Goal: Task Accomplishment & Management: Manage account settings

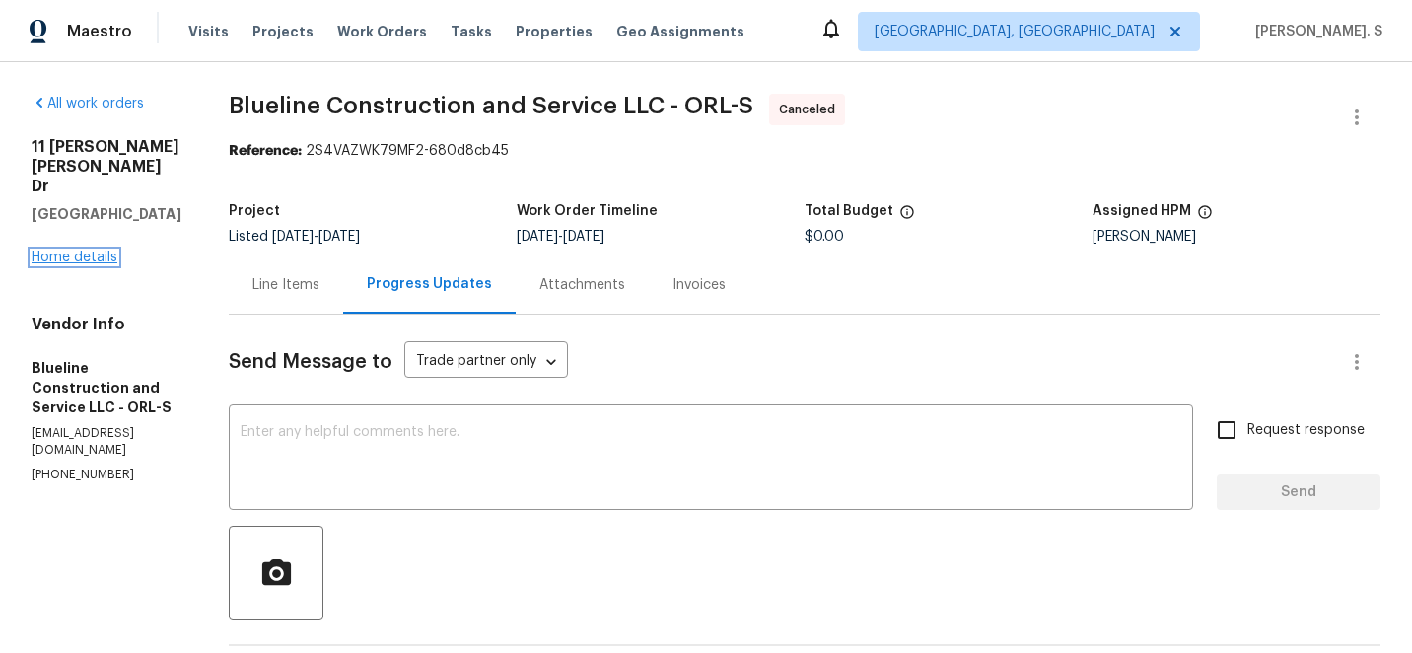
click at [78, 250] on link "Home details" at bounding box center [75, 257] width 86 height 14
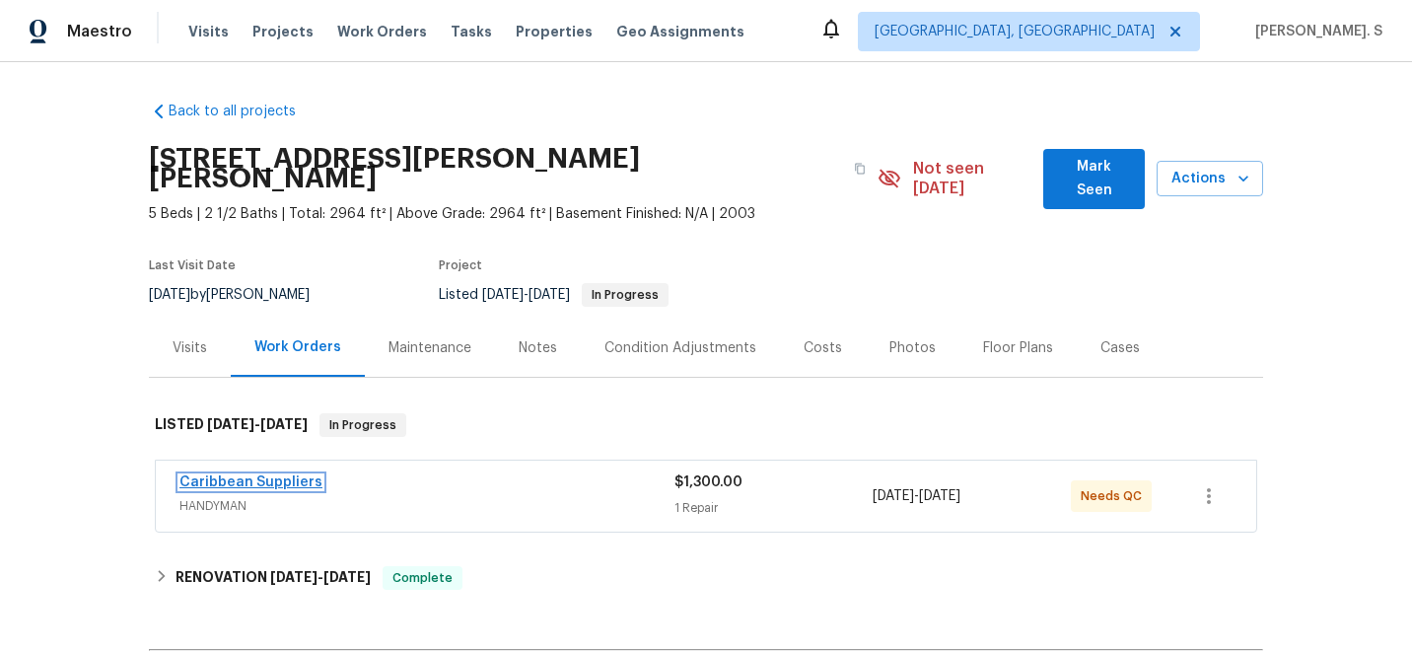
click at [292, 475] on link "Caribbean Suppliers" at bounding box center [250, 482] width 143 height 14
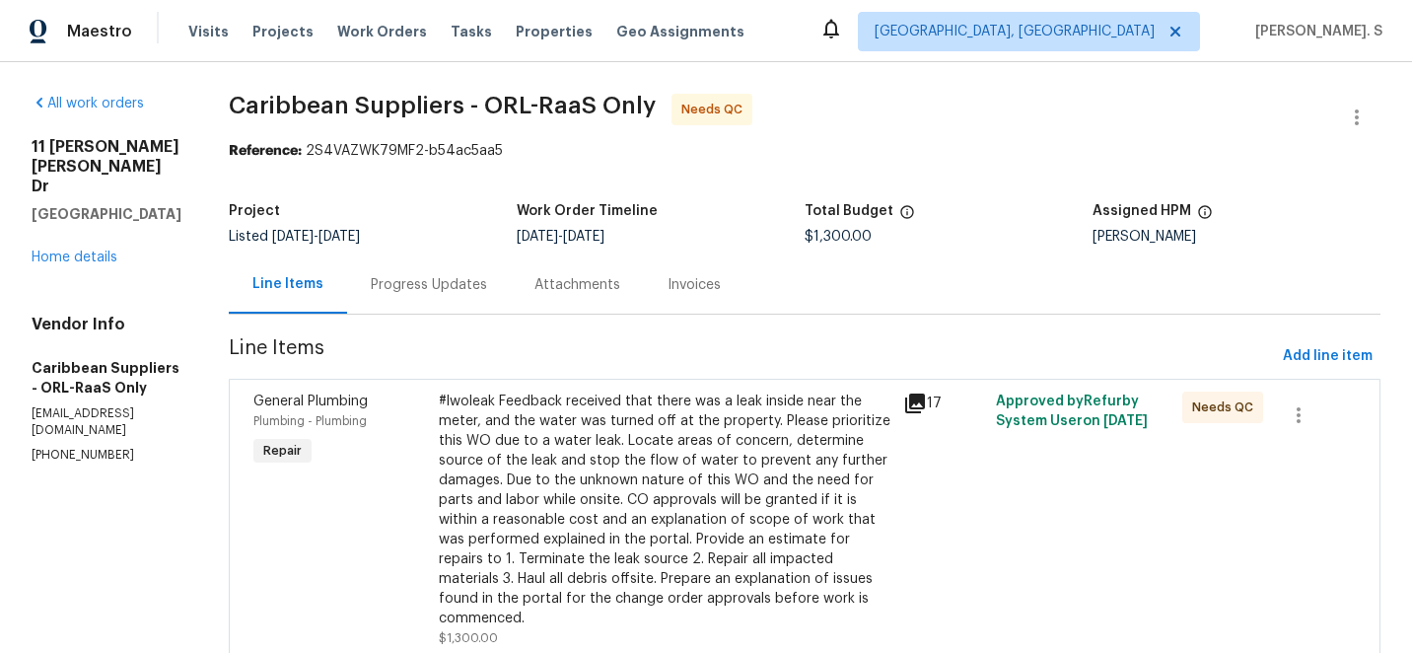
click at [451, 256] on div "Progress Updates" at bounding box center [429, 284] width 164 height 58
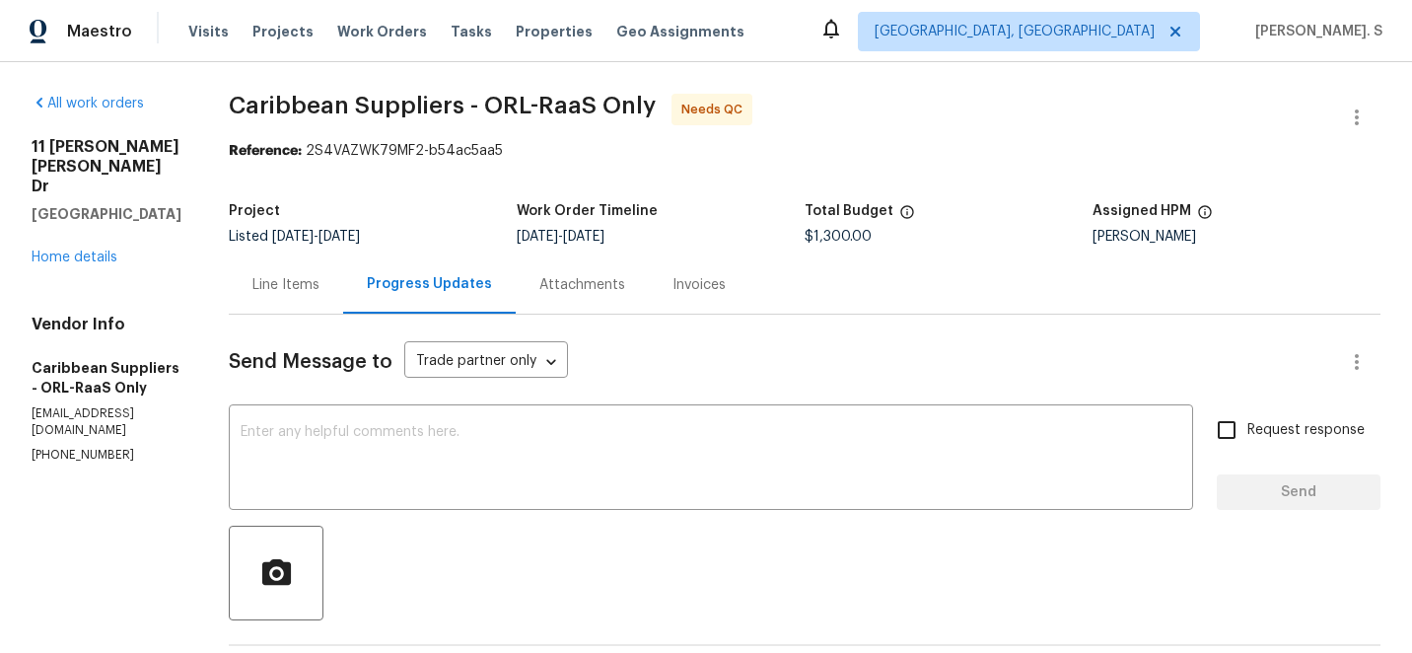
click at [317, 312] on div "Line Items" at bounding box center [286, 284] width 114 height 58
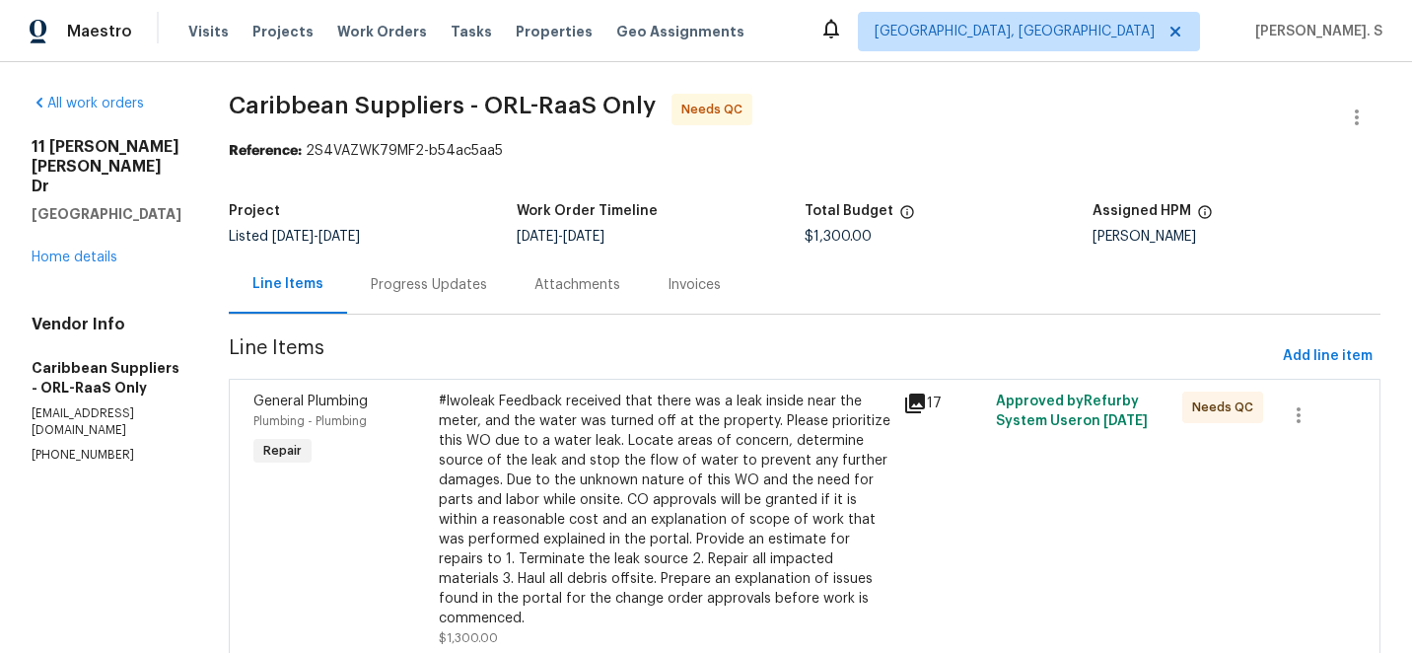
click at [616, 480] on div "#lwoleak Feedback received that there was a leak inside near the meter, and the…" at bounding box center [665, 509] width 453 height 237
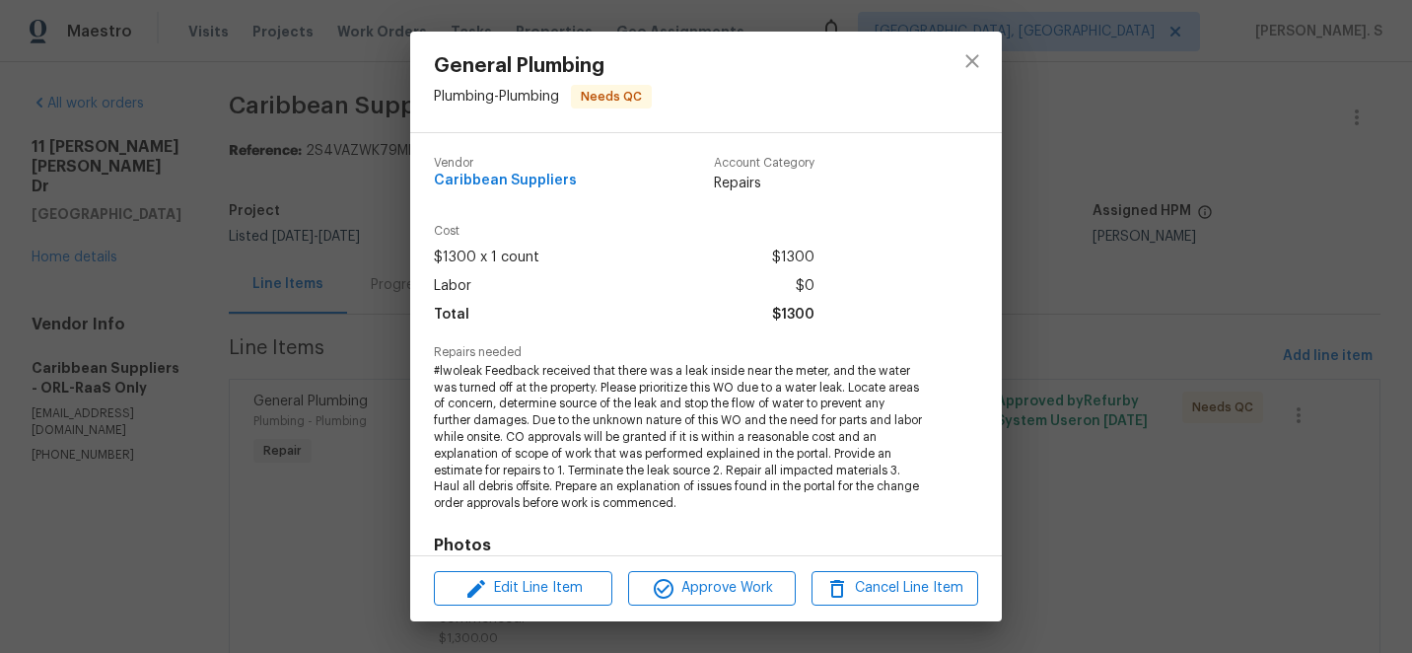
scroll to position [289, 0]
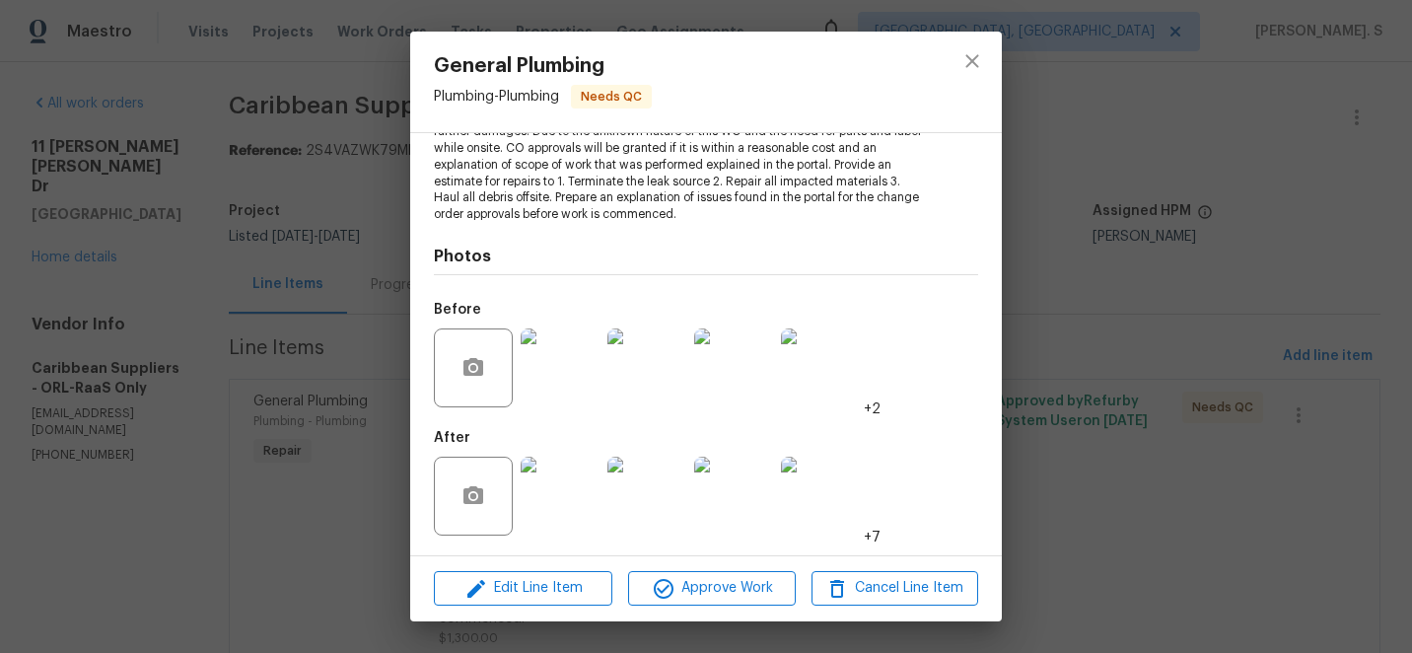
click at [549, 347] on img at bounding box center [560, 367] width 79 height 79
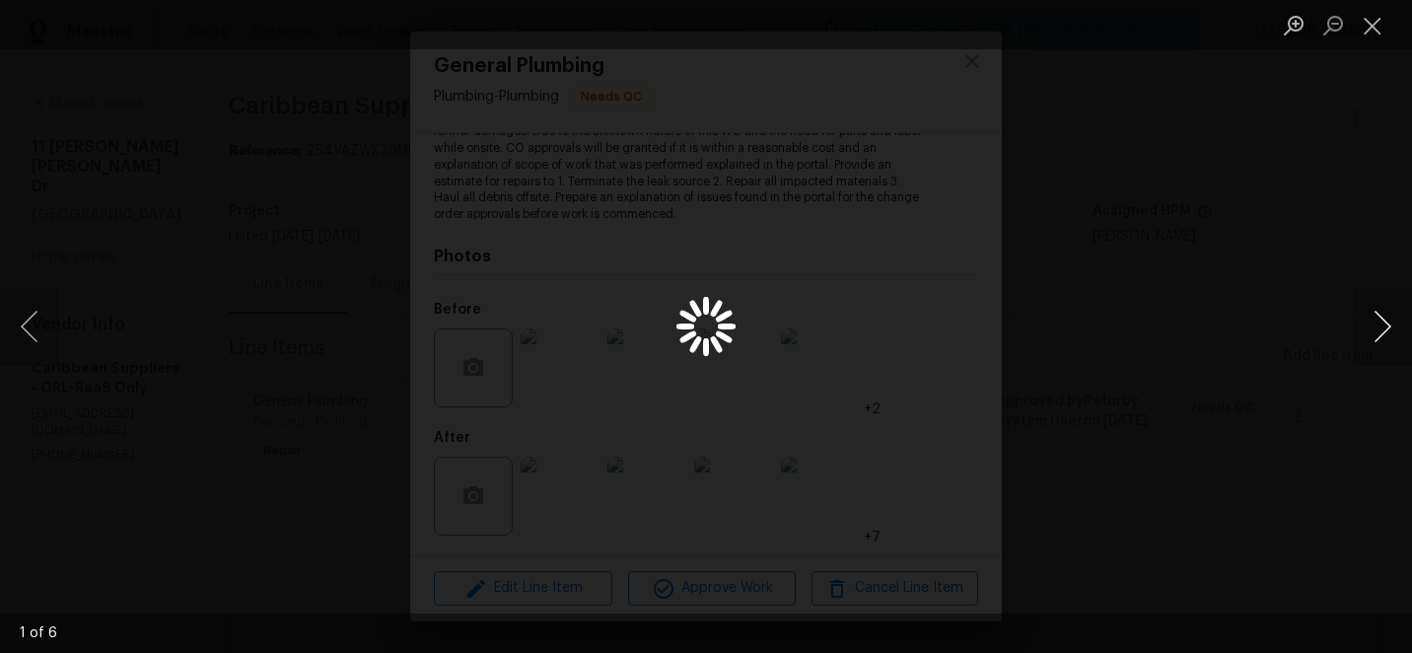
click at [1378, 337] on button "Next image" at bounding box center [1382, 326] width 59 height 79
click at [1371, 26] on button "Close lightbox" at bounding box center [1372, 25] width 39 height 35
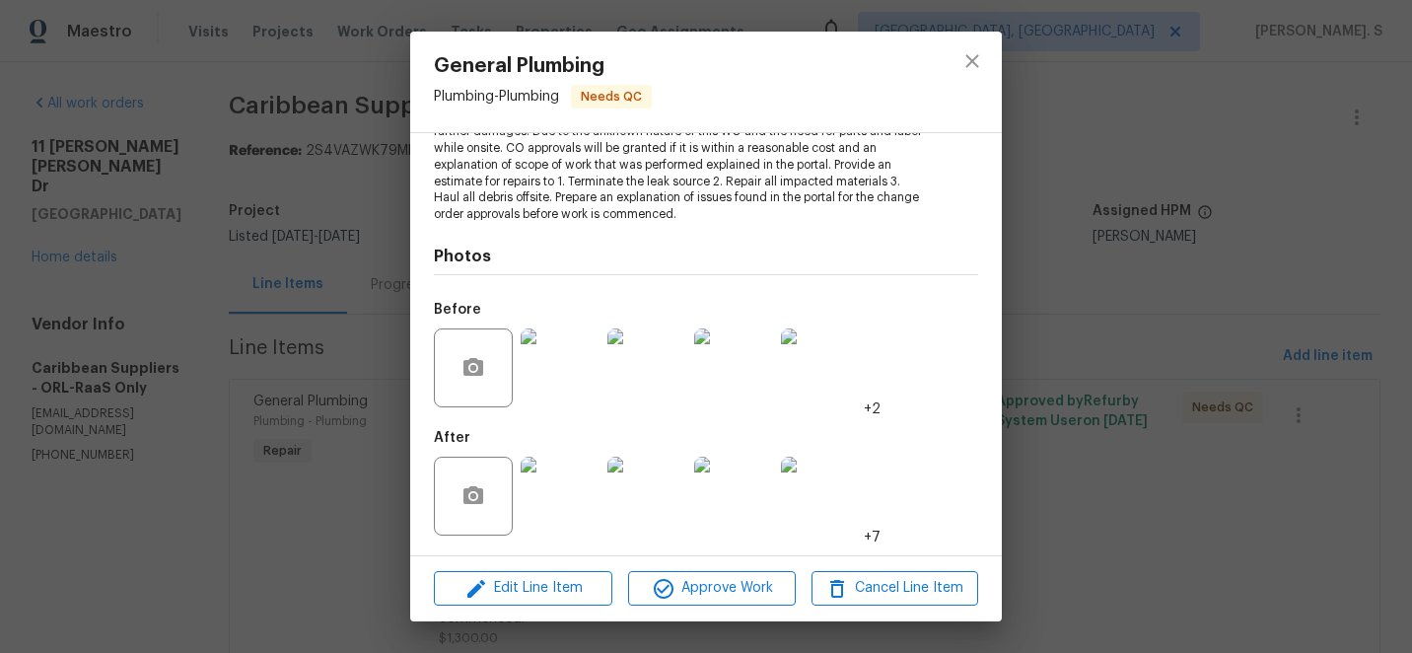
click at [592, 371] on img at bounding box center [560, 367] width 79 height 79
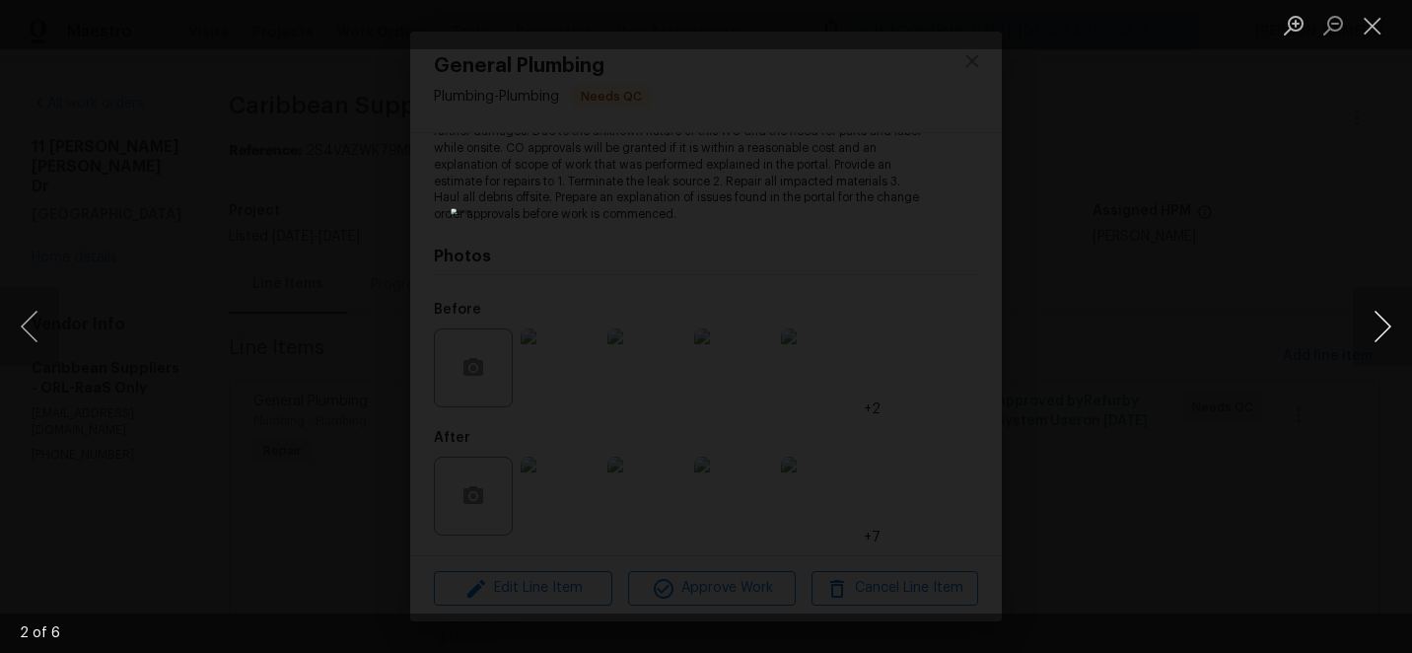
click at [1380, 339] on button "Next image" at bounding box center [1382, 326] width 59 height 79
click at [1377, 310] on button "Next image" at bounding box center [1382, 326] width 59 height 79
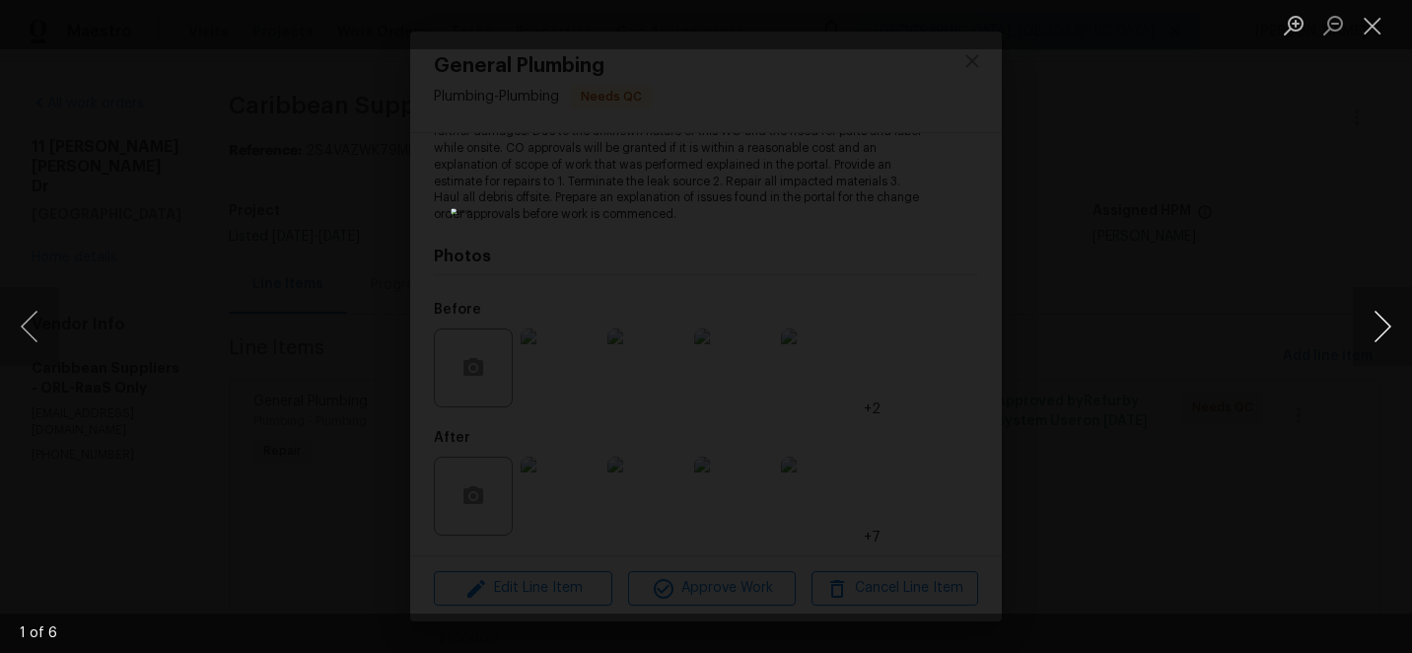
click at [1377, 310] on button "Next image" at bounding box center [1382, 326] width 59 height 79
click at [1361, 24] on button "Close lightbox" at bounding box center [1372, 25] width 39 height 35
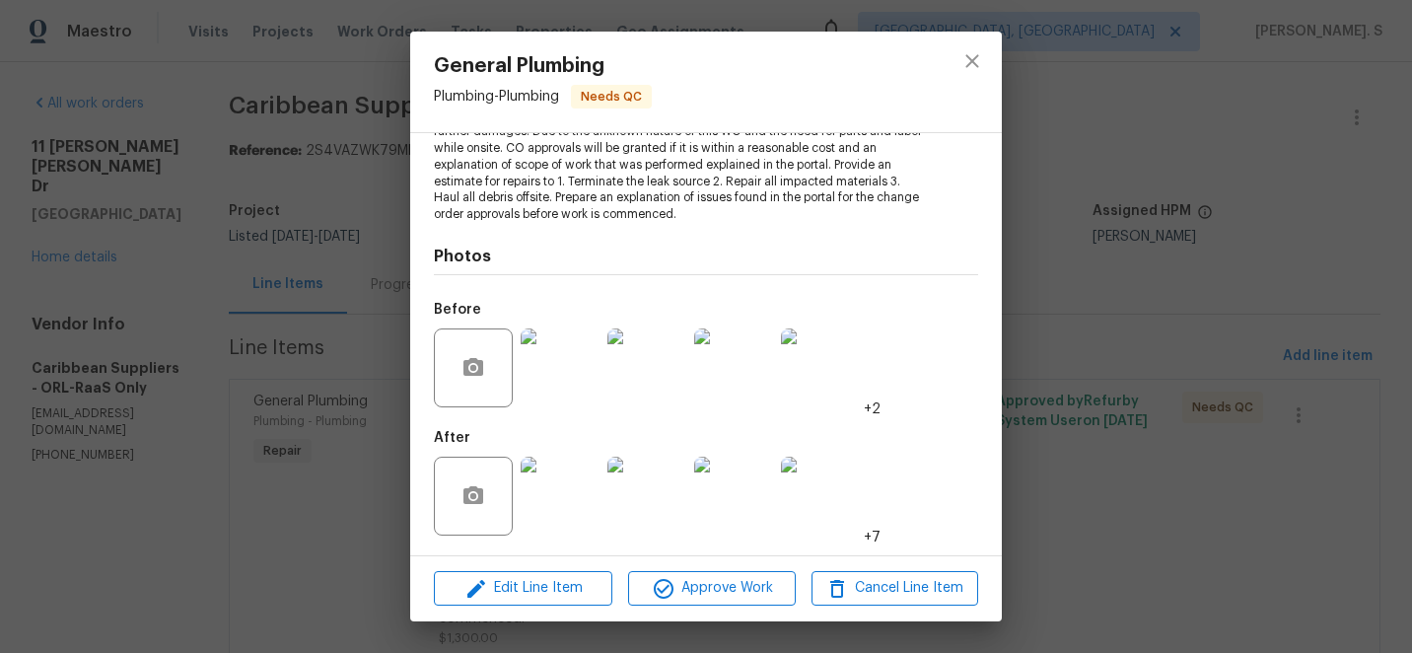
click at [570, 466] on img at bounding box center [560, 495] width 79 height 79
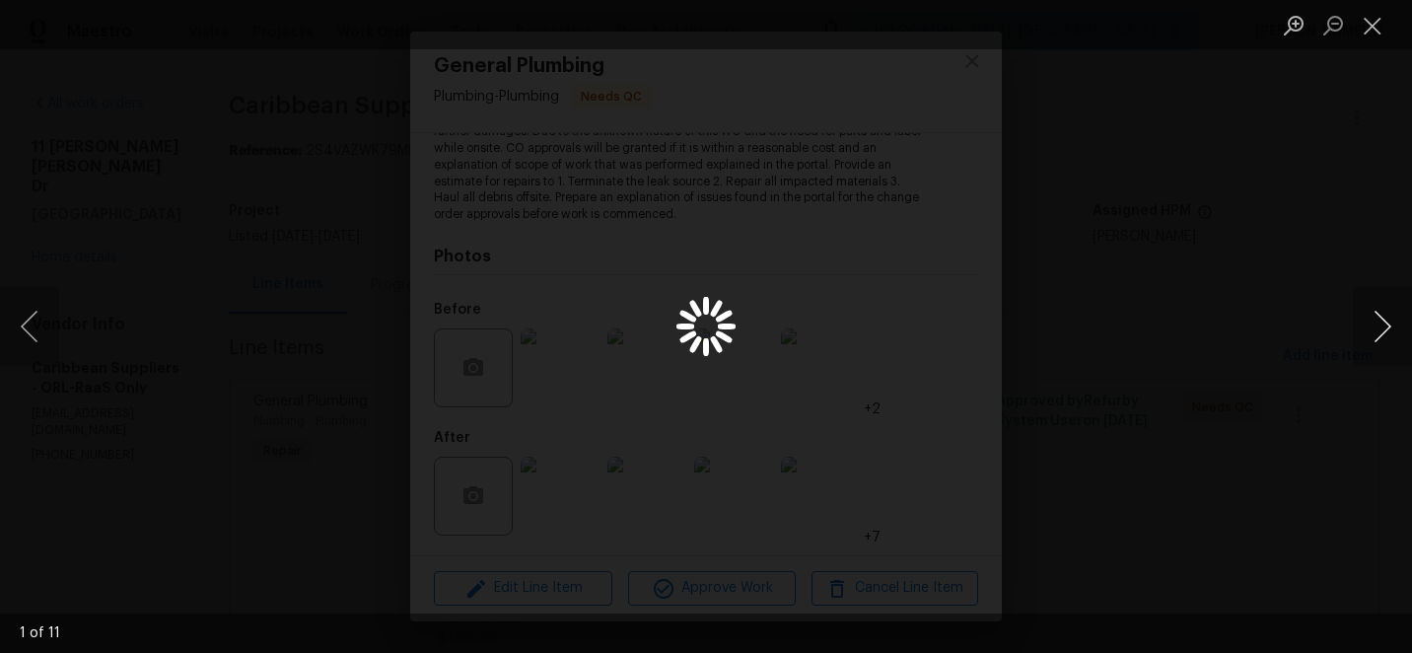
click at [1398, 308] on button "Next image" at bounding box center [1382, 326] width 59 height 79
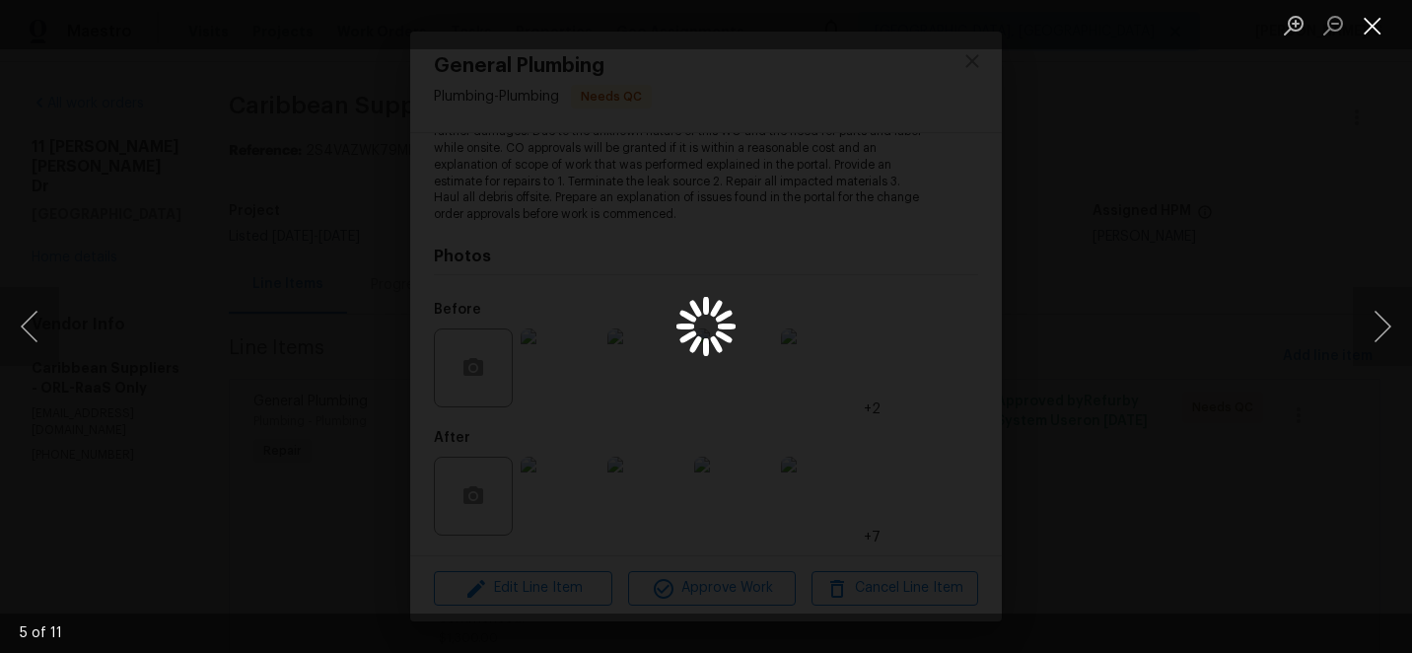
click at [1373, 22] on button "Close lightbox" at bounding box center [1372, 25] width 39 height 35
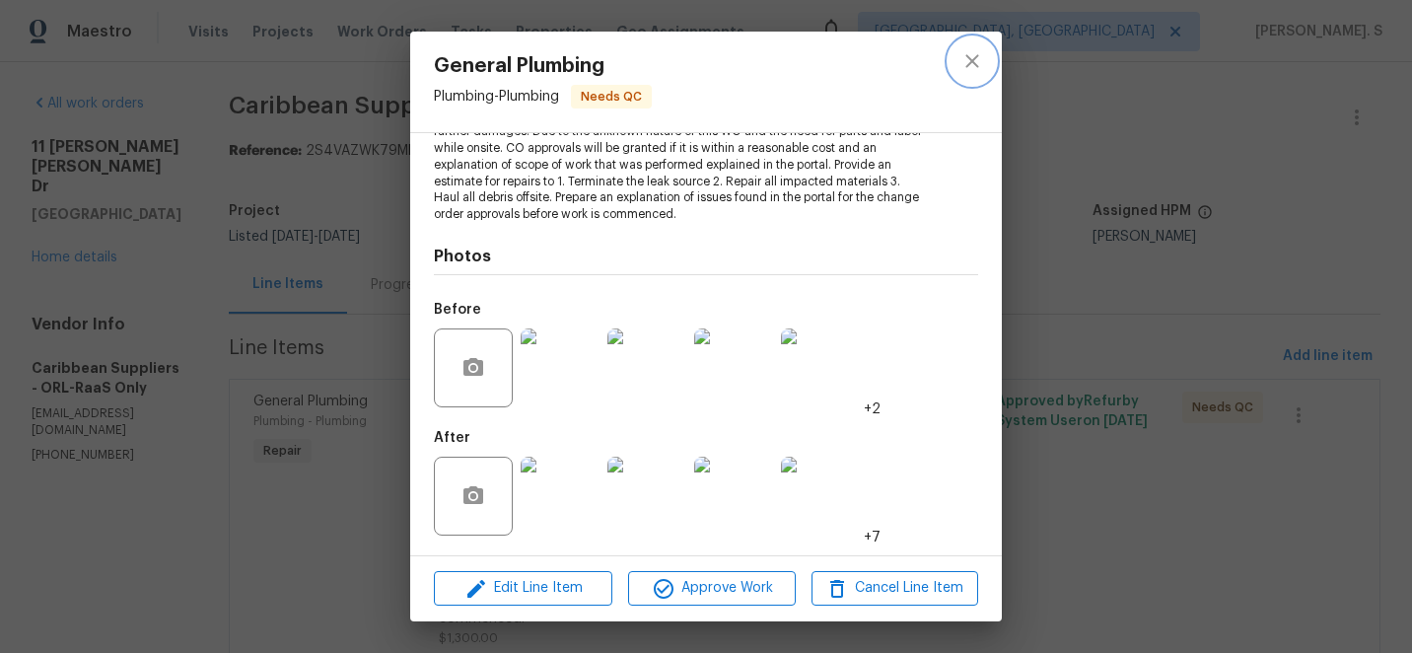
click at [978, 50] on icon "close" at bounding box center [972, 61] width 24 height 24
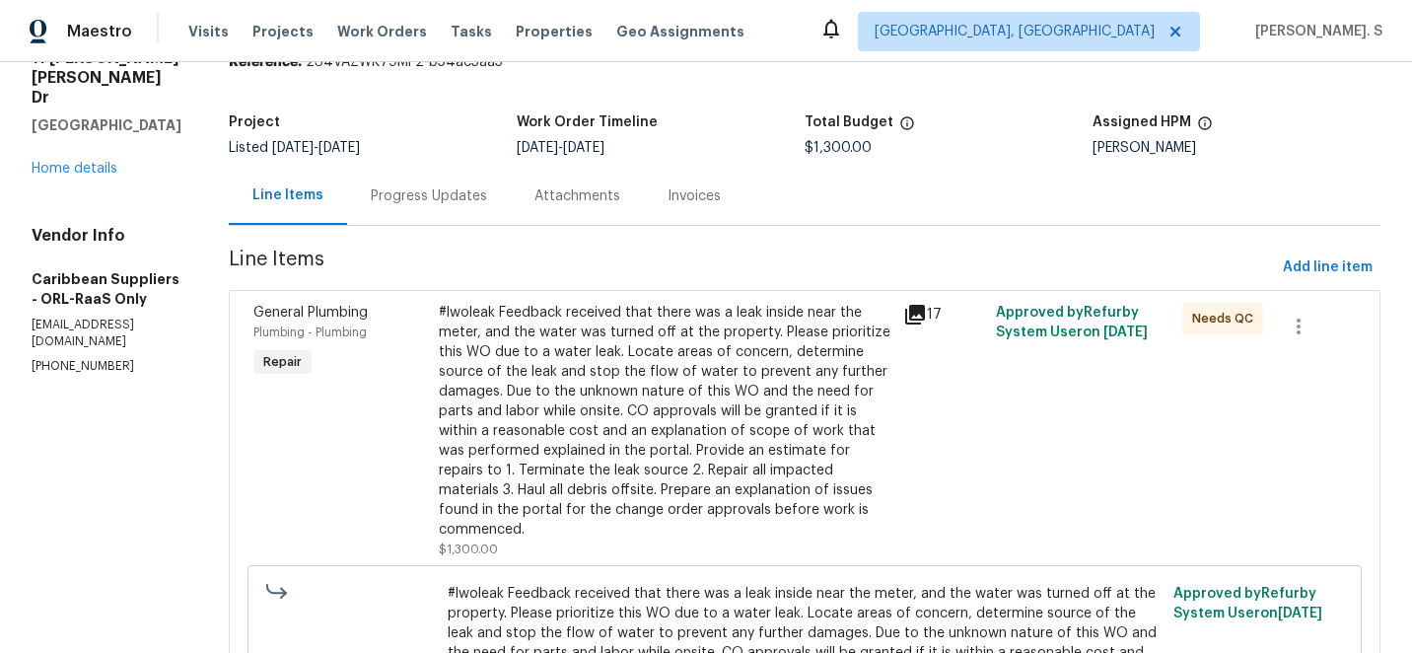
click at [504, 208] on div "Progress Updates" at bounding box center [429, 196] width 164 height 58
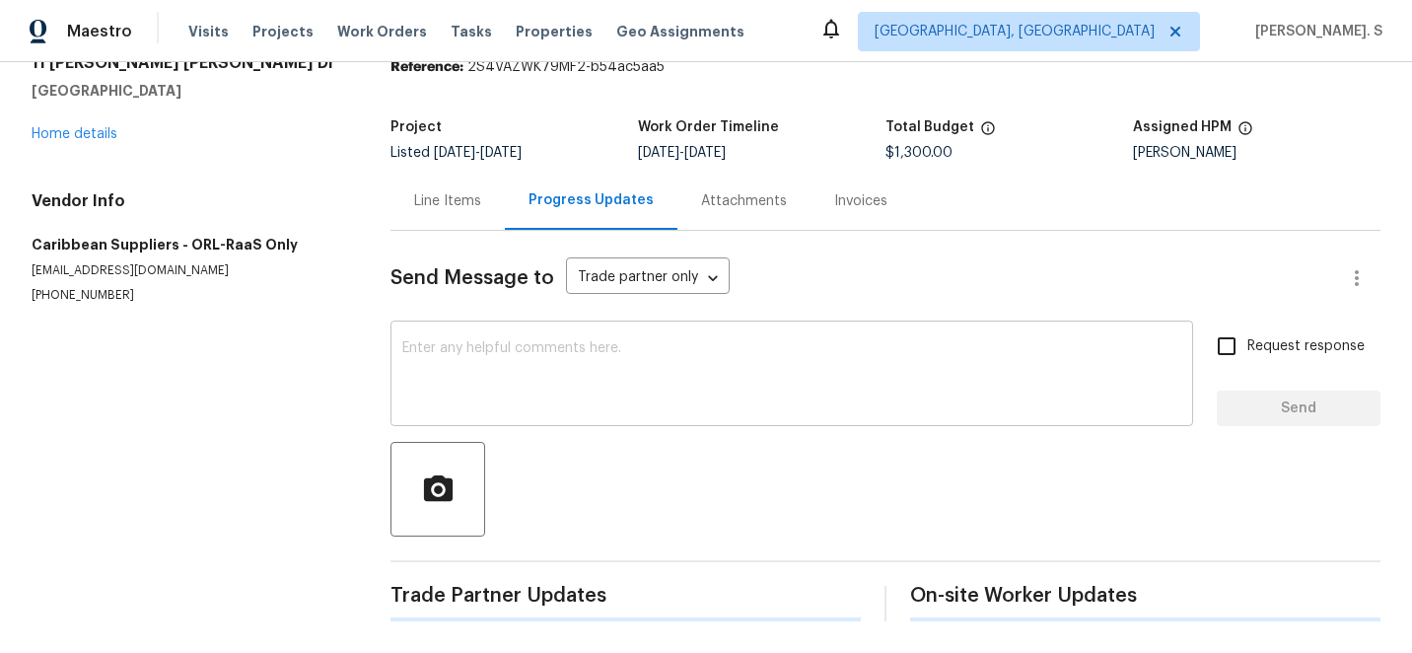
click at [545, 395] on textarea at bounding box center [791, 375] width 779 height 69
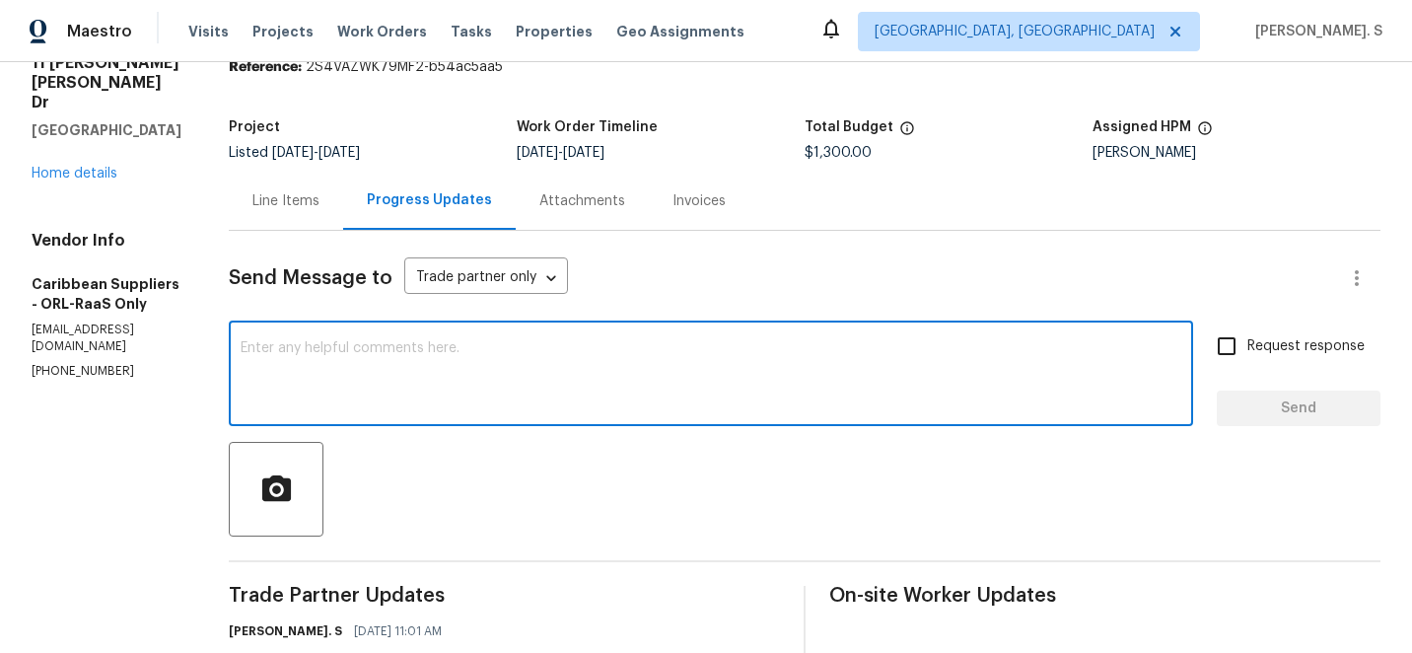
type textarea "C"
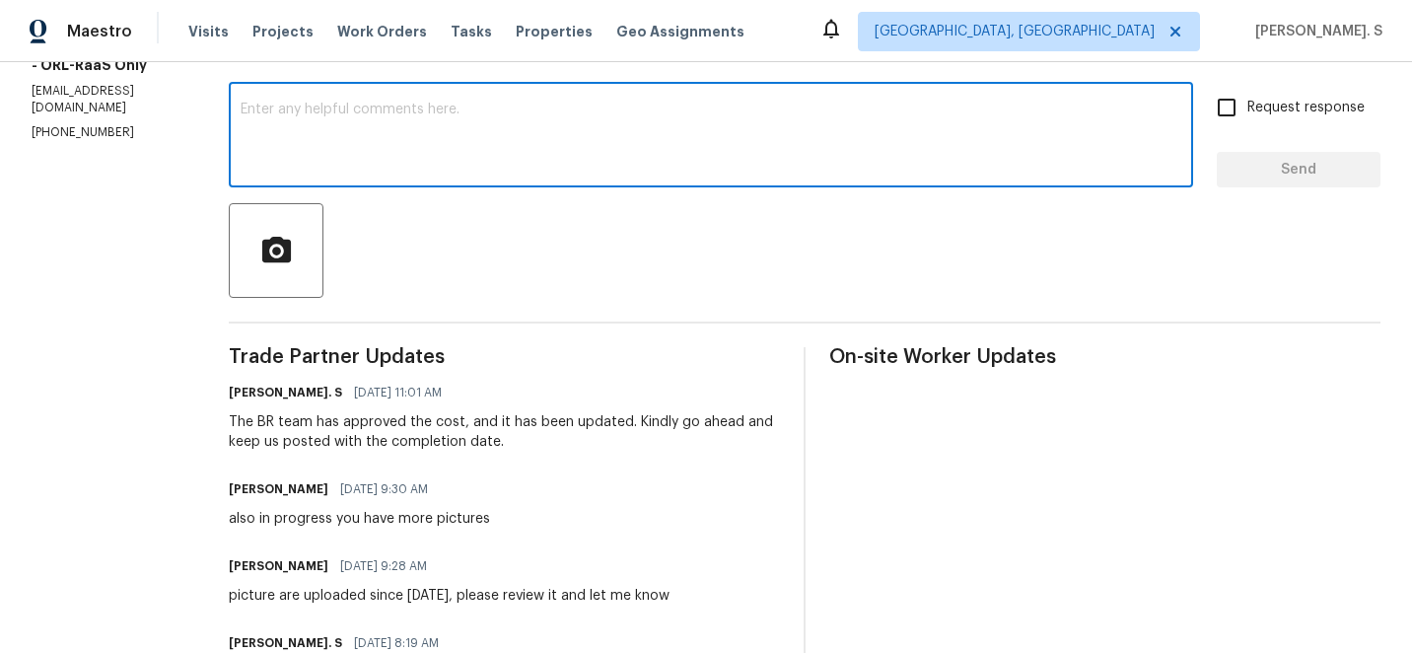
scroll to position [237, 0]
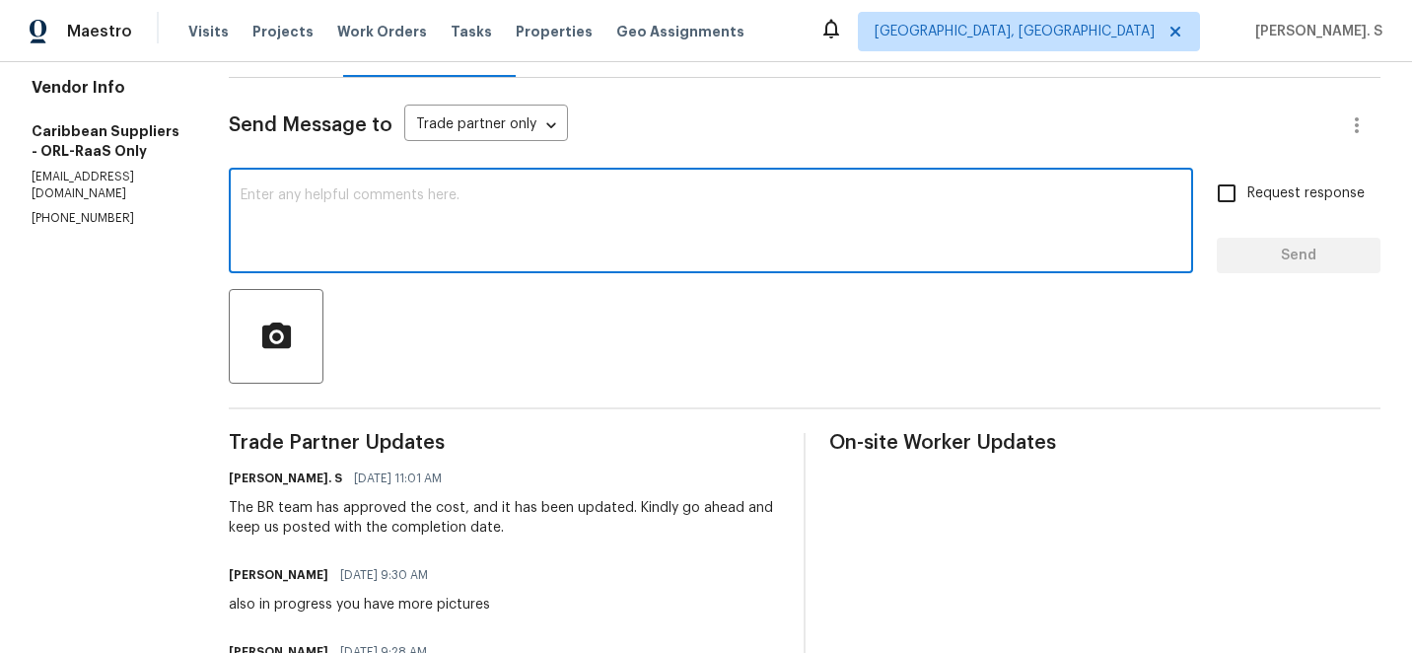
click at [323, 227] on textarea at bounding box center [711, 222] width 941 height 69
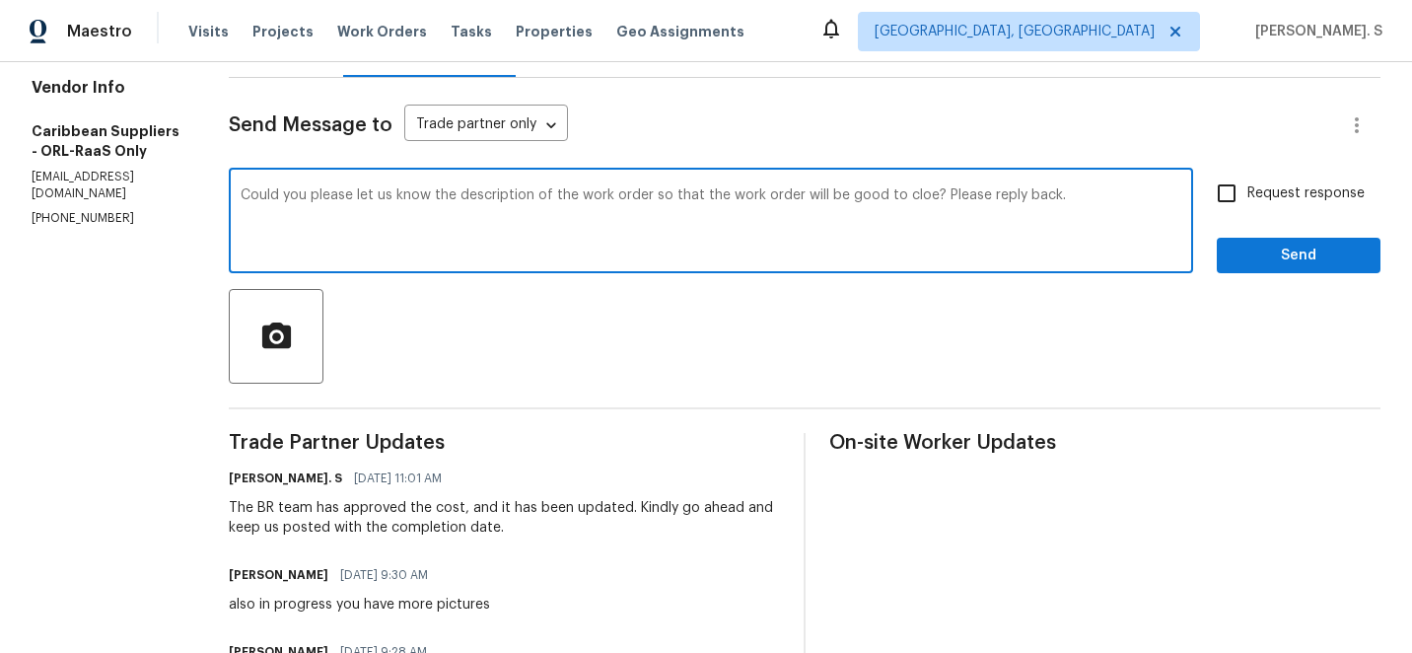
click at [957, 197] on textarea "Could you please let us know the description of the work order so that the work…" at bounding box center [711, 222] width 941 height 69
type textarea "Could you please let us know the description of the work order so that the work…"
click at [1297, 187] on span "Request response" at bounding box center [1305, 193] width 117 height 21
click at [1247, 187] on input "Request response" at bounding box center [1226, 193] width 41 height 41
checkbox input "true"
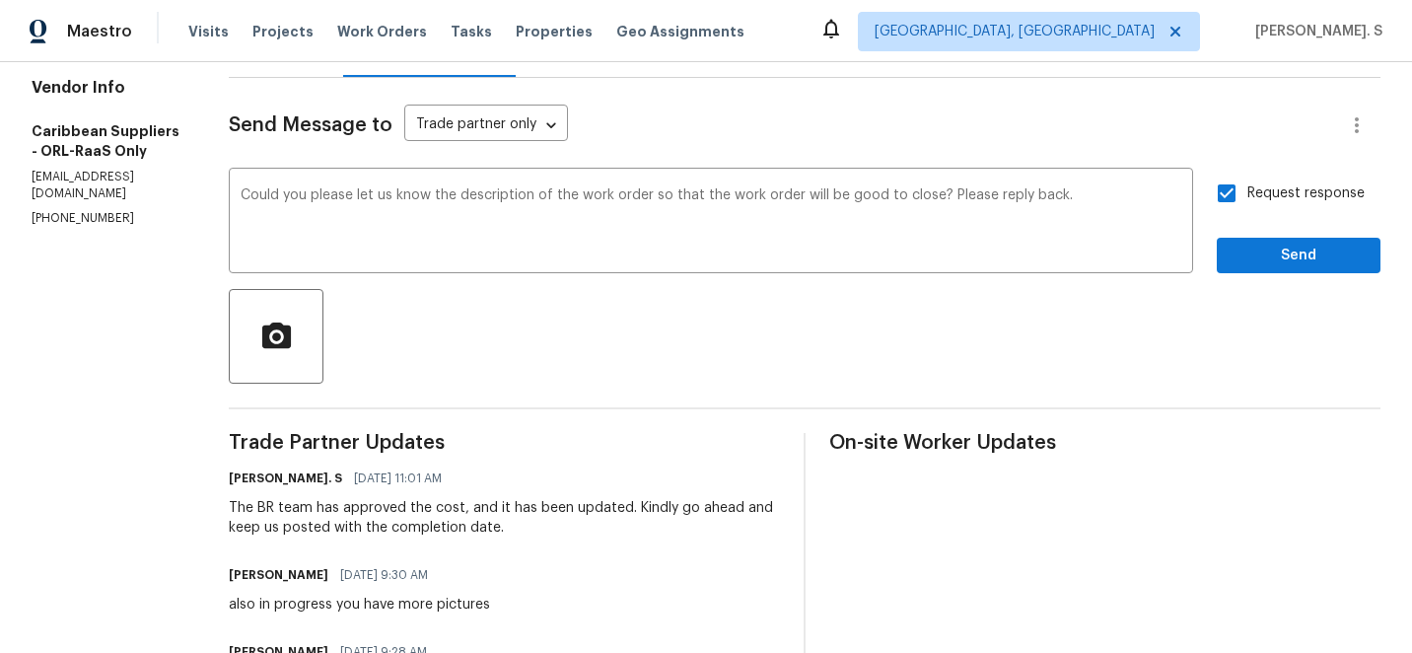
click at [1251, 290] on div at bounding box center [805, 336] width 1152 height 95
click at [1267, 246] on span "Send" at bounding box center [1298, 256] width 132 height 25
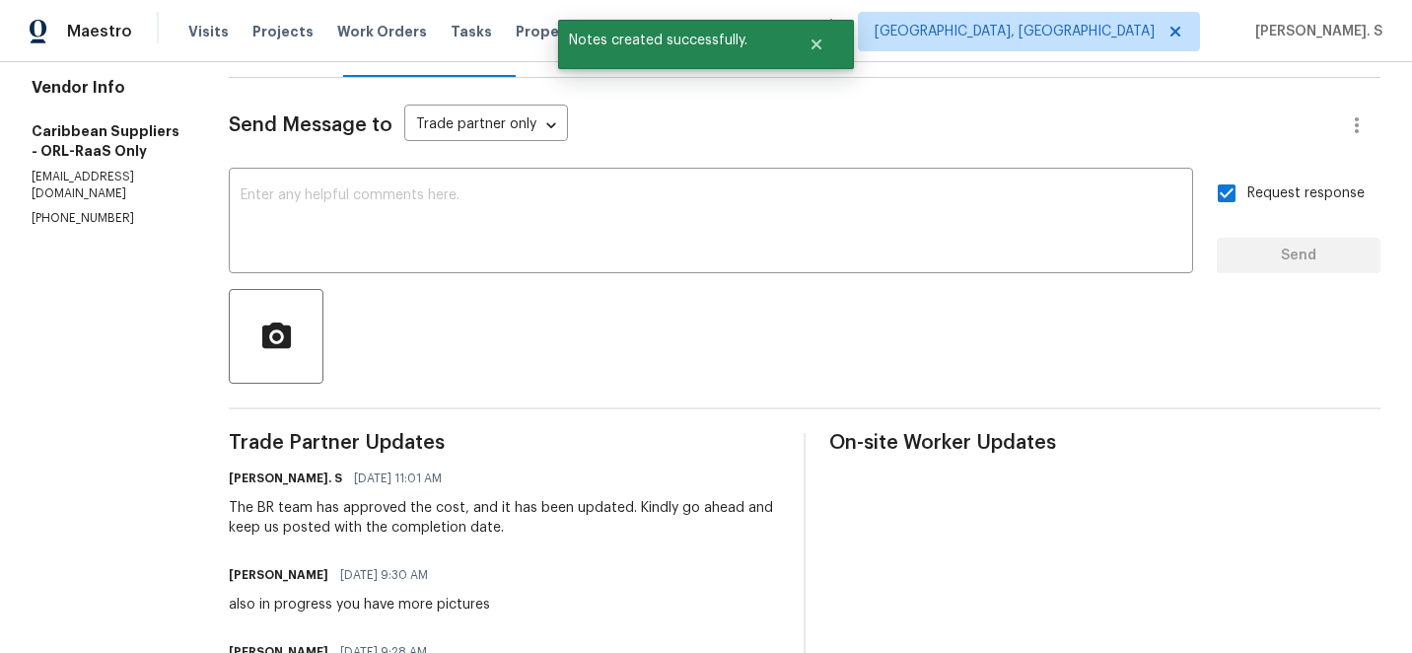
click at [412, 215] on textarea at bounding box center [711, 222] width 941 height 69
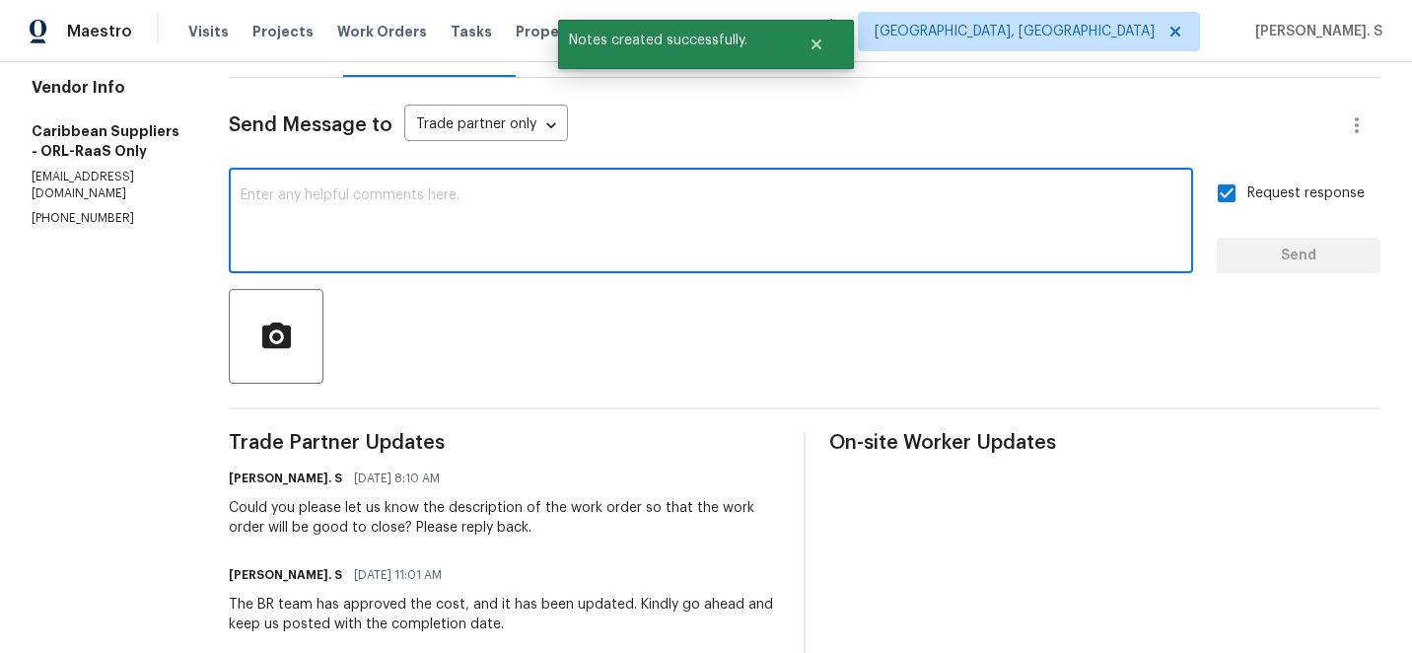
scroll to position [25, 0]
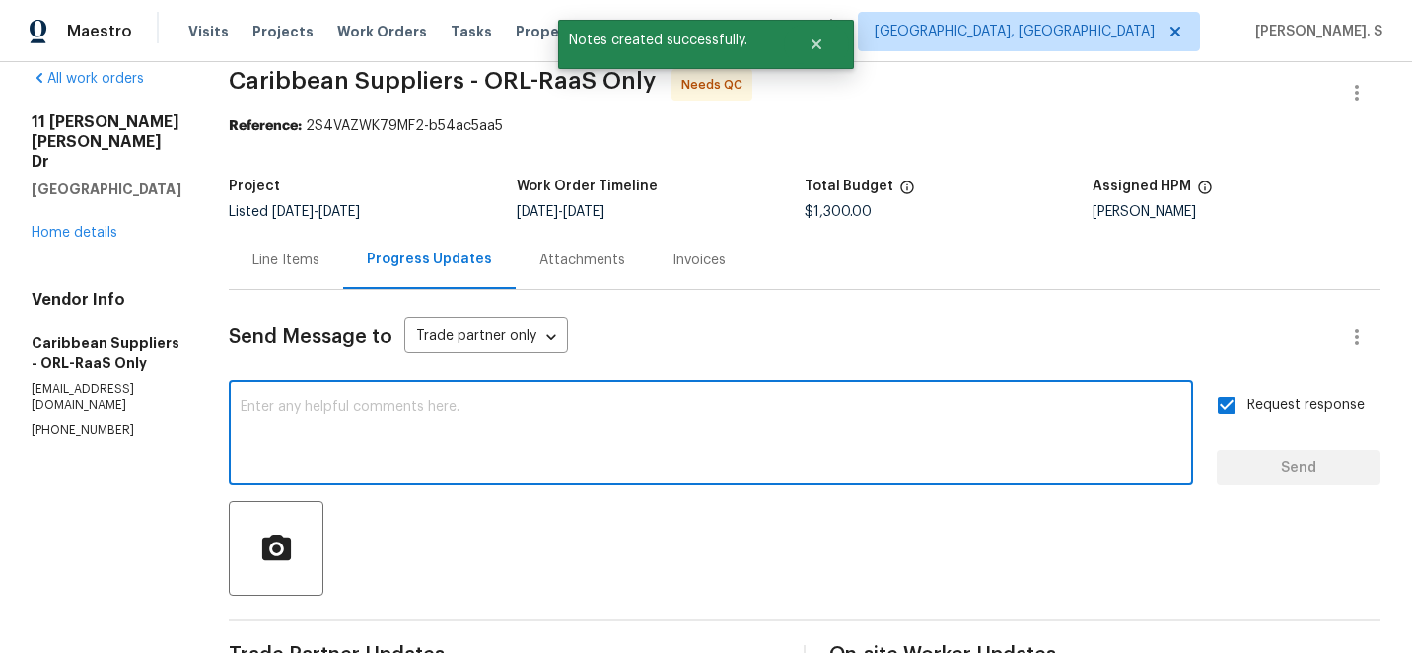
click at [342, 277] on div "Line Items" at bounding box center [286, 260] width 114 height 58
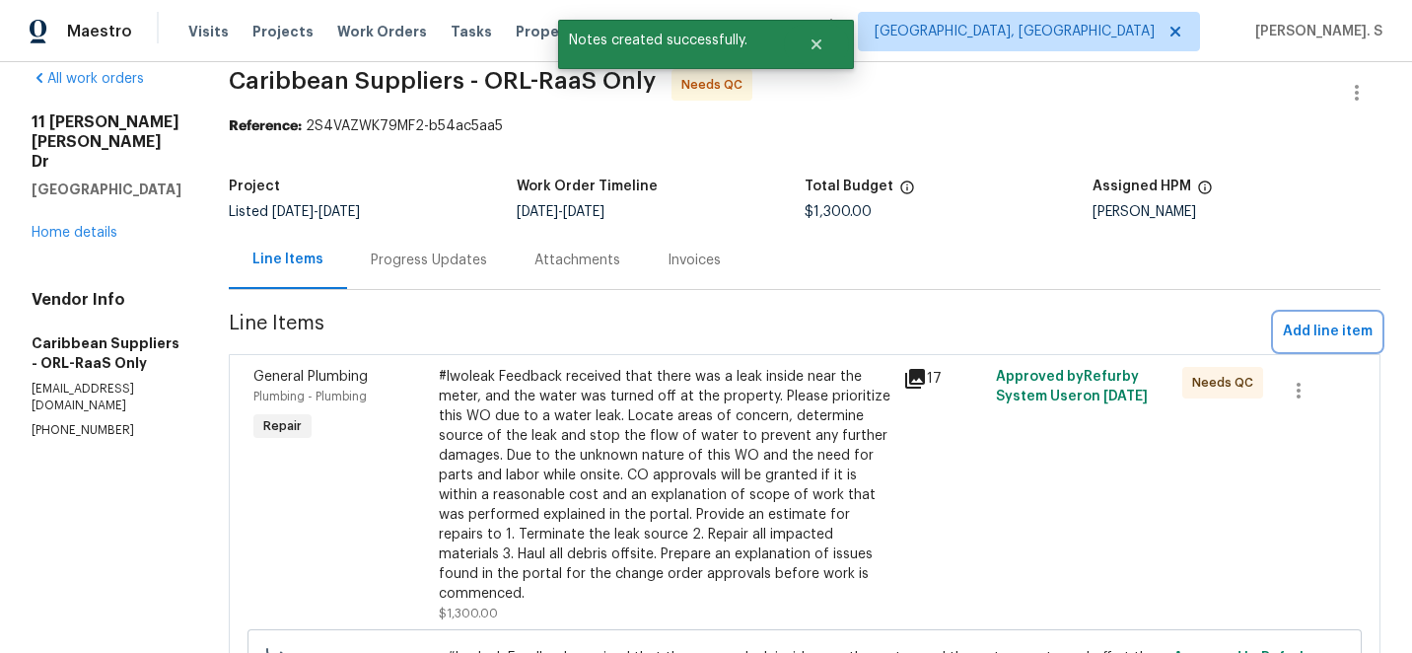
click at [1340, 331] on span "Add line item" at bounding box center [1328, 331] width 90 height 25
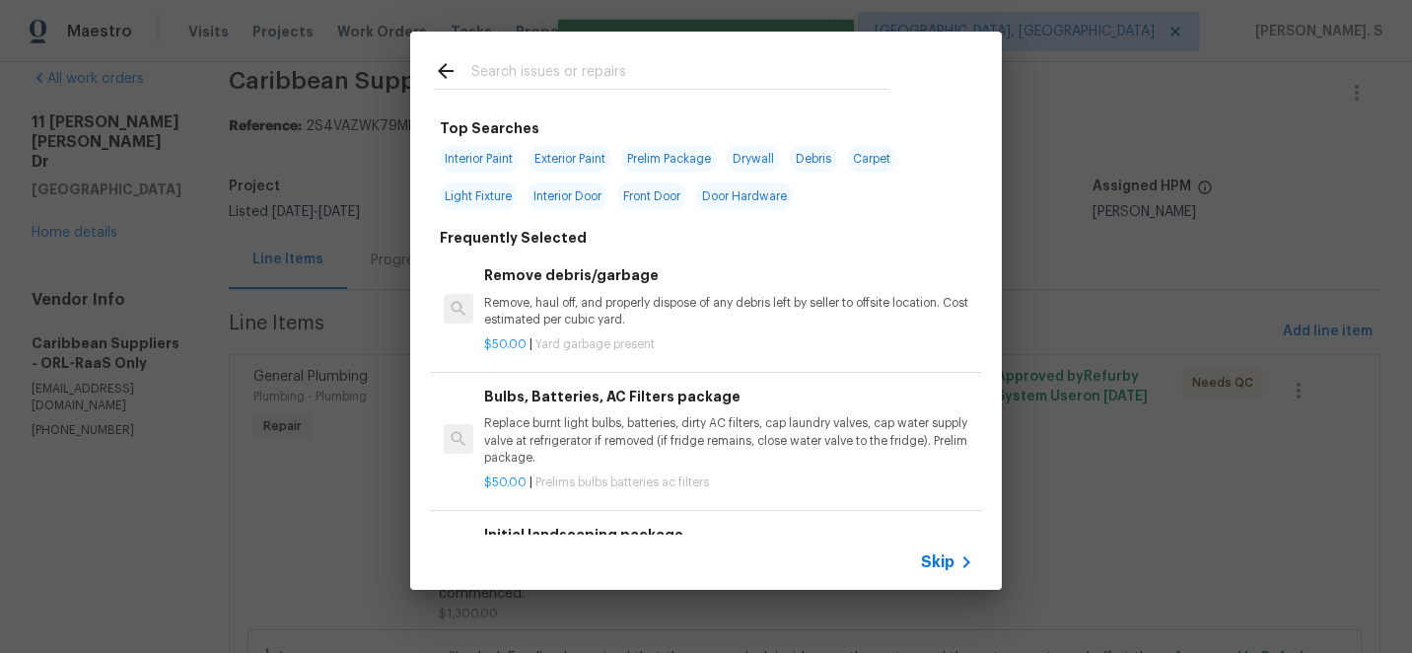
click at [540, 288] on div "Remove debris/garbage Remove, haul off, and properly dispose of any debris left…" at bounding box center [728, 296] width 489 height 64
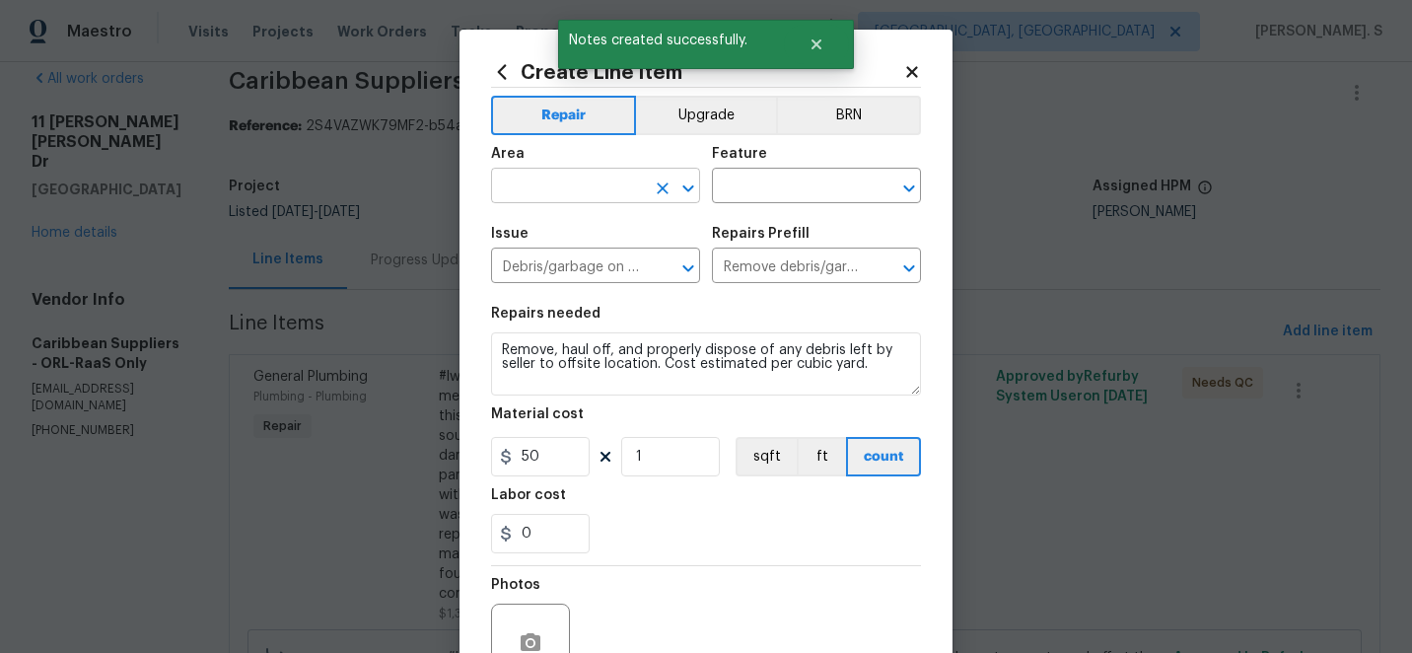
click at [689, 192] on icon "Open" at bounding box center [688, 188] width 24 height 24
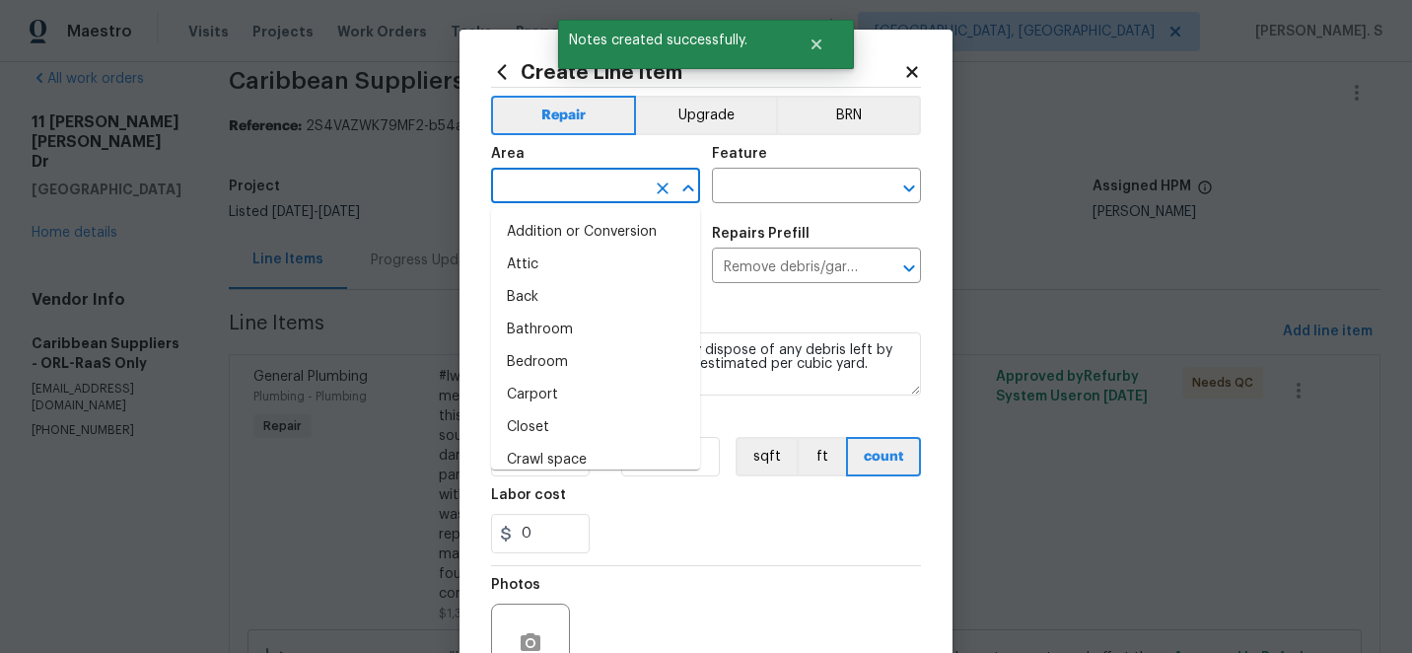
type input "i"
type input "n"
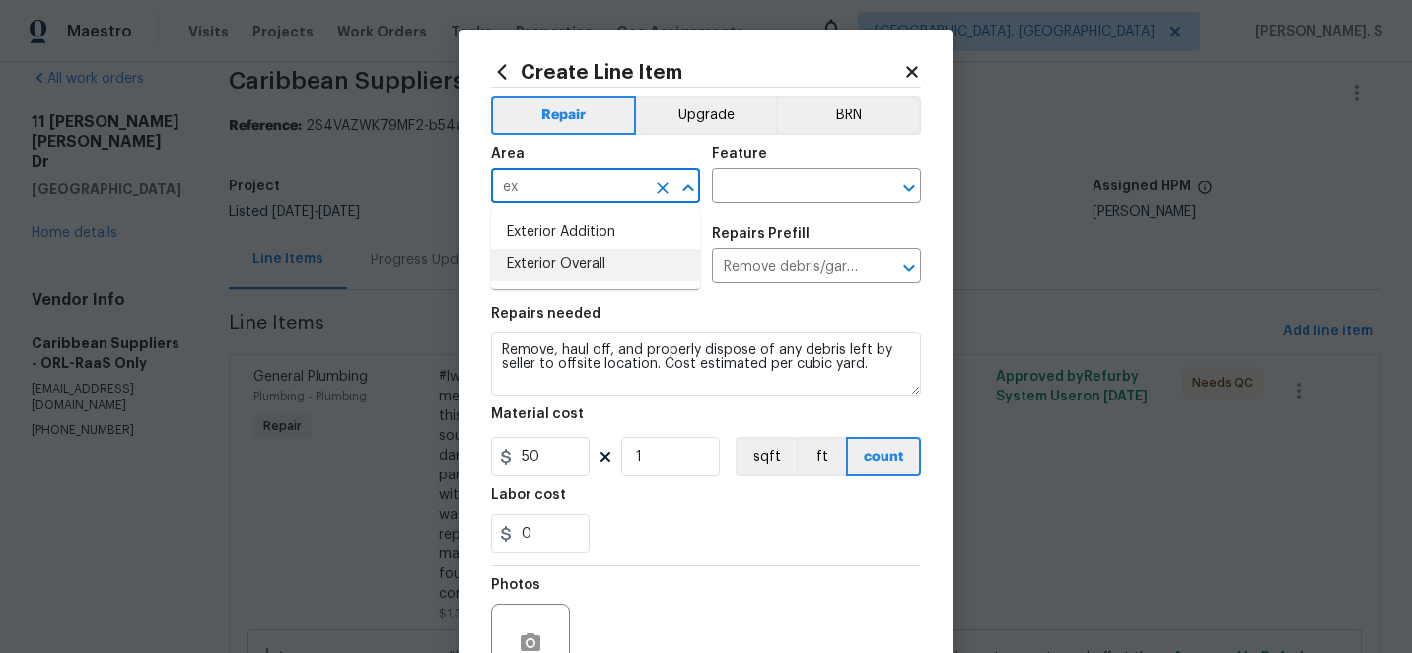
click at [647, 253] on li "Exterior Overall" at bounding box center [595, 264] width 209 height 33
click at [911, 199] on button "Open" at bounding box center [909, 188] width 28 height 28
type input "Exterior Overall"
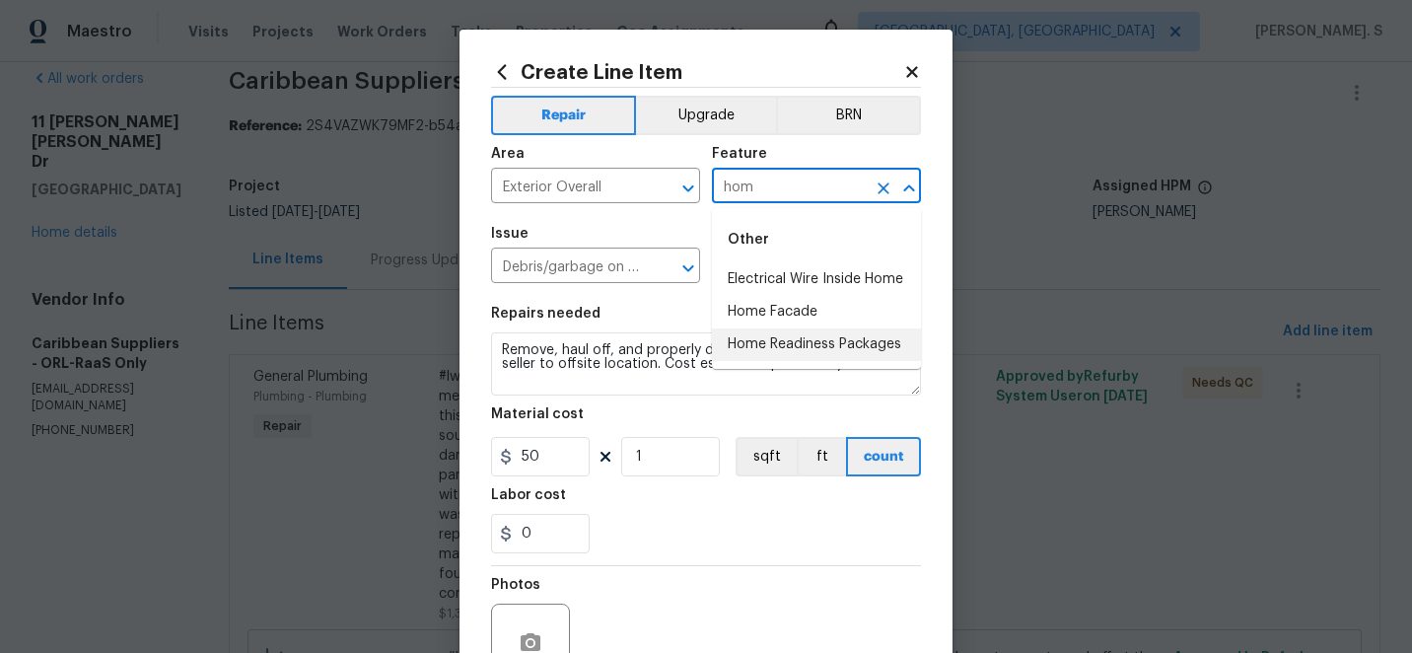
click at [737, 345] on li "Home Readiness Packages" at bounding box center [816, 344] width 209 height 33
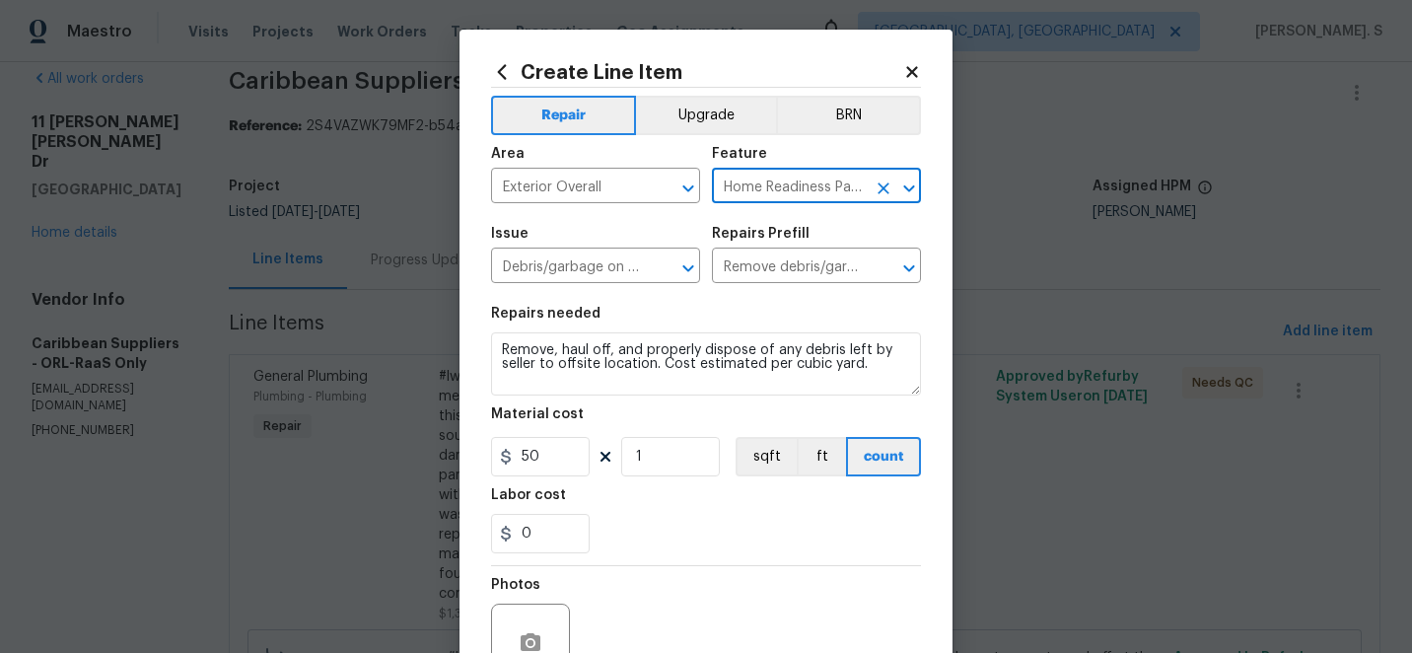
type input "Home Readiness Packages"
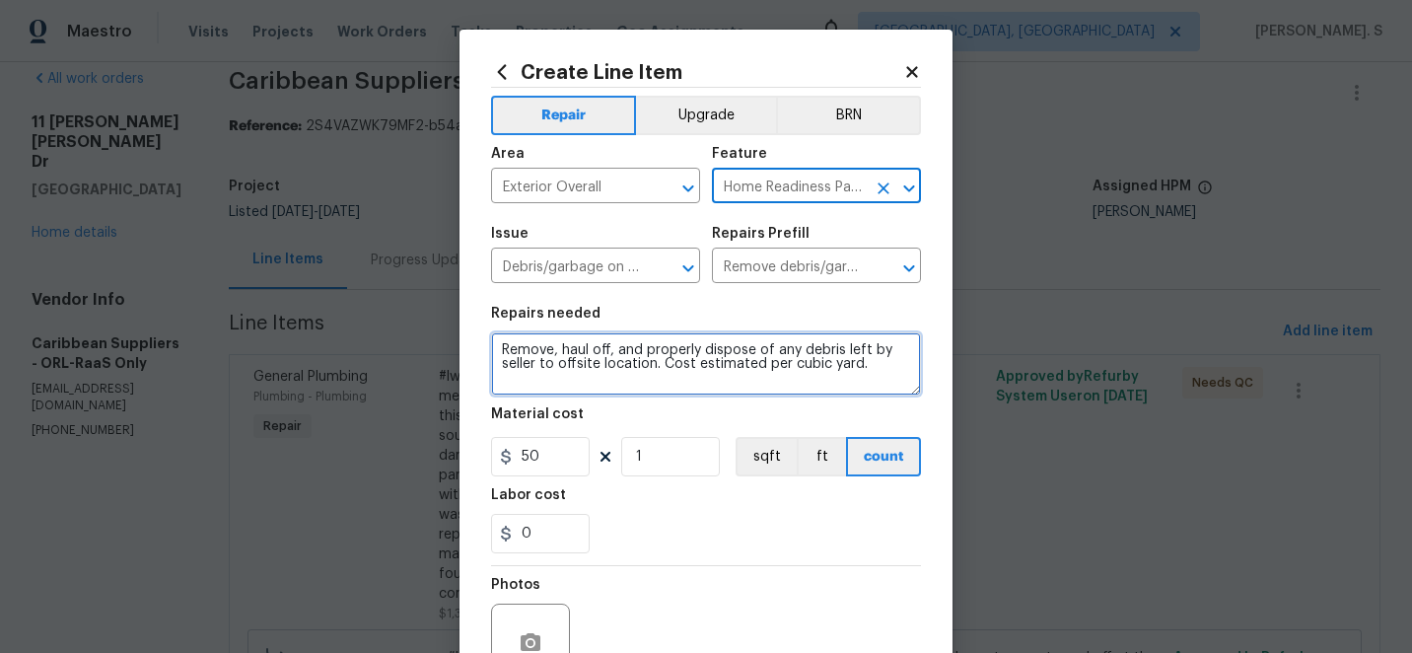
click at [642, 354] on textarea "Remove, haul off, and properly dispose of any debris left by seller to offsite …" at bounding box center [706, 363] width 430 height 63
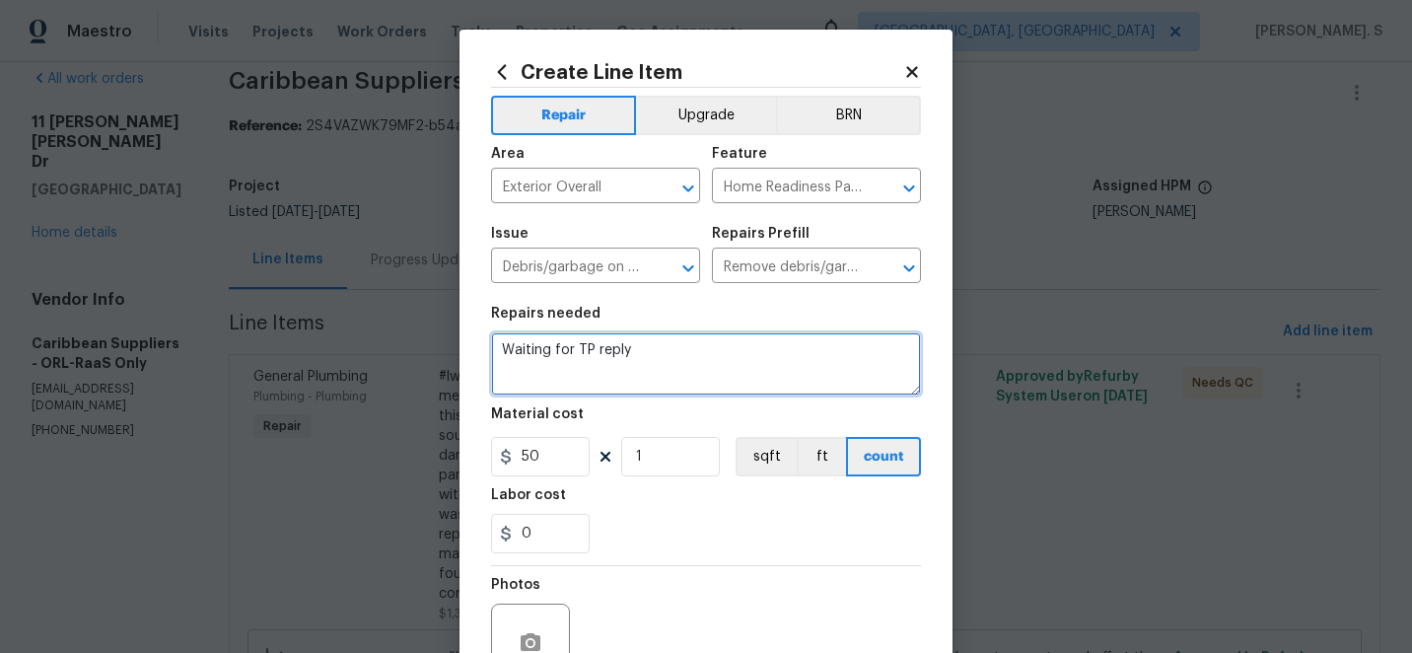
type textarea "Waiting for TP reply"
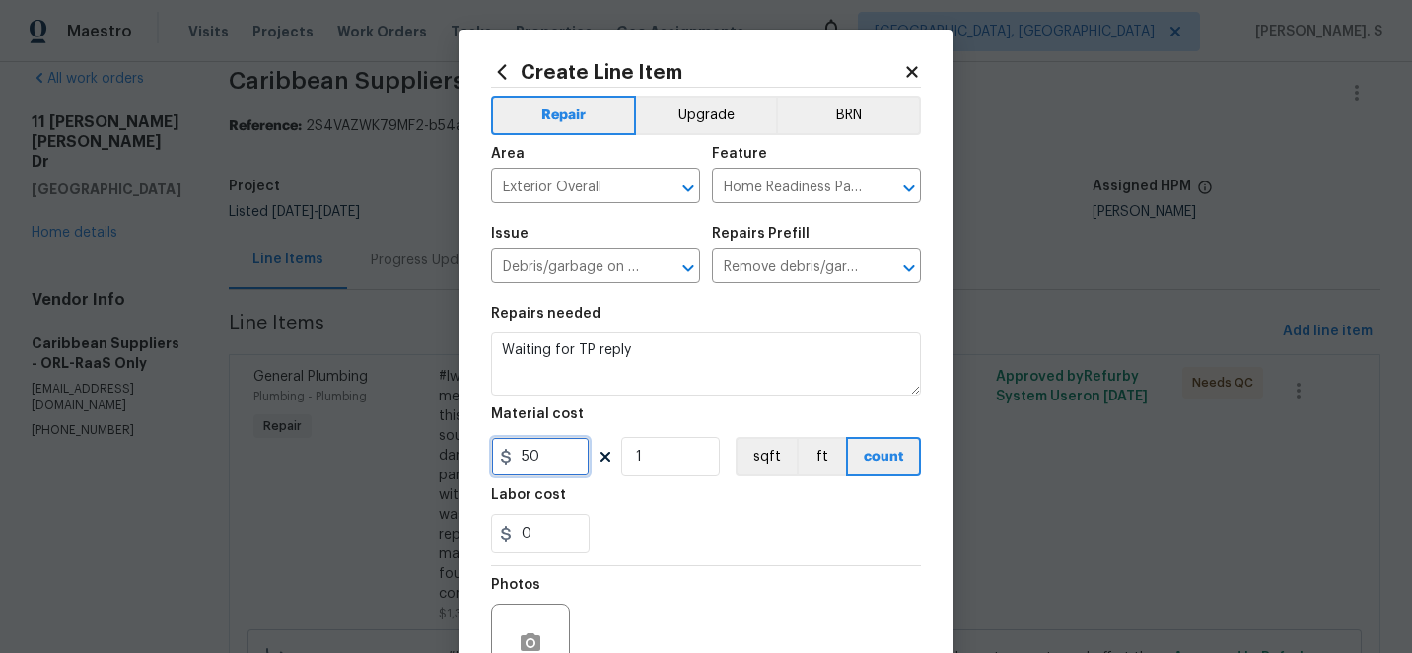
click at [548, 441] on input "50" at bounding box center [540, 456] width 99 height 39
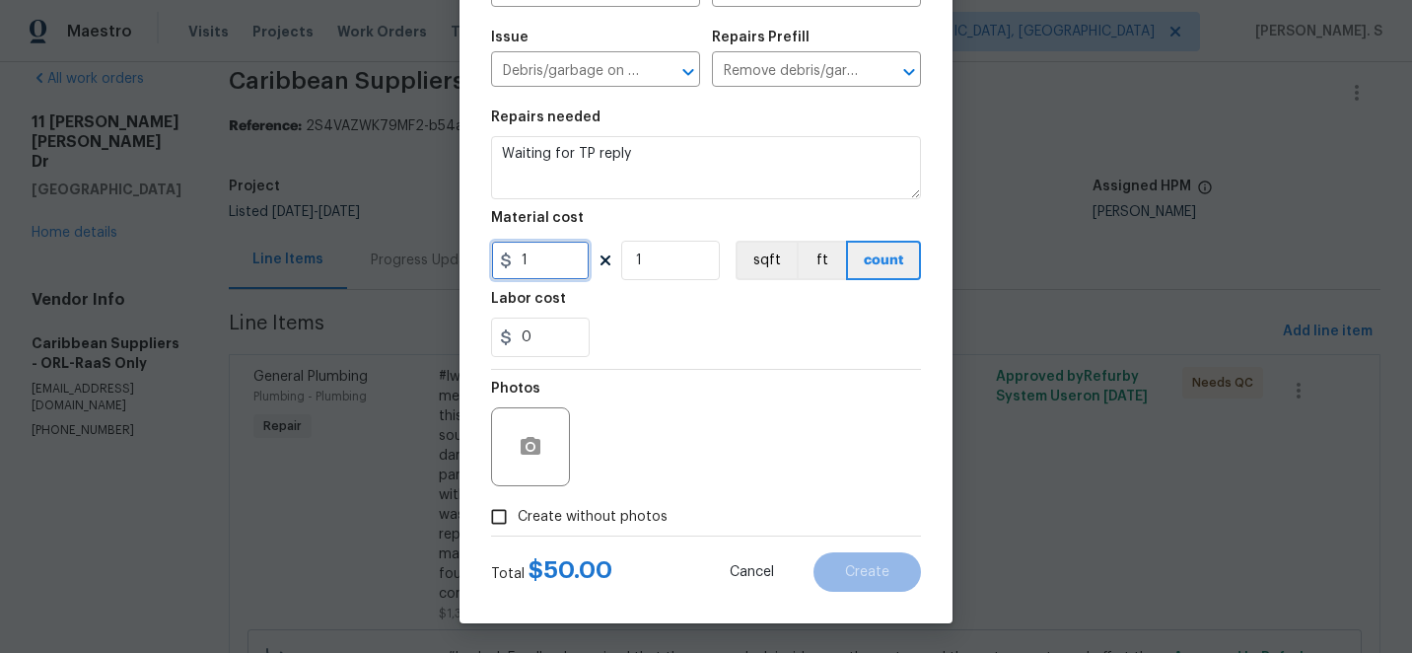
type input "1"
click at [555, 539] on div "Total $ 50.00 Cancel Create" at bounding box center [706, 563] width 430 height 55
click at [580, 523] on span "Create without photos" at bounding box center [593, 517] width 150 height 21
click at [518, 523] on input "Create without photos" at bounding box center [498, 516] width 37 height 37
checkbox input "true"
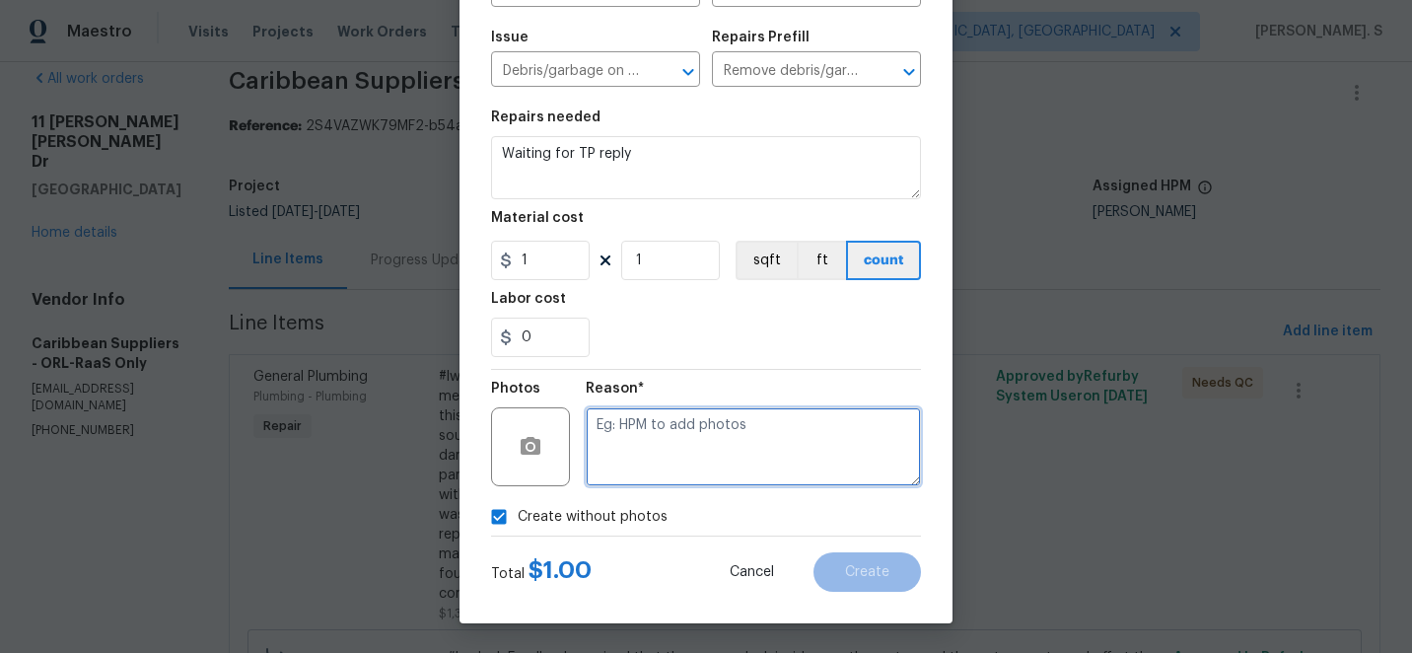
click at [719, 454] on textarea at bounding box center [753, 446] width 335 height 79
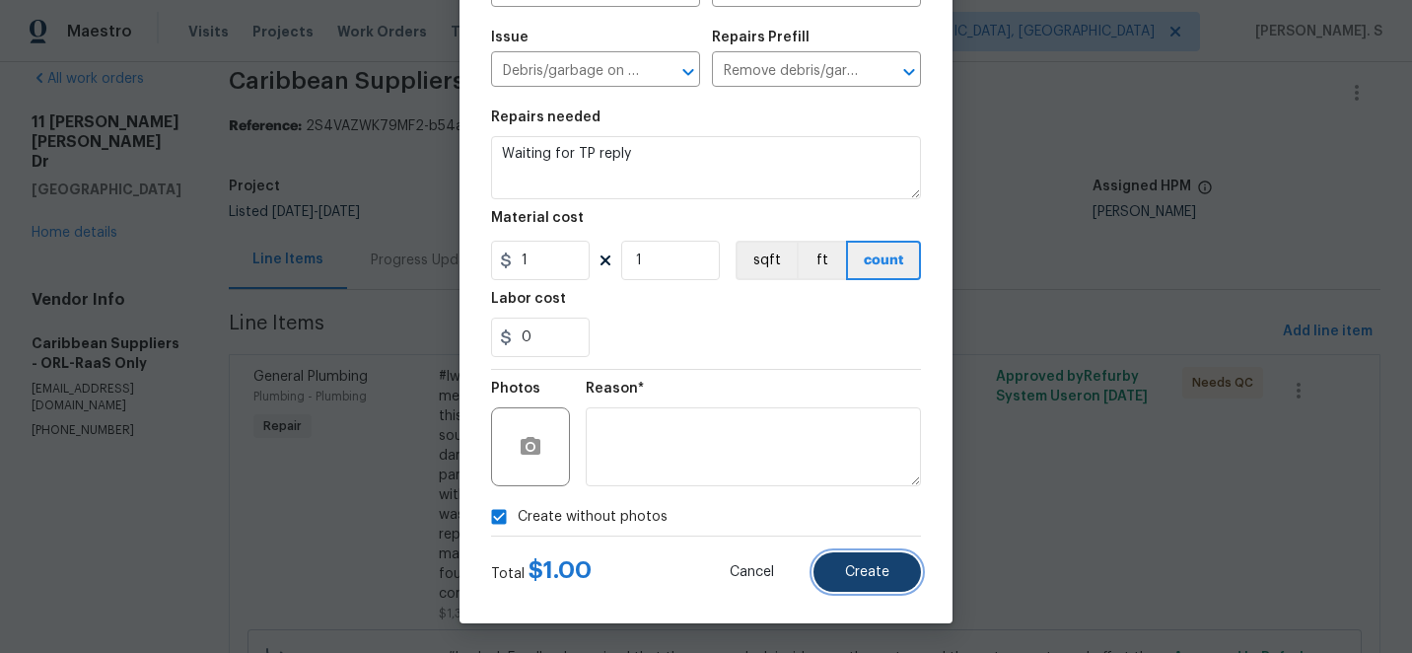
click at [839, 578] on button "Create" at bounding box center [866, 571] width 107 height 39
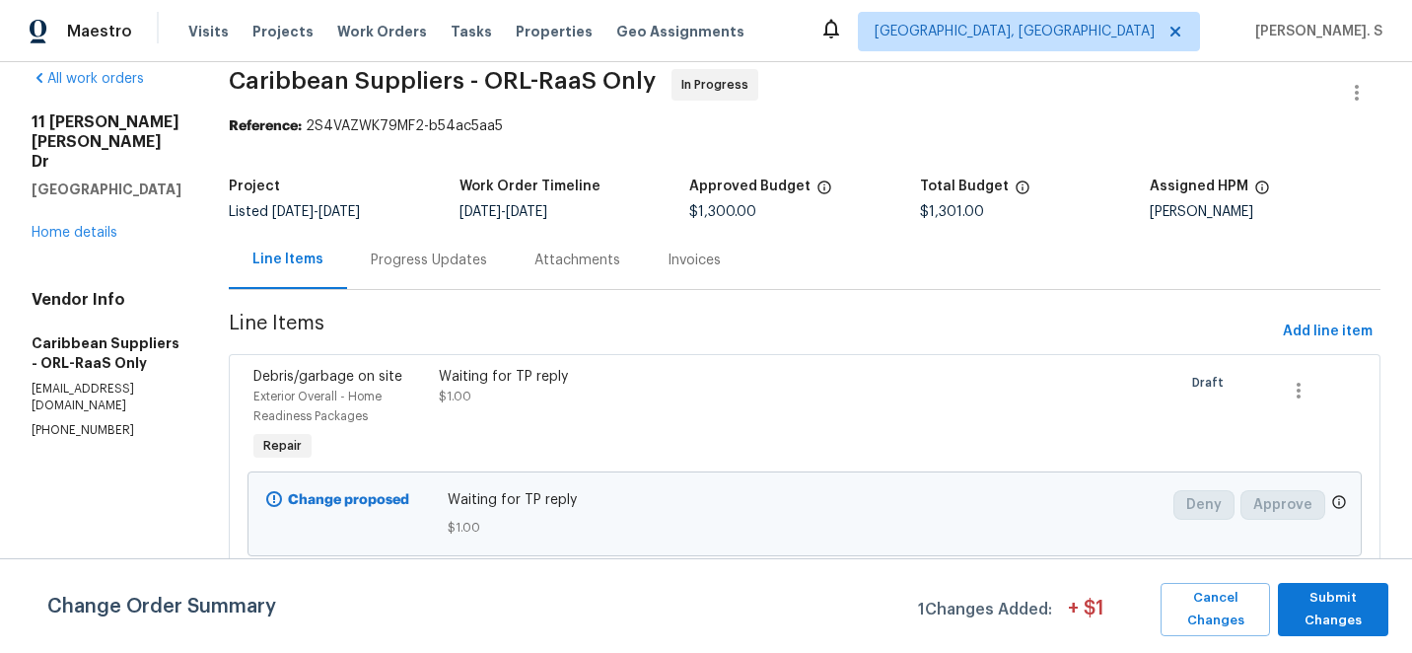
scroll to position [0, 0]
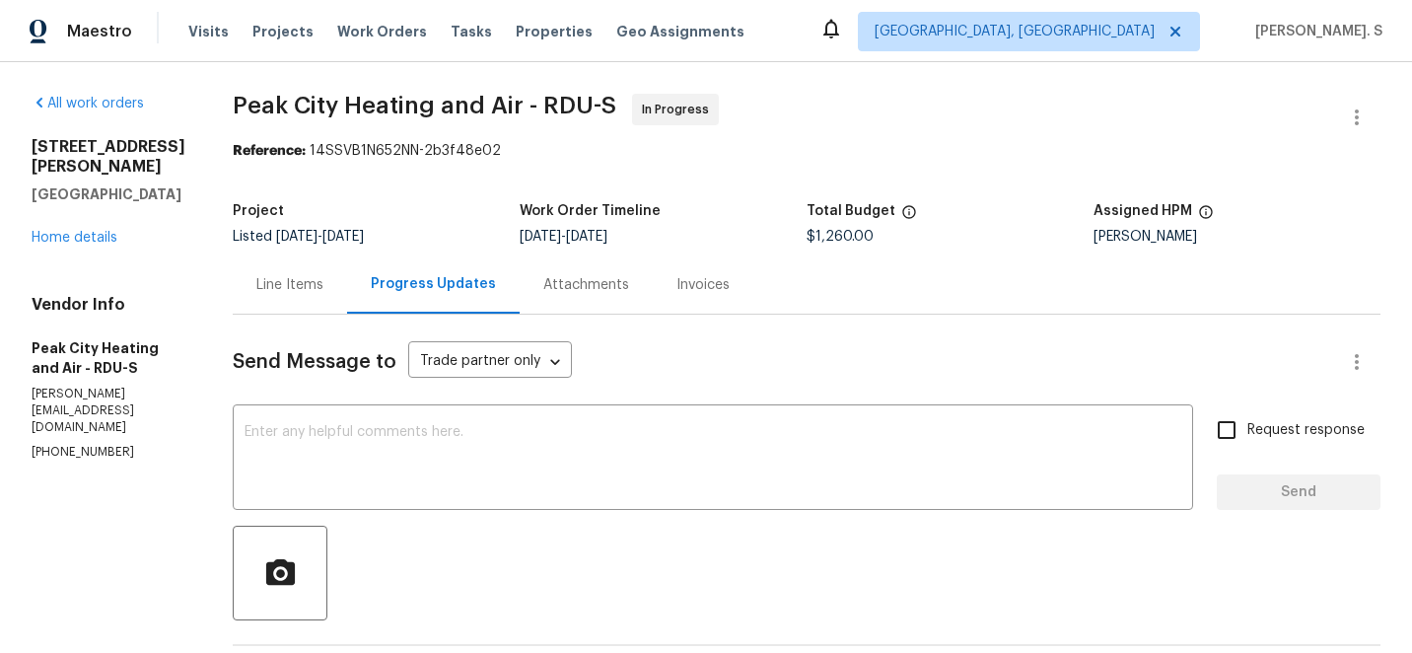
click at [390, 439] on textarea at bounding box center [712, 459] width 937 height 69
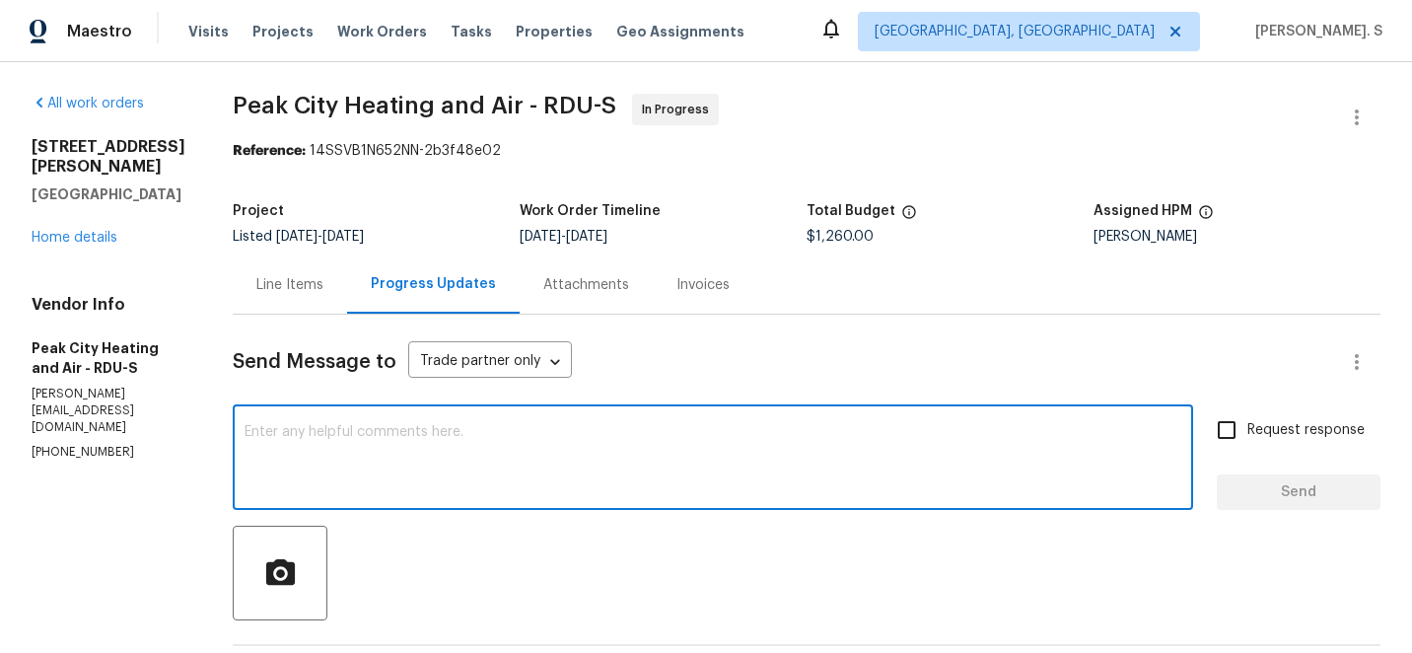
paste textarea "Hello, It's important that this work order is completed within the designated t…"
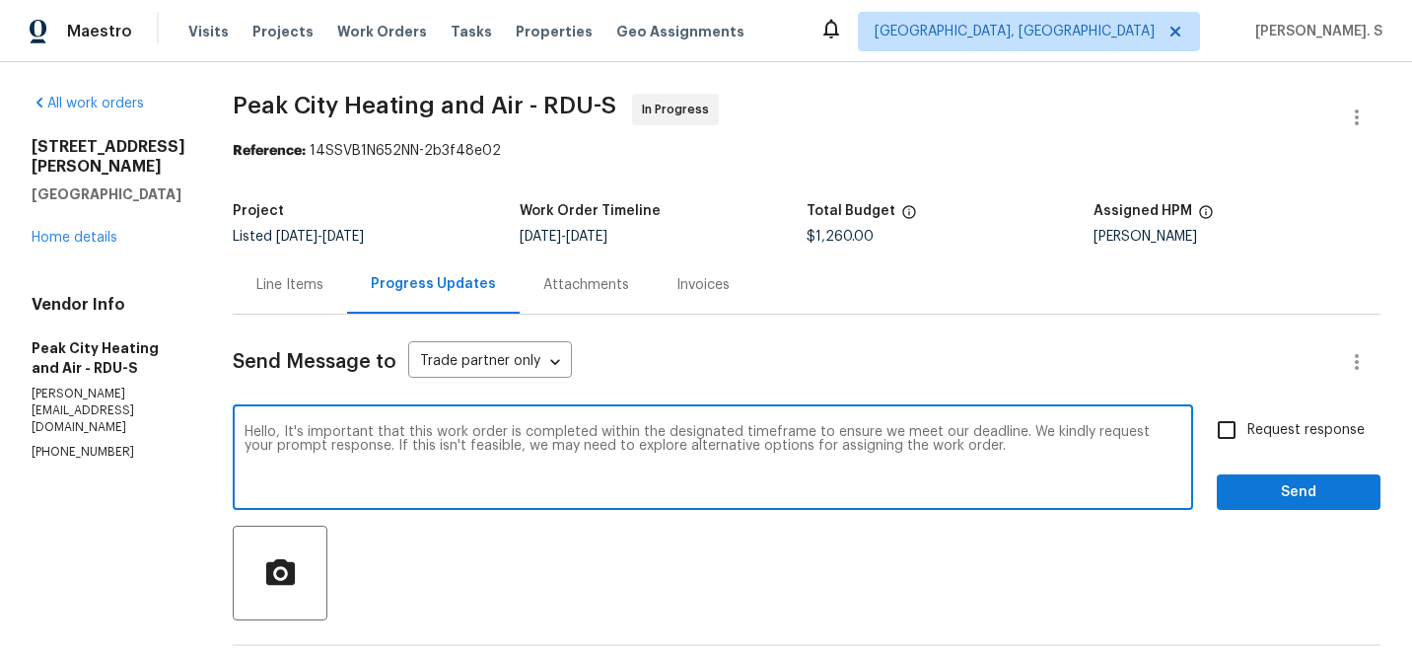
click at [277, 446] on textarea "Hello, It's important that this work order is completed within the designated t…" at bounding box center [712, 459] width 937 height 69
type textarea "Hello, It's important that this work order is completed within the designated t…"
click at [1247, 419] on input "Request response" at bounding box center [1226, 429] width 41 height 41
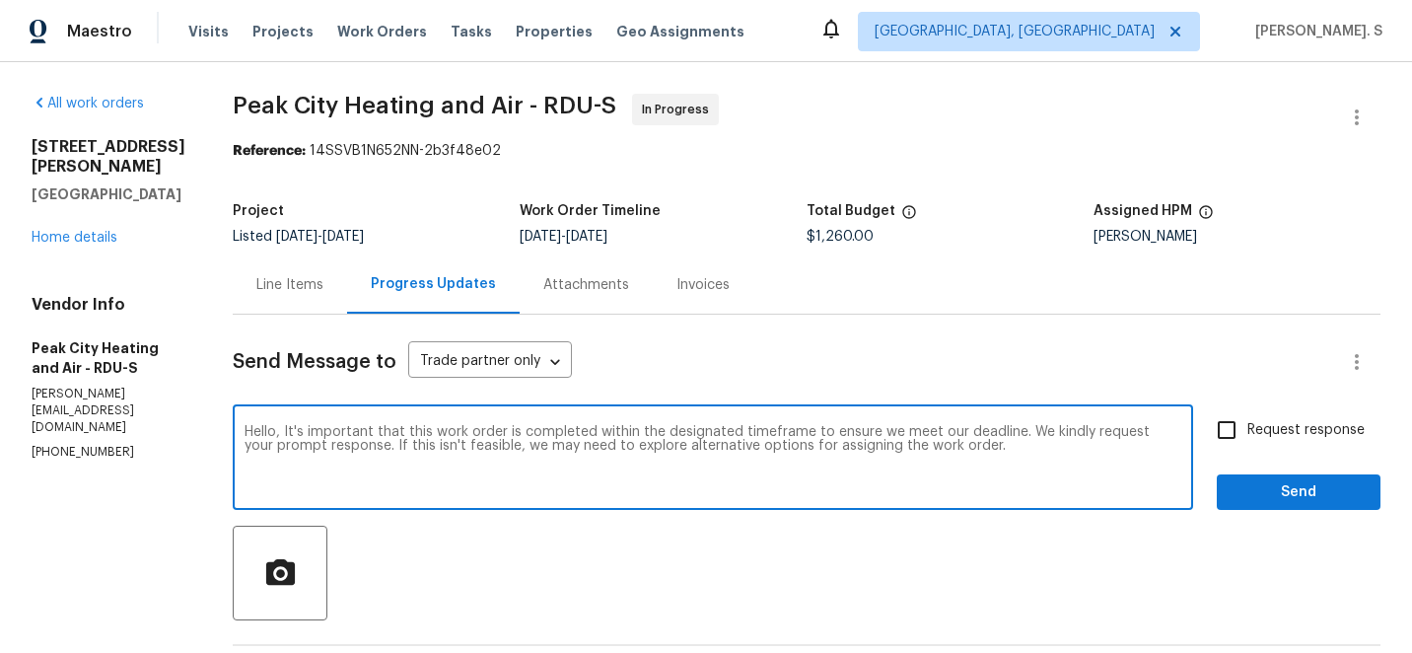
checkbox input "true"
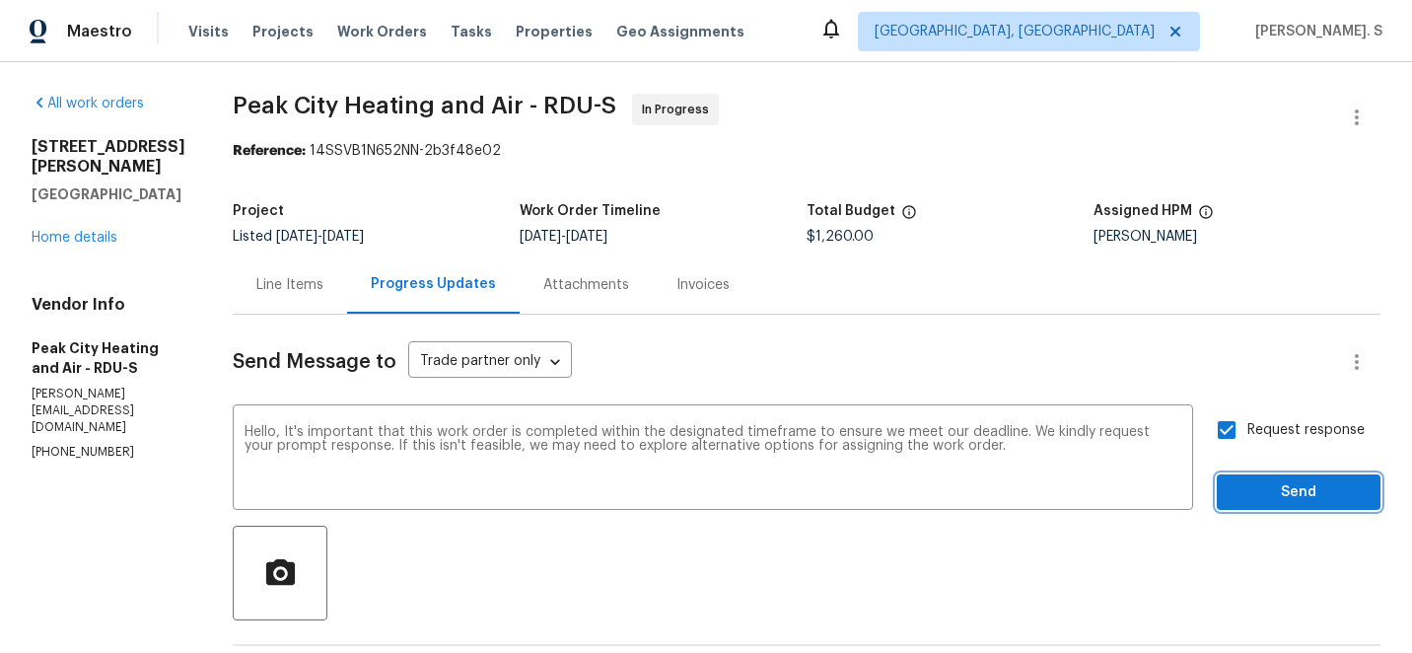
click at [1260, 510] on button "Send" at bounding box center [1299, 492] width 164 height 36
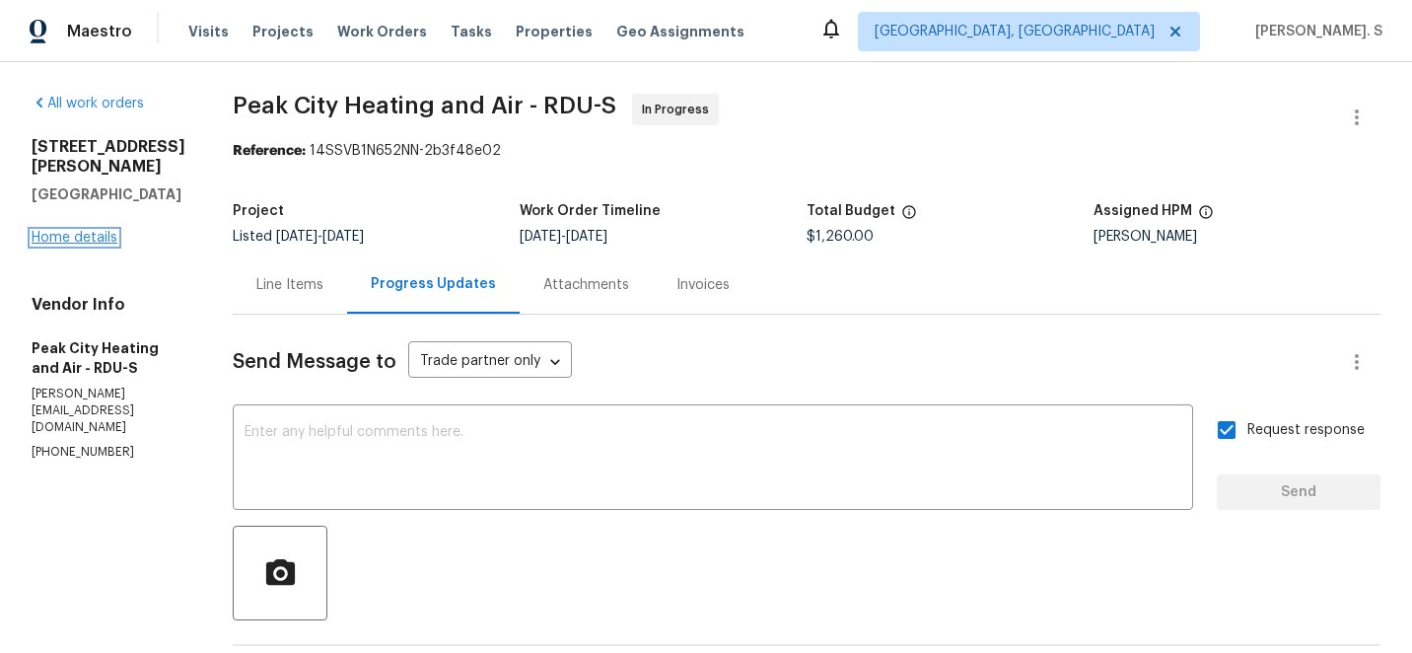
click at [80, 231] on link "Home details" at bounding box center [75, 238] width 86 height 14
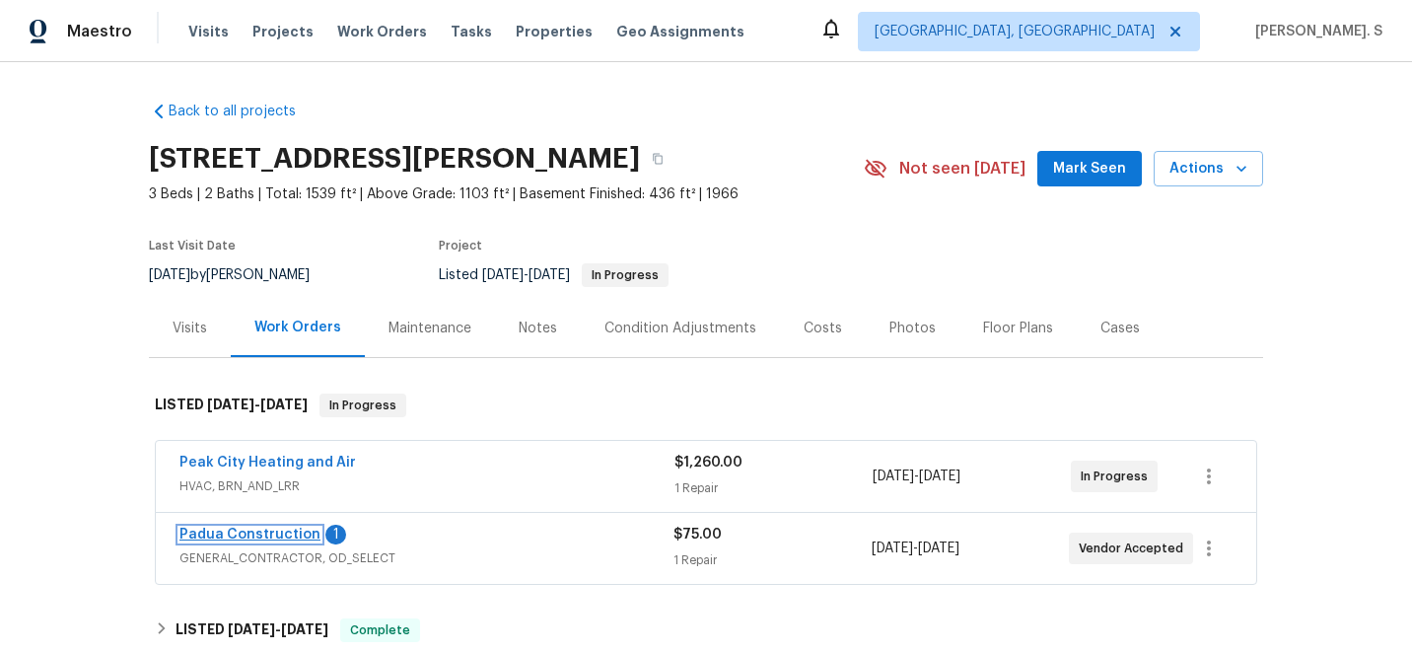
click at [261, 536] on link "Padua Construction" at bounding box center [249, 534] width 141 height 14
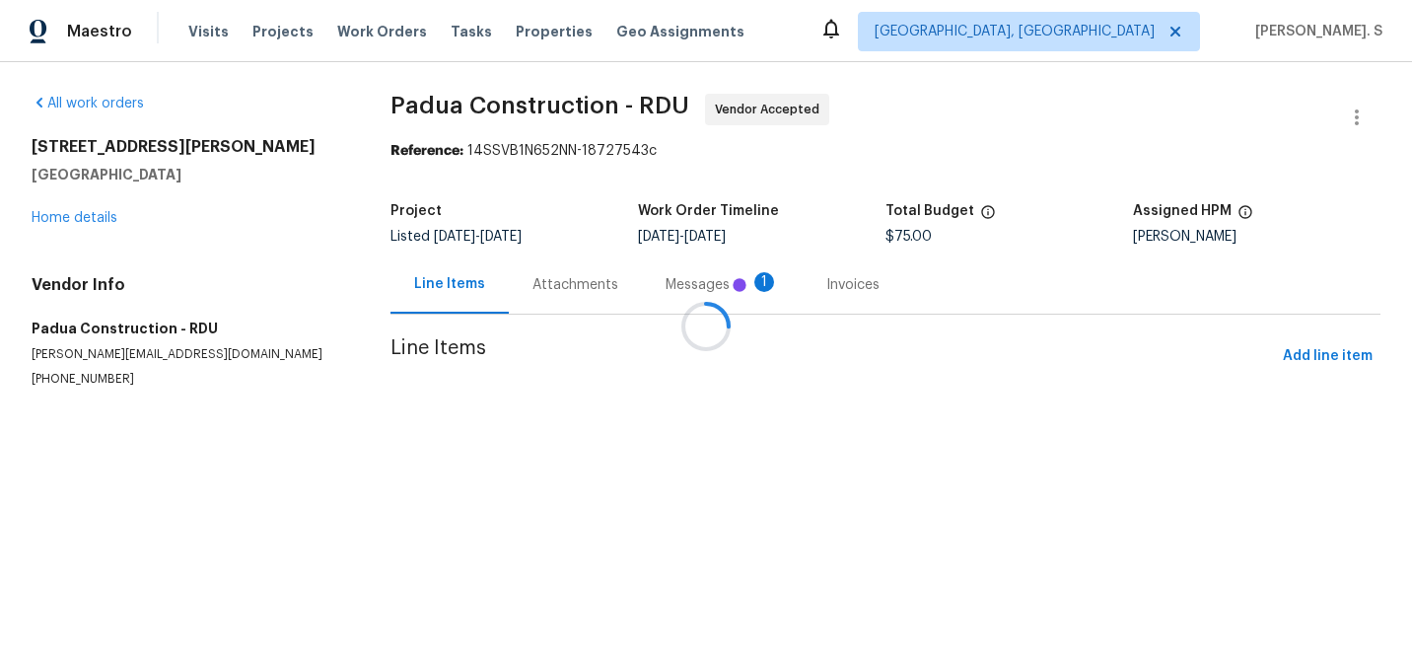
click at [564, 260] on div at bounding box center [706, 326] width 1412 height 653
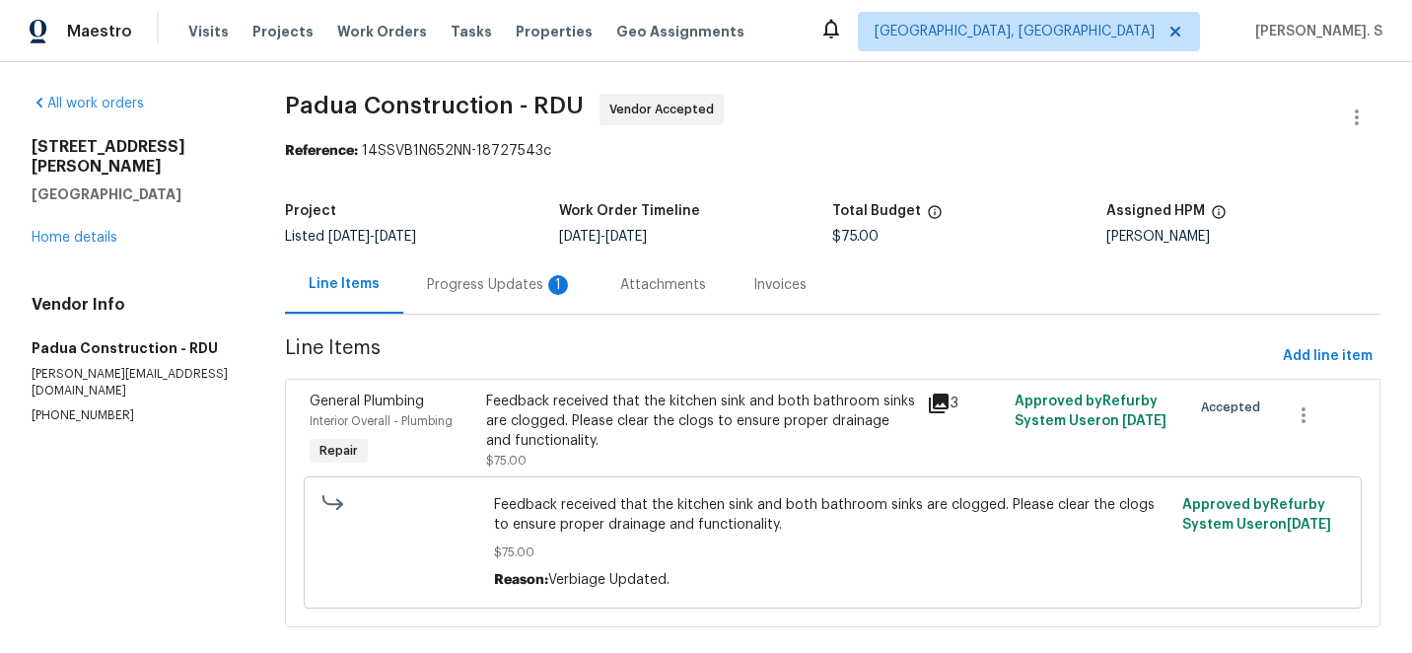
click at [564, 260] on div "Progress Updates 1" at bounding box center [499, 284] width 193 height 58
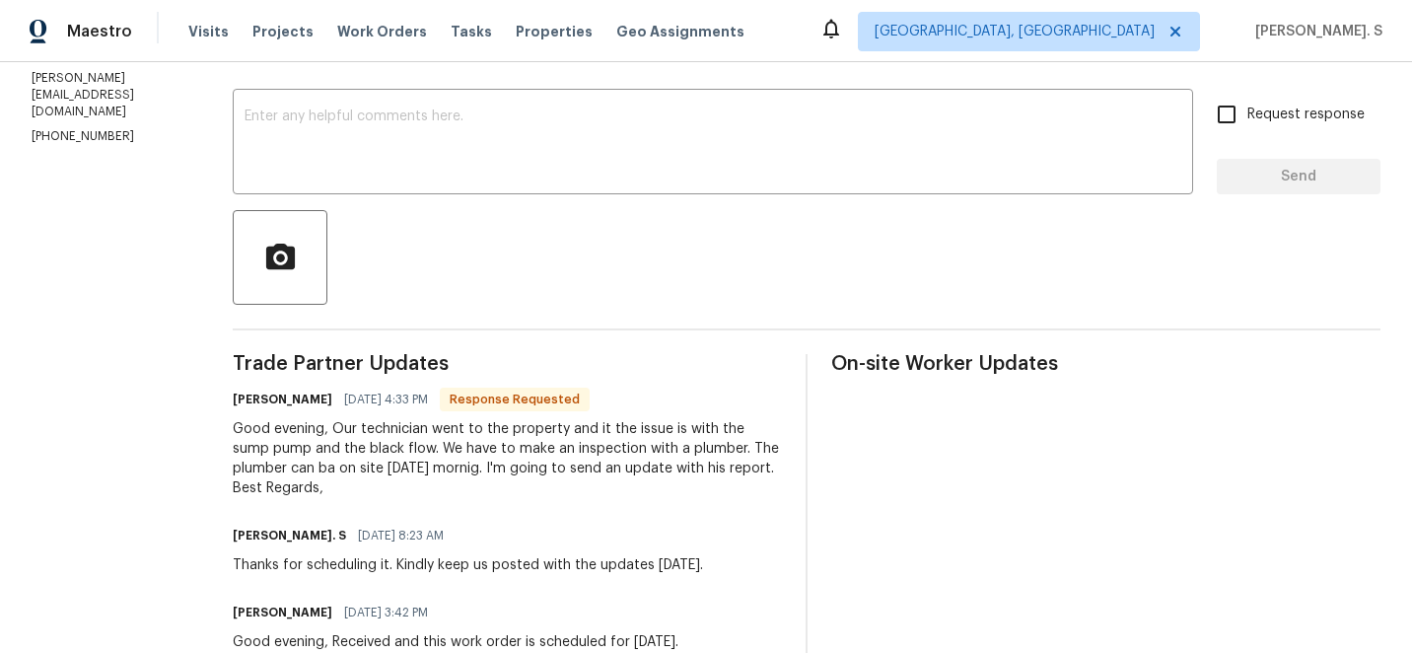
scroll to position [19, 0]
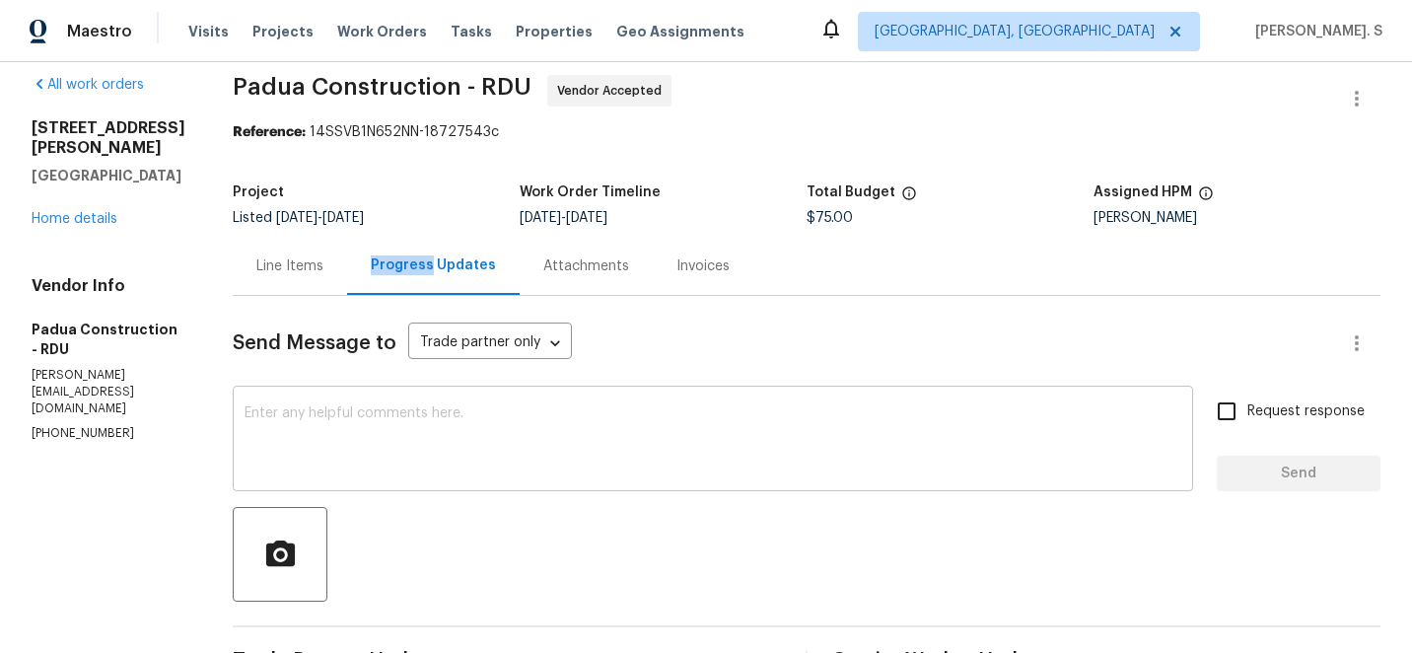
click at [252, 447] on textarea at bounding box center [712, 440] width 937 height 69
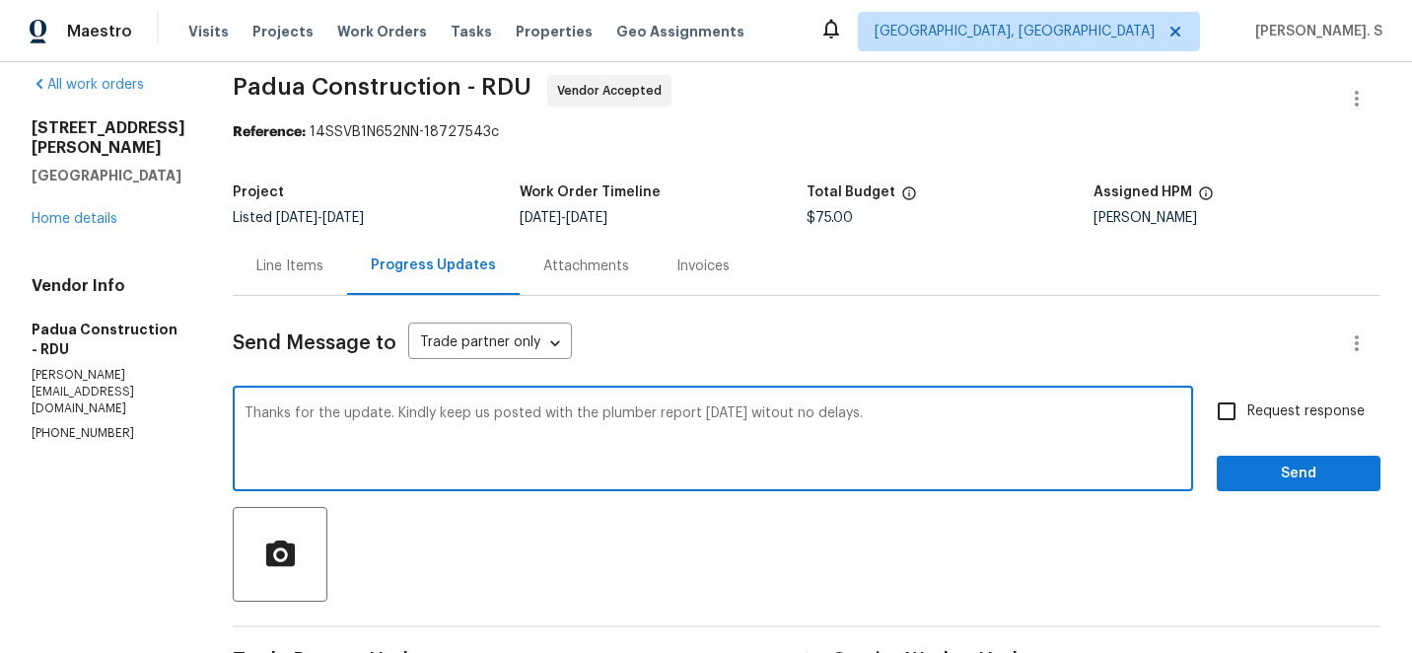
click at [771, 411] on textarea "Thanks for the update. Kindly keep us posted with the plumber report tomorrow w…" at bounding box center [712, 440] width 937 height 69
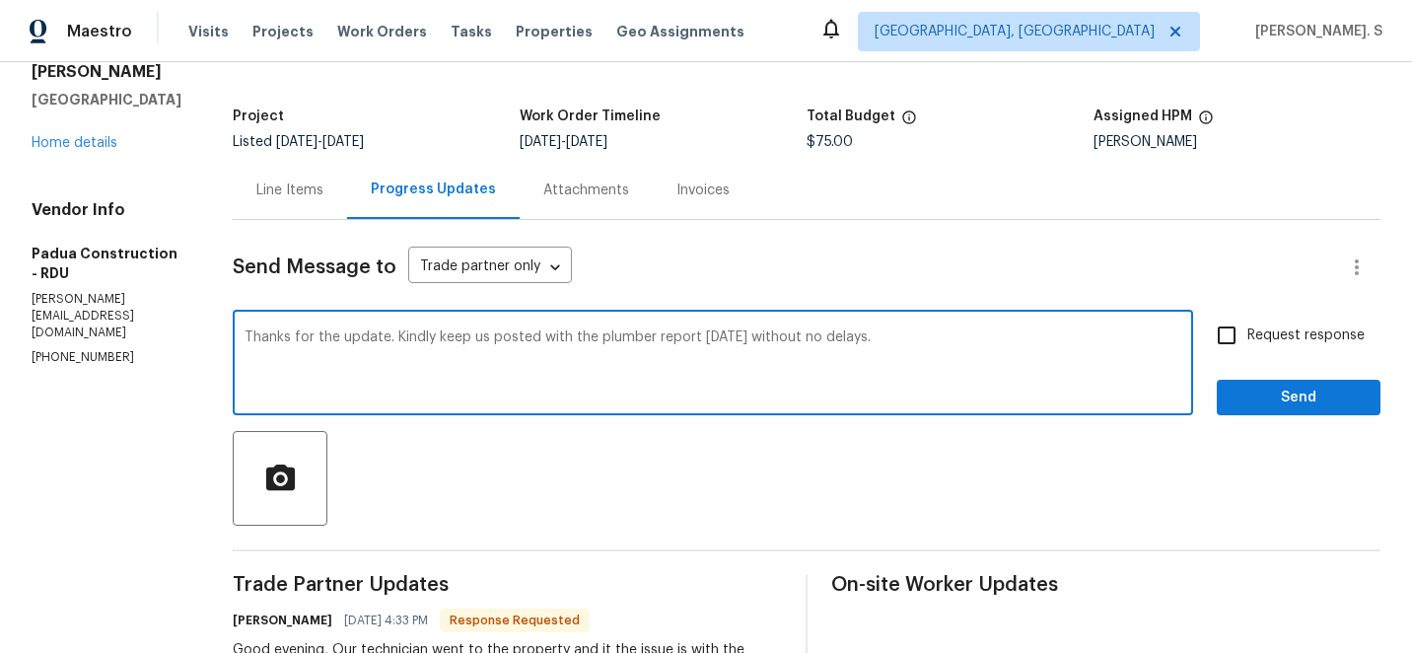
scroll to position [221, 0]
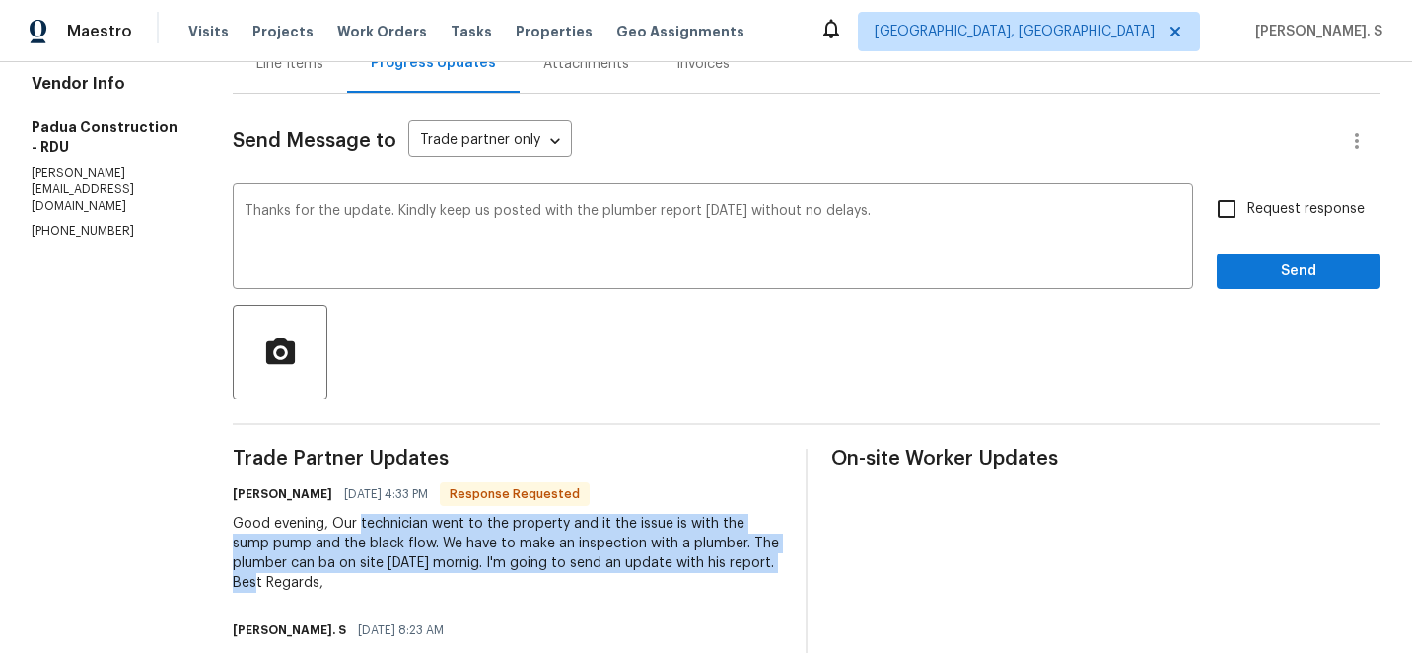
drag, startPoint x: 352, startPoint y: 522, endPoint x: 267, endPoint y: 575, distance: 100.1
click at [267, 575] on div "Good evening, Our technician went to the property and it the issue is with the …" at bounding box center [507, 553] width 549 height 79
copy div "technician went to the property and it the issue is with the sump pump and the …"
click at [0, 0] on div "Replace with" at bounding box center [0, 0] width 0 height 0
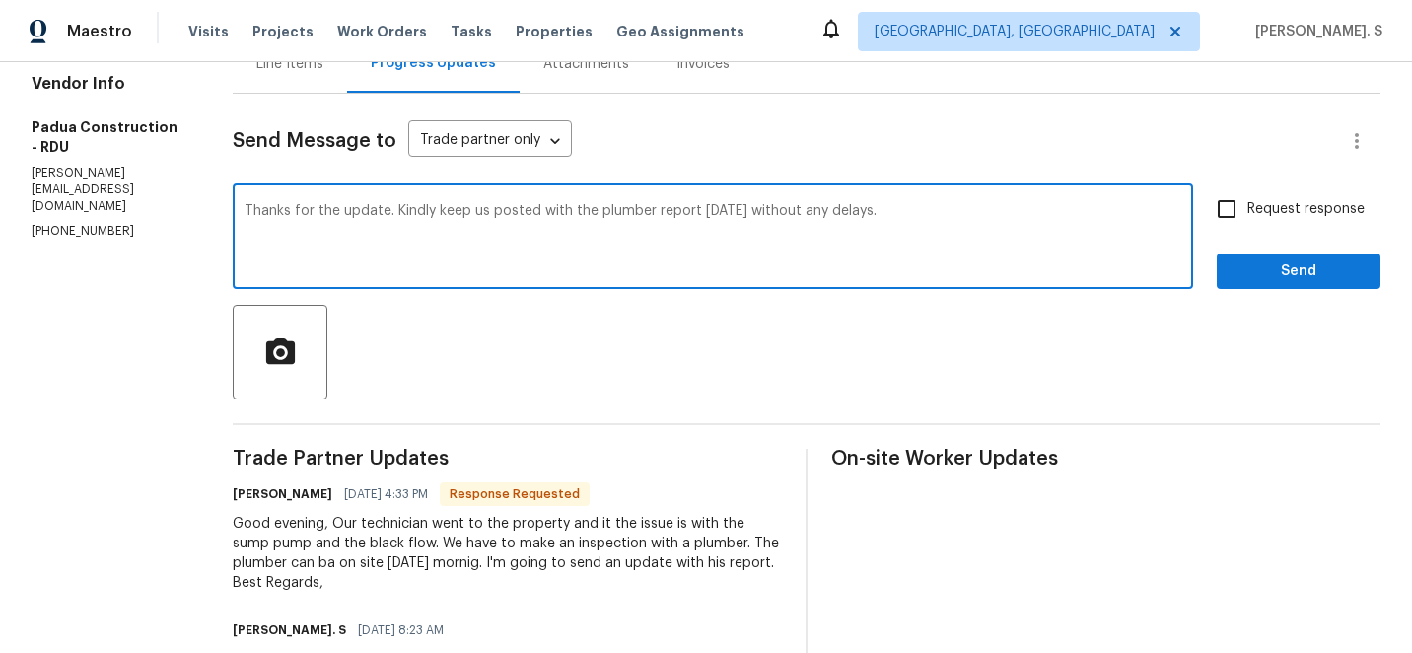
type textarea "Thanks for the update. Kindly keep us posted with the plumber report tomorrow w…"
click at [1246, 201] on input "Request response" at bounding box center [1226, 208] width 41 height 41
checkbox input "true"
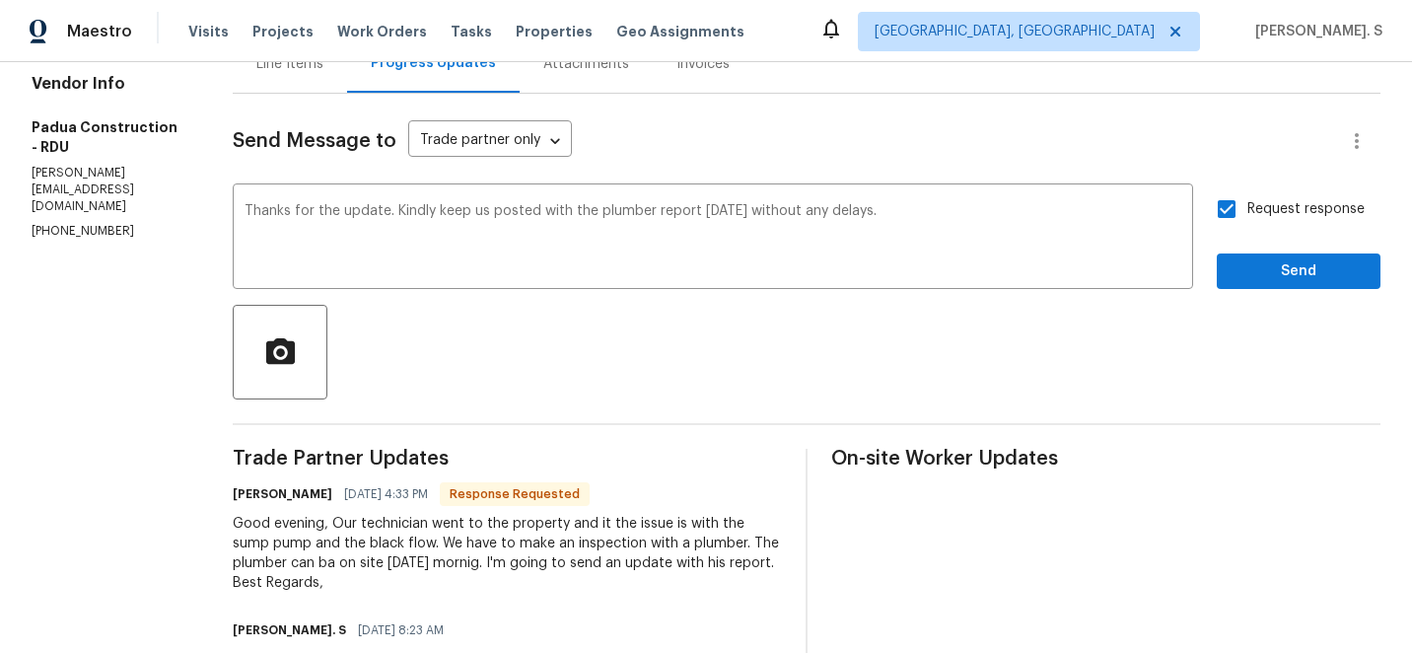
click at [1246, 244] on div "Request response Send" at bounding box center [1299, 238] width 164 height 101
click at [1248, 256] on button "Send" at bounding box center [1299, 271] width 164 height 36
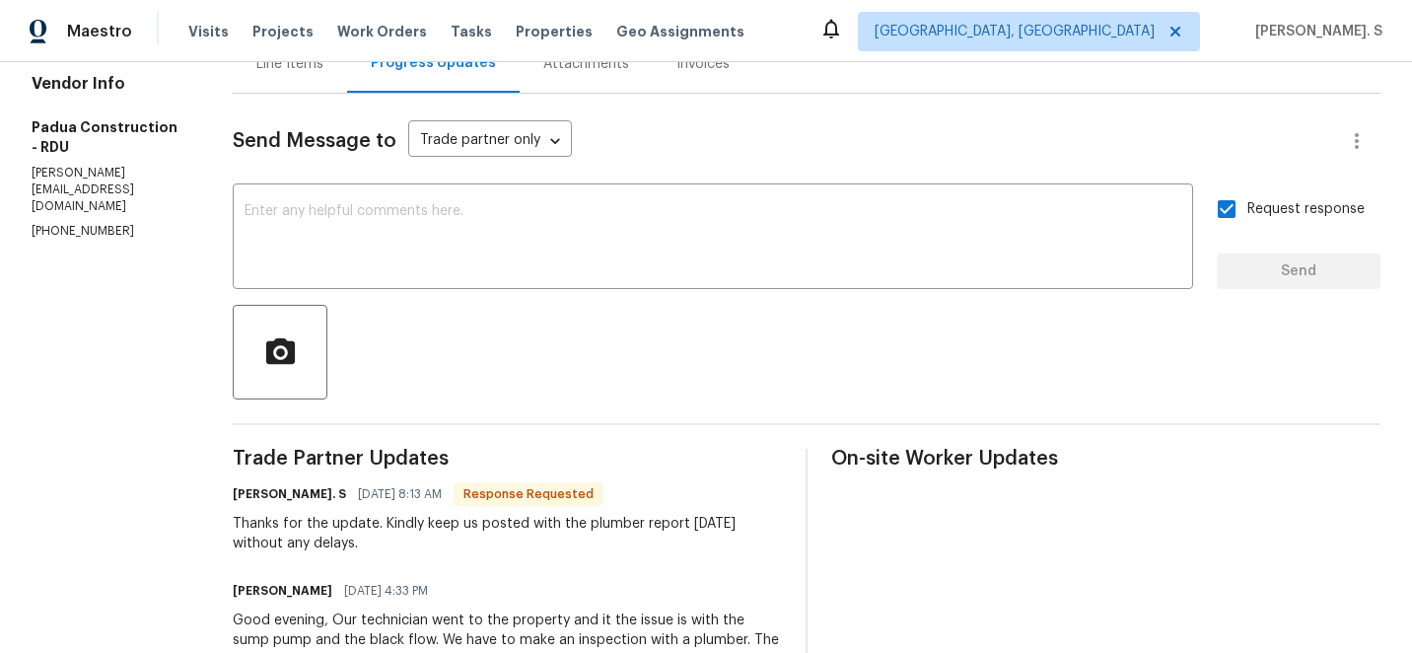
copy div "hanks for the update. Kindly keep us posted with the plumber report tomorrow wi…"
drag, startPoint x: 233, startPoint y: 528, endPoint x: 386, endPoint y: 551, distance: 155.5
click at [386, 551] on div "Thanks for the update. Kindly keep us posted with the plumber report tomorrow w…" at bounding box center [507, 533] width 549 height 39
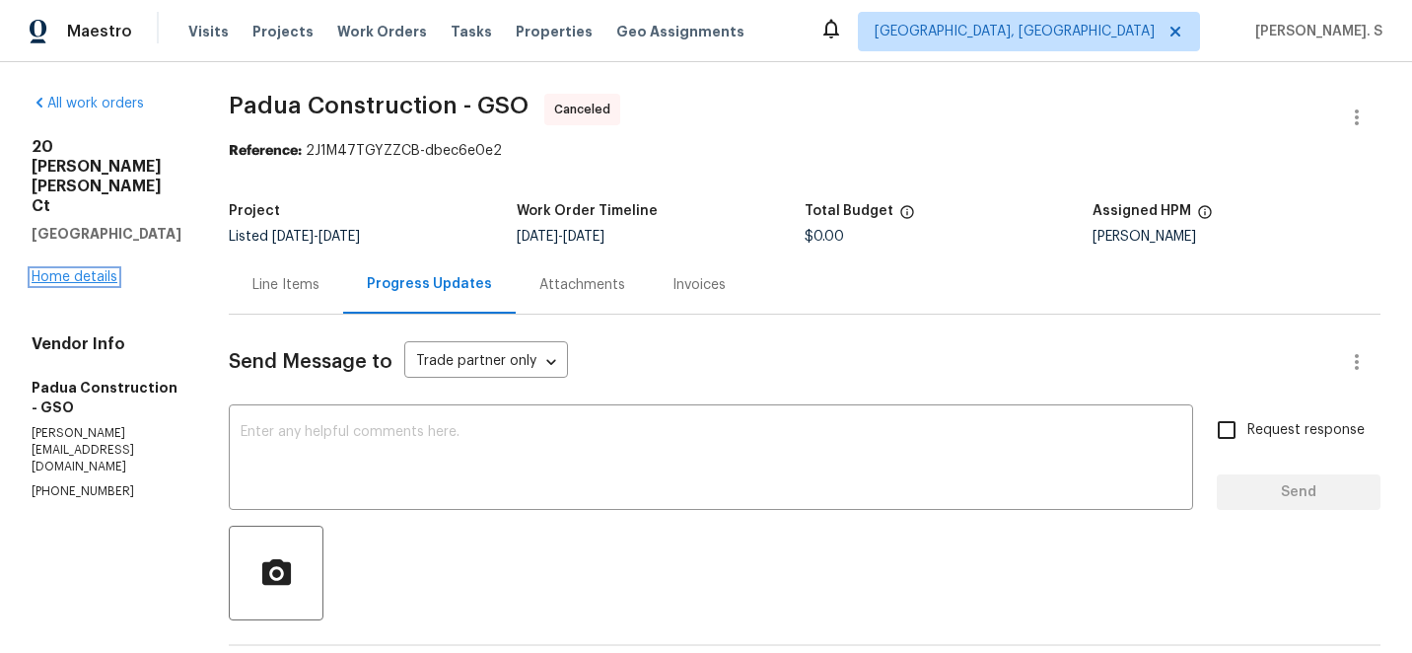
click at [87, 270] on link "Home details" at bounding box center [75, 277] width 86 height 14
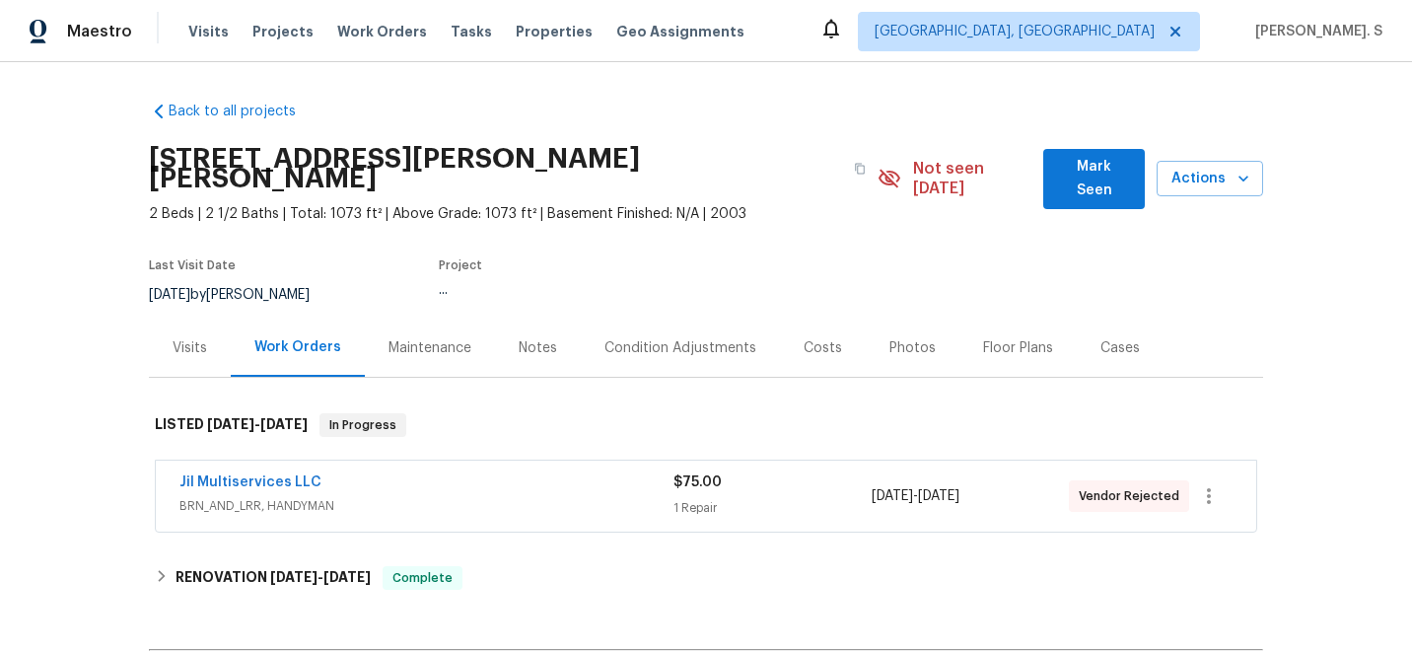
scroll to position [104, 0]
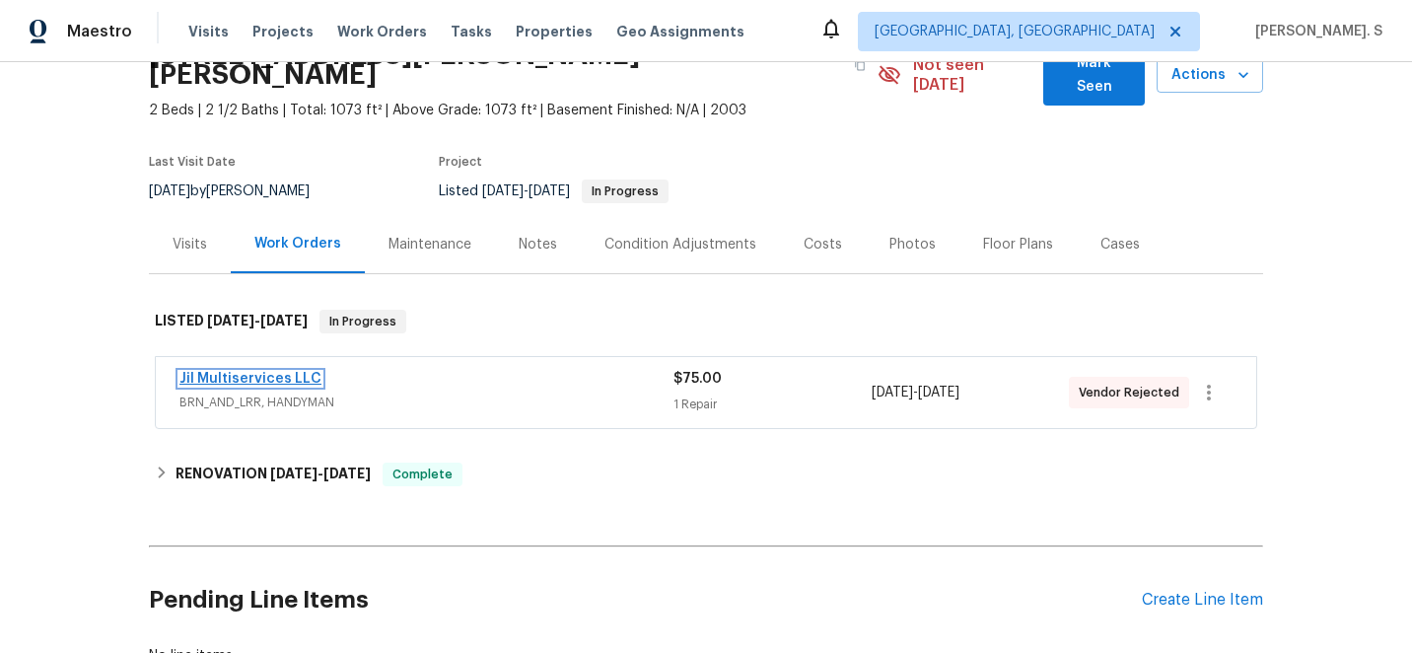
click at [280, 372] on link "Jil Multiservices LLC" at bounding box center [250, 379] width 142 height 14
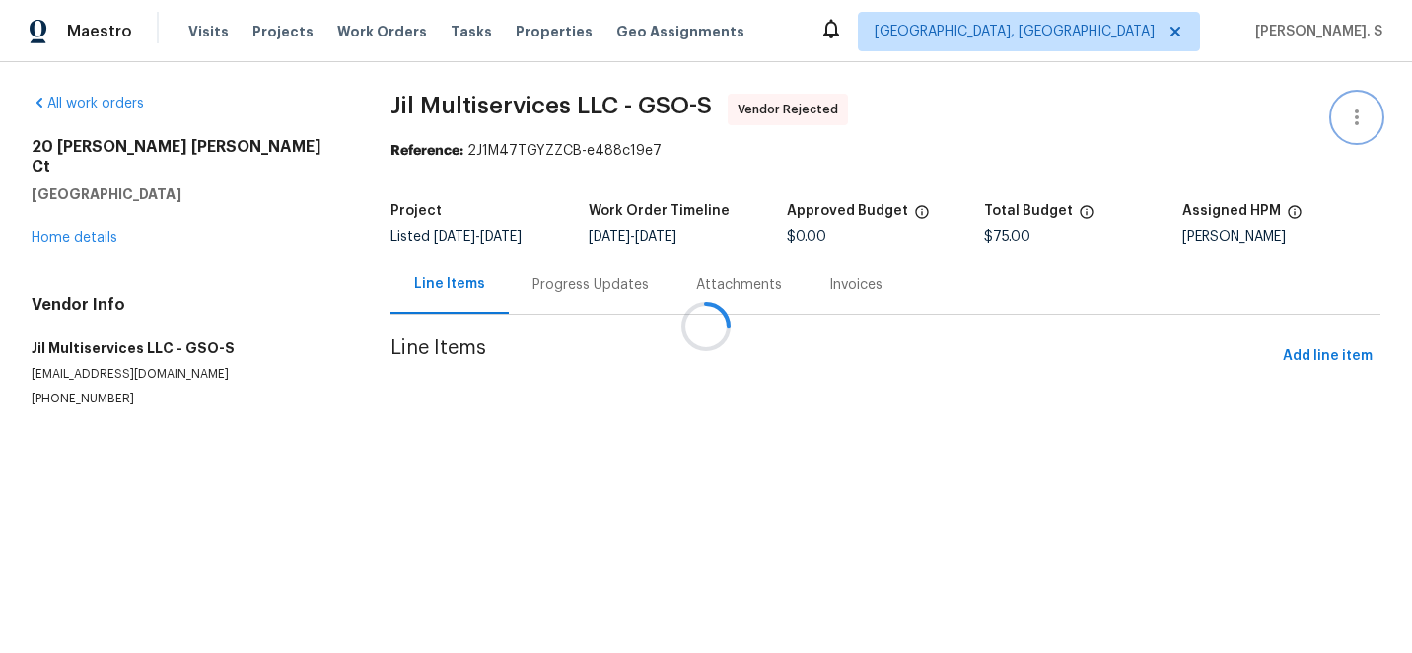
click at [1352, 105] on icon "button" at bounding box center [1357, 117] width 24 height 24
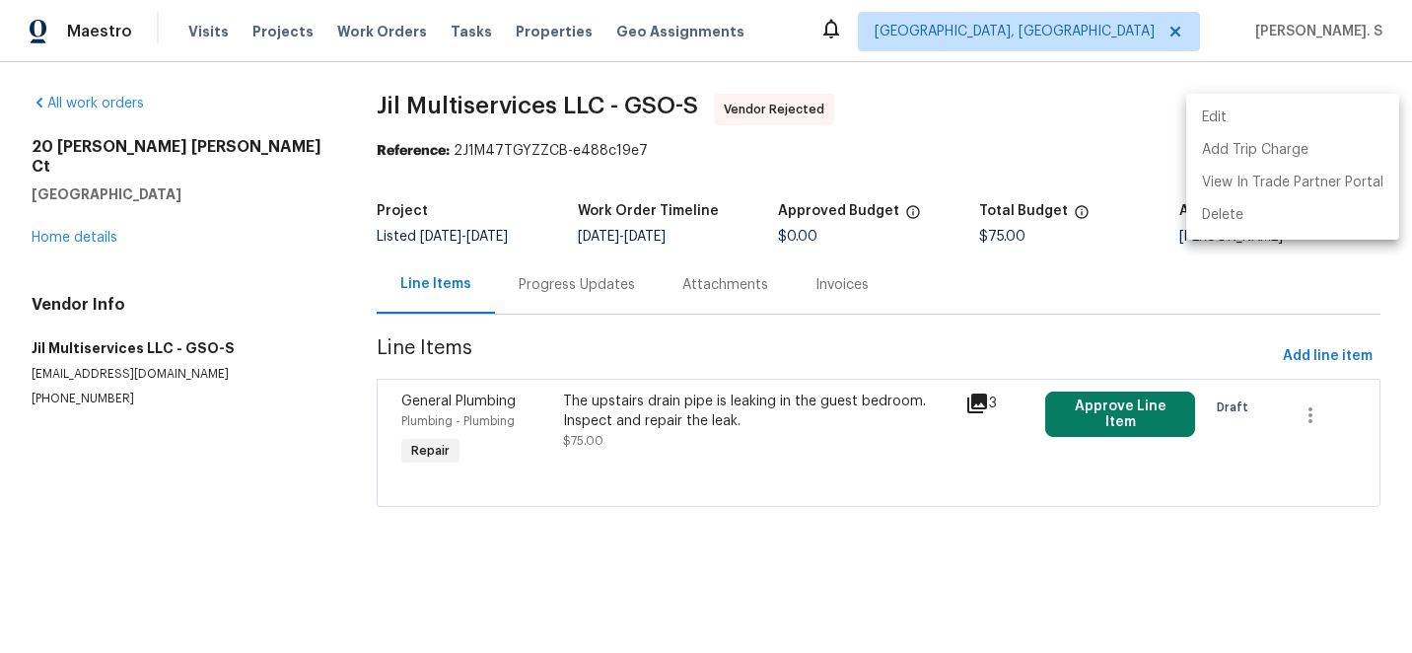
click at [1355, 112] on li "Edit" at bounding box center [1292, 118] width 213 height 33
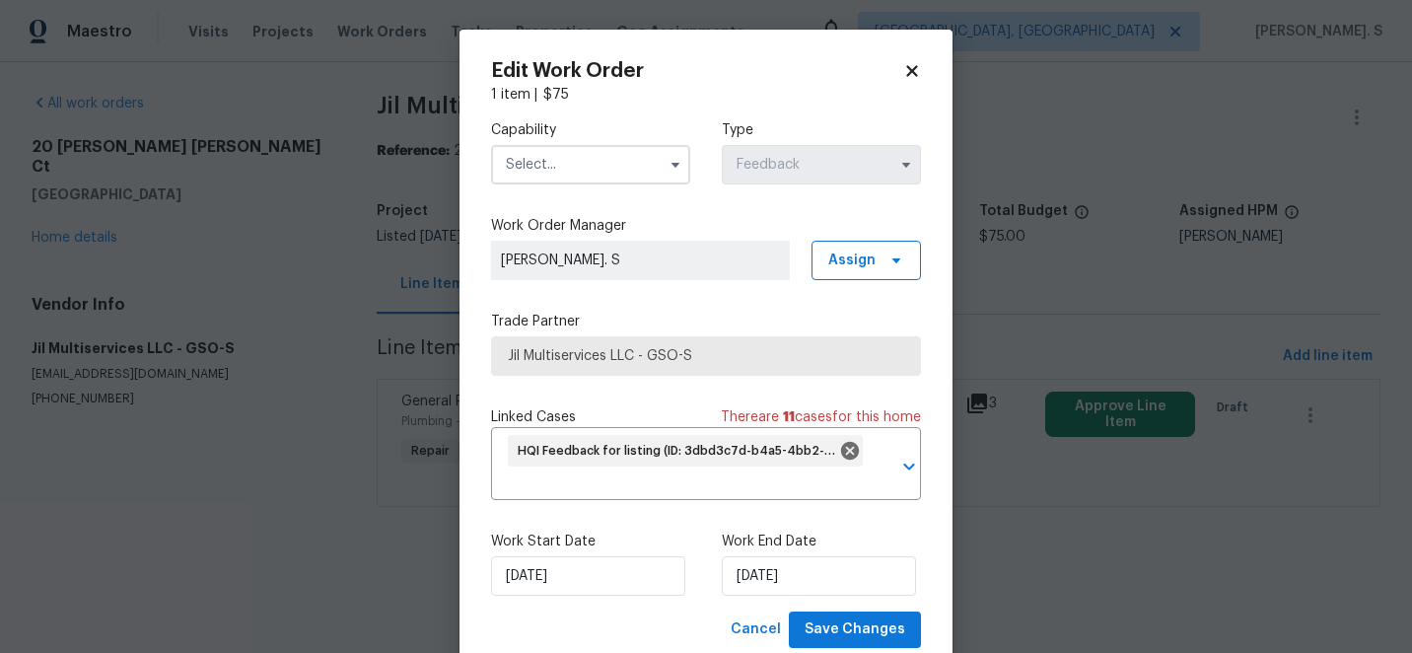
click at [620, 160] on input "text" at bounding box center [590, 164] width 199 height 39
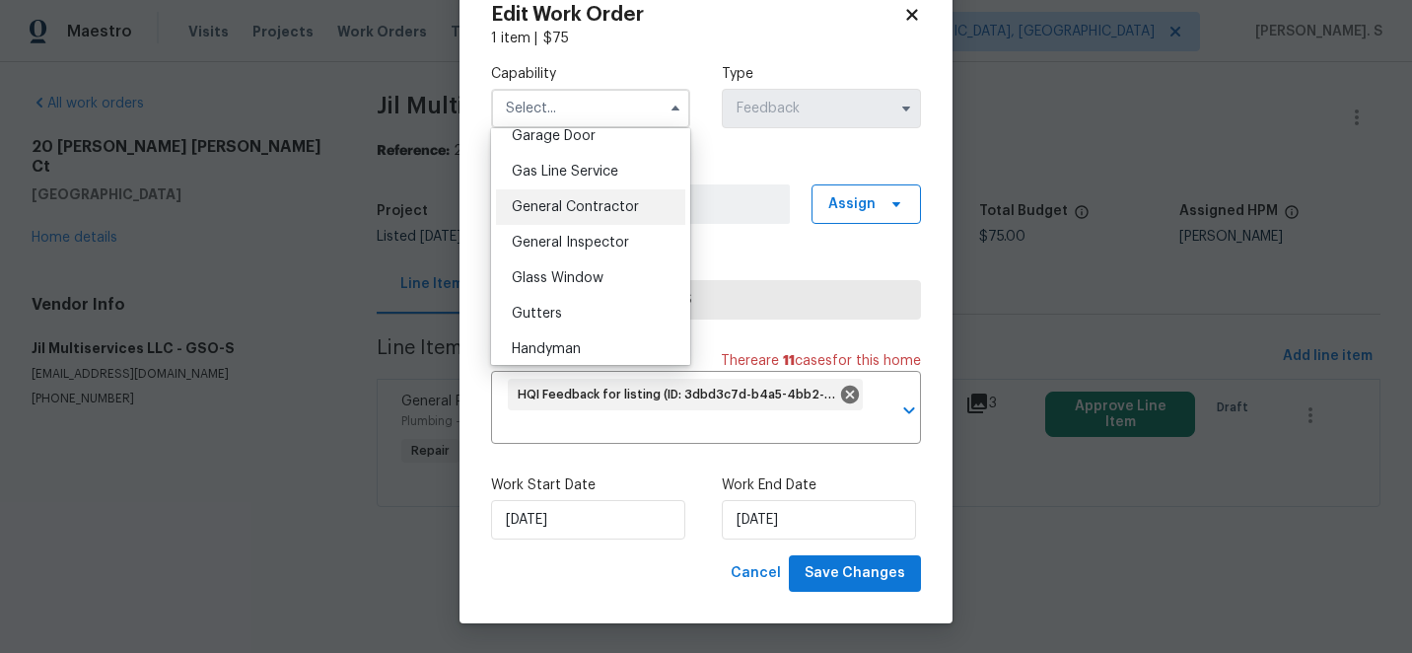
scroll to position [868, 0]
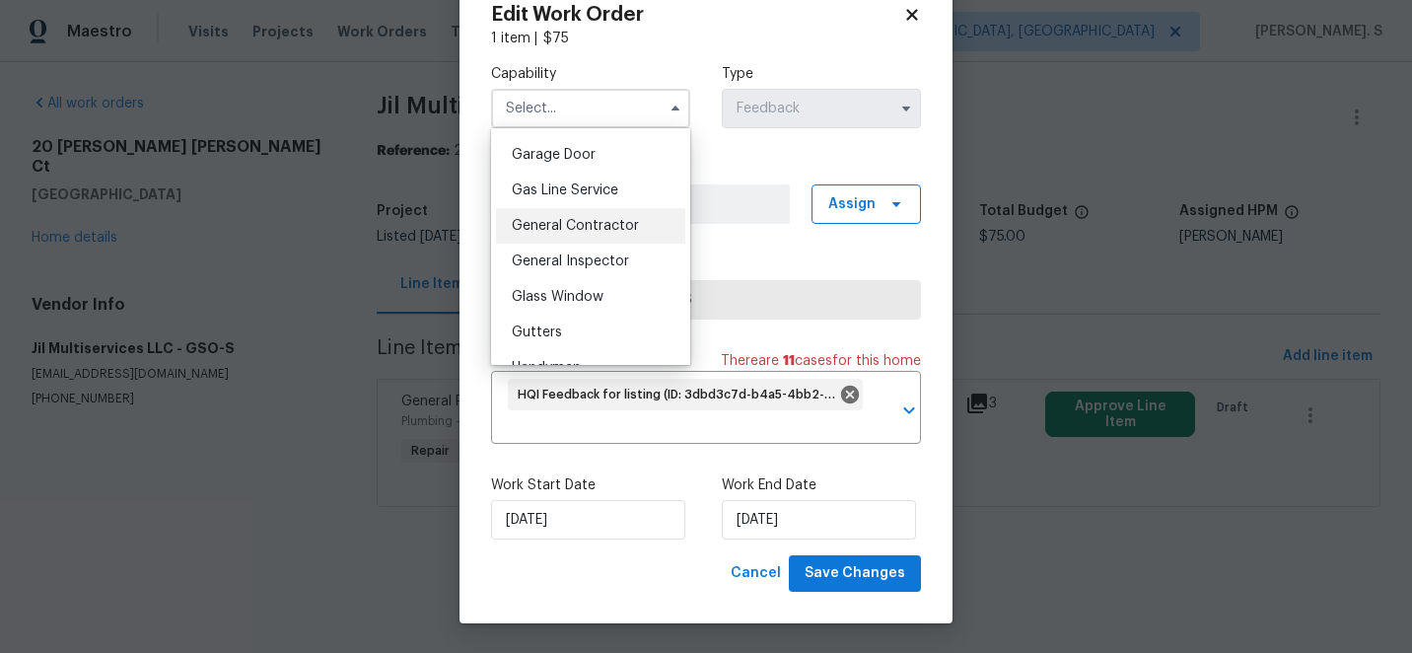
click at [589, 235] on div "General Contractor" at bounding box center [590, 225] width 189 height 35
type input "General Contractor"
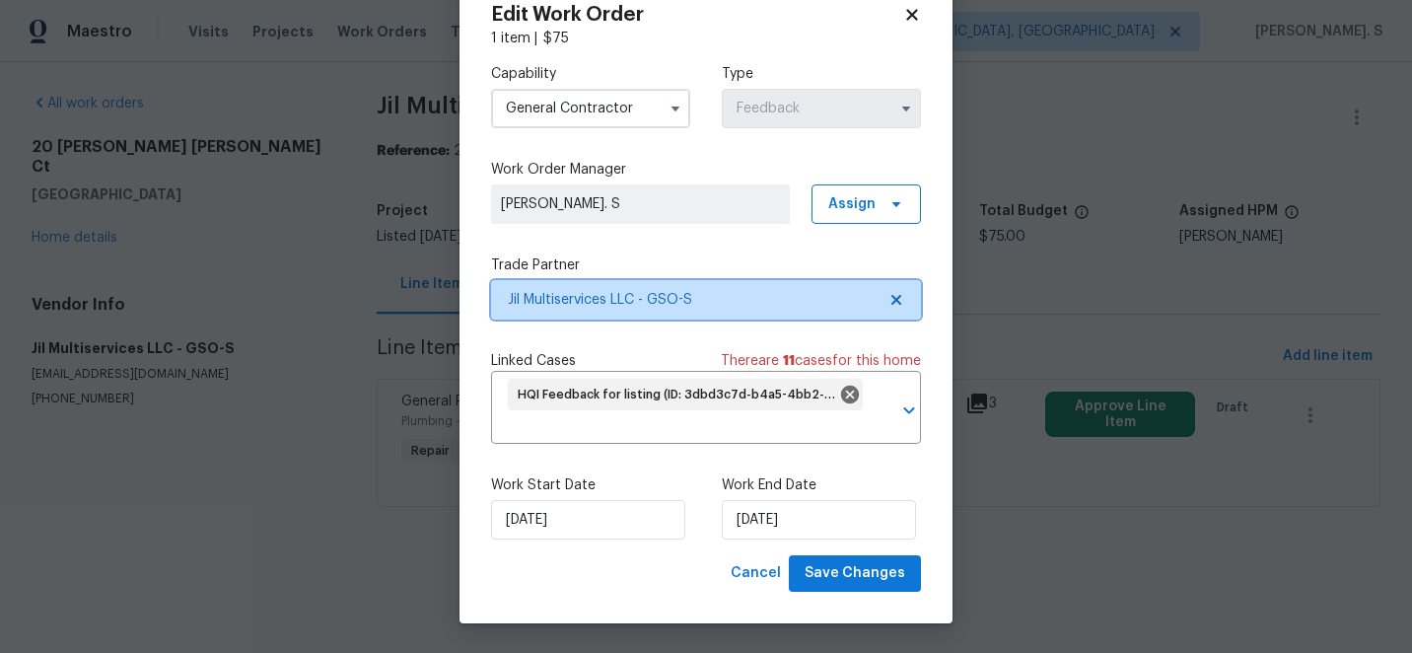
click at [894, 299] on icon at bounding box center [896, 300] width 10 height 10
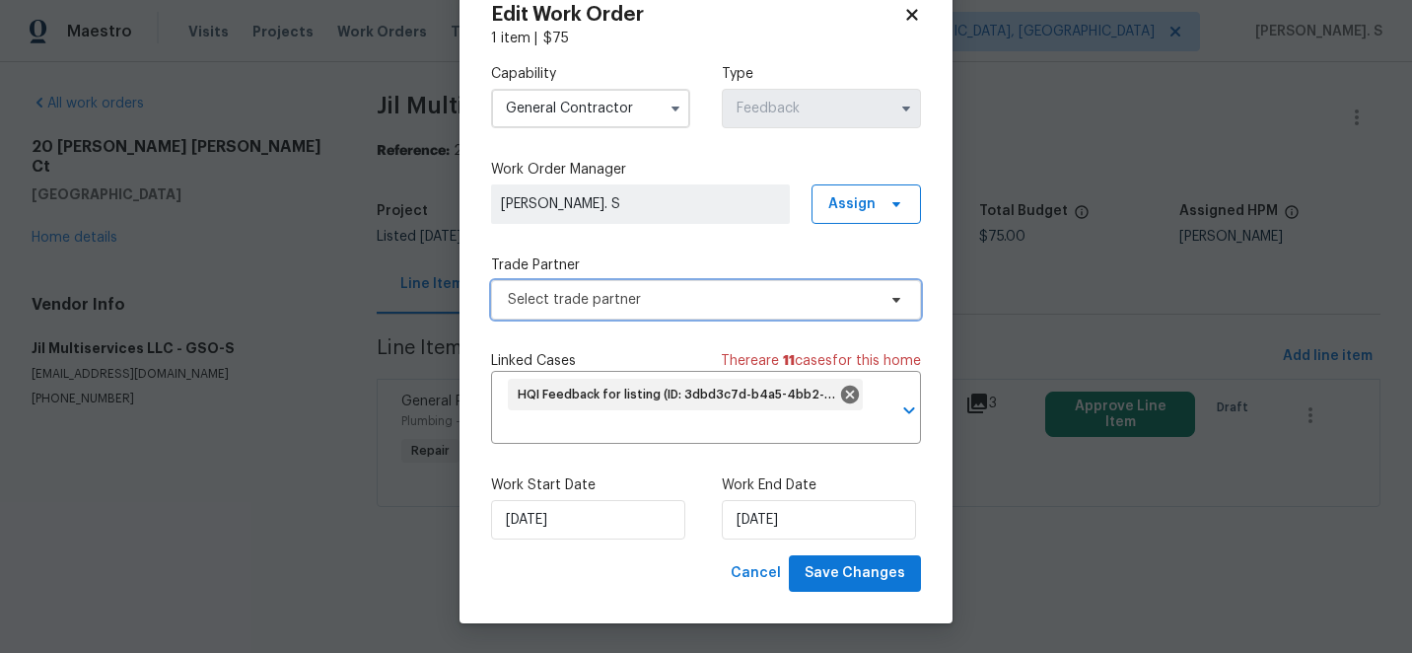
click at [894, 299] on icon at bounding box center [896, 300] width 8 height 5
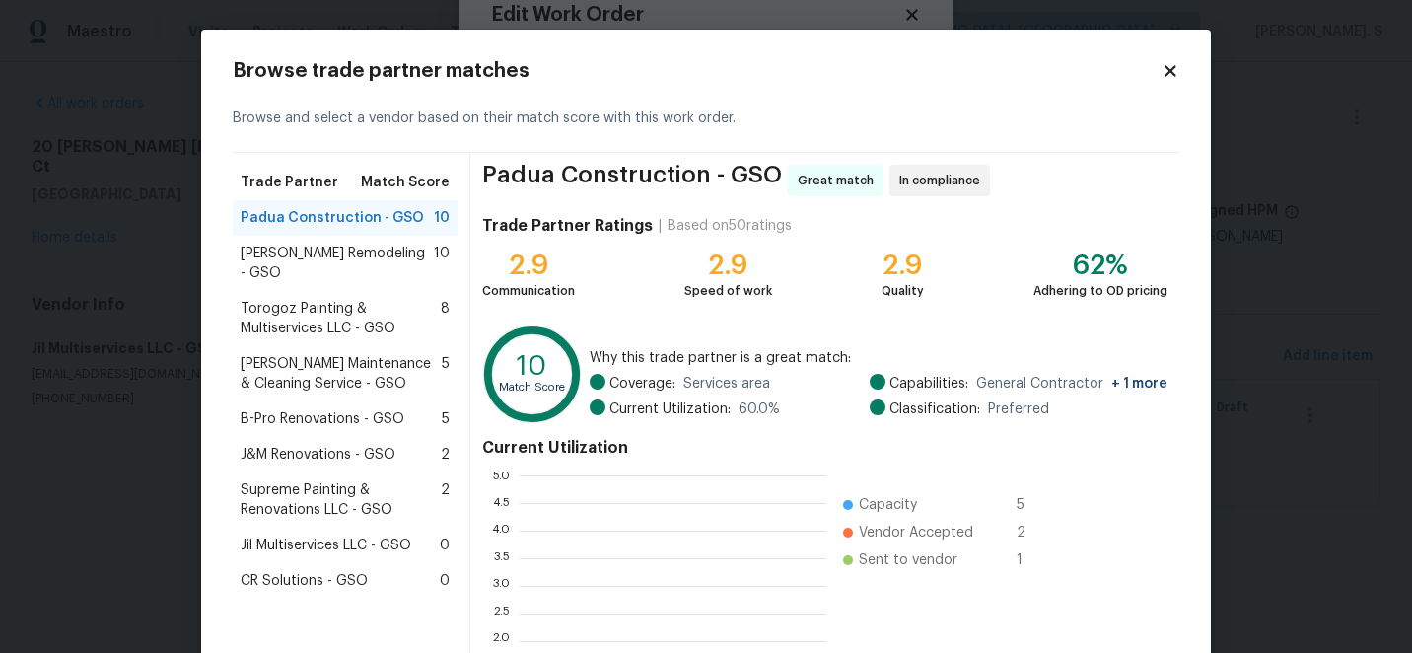
scroll to position [276, 307]
click at [353, 291] on div "Torogoz Painting & Multiservices LLC - GSO 8" at bounding box center [345, 318] width 225 height 55
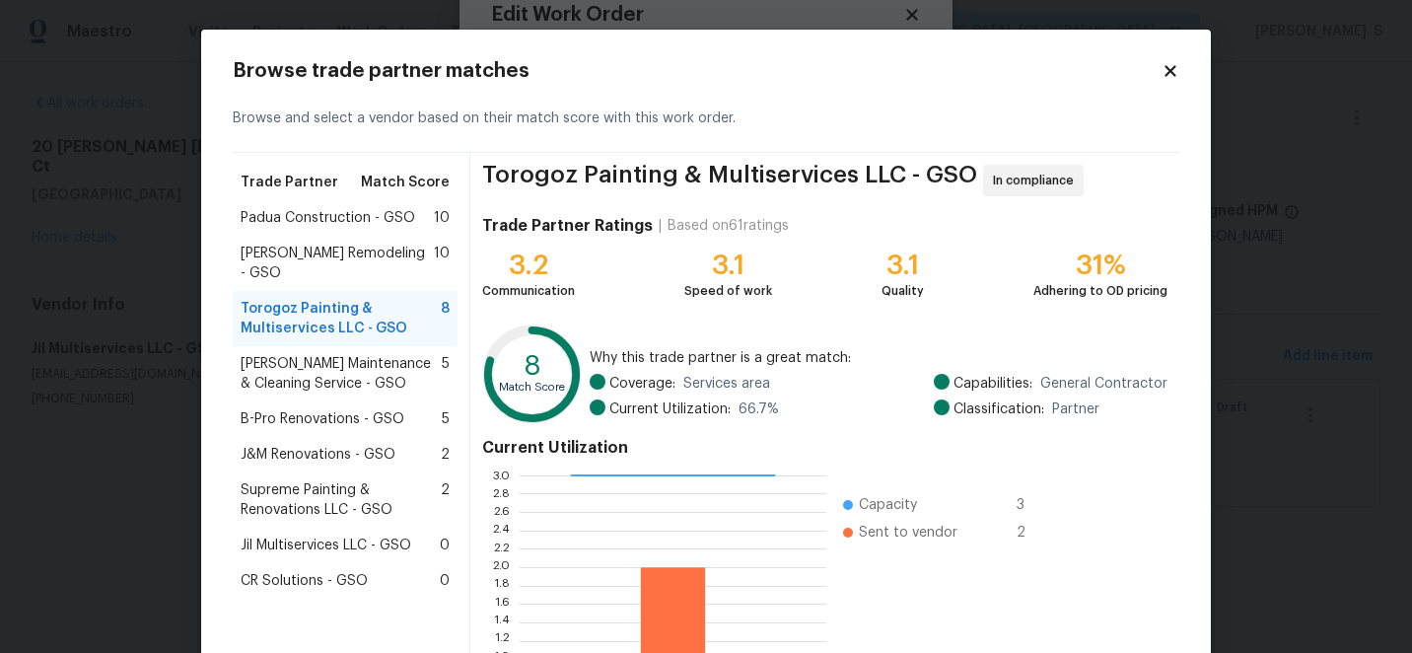
click at [289, 261] on span "Pino Remodeling - GSO" at bounding box center [337, 263] width 193 height 39
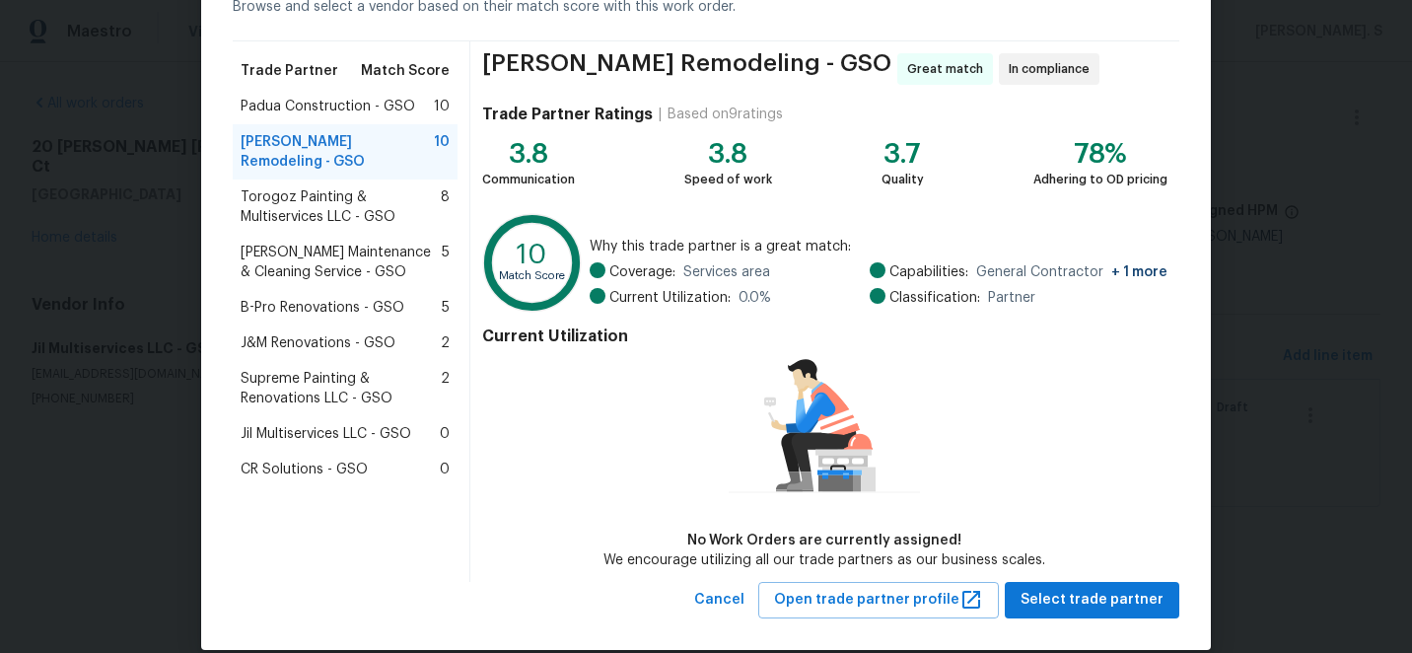
scroll to position [136, 0]
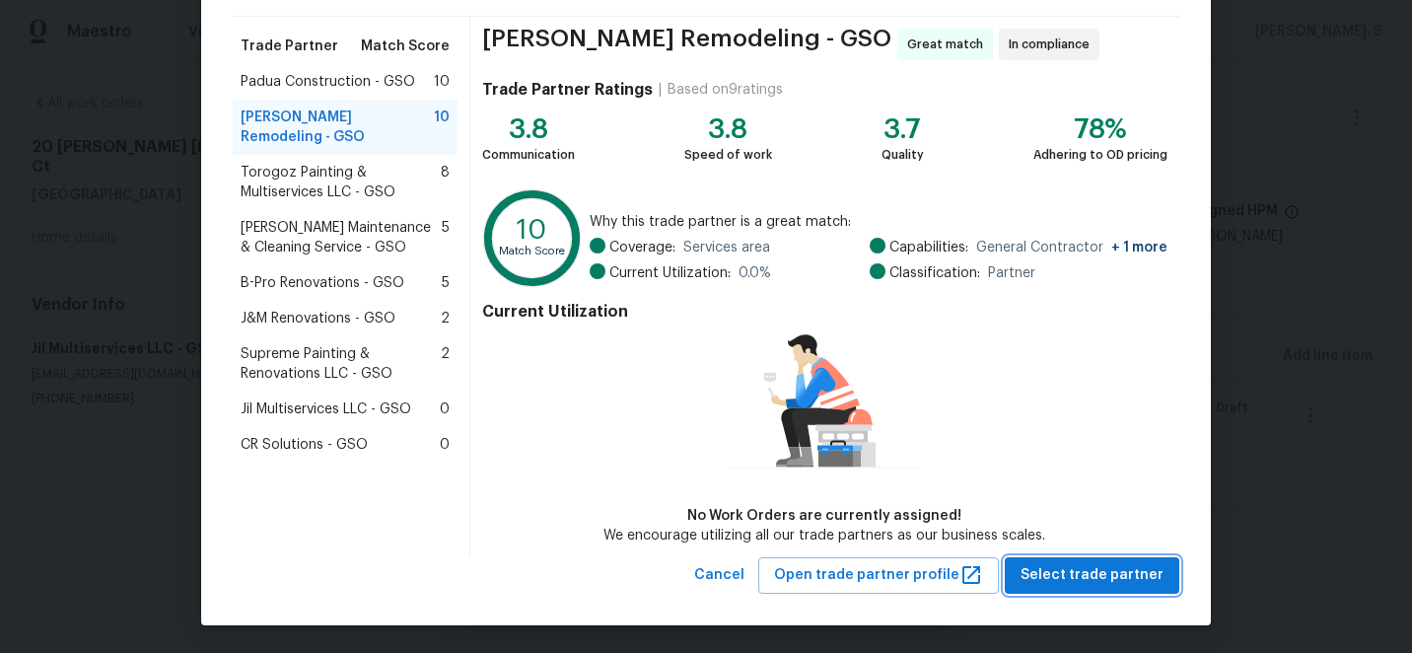
click at [1083, 571] on span "Select trade partner" at bounding box center [1091, 575] width 143 height 25
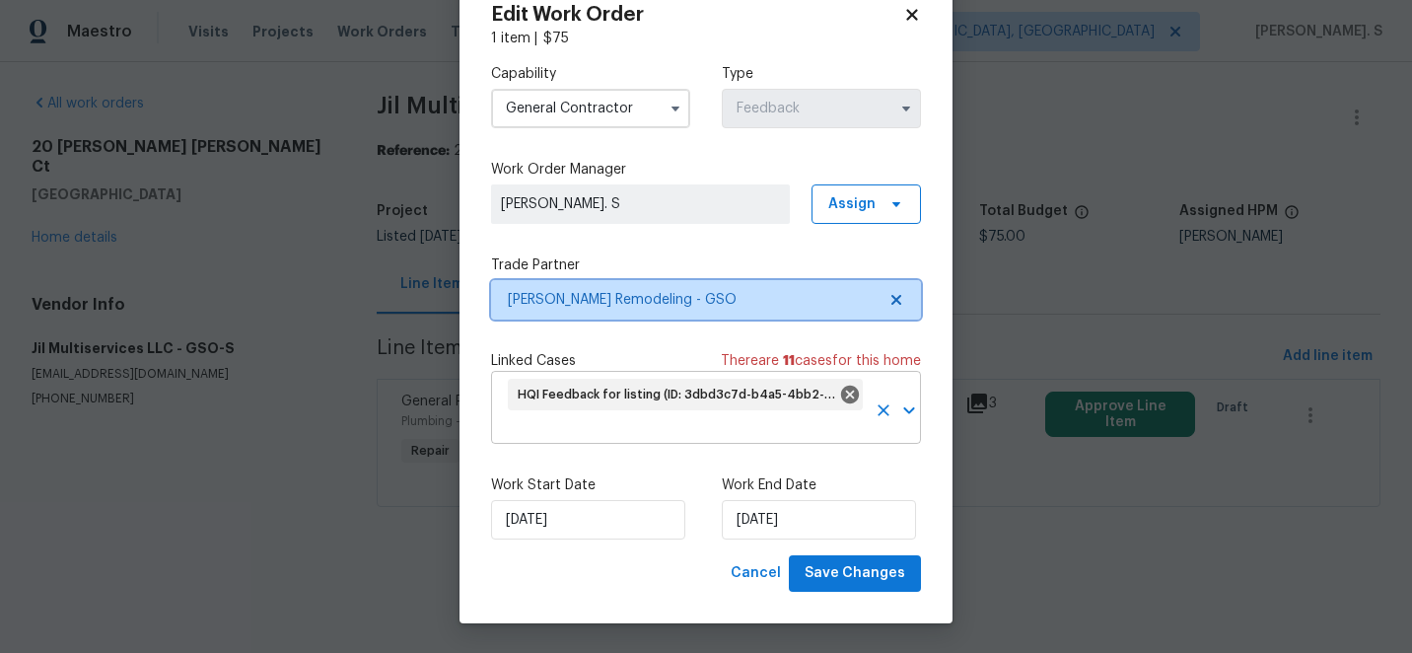
scroll to position [0, 0]
click at [623, 442] on input "text" at bounding box center [685, 428] width 361 height 31
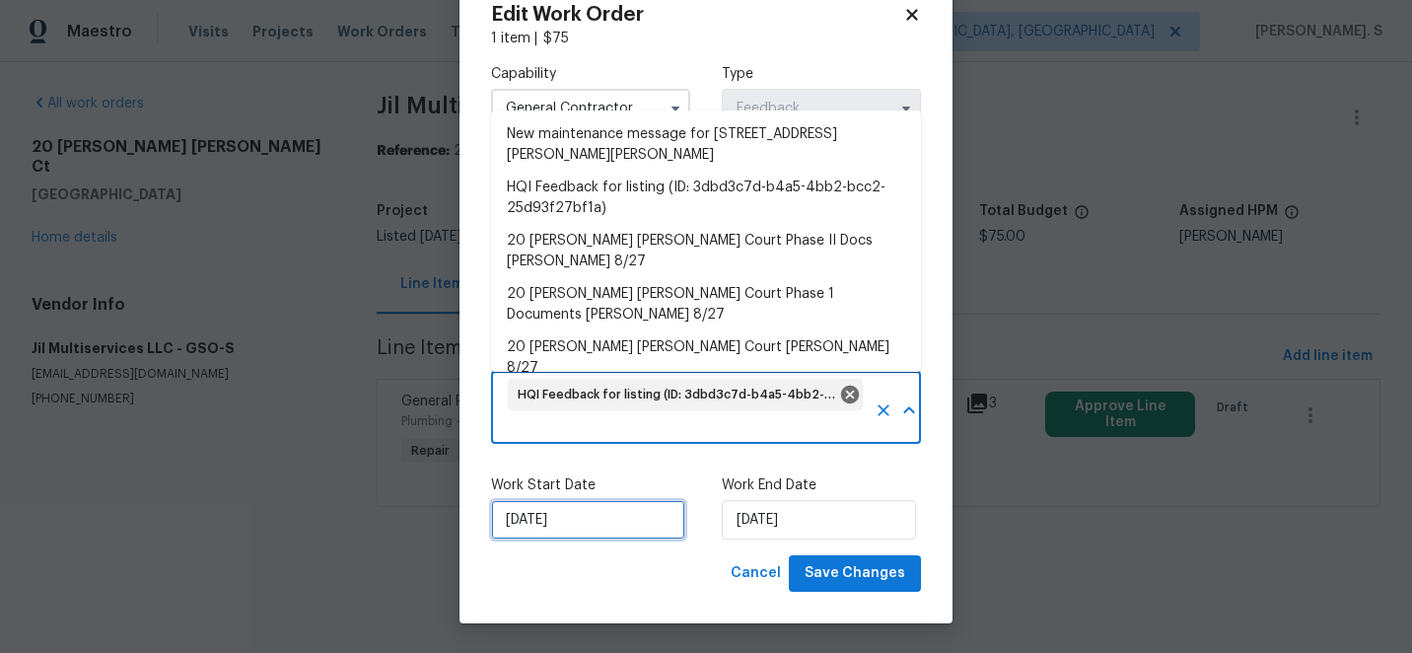
click at [587, 511] on input "9/26/2025" at bounding box center [588, 519] width 194 height 39
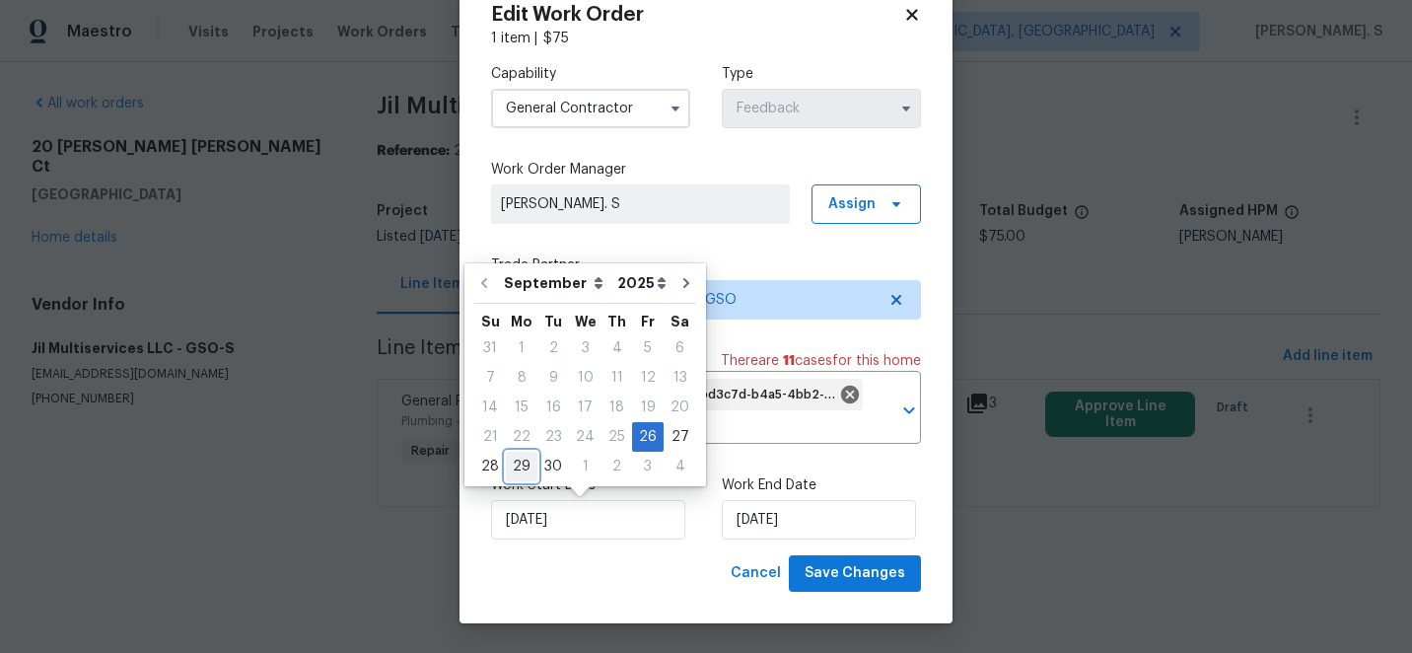
click at [520, 453] on div "29" at bounding box center [522, 467] width 32 height 28
type input "9/29/2025"
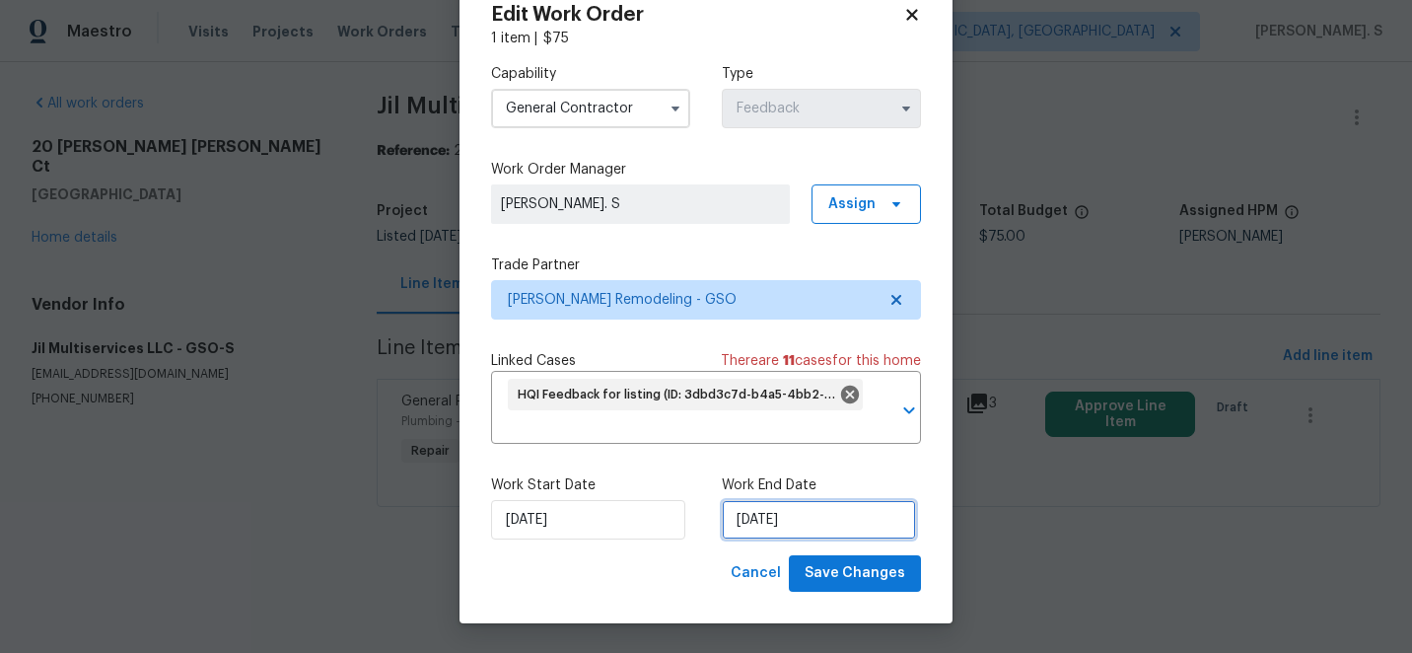
click at [788, 514] on input "9/29/2025" at bounding box center [819, 519] width 194 height 39
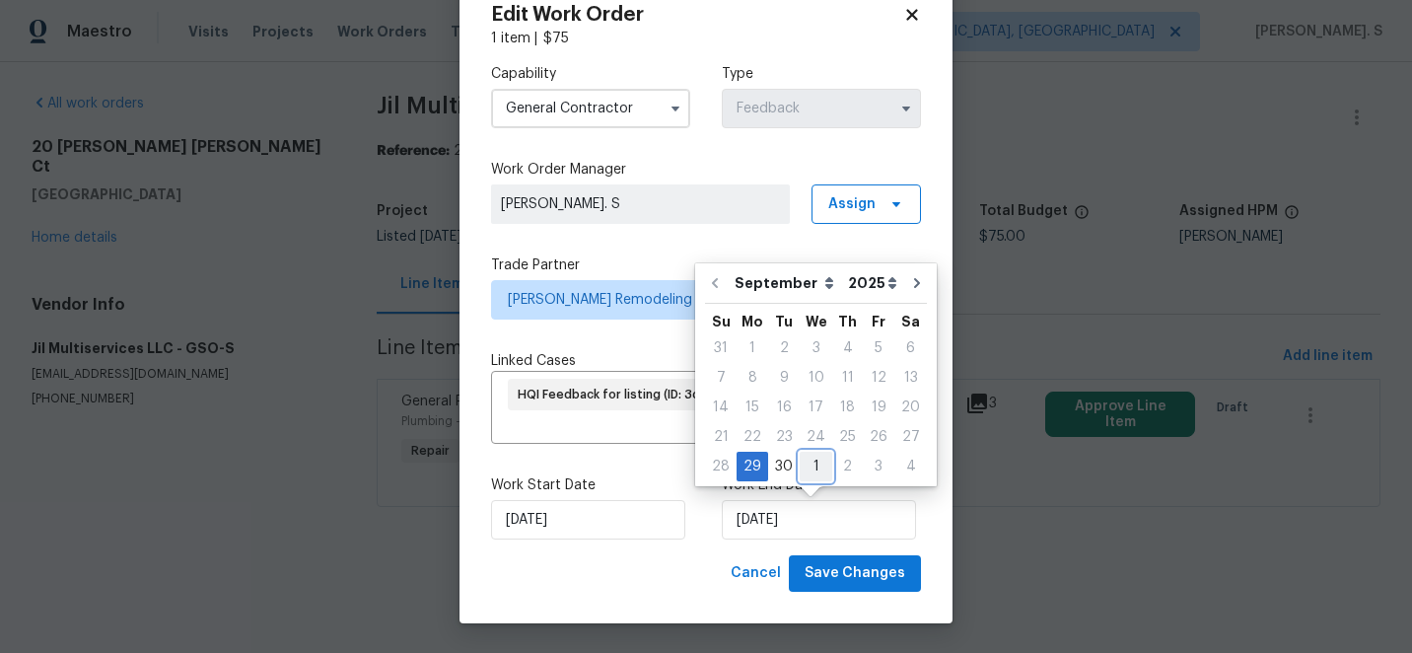
click at [812, 459] on div "1" at bounding box center [816, 467] width 33 height 28
type input "10/1/2025"
select select "9"
click at [866, 592] on div "Edit Work Order 1 item | $ 75 Capability General Contractor Type Feedback Work …" at bounding box center [705, 298] width 493 height 650
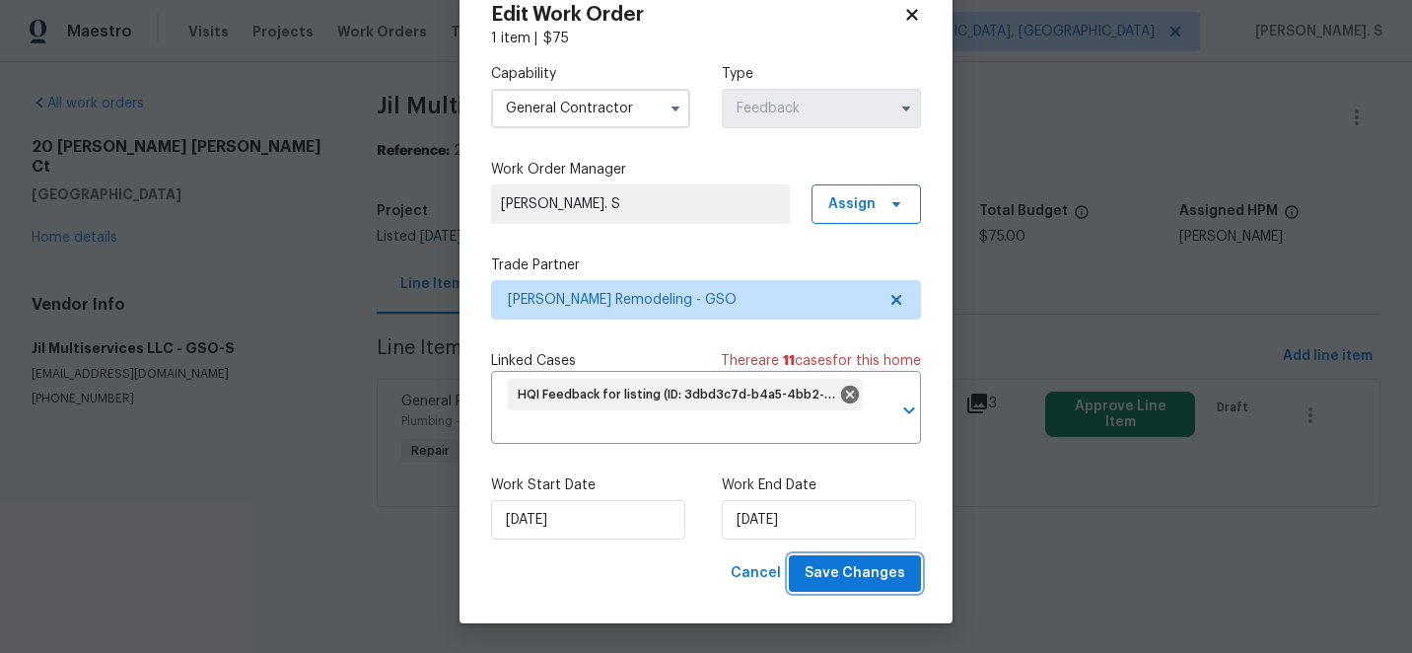
click at [866, 574] on span "Save Changes" at bounding box center [854, 573] width 101 height 25
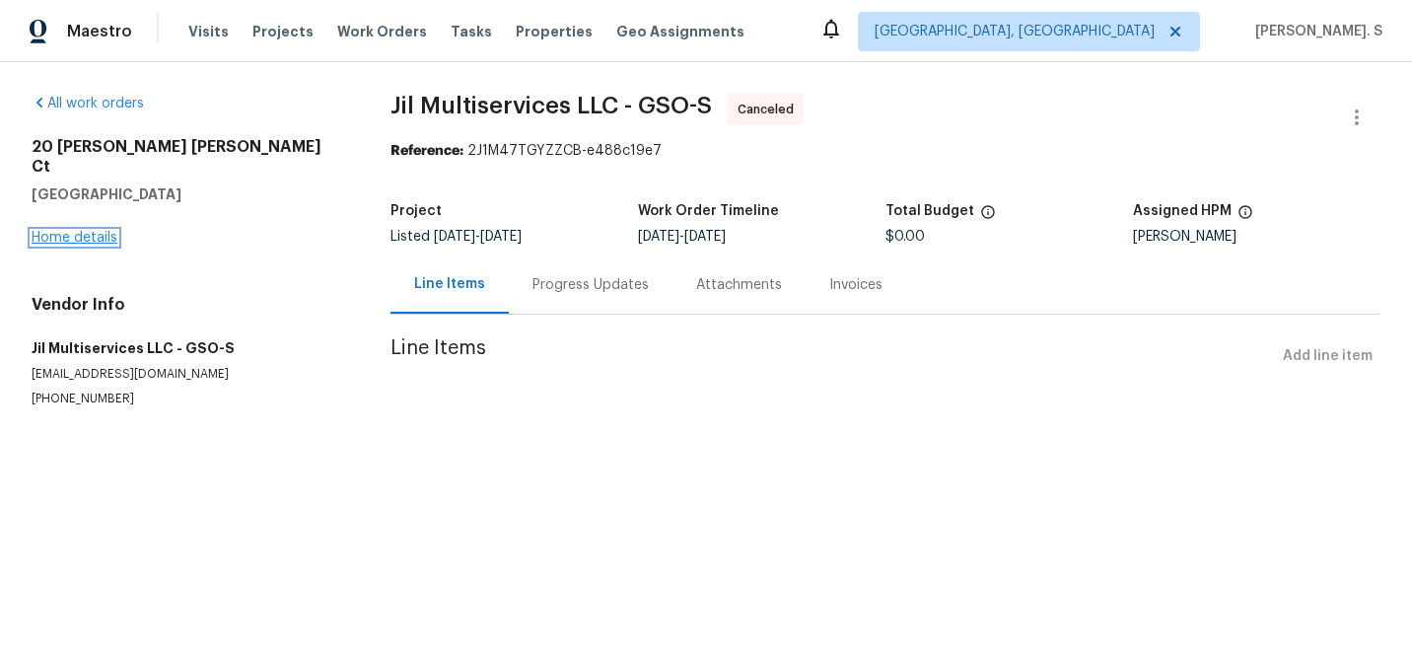
click at [71, 231] on link "Home details" at bounding box center [75, 238] width 86 height 14
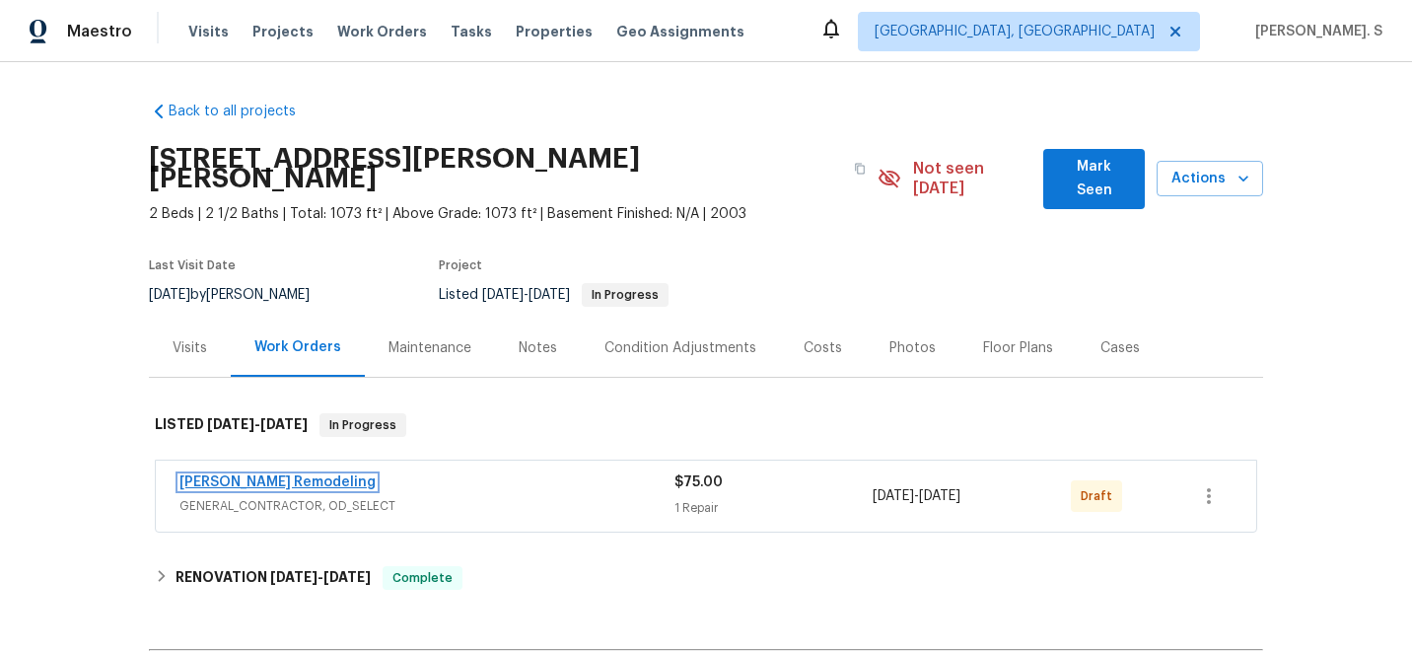
click at [228, 475] on link "Pino Remodeling" at bounding box center [277, 482] width 196 height 14
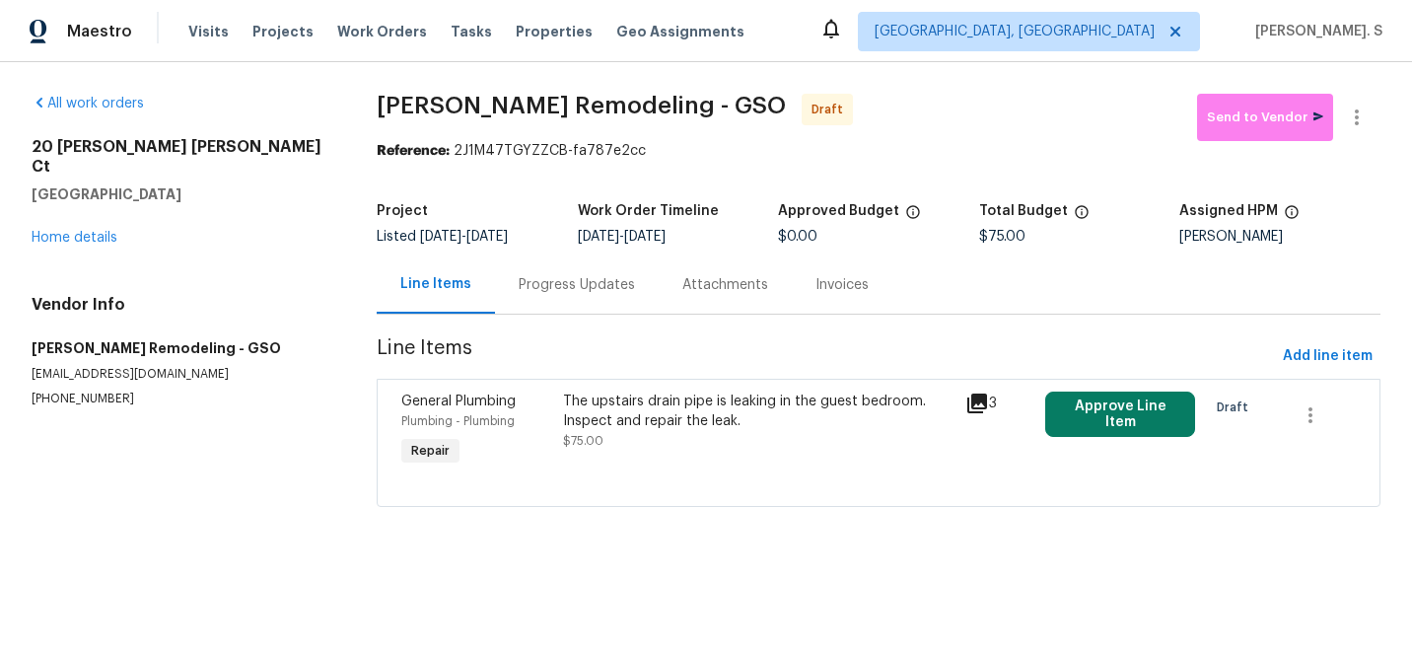
click at [698, 434] on div "The upstairs drain pipe is leaking in the guest bedroom. Inspect and repair the…" at bounding box center [758, 420] width 390 height 59
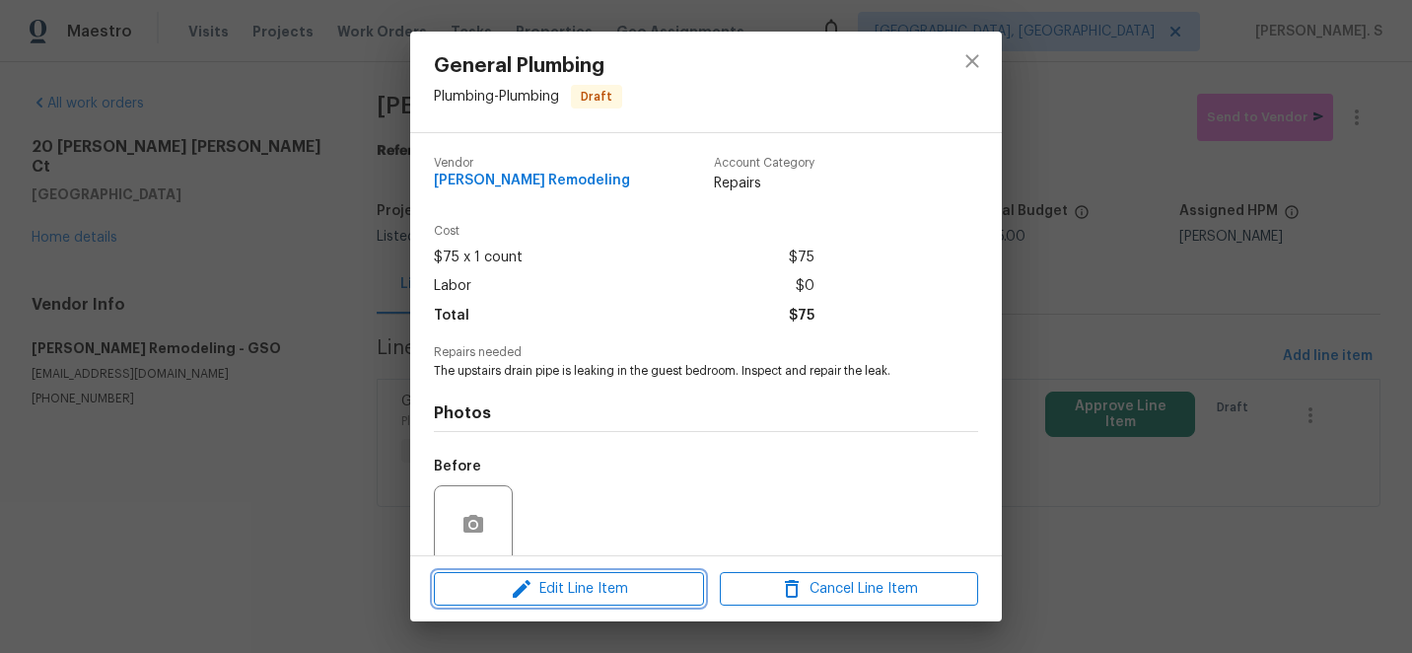
click at [630, 575] on button "Edit Line Item" at bounding box center [569, 589] width 270 height 35
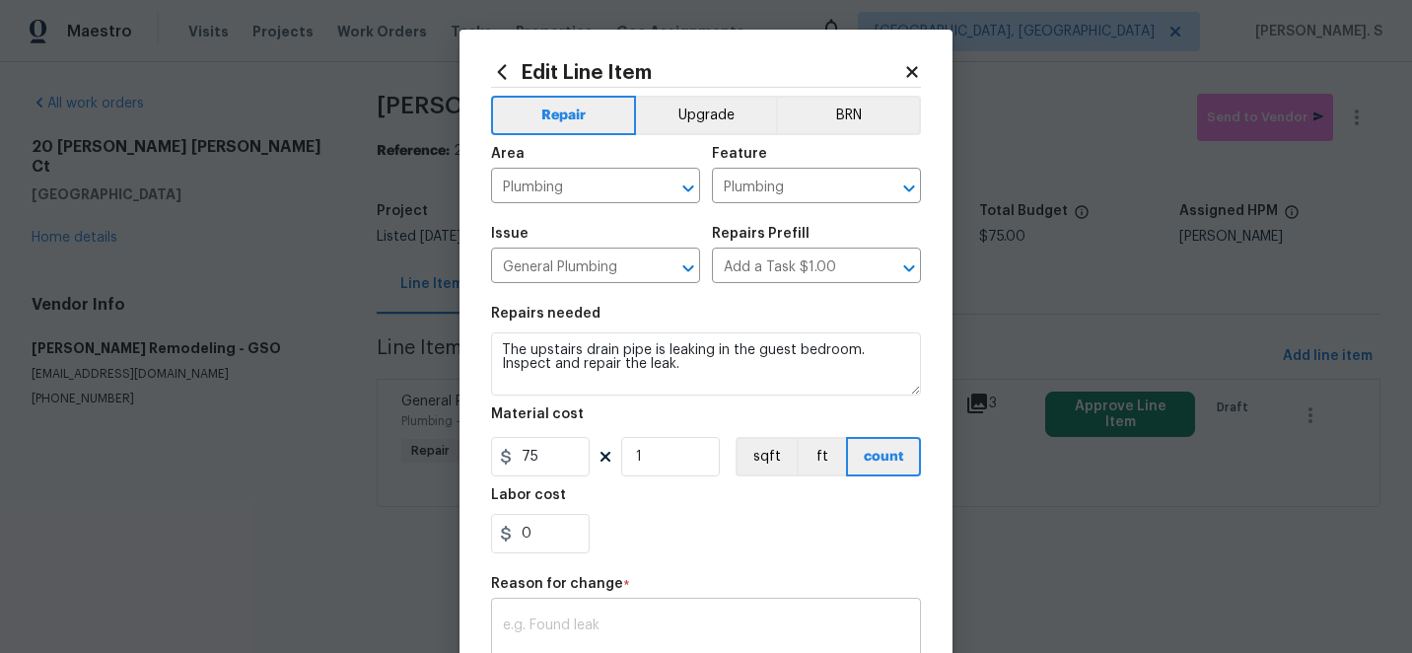
click at [575, 613] on div "x ​" at bounding box center [706, 638] width 430 height 73
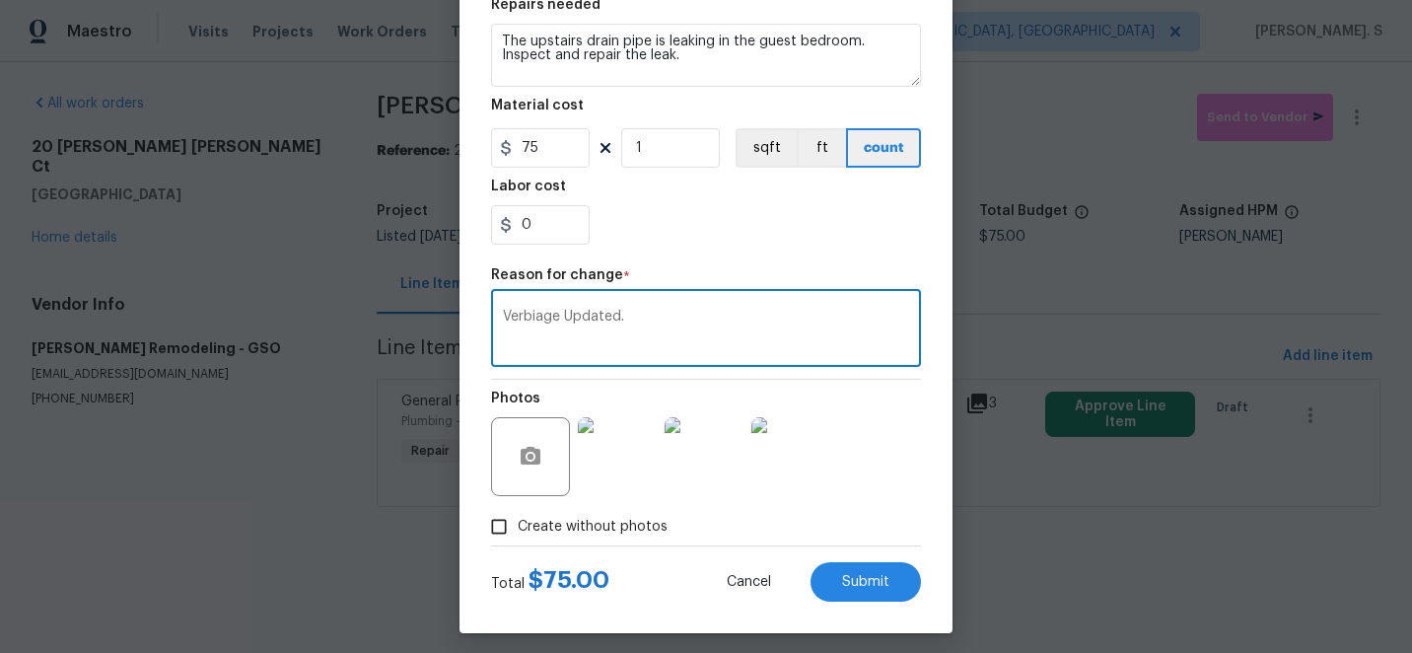
scroll to position [319, 0]
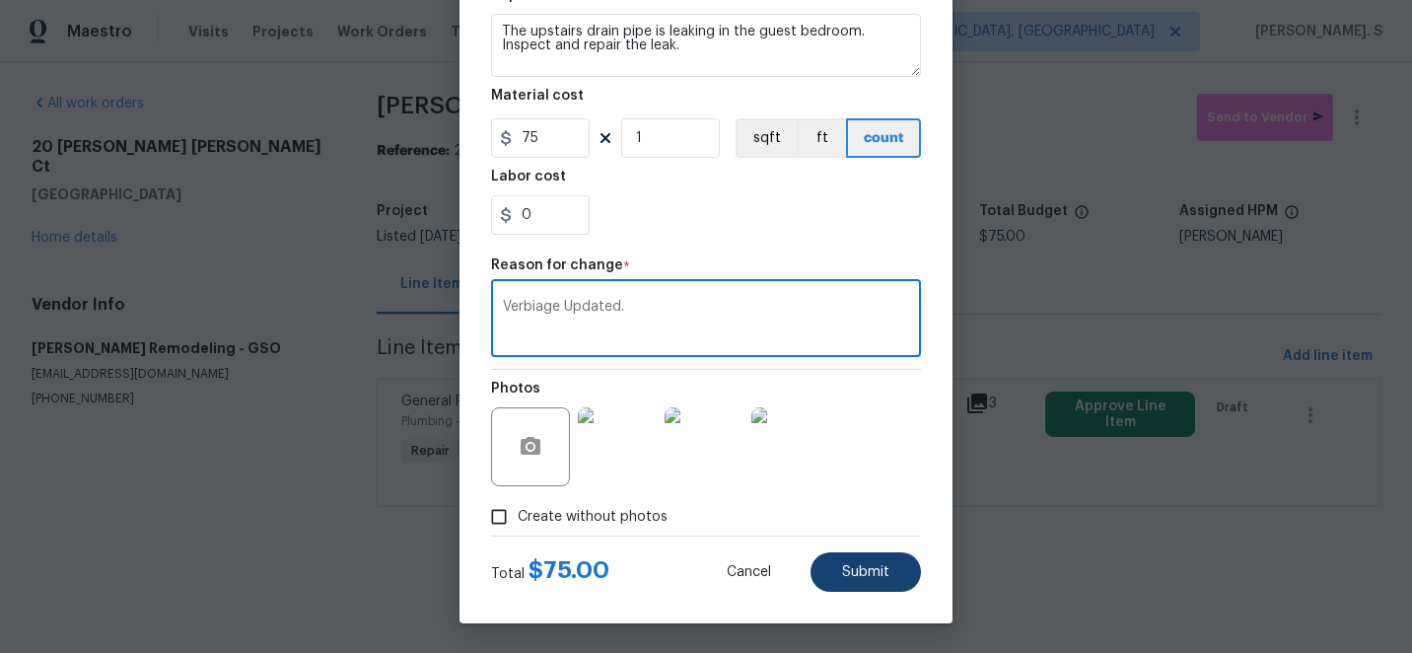
type textarea "Verbiage Updated."
click at [872, 560] on button "Submit" at bounding box center [865, 571] width 110 height 39
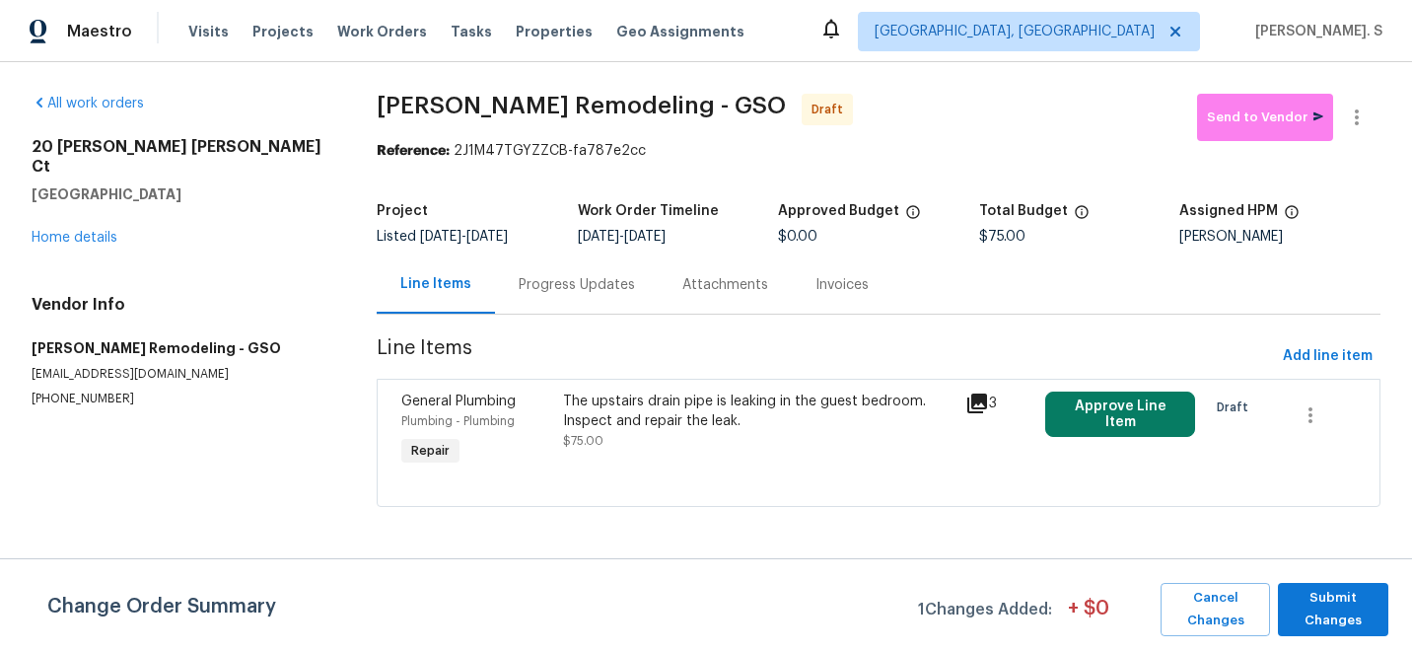
scroll to position [0, 0]
click at [1313, 604] on span "Submit Changes" at bounding box center [1333, 609] width 91 height 45
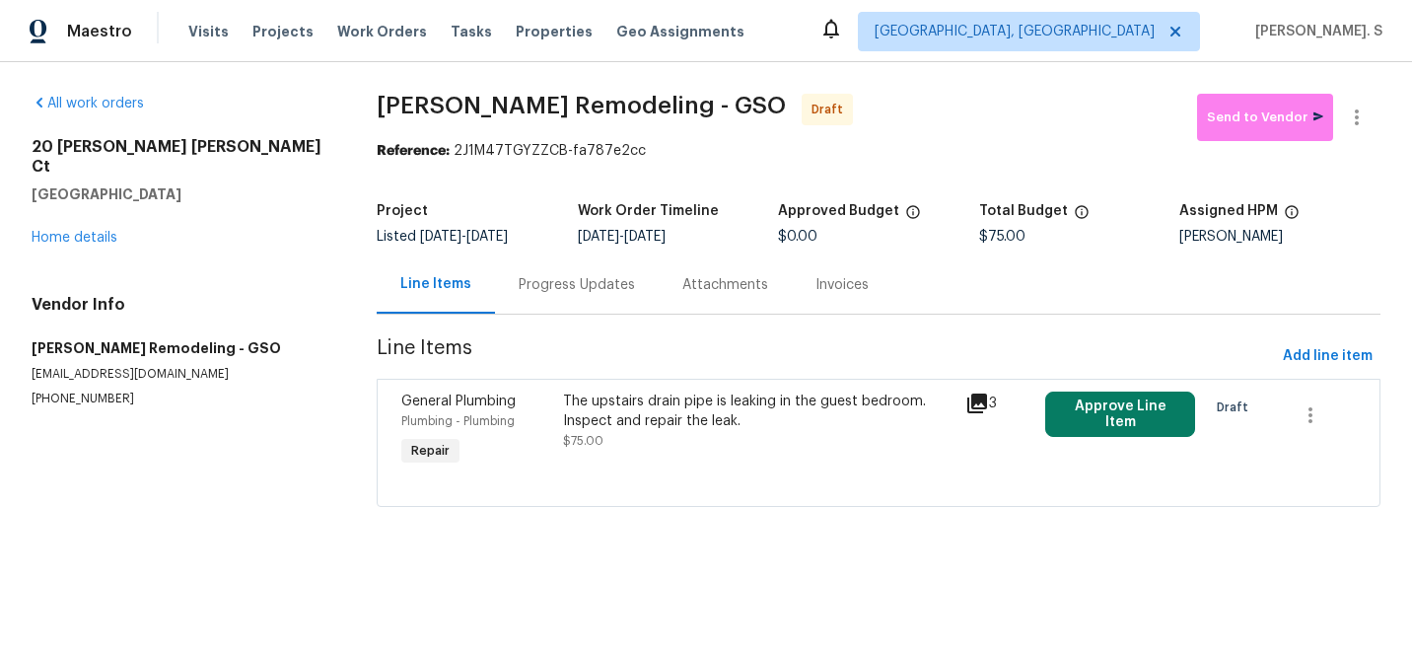
click at [587, 283] on div "Progress Updates" at bounding box center [577, 285] width 116 height 20
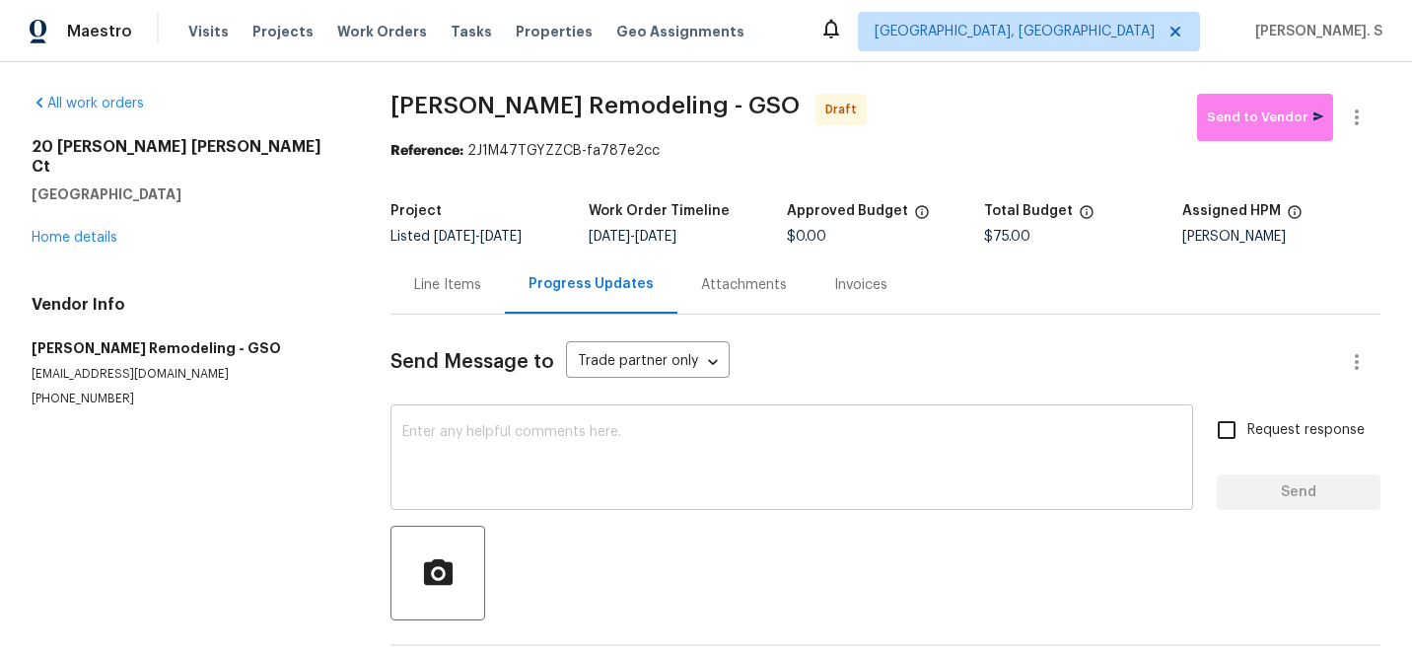
click at [750, 446] on textarea at bounding box center [791, 459] width 779 height 69
paste textarea "Hi this is Glory with Opendoor. I’m confirming you received the WO for the prop…"
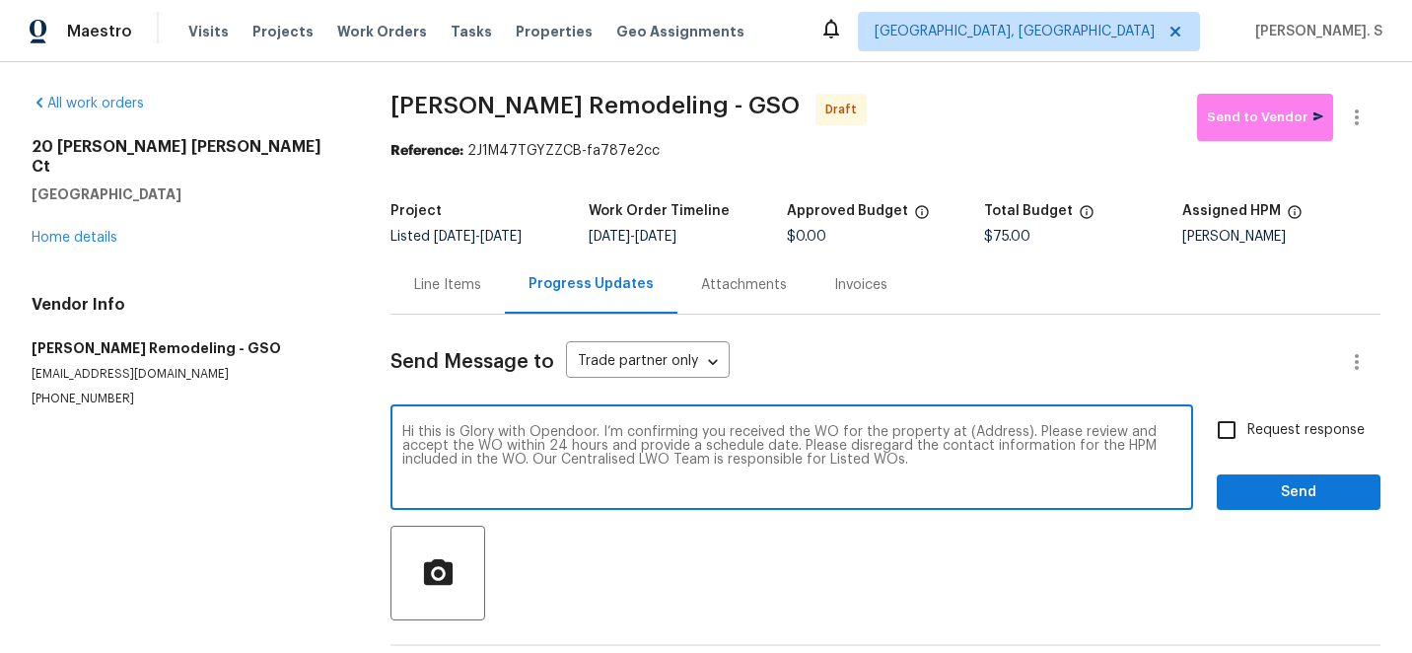
click at [994, 431] on textarea "Hi this is Glory with Opendoor. I’m confirming you received the WO for the prop…" at bounding box center [791, 459] width 779 height 69
paste textarea "20 Peggy Sue Ct, Greensboro, NC 27407"
type textarea "Hi this is Glory with Opendoor. I’m confirming you received the WO for the prop…"
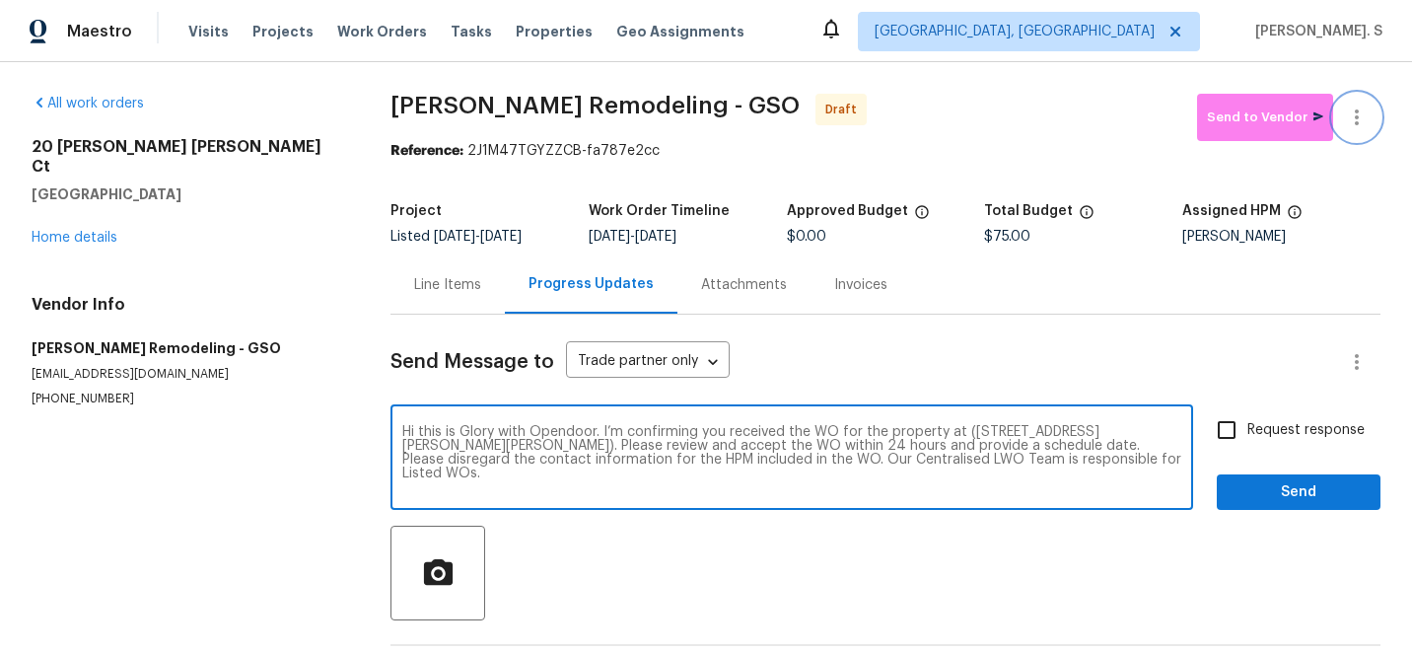
click at [1352, 125] on icon "button" at bounding box center [1357, 117] width 24 height 24
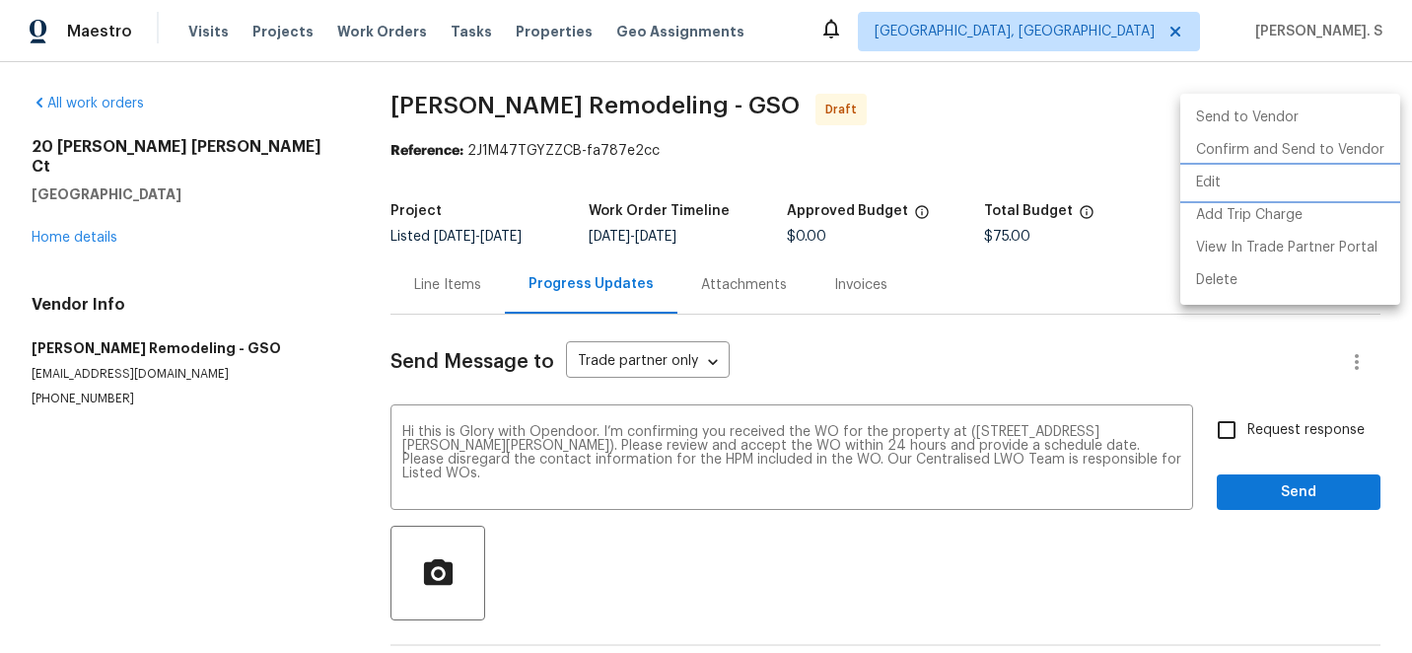
click at [1233, 172] on li "Edit" at bounding box center [1290, 183] width 220 height 33
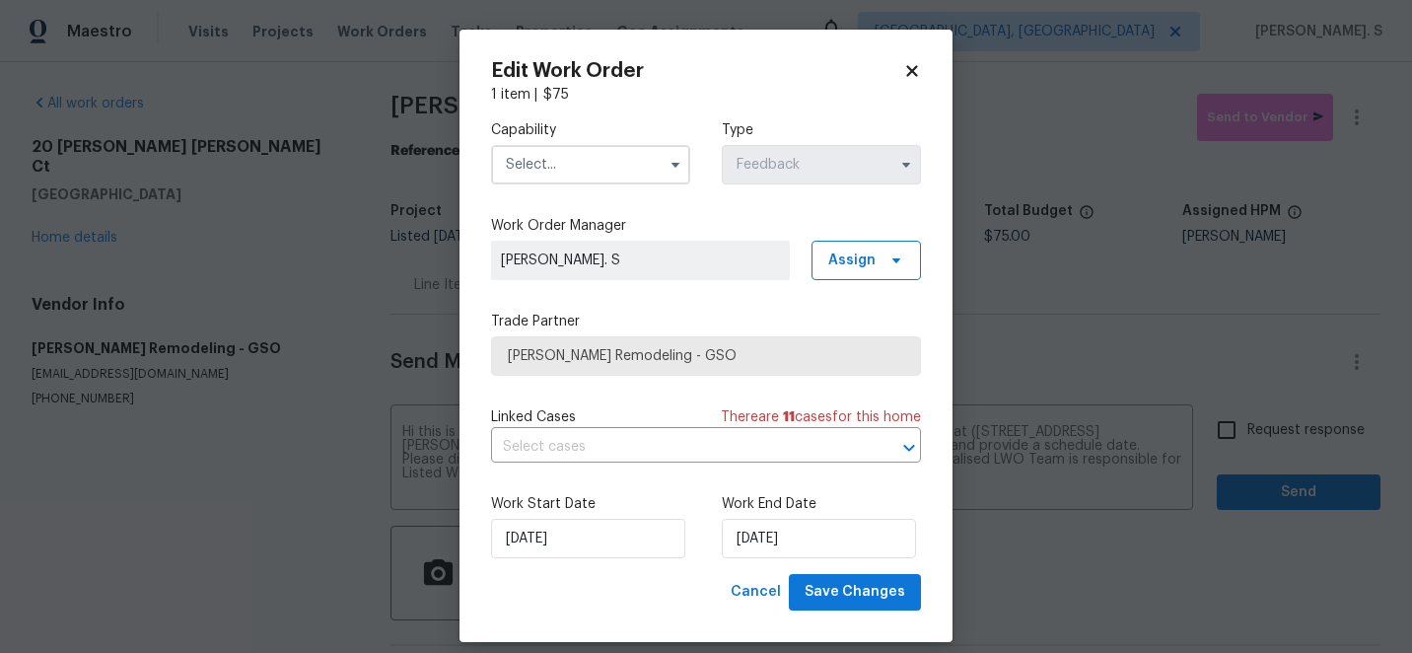
click at [564, 169] on input "text" at bounding box center [590, 164] width 199 height 39
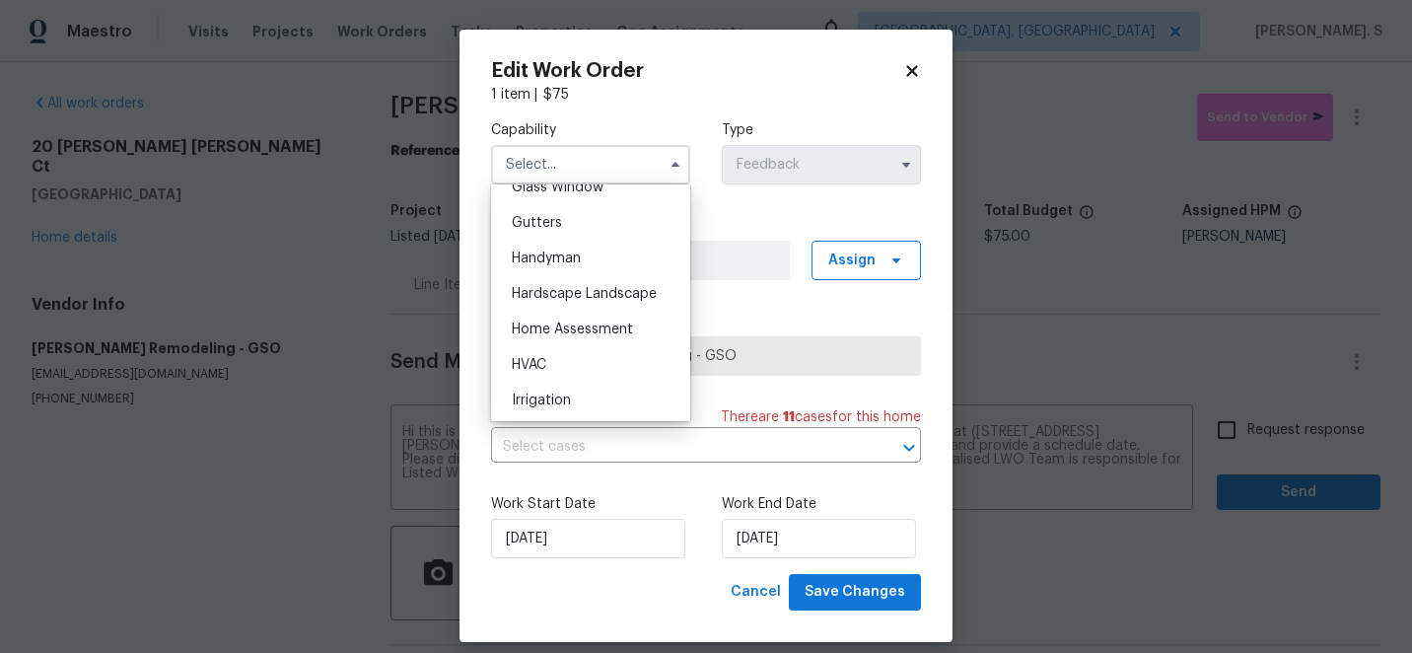
scroll to position [1052, 0]
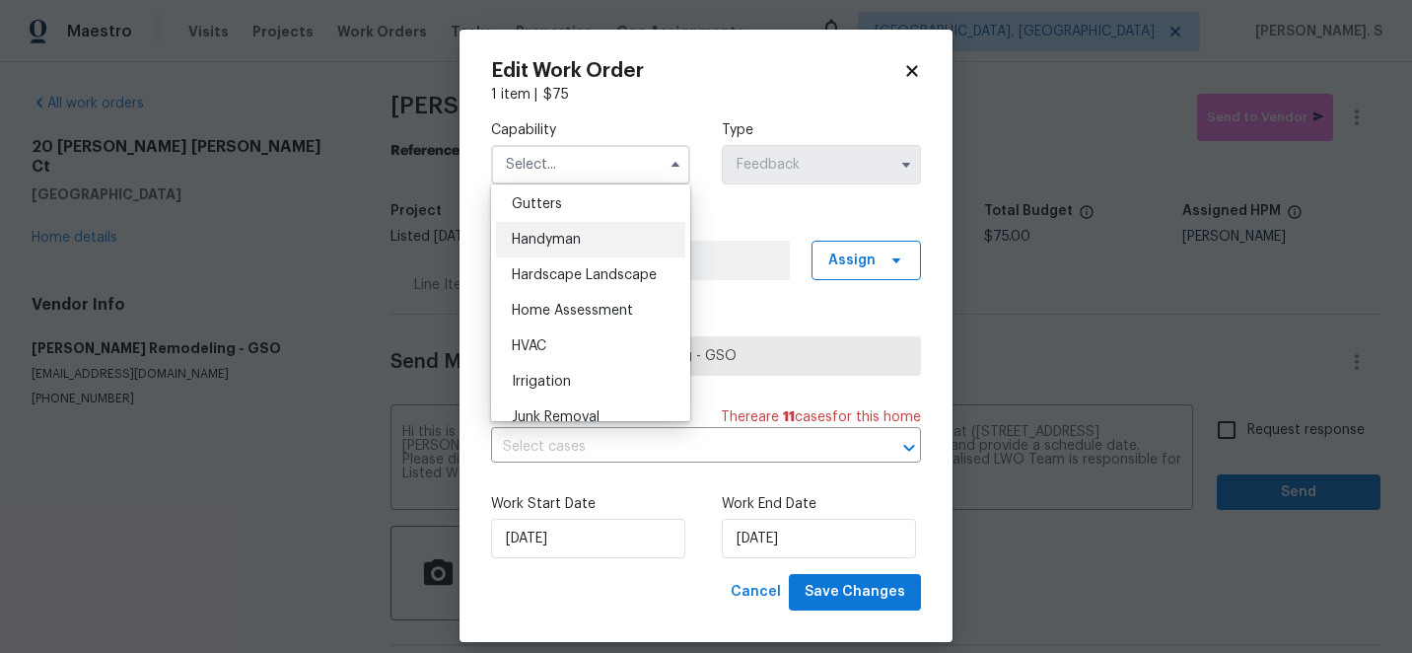
click at [561, 235] on span "Handyman" at bounding box center [546, 240] width 69 height 14
type input "Handyman"
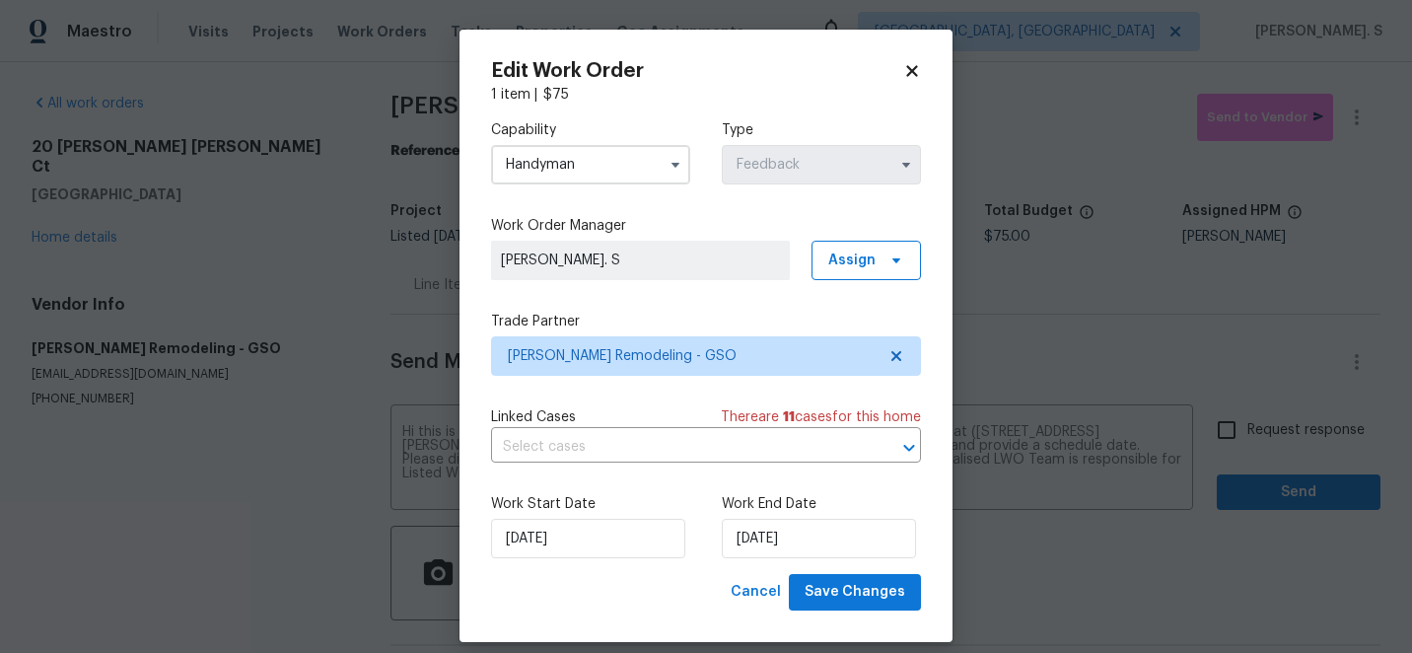
click at [649, 465] on div "Capability Handyman Type Feedback Work Order Manager Glory Joyce. S Assign Trad…" at bounding box center [706, 339] width 430 height 469
click at [649, 450] on input "text" at bounding box center [678, 447] width 375 height 31
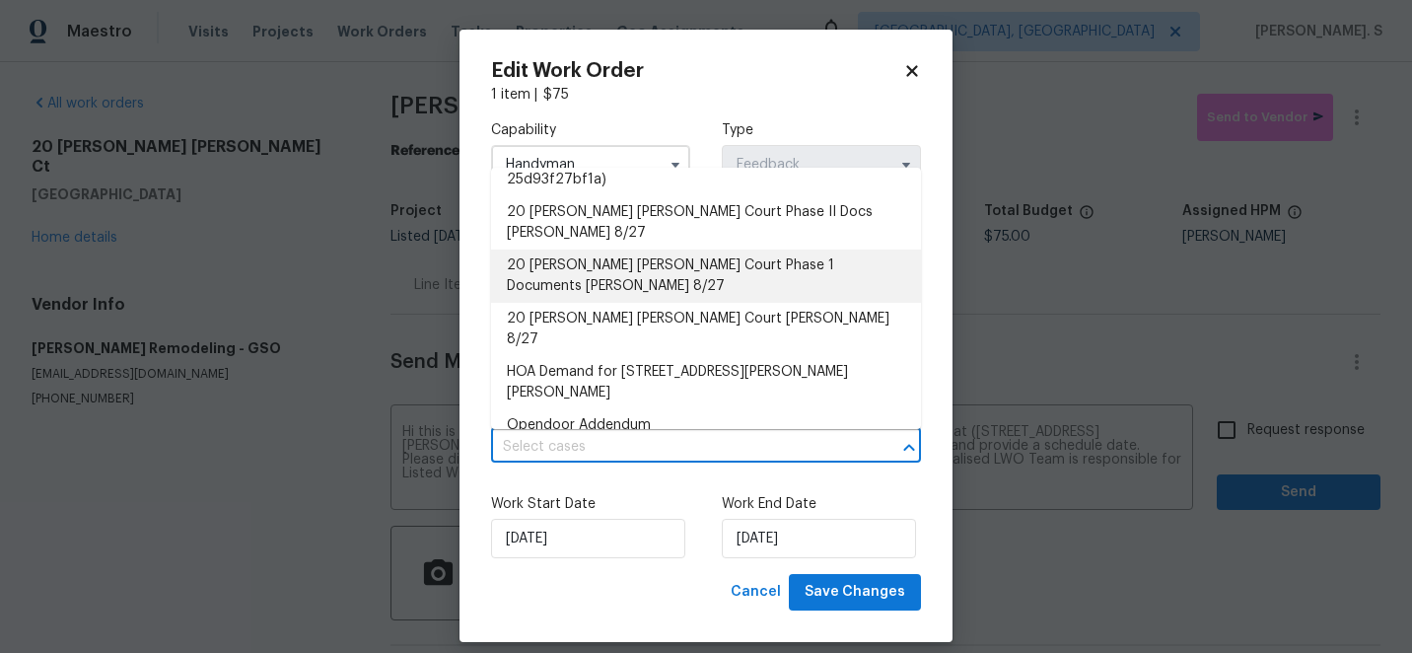
scroll to position [0, 0]
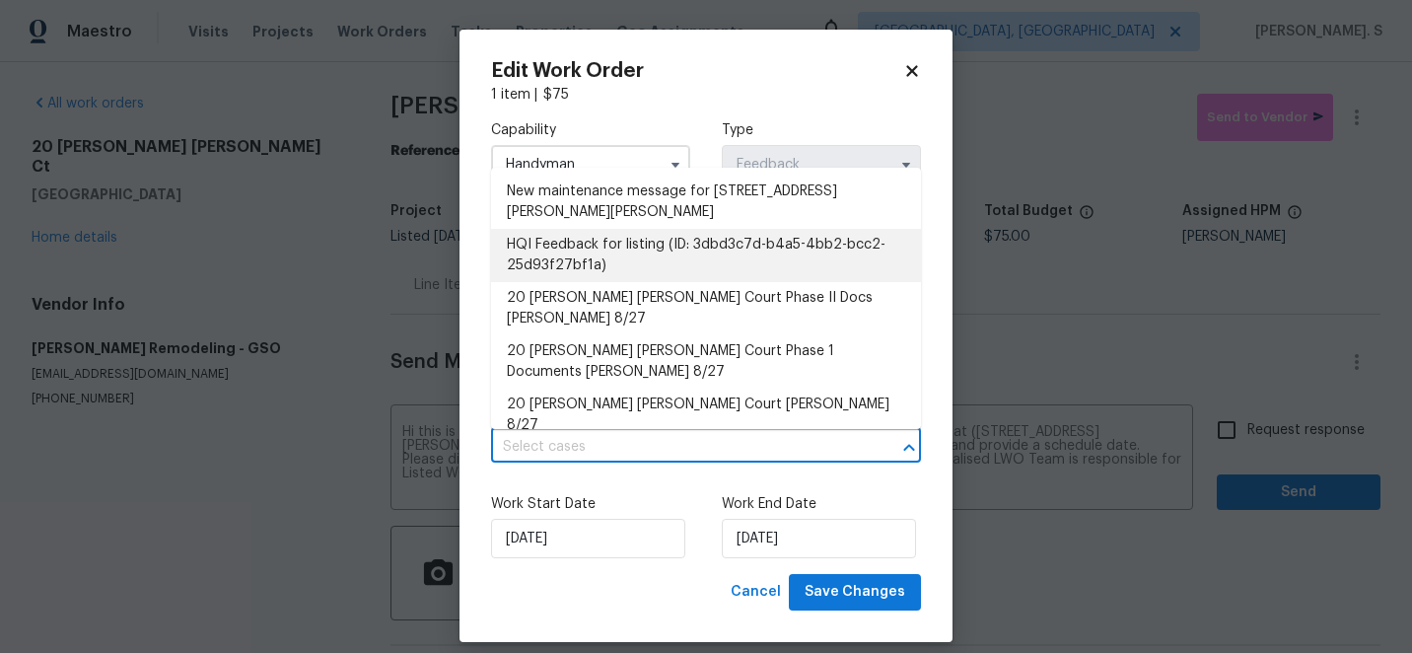
click at [586, 263] on li "HQI Feedback for listing (ID: 3dbd3c7d-b4a5-4bb2-bcc2-25d93f27bf1a)" at bounding box center [706, 255] width 430 height 53
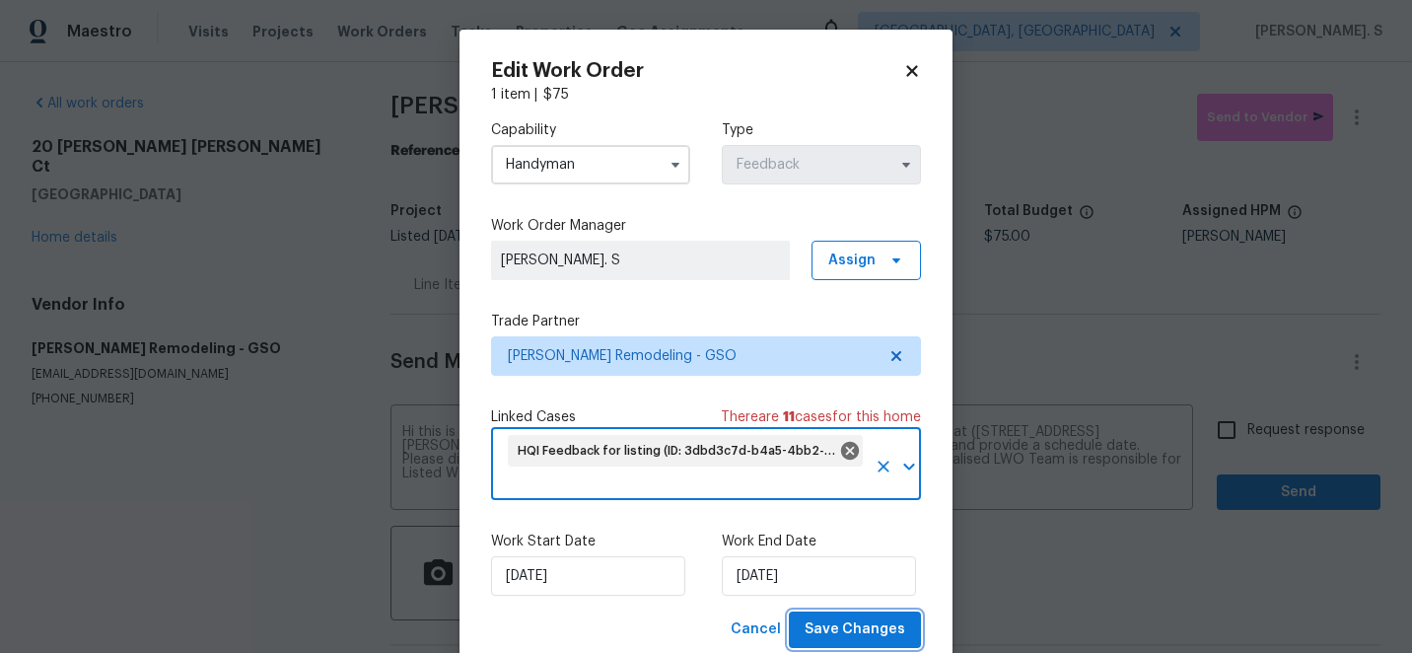
click at [850, 635] on span "Save Changes" at bounding box center [854, 629] width 101 height 25
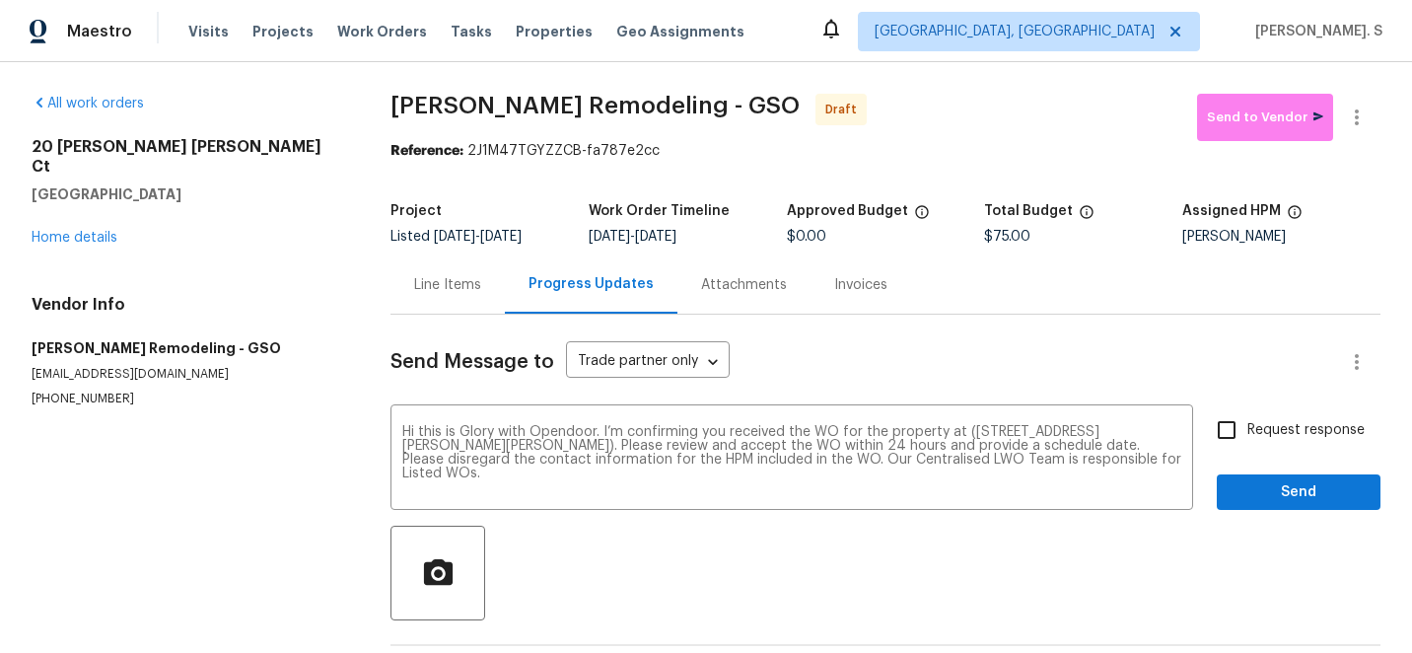
click at [1250, 425] on body "Maestro Visits Projects Work Orders Tasks Properties Geo Assignments Albuquerqu…" at bounding box center [706, 326] width 1412 height 653
click at [1250, 425] on span "Request response" at bounding box center [1305, 430] width 117 height 21
click at [1247, 425] on input "Request response" at bounding box center [1226, 429] width 41 height 41
checkbox input "true"
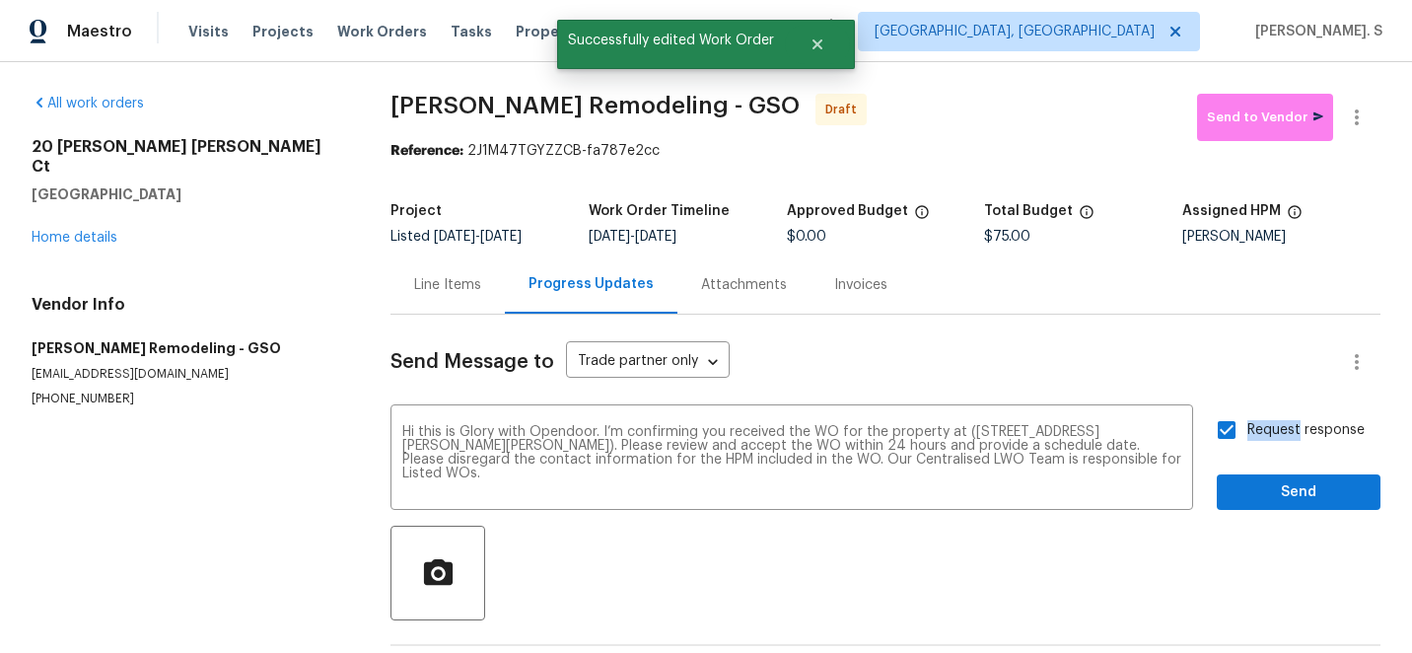
click at [1256, 516] on div "Send Message to Trade partner only Trade partner only ​ Hi this is Glory with O…" at bounding box center [885, 507] width 990 height 386
click at [1281, 482] on span "Send" at bounding box center [1298, 492] width 132 height 25
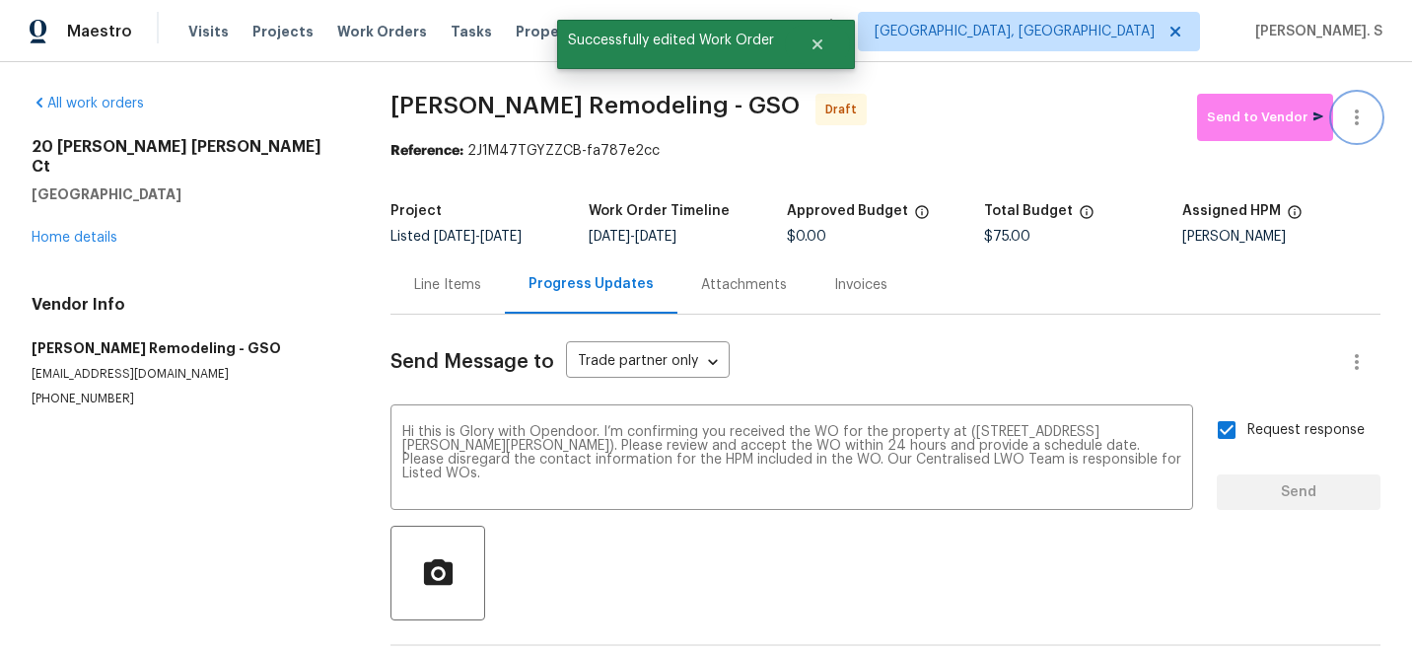
click at [1359, 117] on icon "button" at bounding box center [1357, 117] width 24 height 24
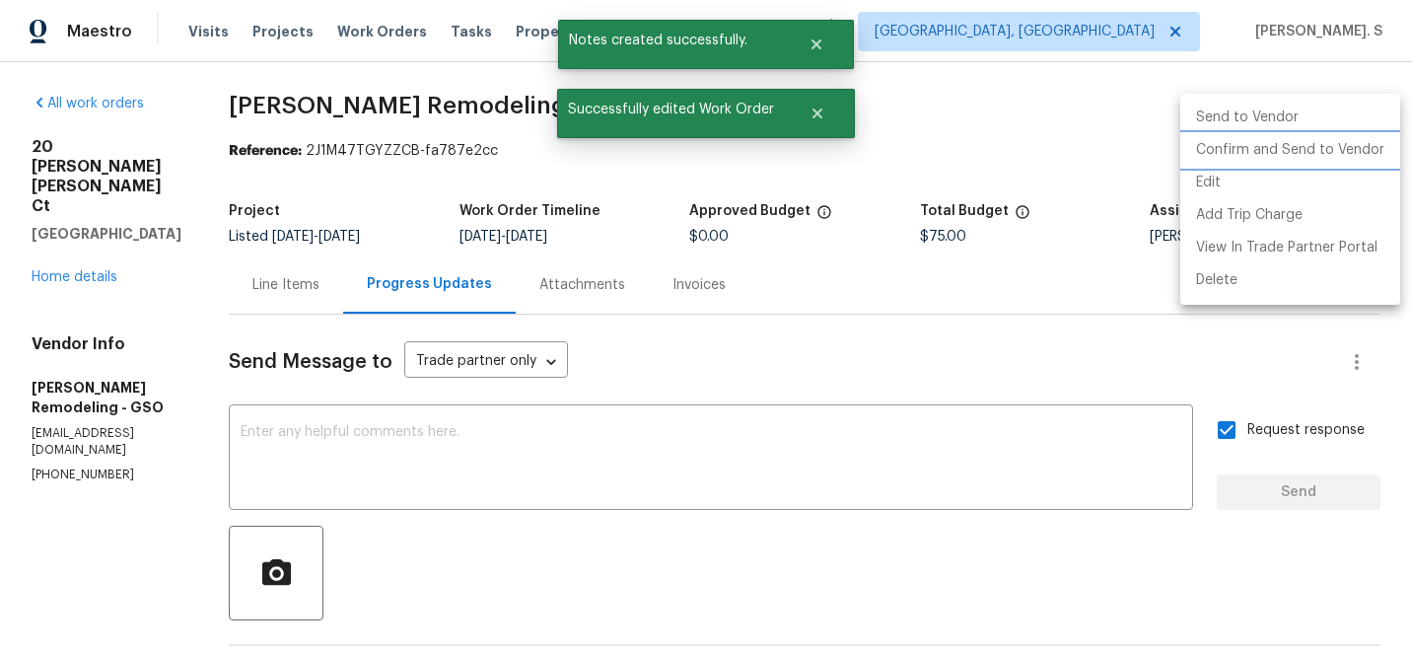
click at [1312, 145] on li "Confirm and Send to Vendor" at bounding box center [1290, 150] width 220 height 33
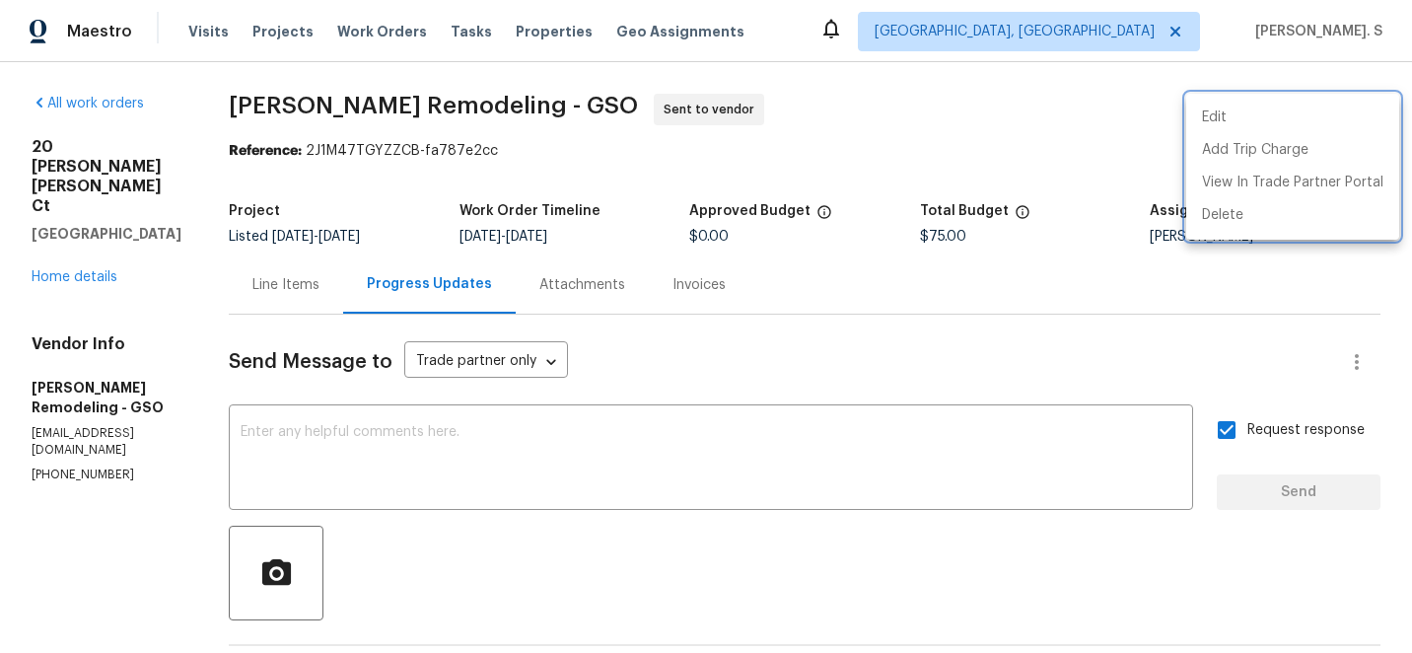
click at [495, 443] on div at bounding box center [706, 326] width 1412 height 653
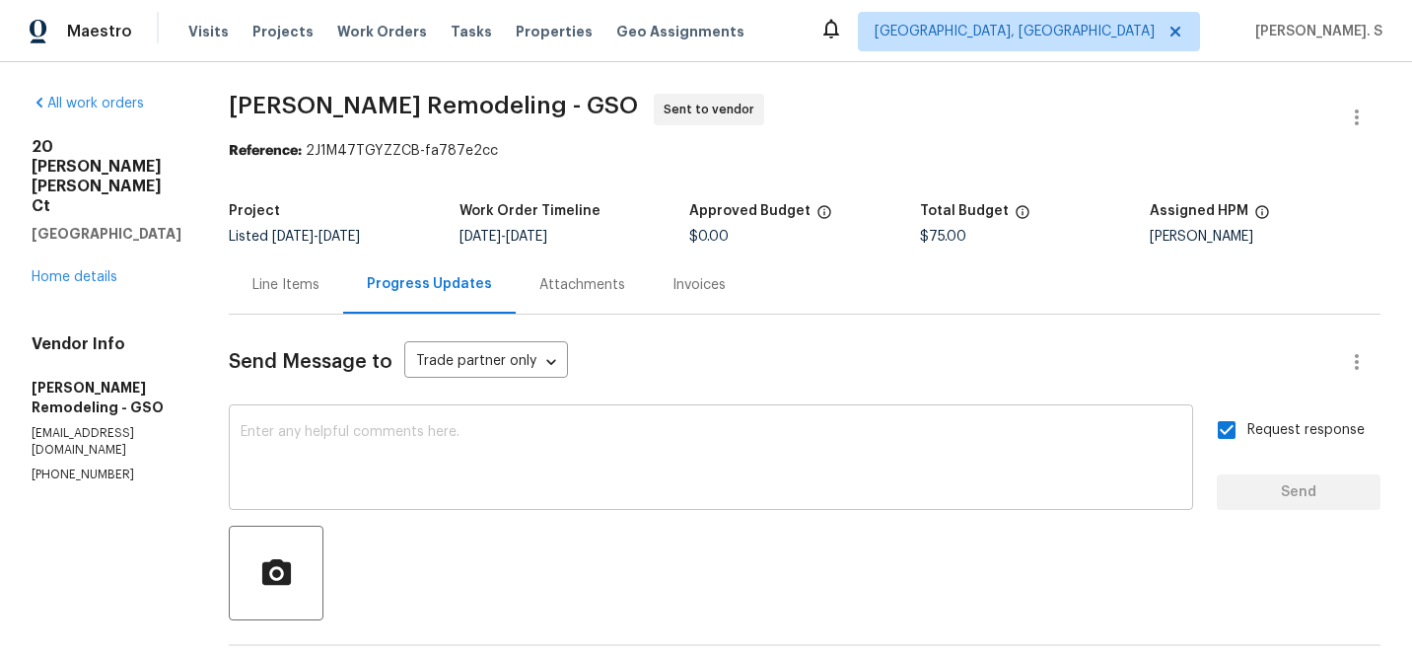
click at [748, 441] on textarea at bounding box center [711, 459] width 941 height 69
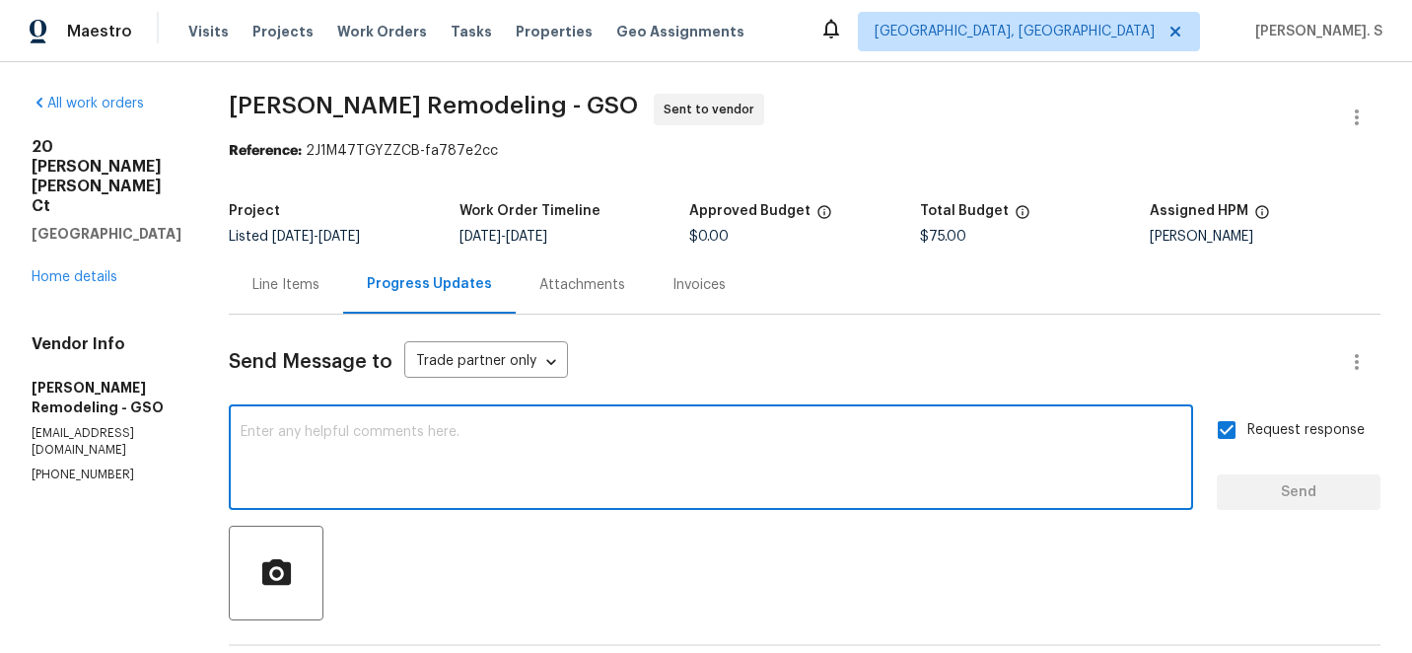
paste textarea "The Work Orders must include before-photos (both close-up and wide-angle) and a…"
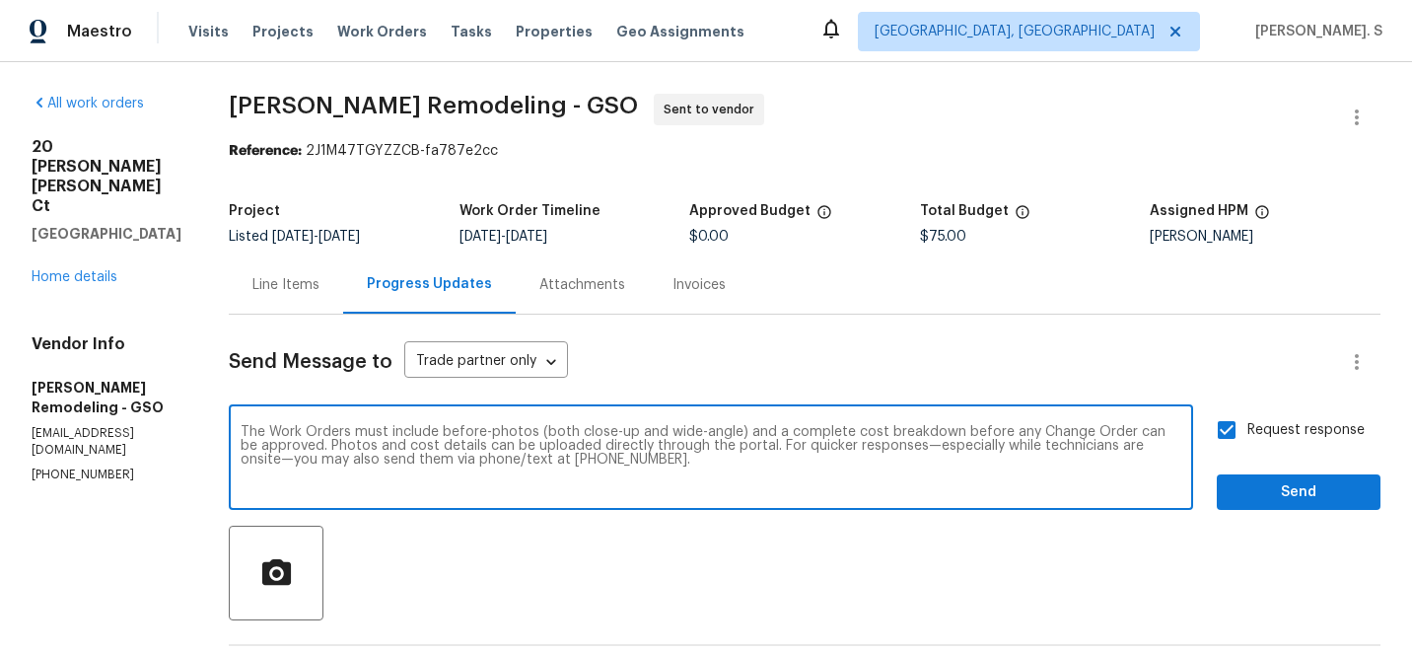
type textarea "The Work Orders must include before-photos (both close-up and wide-angle) and a…"
click at [1328, 492] on span "Send" at bounding box center [1298, 492] width 132 height 25
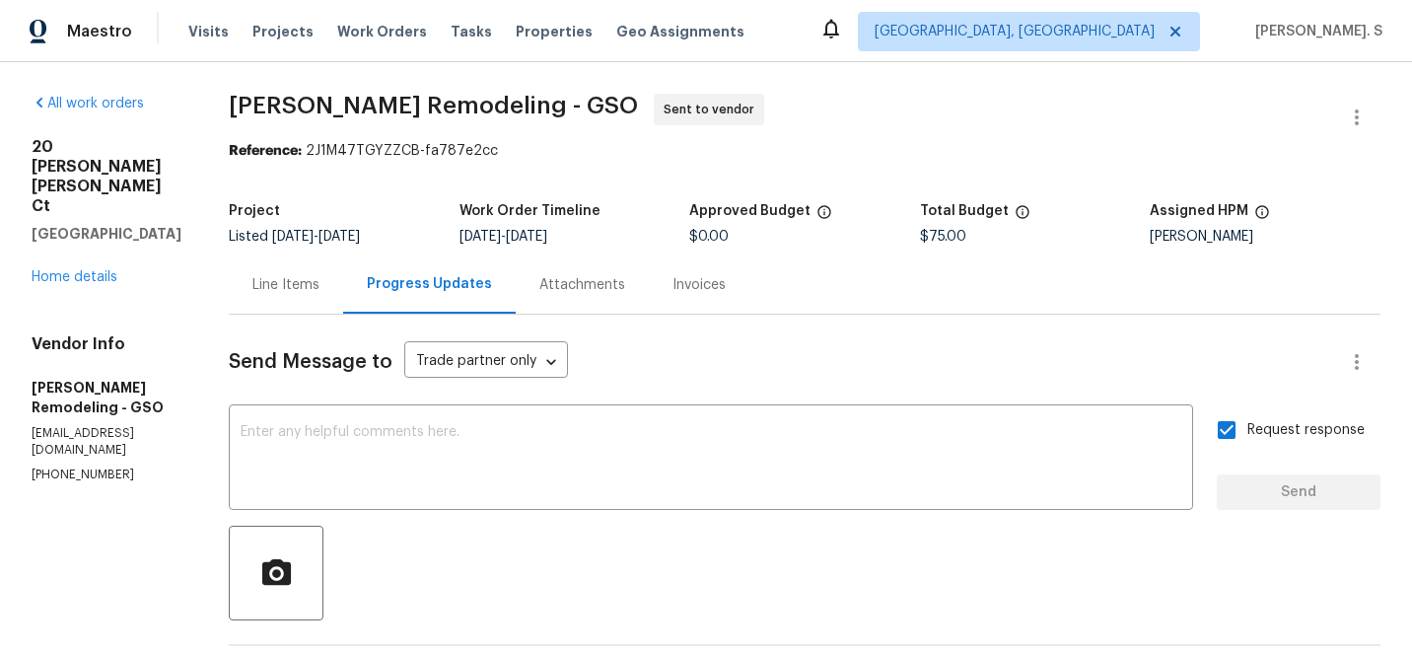
click at [288, 102] on span "Pino Remodeling - GSO" at bounding box center [433, 106] width 409 height 24
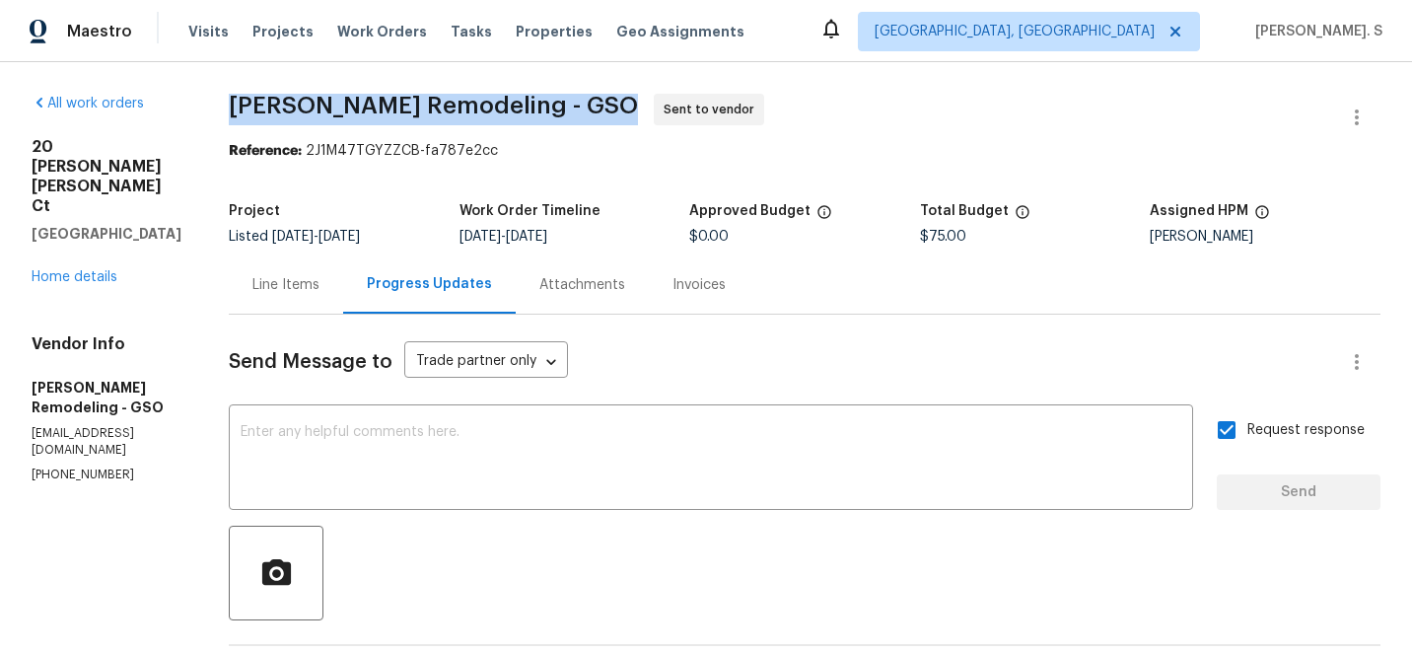
copy span "Pino Remodeling - GSO"
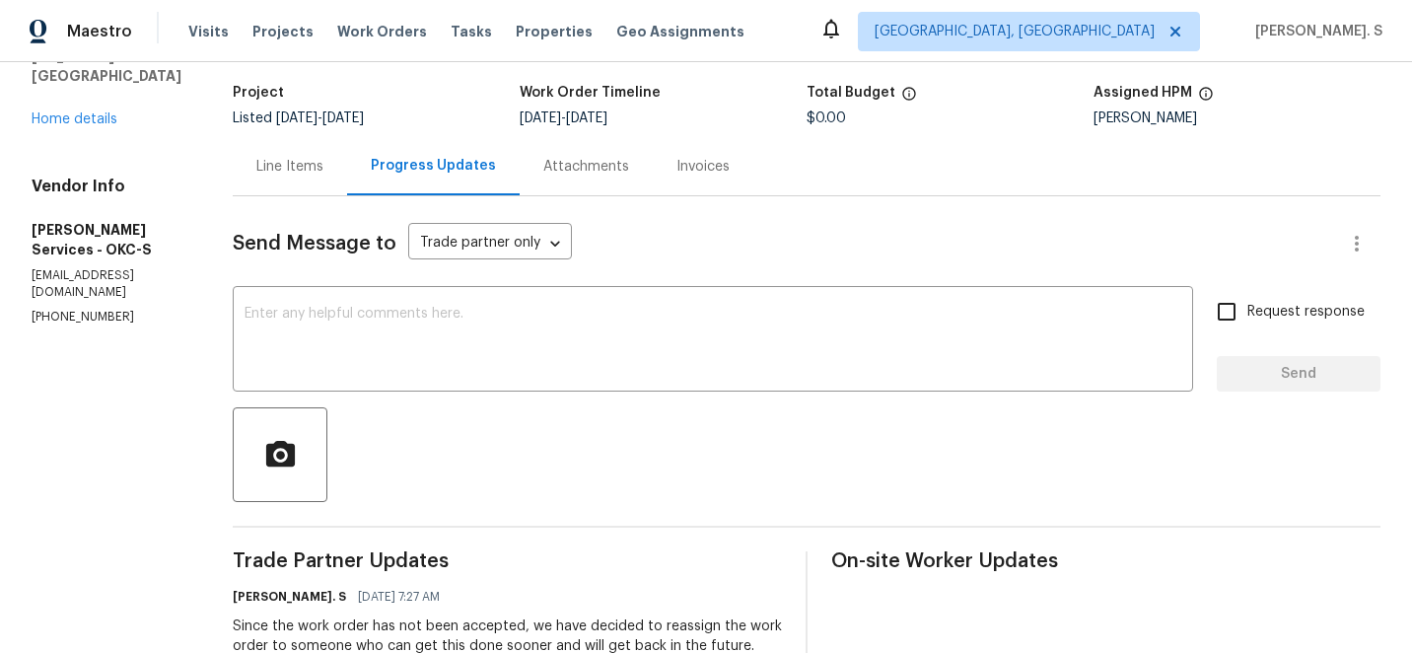
scroll to position [147, 0]
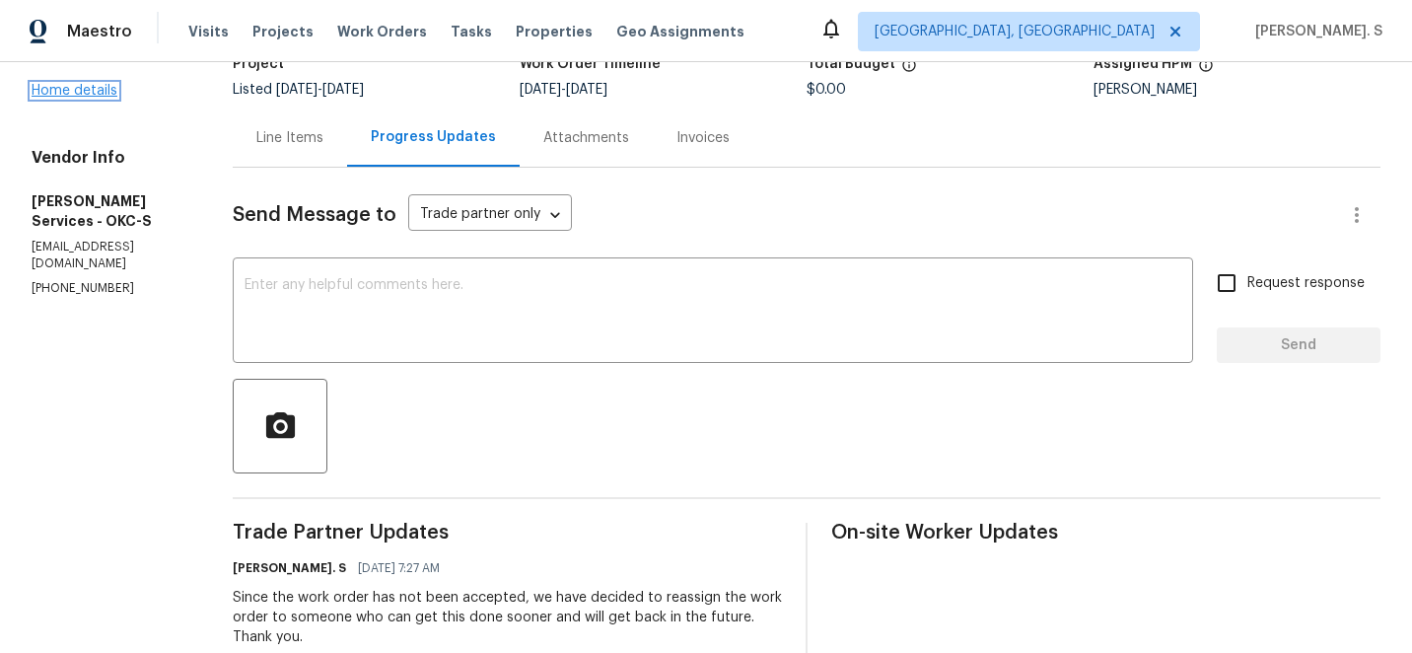
click at [91, 98] on link "Home details" at bounding box center [75, 91] width 86 height 14
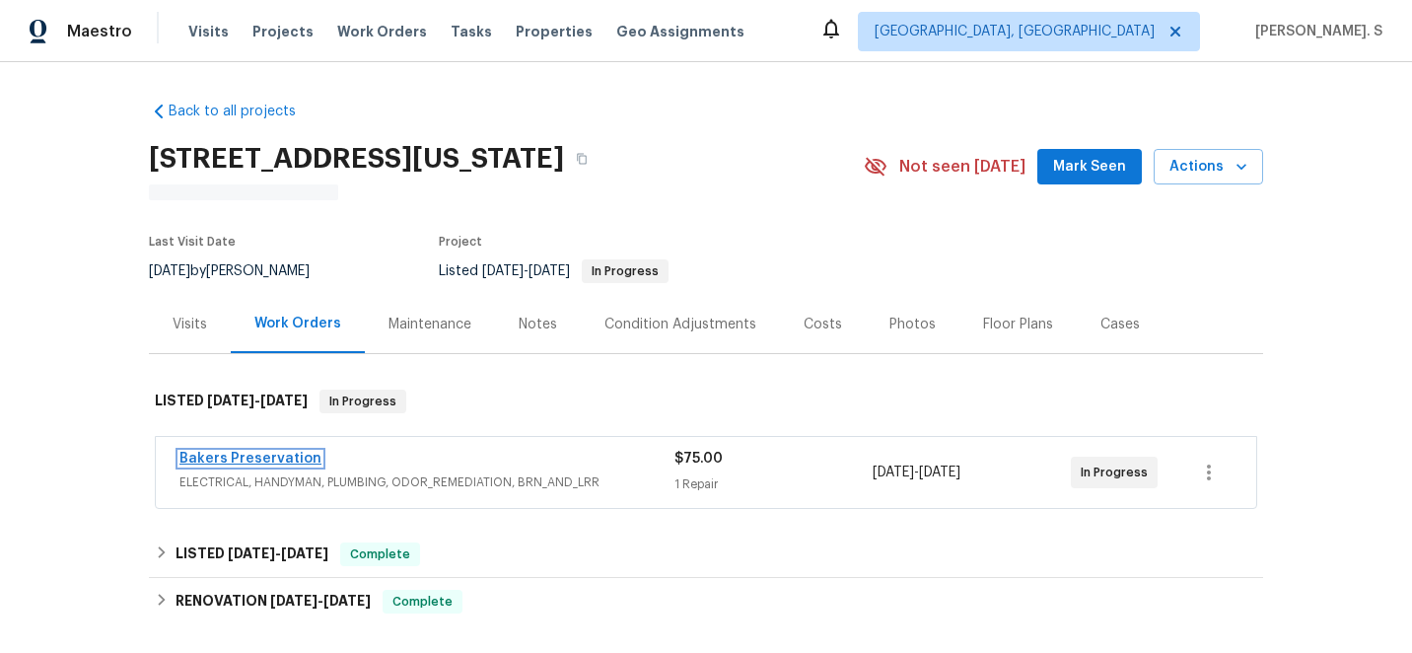
click at [256, 454] on link "Bakers Preservation" at bounding box center [250, 459] width 142 height 14
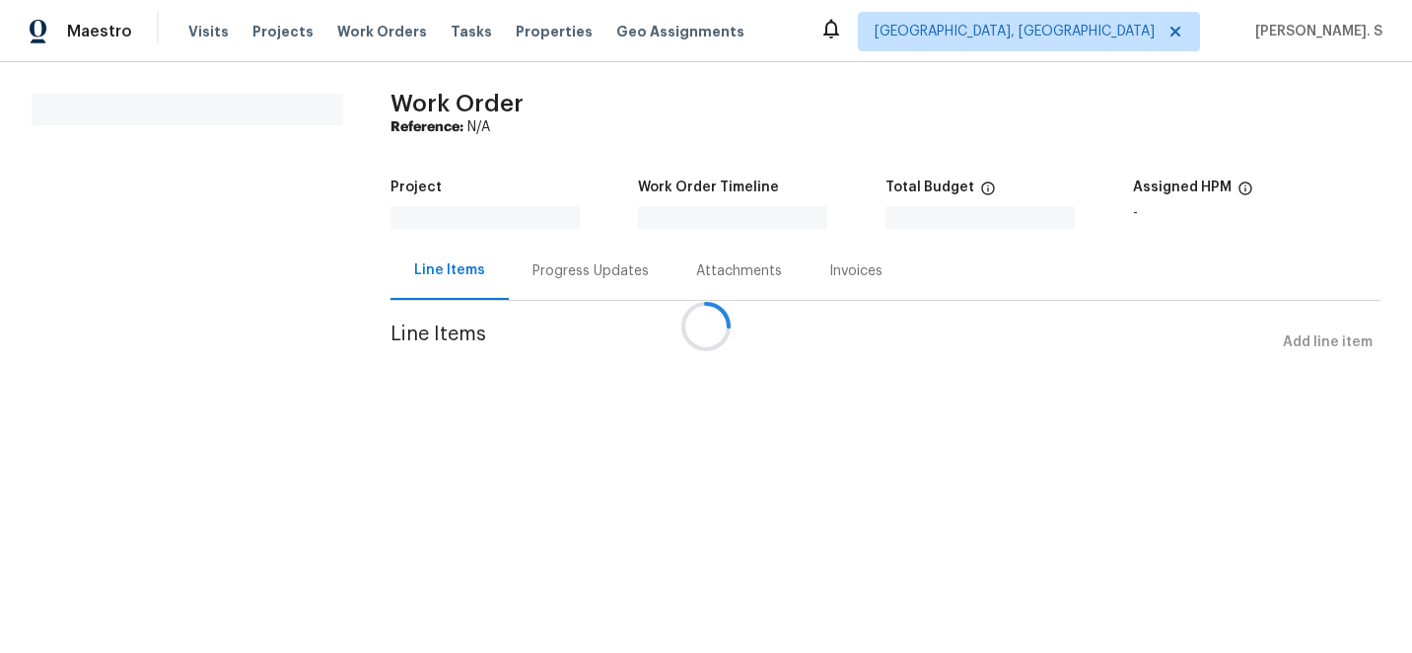
click at [539, 239] on div at bounding box center [706, 326] width 1412 height 653
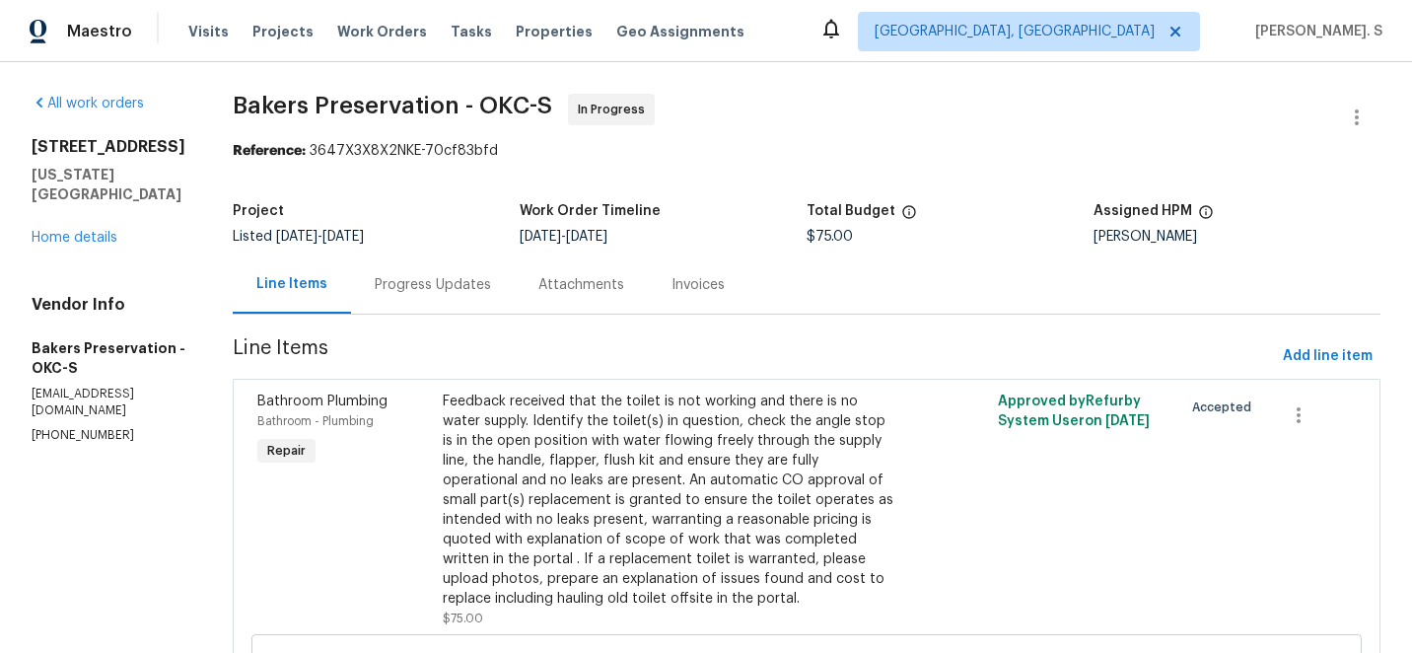
click at [440, 285] on div "Progress Updates" at bounding box center [433, 285] width 116 height 20
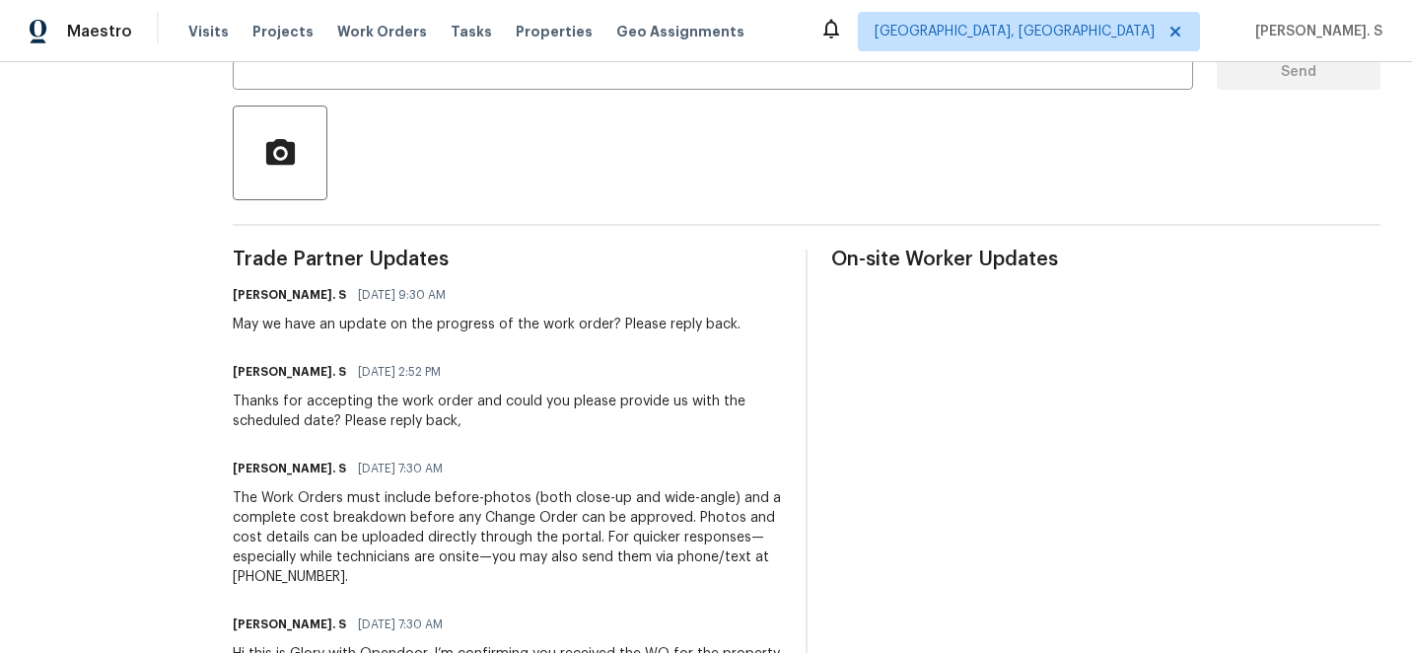
scroll to position [60, 0]
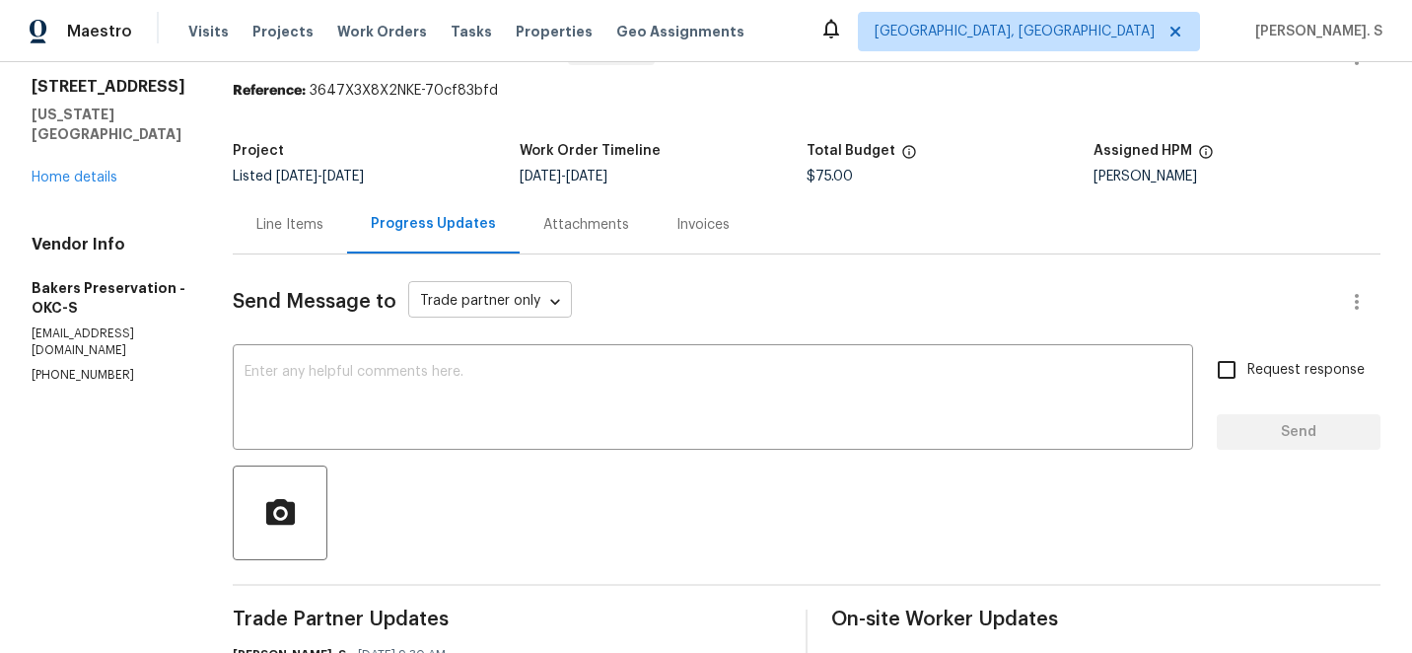
click at [440, 315] on body "Maestro Visits Projects Work Orders Tasks Properties Geo Assignments [GEOGRAPHI…" at bounding box center [706, 326] width 1412 height 653
click at [397, 378] on div at bounding box center [706, 326] width 1412 height 653
click at [633, 396] on textarea at bounding box center [712, 399] width 937 height 69
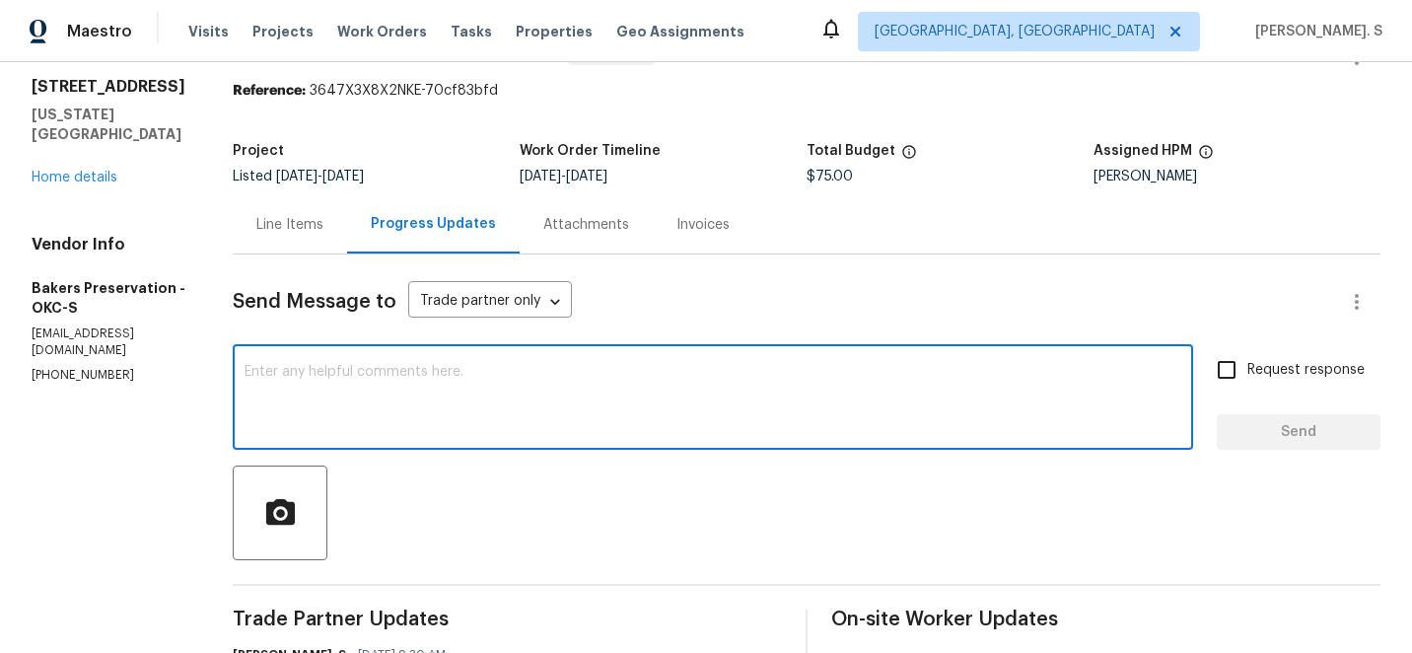
paste textarea "Hello, It's important that this work order is completed within the designated t…"
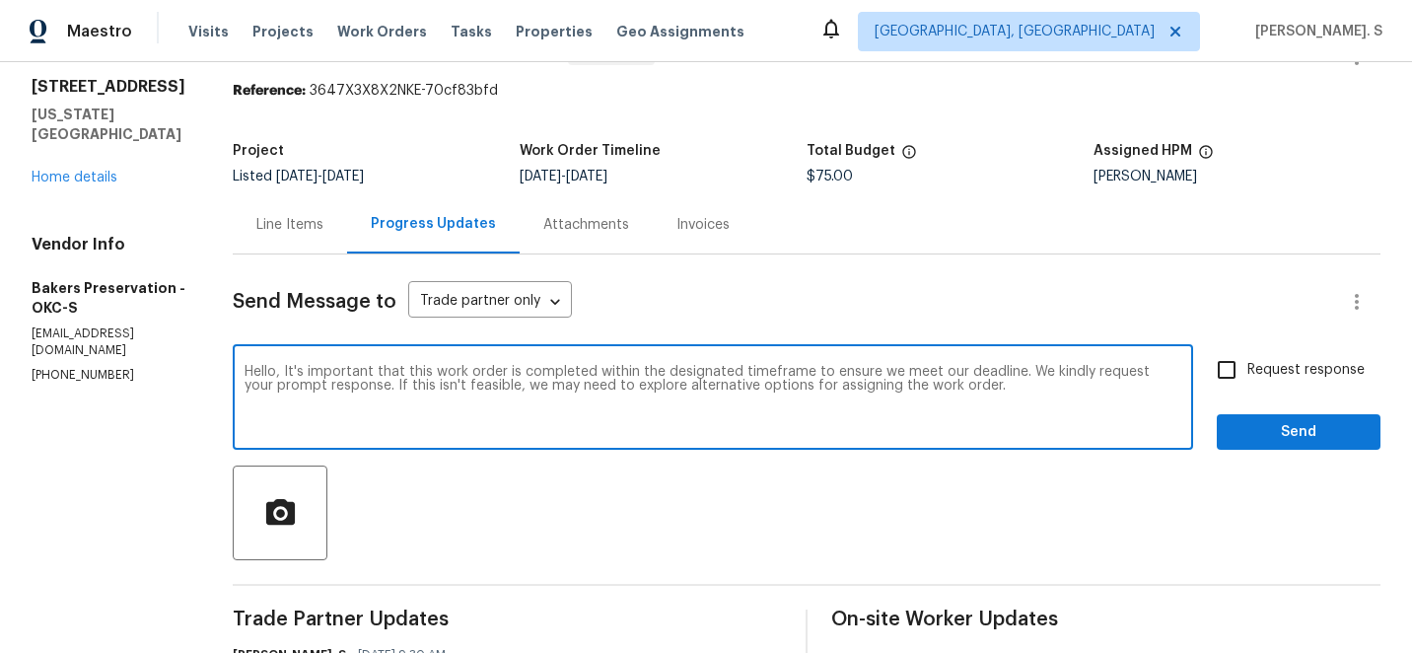
type textarea "Hello, It's important that this work order is completed within the designated t…"
click at [1247, 358] on input "Request response" at bounding box center [1226, 369] width 41 height 41
checkbox input "true"
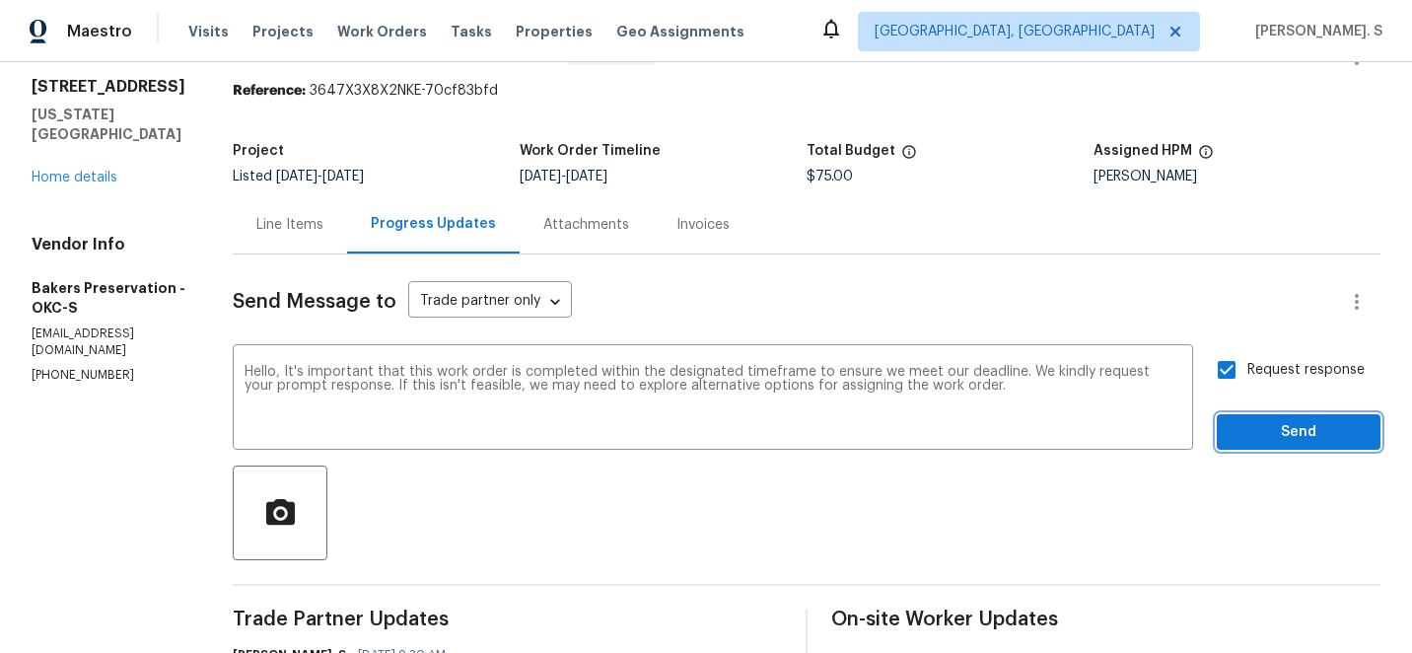
click at [1265, 442] on span "Send" at bounding box center [1298, 432] width 132 height 25
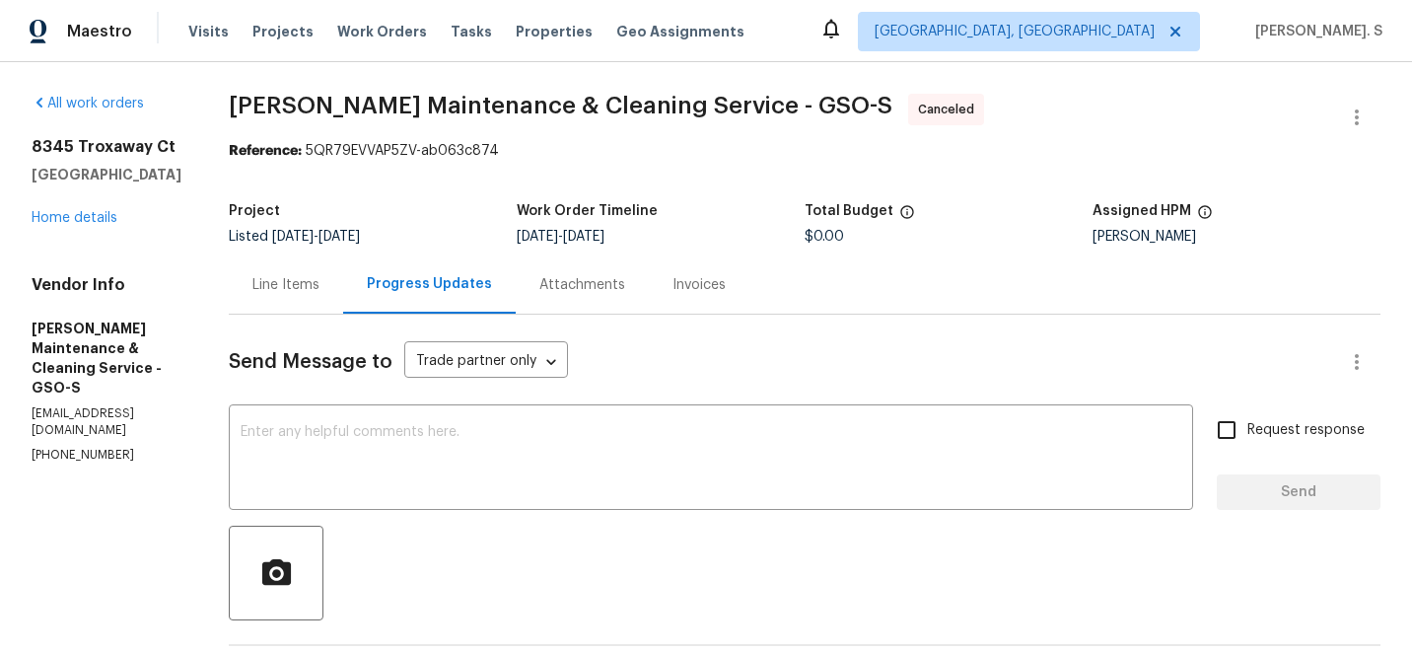
click at [71, 209] on div "[STREET_ADDRESS] Home details" at bounding box center [107, 182] width 150 height 91
click at [70, 231] on div "All work orders [STREET_ADDRESS] Home details Vendor Info [PERSON_NAME] Mainten…" at bounding box center [107, 279] width 150 height 370
click at [73, 224] on link "Home details" at bounding box center [75, 218] width 86 height 14
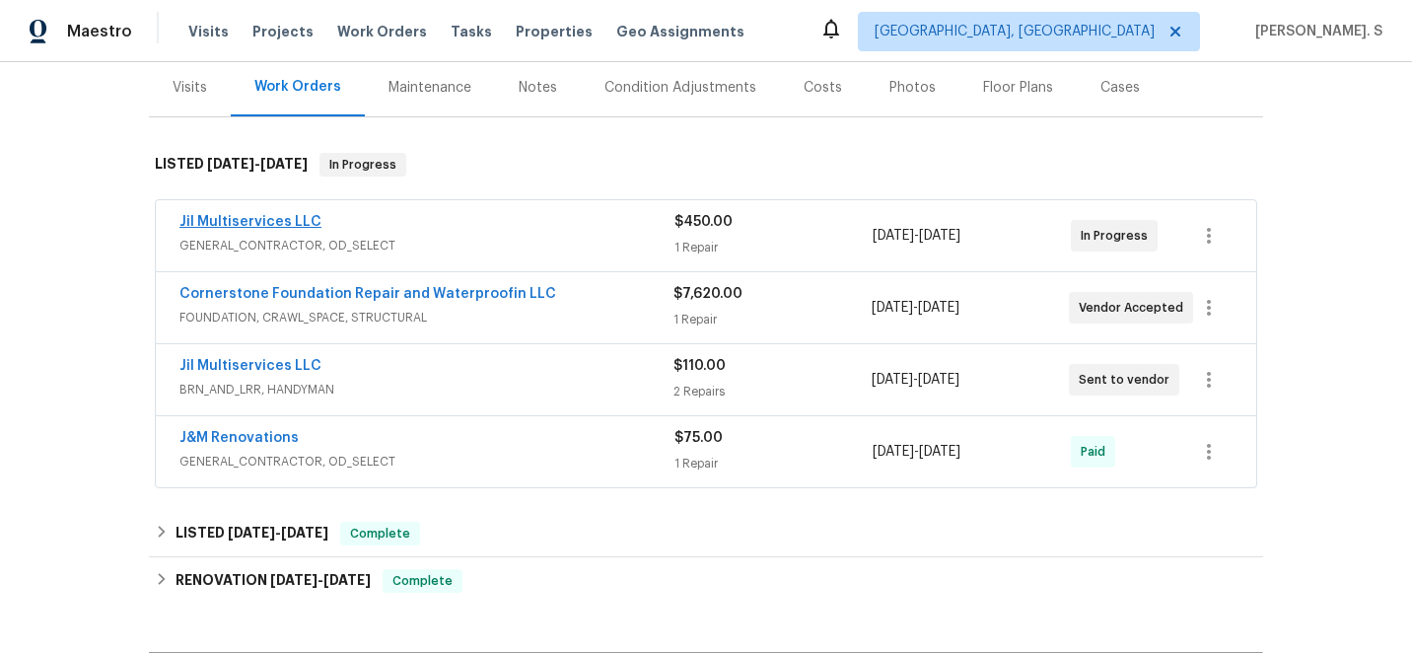
scroll to position [260, 0]
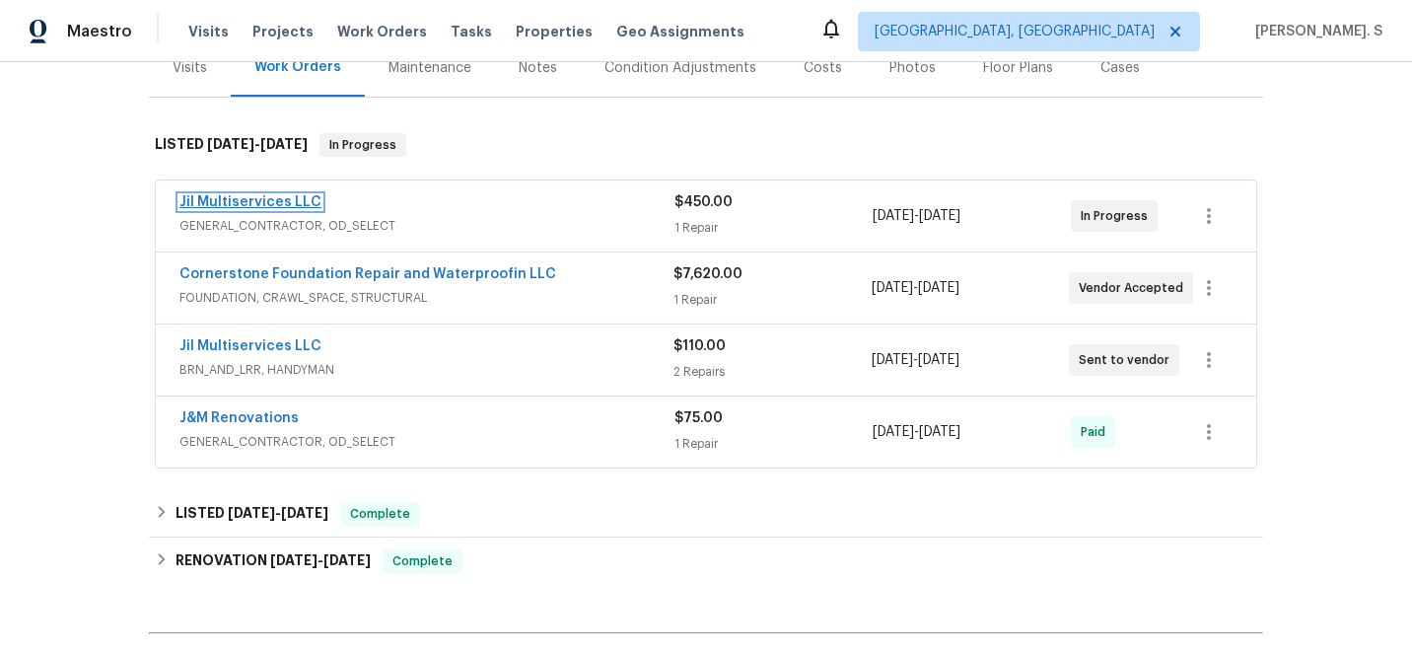
click at [220, 201] on link "Jil Multiservices LLC" at bounding box center [250, 202] width 142 height 14
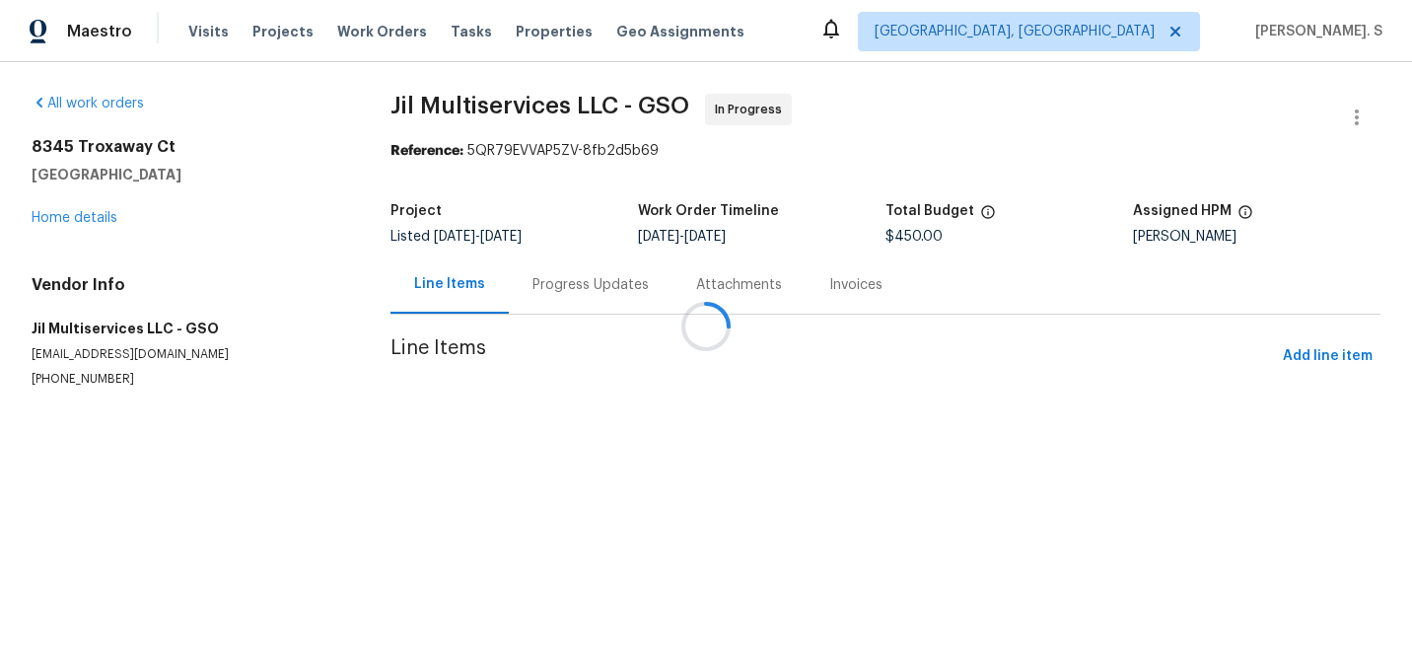
click at [696, 289] on div "Attachments" at bounding box center [739, 285] width 86 height 20
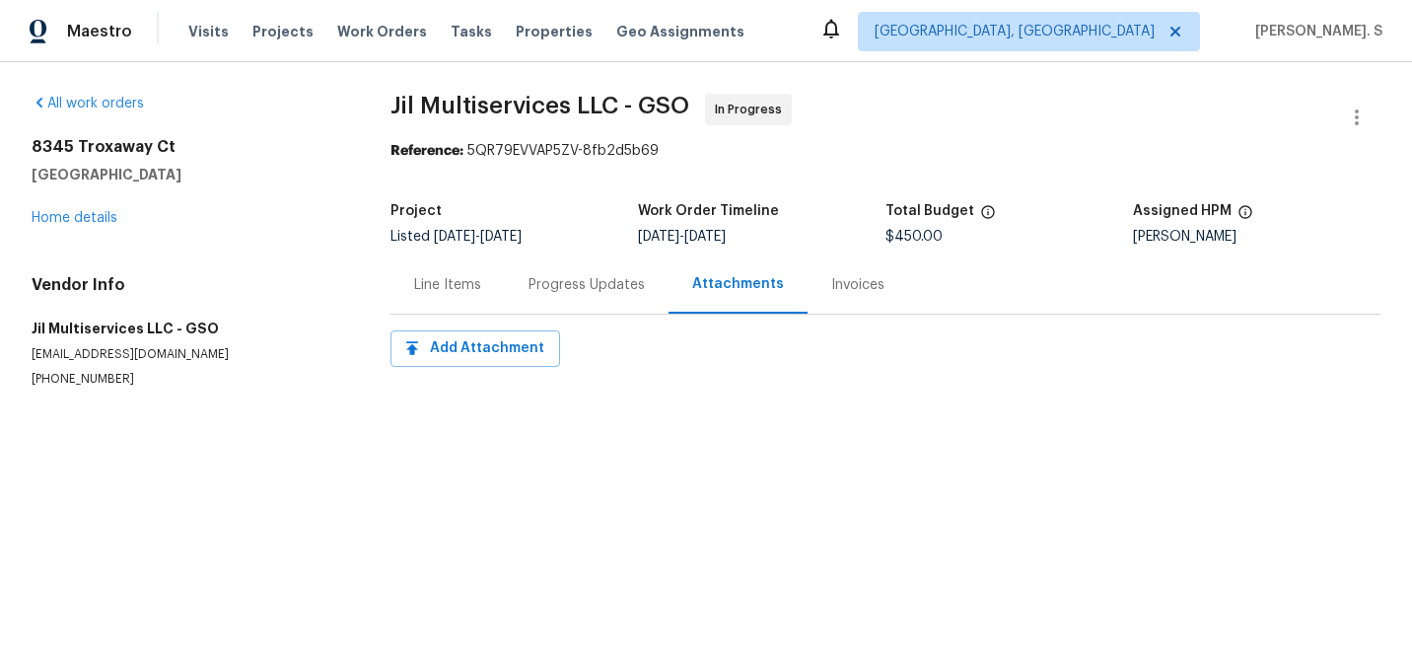
click at [572, 289] on div "Progress Updates" at bounding box center [586, 285] width 116 height 20
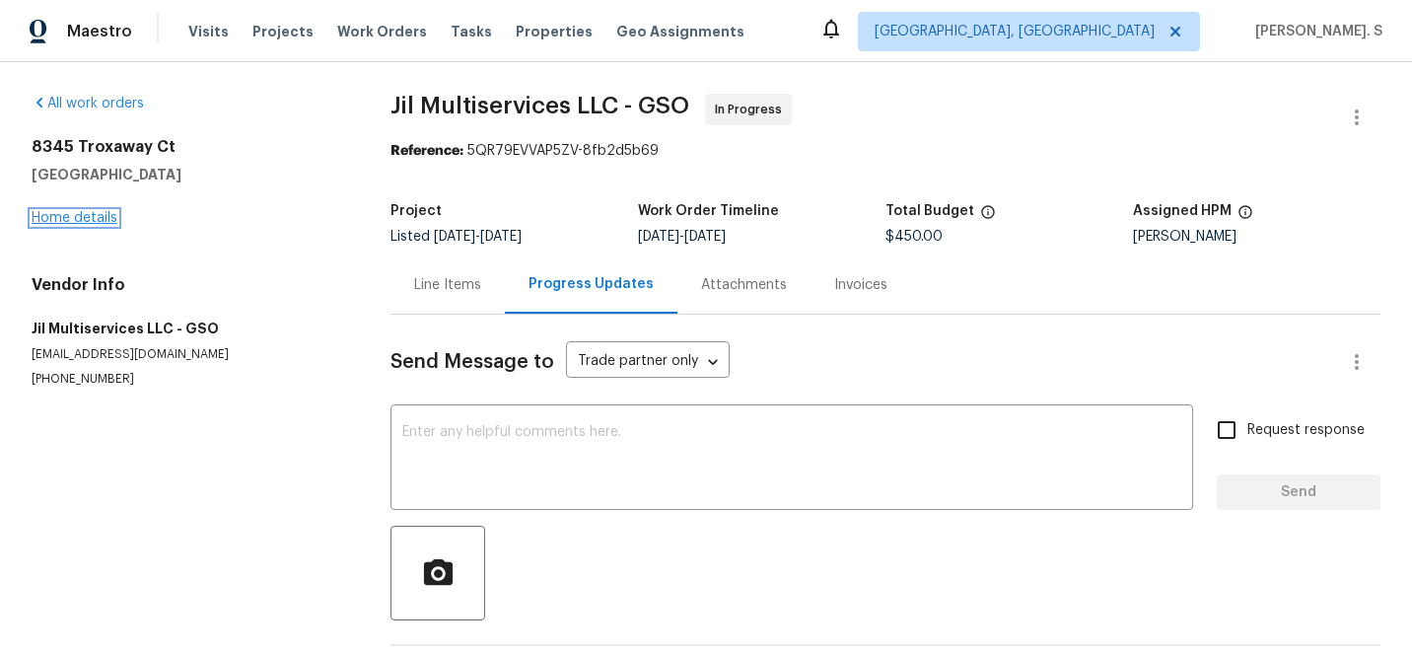
click at [53, 215] on link "Home details" at bounding box center [75, 218] width 86 height 14
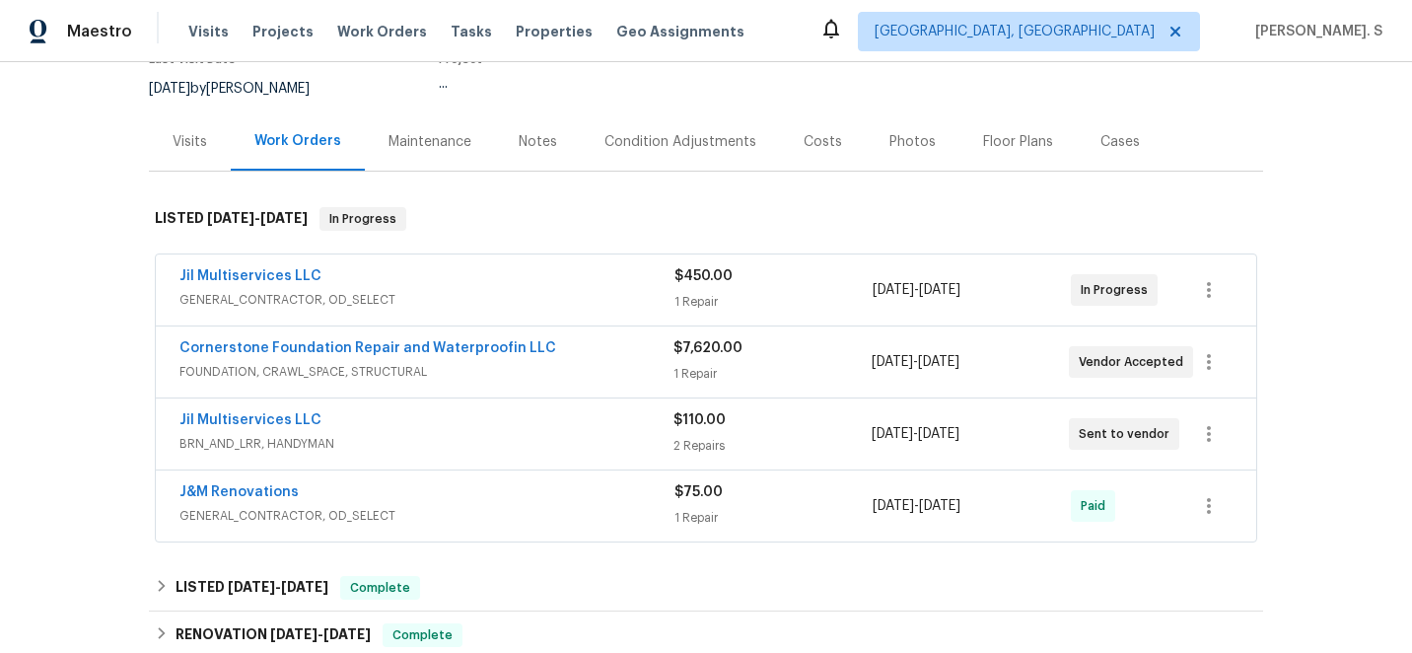
scroll to position [217, 0]
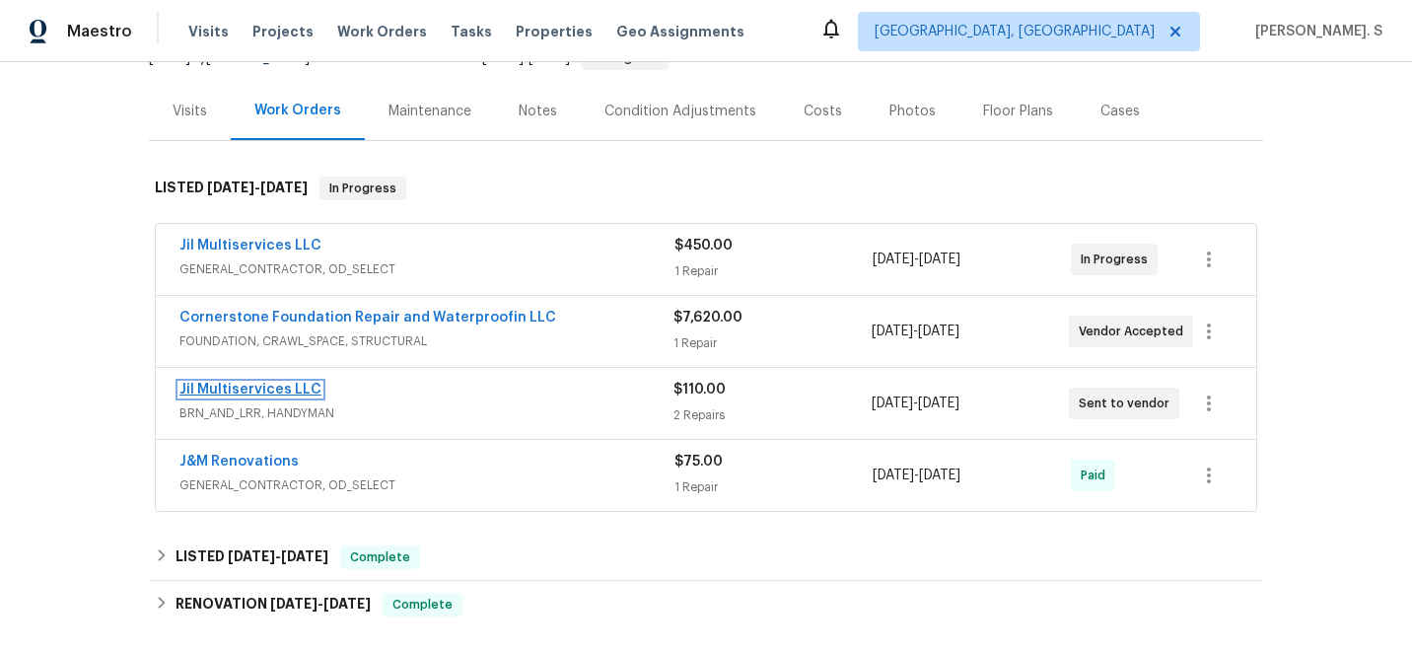
click at [225, 389] on link "Jil Multiservices LLC" at bounding box center [250, 390] width 142 height 14
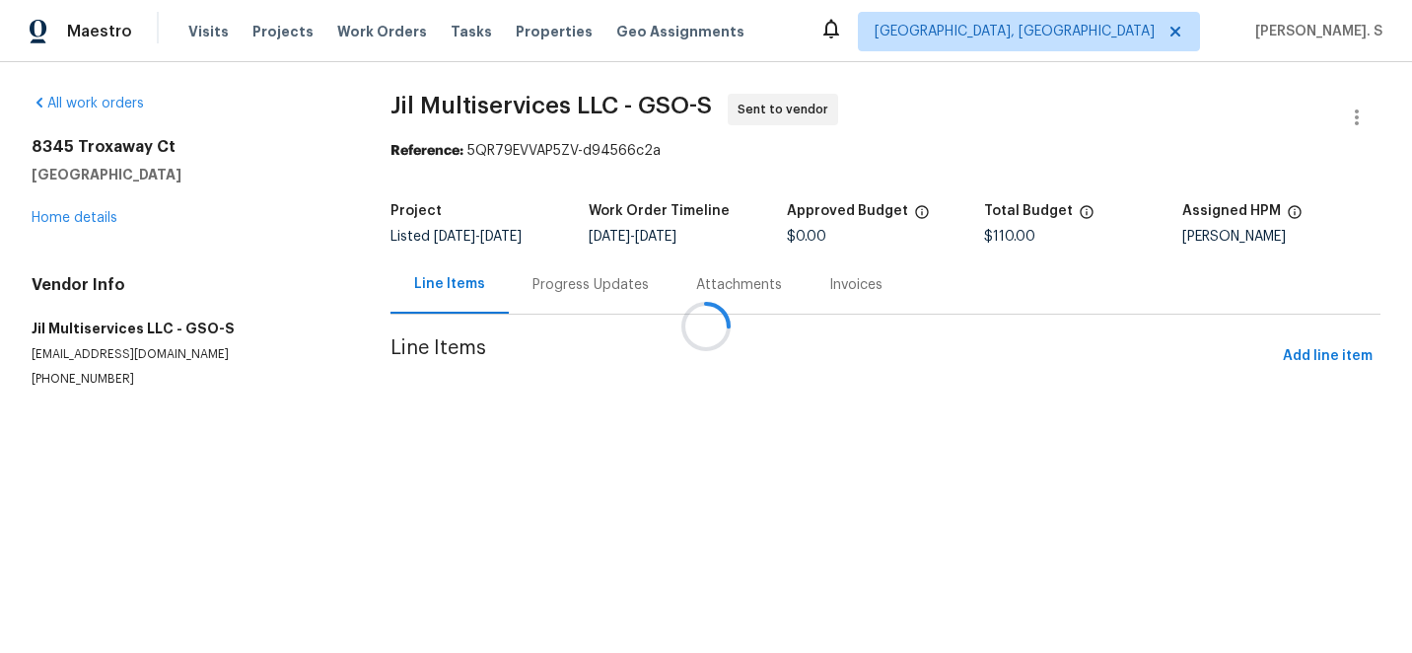
click at [509, 304] on div at bounding box center [706, 326] width 1412 height 653
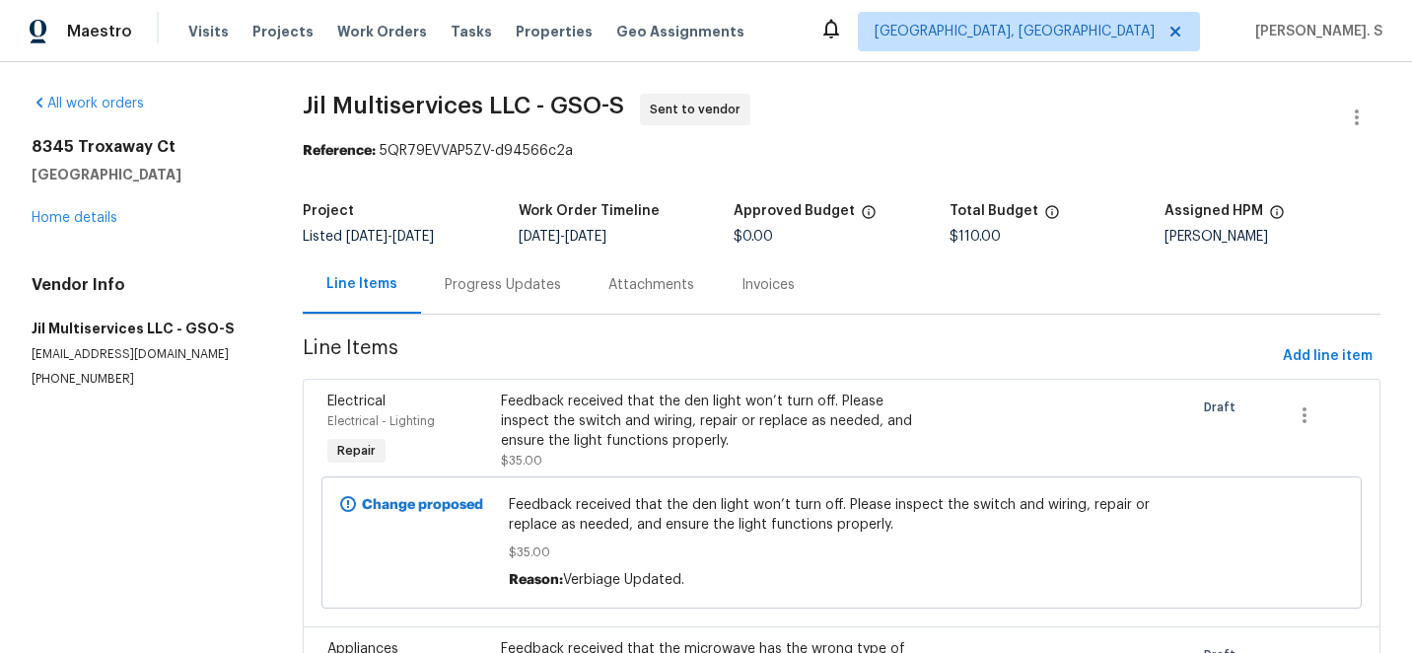
click at [509, 304] on div "Progress Updates" at bounding box center [503, 284] width 164 height 58
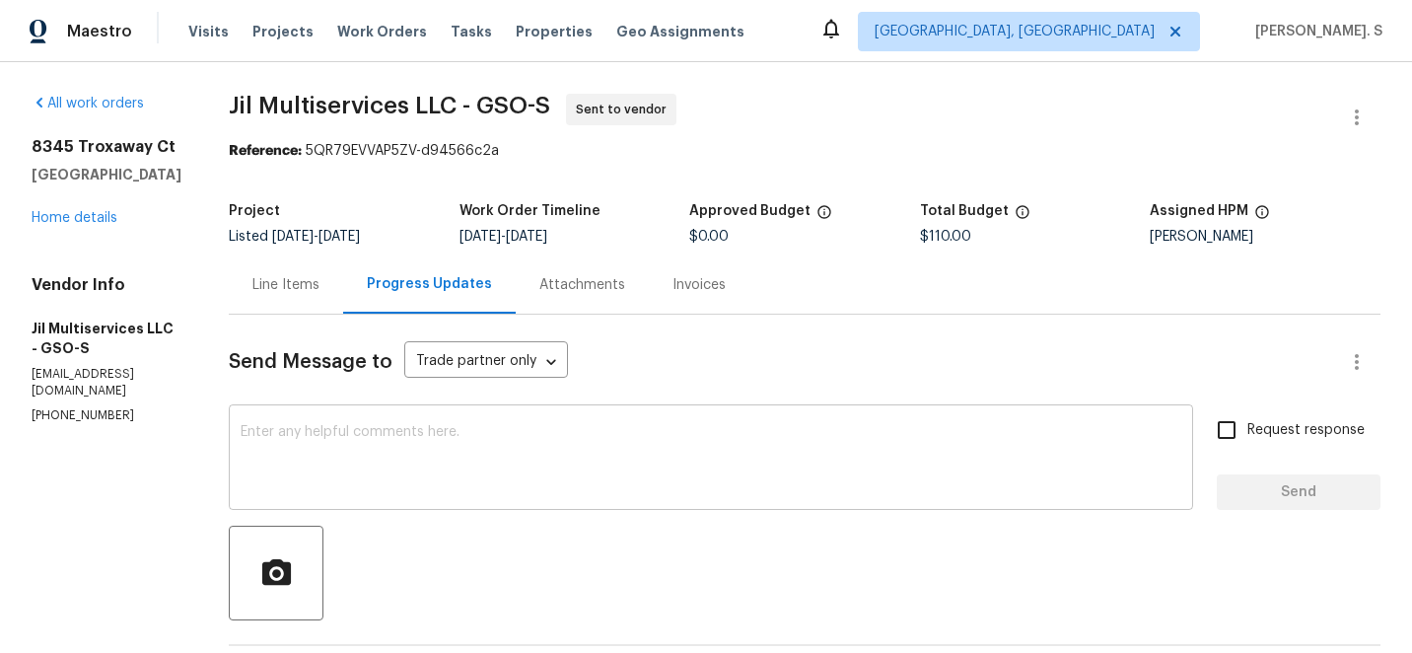
click at [534, 485] on textarea at bounding box center [711, 459] width 941 height 69
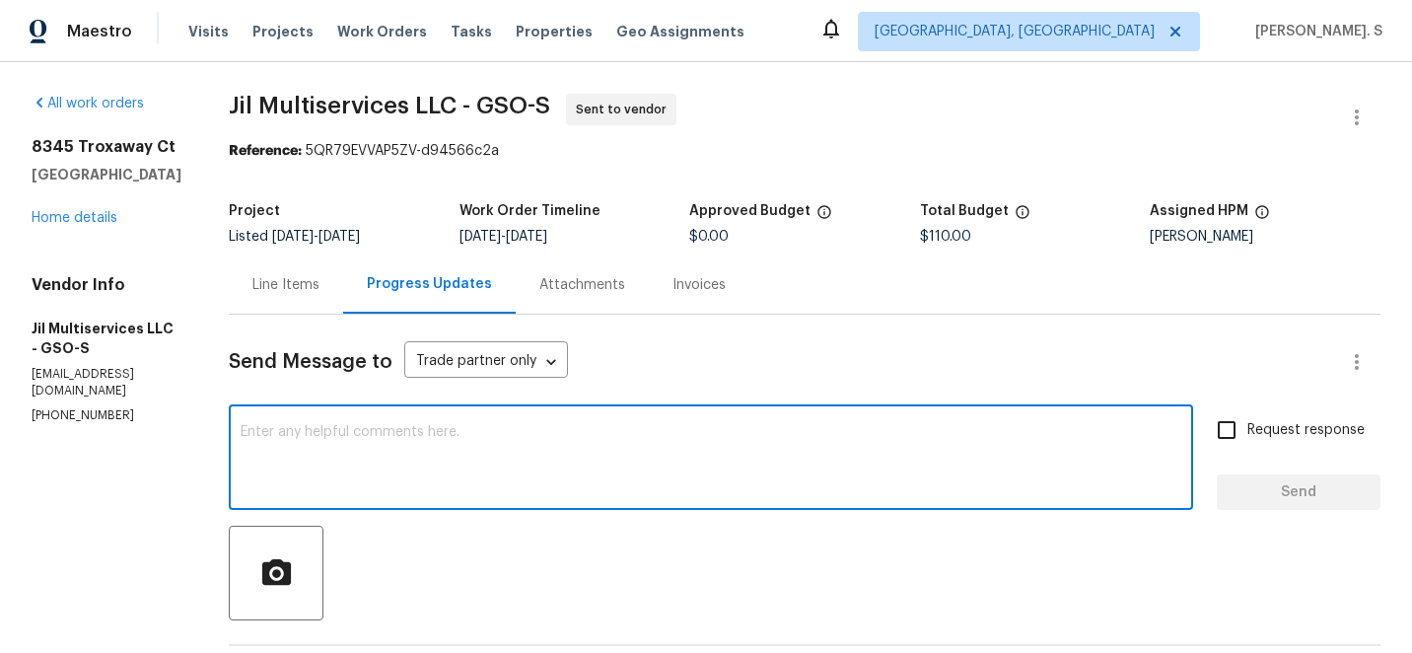
click at [534, 485] on textarea at bounding box center [711, 459] width 941 height 69
click at [1371, 106] on button "button" at bounding box center [1356, 117] width 47 height 47
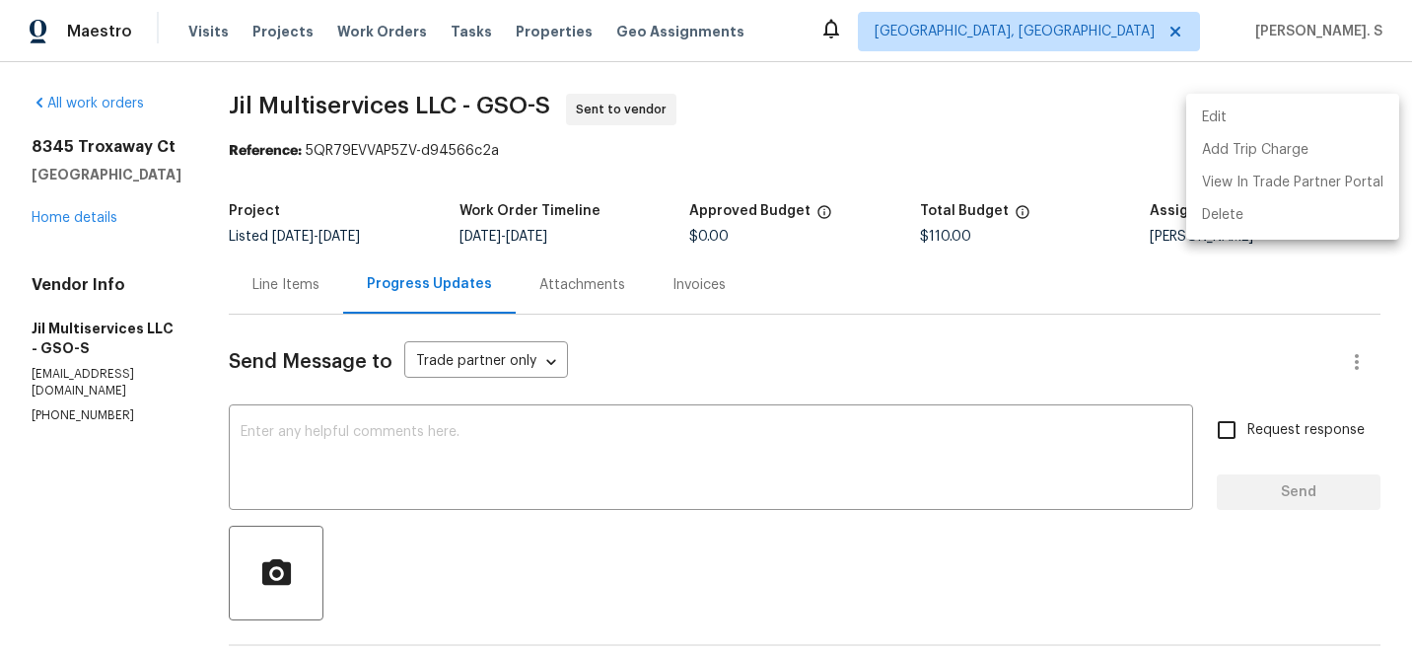
click at [1282, 104] on li "Edit" at bounding box center [1292, 118] width 213 height 33
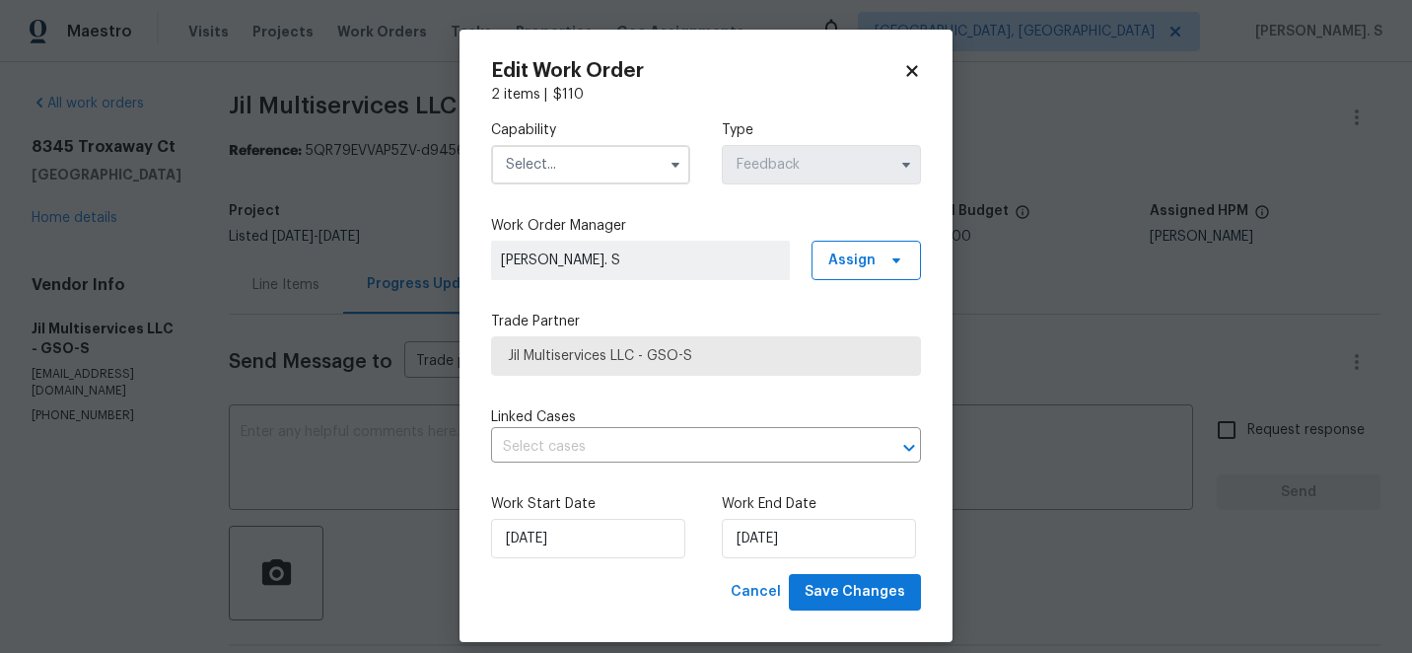
click at [569, 169] on input "text" at bounding box center [590, 164] width 199 height 39
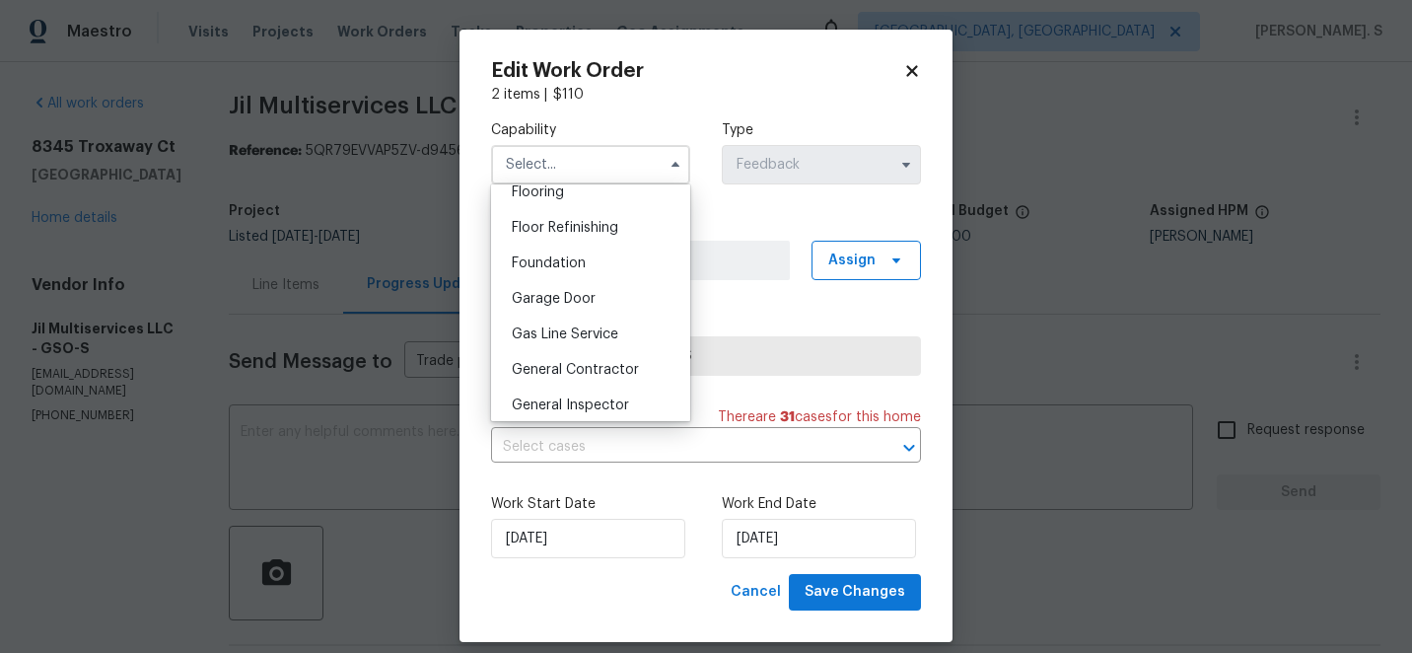
scroll to position [836, 0]
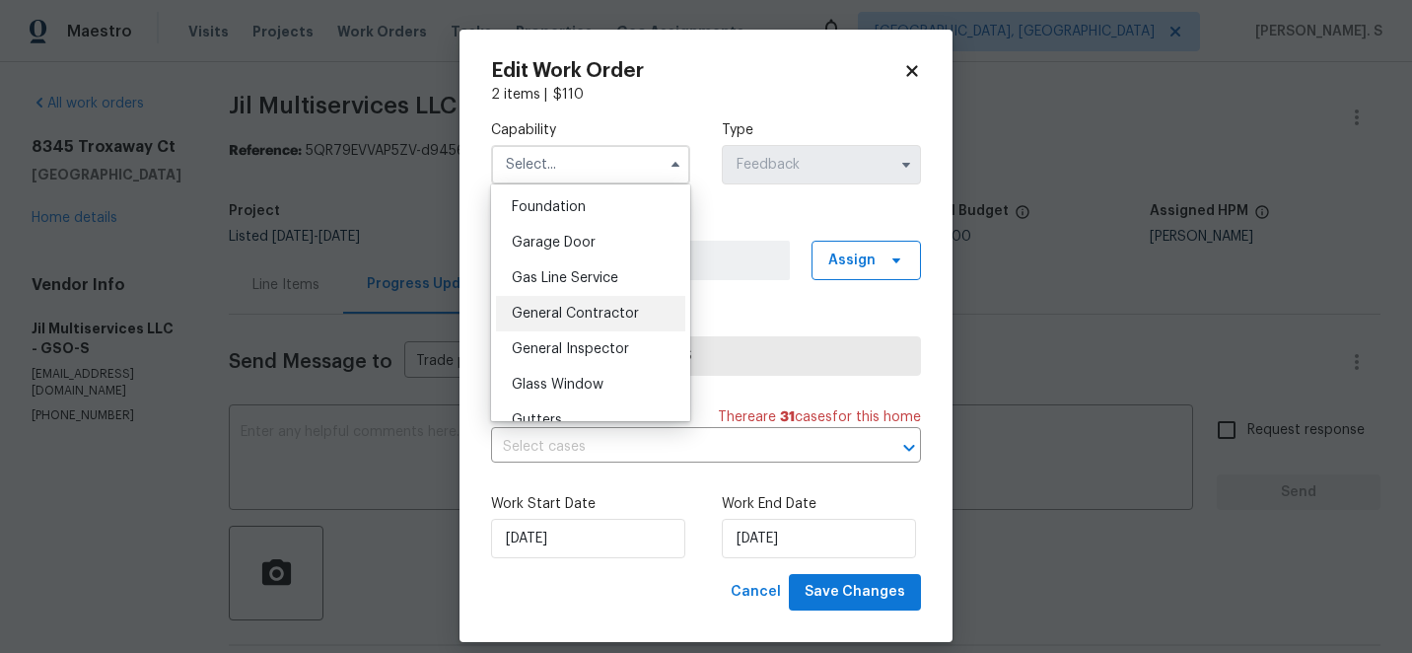
click at [576, 307] on span "General Contractor" at bounding box center [575, 314] width 127 height 14
type input "General Contractor"
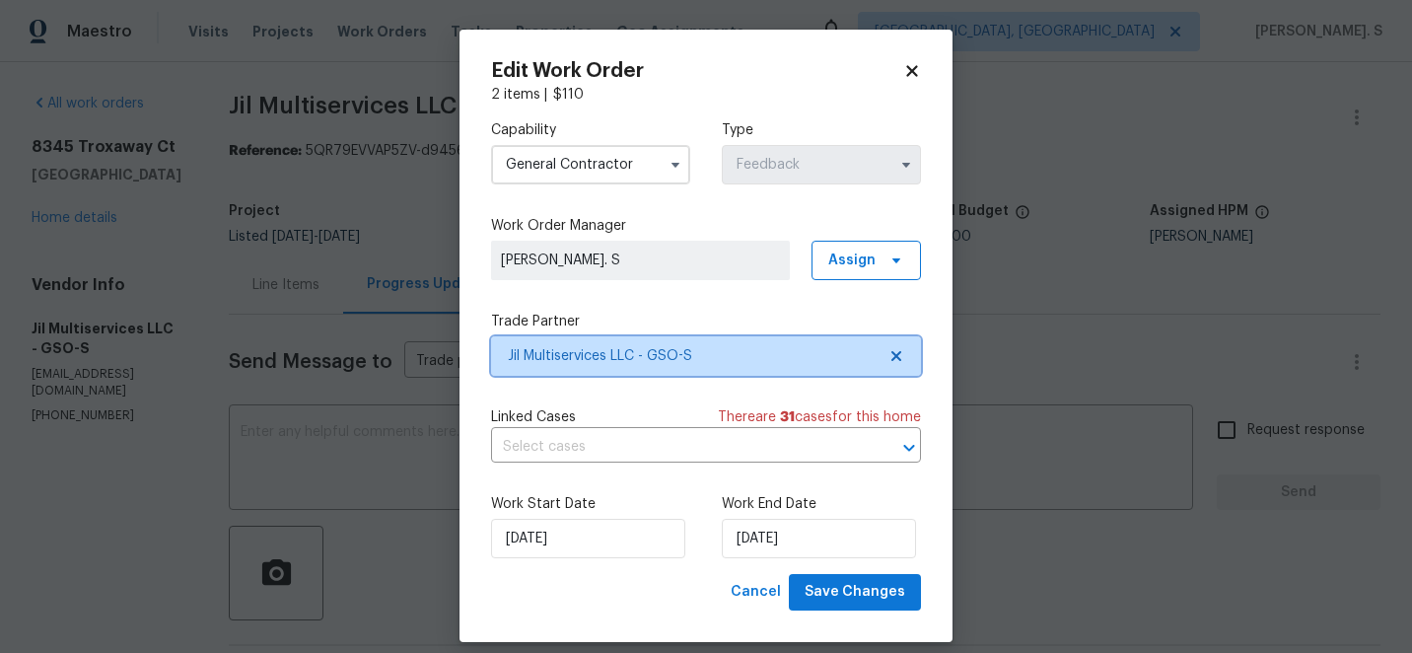
click at [896, 356] on icon at bounding box center [896, 356] width 10 height 10
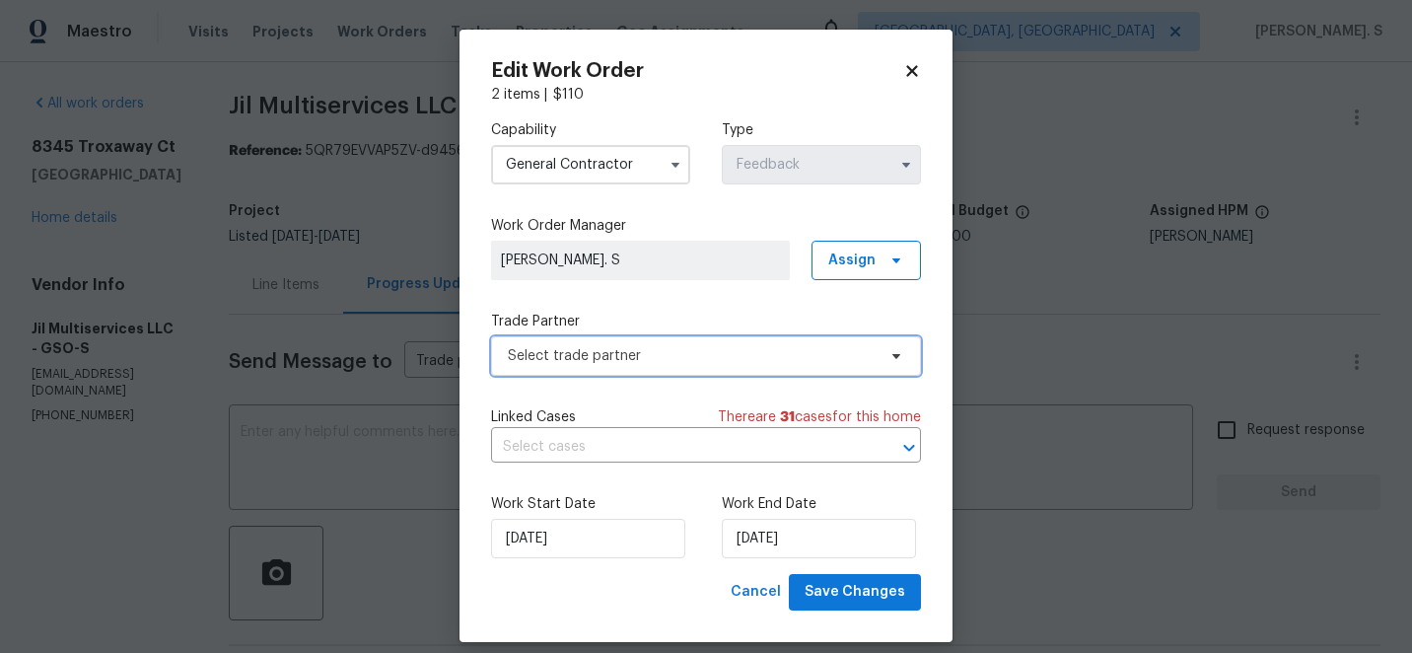
click at [896, 356] on icon at bounding box center [896, 356] width 8 height 5
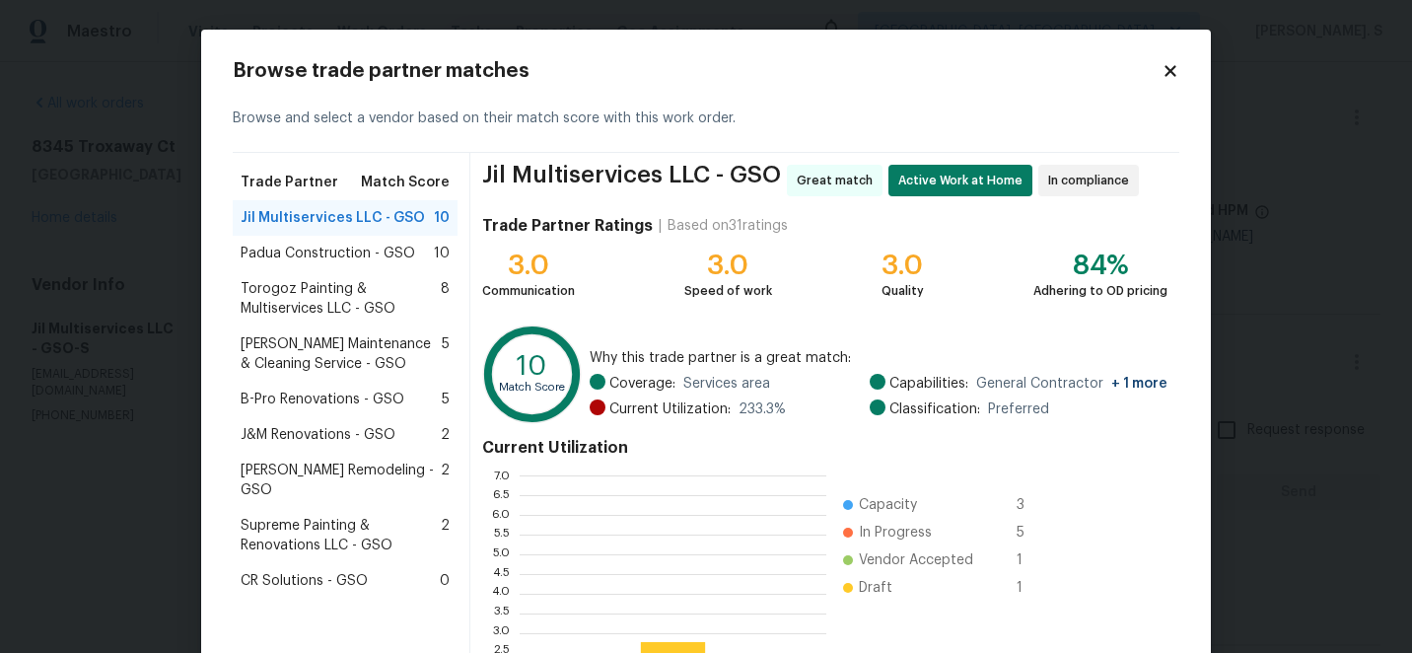
scroll to position [276, 307]
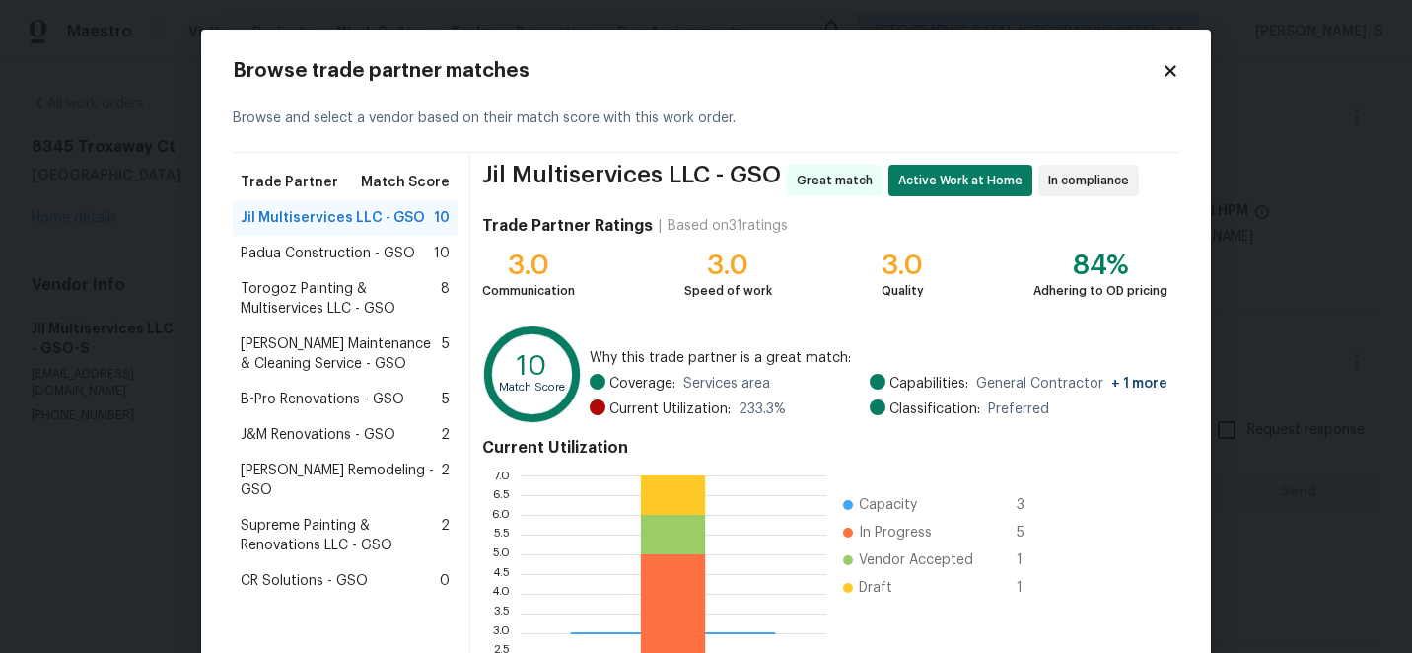
click at [377, 296] on span "Torogoz Painting & Multiservices LLC - GSO" at bounding box center [341, 298] width 200 height 39
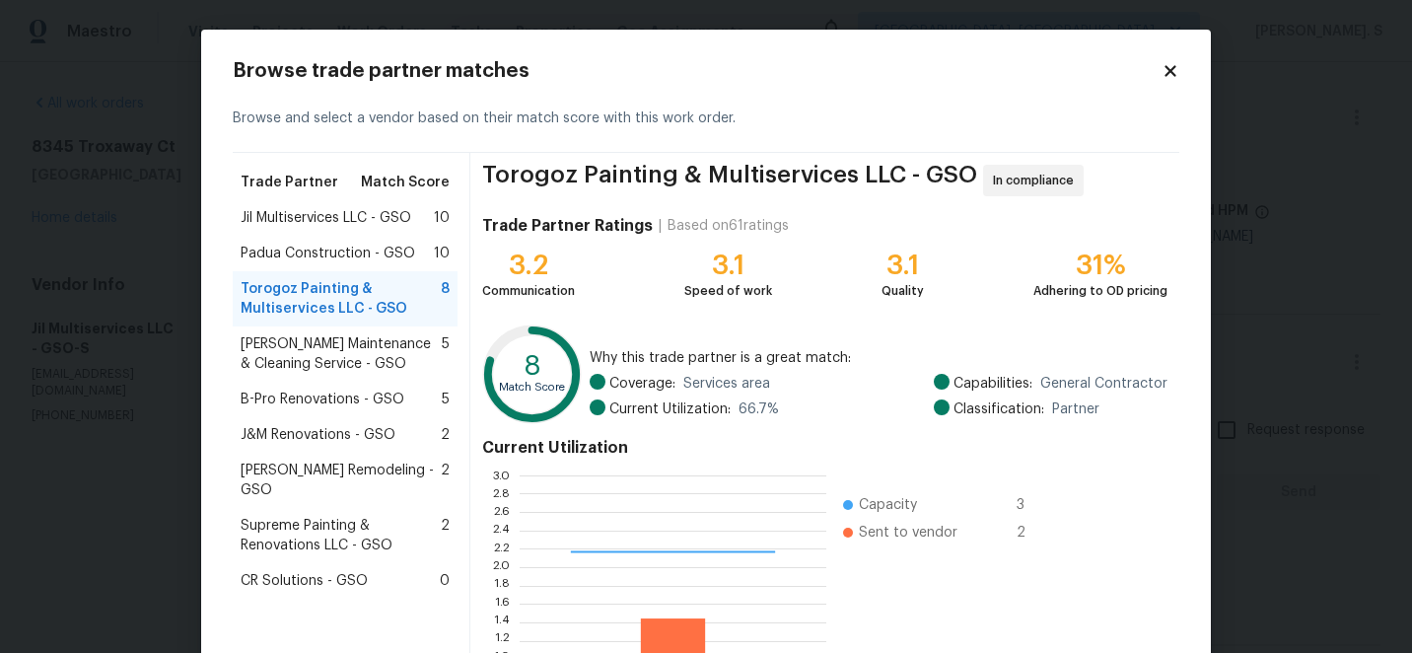
scroll to position [217, 0]
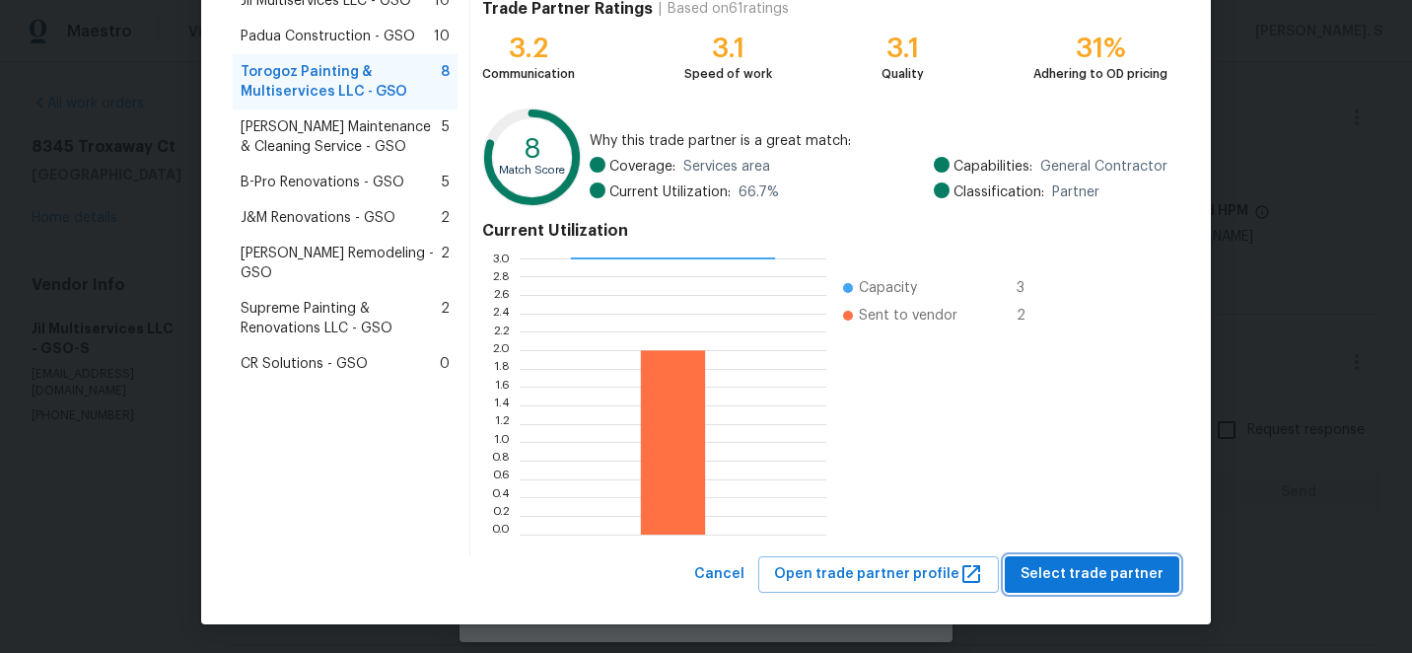
click at [1091, 578] on span "Select trade partner" at bounding box center [1091, 574] width 143 height 25
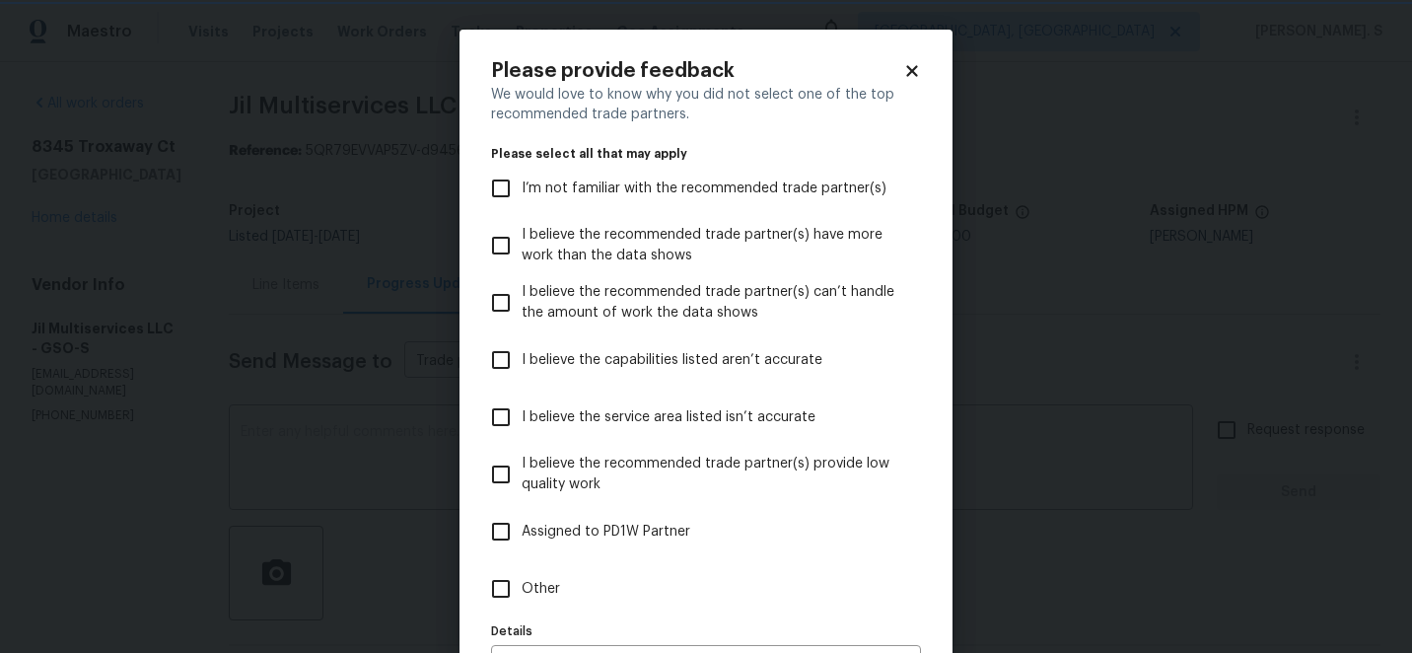
scroll to position [0, 0]
click at [663, 573] on label "Other" at bounding box center [692, 588] width 425 height 57
click at [522, 573] on input "Other" at bounding box center [500, 588] width 41 height 41
checkbox input "true"
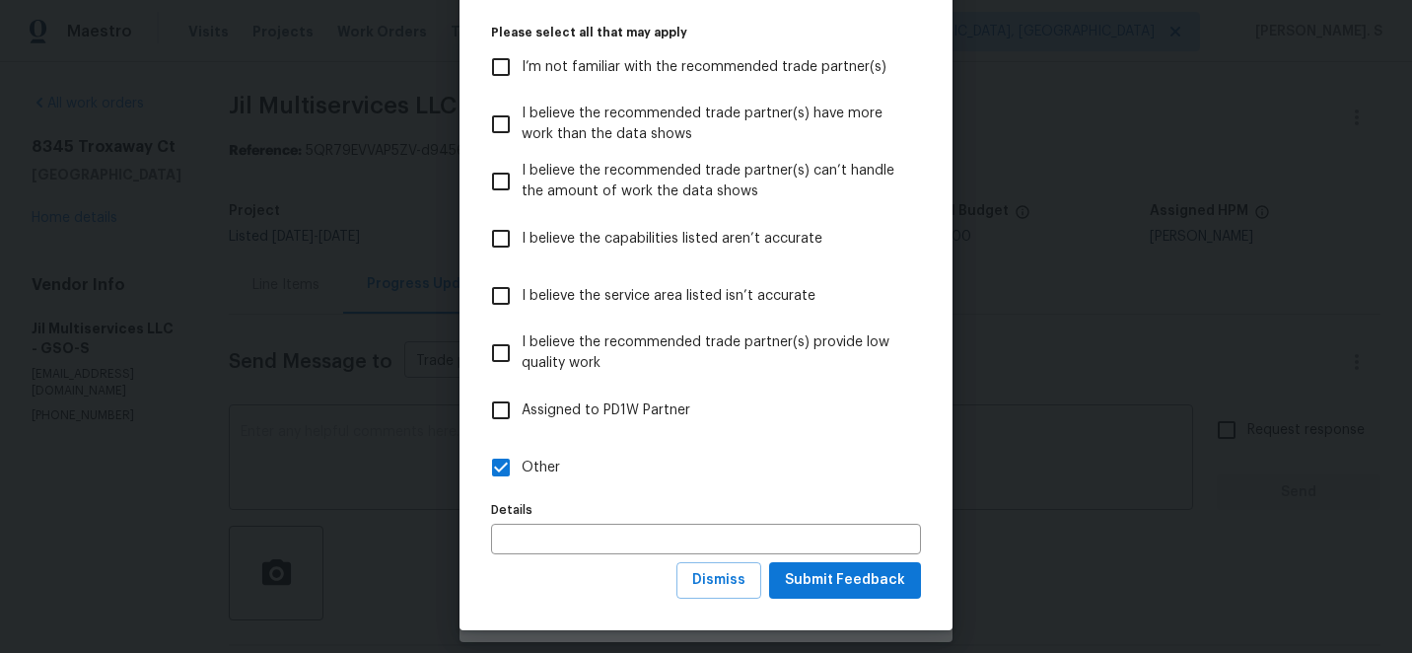
scroll to position [128, 0]
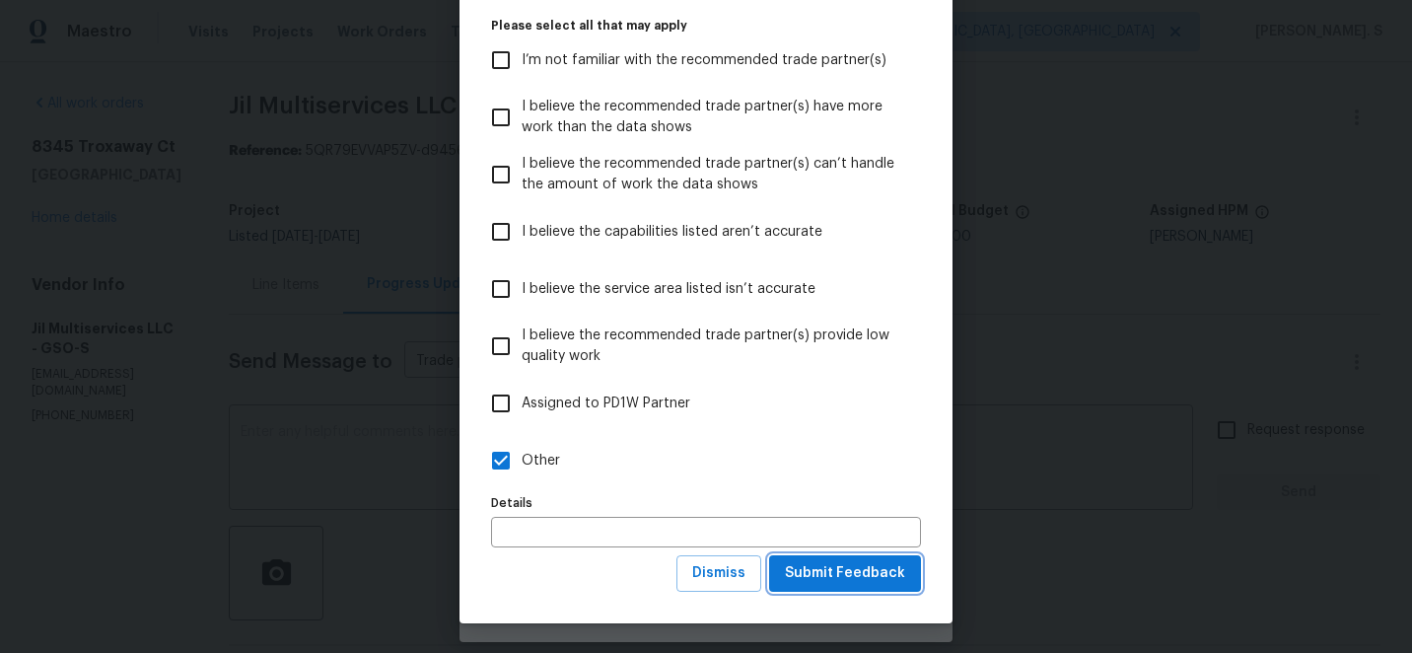
click at [874, 570] on span "Submit Feedback" at bounding box center [845, 573] width 120 height 25
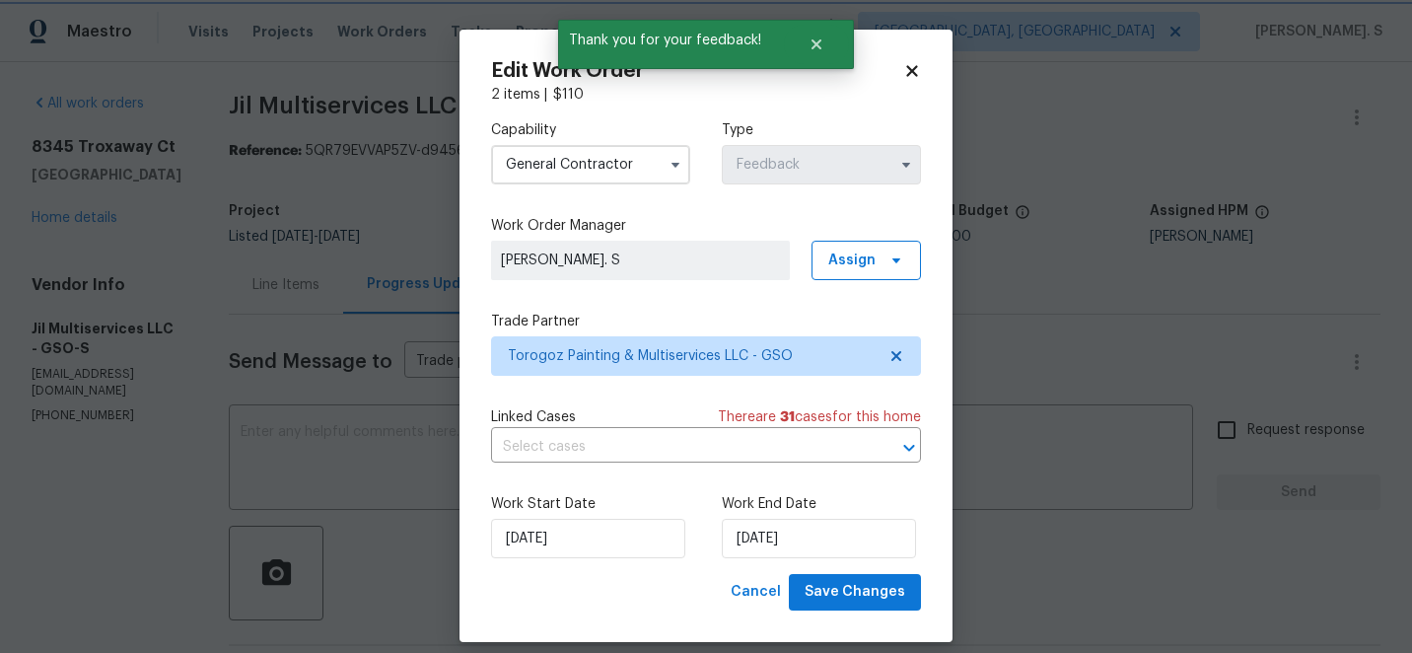
scroll to position [0, 0]
click at [650, 453] on input "text" at bounding box center [678, 447] width 375 height 31
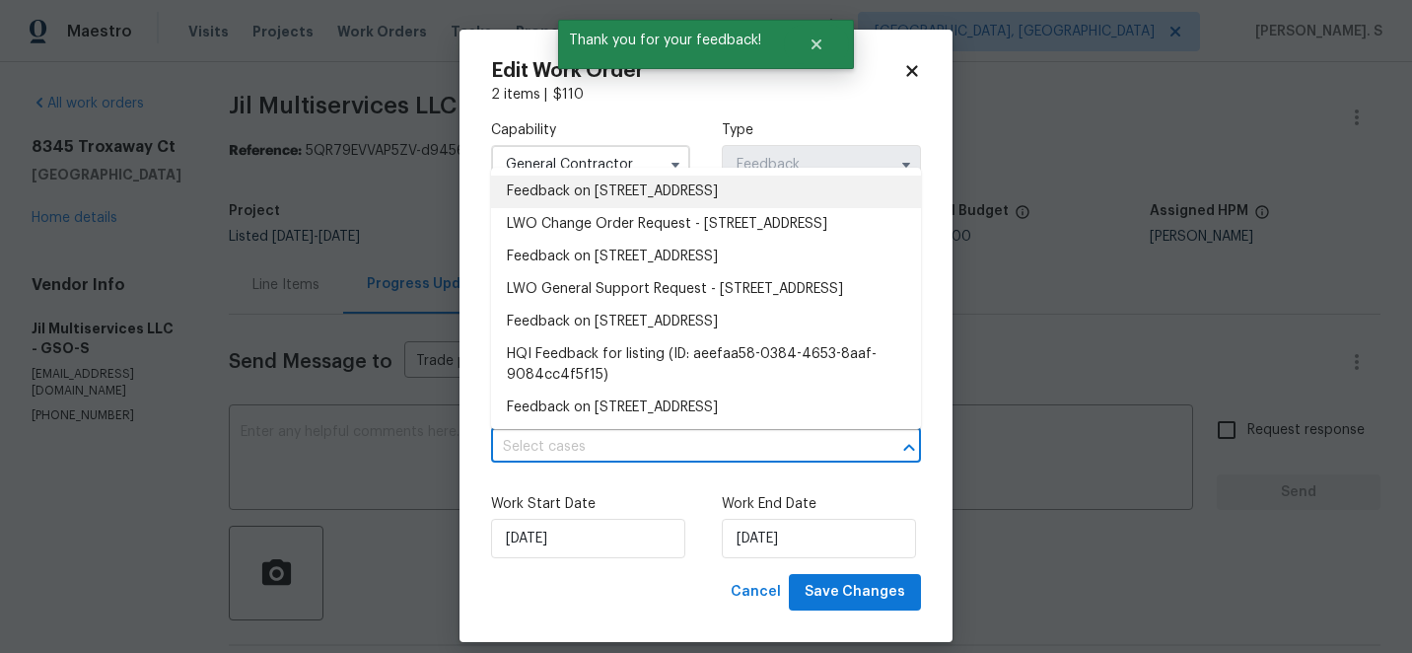
click at [633, 183] on li "Feedback on 8345 Troxaway Ct, Lewisville, NC 27023" at bounding box center [706, 191] width 430 height 33
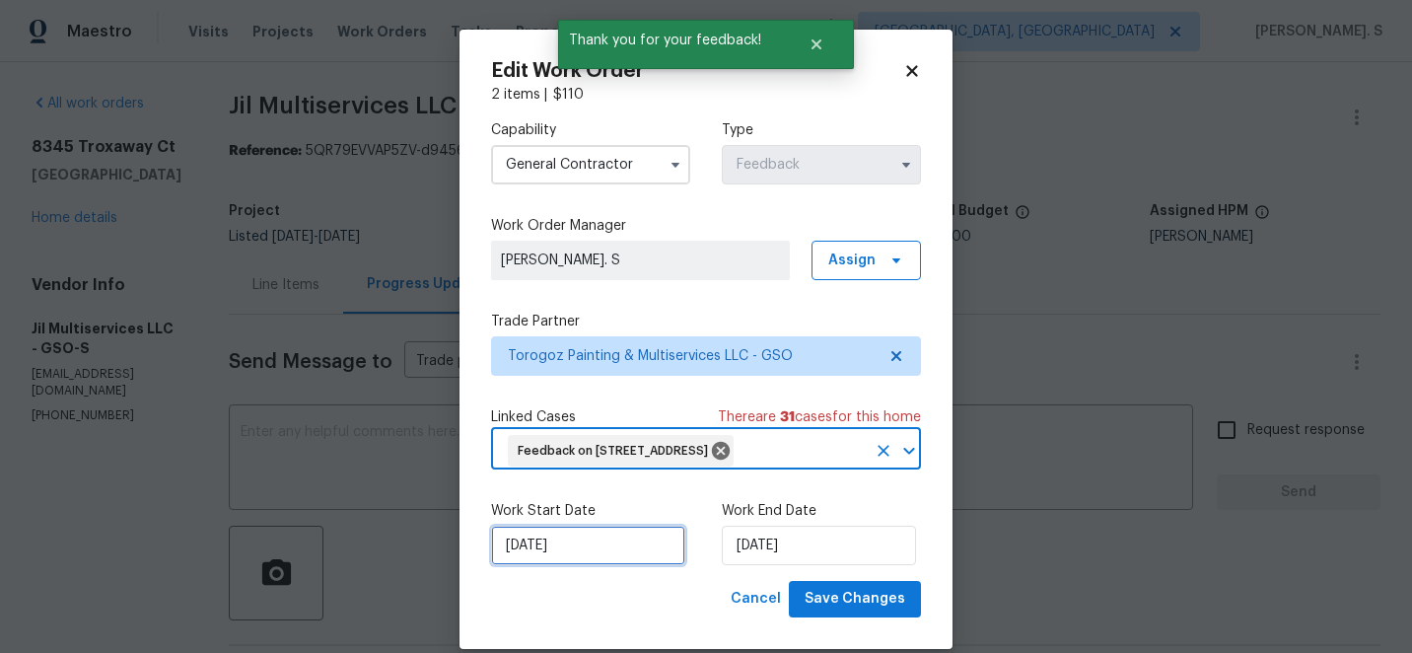
click at [619, 565] on input "[DATE]" at bounding box center [588, 544] width 194 height 39
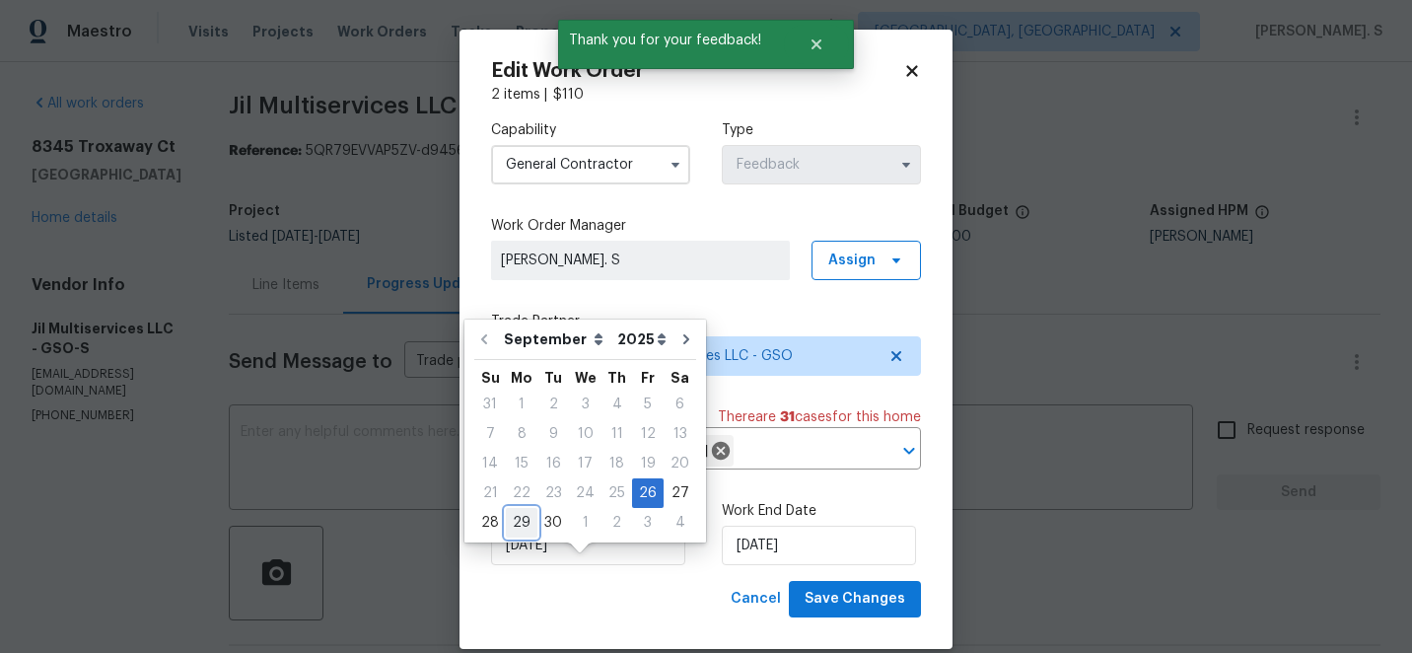
click at [514, 516] on div "29" at bounding box center [522, 523] width 32 height 28
type input "[DATE]"
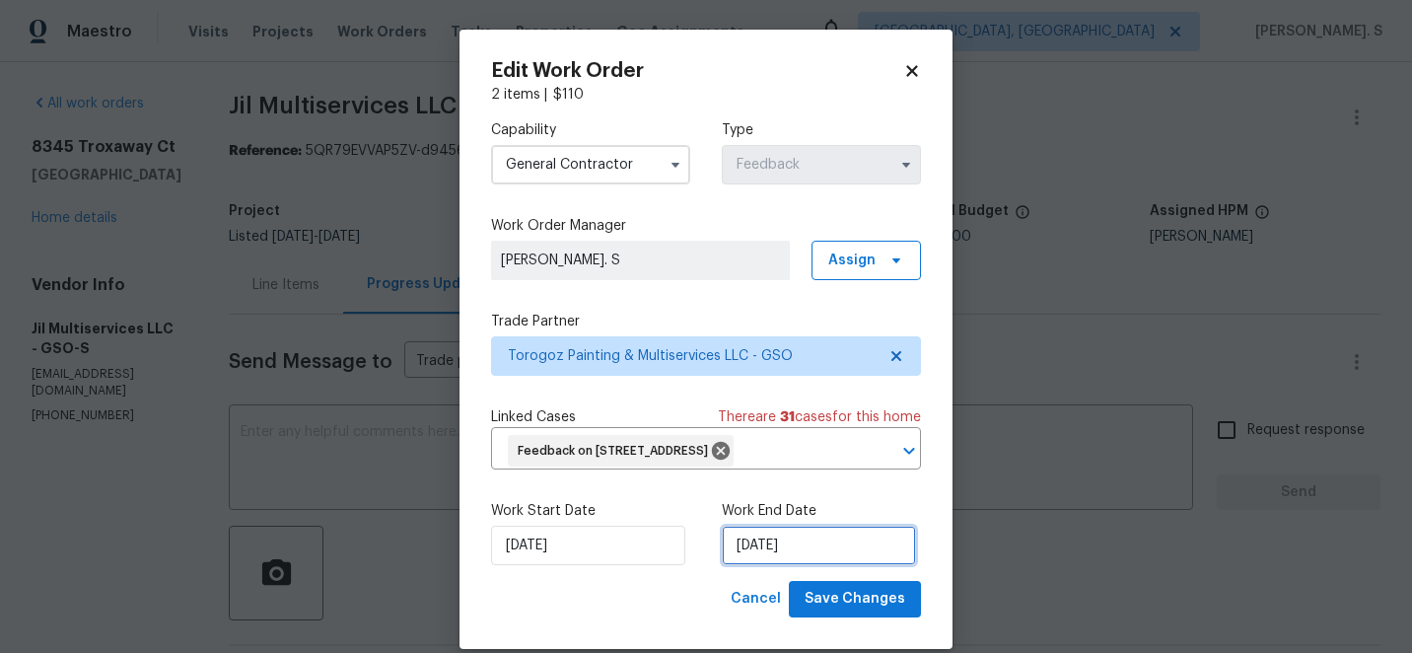
click at [776, 565] on input "[DATE]" at bounding box center [819, 544] width 194 height 39
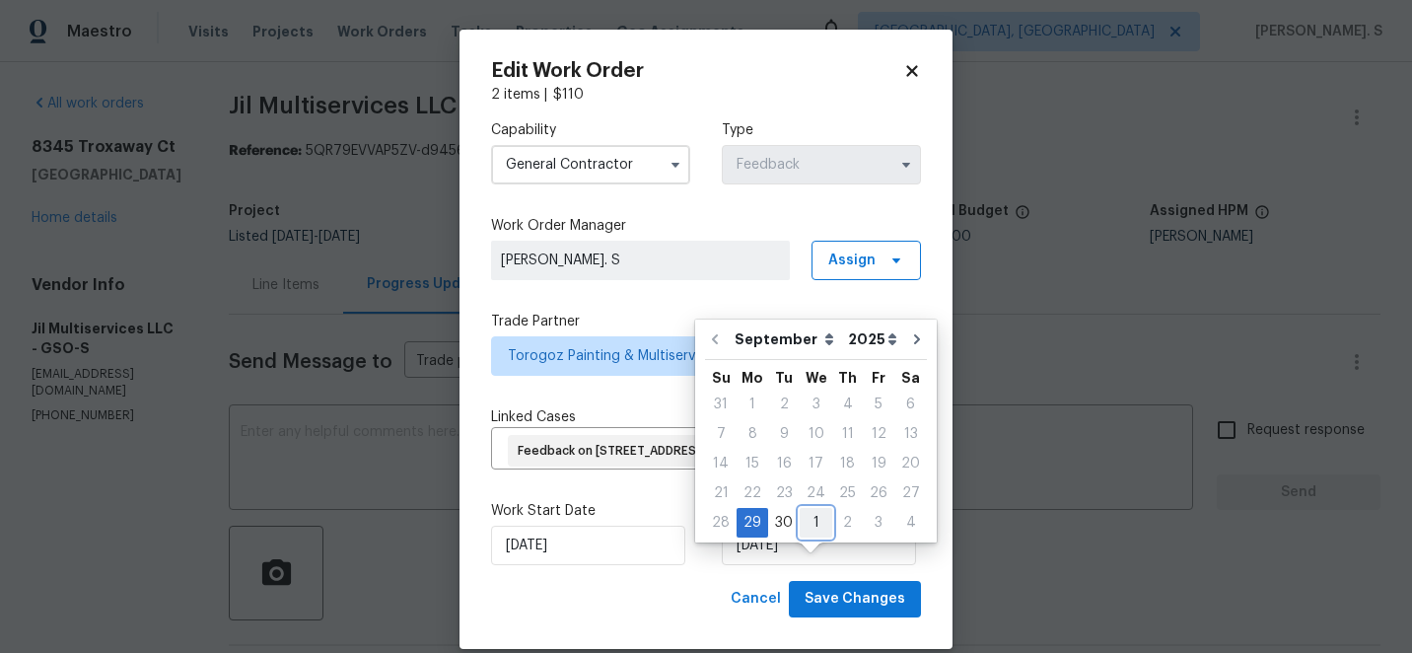
click at [813, 525] on div "1" at bounding box center [816, 523] width 33 height 28
type input "[DATE]"
select select "9"
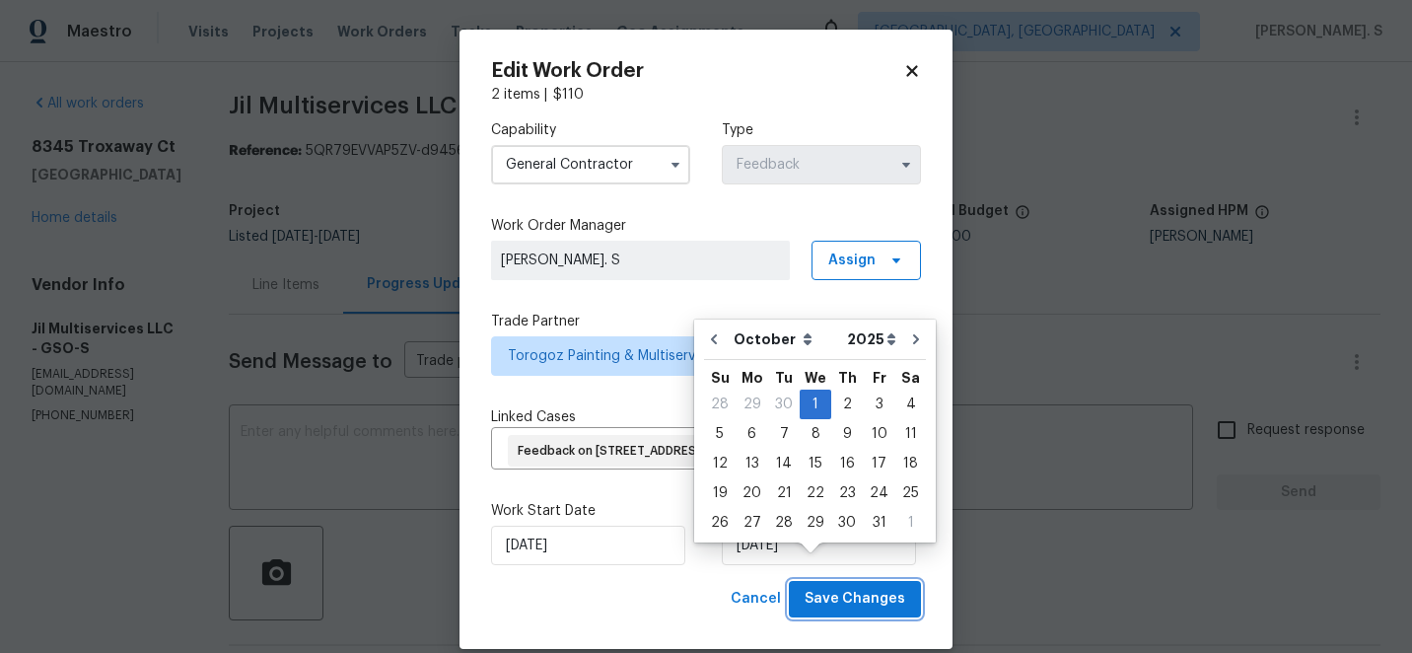
click at [838, 611] on span "Save Changes" at bounding box center [854, 599] width 101 height 25
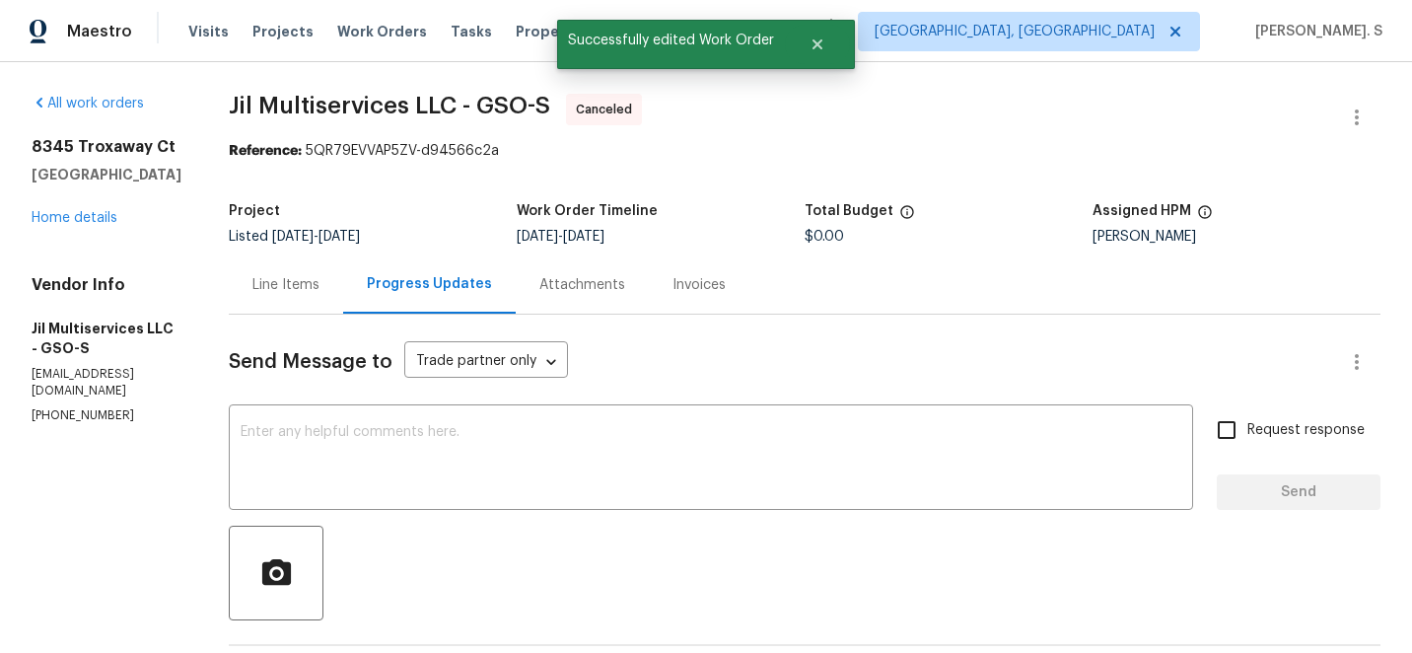
click at [356, 476] on textarea at bounding box center [711, 459] width 941 height 69
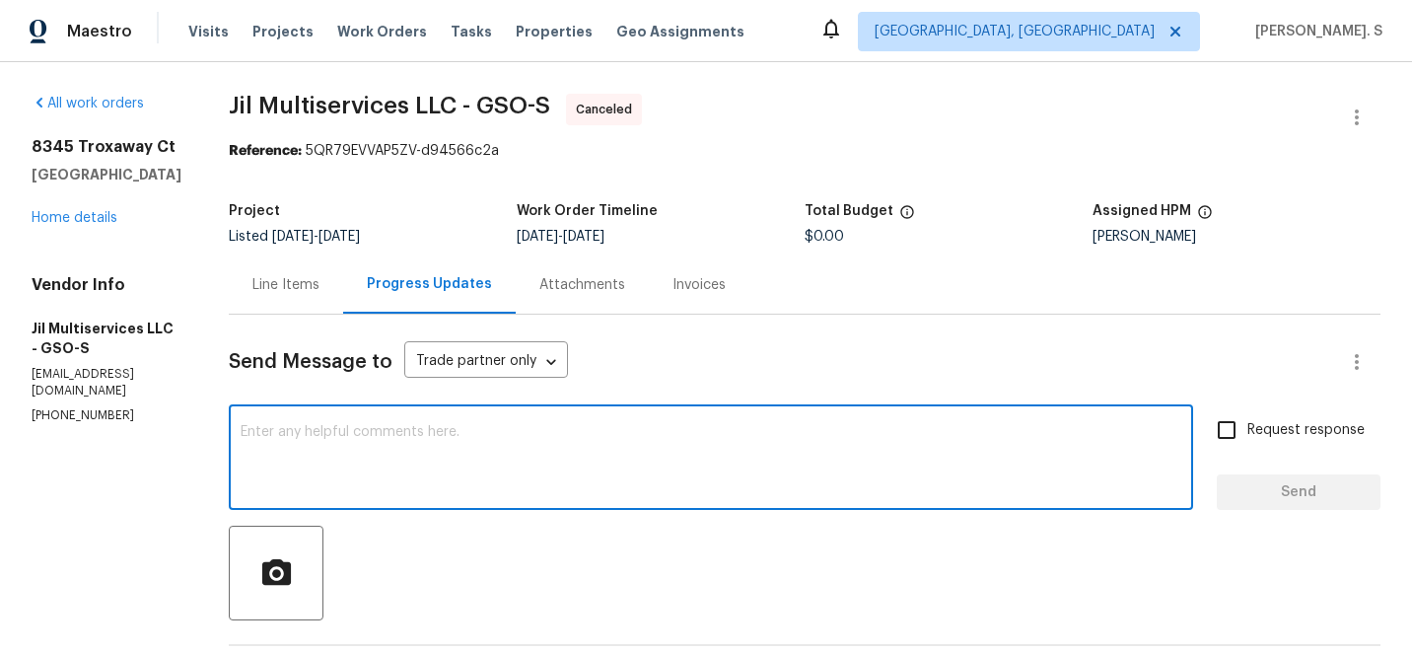
click at [371, 461] on textarea at bounding box center [711, 459] width 941 height 69
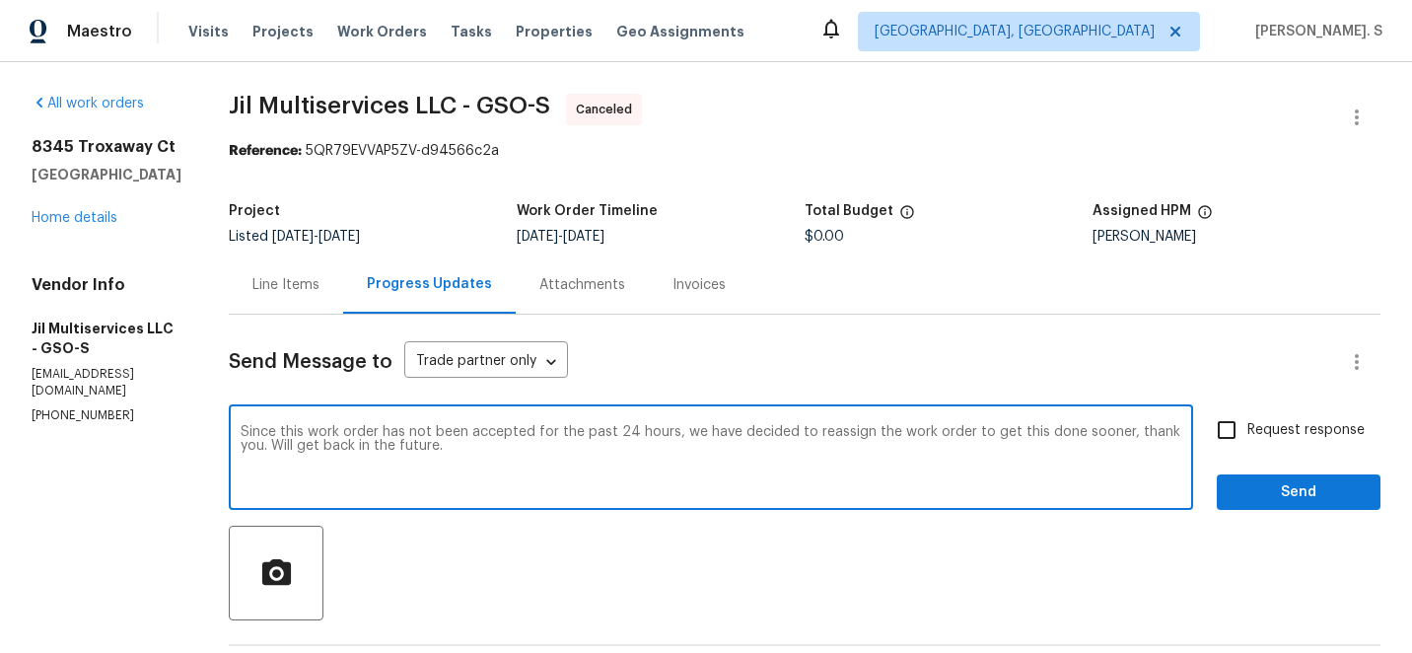
click at [371, 461] on textarea "Since this work order has not been accepted for the past 24 hours, we have deci…" at bounding box center [711, 459] width 941 height 69
type textarea "Since this work order has not been accepted for the past 24 hours, we have deci…"
click at [1220, 454] on div "Request response Send" at bounding box center [1299, 459] width 164 height 101
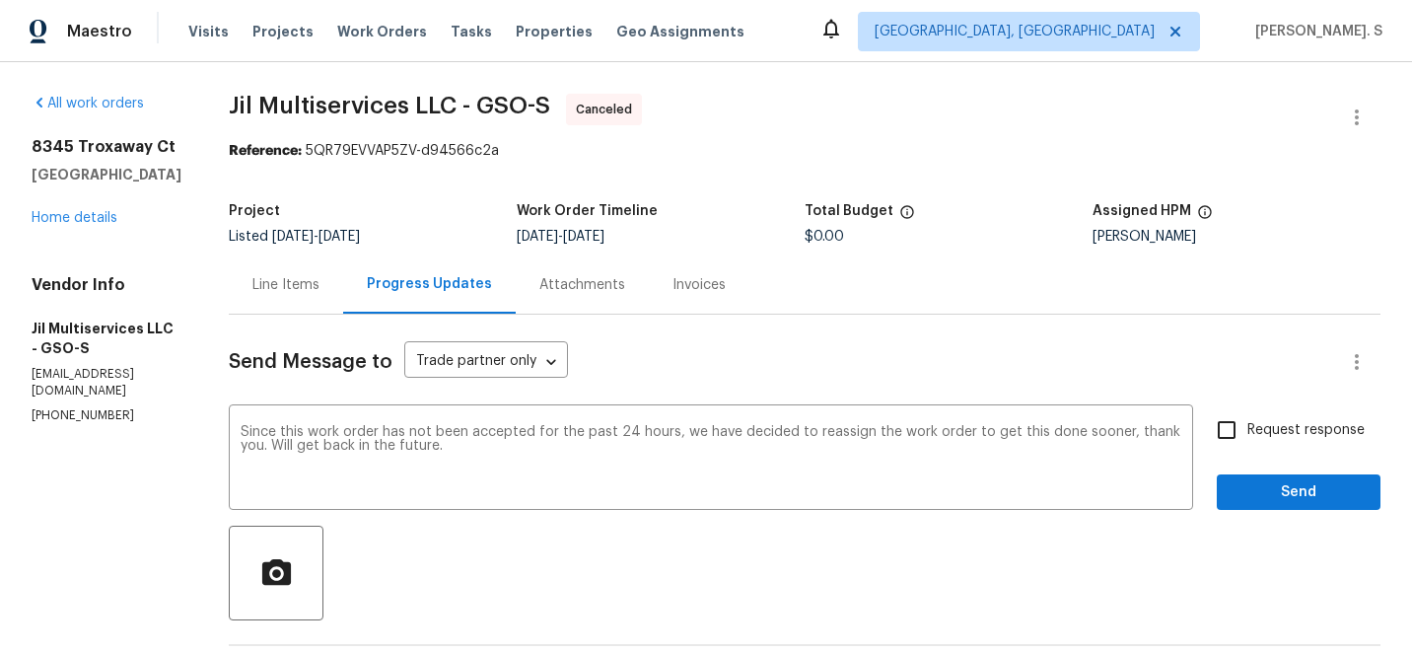
click at [1239, 447] on input "Request response" at bounding box center [1226, 429] width 41 height 41
checkbox input "true"
click at [1238, 486] on span "Send" at bounding box center [1298, 492] width 132 height 25
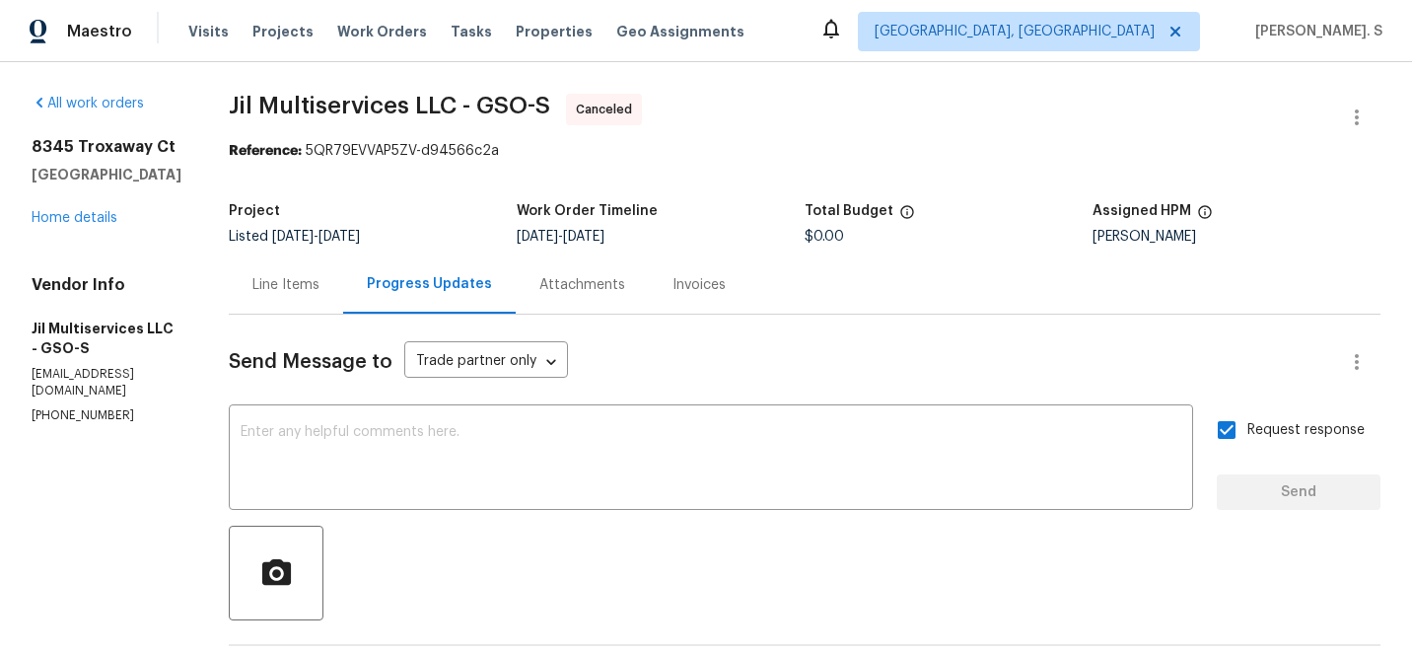
click at [277, 96] on span "Jil Multiservices LLC - GSO-S" at bounding box center [389, 106] width 321 height 24
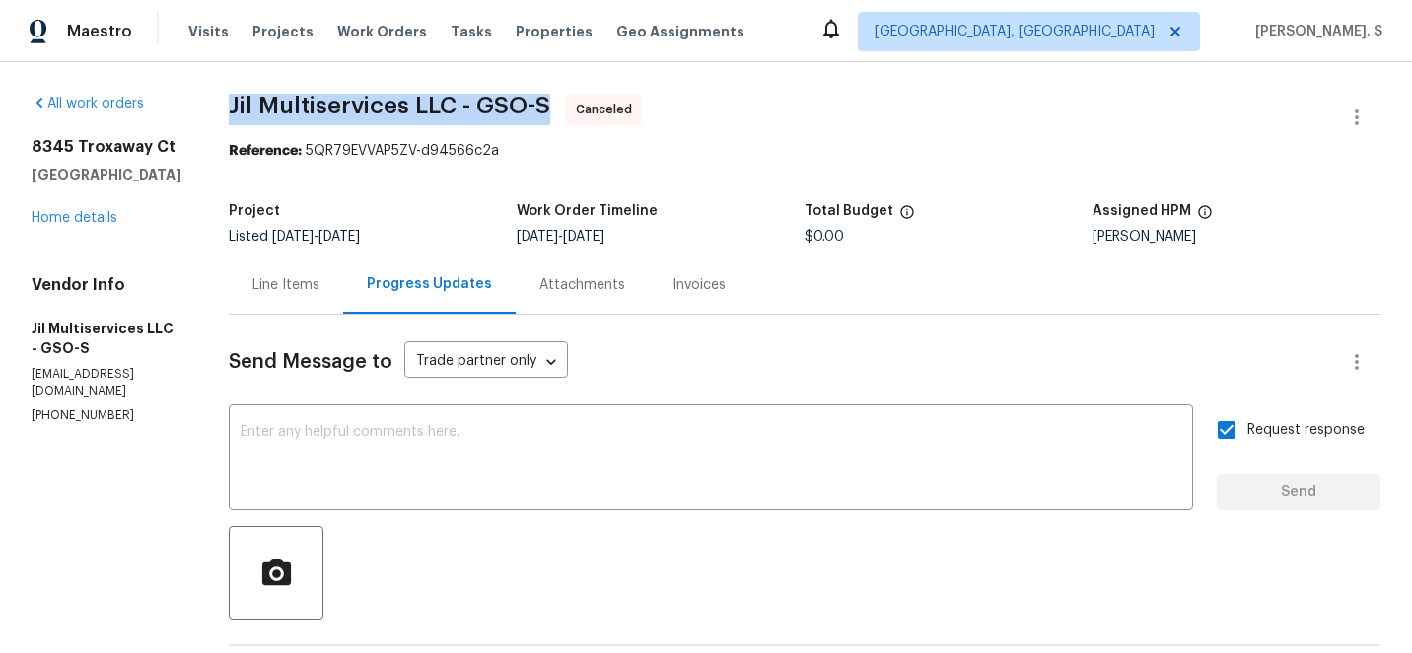
copy span "Jil Multiservices LLC - GSO-S"
click at [60, 220] on link "Home details" at bounding box center [75, 218] width 86 height 14
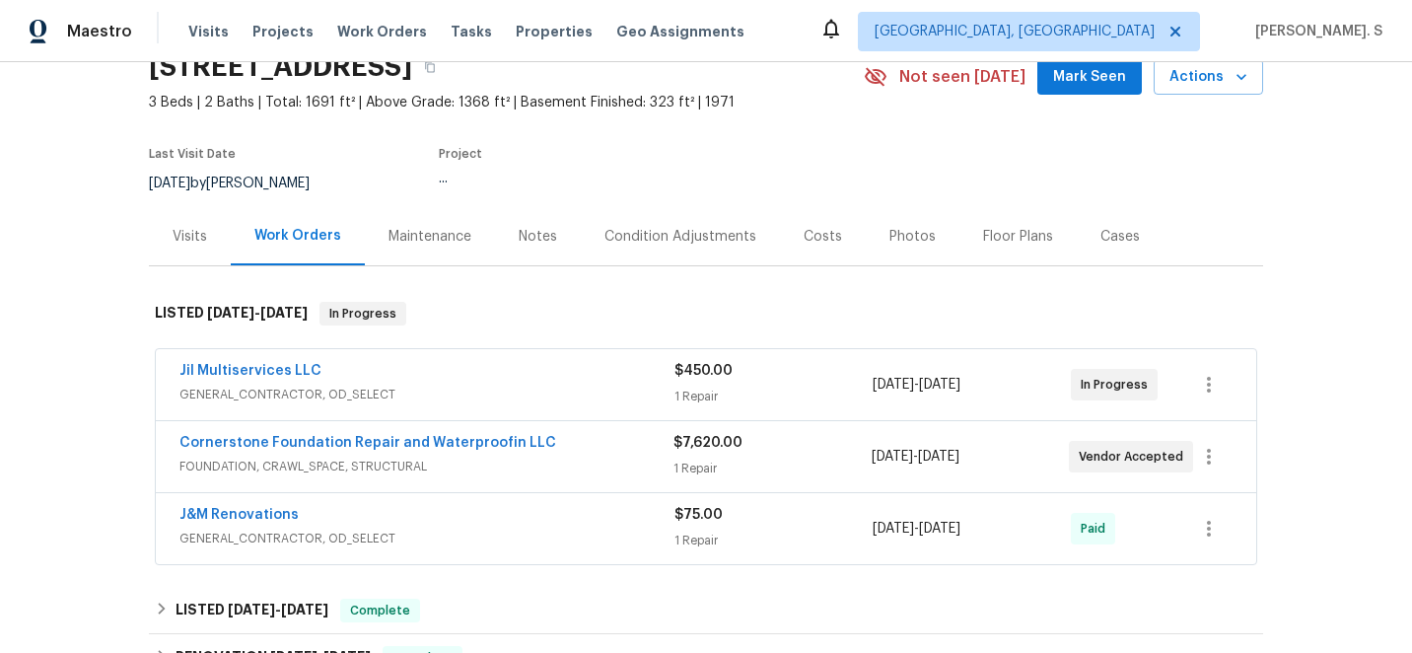
scroll to position [206, 0]
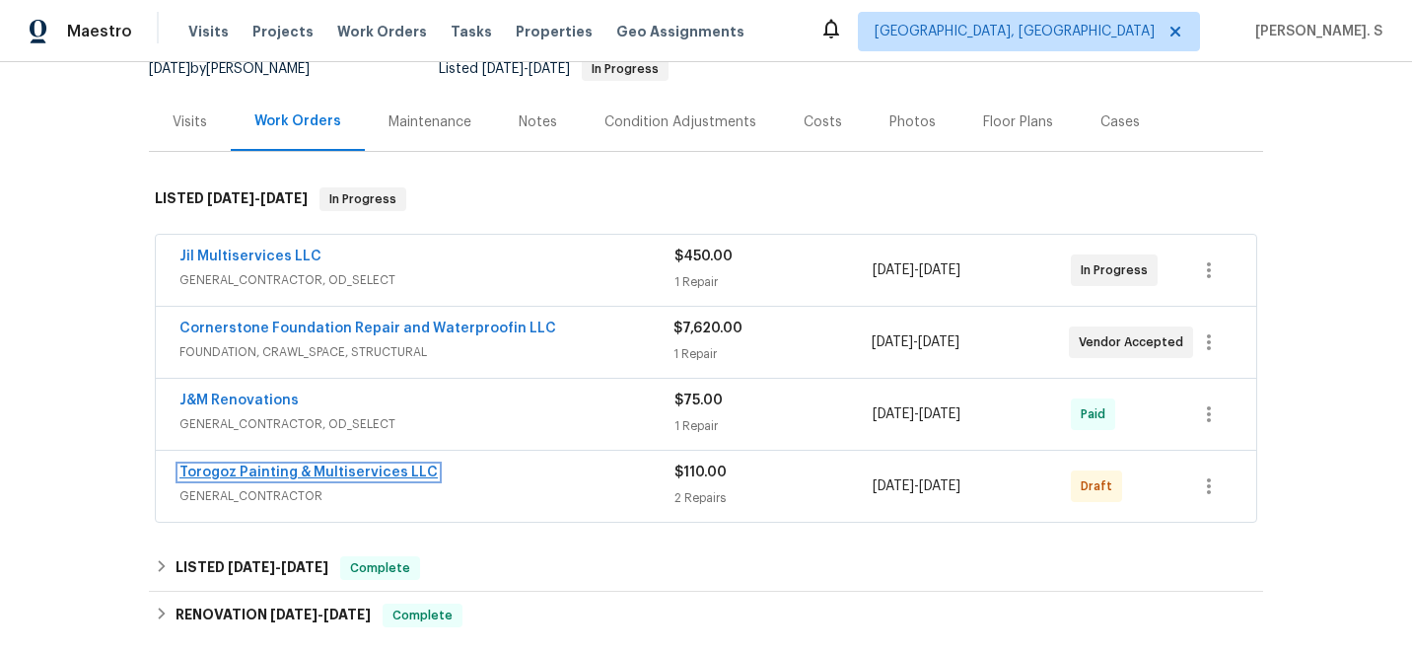
click at [237, 470] on link "Torogoz Painting & Multiservices LLC" at bounding box center [308, 472] width 258 height 14
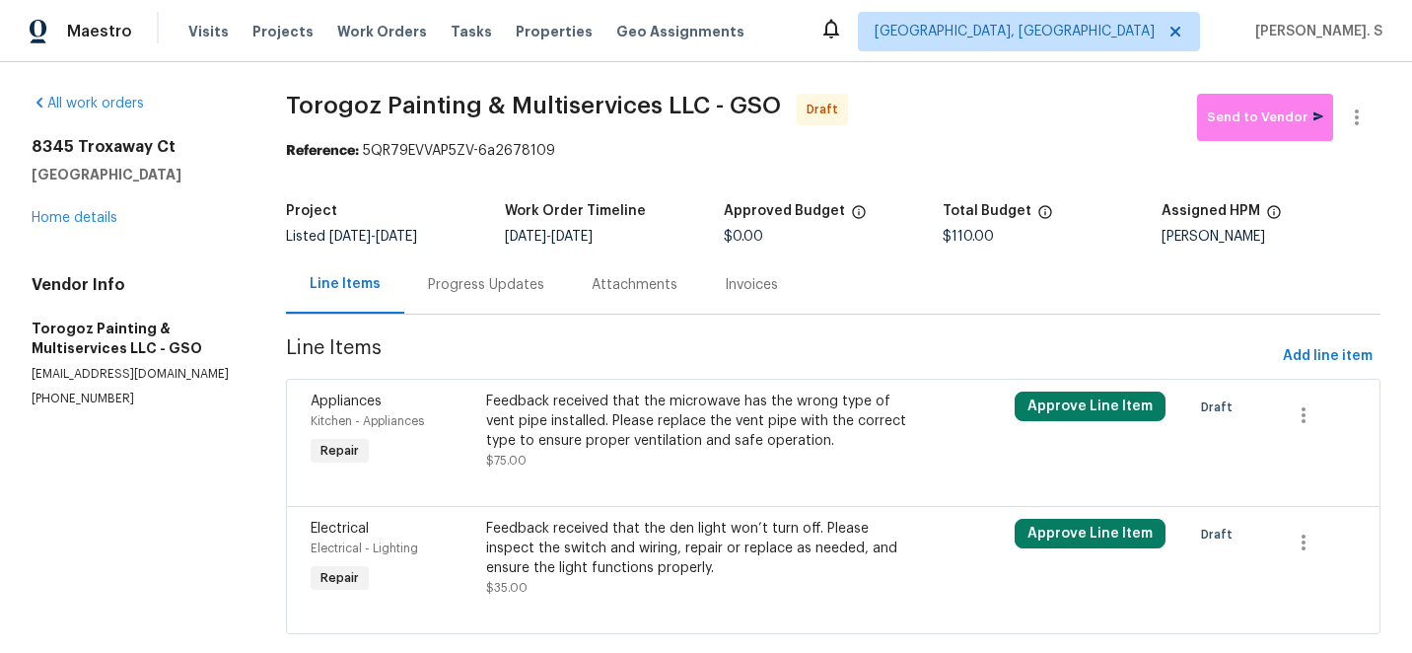
click at [638, 412] on div "Feedback received that the microwave has the wrong type of vent pipe installed.…" at bounding box center [700, 420] width 429 height 59
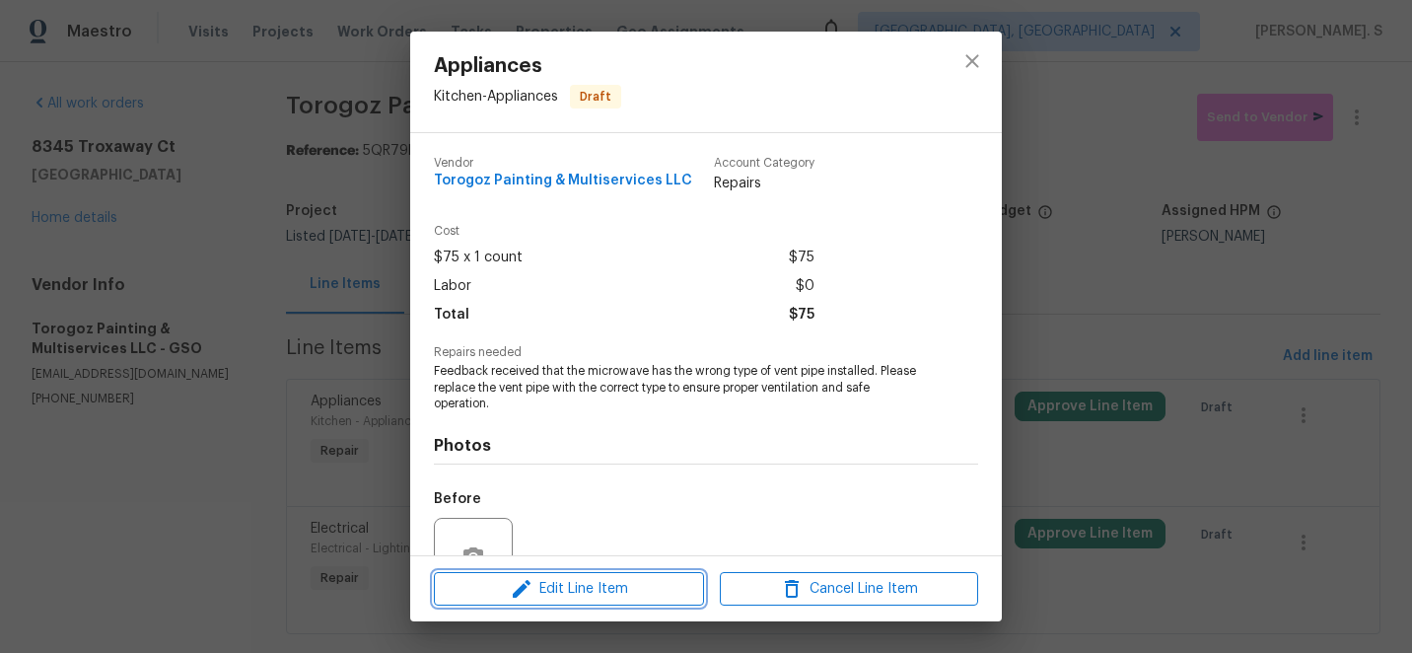
click at [594, 593] on span "Edit Line Item" at bounding box center [569, 589] width 258 height 25
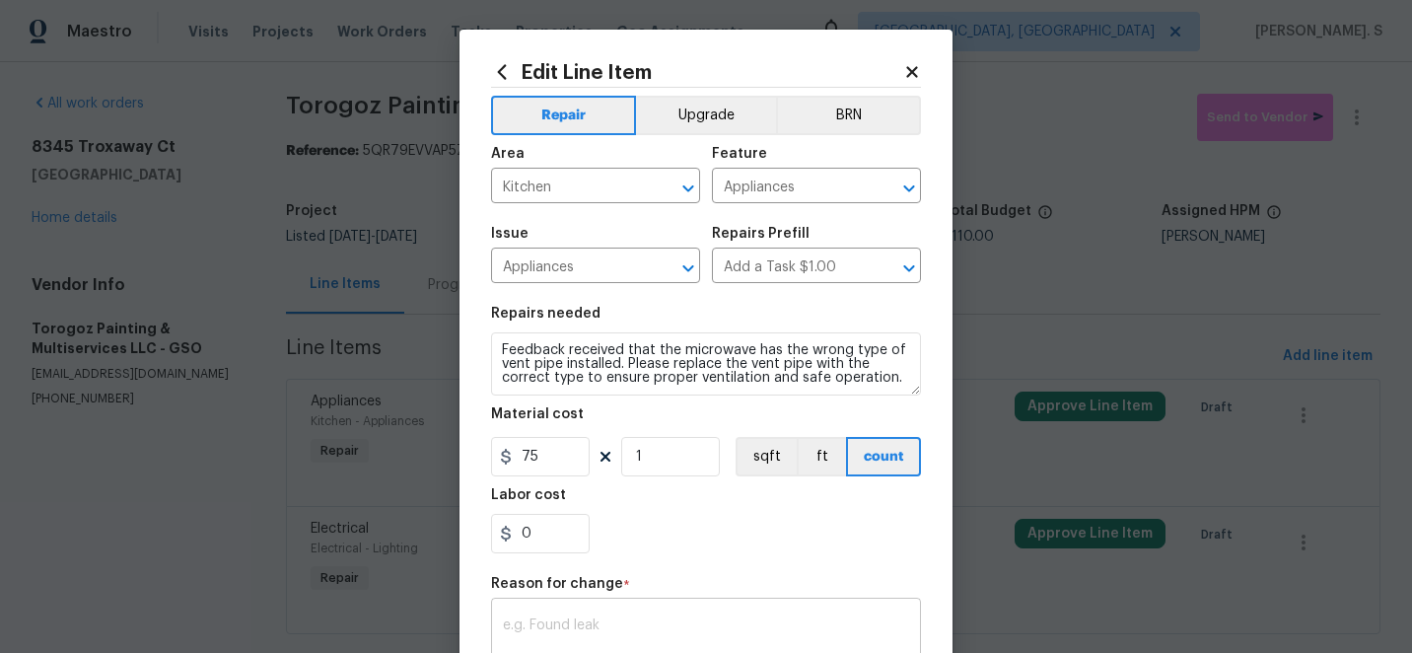
click at [559, 607] on div "x ​" at bounding box center [706, 638] width 430 height 73
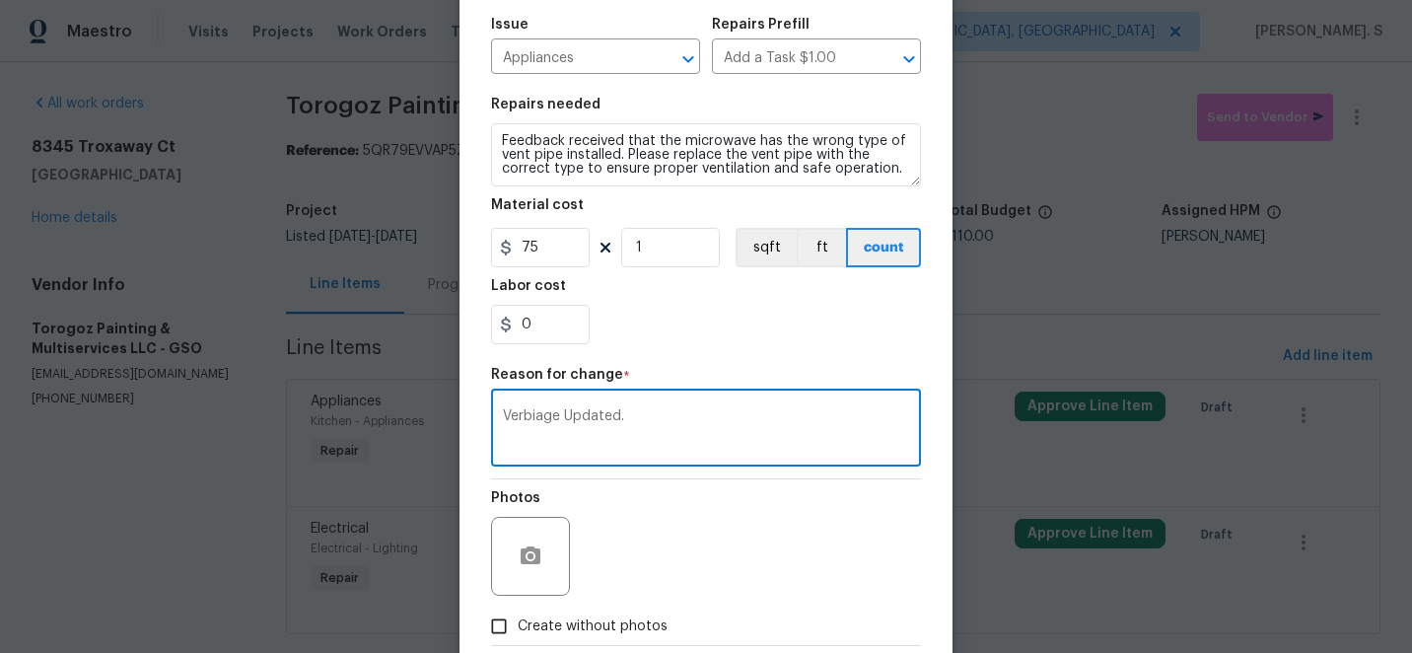
scroll to position [319, 0]
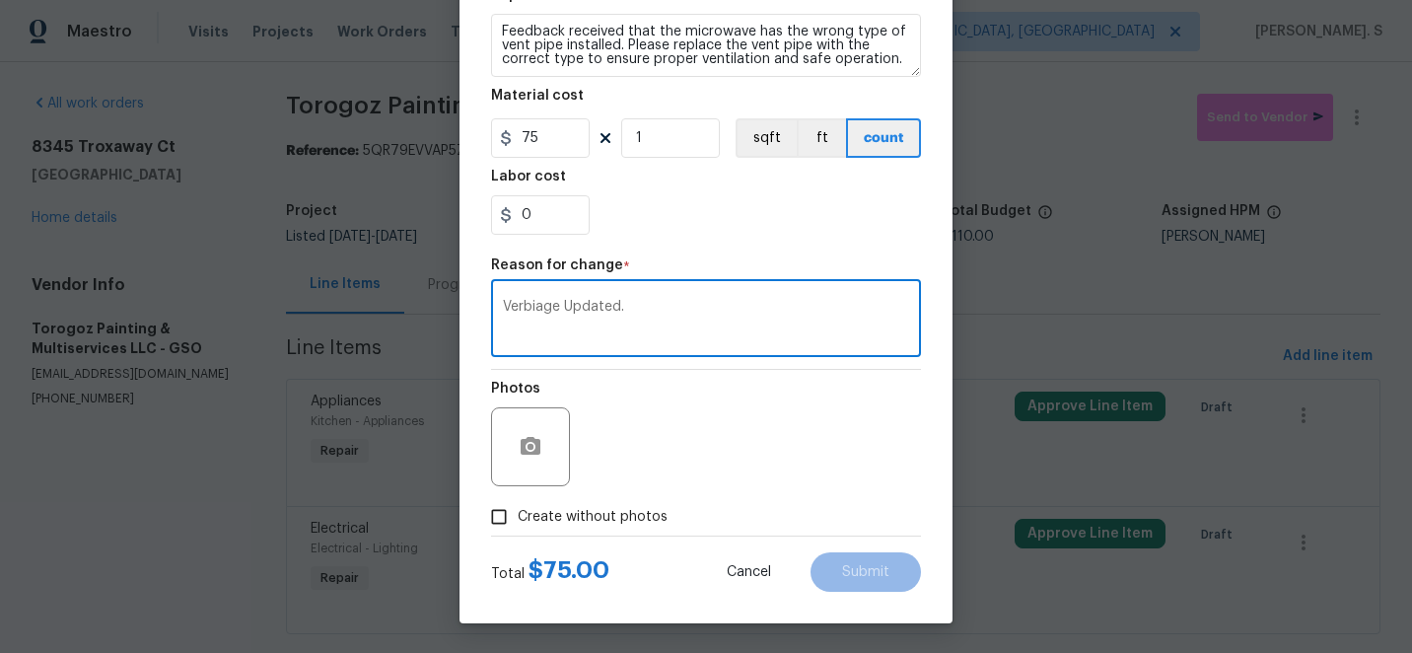
type textarea "Verbiage Updated."
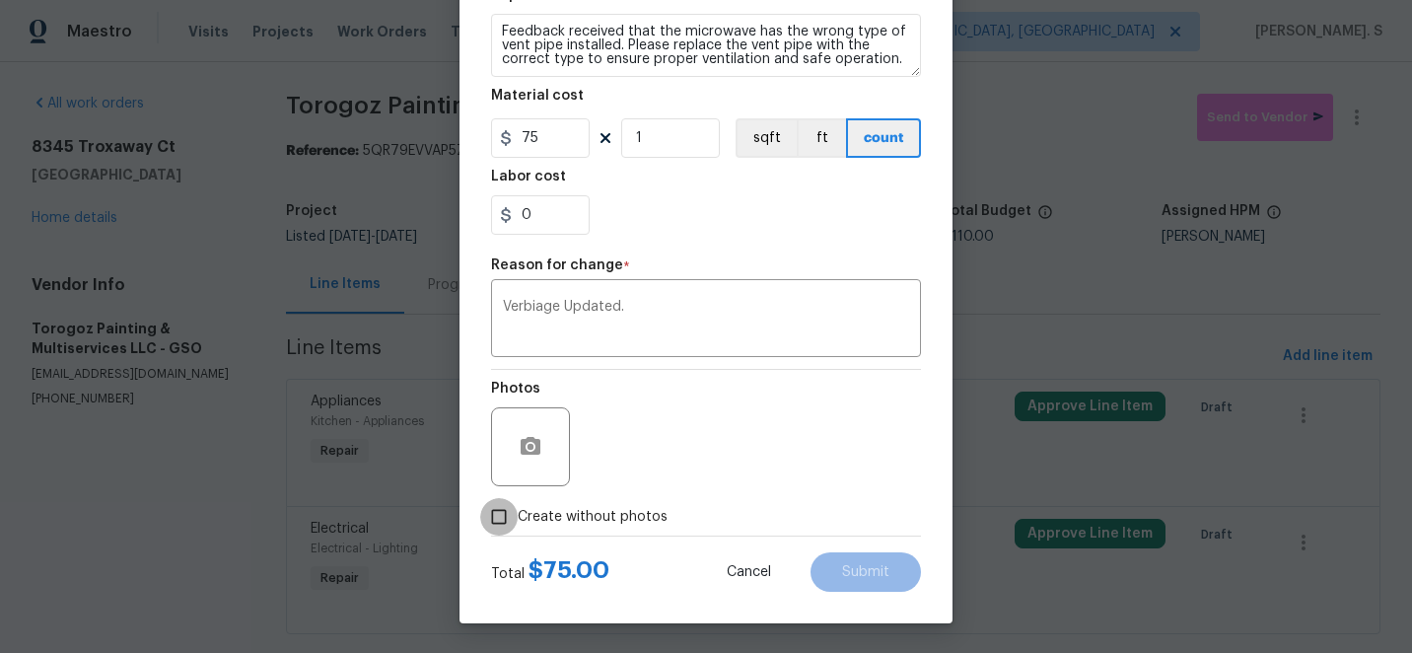
click at [494, 524] on input "Create without photos" at bounding box center [498, 516] width 37 height 37
checkbox input "true"
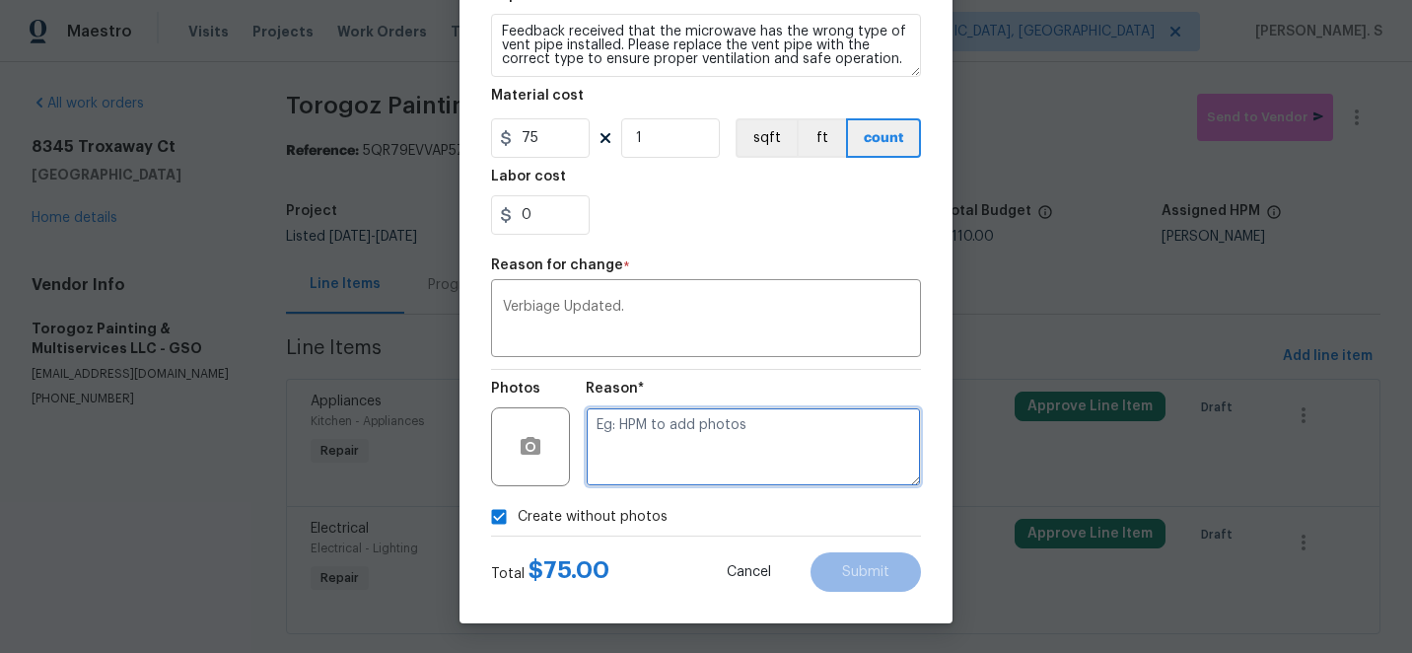
click at [685, 465] on textarea at bounding box center [753, 446] width 335 height 79
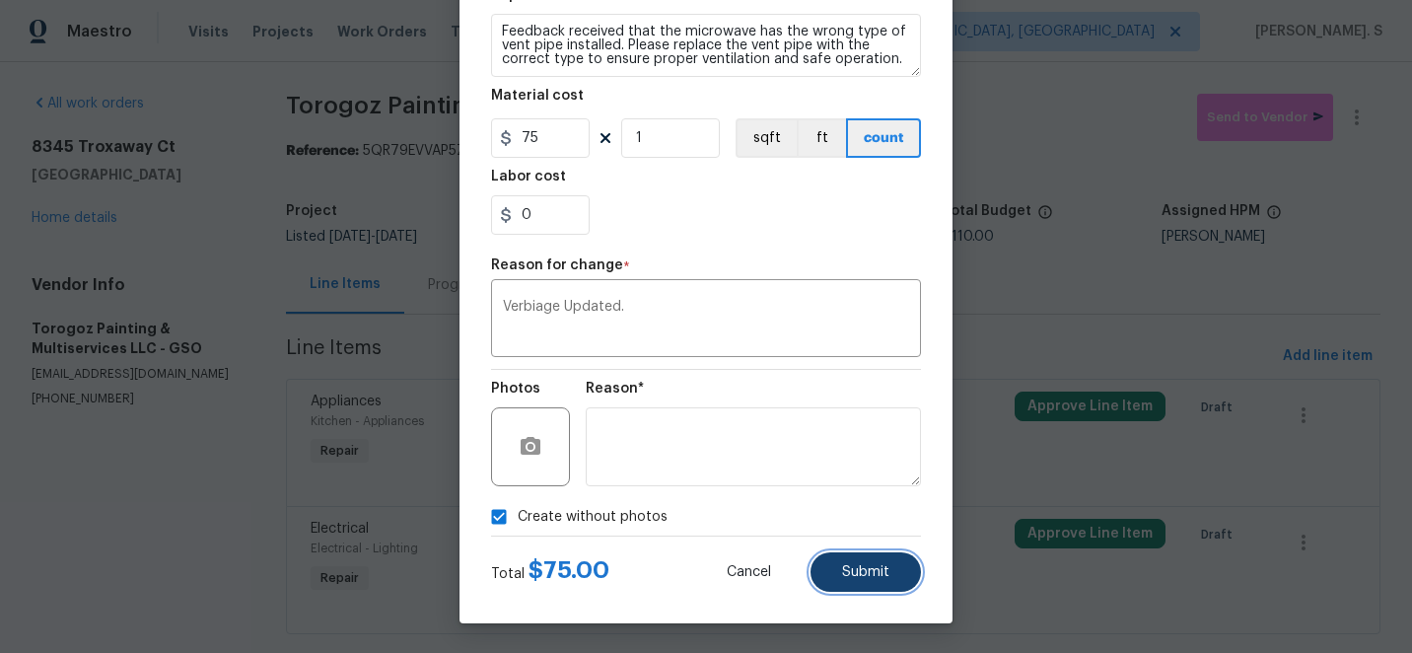
click at [860, 566] on span "Submit" at bounding box center [865, 572] width 47 height 15
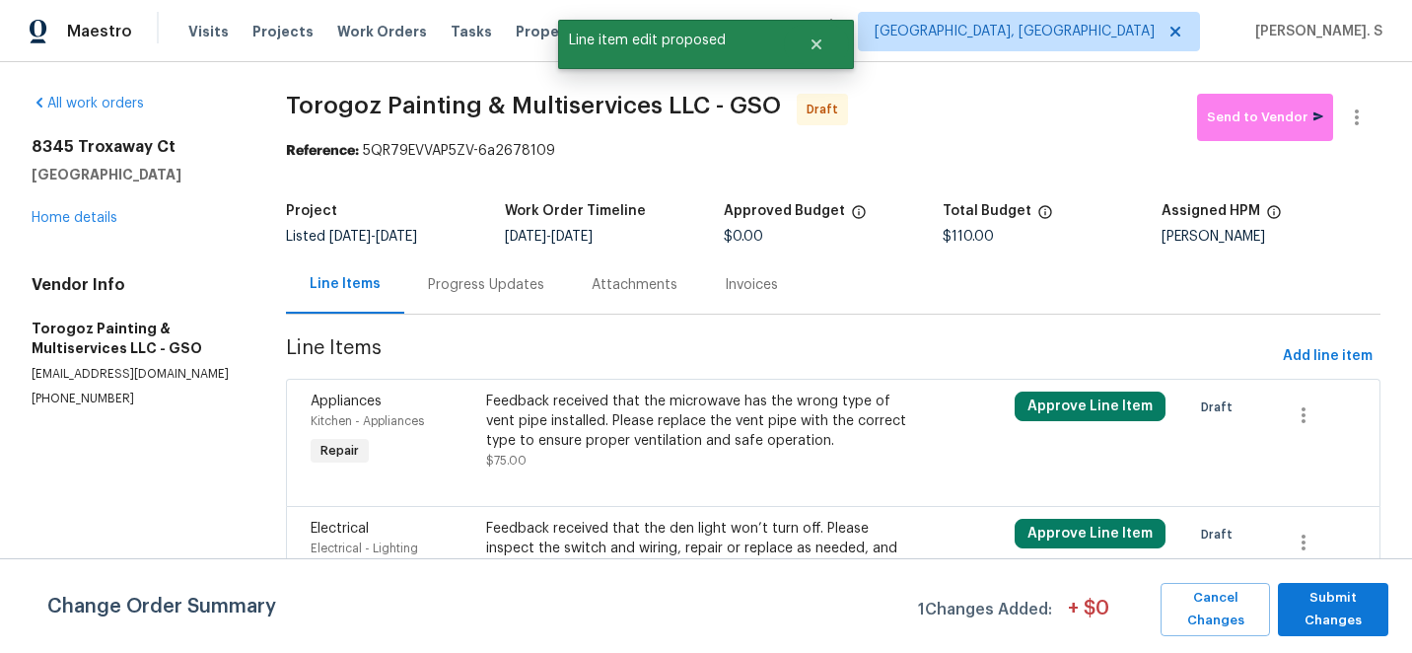
scroll to position [37, 0]
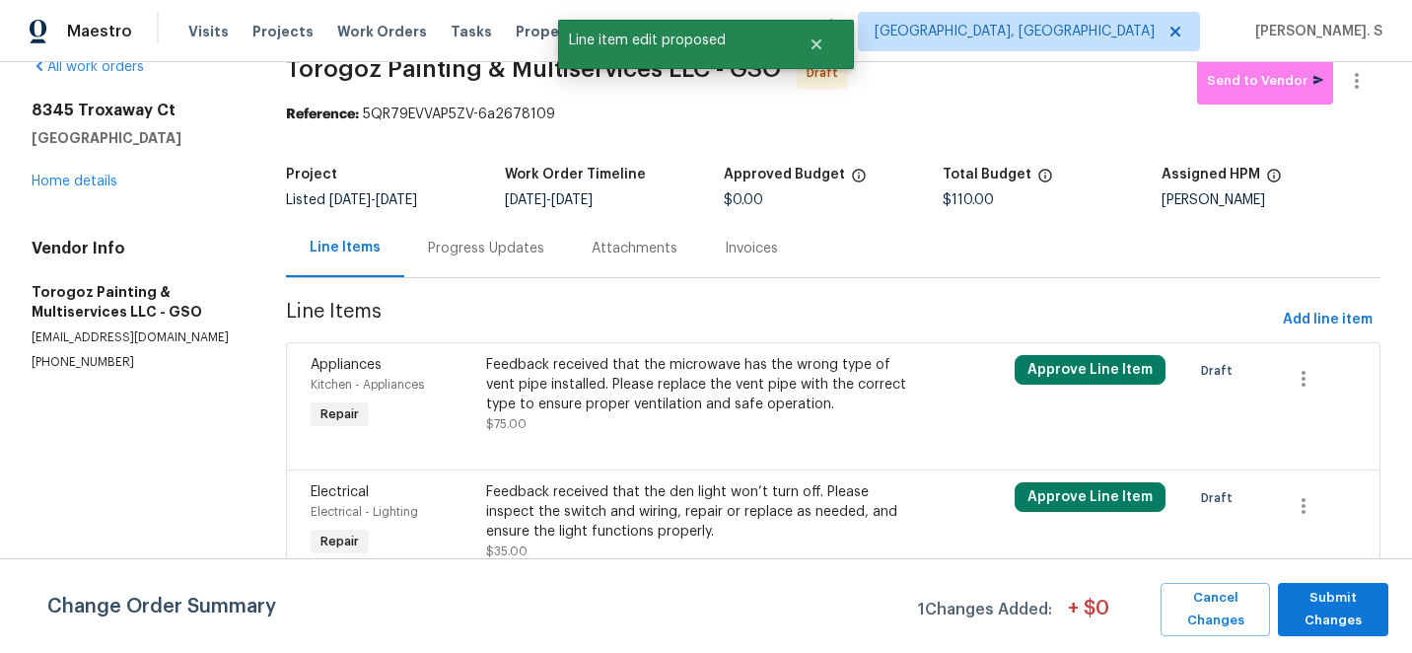
click at [611, 484] on div "Feedback received that the den light won’t turn off. Please inspect the switch …" at bounding box center [700, 511] width 429 height 59
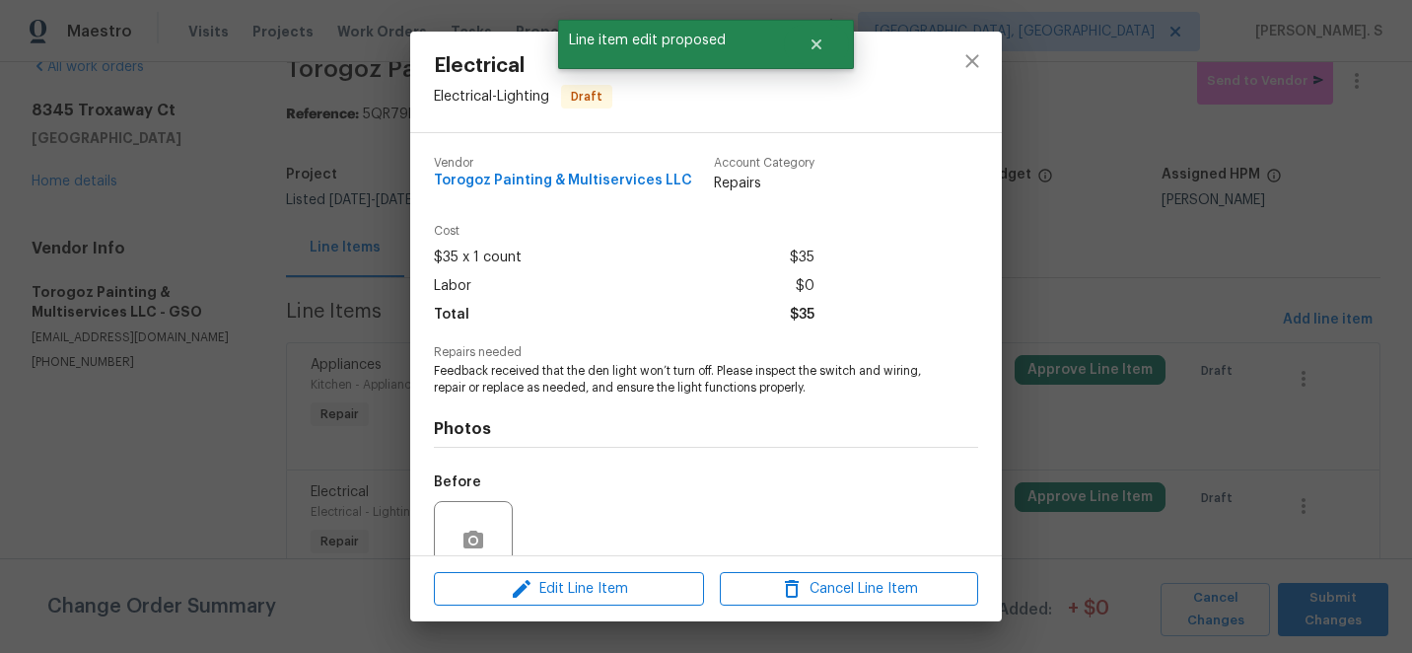
click at [583, 607] on div "Edit Line Item Cancel Line Item" at bounding box center [706, 589] width 592 height 66
click at [583, 598] on span "Edit Line Item" at bounding box center [569, 589] width 258 height 25
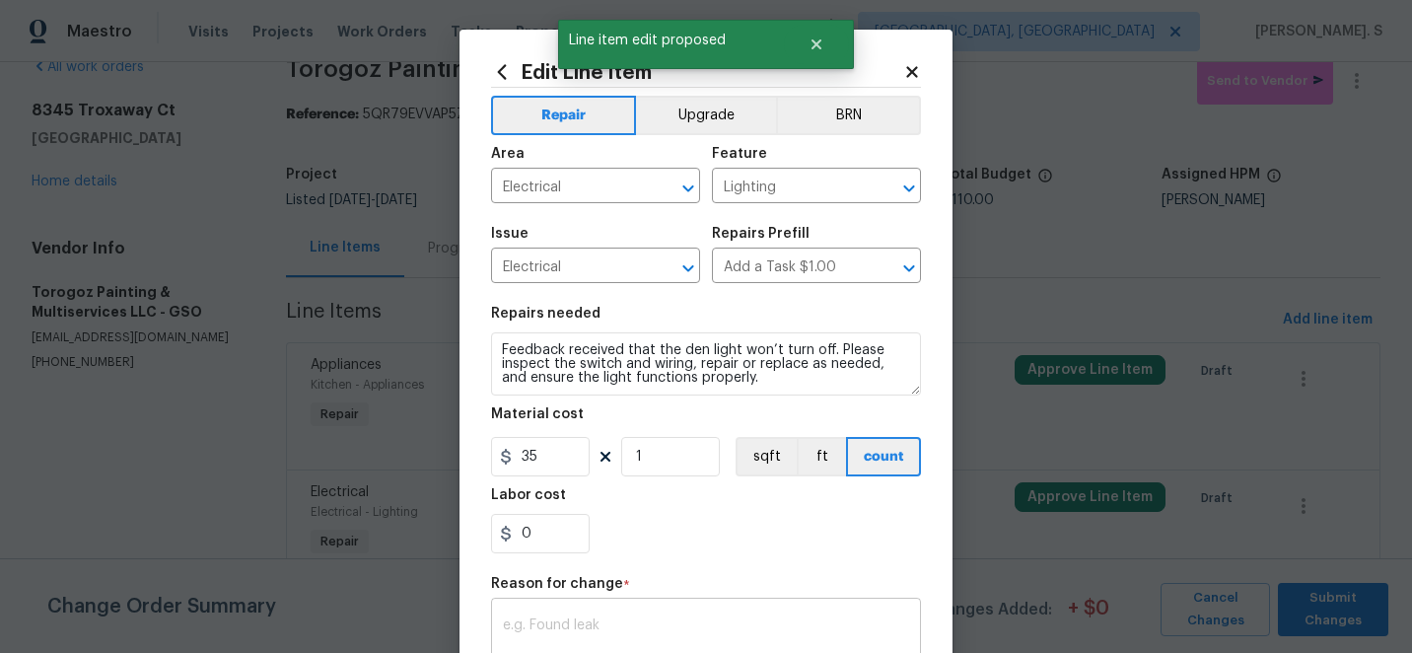
click at [574, 626] on textarea at bounding box center [706, 638] width 406 height 41
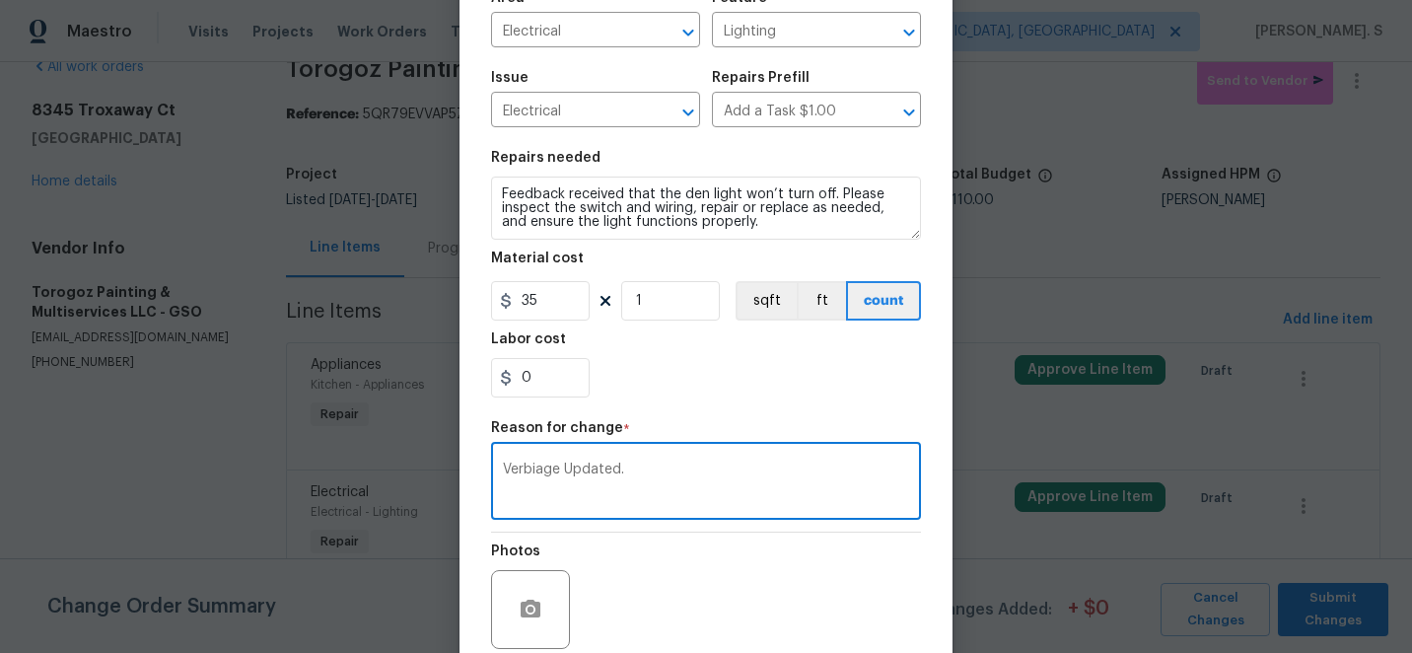
scroll to position [319, 0]
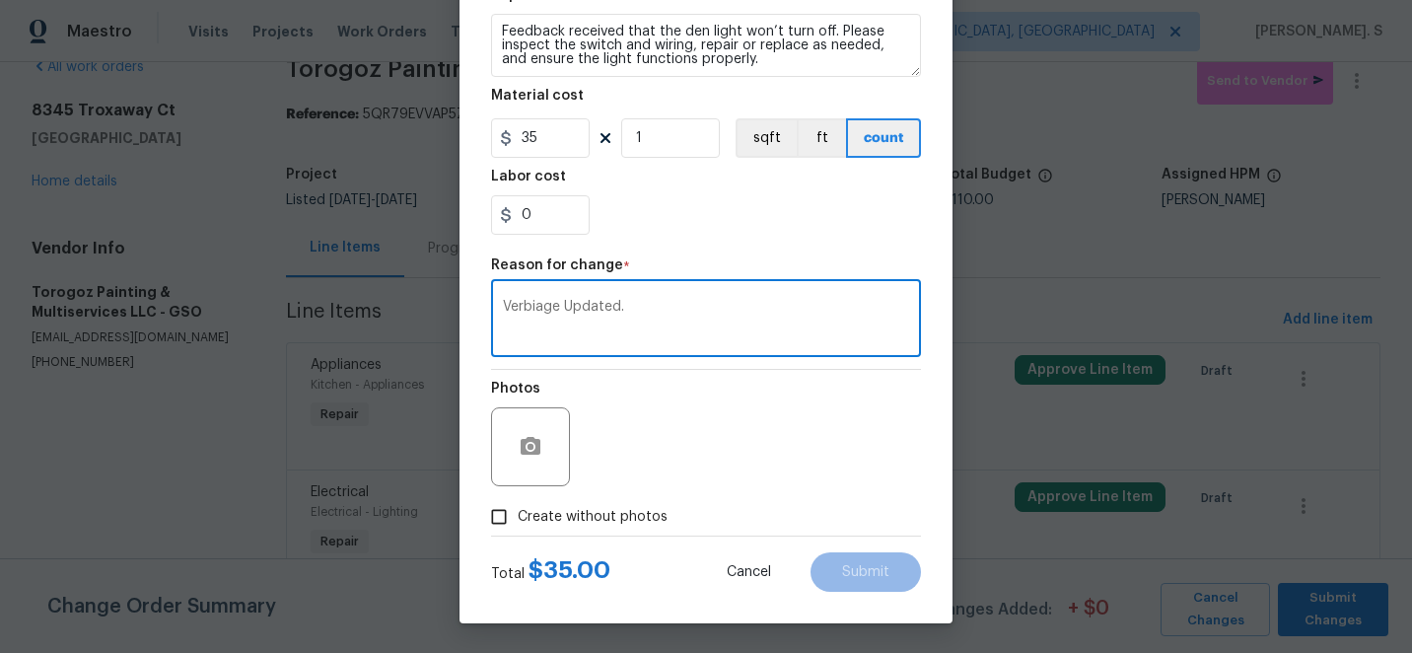
type textarea "Verbiage Updated."
click at [554, 507] on span "Create without photos" at bounding box center [593, 517] width 150 height 21
click at [518, 506] on input "Create without photos" at bounding box center [498, 516] width 37 height 37
checkbox input "true"
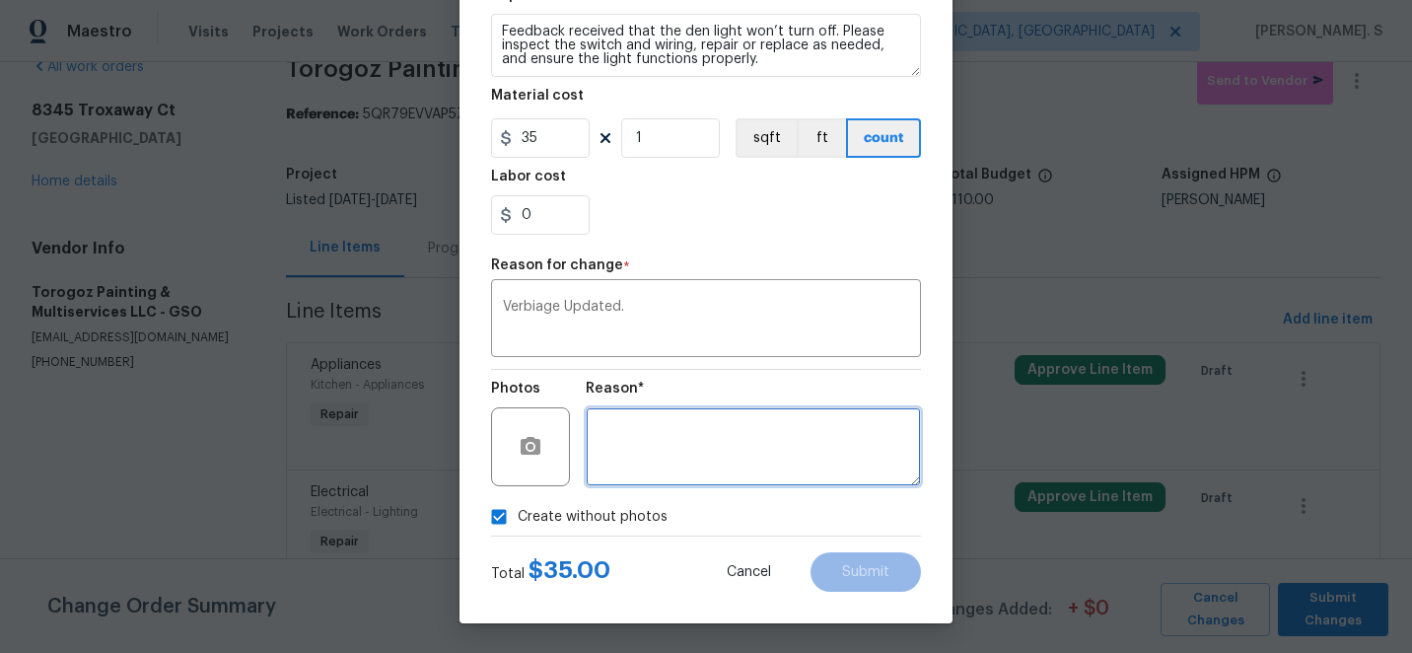
click at [833, 441] on textarea at bounding box center [753, 446] width 335 height 79
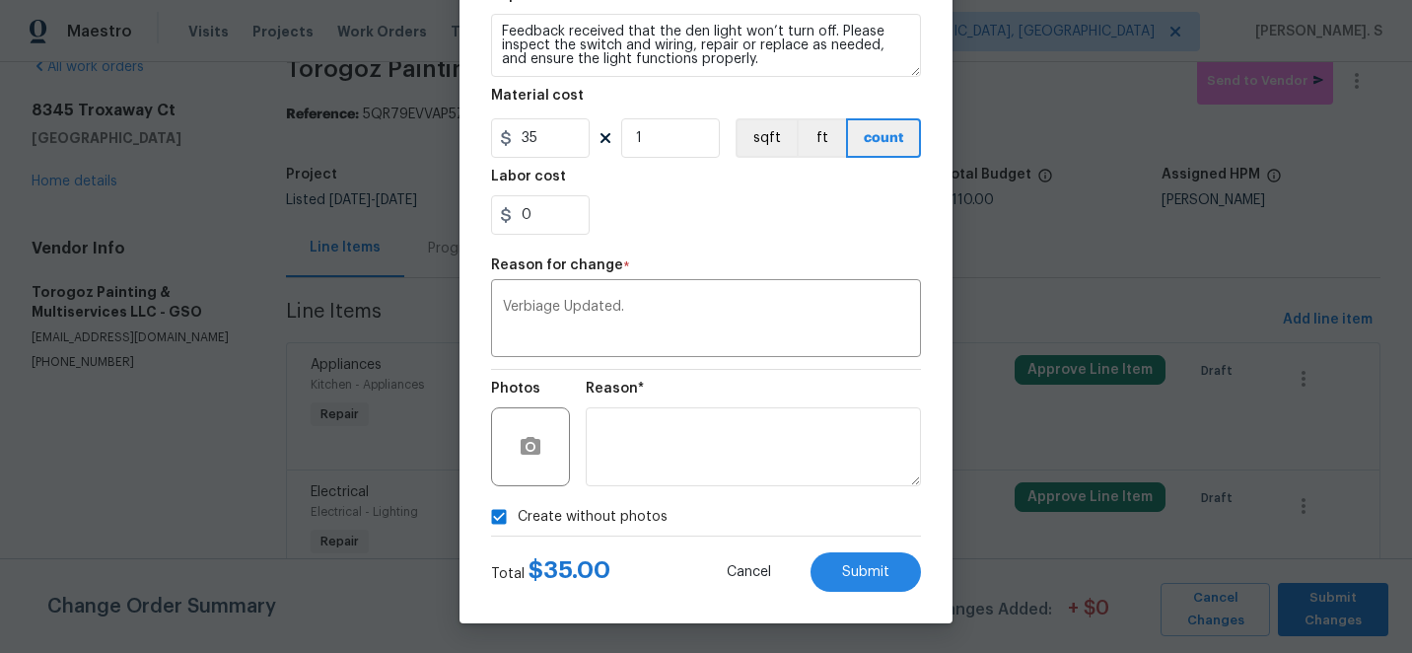
click at [911, 603] on div "Edit Line Item Repair Upgrade BRN Area Electrical ​ Feature Lighting ​ Issue El…" at bounding box center [705, 167] width 493 height 912
click at [893, 573] on button "Submit" at bounding box center [865, 571] width 110 height 39
click at [1323, 611] on body "Maestro Visits Projects Work Orders Tasks Properties Geo Assignments Albuquerqu…" at bounding box center [706, 326] width 1412 height 653
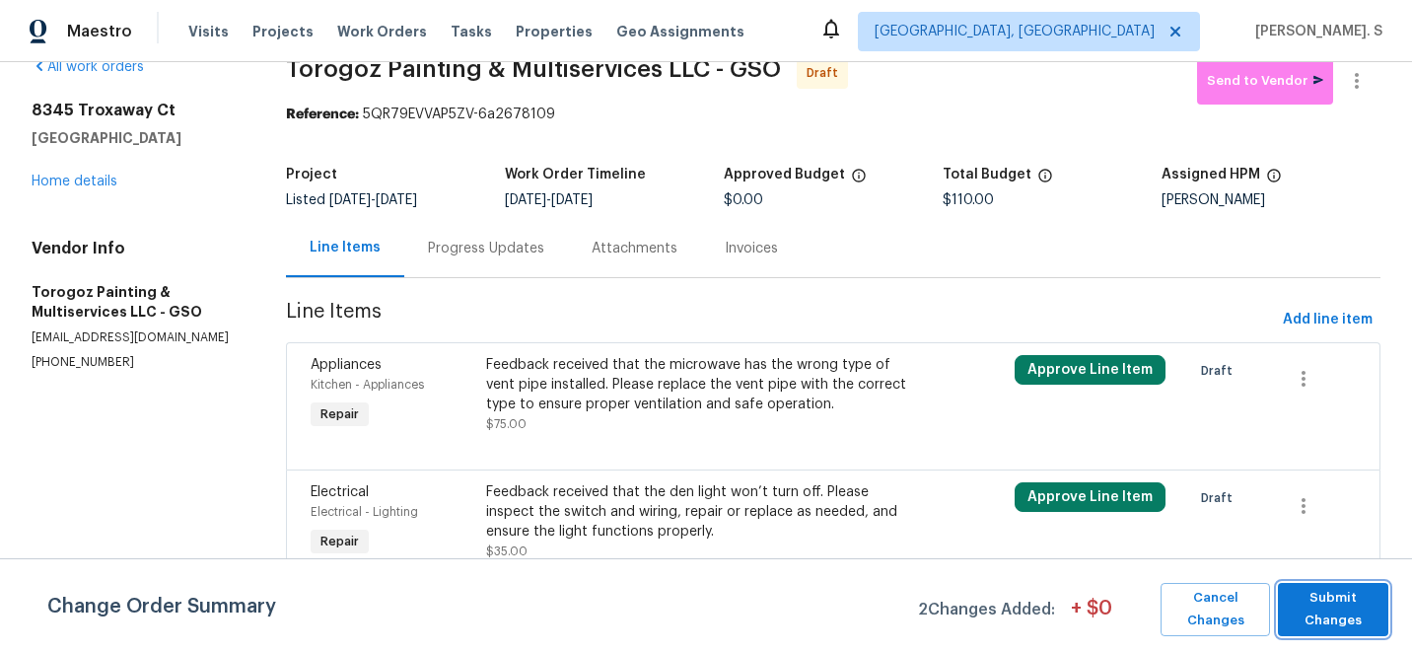
click at [1323, 611] on span "Submit Changes" at bounding box center [1333, 609] width 91 height 45
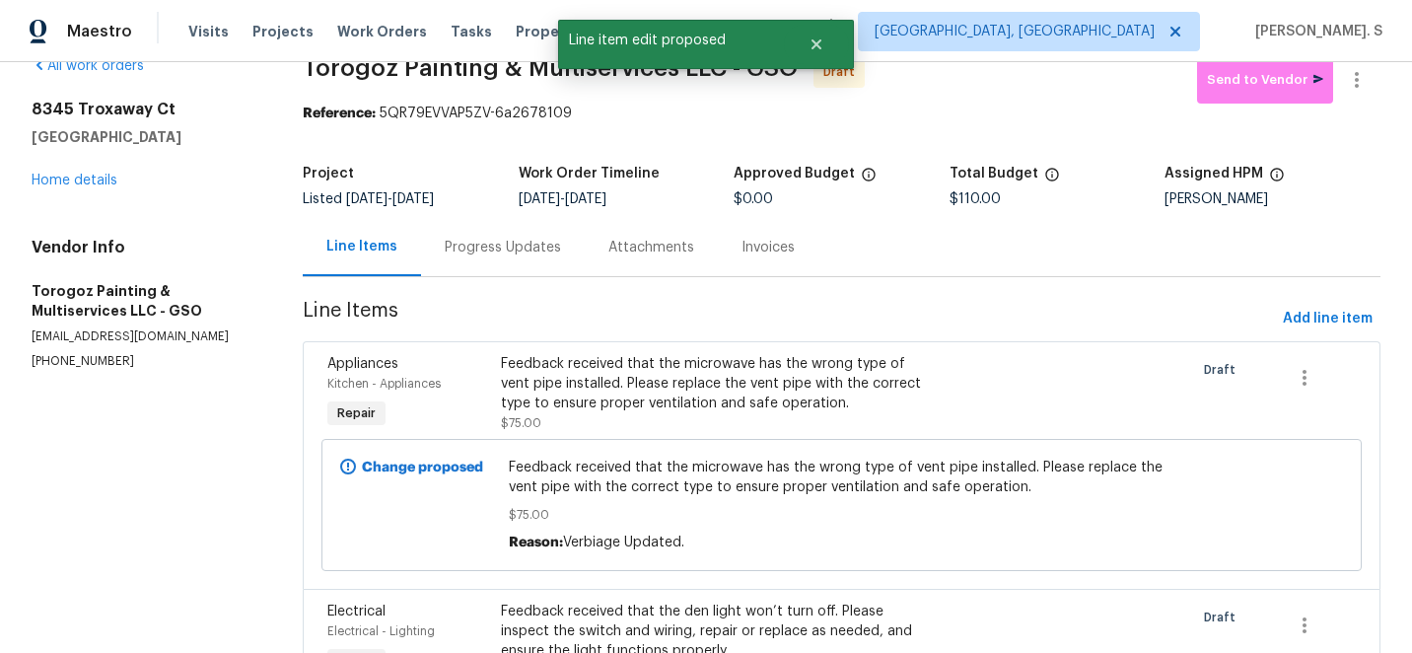
scroll to position [0, 0]
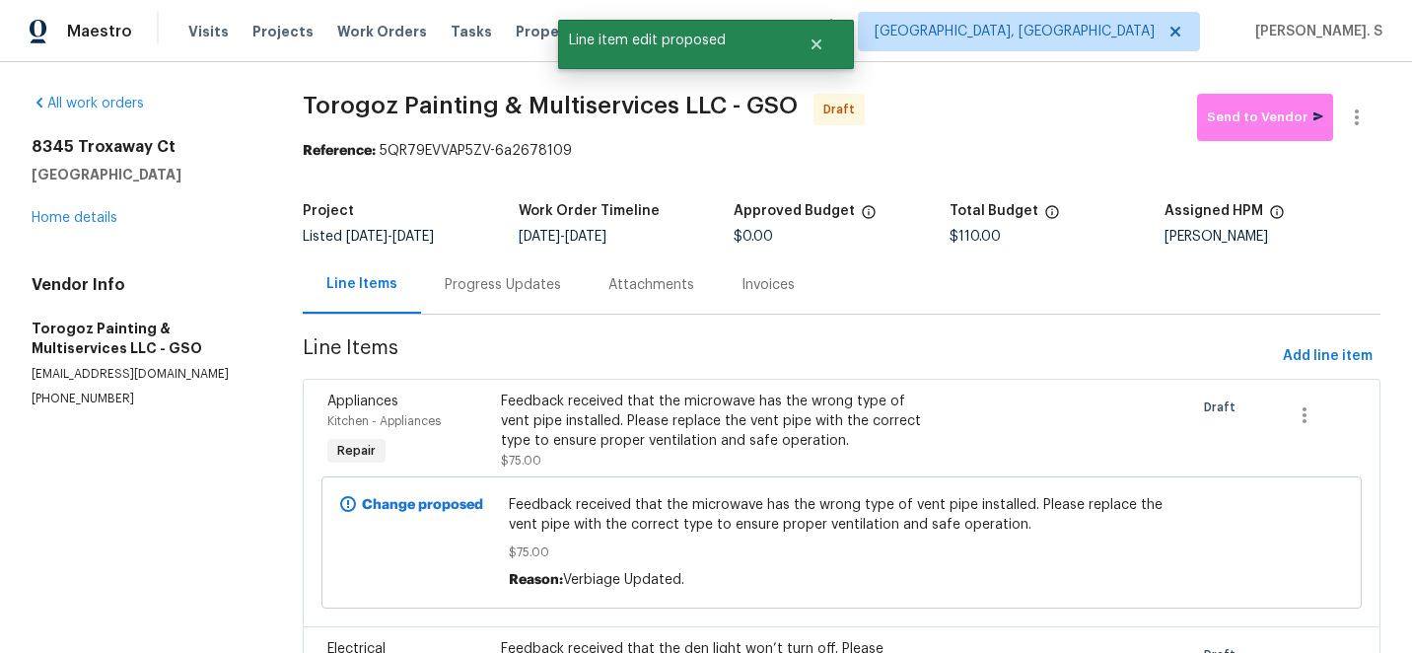
click at [515, 298] on div "Progress Updates" at bounding box center [503, 284] width 164 height 58
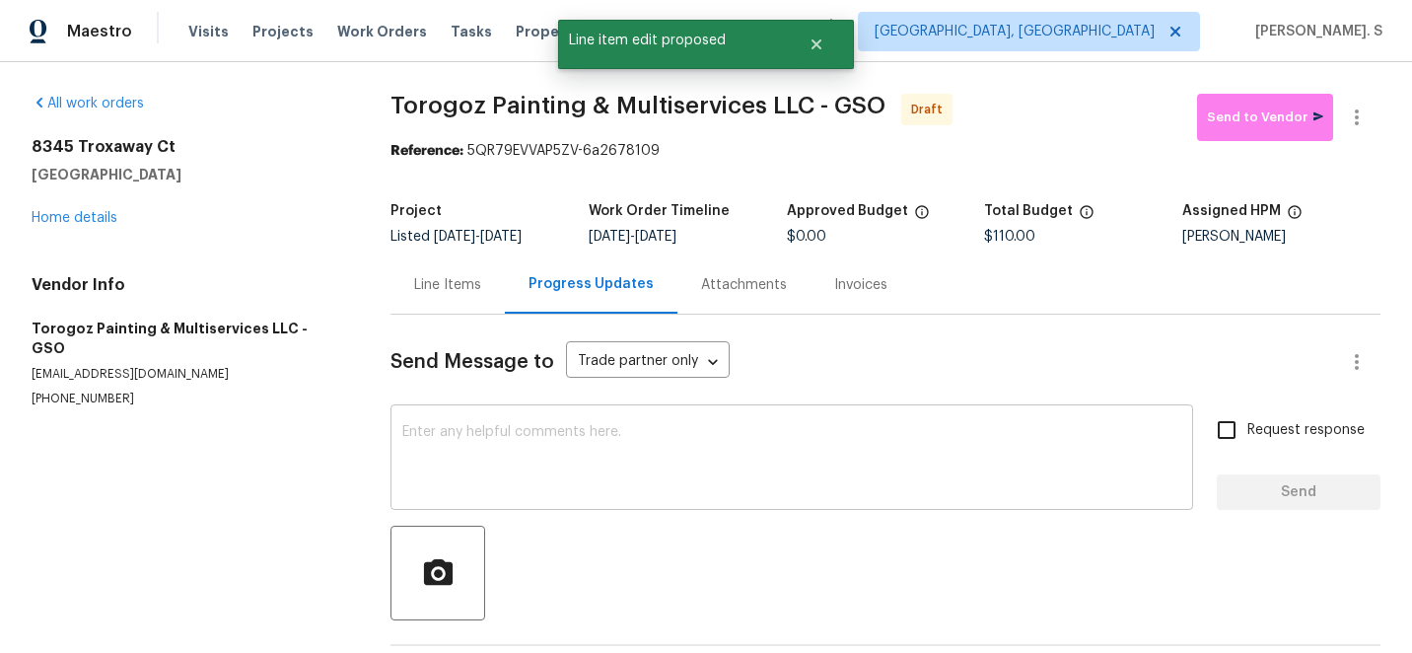
click at [522, 452] on textarea at bounding box center [791, 459] width 779 height 69
paste textarea "Hi this is Glory with Opendoor. I’m confirming you received the WO for the prop…"
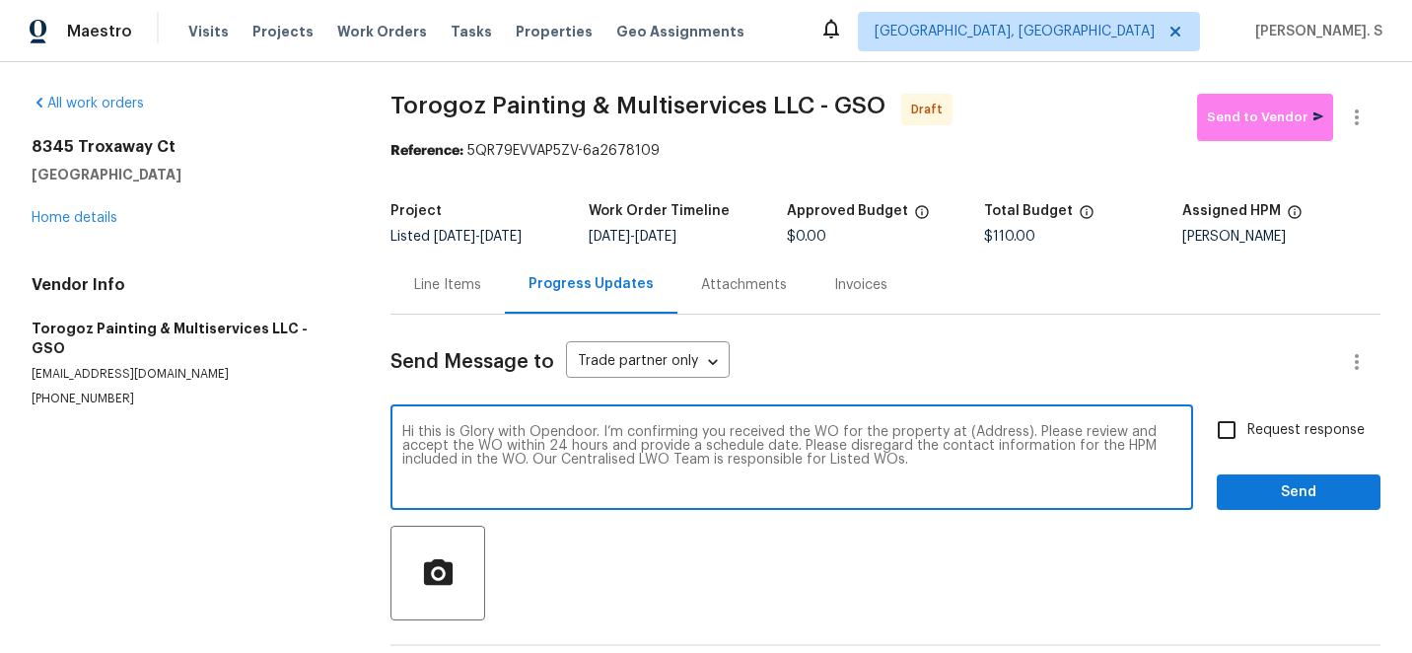
click at [984, 430] on textarea "Hi this is Glory with Opendoor. I’m confirming you received the WO for the prop…" at bounding box center [791, 459] width 779 height 69
paste textarea "8345 Troxaway Ct, Lewisville, NC 27023"
type textarea "Hi this is Glory with Opendoor. I’m confirming you received the WO for the prop…"
click at [1353, 106] on icon "button" at bounding box center [1357, 117] width 24 height 24
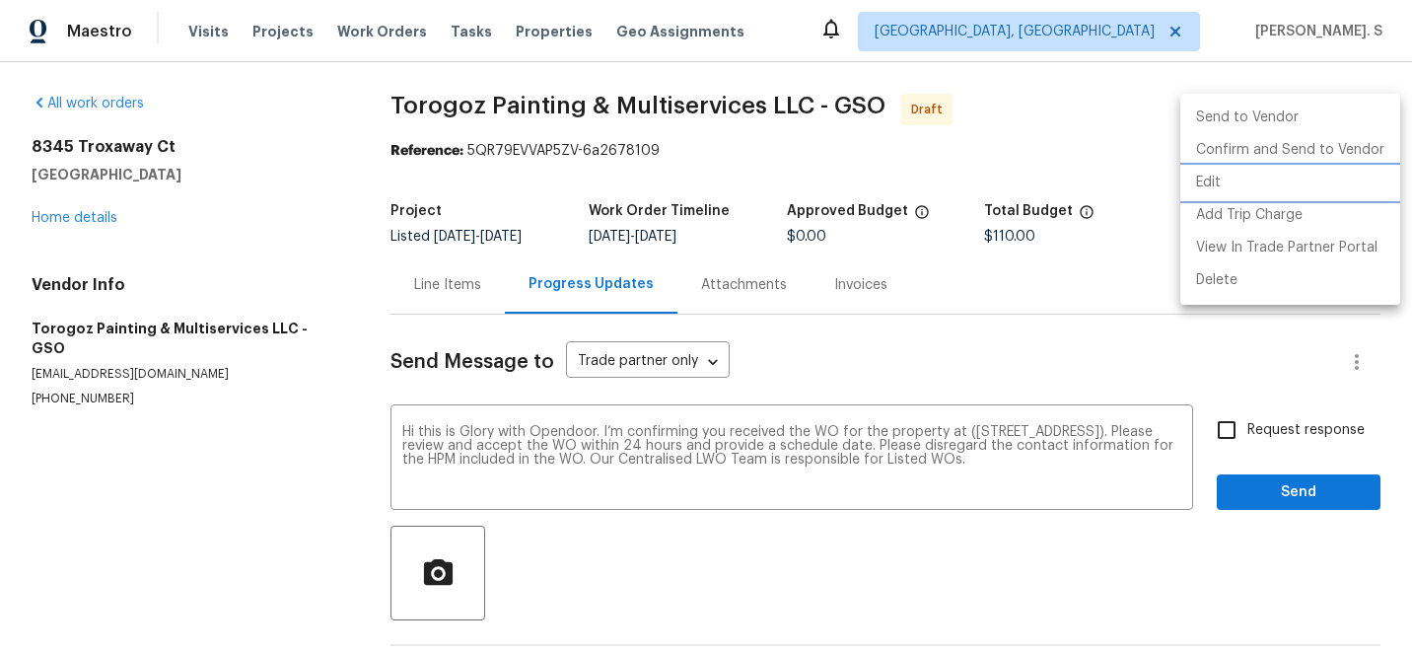
click at [1245, 167] on li "Edit" at bounding box center [1290, 183] width 220 height 33
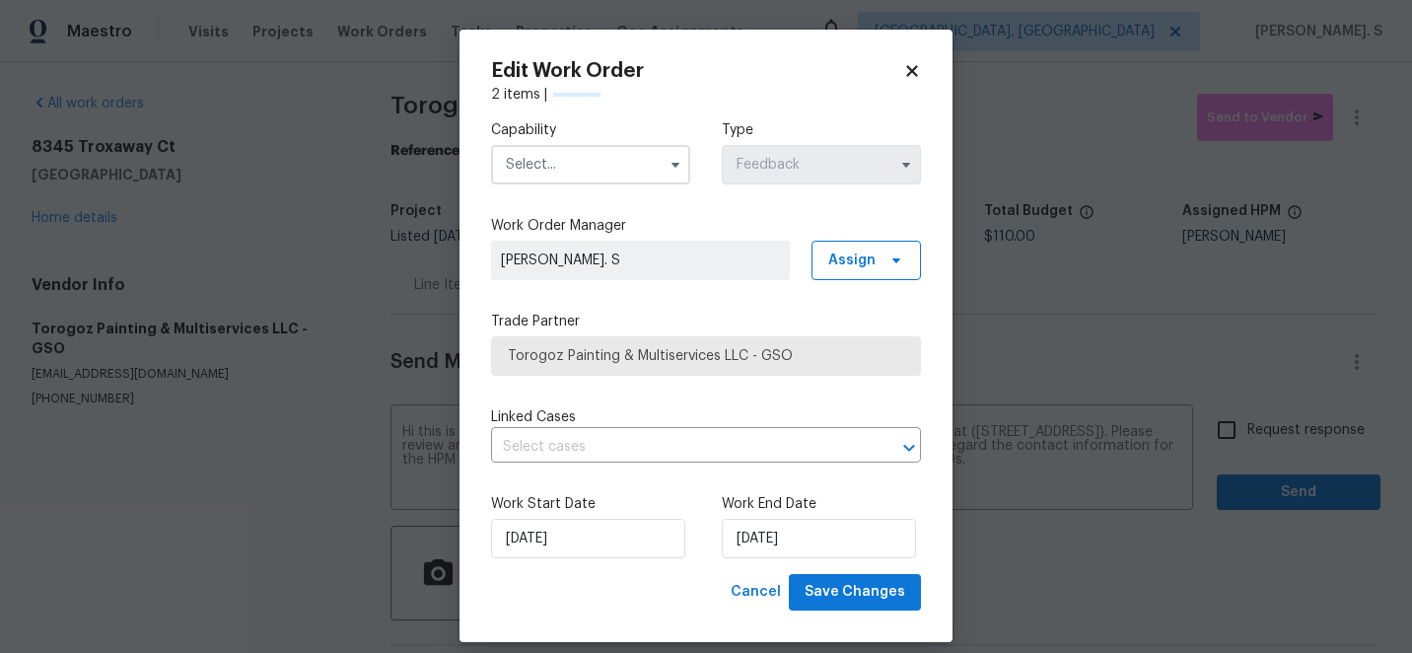
click at [601, 158] on input "text" at bounding box center [590, 164] width 199 height 39
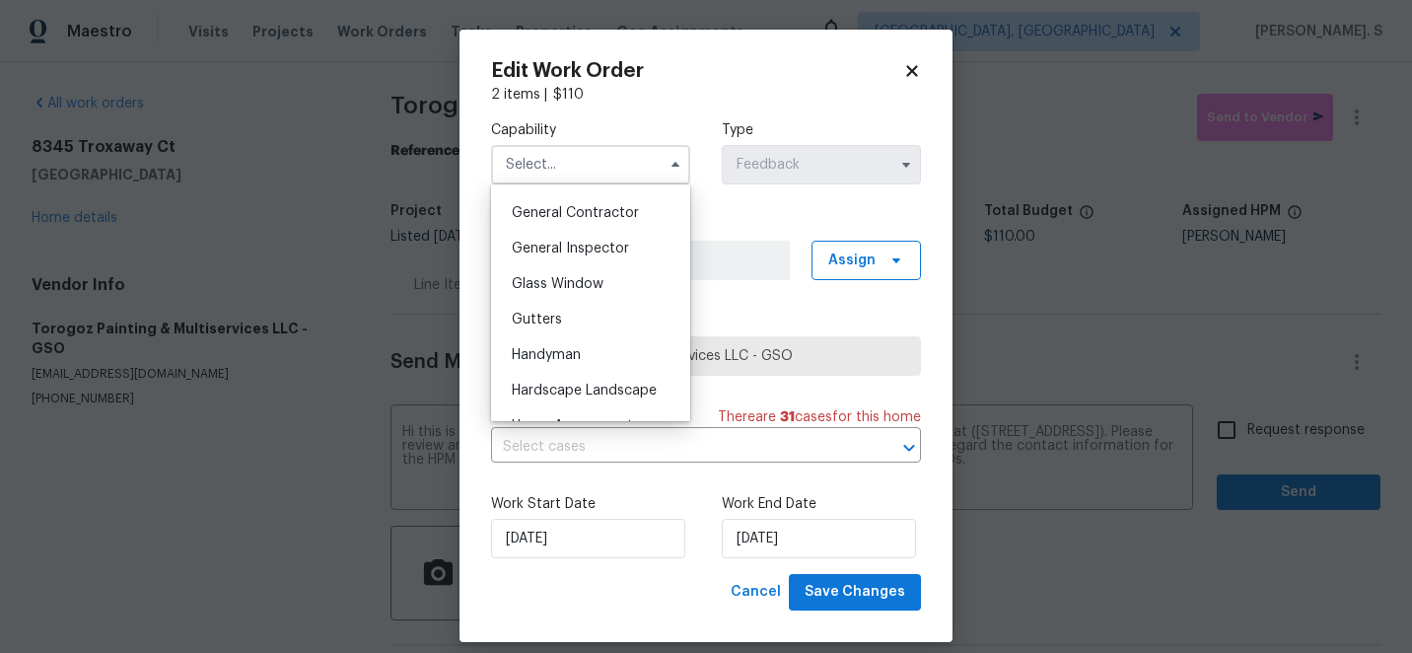
scroll to position [951, 0]
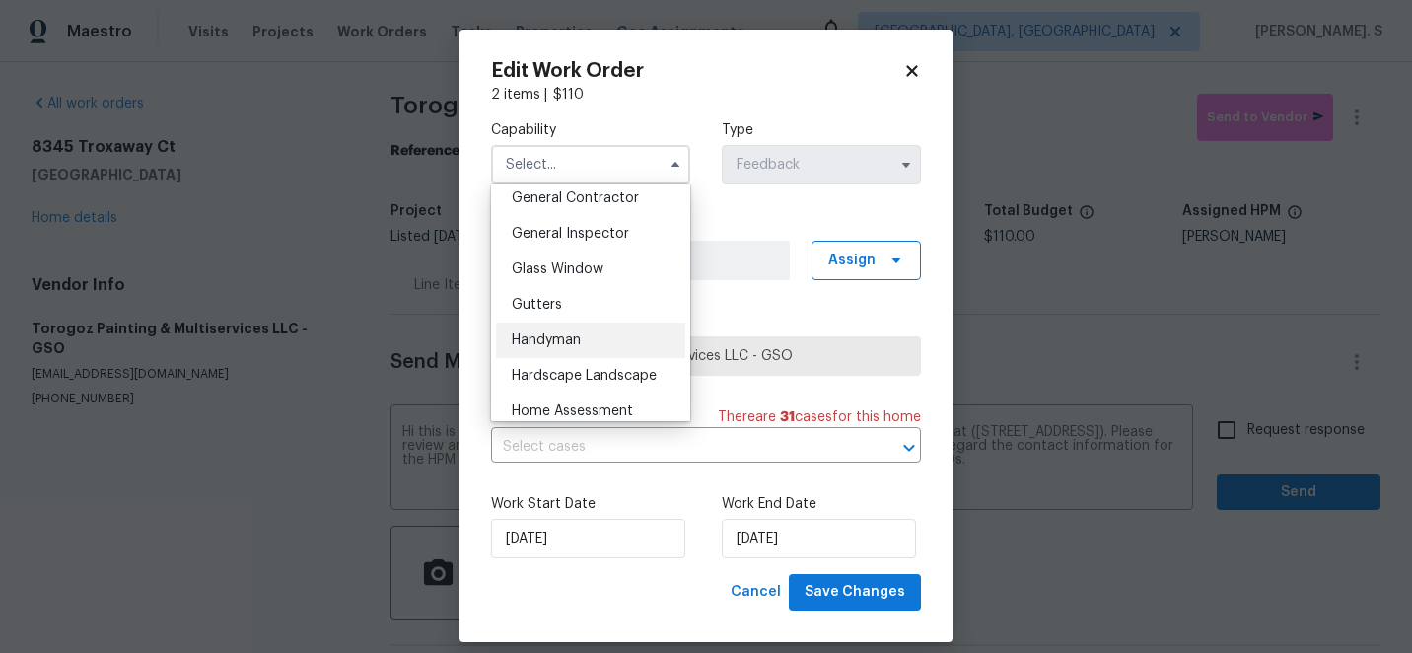
click at [570, 330] on div "Handyman" at bounding box center [590, 339] width 189 height 35
type input "Handyman"
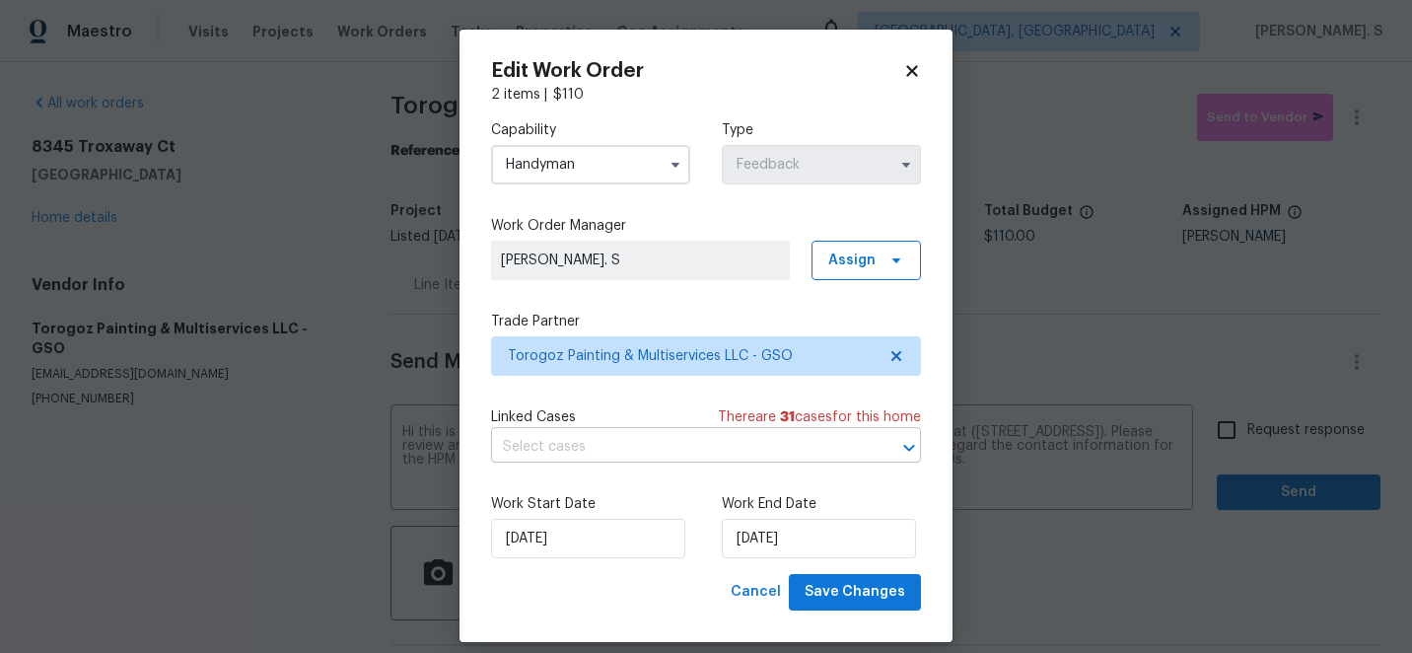
click at [631, 435] on input "text" at bounding box center [678, 447] width 375 height 31
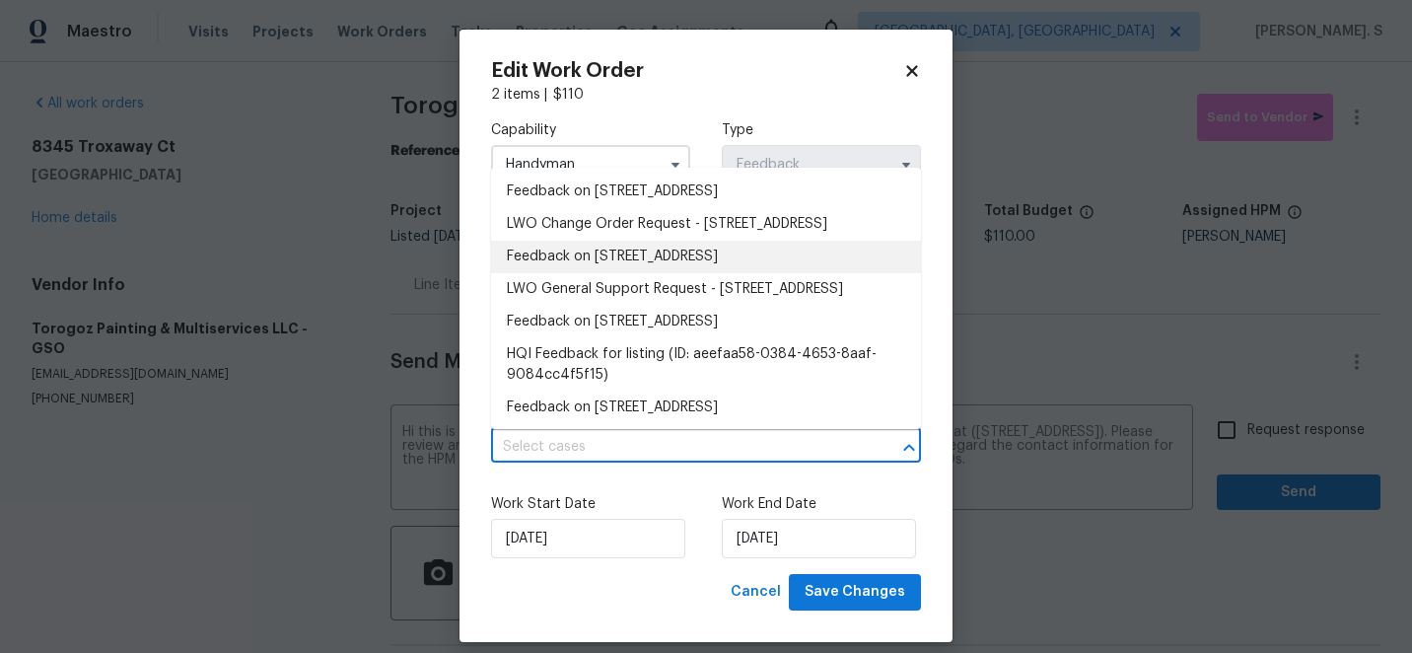
click at [633, 272] on li "Feedback on 8345 Troxaway Ct, Lewisville, NC 27023" at bounding box center [706, 257] width 430 height 33
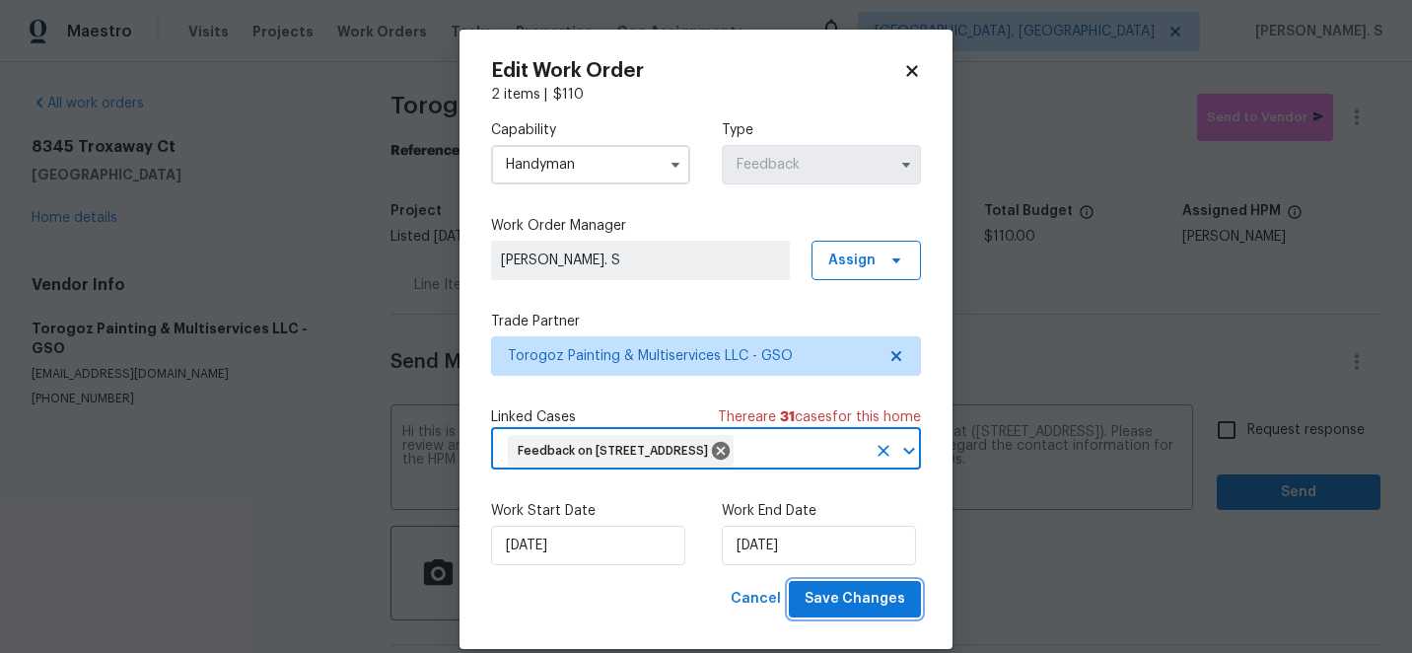
click at [846, 611] on span "Save Changes" at bounding box center [854, 599] width 101 height 25
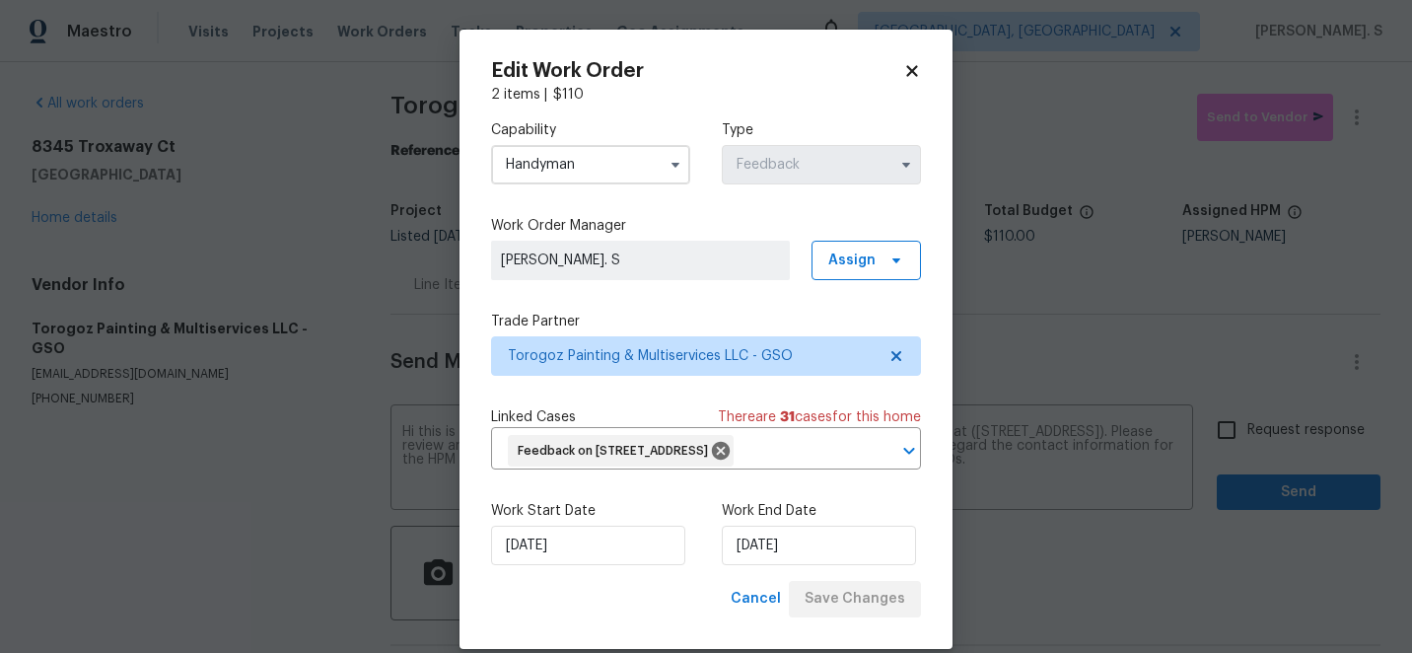
click at [1263, 410] on body "Maestro Visits Projects Work Orders Tasks Properties Geo Assignments Albuquerqu…" at bounding box center [706, 326] width 1412 height 653
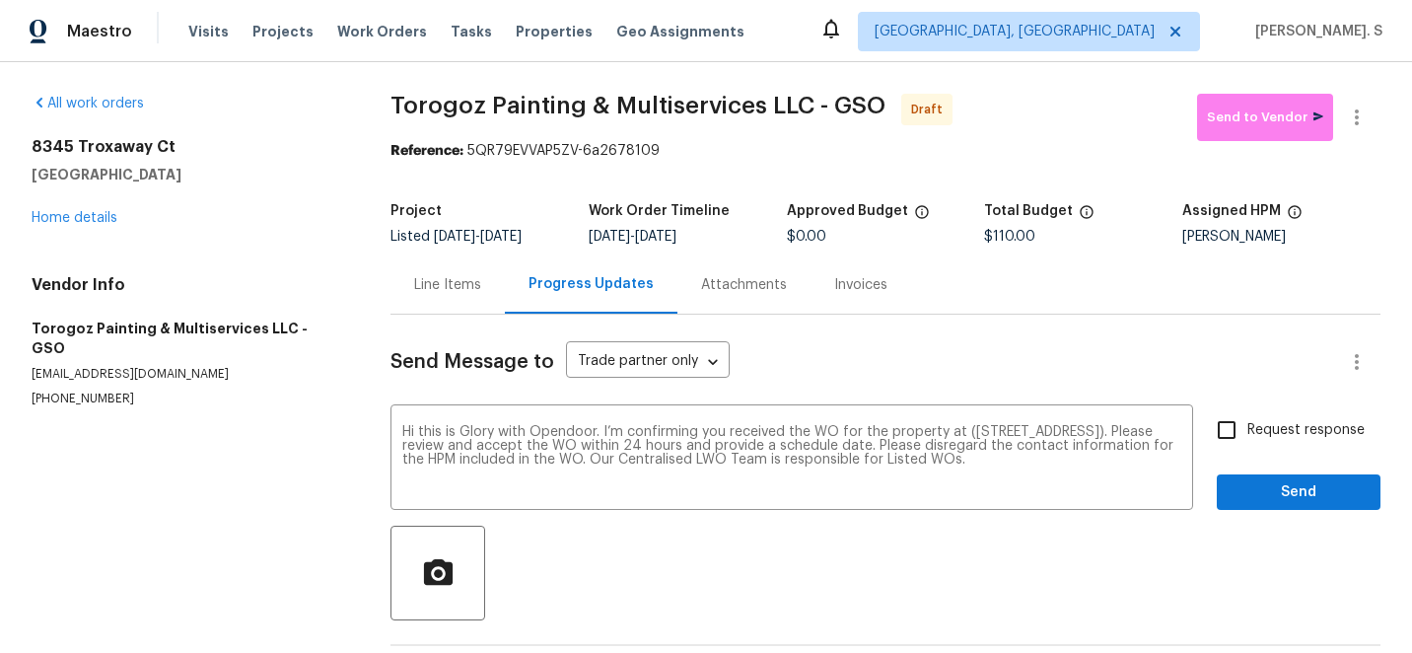
click at [1263, 410] on label "Request response" at bounding box center [1285, 429] width 159 height 41
click at [1247, 410] on input "Request response" at bounding box center [1226, 429] width 41 height 41
checkbox input "true"
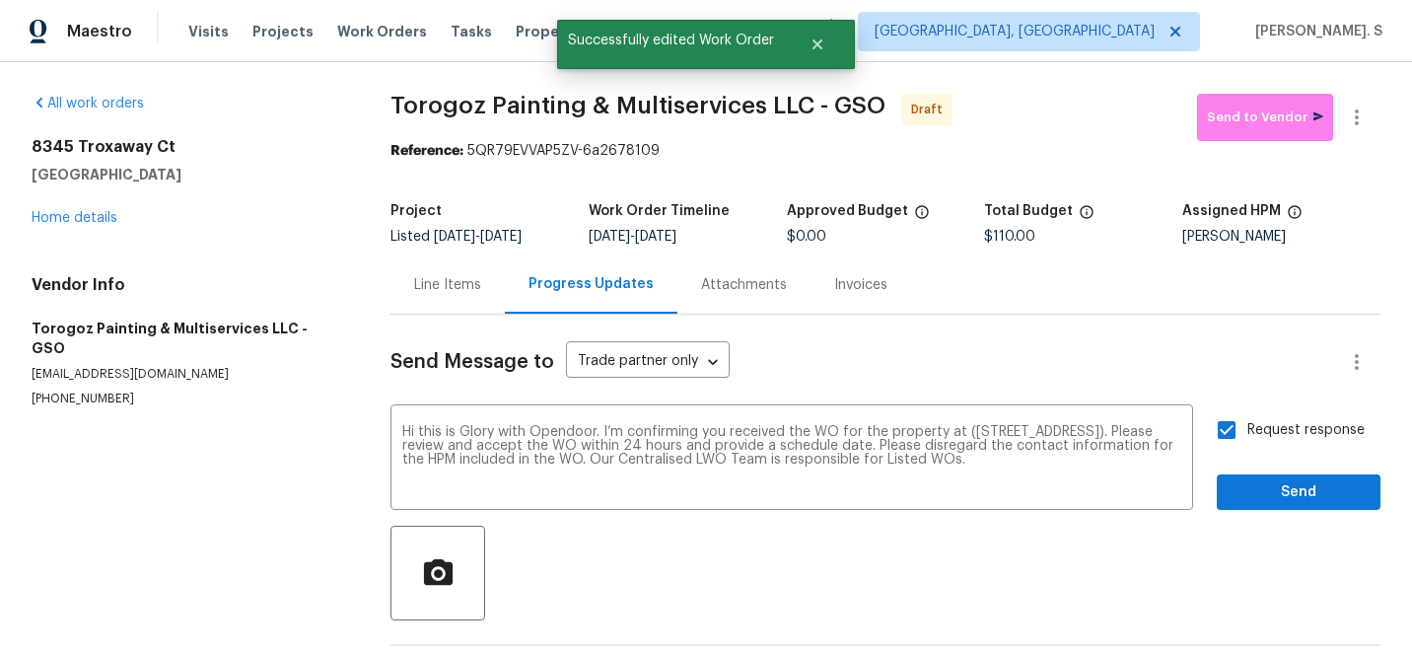
click at [1267, 522] on div "Send Message to Trade partner only Trade partner only ​ Hi this is Glory with O…" at bounding box center [885, 507] width 990 height 386
click at [1285, 496] on span "Send" at bounding box center [1298, 492] width 132 height 25
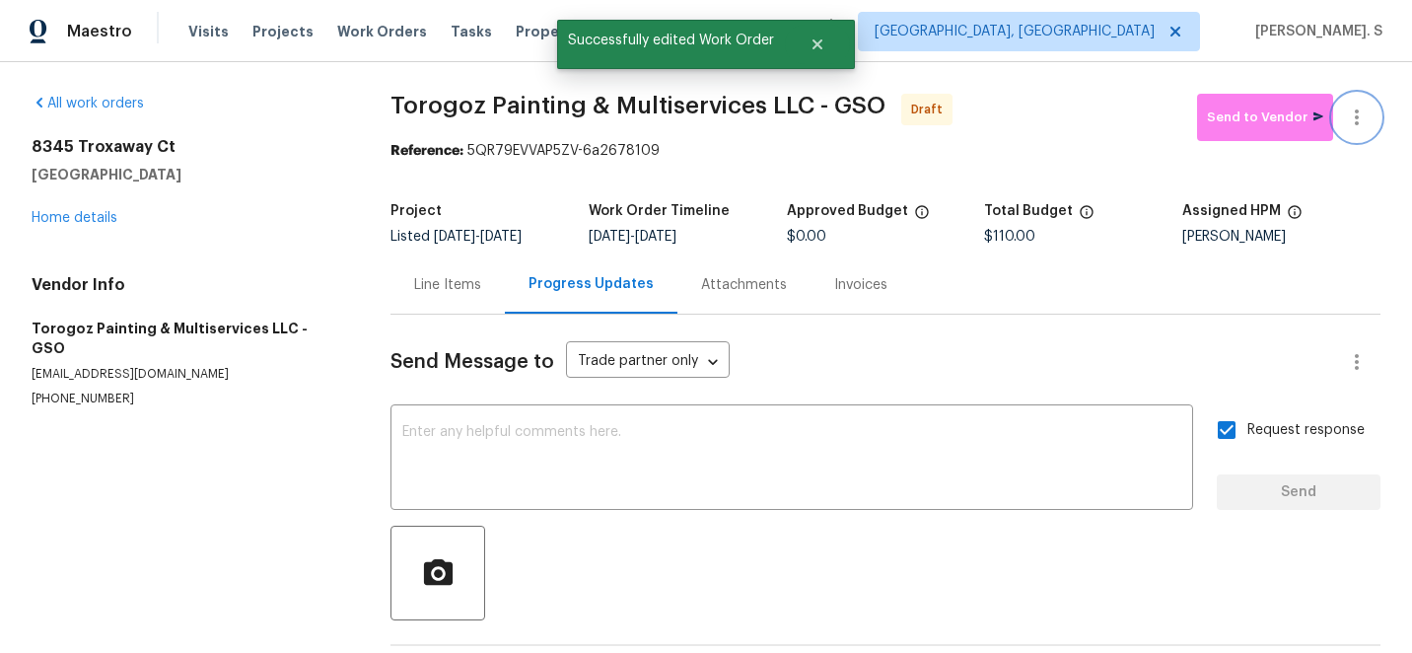
click at [1356, 124] on icon "button" at bounding box center [1357, 117] width 4 height 16
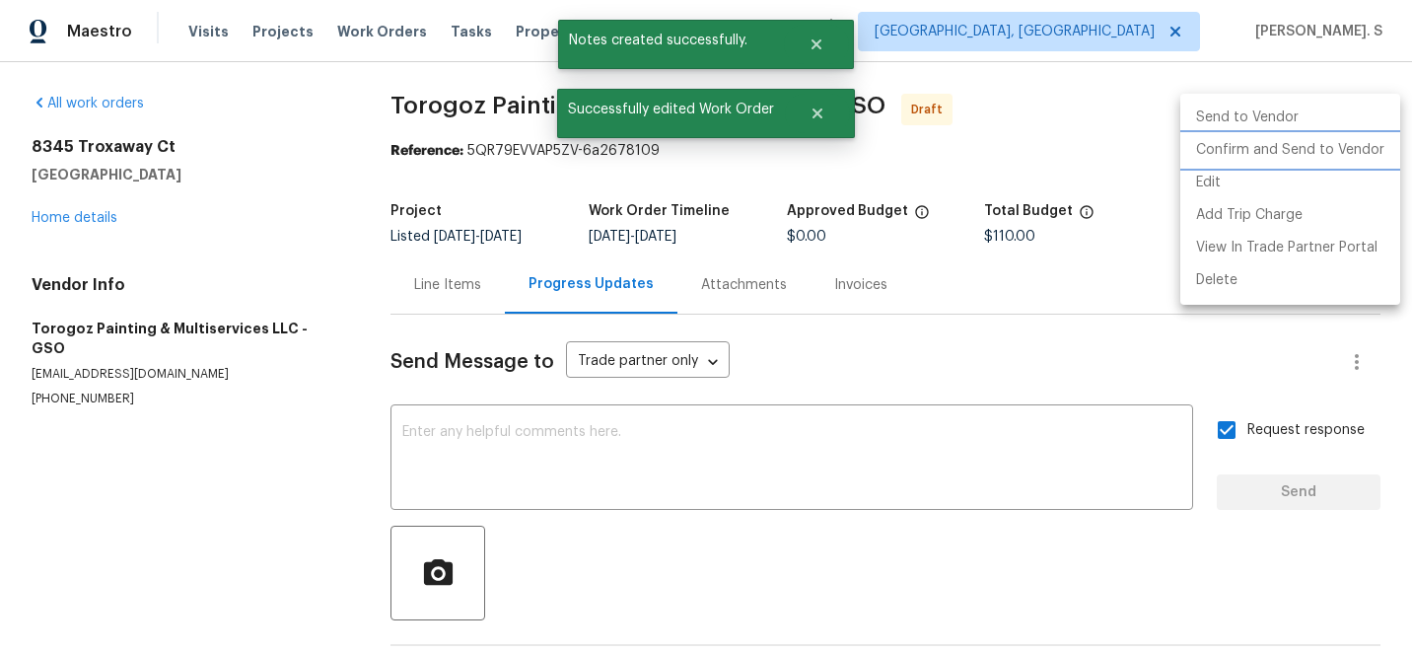
click at [1302, 146] on li "Confirm and Send to Vendor" at bounding box center [1290, 150] width 220 height 33
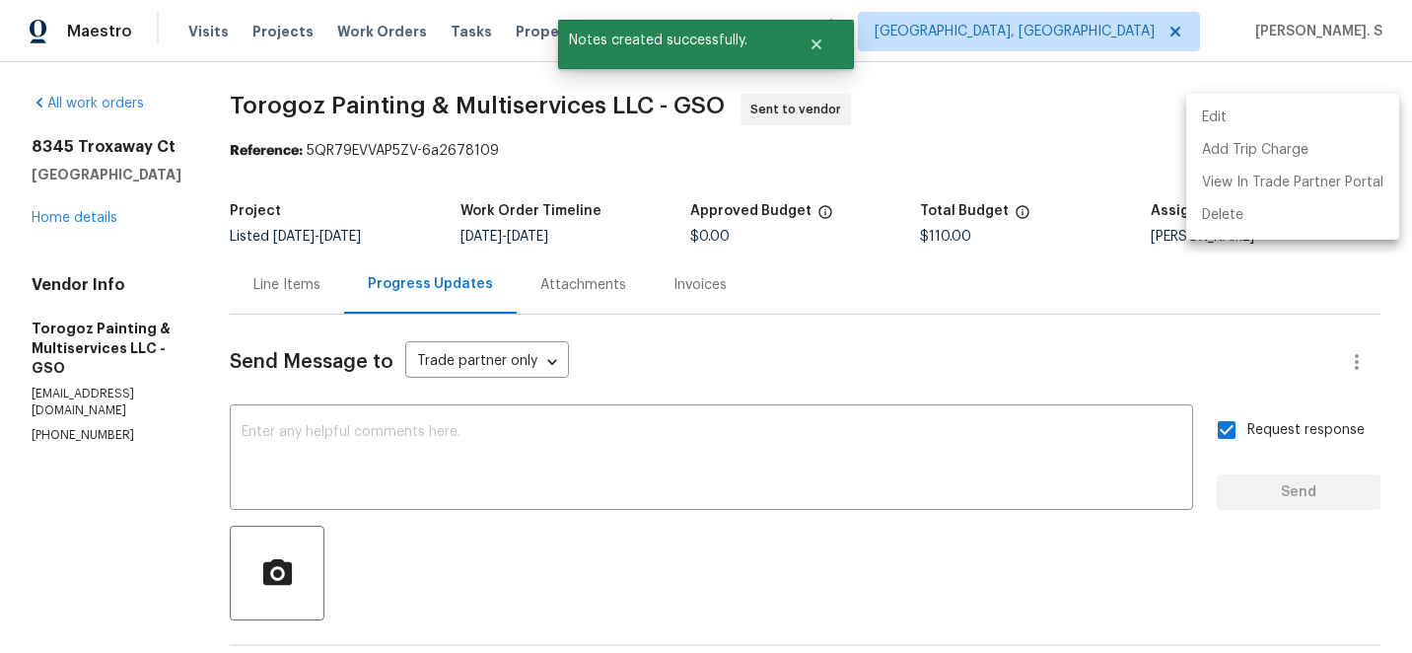
click at [724, 424] on div at bounding box center [706, 326] width 1412 height 653
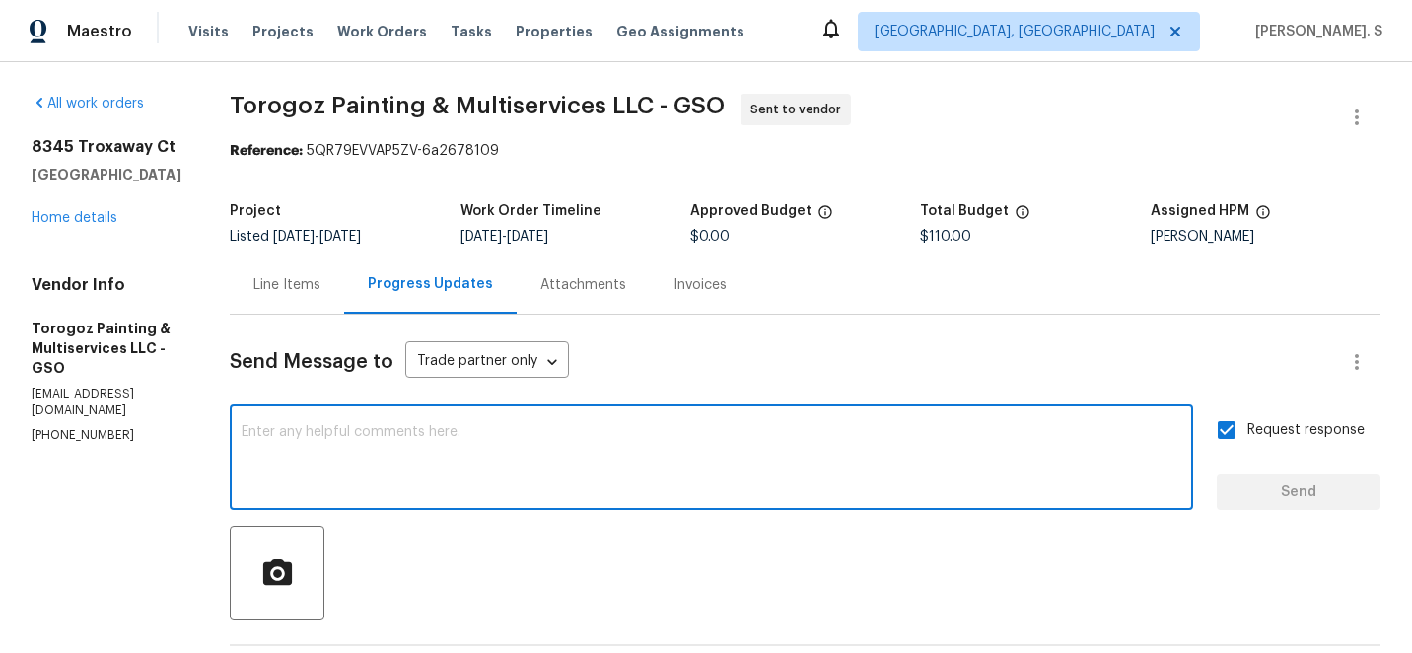
click at [658, 470] on textarea at bounding box center [712, 459] width 940 height 69
paste textarea "The Work Orders must include before-photos (both close-up and wide-angle) and a…"
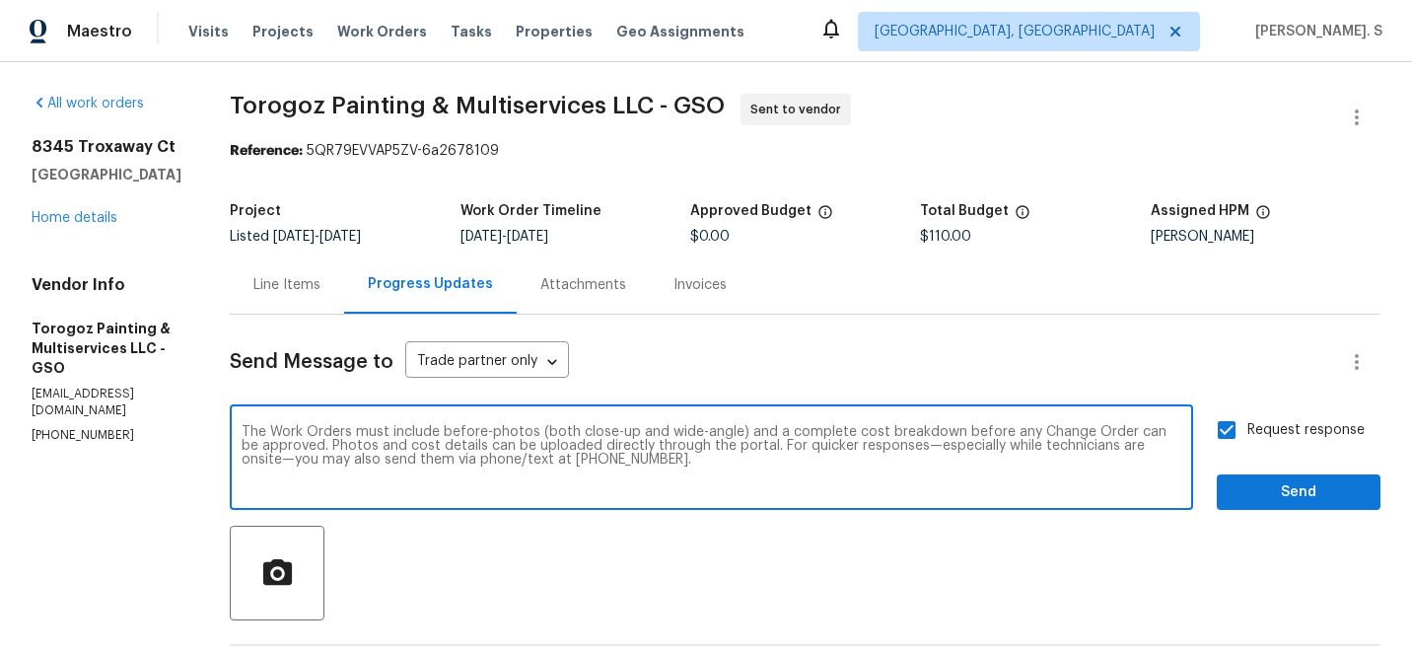
type textarea "The Work Orders must include before-photos (both close-up and wide-angle) and a…"
click at [1270, 498] on span "Send" at bounding box center [1298, 492] width 132 height 25
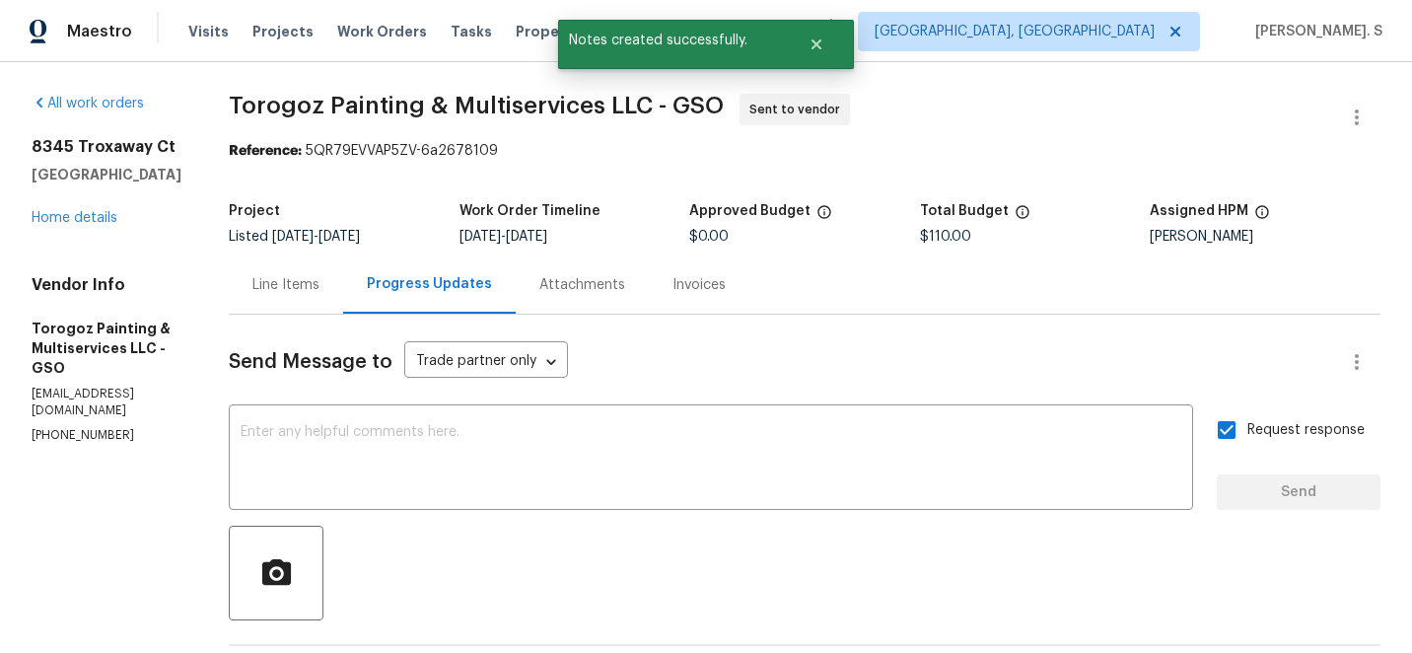
click at [452, 113] on span "Torogoz Painting & Multiservices LLC - GSO" at bounding box center [476, 106] width 495 height 24
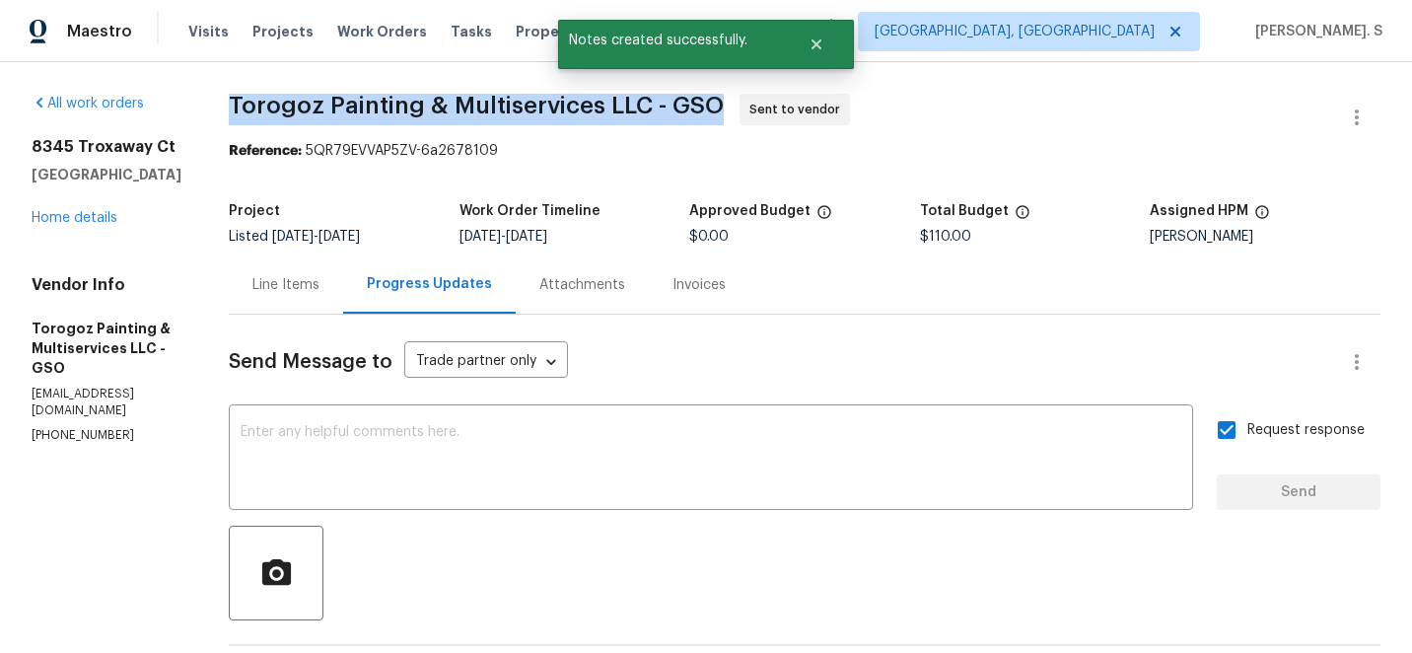
copy span "Torogoz Painting & Multiservices LLC - GSO"
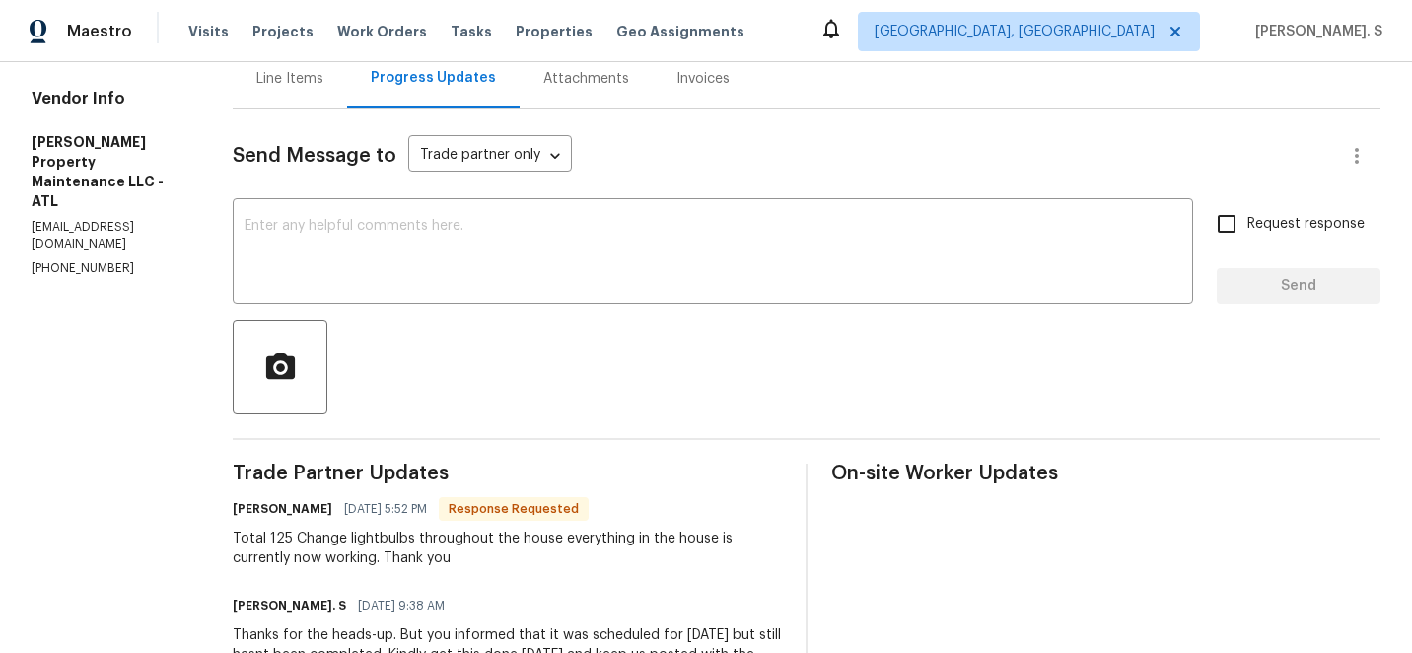
scroll to position [265, 0]
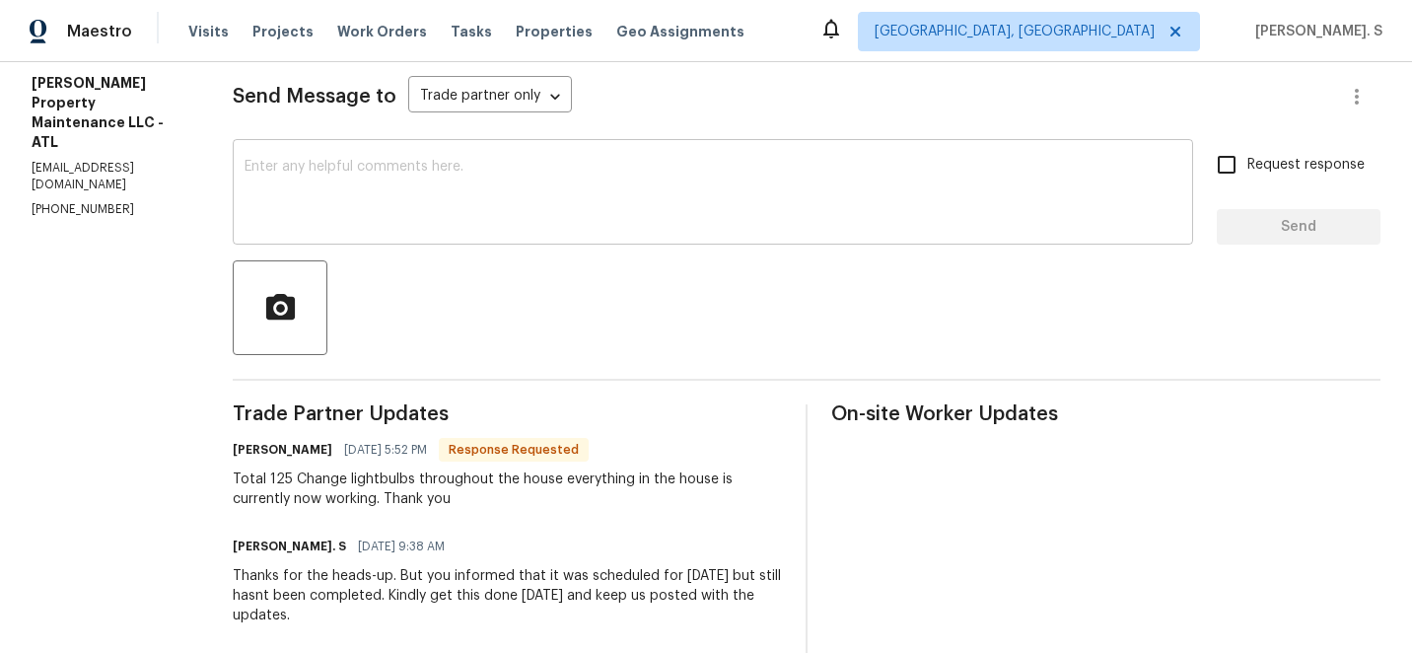
click at [442, 208] on textarea at bounding box center [712, 194] width 937 height 69
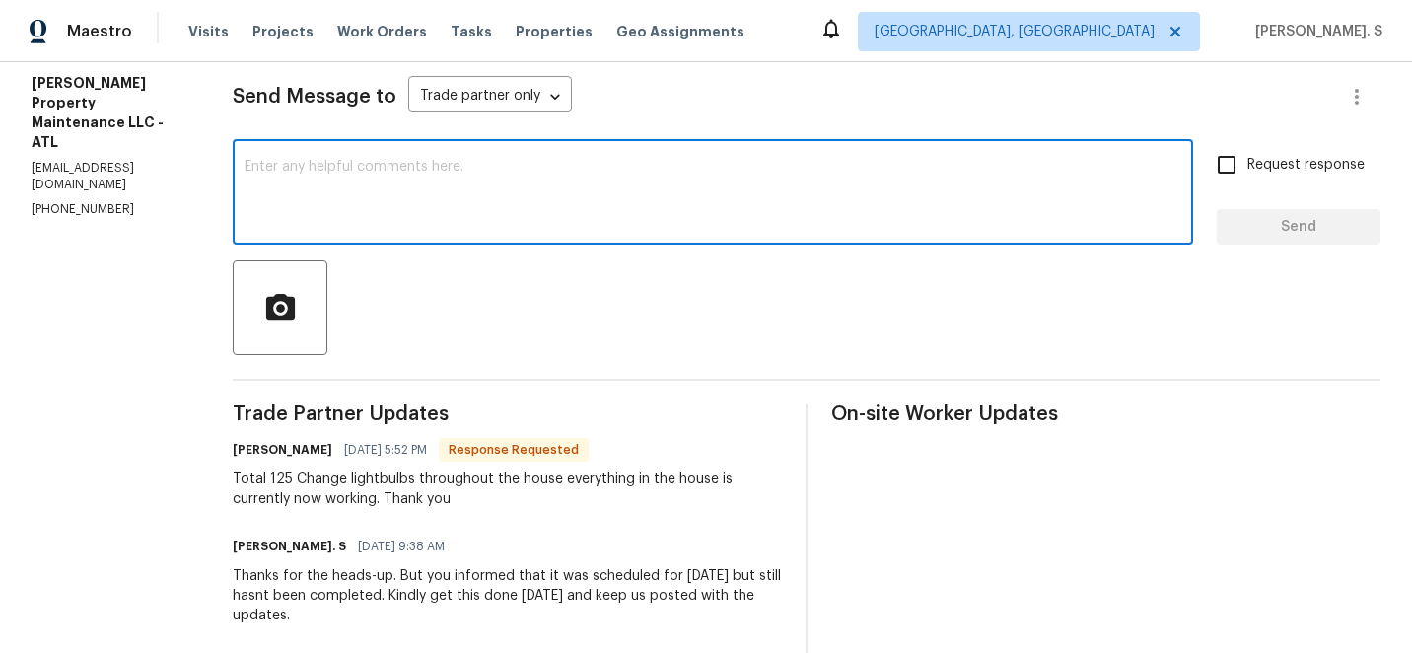
click at [411, 196] on textarea at bounding box center [712, 194] width 937 height 69
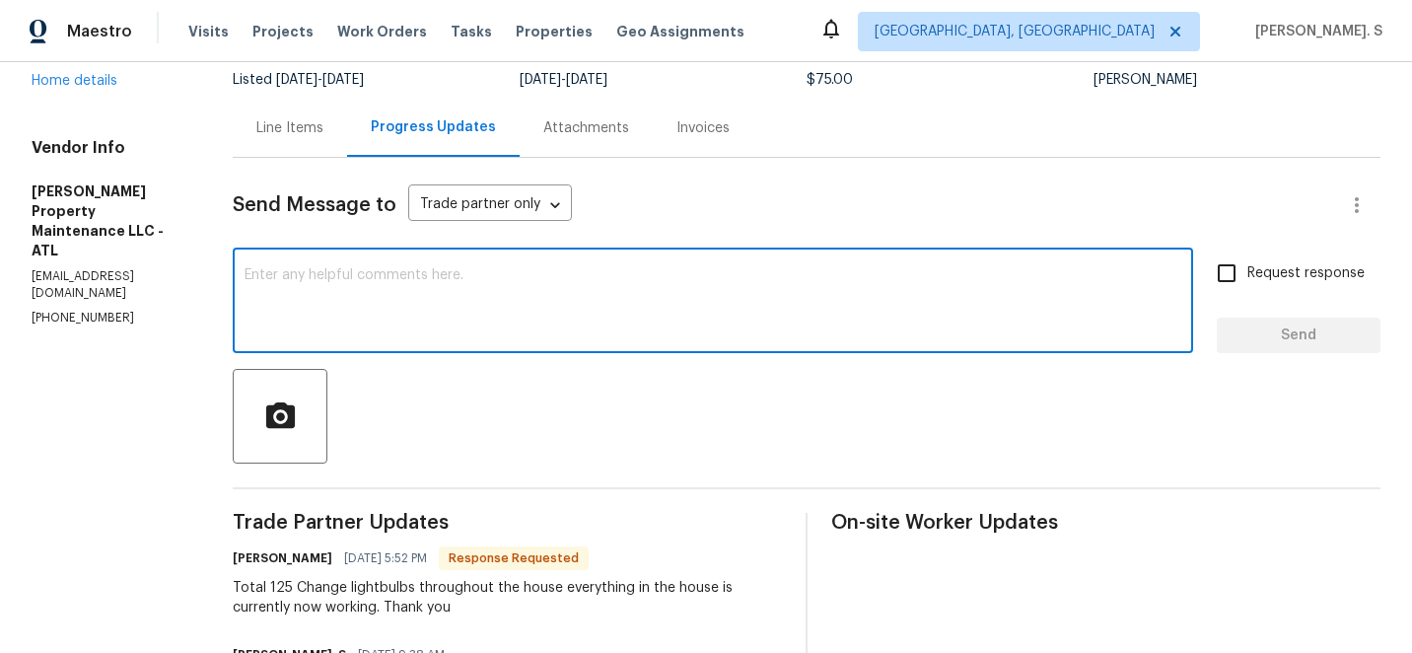
scroll to position [131, 0]
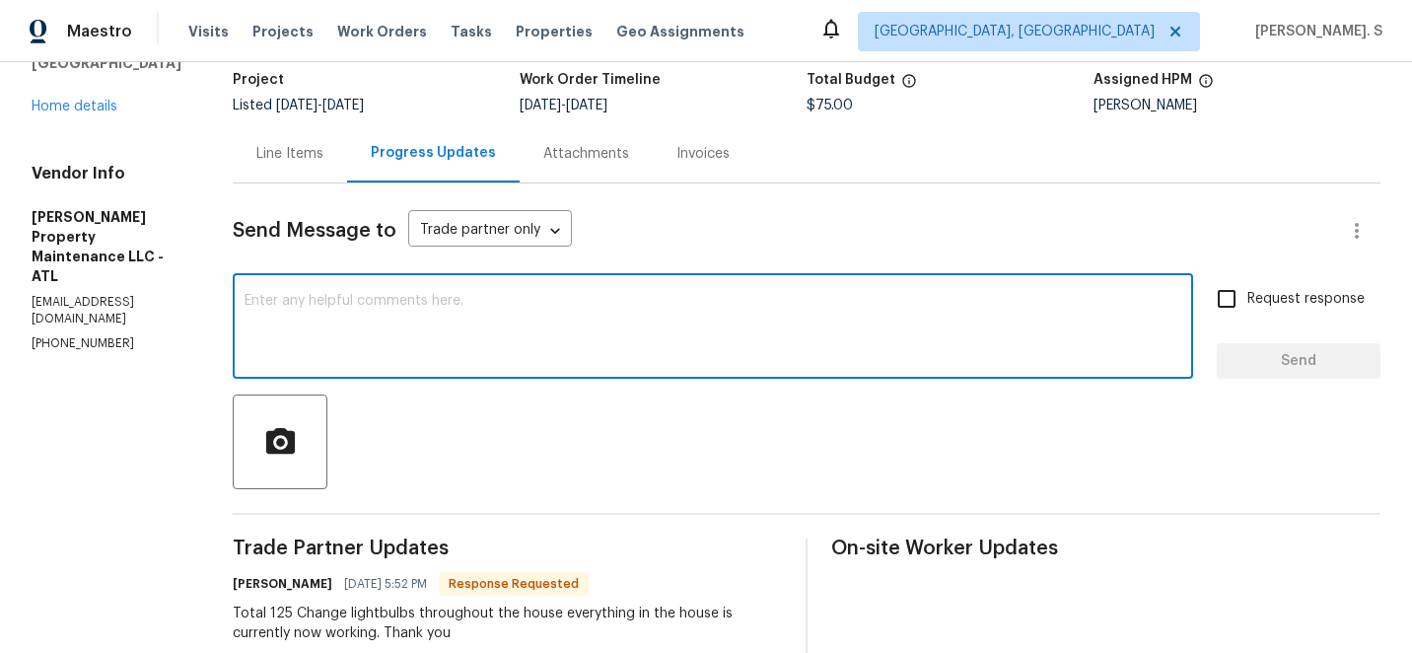
click at [300, 142] on div "Line Items" at bounding box center [290, 153] width 114 height 58
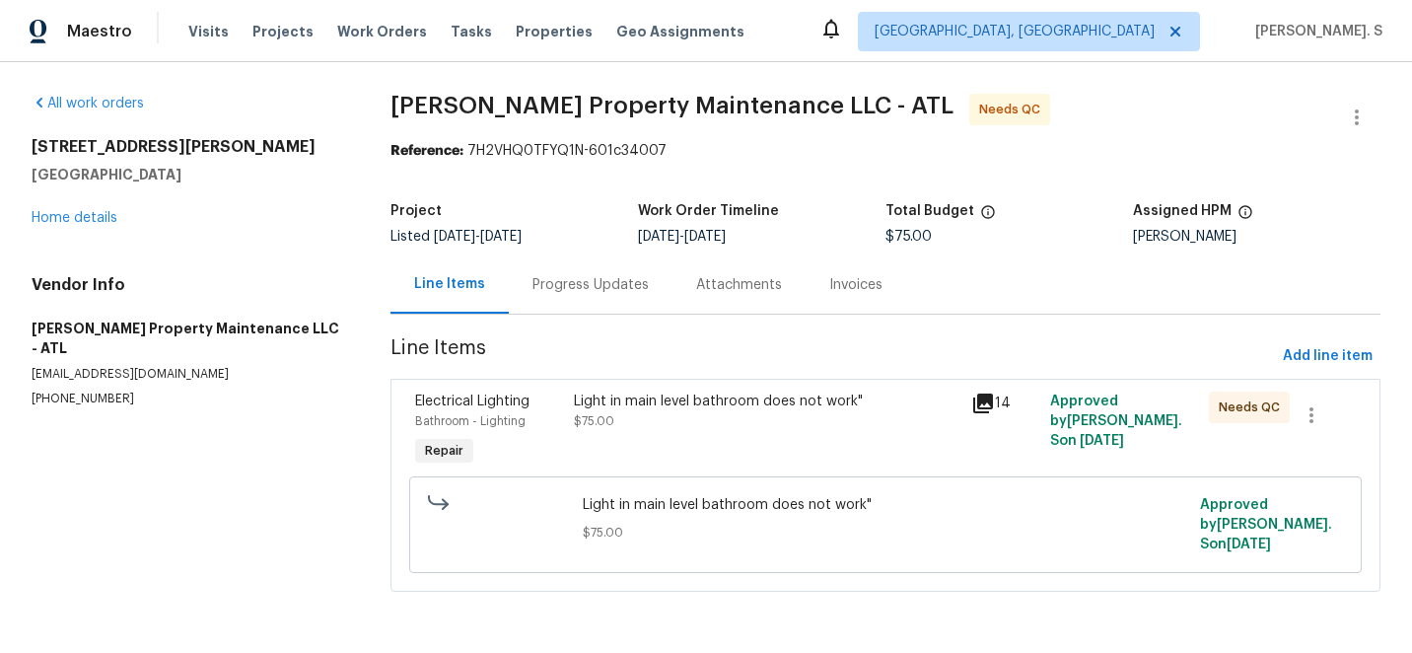
click at [639, 435] on div "Light in main level bathroom does not work" $75.00" at bounding box center [766, 430] width 397 height 91
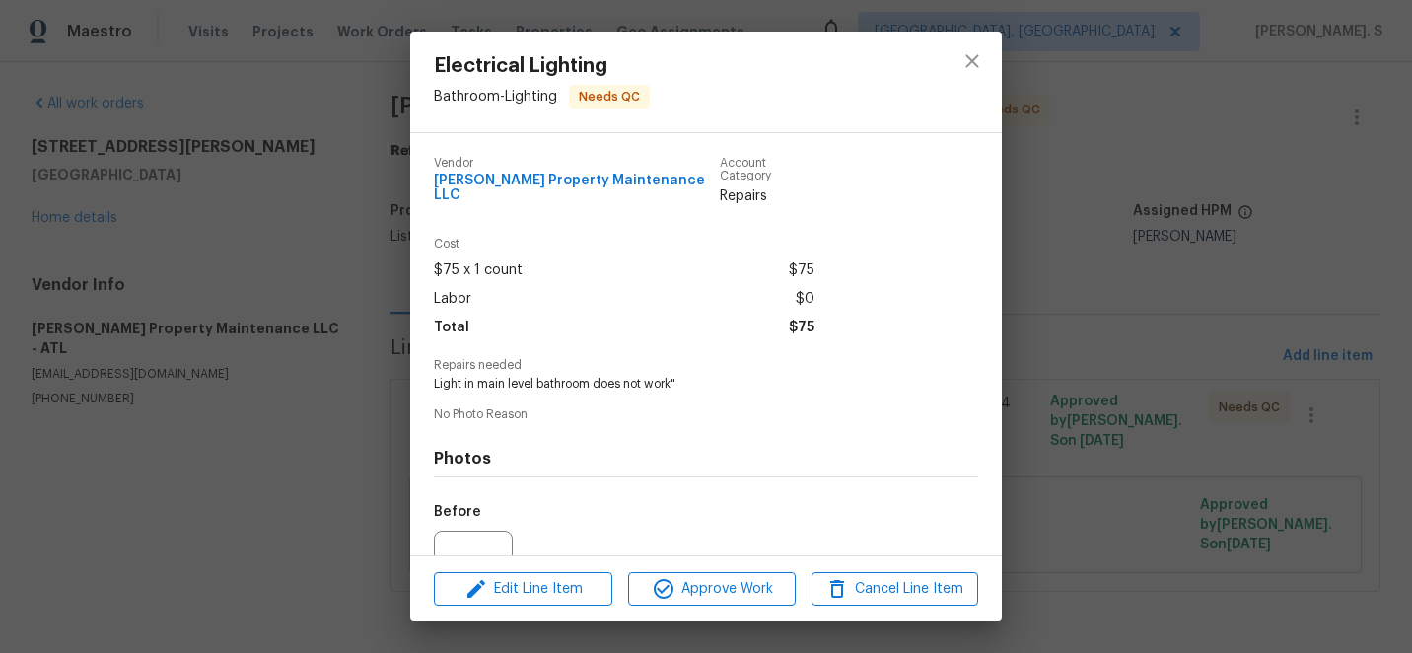
click at [575, 638] on div "Electrical Lighting Bathroom - Lighting Needs QC Vendor Glen Property Maintenan…" at bounding box center [706, 326] width 1412 height 653
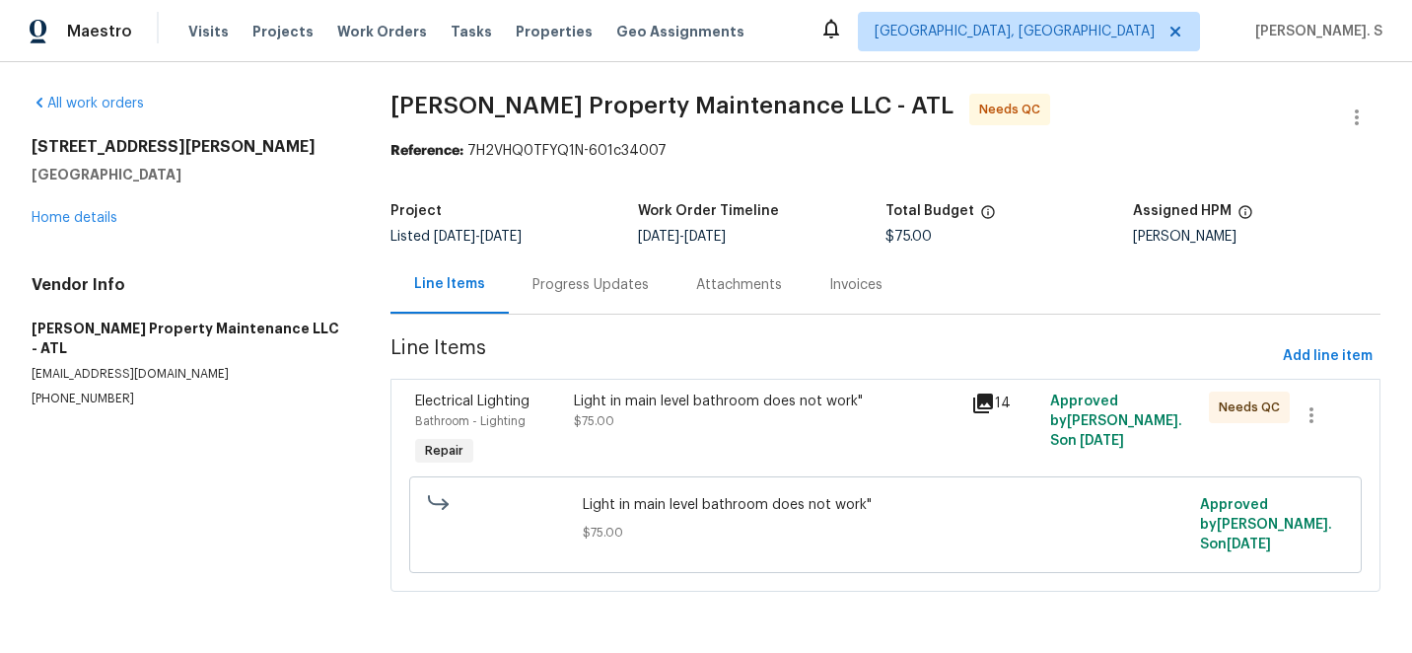
click at [657, 389] on div "Light in main level bathroom does not work" $75.00" at bounding box center [766, 430] width 397 height 91
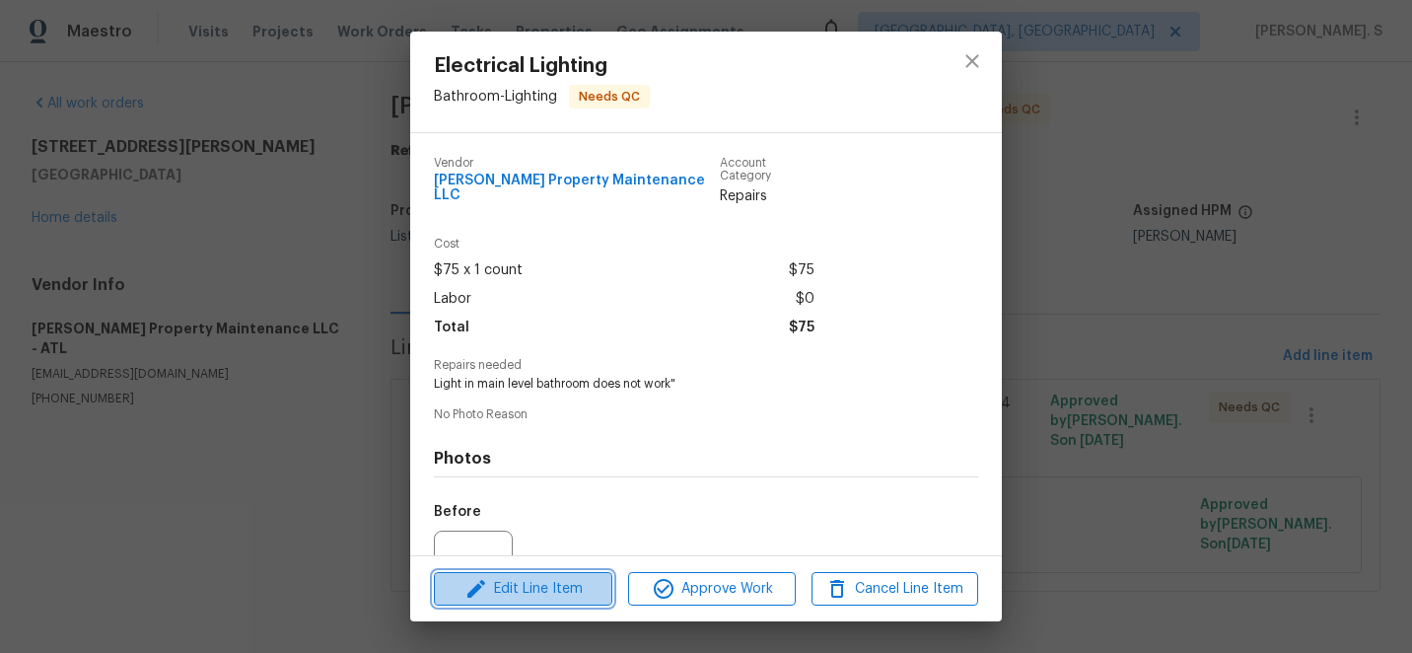
click at [567, 583] on span "Edit Line Item" at bounding box center [523, 589] width 167 height 25
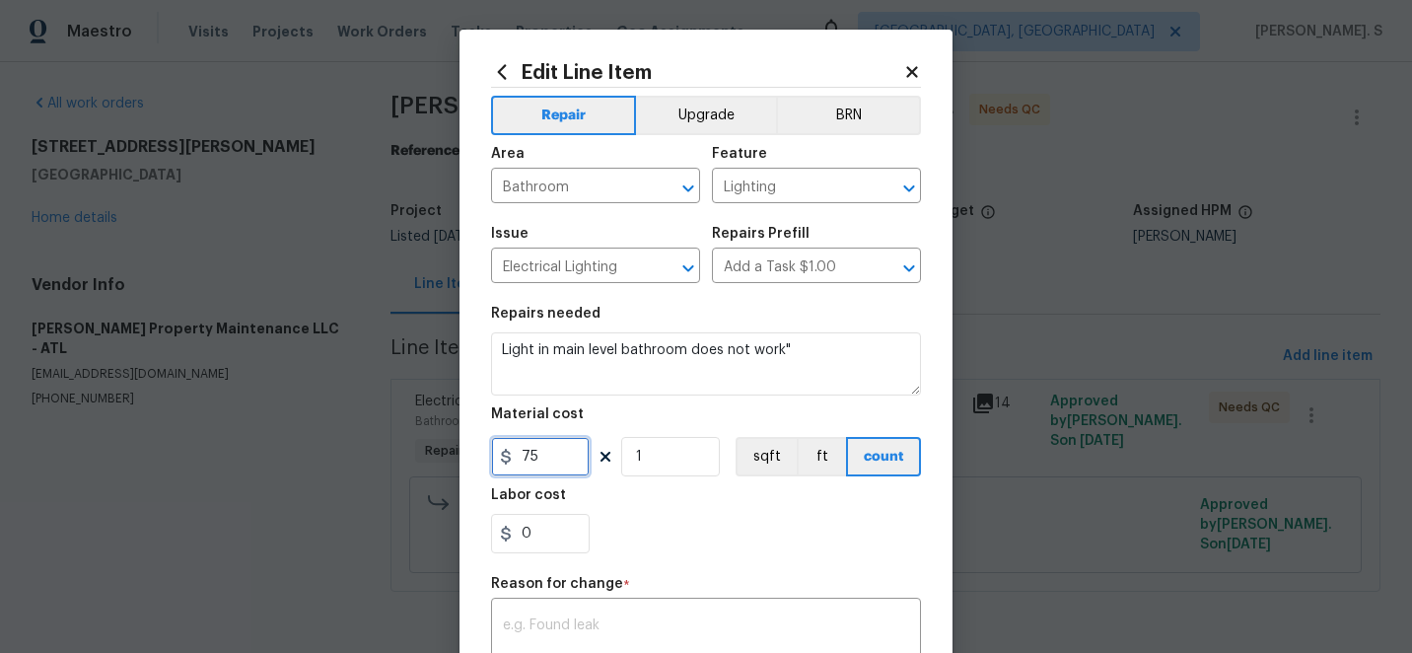
click at [552, 458] on input "75" at bounding box center [540, 456] width 99 height 39
type input "125"
click at [612, 628] on textarea at bounding box center [706, 638] width 406 height 41
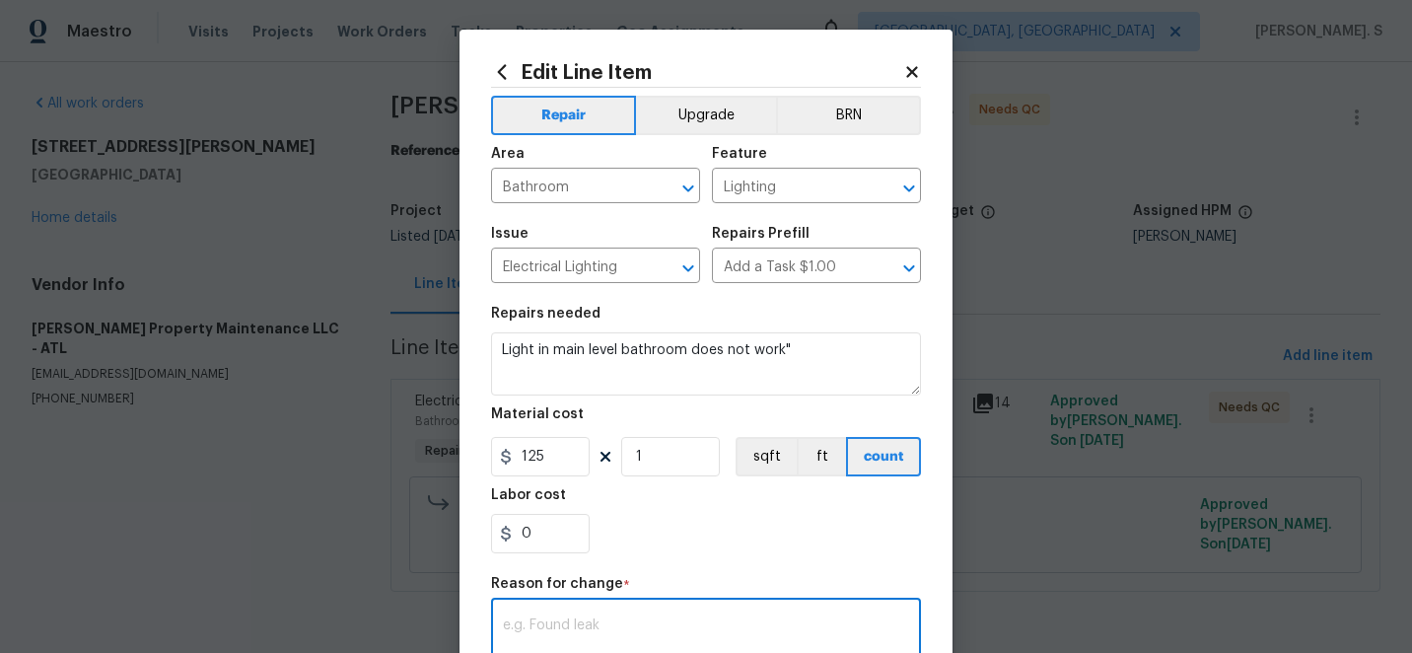
paste textarea "(GJ) Updated per vendor’s final cost."
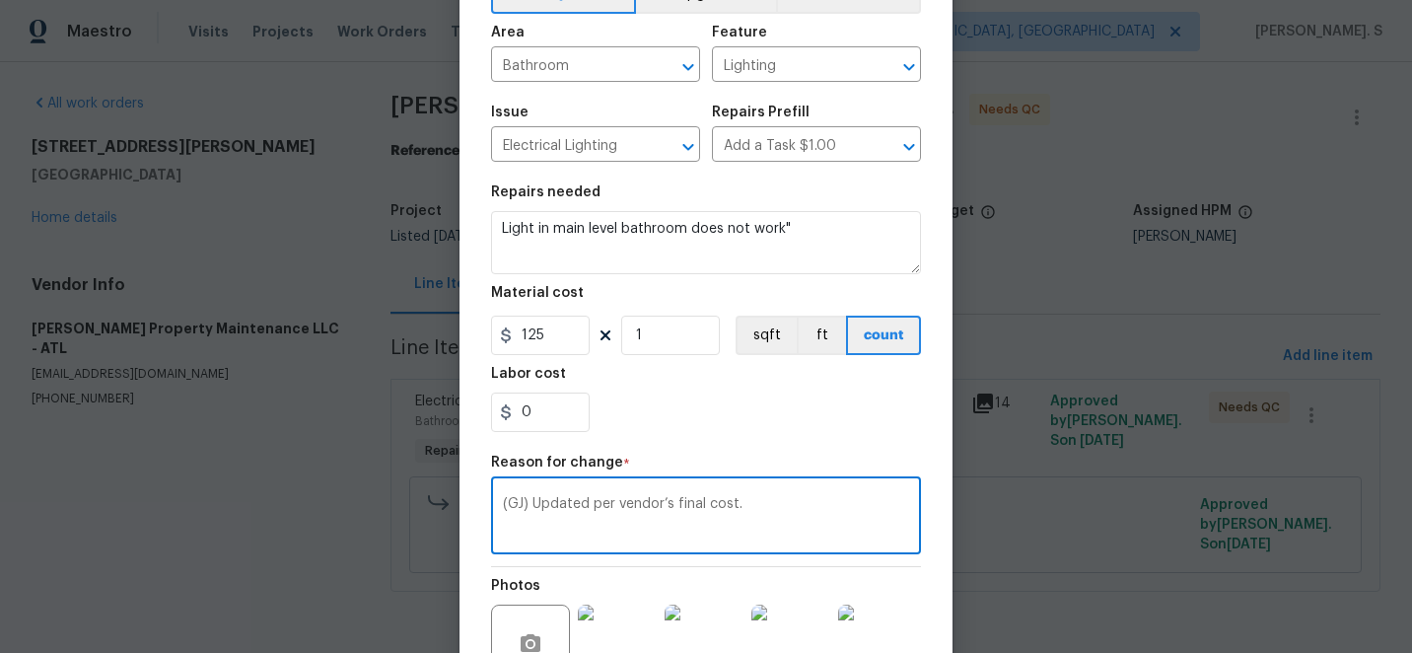
scroll to position [339, 0]
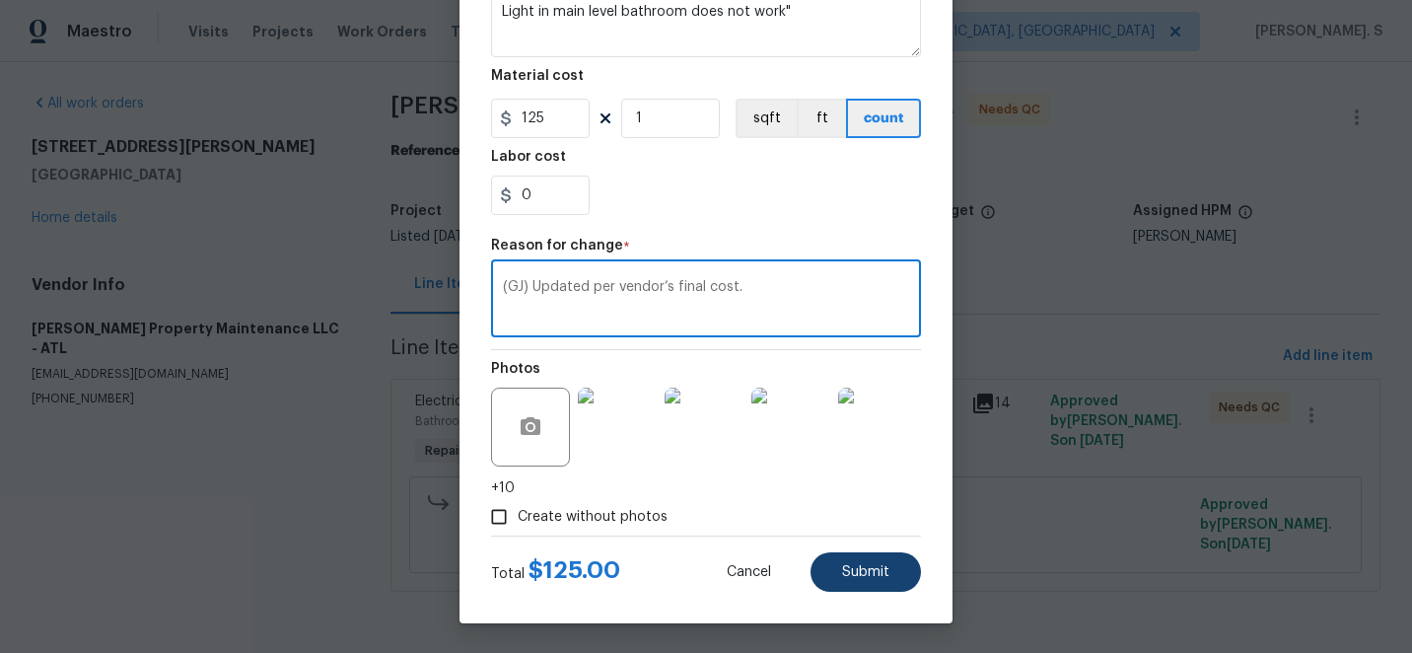
type textarea "(GJ) Updated per vendor’s final cost."
click at [863, 565] on span "Submit" at bounding box center [865, 572] width 47 height 15
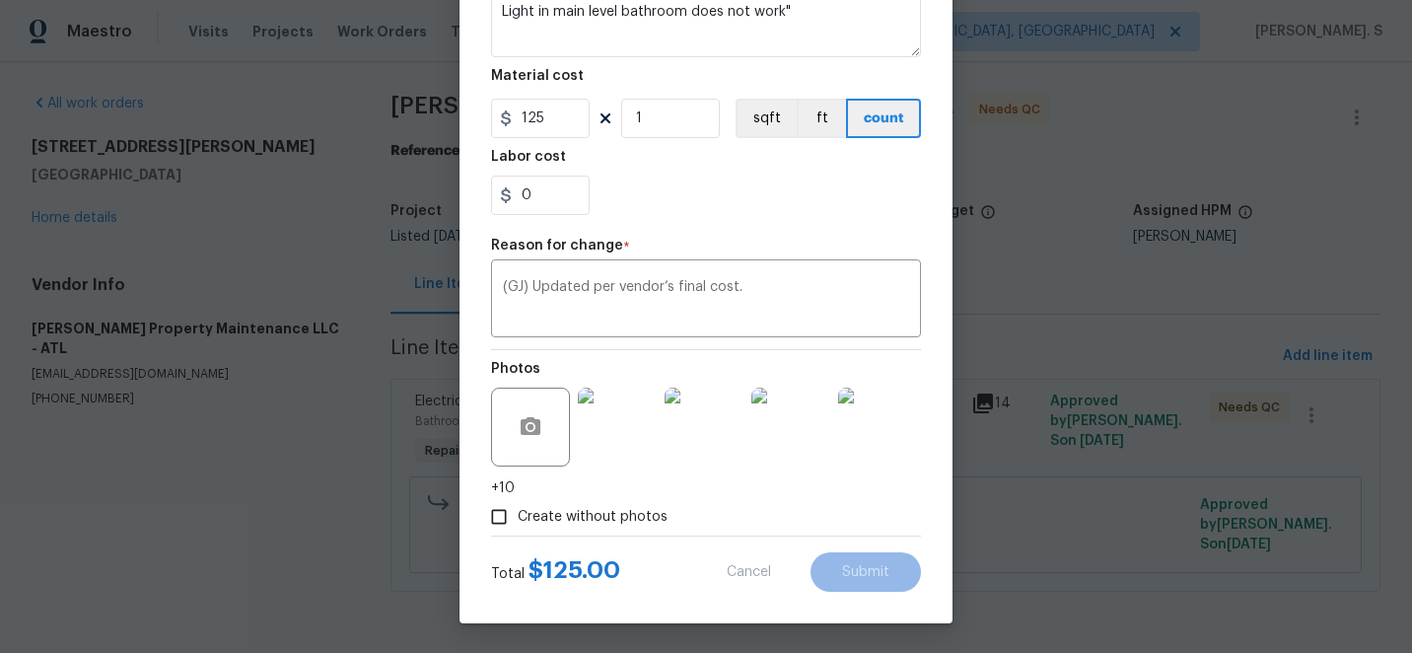
click at [1304, 595] on body "Maestro Visits Projects Work Orders Tasks Properties Geo Assignments Albuquerqu…" at bounding box center [706, 323] width 1412 height 647
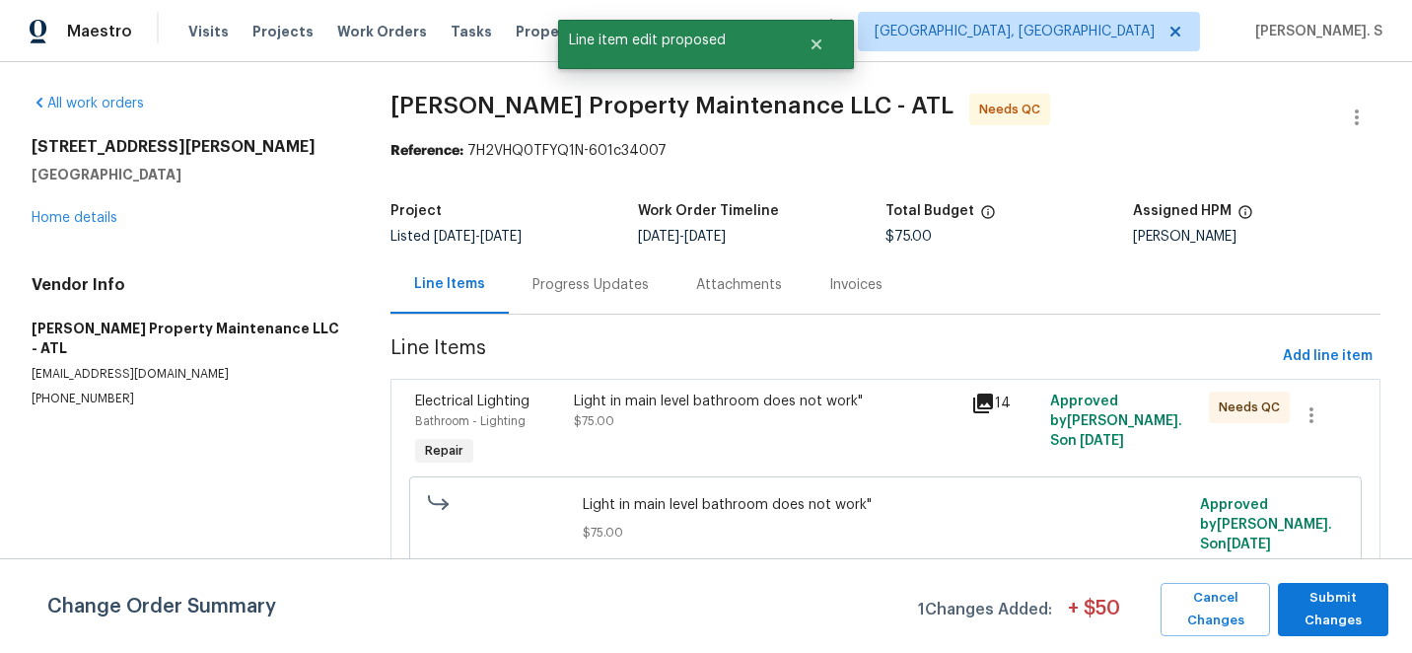
scroll to position [0, 0]
click at [1345, 609] on span "Submit Changes" at bounding box center [1333, 609] width 91 height 45
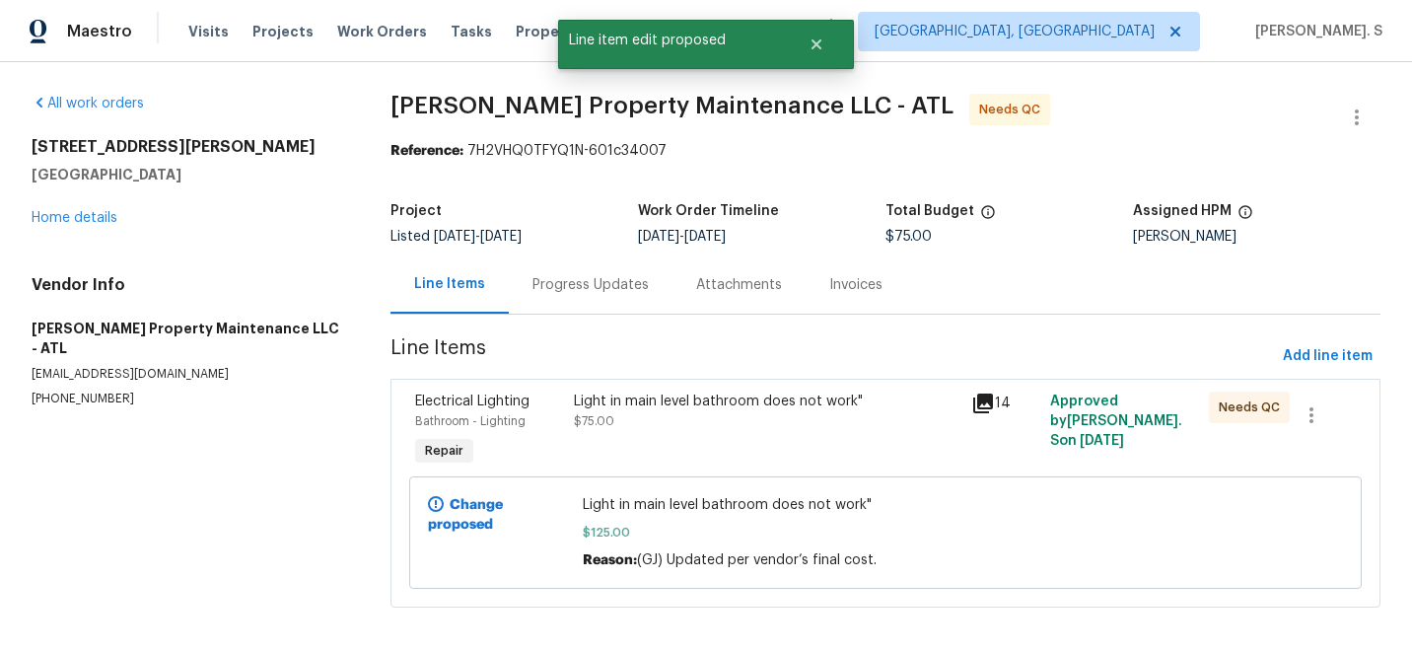
click at [521, 261] on div "Progress Updates" at bounding box center [591, 284] width 164 height 58
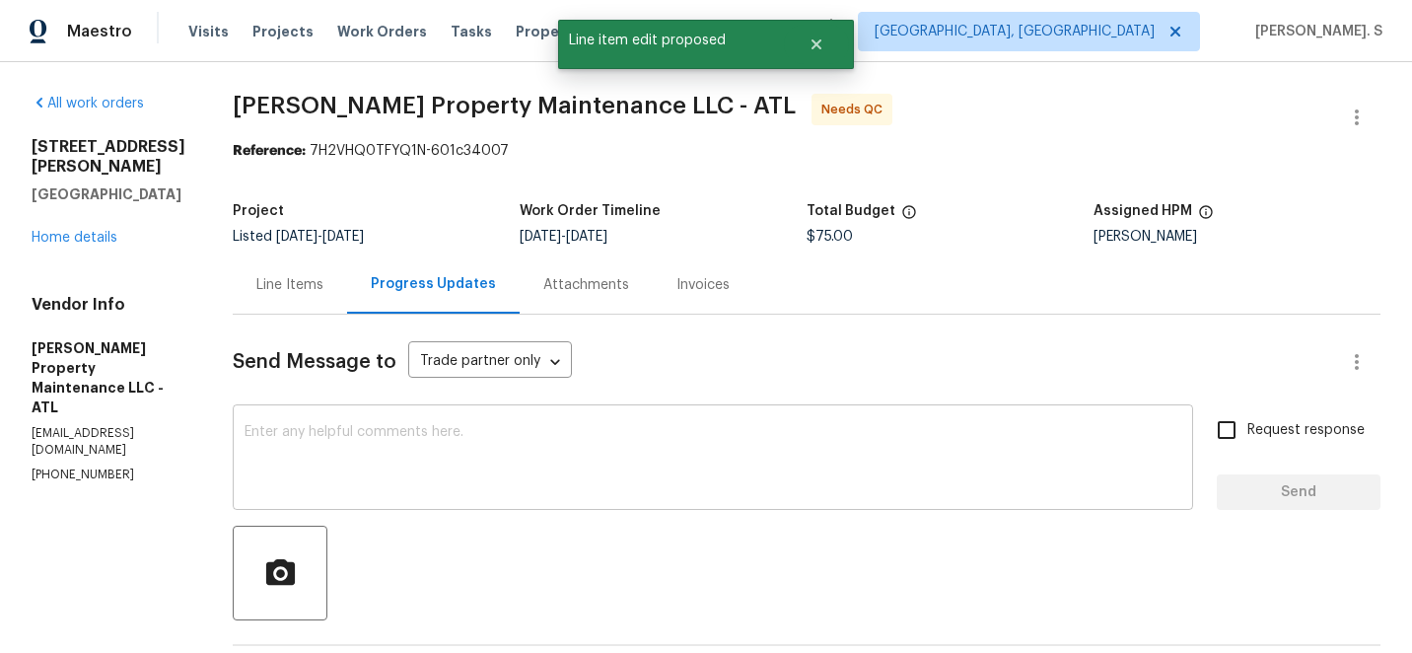
click at [579, 434] on textarea at bounding box center [712, 459] width 937 height 69
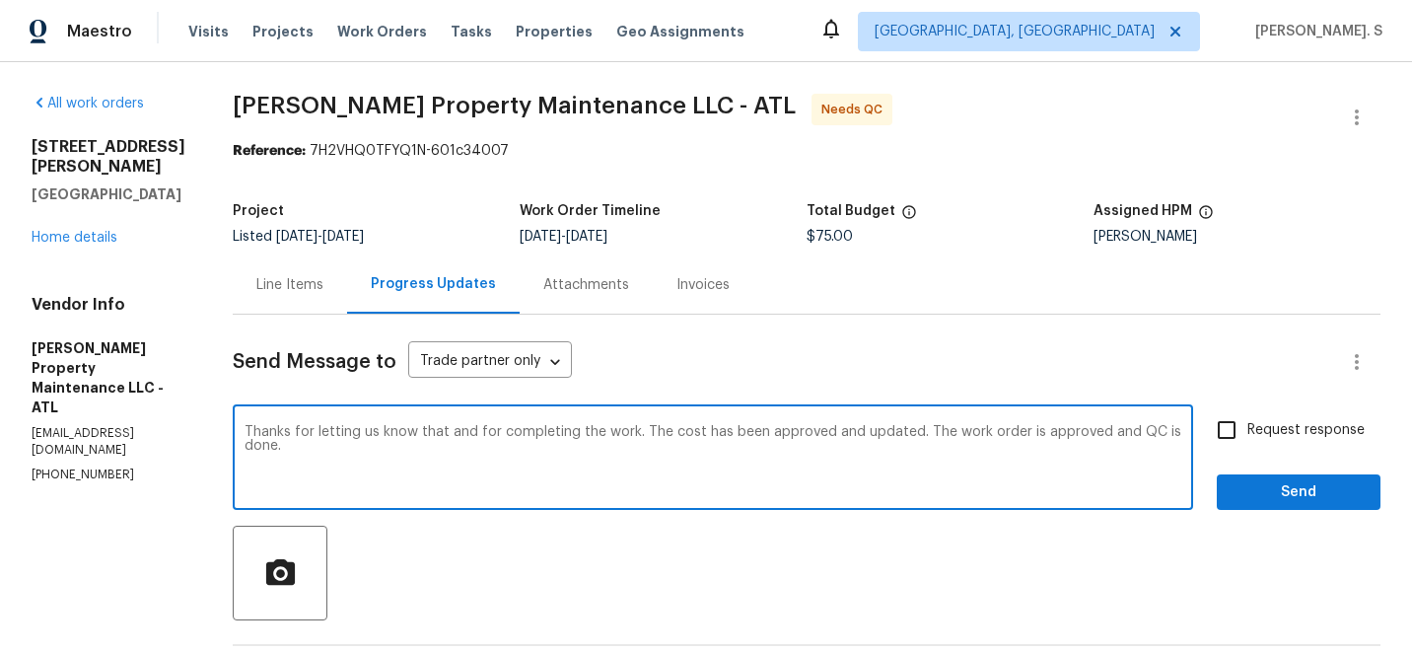
click at [579, 434] on textarea "Thanks for letting us know that and for completing the work. The cost has been …" at bounding box center [712, 459] width 937 height 69
type textarea "Thanks for letting us know that and for completing the work. The cost has been …"
click at [1296, 444] on label "Request response" at bounding box center [1285, 429] width 159 height 41
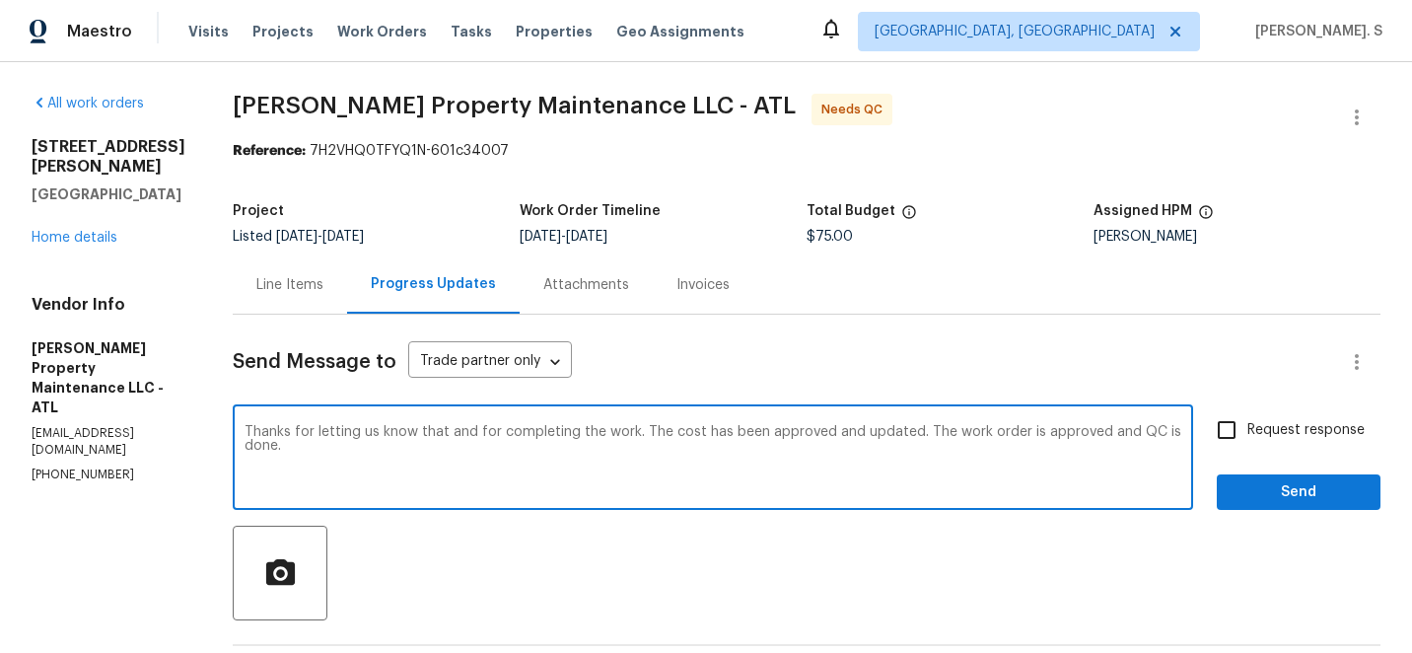
click at [1247, 444] on input "Request response" at bounding box center [1226, 429] width 41 height 41
checkbox input "true"
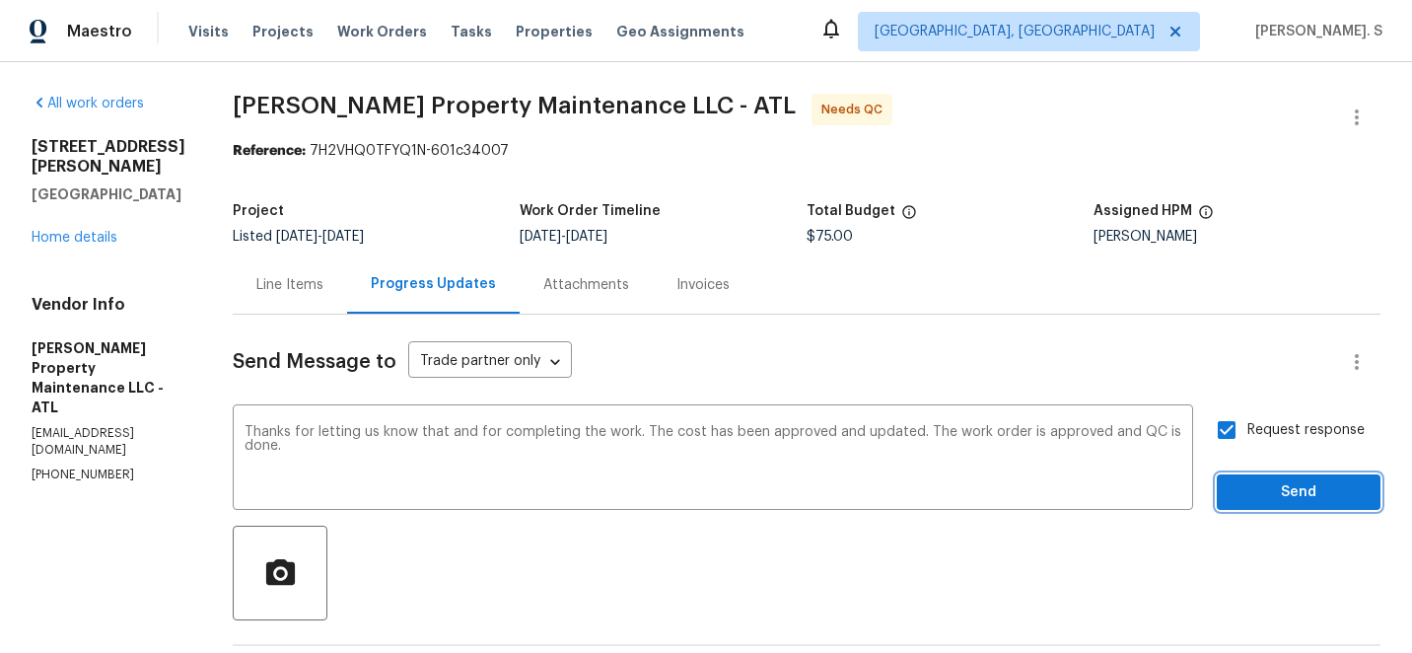
click at [1218, 485] on button "Send" at bounding box center [1299, 492] width 164 height 36
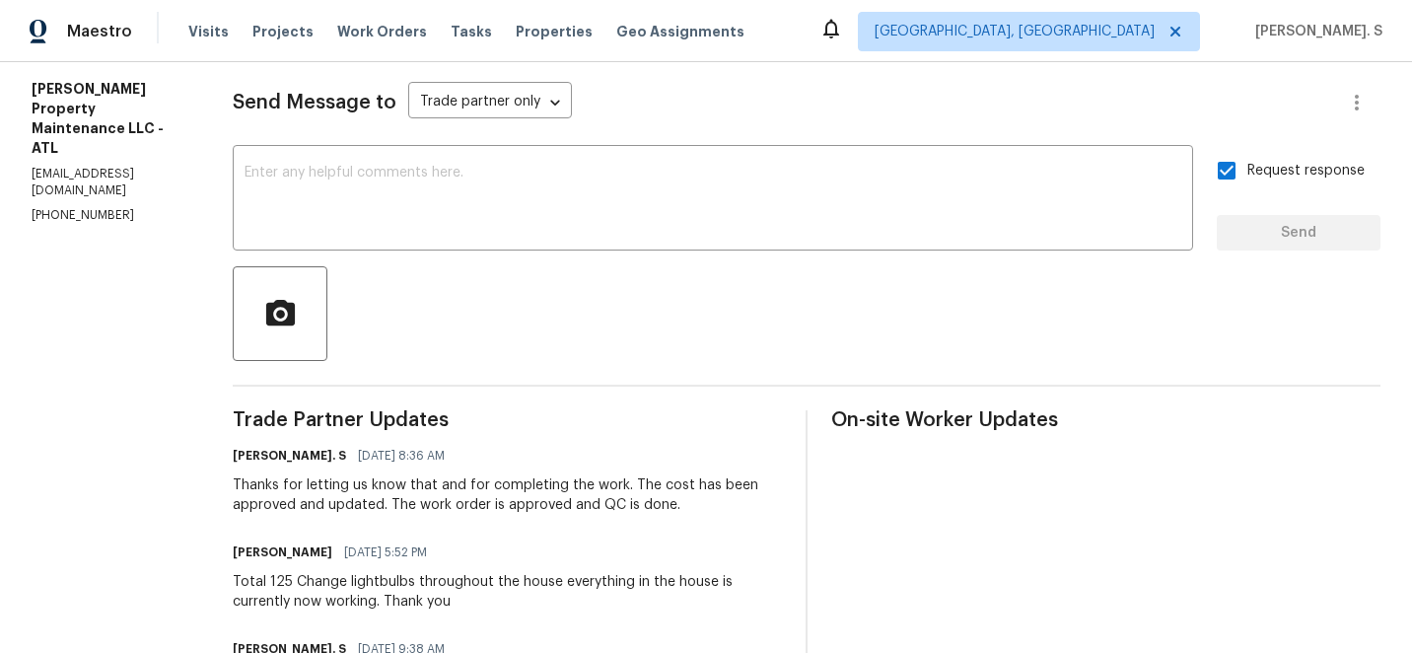
scroll to position [289, 0]
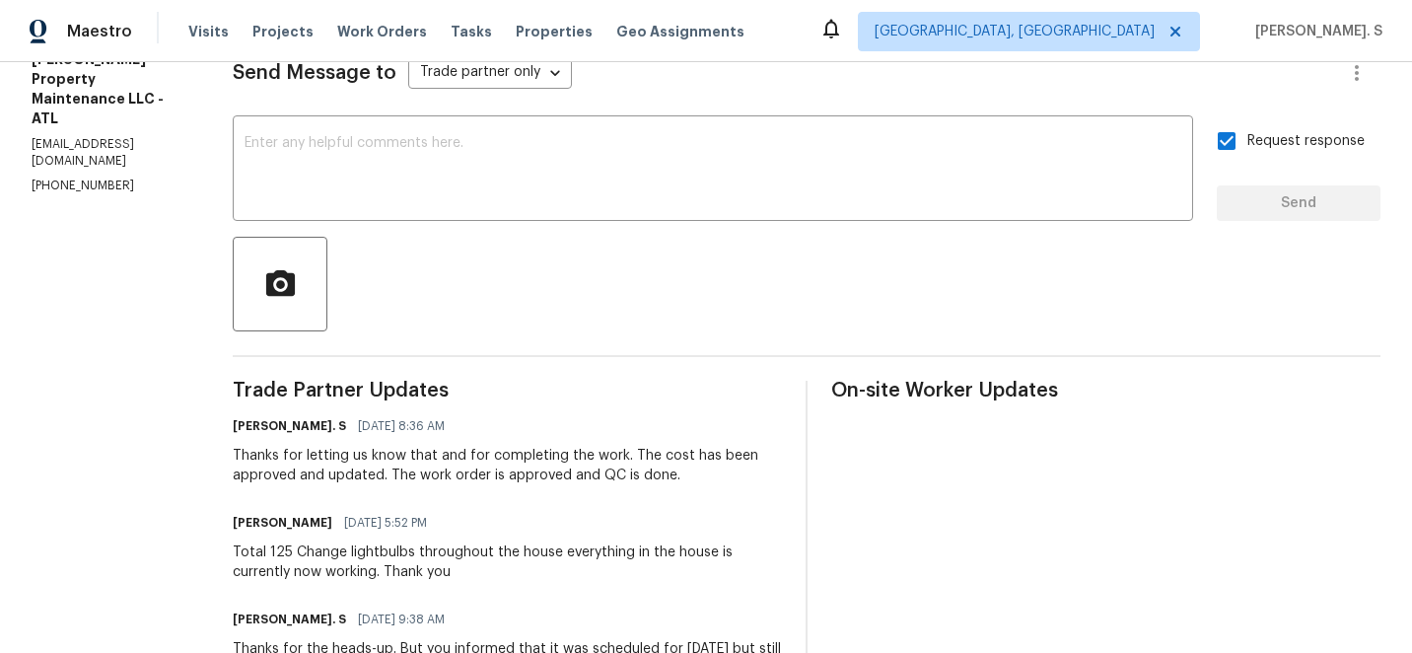
click at [300, 547] on div "Total 125 Change lightbulbs throughout the house everything in the house is cur…" at bounding box center [507, 561] width 549 height 39
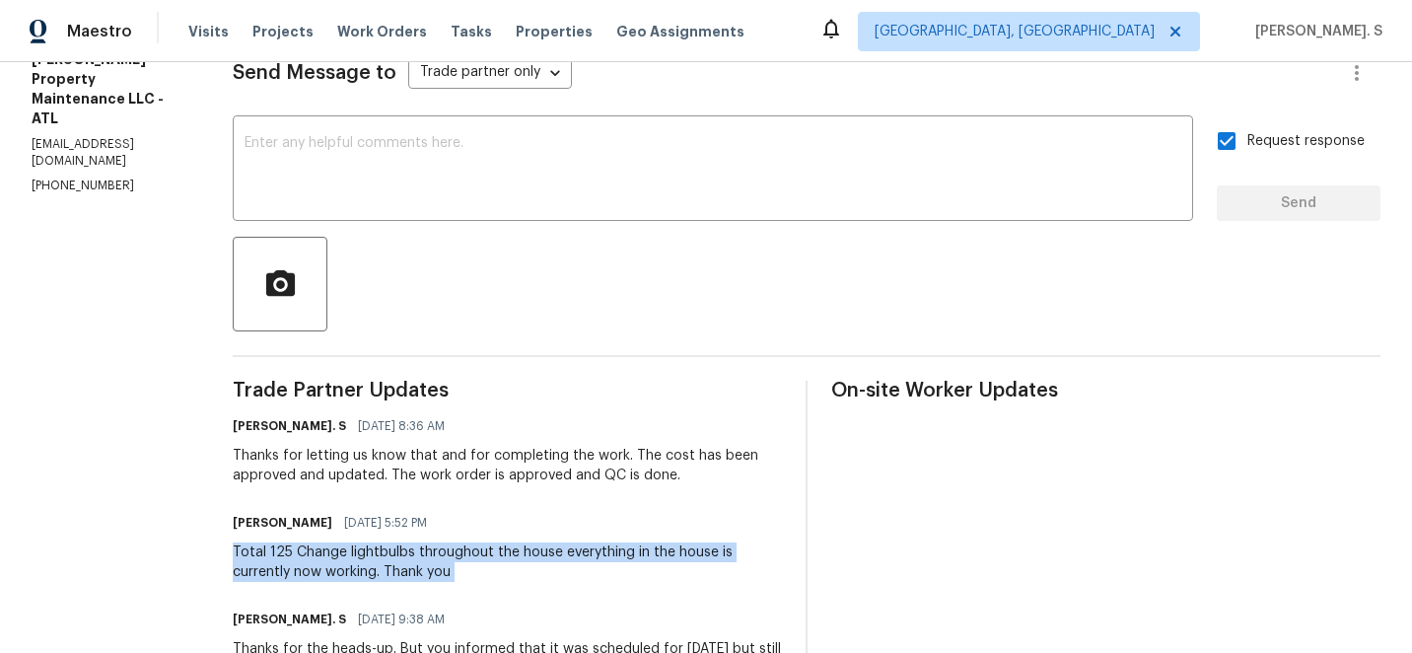
copy div "Total 125 Change lightbulbs throughout the house everything in the house is cur…"
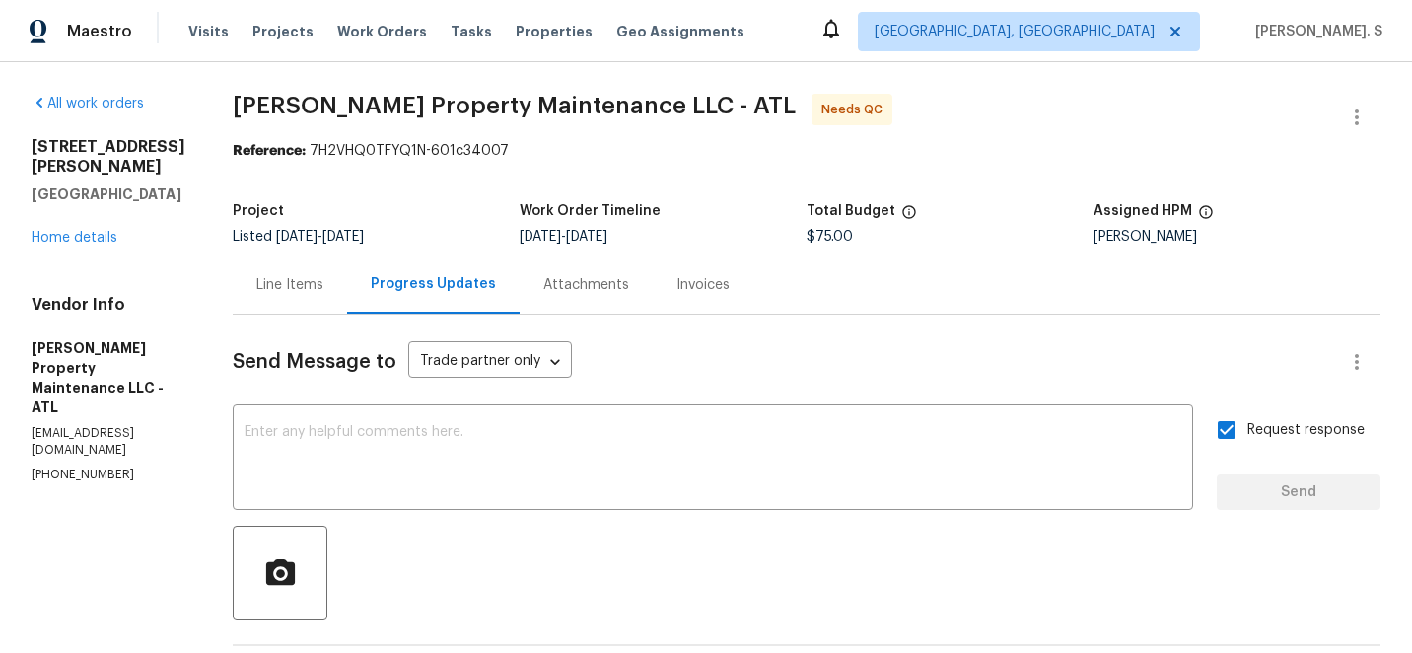
click at [338, 268] on div "Line Items" at bounding box center [290, 284] width 114 height 58
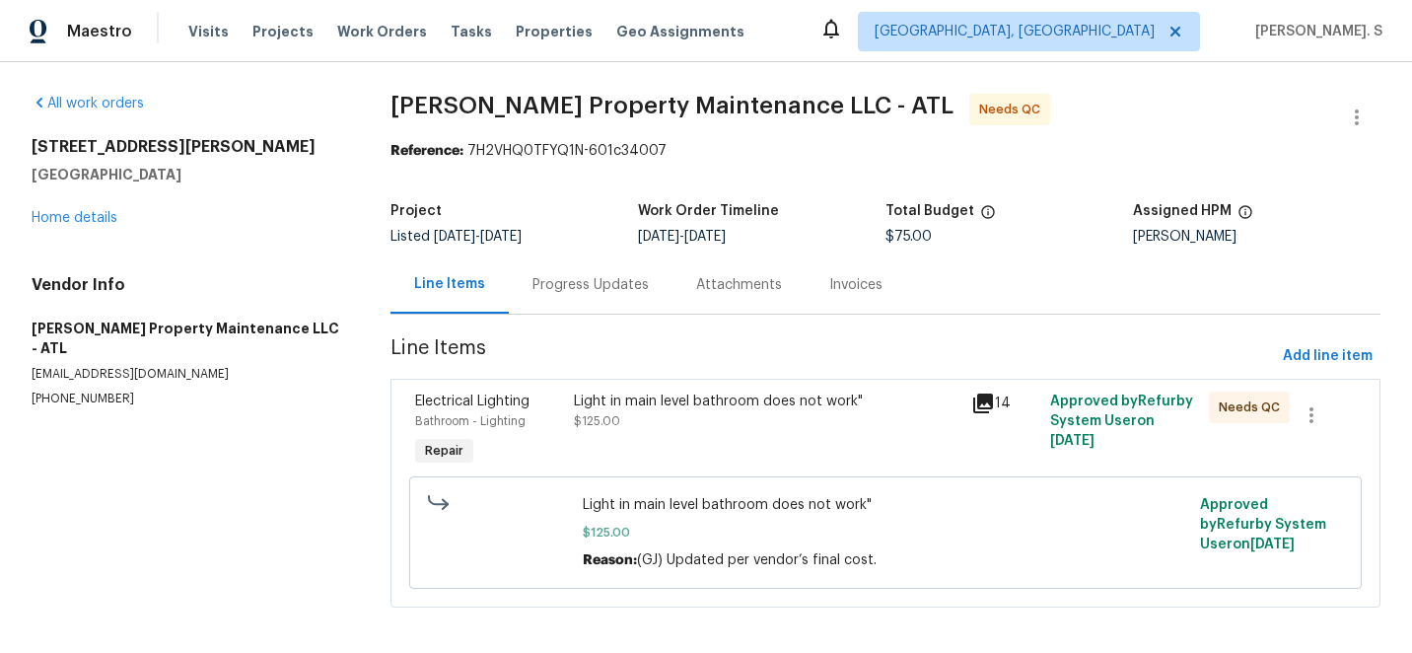
click at [795, 480] on div "Light in main level bathroom does not work" $125.00 Reason: (GJ) Updated per ve…" at bounding box center [885, 532] width 952 height 112
click at [762, 414] on div "Light in main level bathroom does not work" $125.00" at bounding box center [766, 410] width 385 height 39
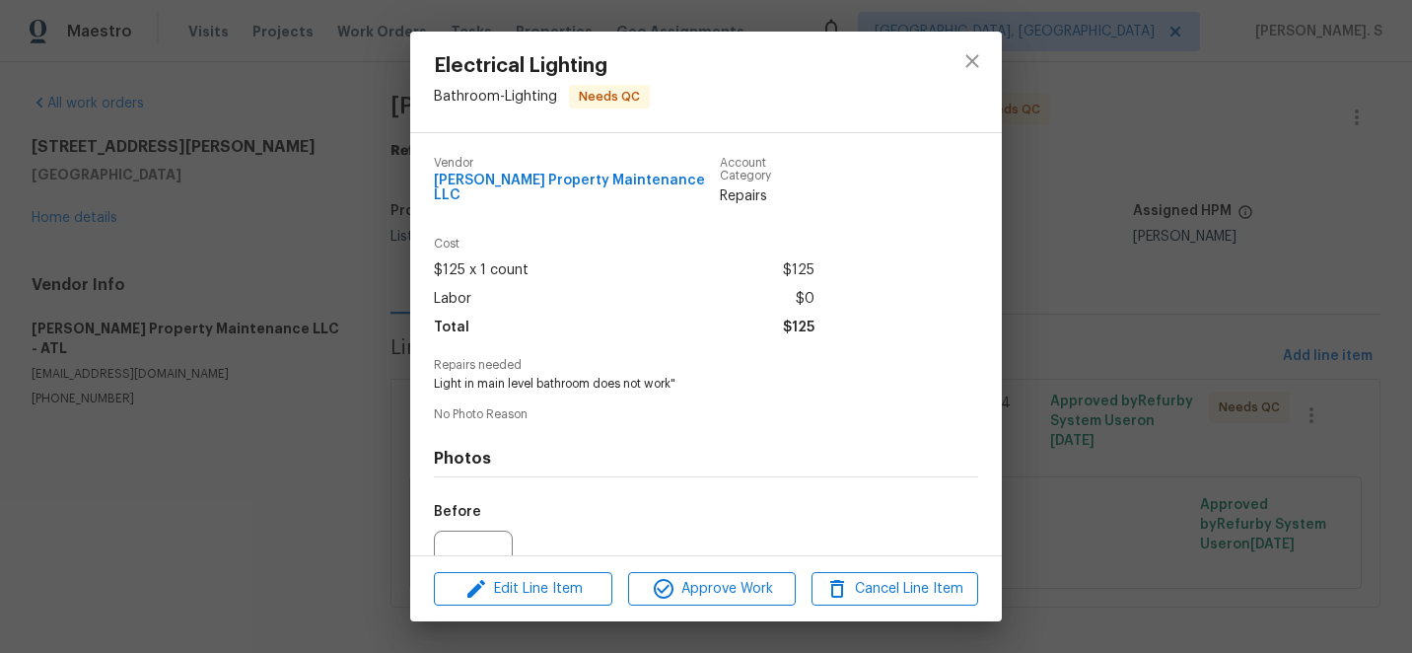
click at [758, 628] on div "Electrical Lighting Bathroom - Lighting Needs QC Vendor Glen Property Maintenan…" at bounding box center [706, 326] width 1412 height 653
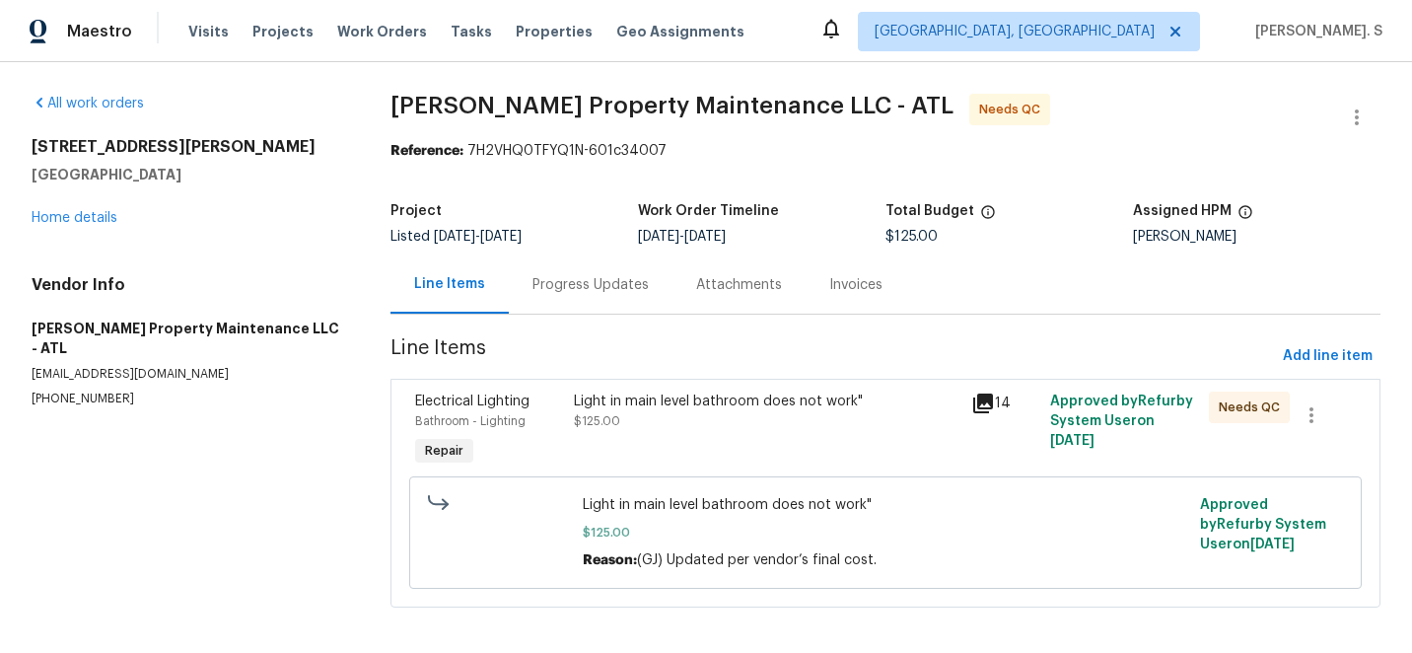
click at [666, 467] on div "Light in main level bathroom does not work" $125.00" at bounding box center [766, 430] width 397 height 91
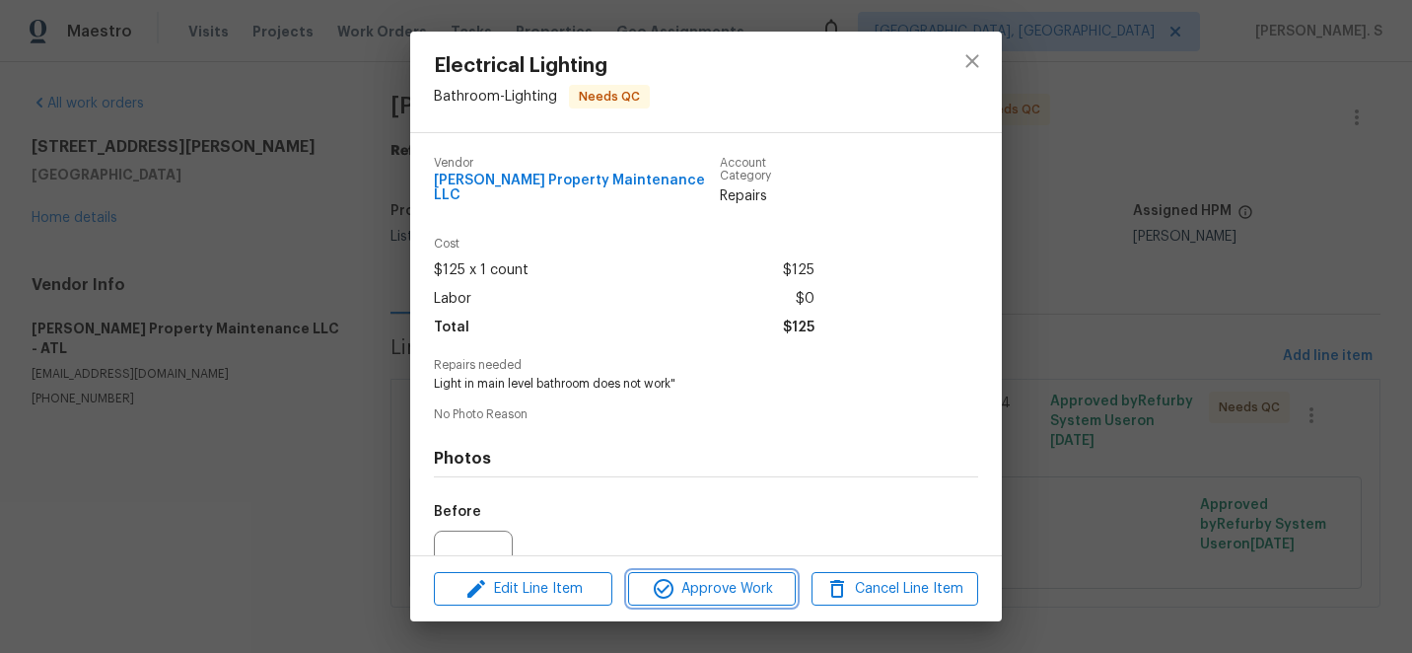
click at [670, 581] on icon "button" at bounding box center [664, 589] width 24 height 24
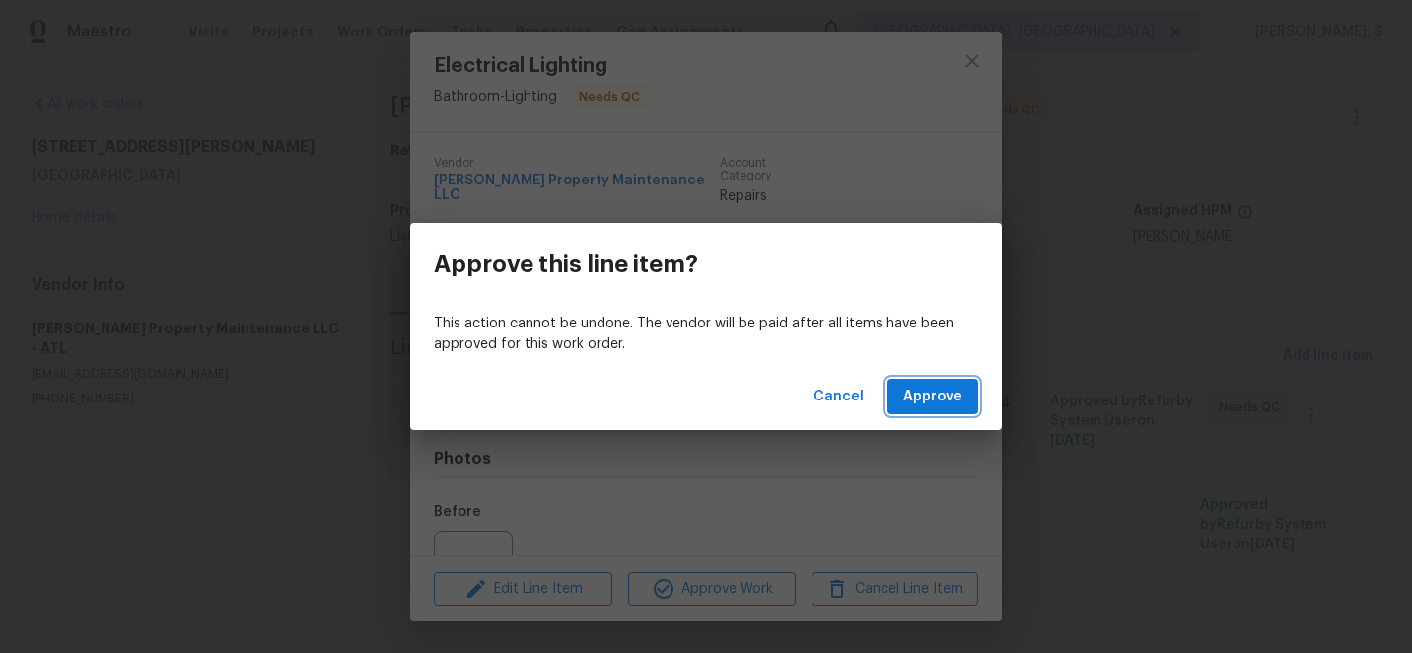
click at [925, 395] on span "Approve" at bounding box center [932, 396] width 59 height 25
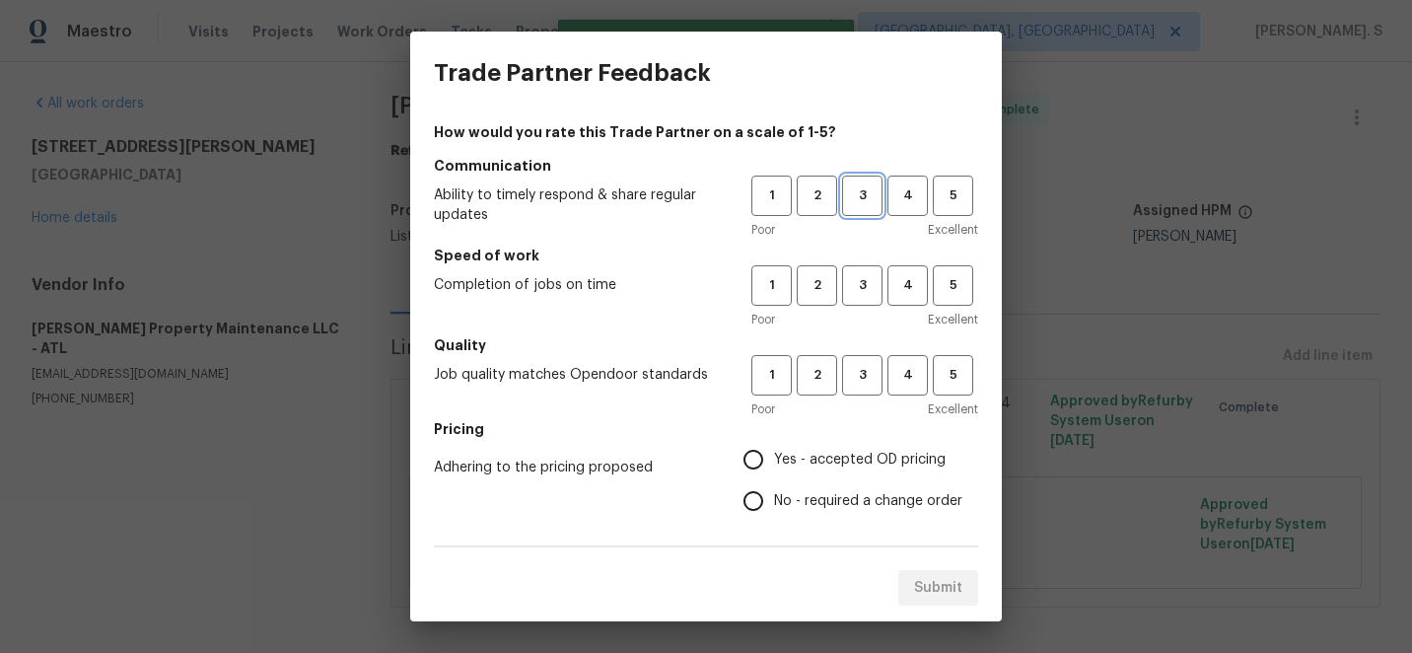
click at [878, 191] on span "3" at bounding box center [862, 195] width 36 height 23
click at [855, 275] on span "3" at bounding box center [862, 285] width 36 height 23
click at [857, 385] on span "3" at bounding box center [862, 375] width 36 height 23
click at [832, 478] on label "Yes - accepted OD pricing" at bounding box center [848, 459] width 230 height 41
click at [774, 478] on input "Yes - accepted OD pricing" at bounding box center [753, 459] width 41 height 41
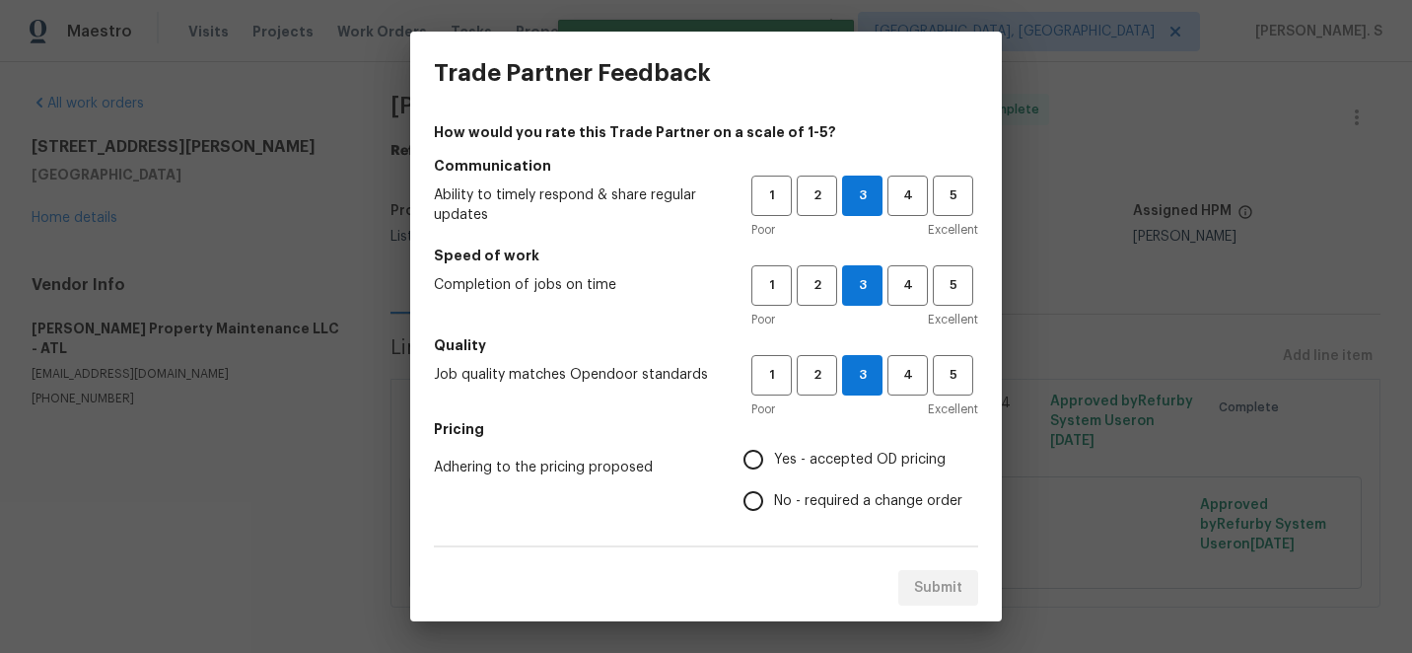
radio input "true"
click at [831, 513] on label "No - required a change order" at bounding box center [848, 500] width 230 height 41
click at [774, 513] on input "No - required a change order" at bounding box center [753, 500] width 41 height 41
radio input "true"
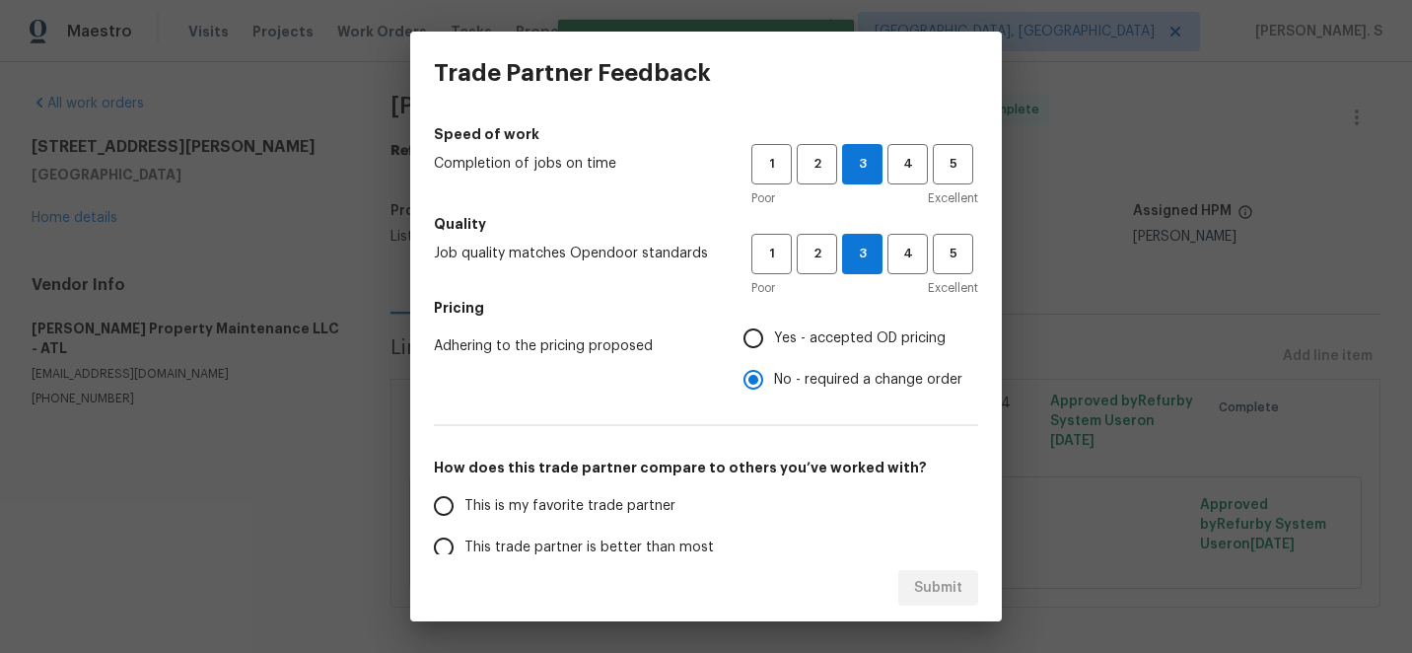
scroll to position [255, 0]
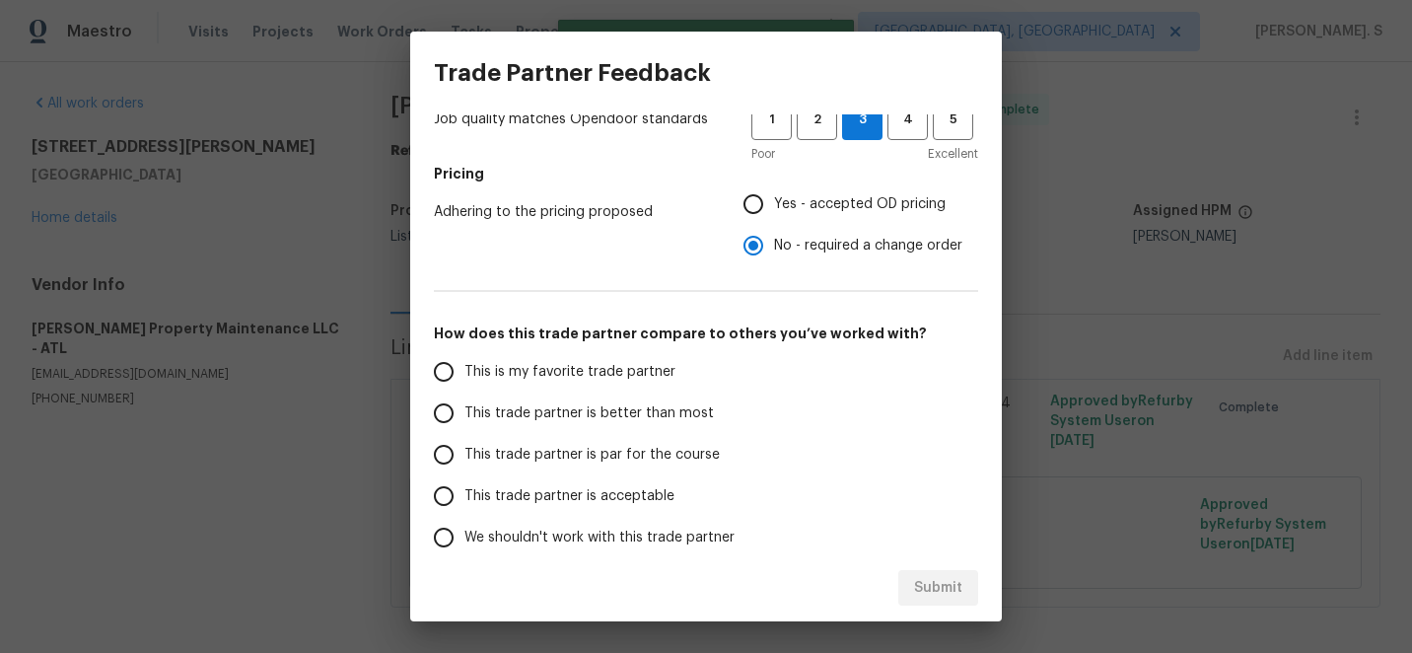
click at [580, 446] on span "This trade partner is par for the course" at bounding box center [591, 455] width 255 height 21
click at [464, 446] on input "This trade partner is par for the course" at bounding box center [443, 454] width 41 height 41
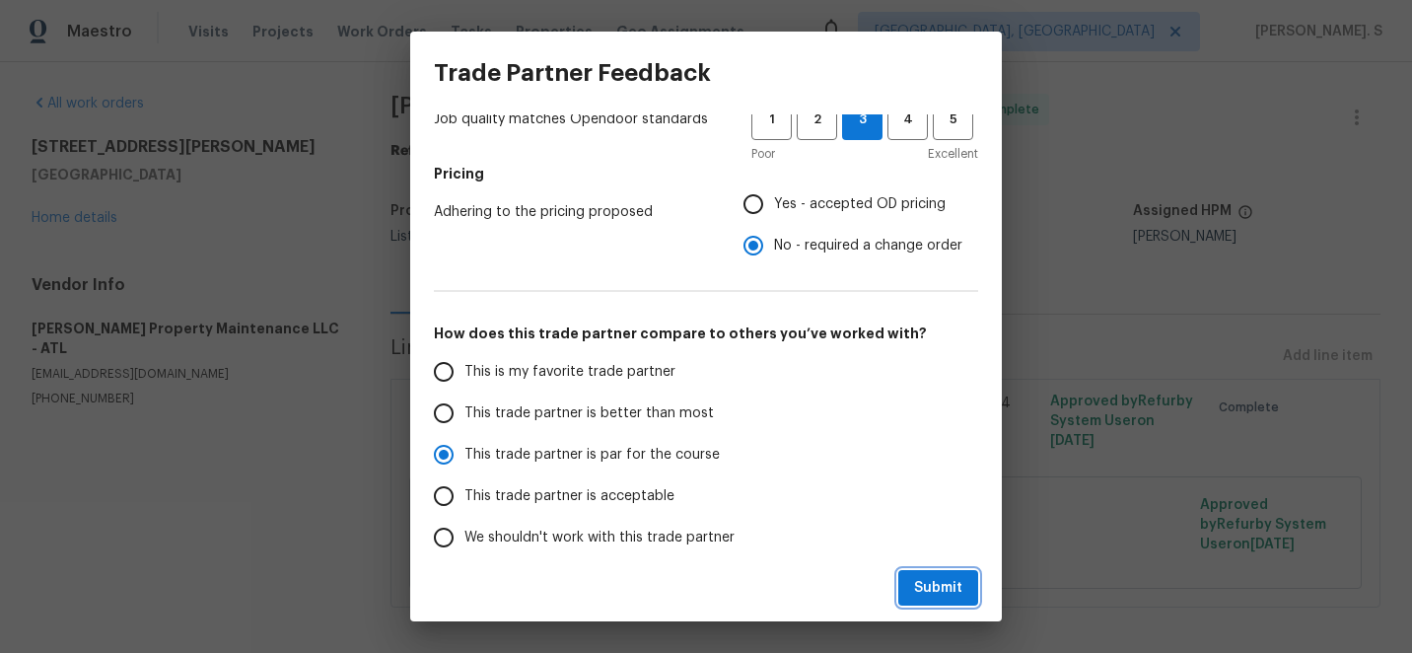
click at [944, 592] on span "Submit" at bounding box center [938, 588] width 48 height 25
radio input "true"
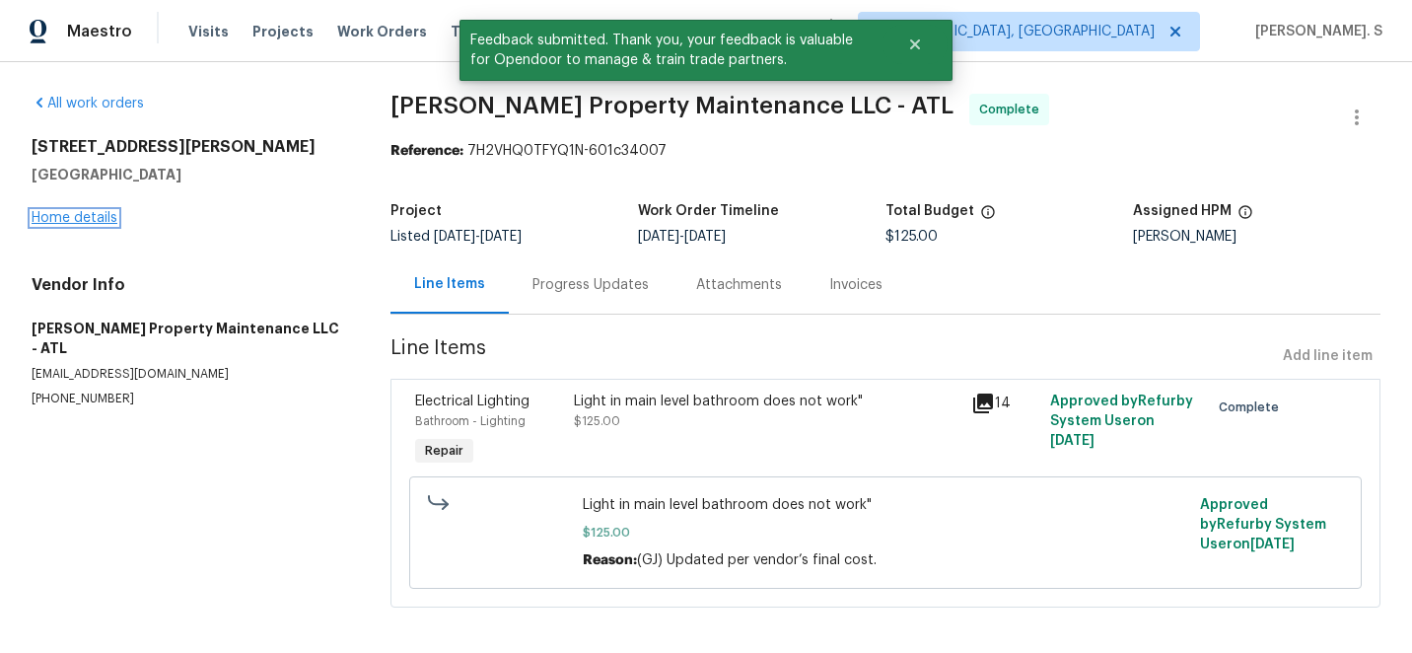
click at [78, 213] on link "Home details" at bounding box center [75, 218] width 86 height 14
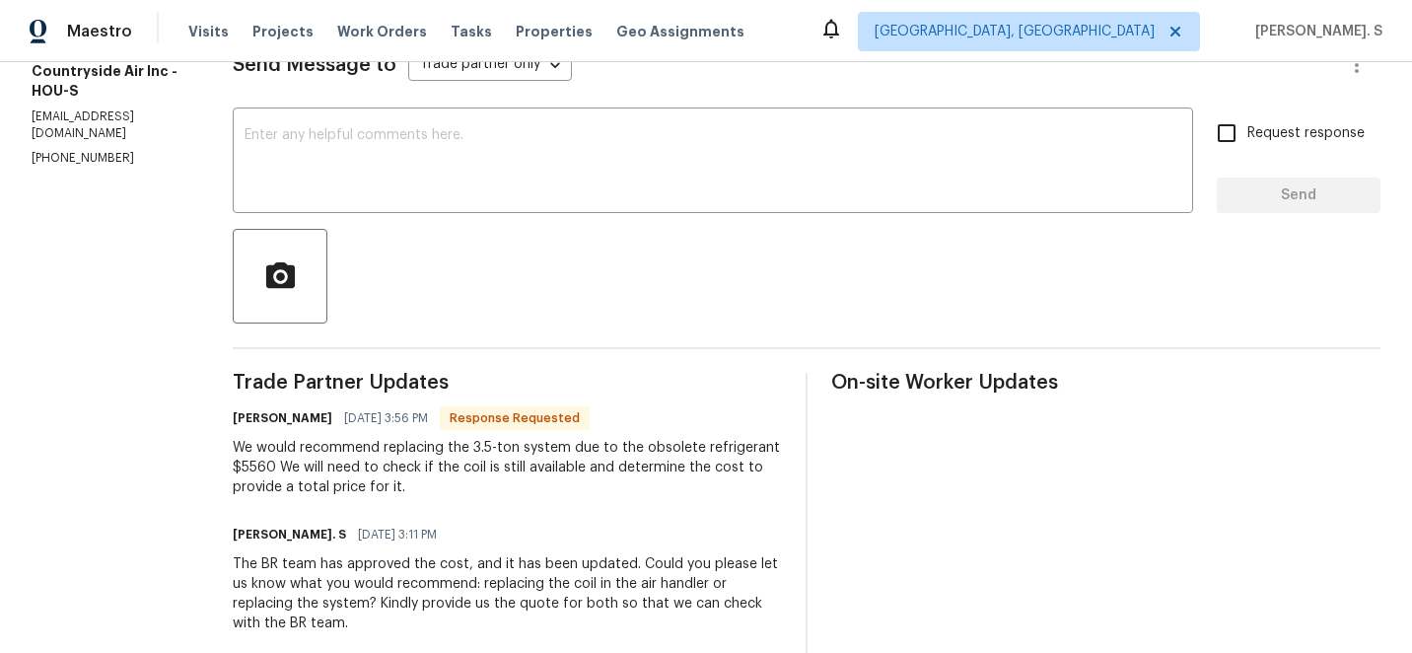
scroll to position [402, 0]
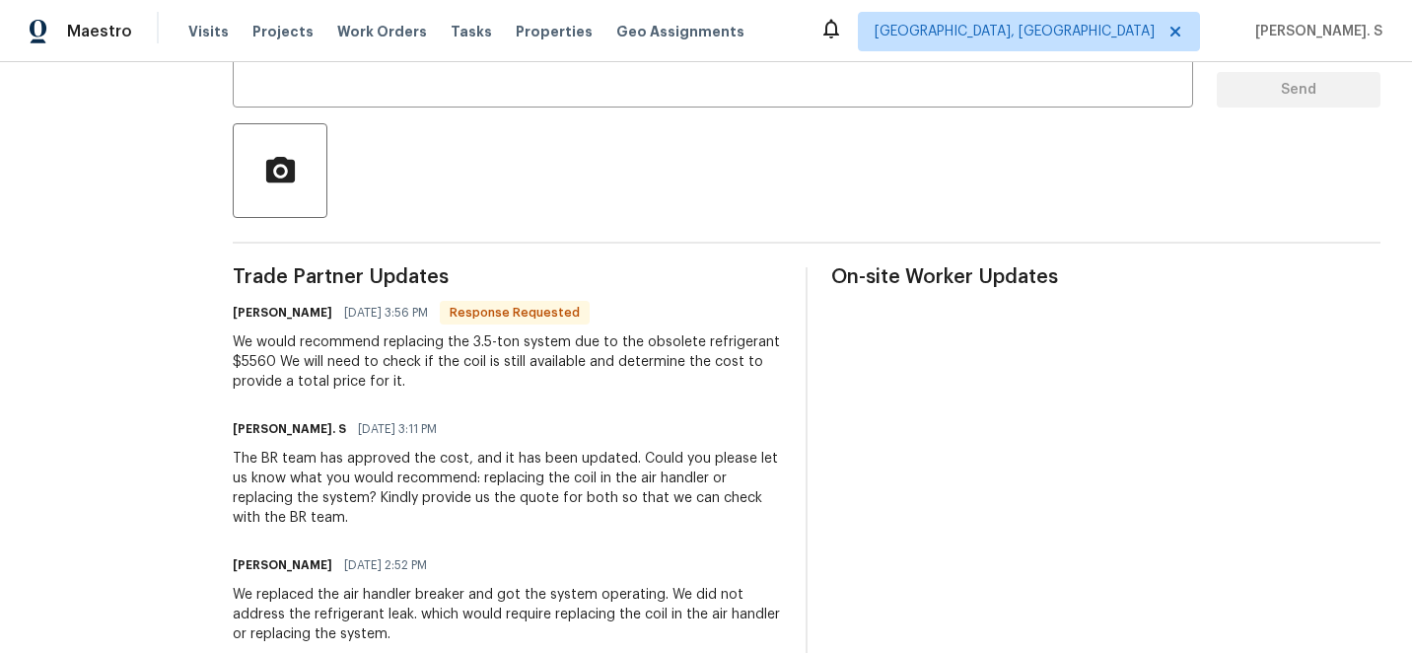
click at [357, 354] on div "We would recommend replacing the 3.5-ton system due to the obsolete refrigerant…" at bounding box center [507, 361] width 549 height 59
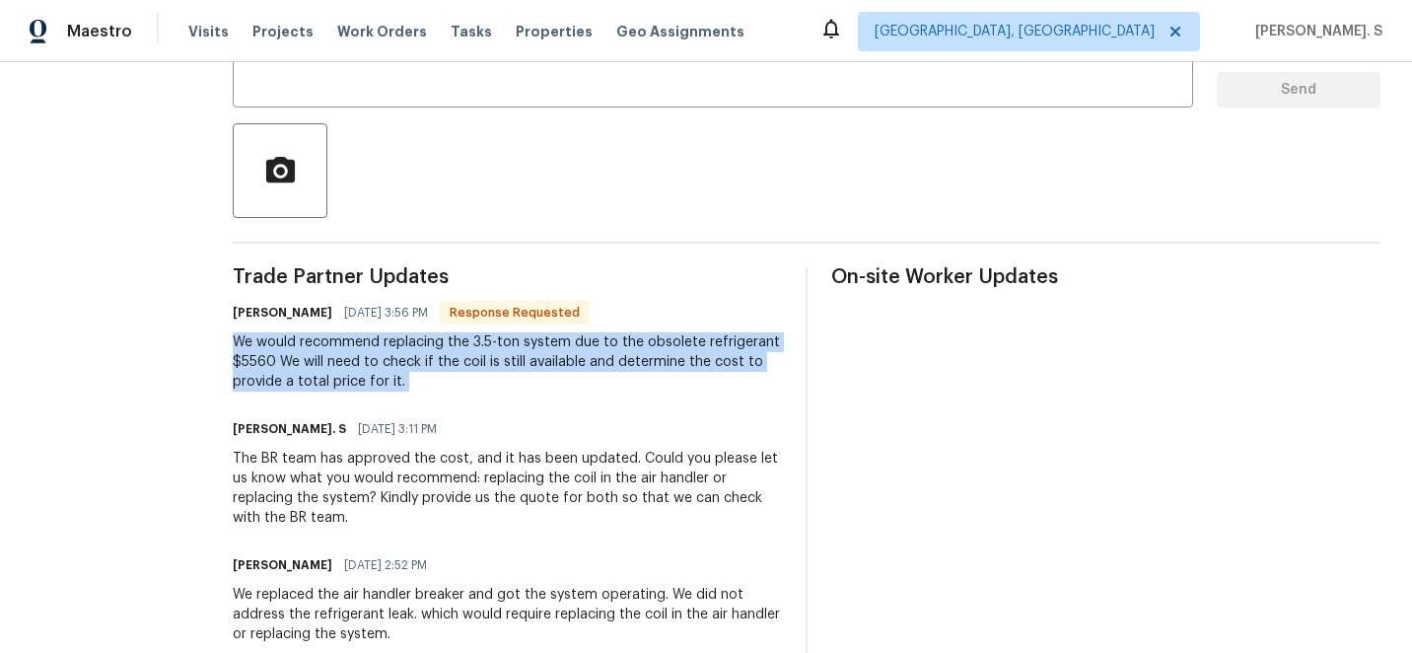
click at [357, 354] on div "We would recommend replacing the 3.5-ton system due to the obsolete refrigerant…" at bounding box center [507, 361] width 549 height 59
copy div "We would recommend replacing the 3.5-ton system due to the obsolete refrigerant…"
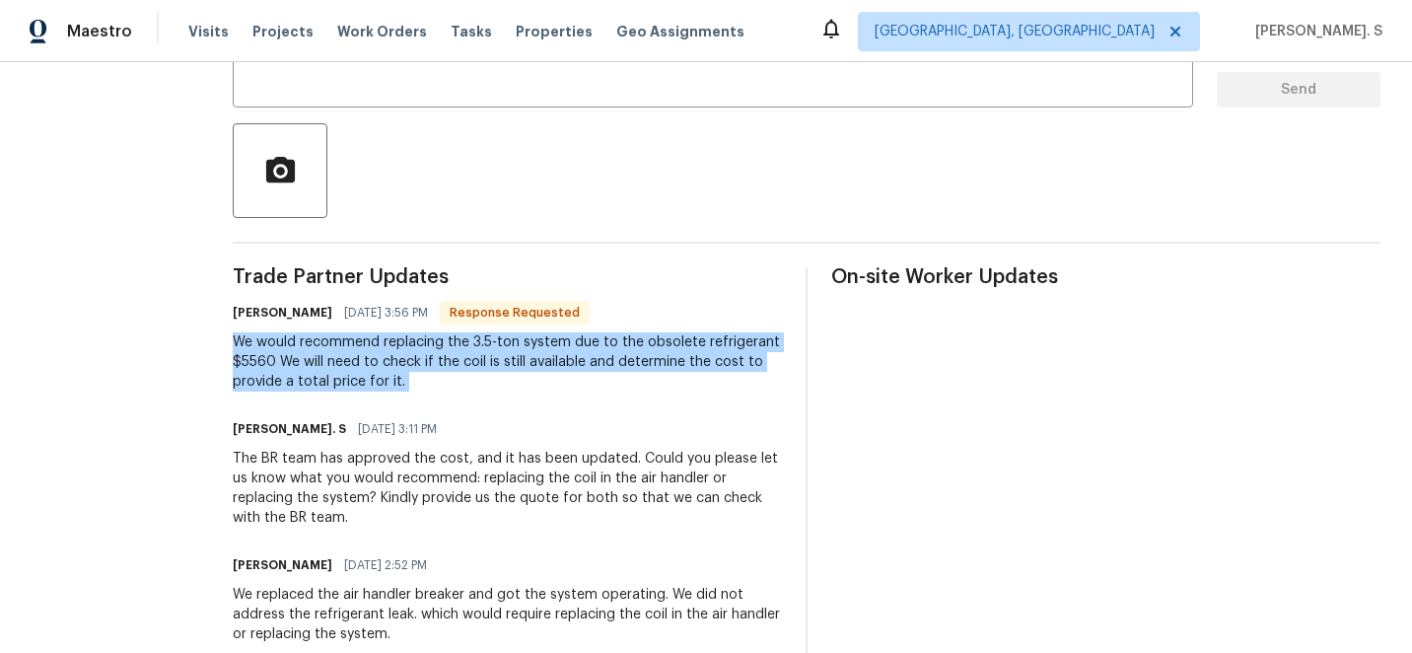
scroll to position [0, 0]
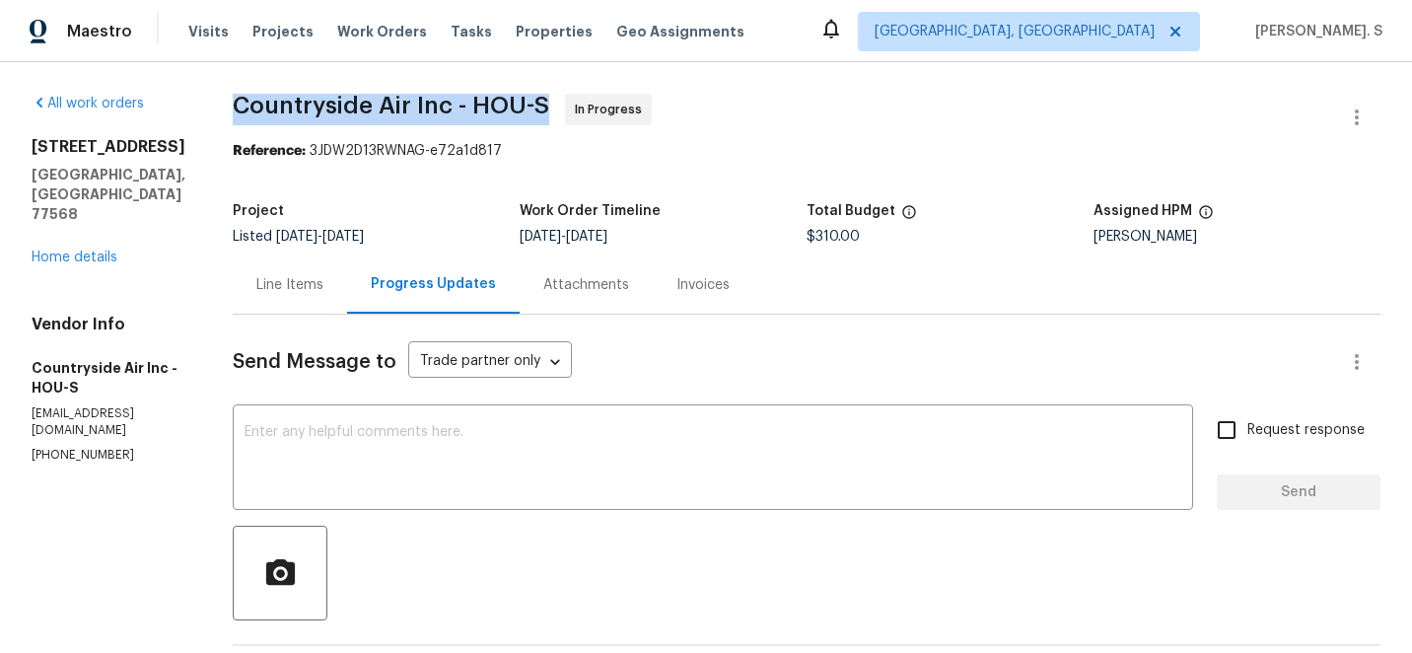
copy span "Countryside Air Inc - HOU-S"
click at [289, 293] on div "Line Items" at bounding box center [289, 285] width 67 height 20
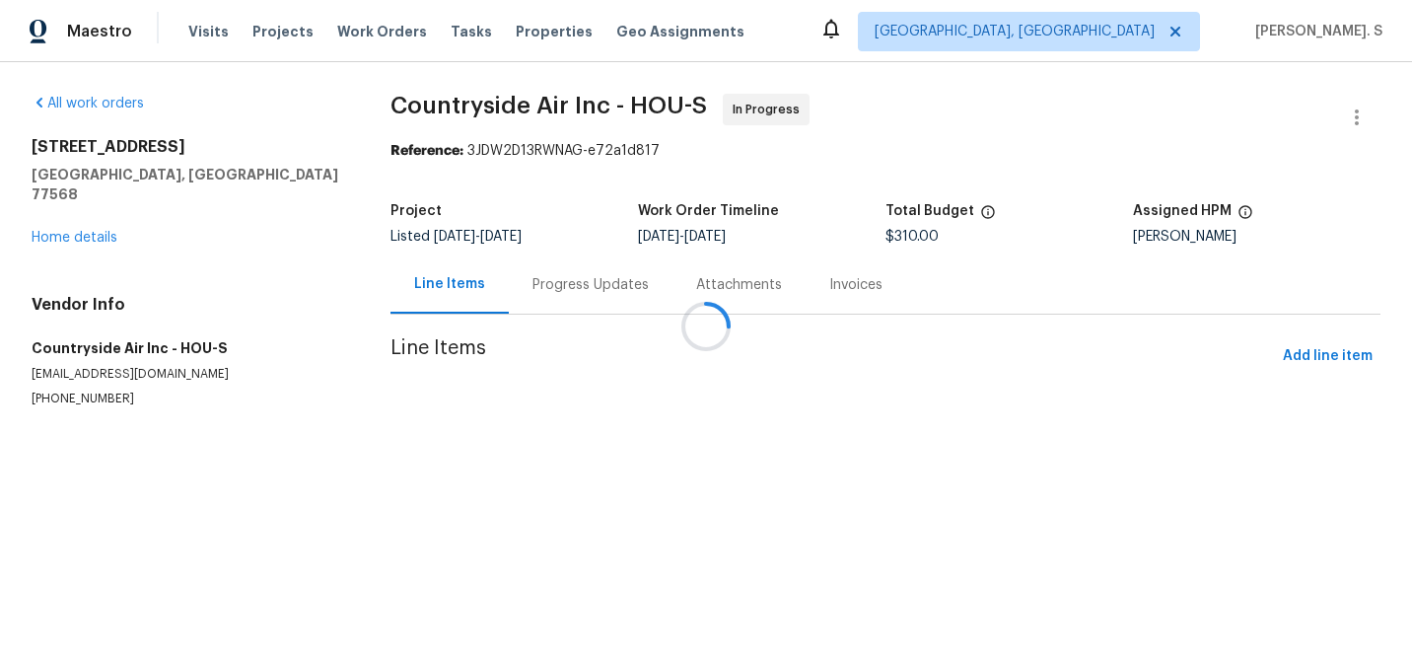
click at [664, 520] on div at bounding box center [706, 326] width 1412 height 653
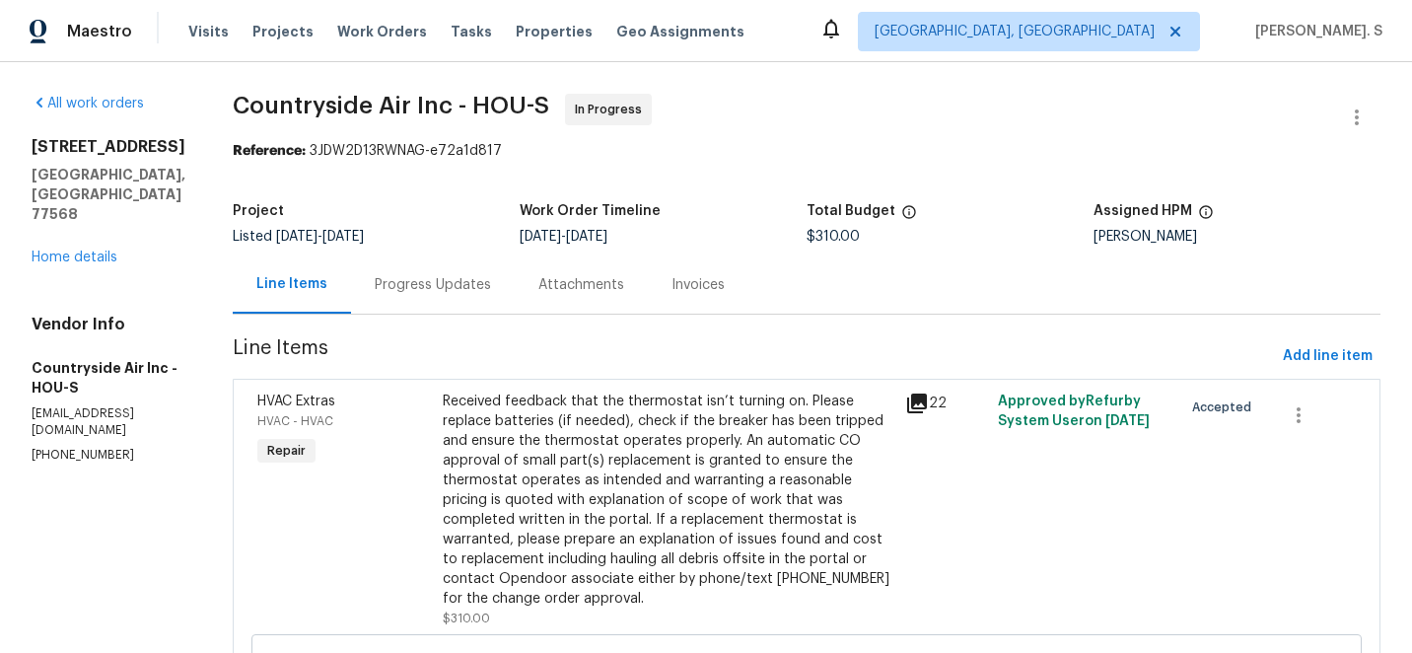
click at [663, 543] on div "Received feedback that the thermostat isn’t turning on. Please replace batterie…" at bounding box center [668, 499] width 451 height 217
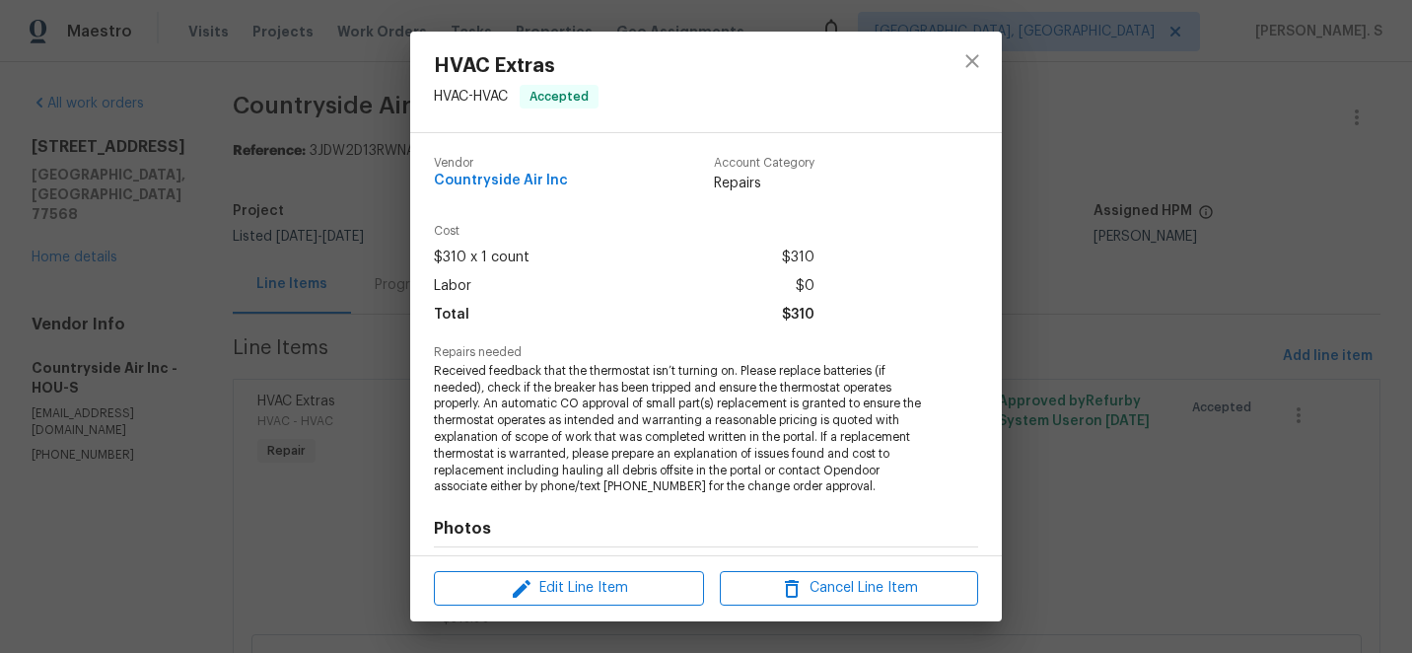
scroll to position [272, 0]
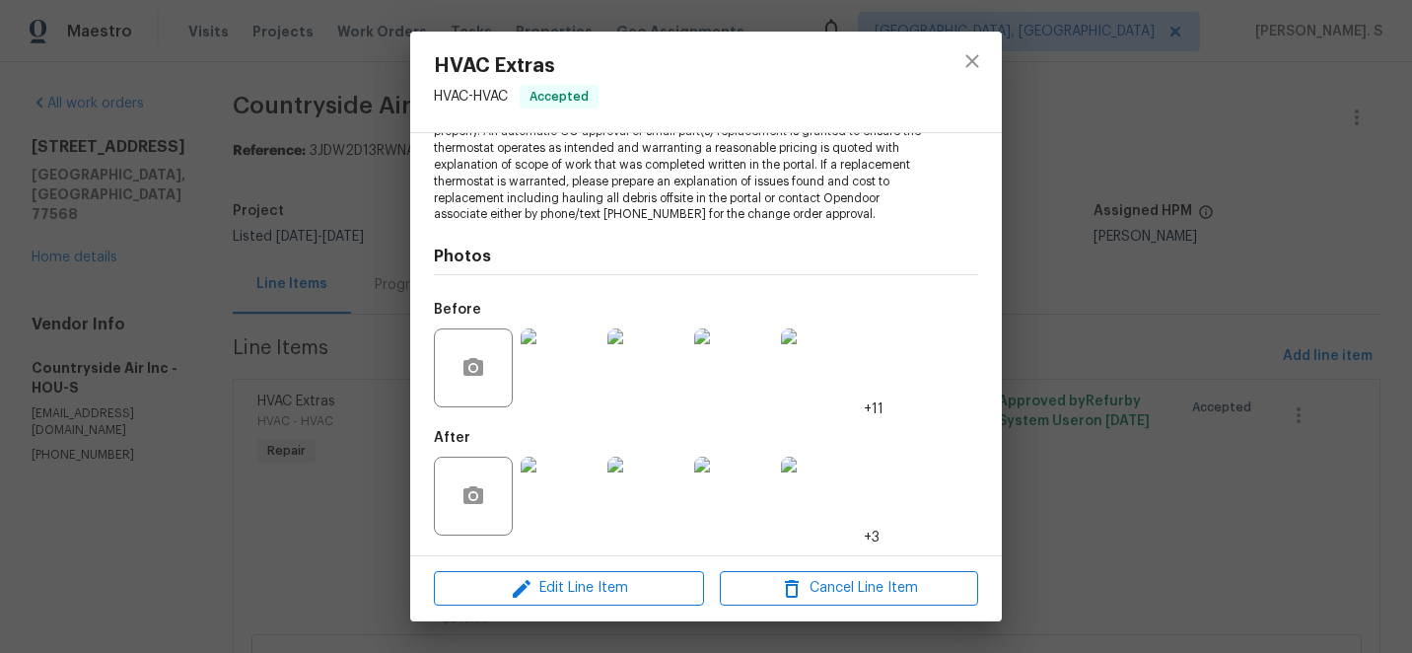
click at [674, 144] on span "Received feedback that the thermostat isn’t turning on. Please replace batterie…" at bounding box center [679, 157] width 490 height 132
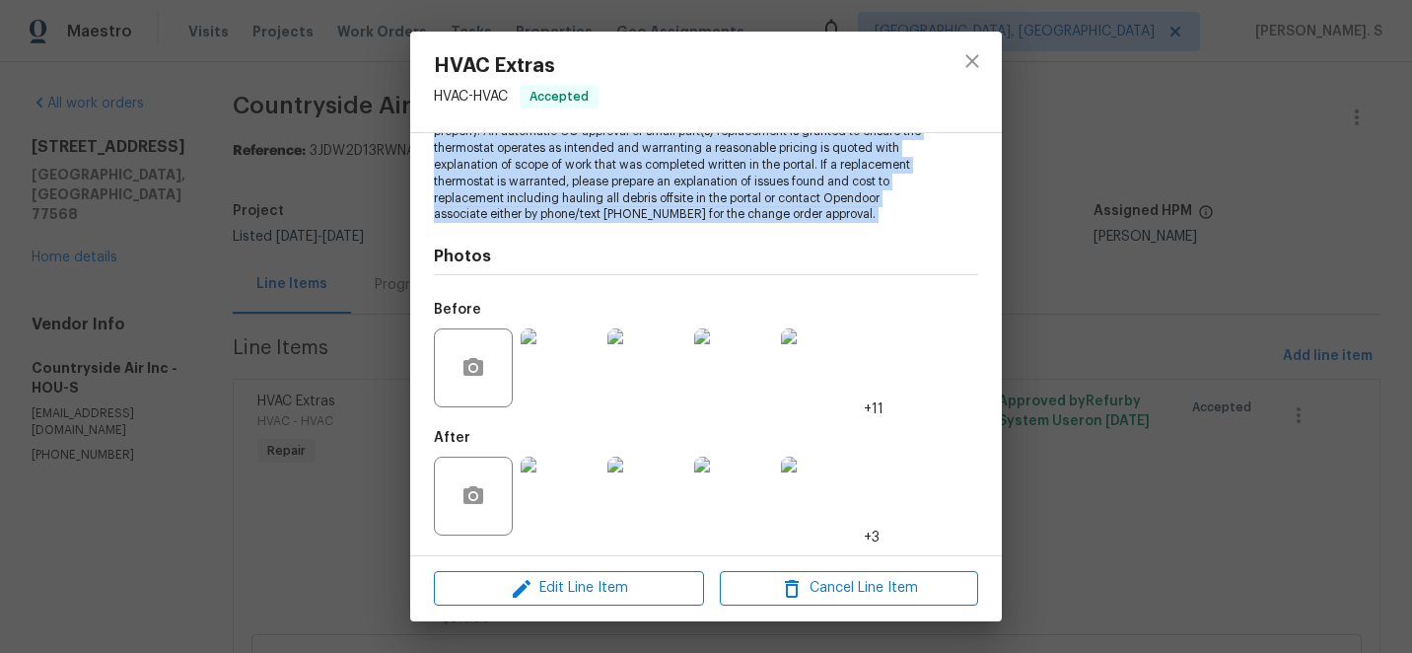
copy span "Received feedback that the thermostat isn’t turning on. Please replace batterie…"
click at [978, 64] on icon "close" at bounding box center [972, 61] width 24 height 24
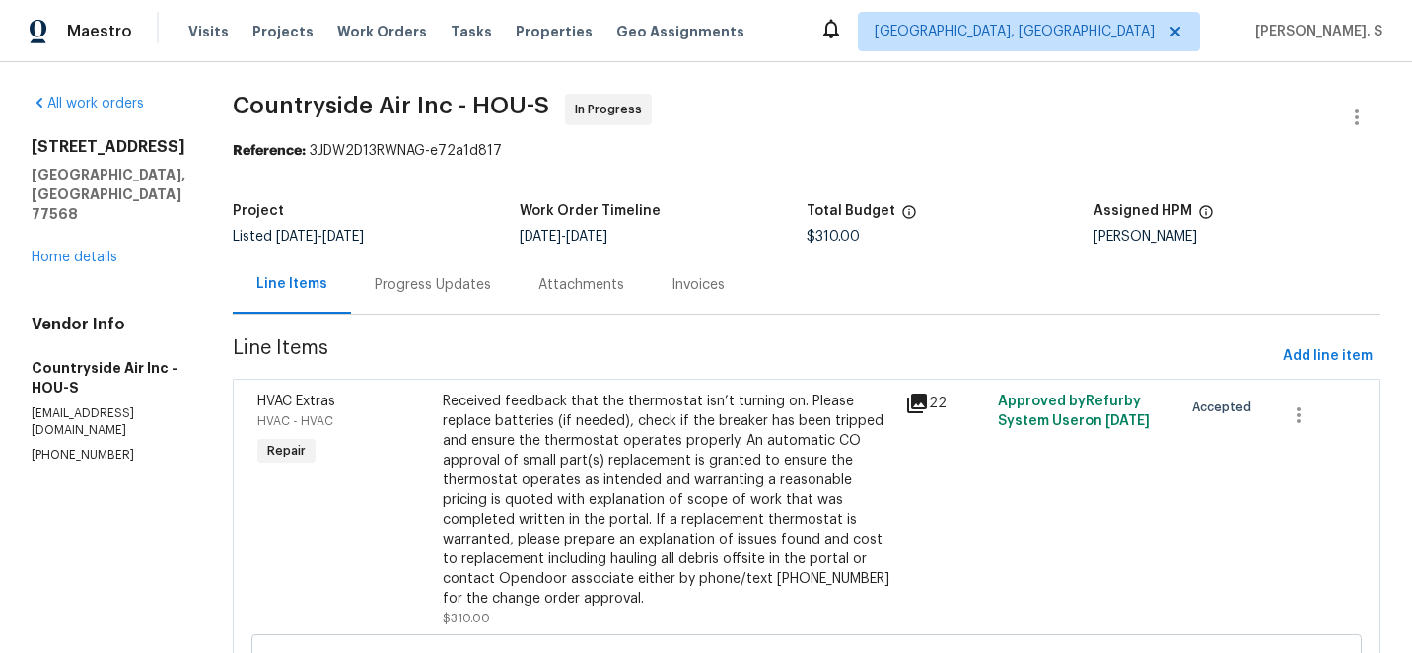
click at [416, 290] on div "Progress Updates" at bounding box center [433, 285] width 116 height 20
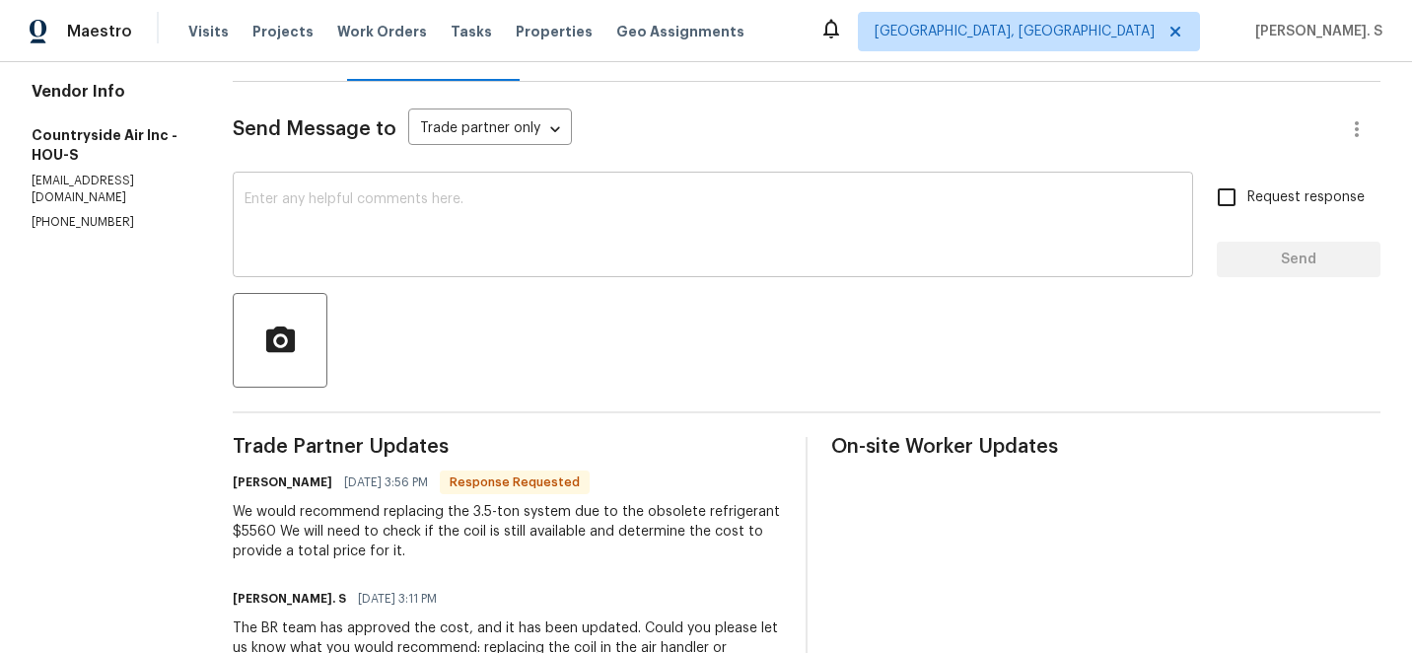
scroll to position [256, 0]
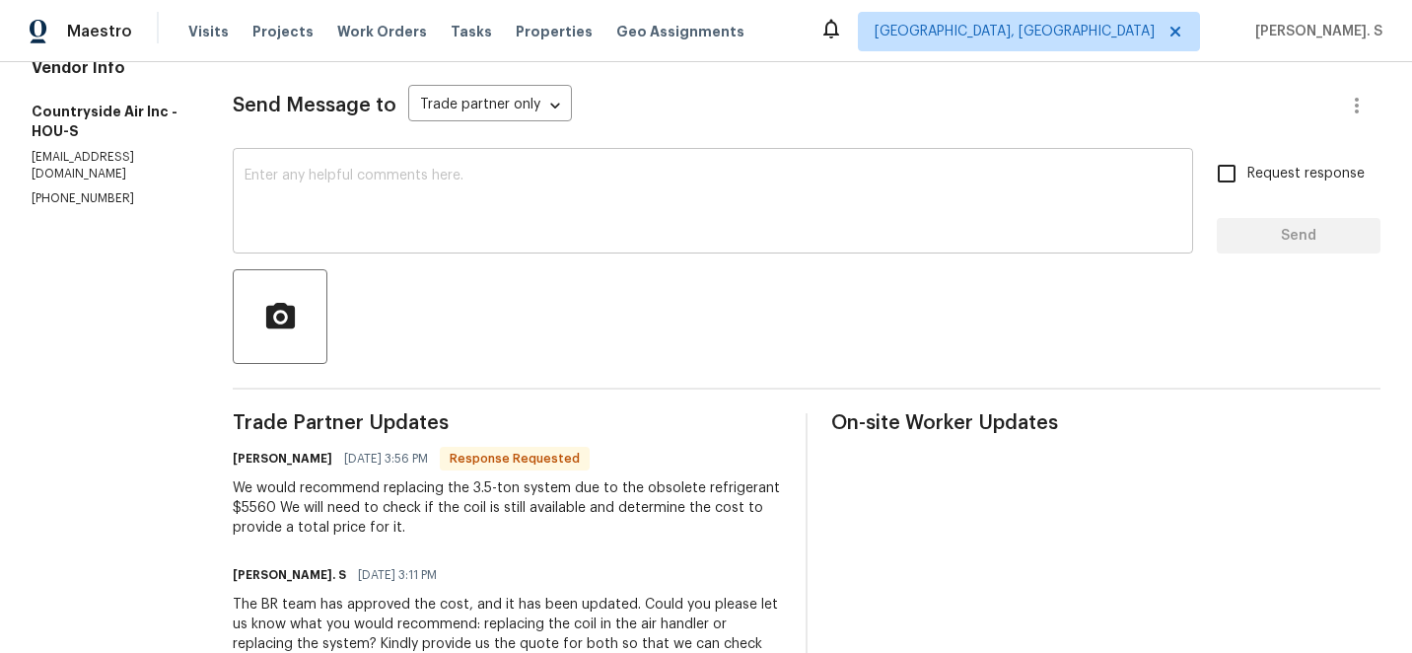
click at [557, 251] on div "x ​" at bounding box center [713, 203] width 960 height 101
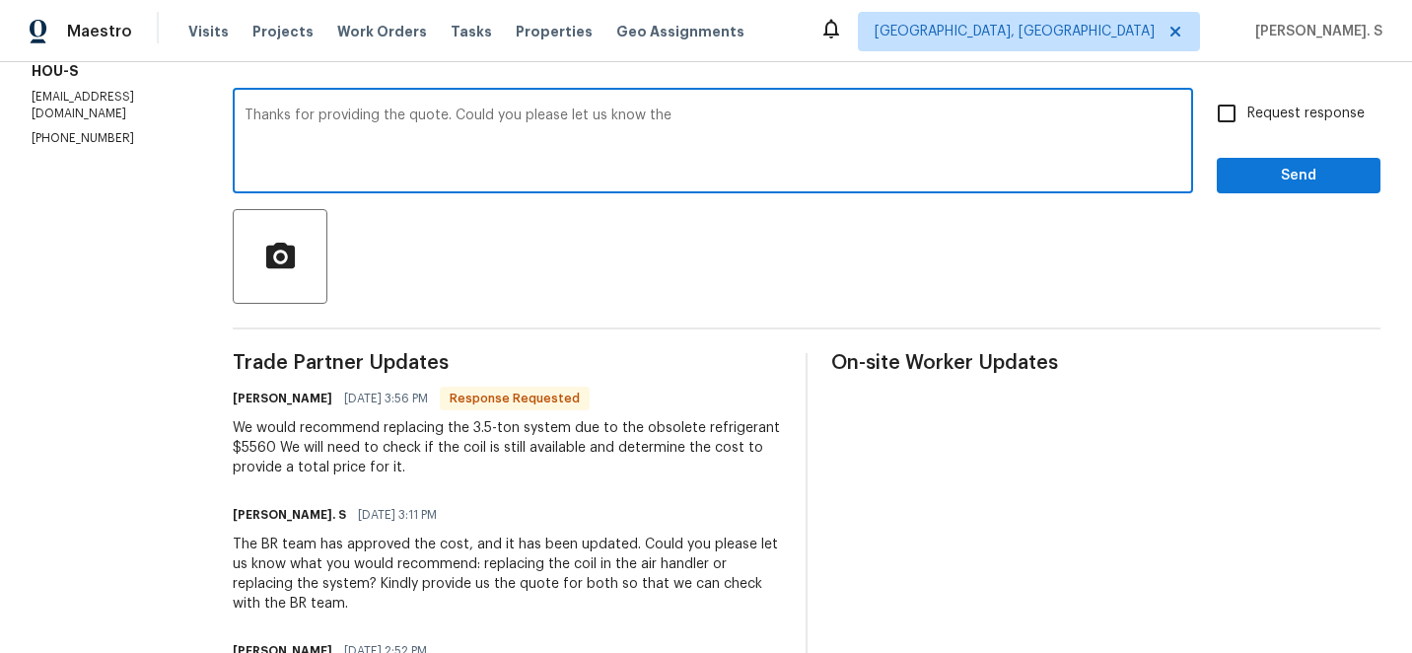
scroll to position [356, 0]
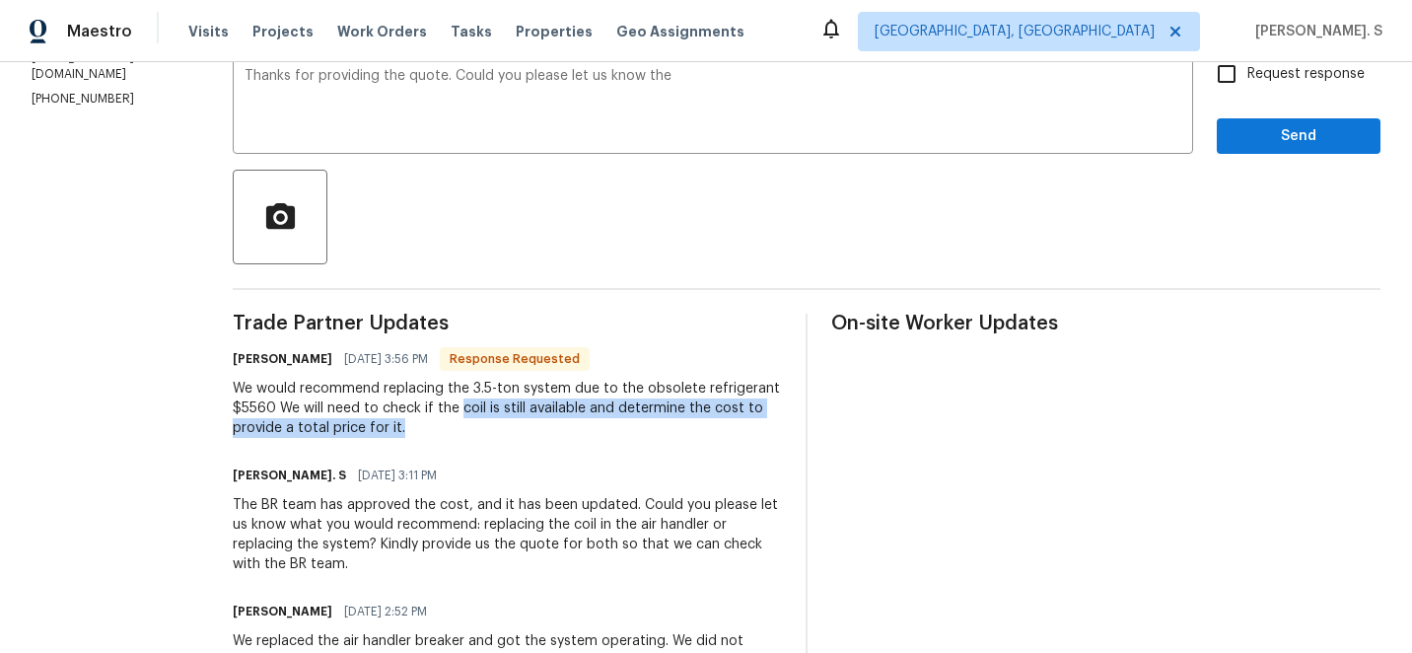
drag, startPoint x: 455, startPoint y: 408, endPoint x: 518, endPoint y: 426, distance: 64.6
click at [518, 426] on div "We would recommend replacing the 3.5-ton system due to the obsolete refrigerant…" at bounding box center [507, 408] width 549 height 59
copy div "coil is still available and determine the cost to provide a total price for it."
click at [721, 95] on textarea "Thanks for providing the quote. Could you please let us know the" at bounding box center [712, 103] width 937 height 69
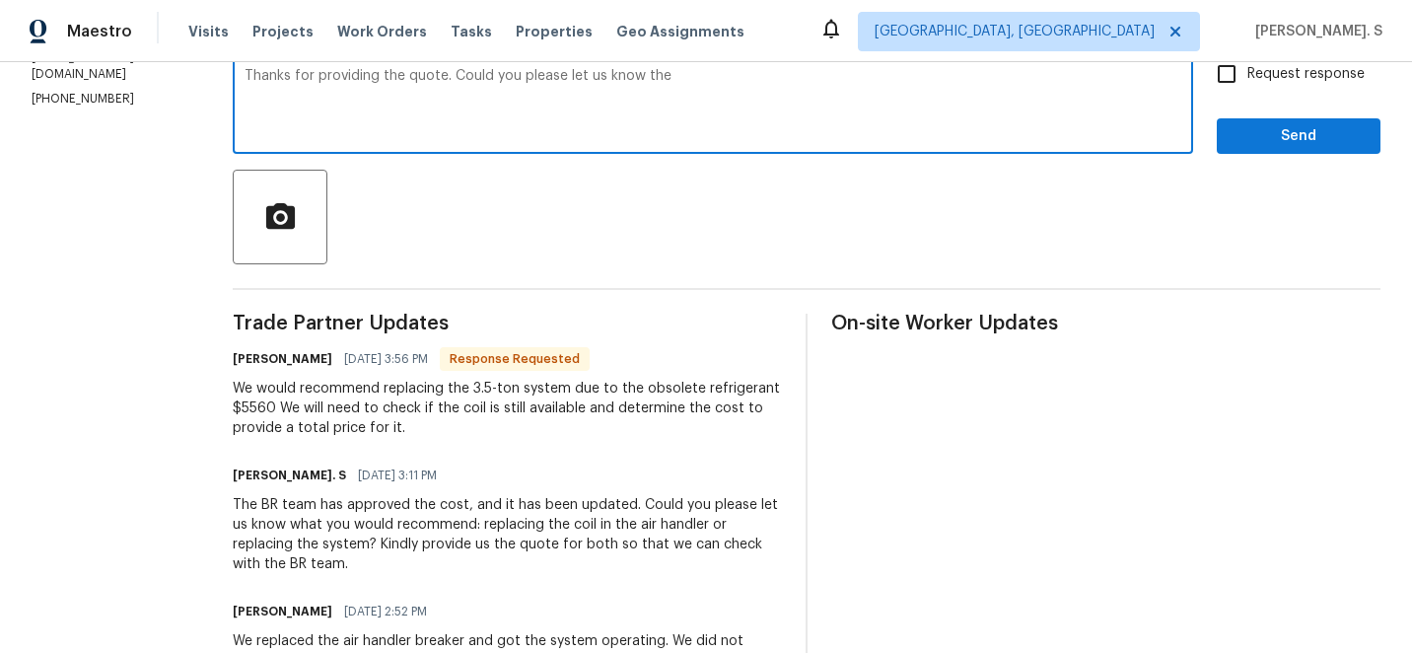
paste textarea "coil is still available and determine the cost to provide a total price for it."
click at [690, 76] on textarea "Thanks for providing the quote. Could you please let us know the coil is still …" at bounding box center [712, 103] width 937 height 69
click at [0, 0] on div "Fix the preposition" at bounding box center [0, 0] width 0 height 0
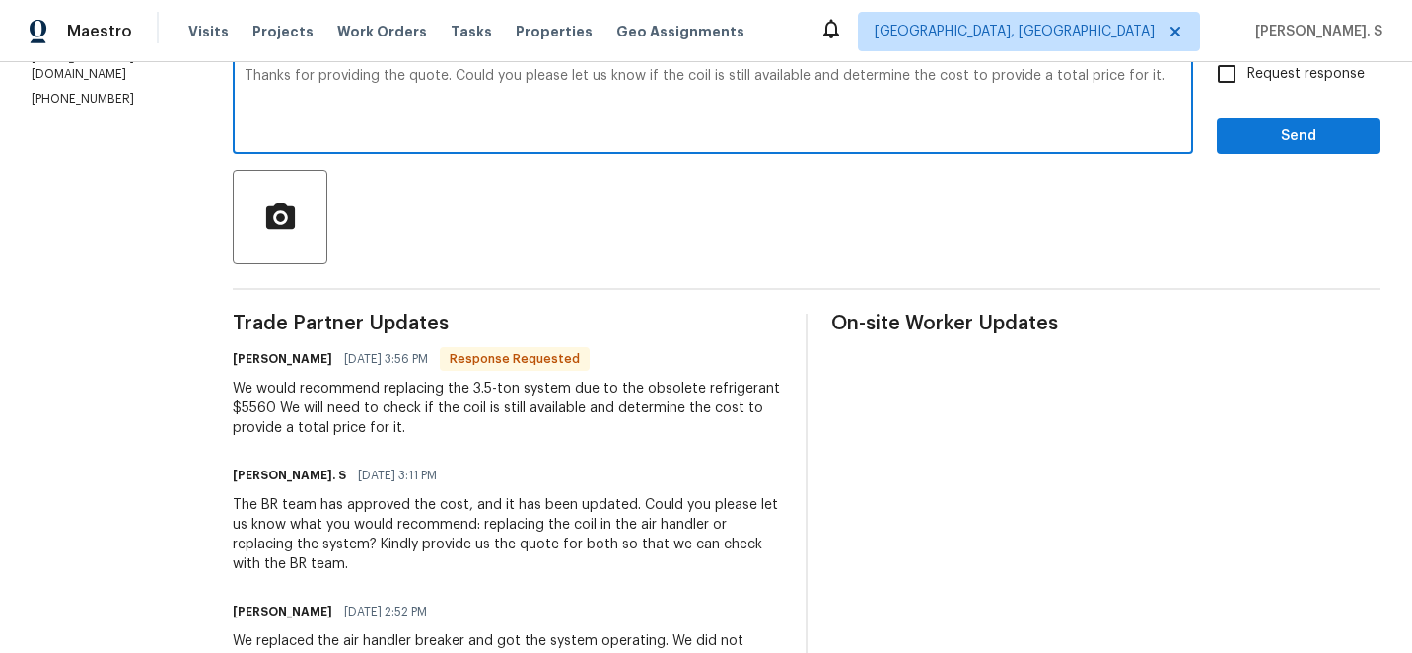
click at [0, 0] on div "Add a question mark" at bounding box center [0, 0] width 0 height 0
type textarea "Thanks for providing the quote. Could you please let us know if the coil is sti…"
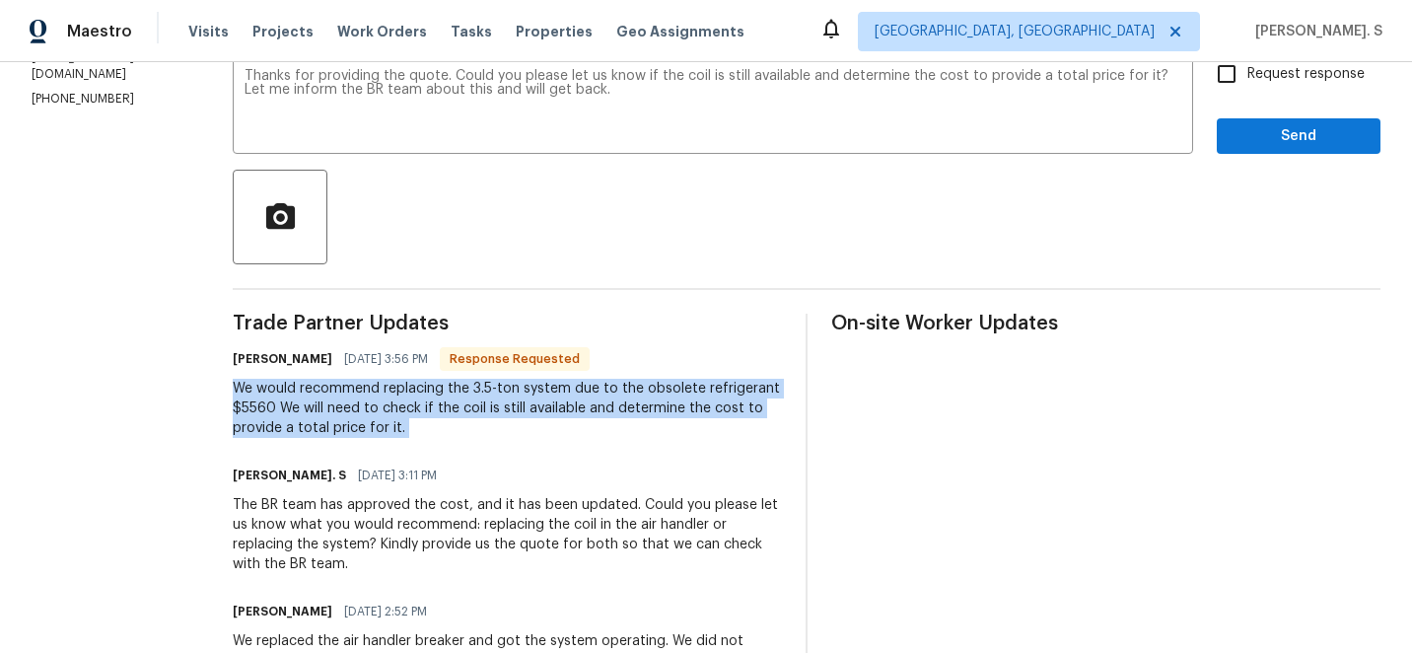
copy div "We would recommend replacing the 3.5-ton system due to the obsolete refrigerant…"
click at [1284, 101] on div "Request response Send" at bounding box center [1299, 103] width 164 height 101
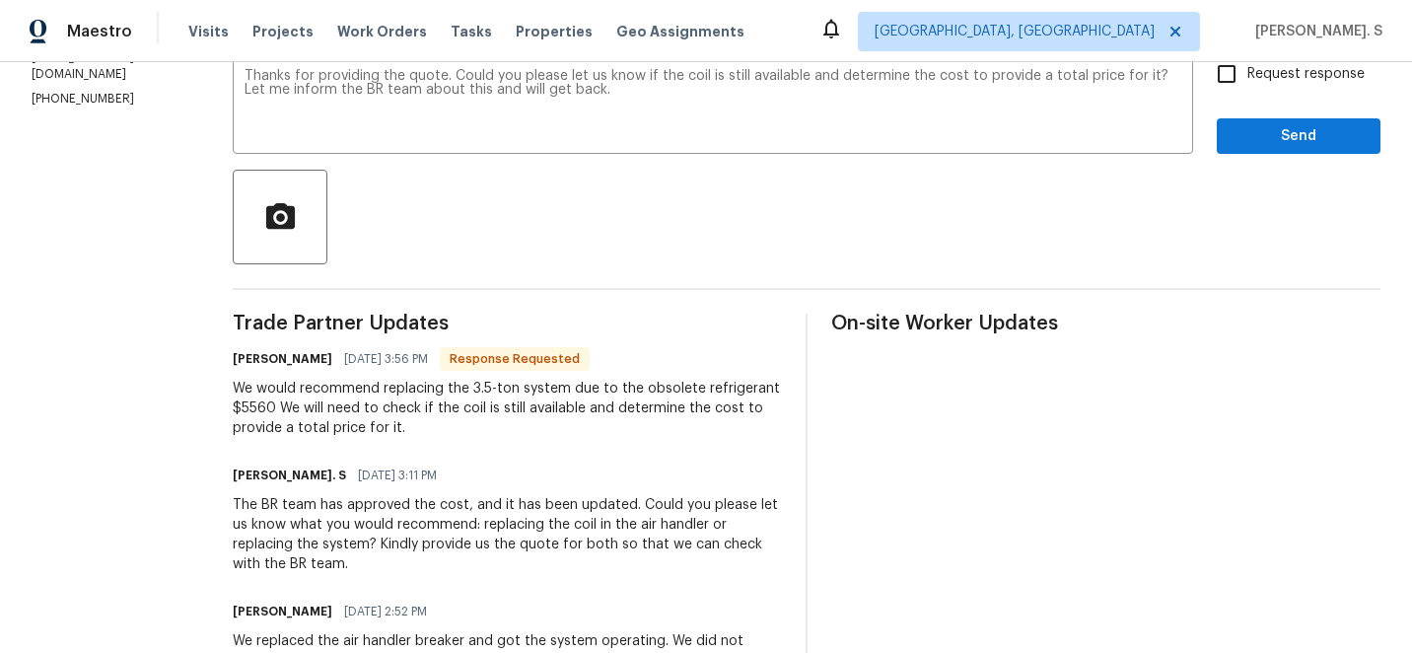
click at [1287, 87] on label "Request response" at bounding box center [1285, 73] width 159 height 41
click at [1247, 87] on input "Request response" at bounding box center [1226, 73] width 41 height 41
checkbox input "true"
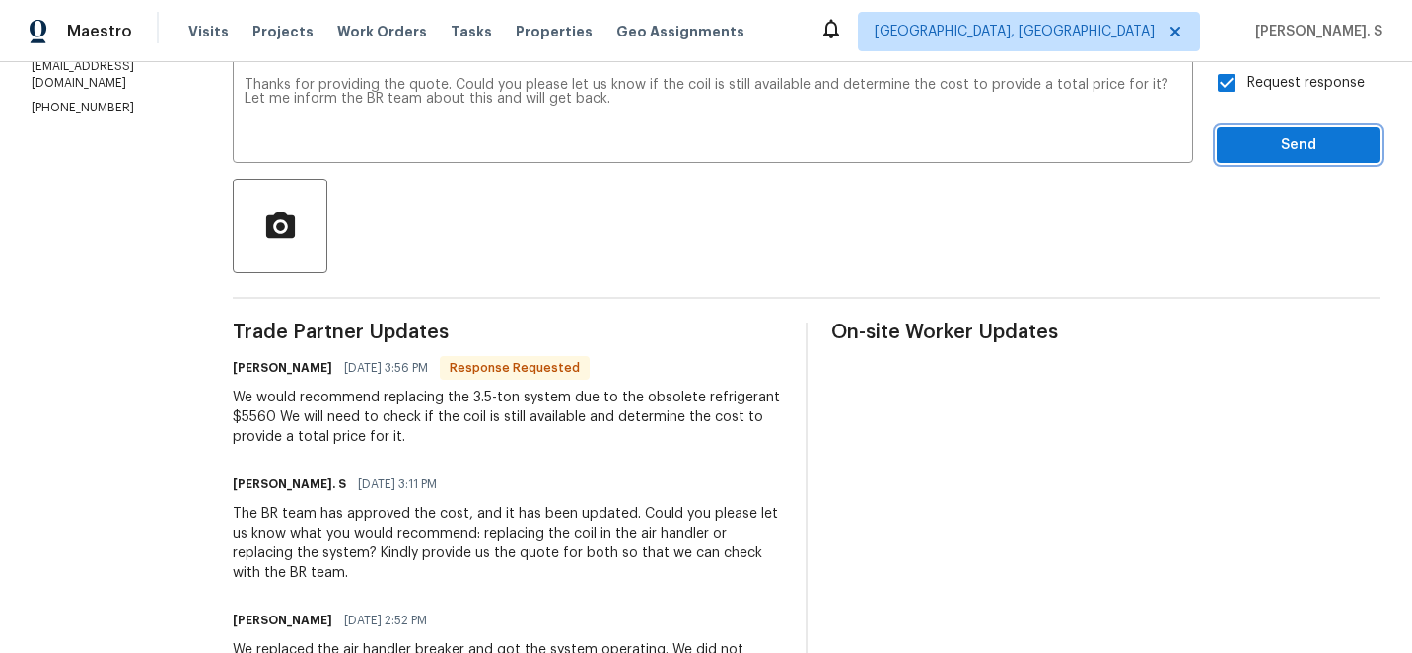
click at [1267, 130] on button "Send" at bounding box center [1299, 145] width 164 height 36
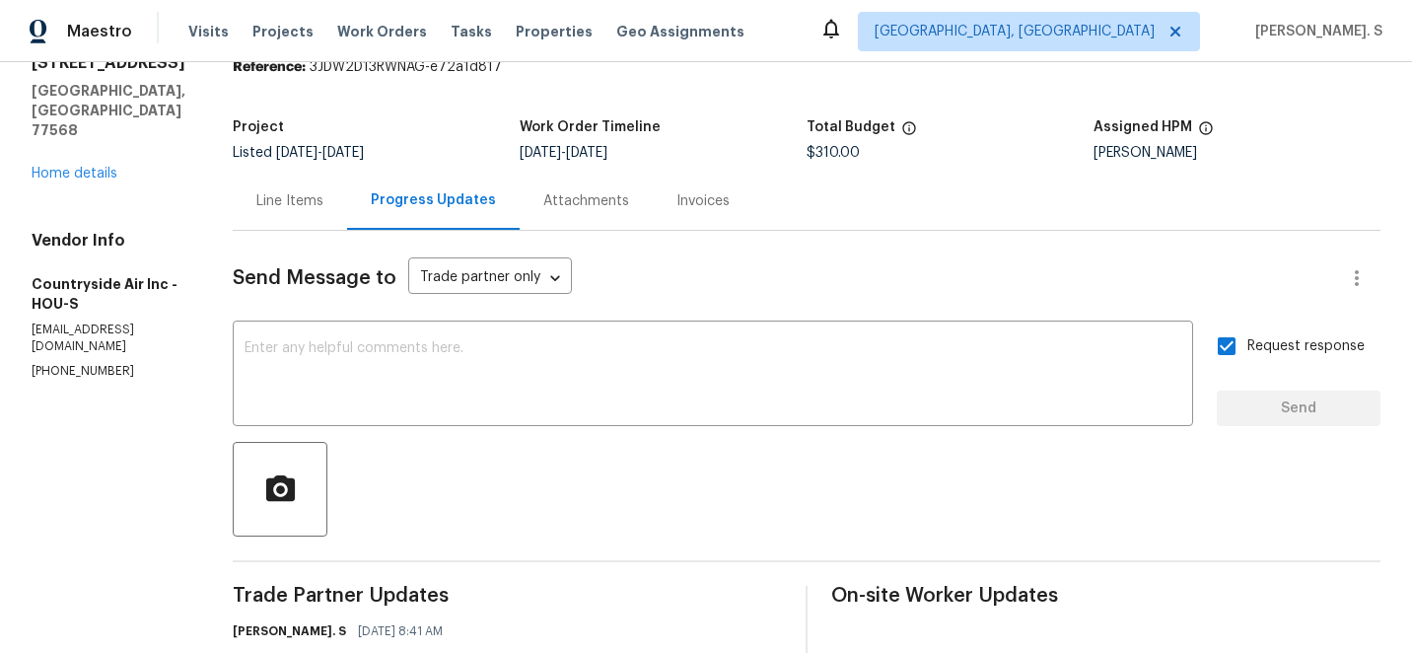
scroll to position [347, 0]
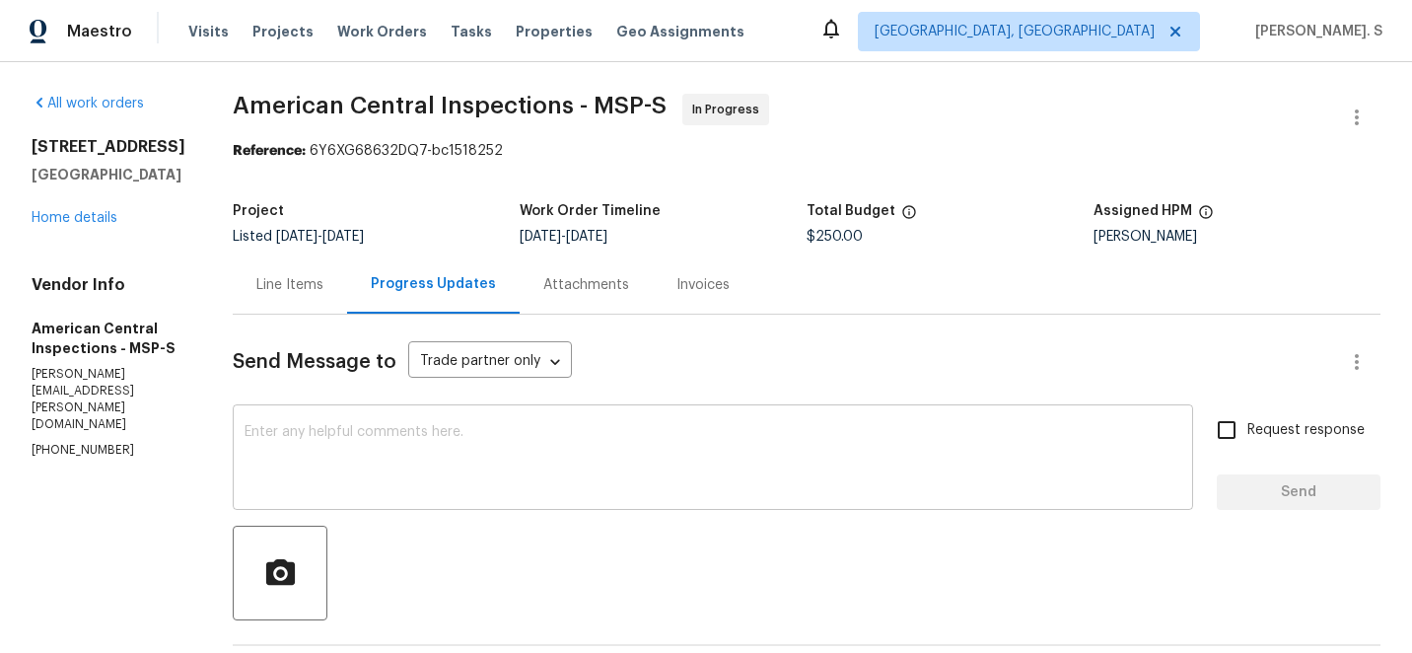
click at [367, 472] on textarea at bounding box center [712, 459] width 937 height 69
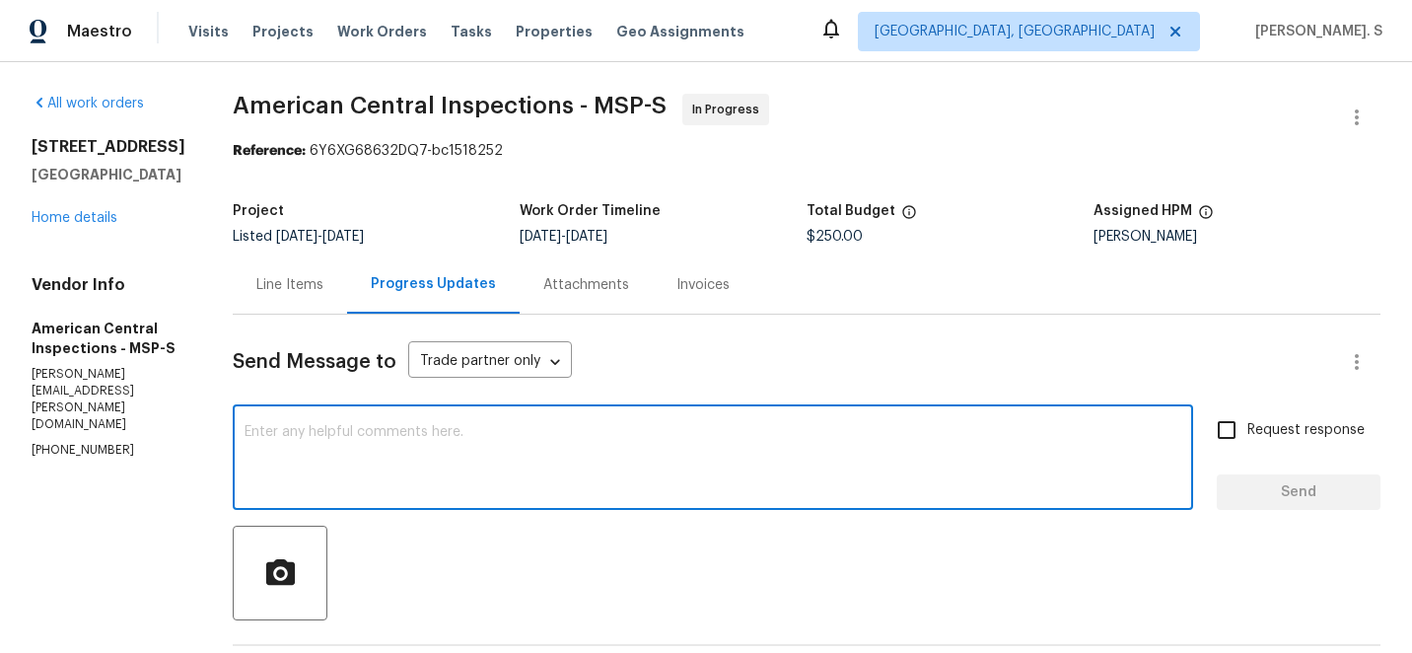
scroll to position [310, 0]
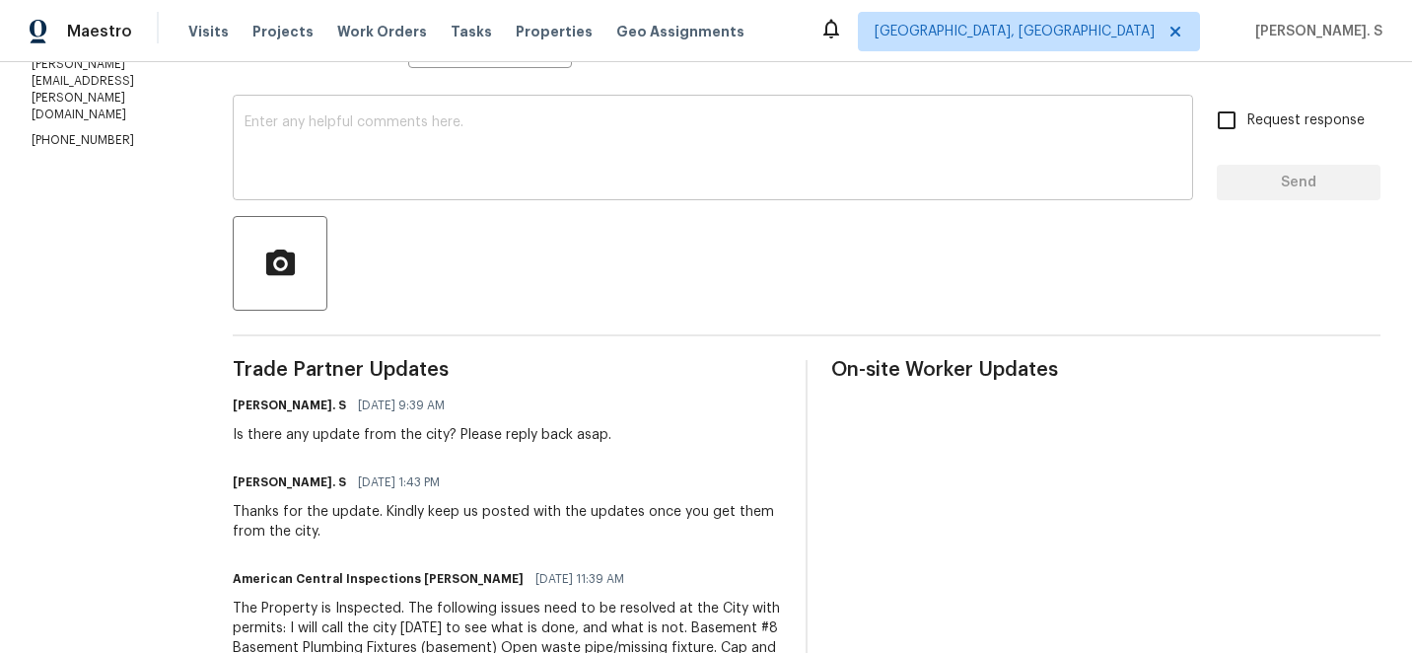
click at [391, 166] on textarea at bounding box center [712, 149] width 937 height 69
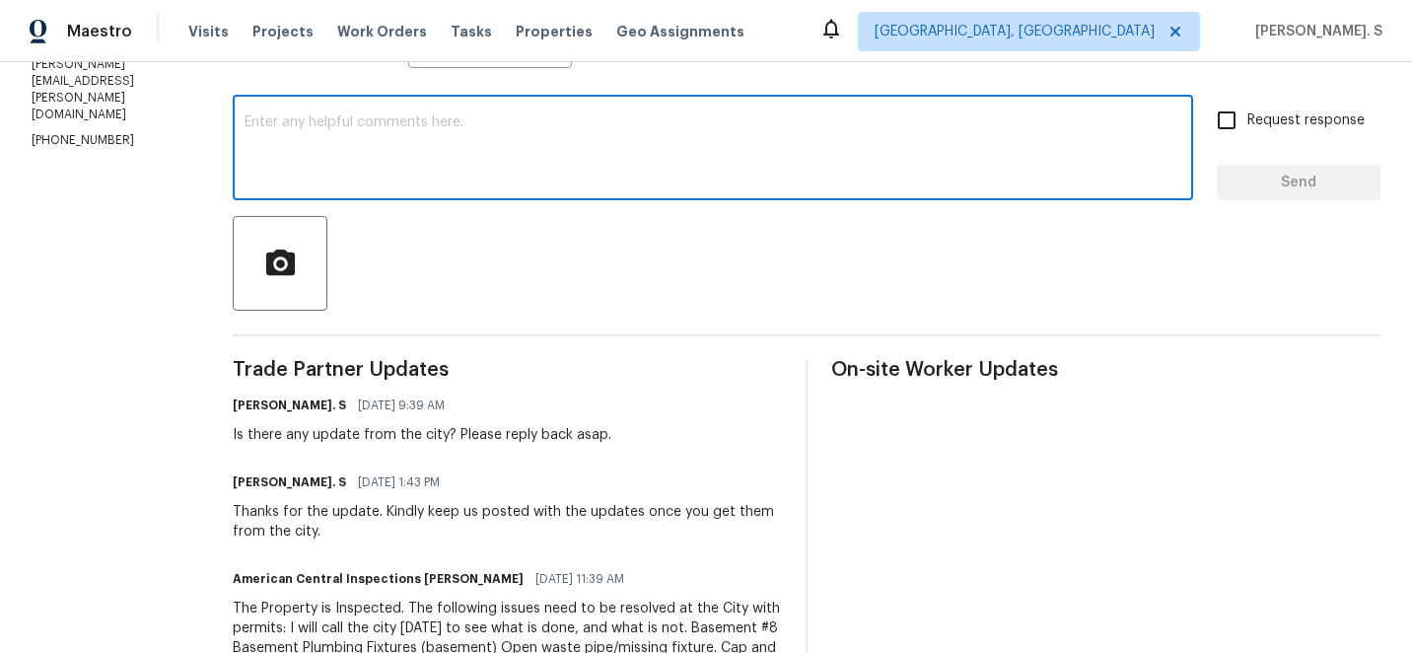
paste textarea "Hello, It's important that this work order is completed within the designated t…"
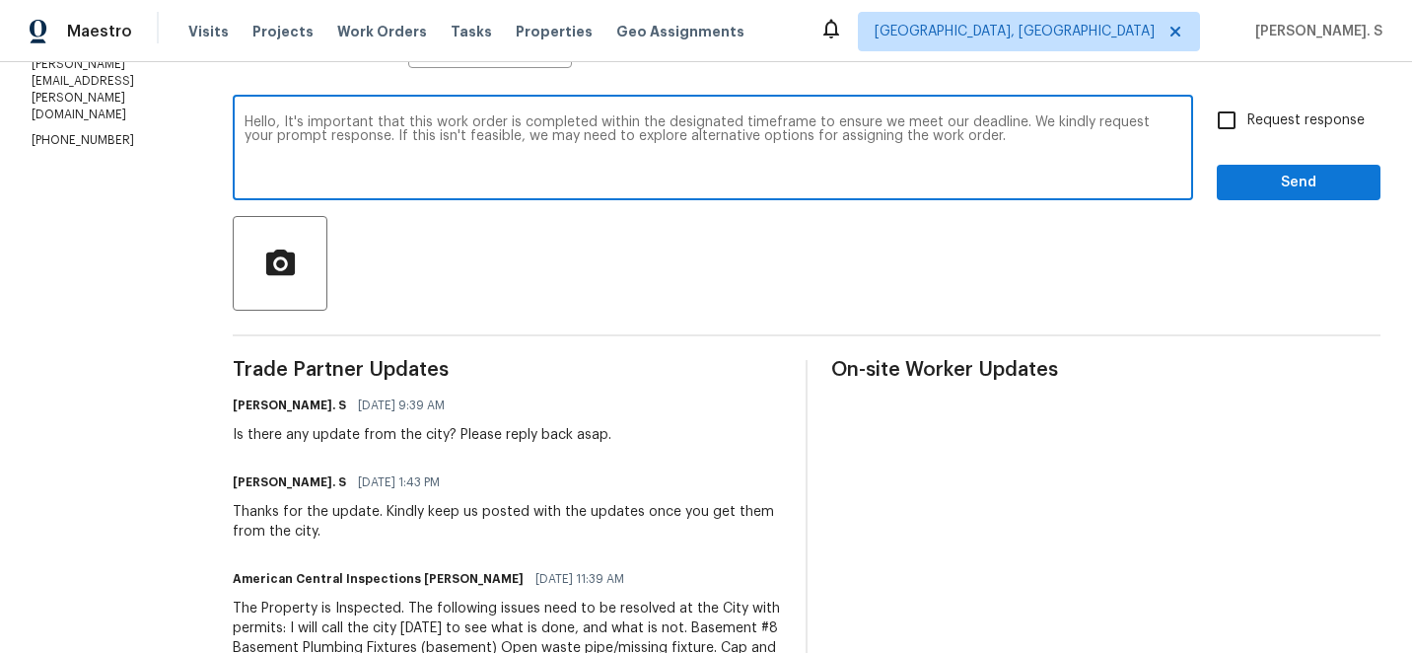
type textarea "Hello, It's important that this work order is completed within the designated t…"
click at [1265, 127] on span "Request response" at bounding box center [1305, 120] width 117 height 21
click at [1247, 127] on input "Request response" at bounding box center [1226, 120] width 41 height 41
checkbox input "true"
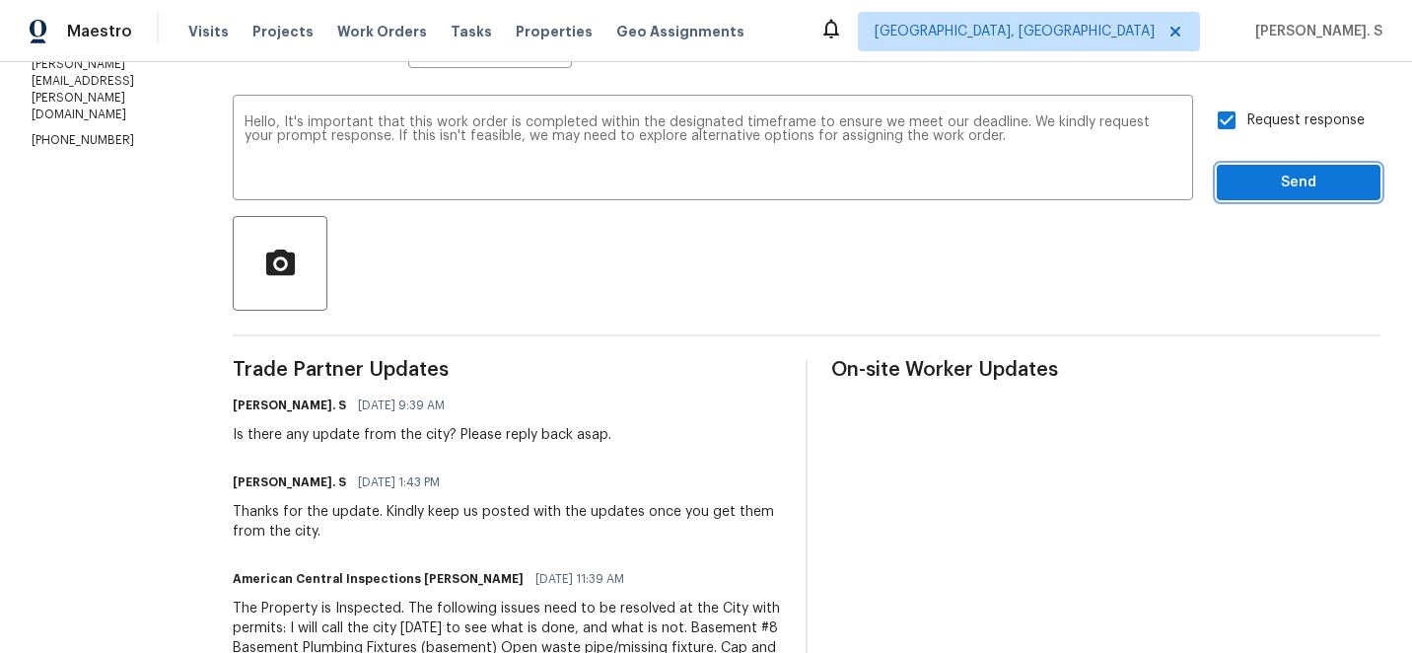
click at [1262, 182] on span "Send" at bounding box center [1298, 183] width 132 height 25
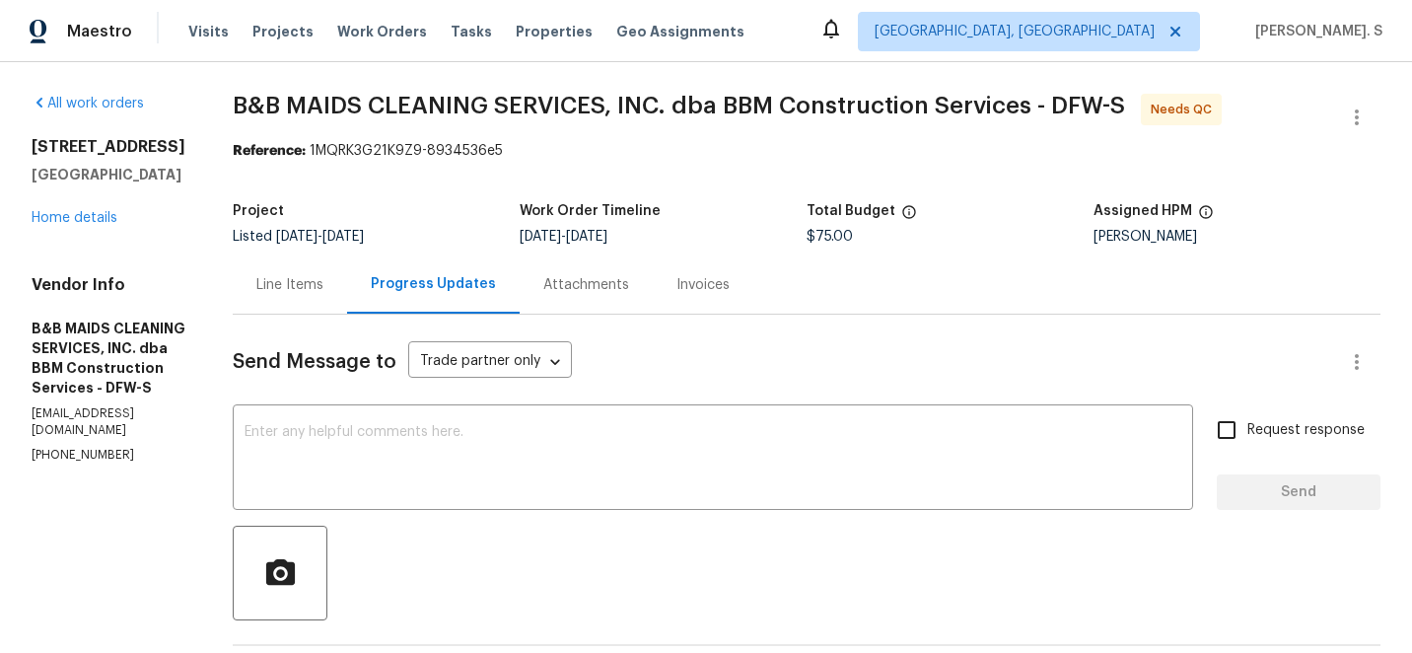
click at [323, 275] on div "Line Items" at bounding box center [289, 285] width 67 height 20
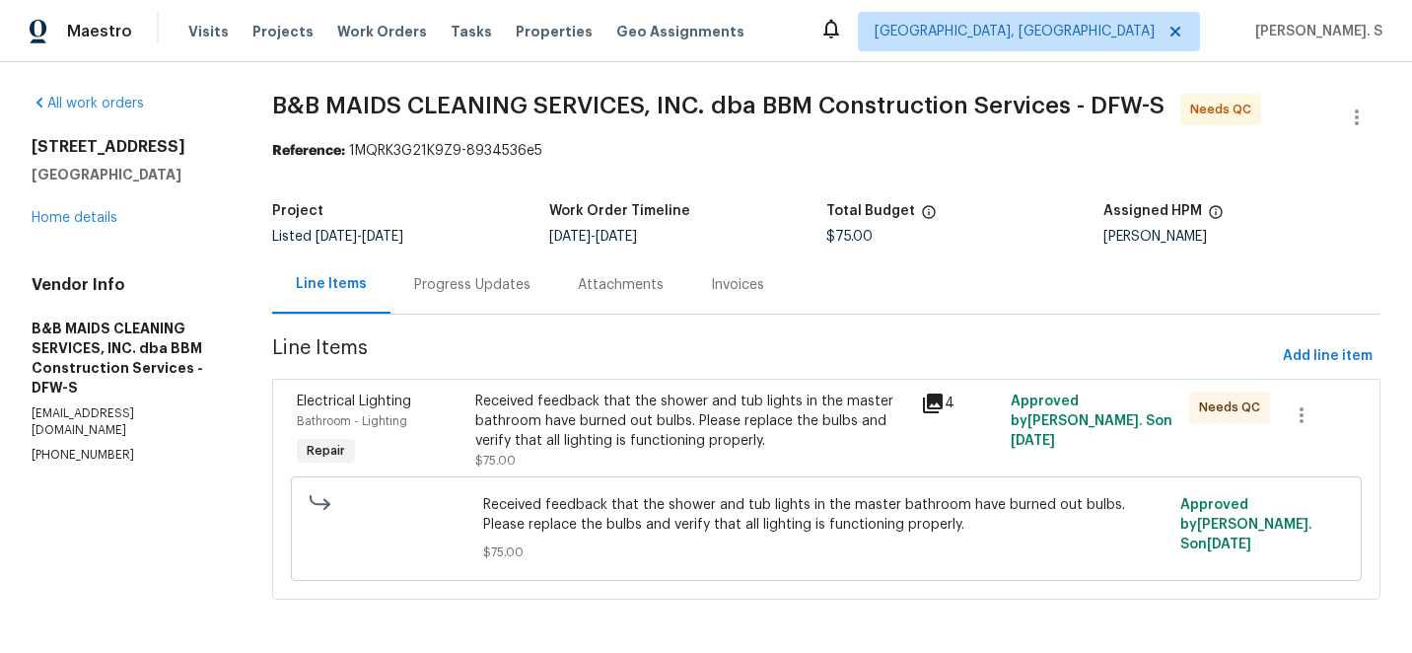
click at [742, 440] on div "Received feedback that the shower and tub lights in the master bathroom have bu…" at bounding box center [692, 420] width 435 height 59
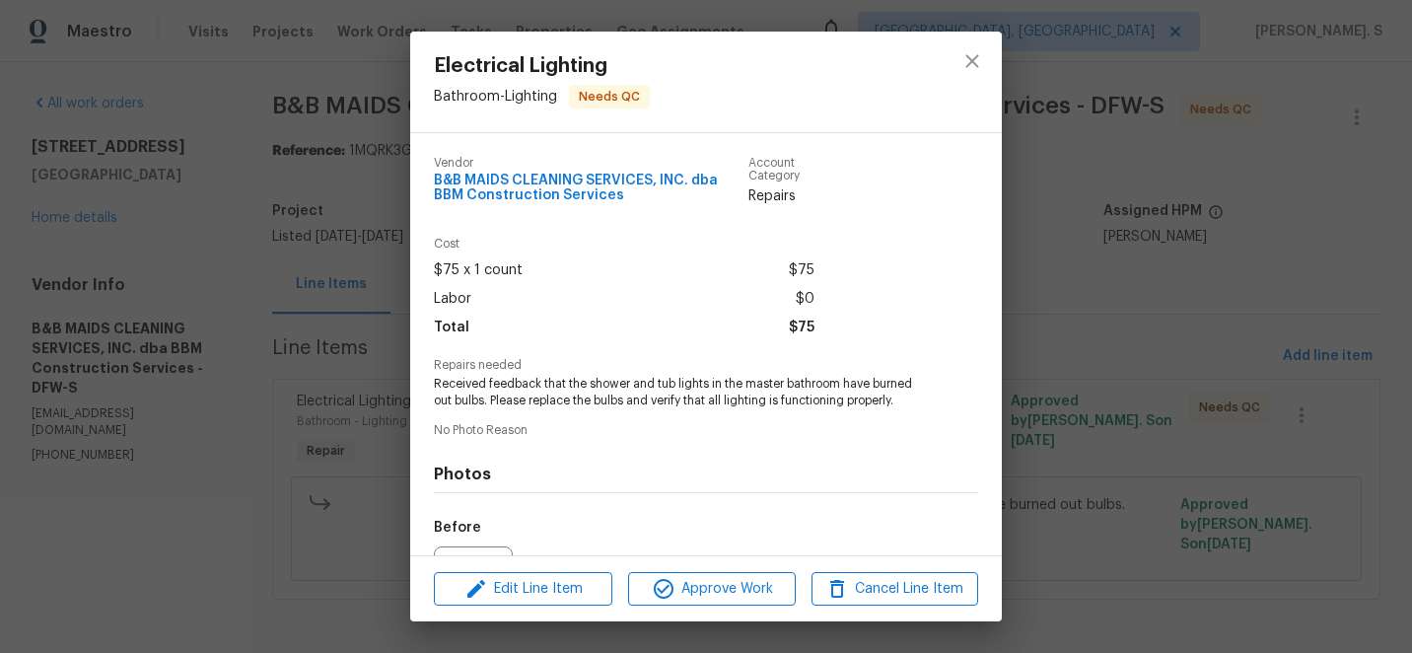
scroll to position [217, 0]
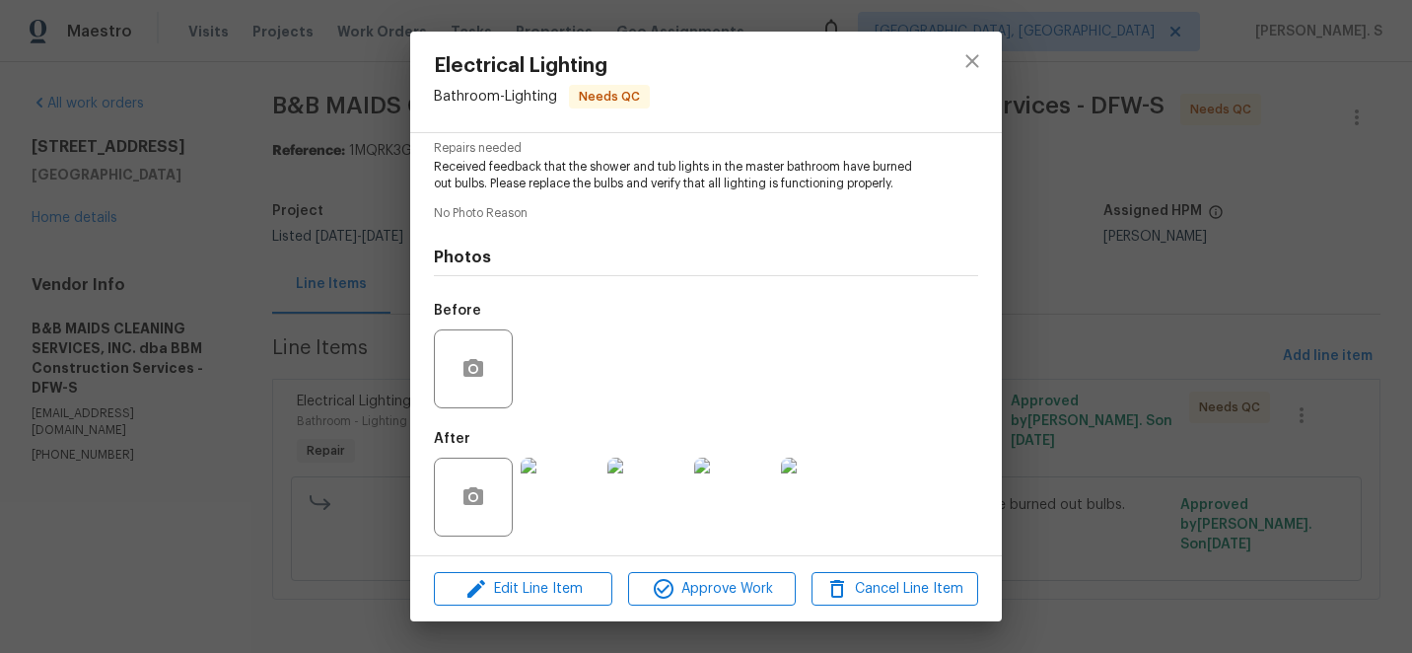
click at [574, 505] on img at bounding box center [560, 496] width 79 height 79
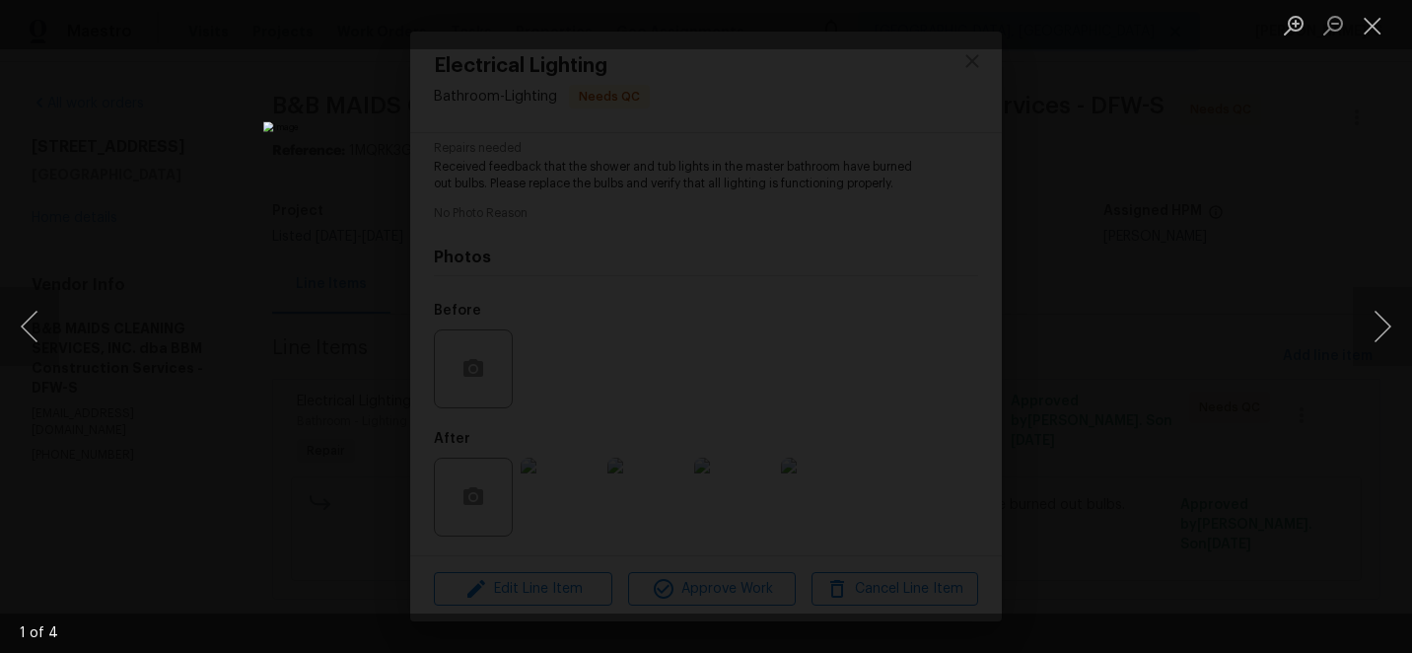
click at [1381, 369] on div "Lightbox" at bounding box center [706, 326] width 1412 height 653
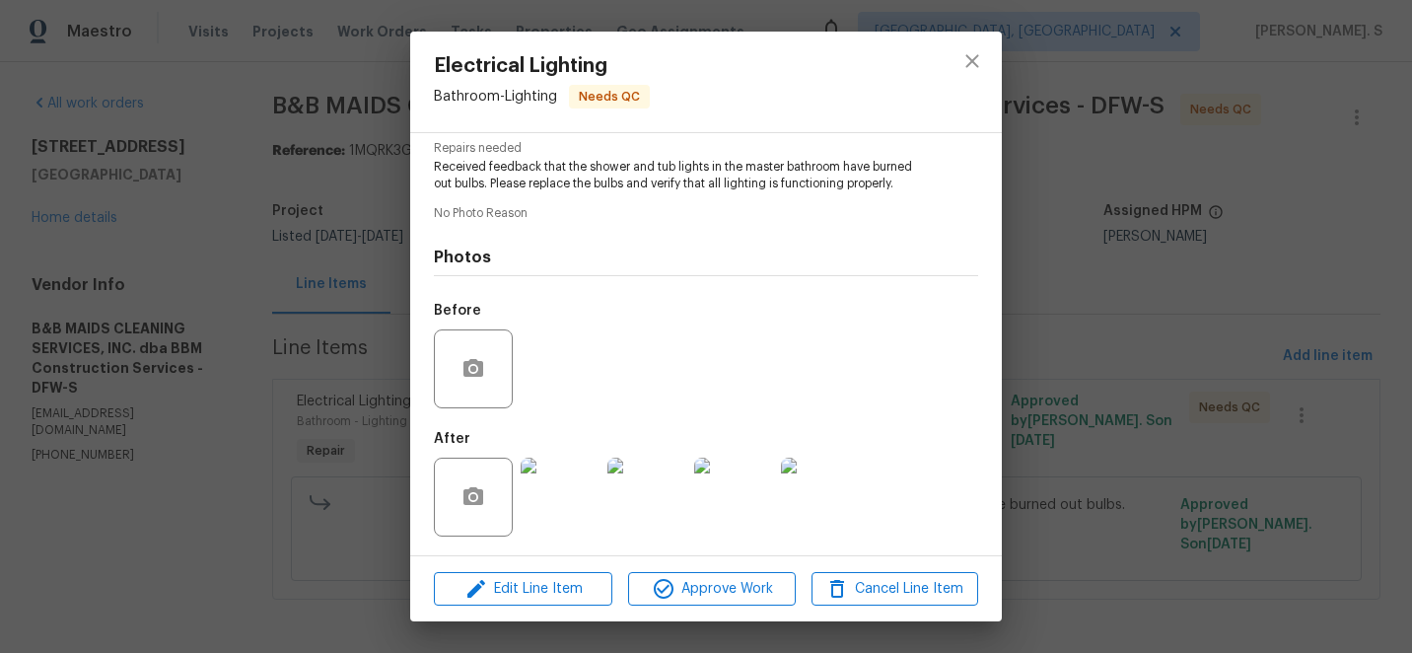
click at [615, 484] on img at bounding box center [646, 496] width 79 height 79
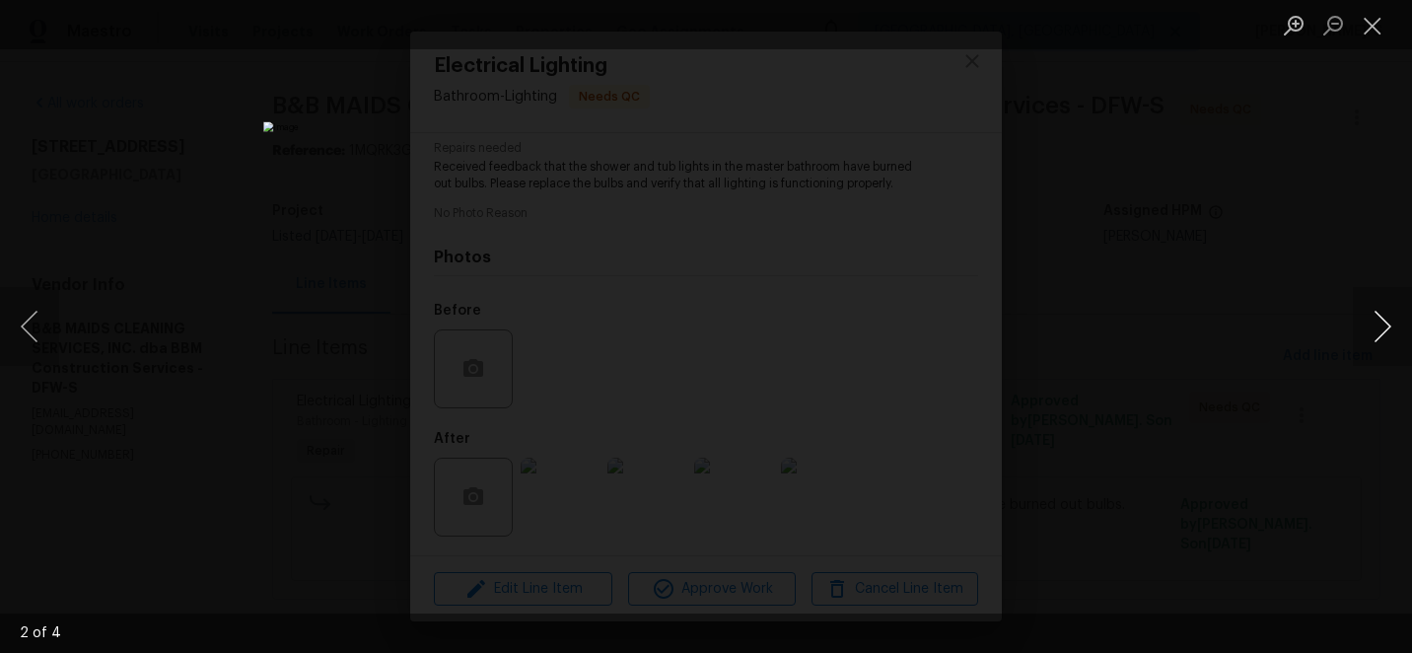
click at [1401, 340] on button "Next image" at bounding box center [1382, 326] width 59 height 79
click at [1377, 32] on button "Close lightbox" at bounding box center [1372, 25] width 39 height 35
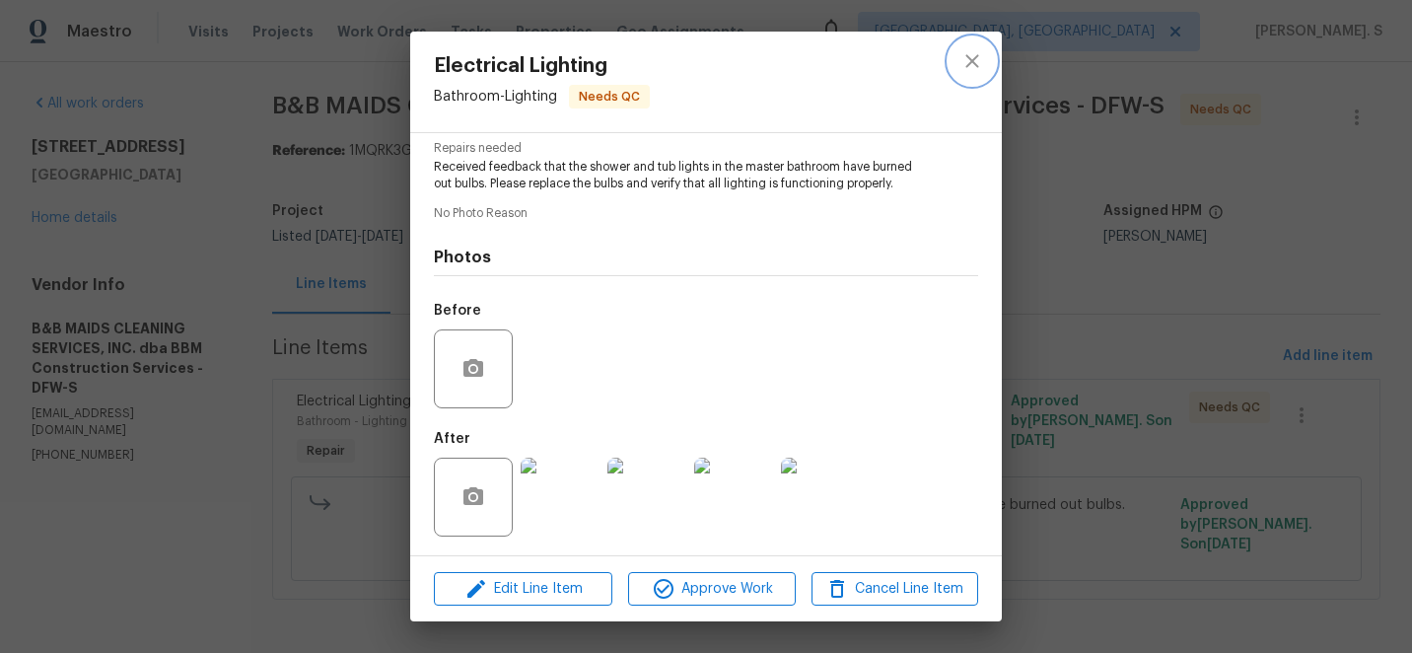
click at [961, 63] on icon "close" at bounding box center [972, 61] width 24 height 24
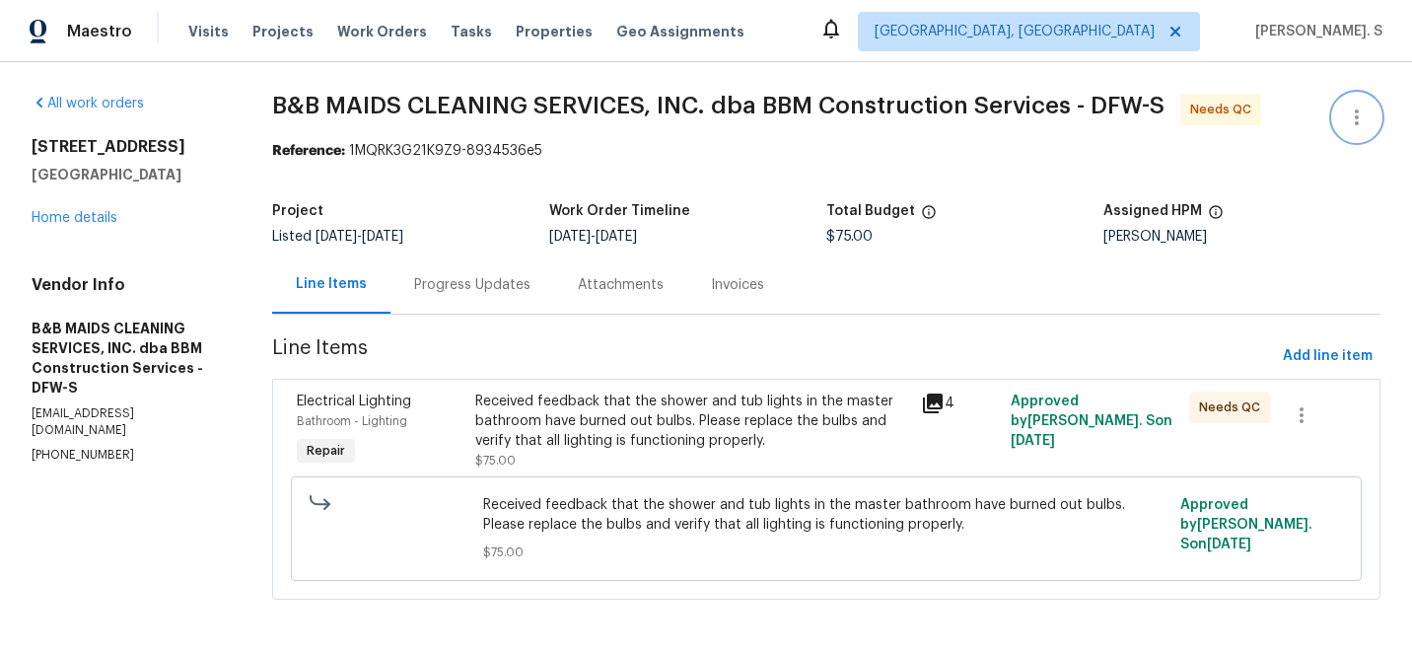
click at [1357, 108] on icon "button" at bounding box center [1357, 117] width 24 height 24
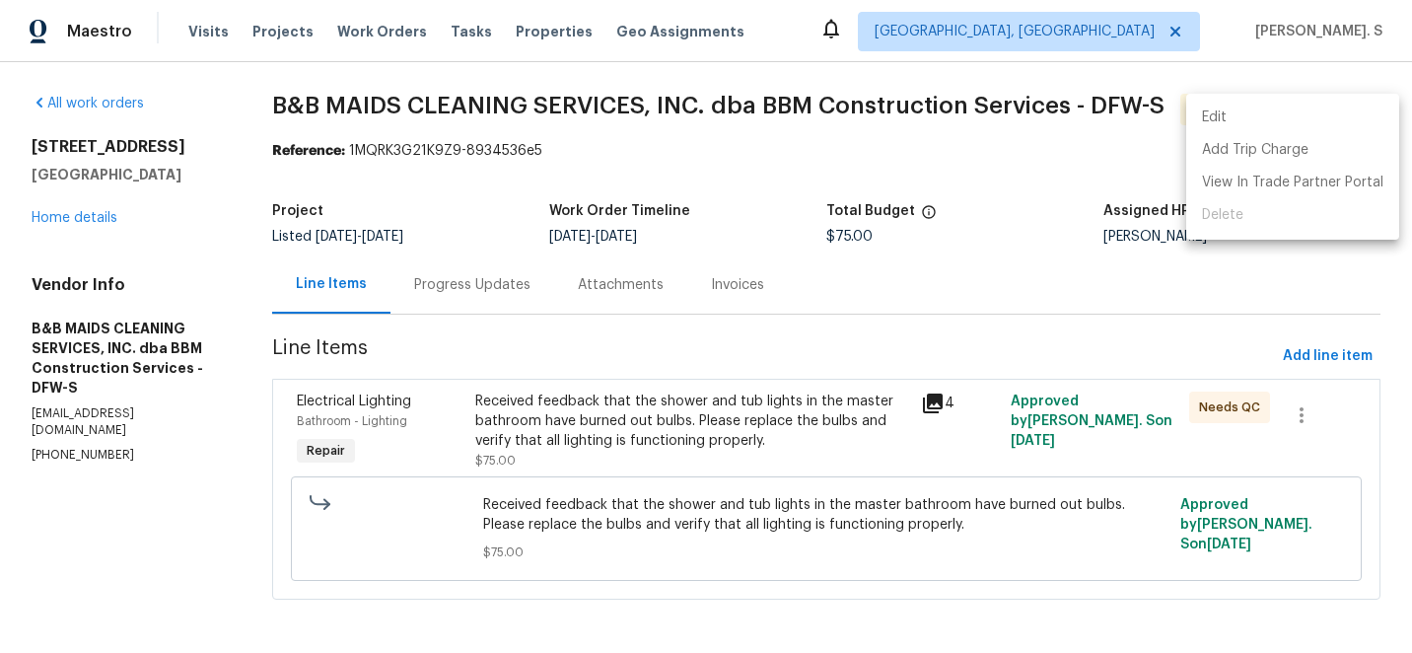
click at [1333, 104] on li "Edit" at bounding box center [1292, 118] width 213 height 33
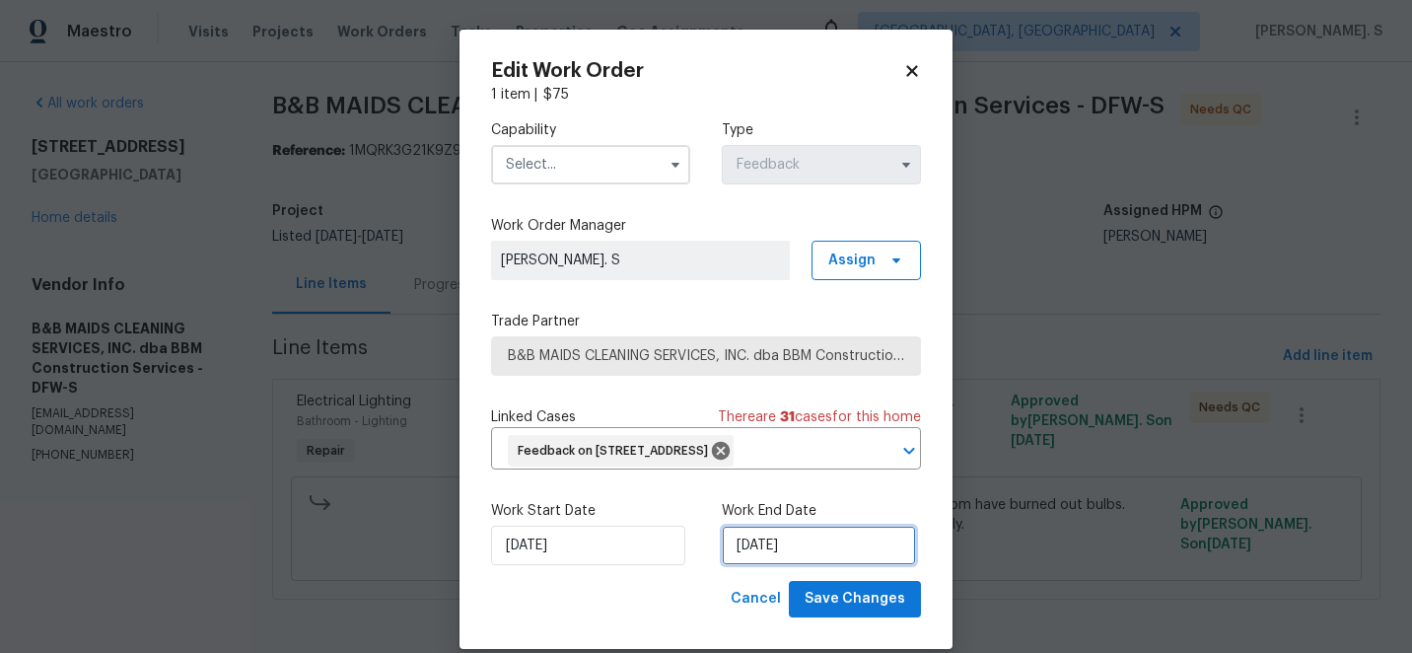
click at [788, 565] on input "9/27/2025" at bounding box center [819, 544] width 194 height 39
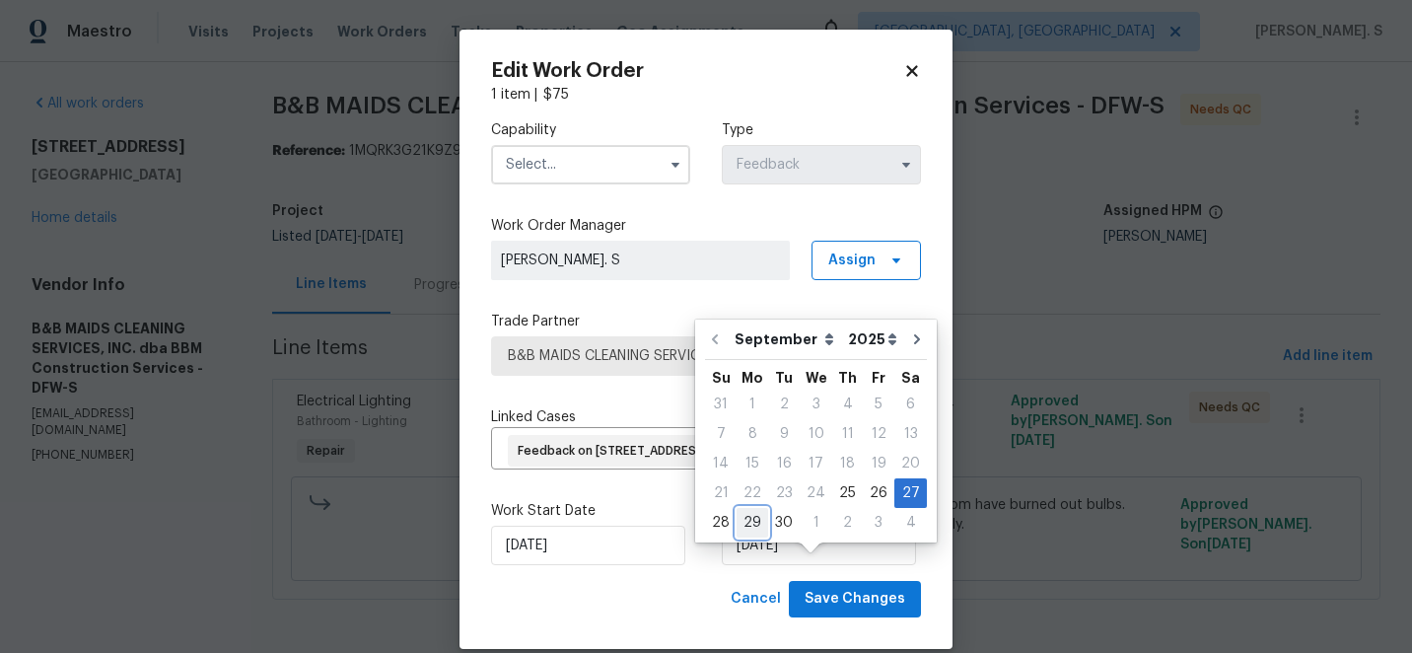
click at [751, 526] on div "29" at bounding box center [752, 523] width 32 height 28
type input "[DATE]"
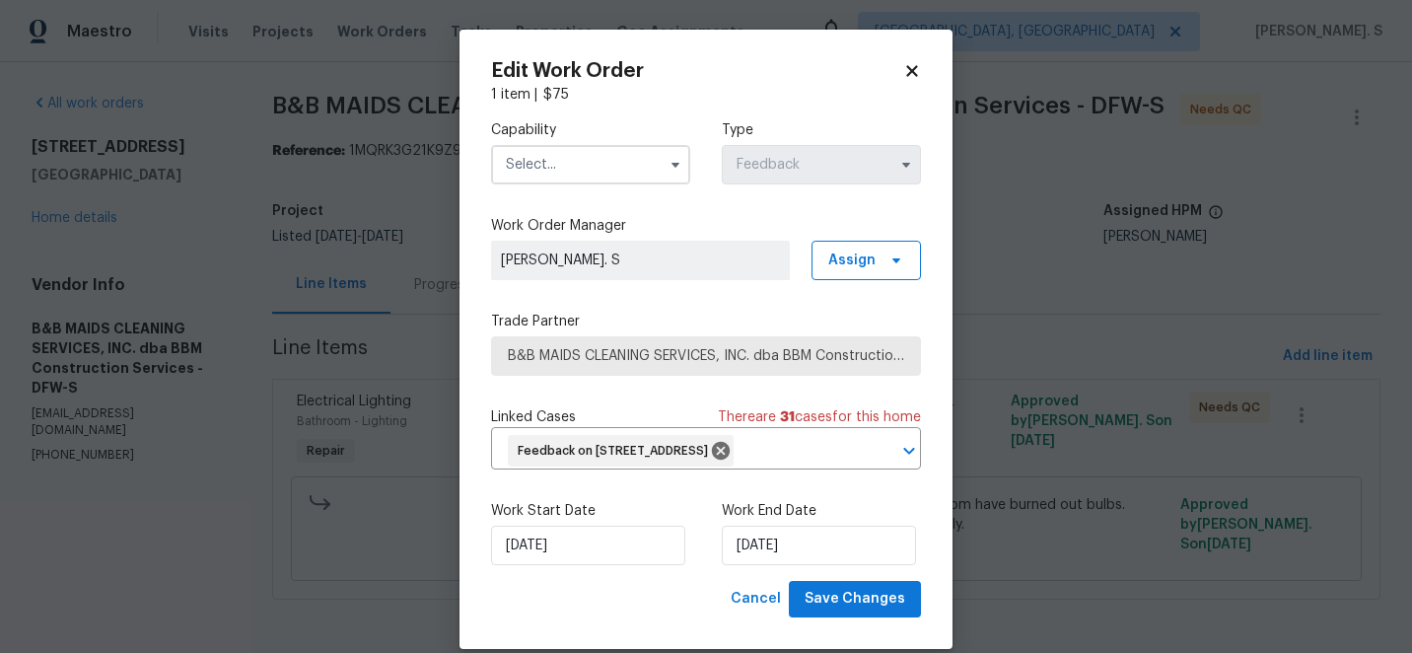
click at [554, 178] on input "text" at bounding box center [590, 164] width 199 height 39
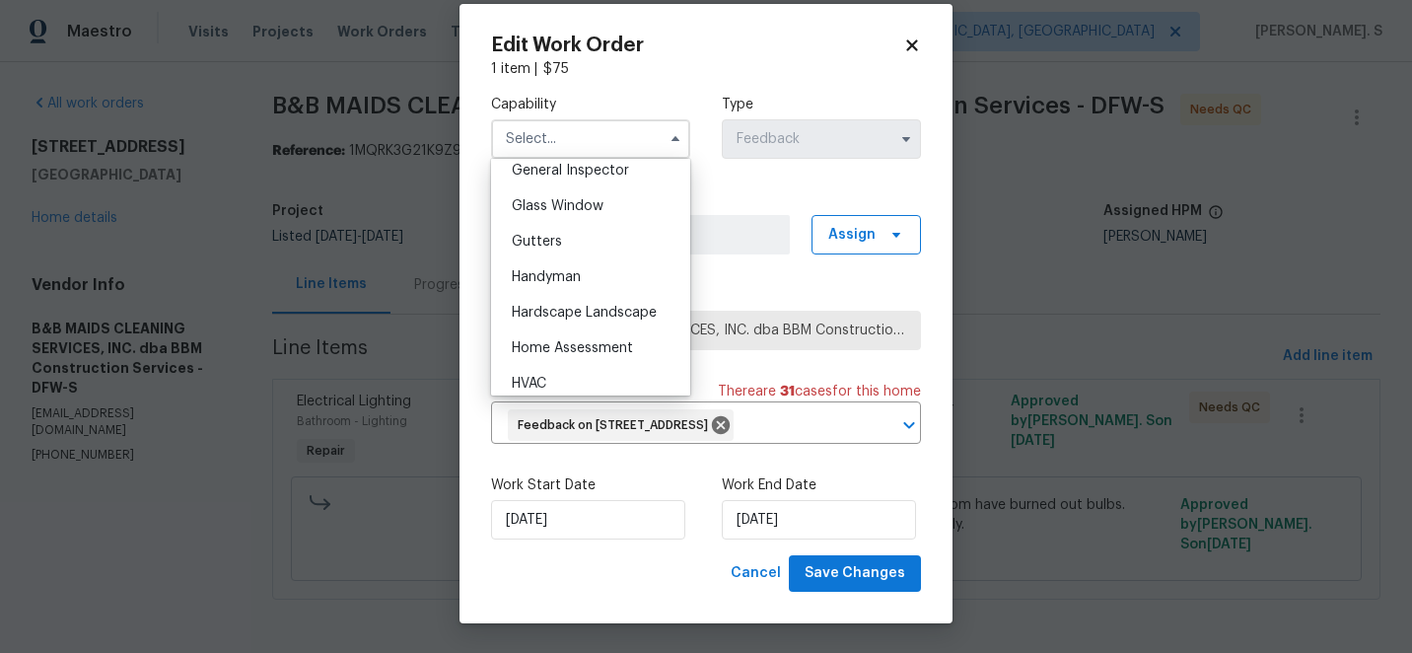
scroll to position [998, 0]
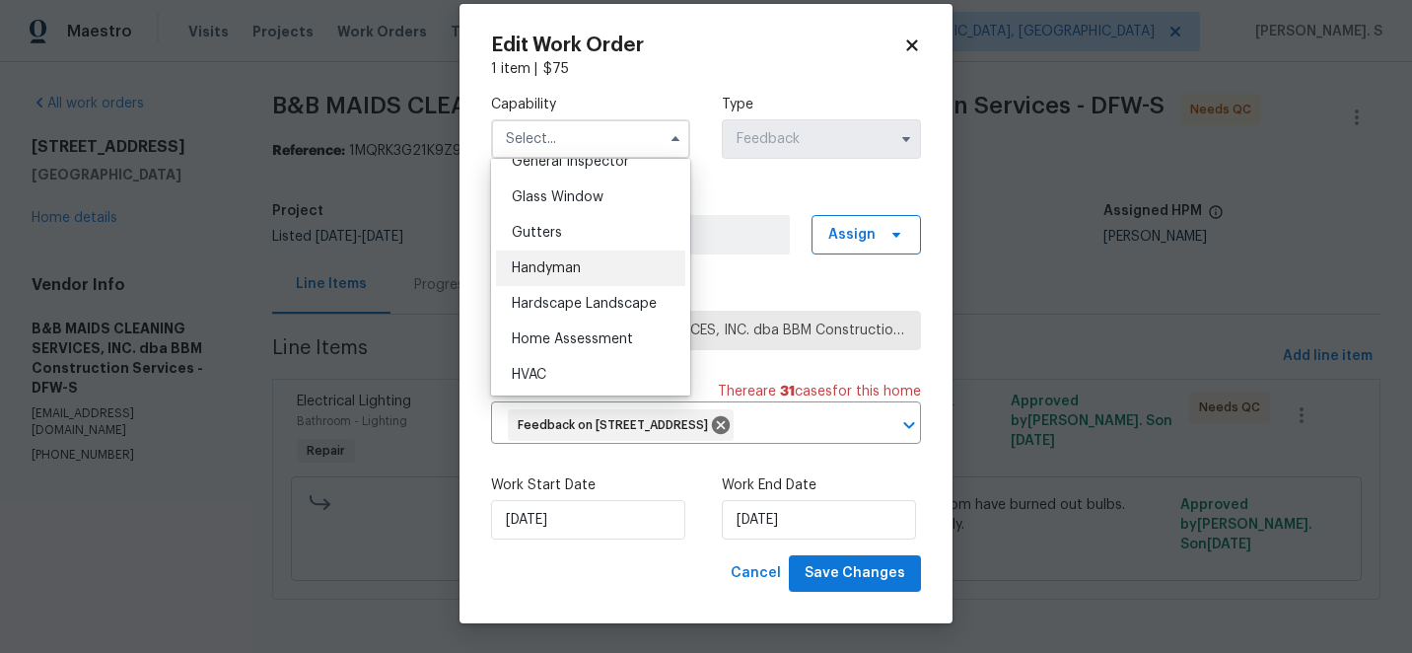
click at [565, 261] on span "Handyman" at bounding box center [546, 268] width 69 height 14
type input "Handyman"
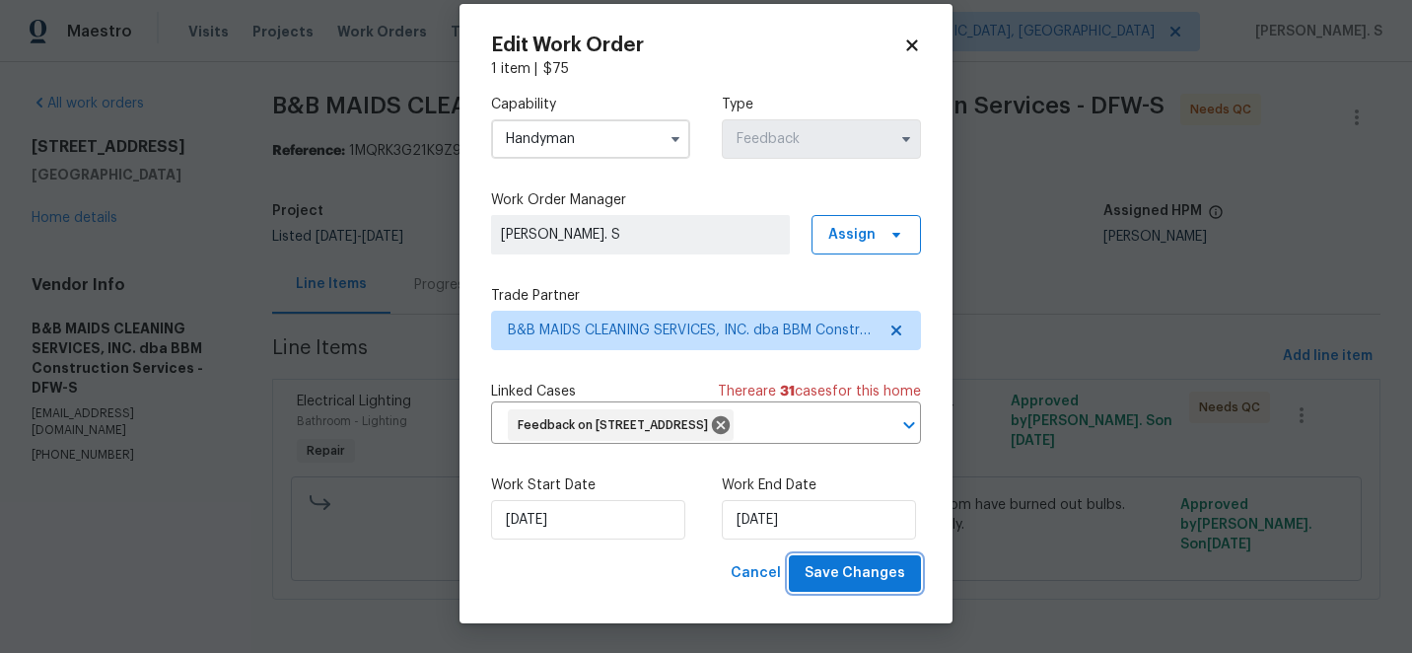
click at [855, 591] on button "Save Changes" at bounding box center [855, 573] width 132 height 36
click at [426, 308] on body "Maestro Visits Projects Work Orders Tasks Properties Geo Assignments Albuquerqu…" at bounding box center [706, 326] width 1412 height 653
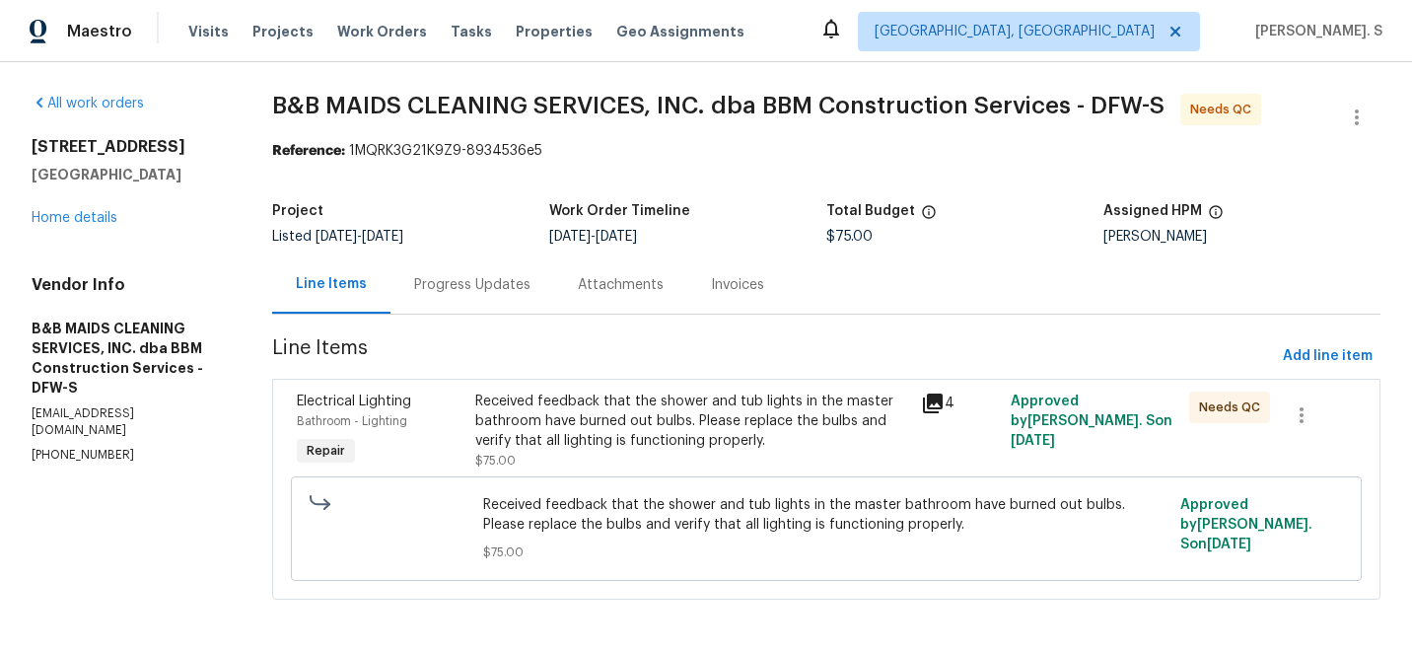
click at [426, 308] on div "Progress Updates" at bounding box center [472, 284] width 164 height 58
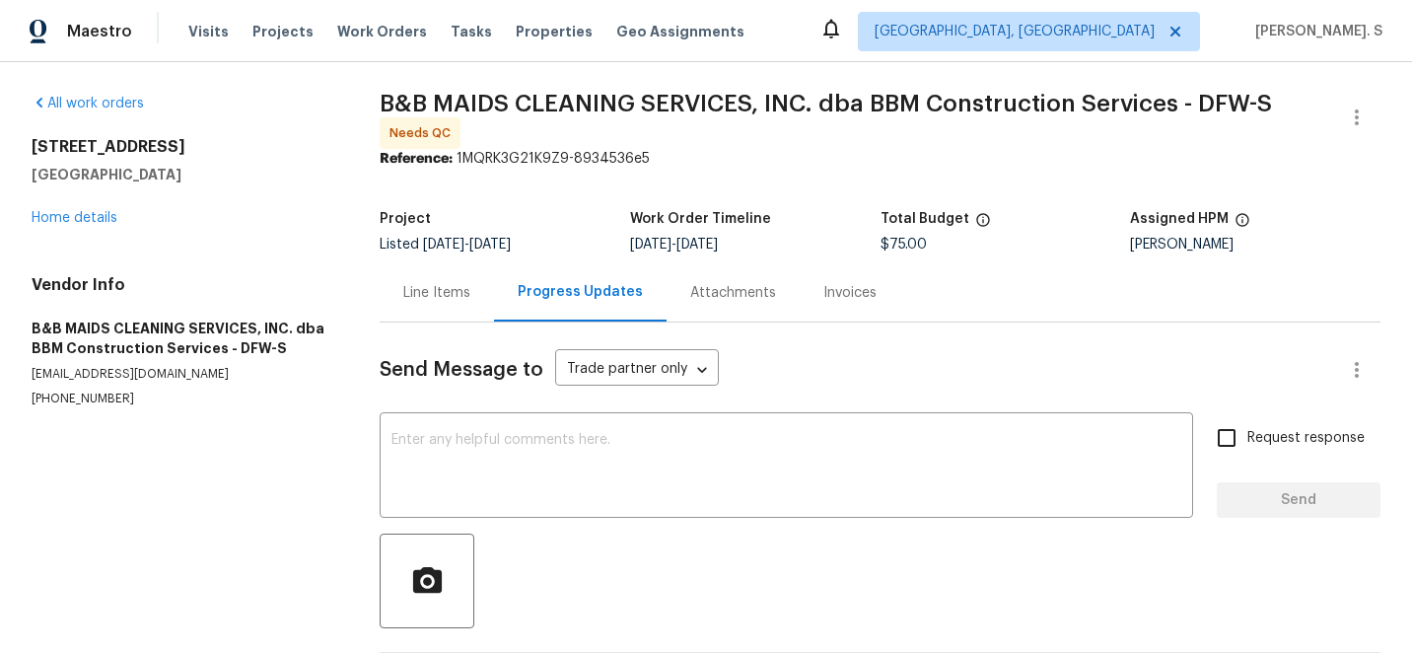
click at [426, 308] on div "Line Items" at bounding box center [437, 292] width 114 height 58
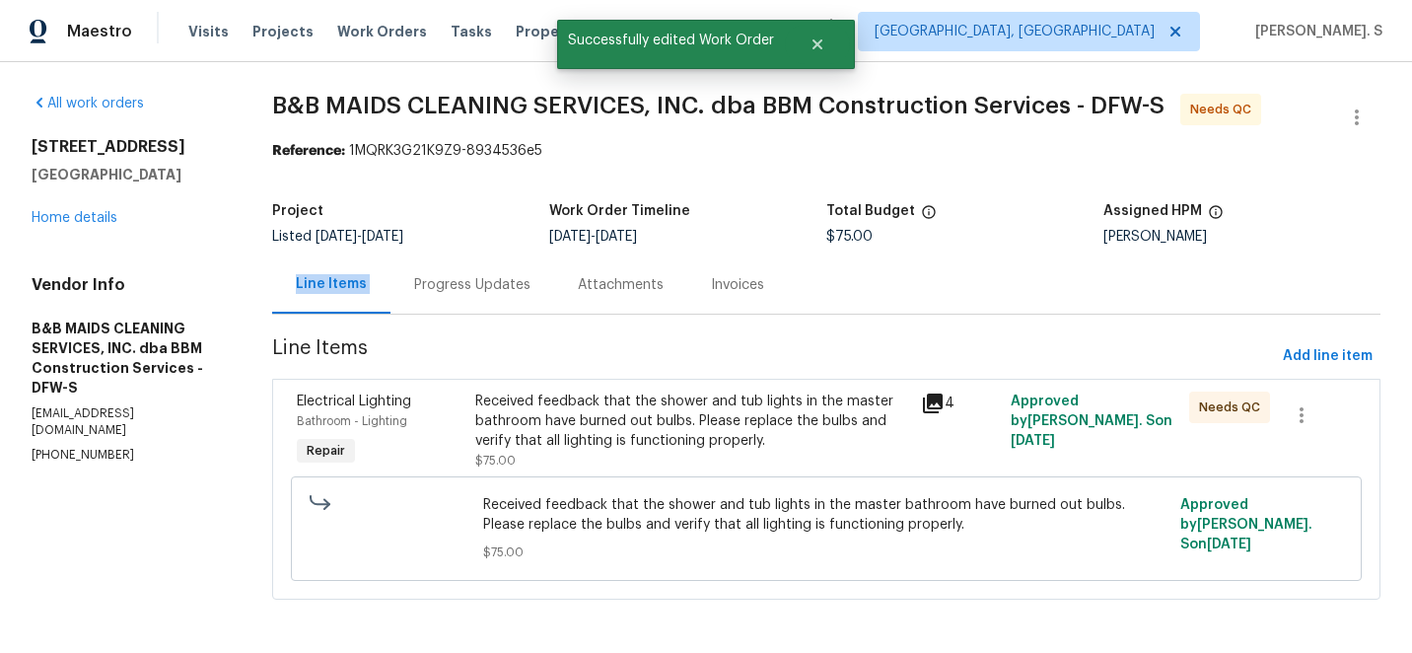
scroll to position [2, 0]
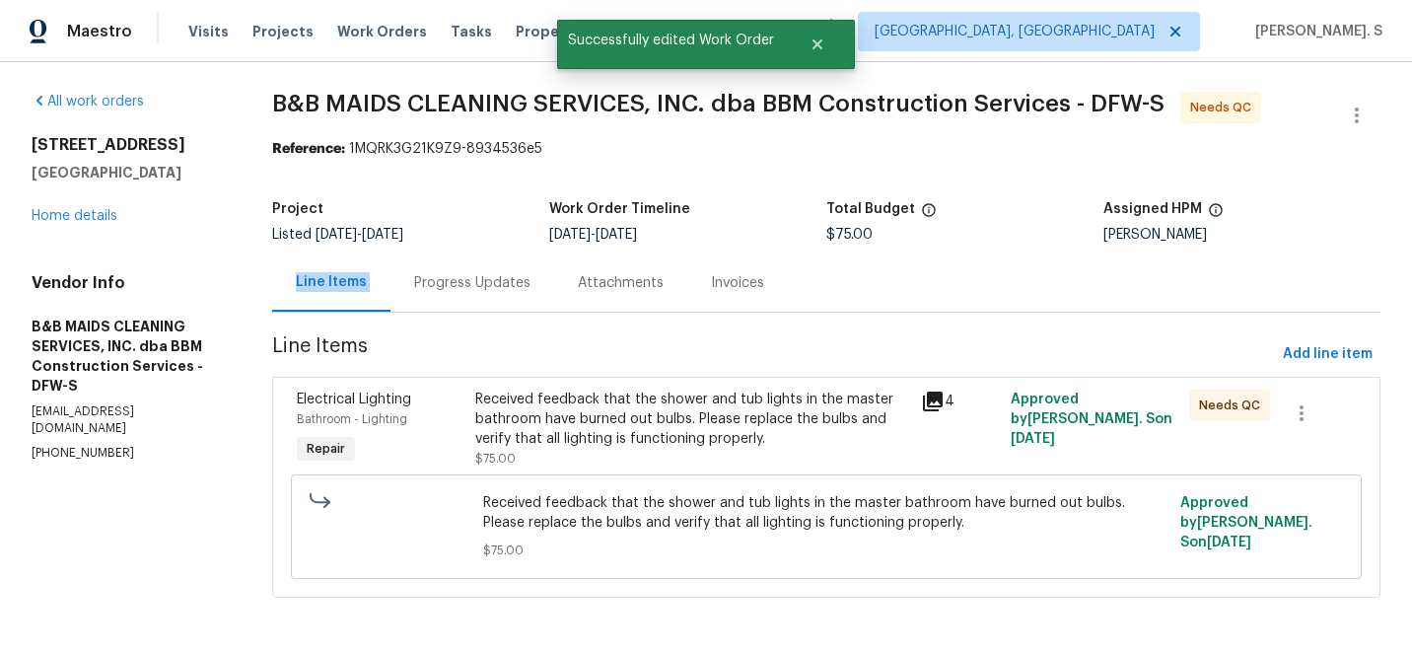
click at [474, 294] on div "Progress Updates" at bounding box center [472, 282] width 164 height 58
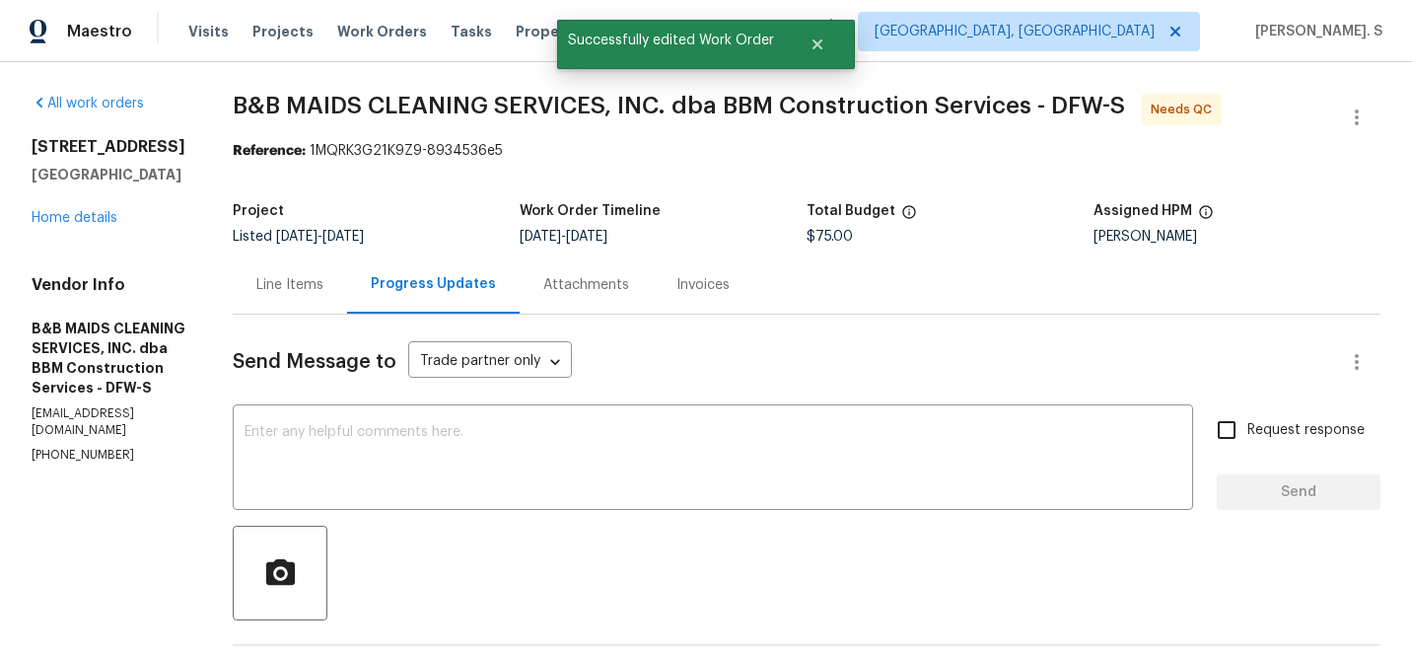
click at [347, 308] on div "Line Items" at bounding box center [290, 284] width 114 height 58
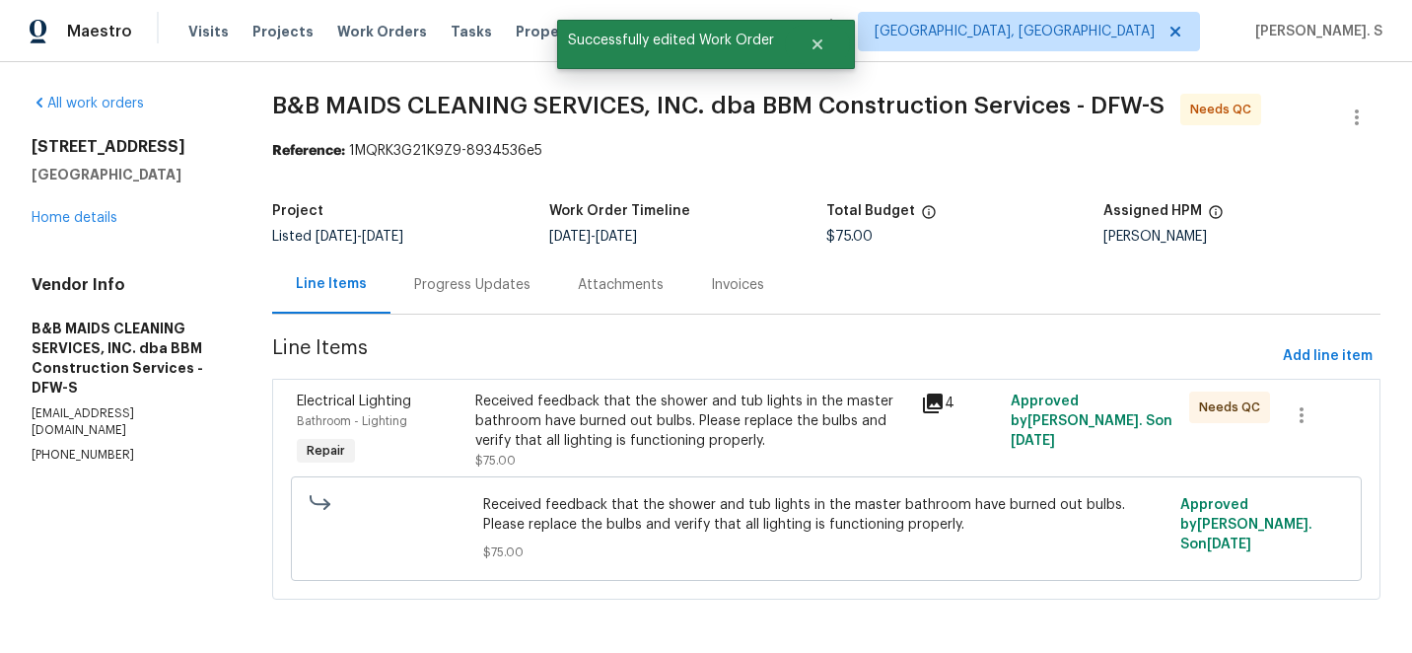
click at [659, 465] on div "Received feedback that the shower and tub lights in the master bathroom have bu…" at bounding box center [692, 430] width 435 height 79
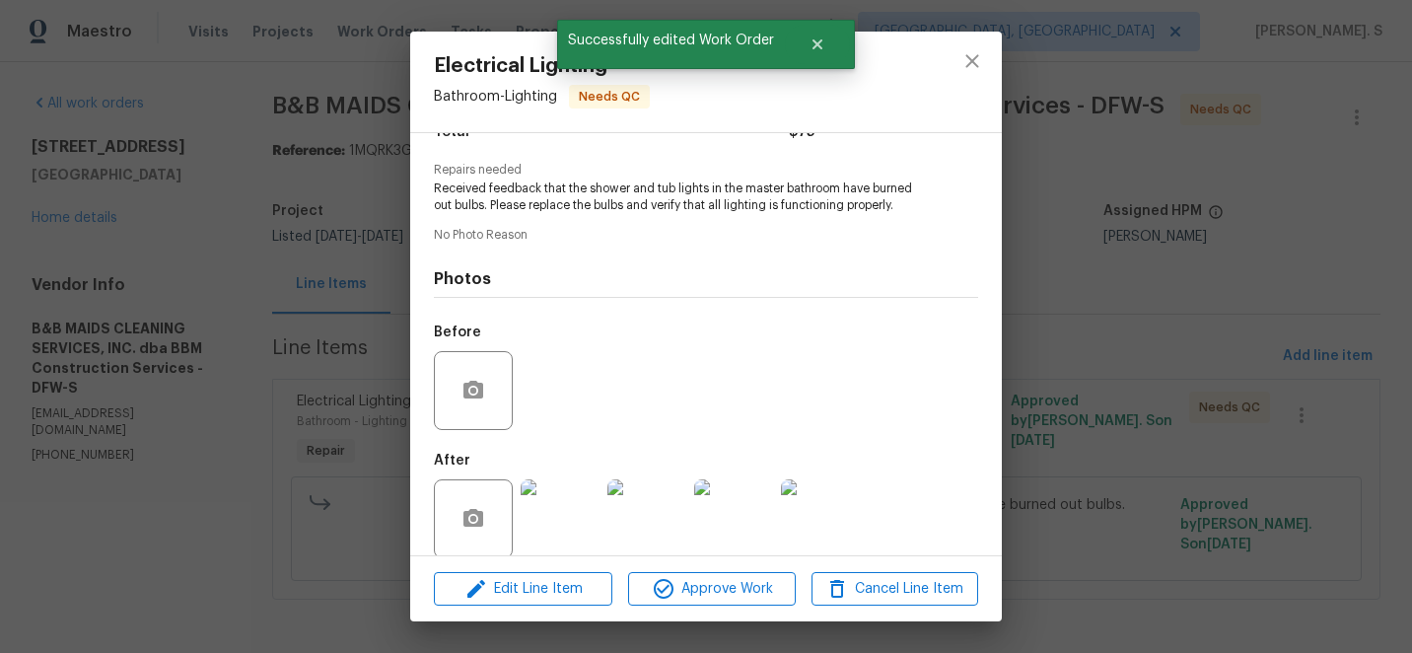
scroll to position [215, 0]
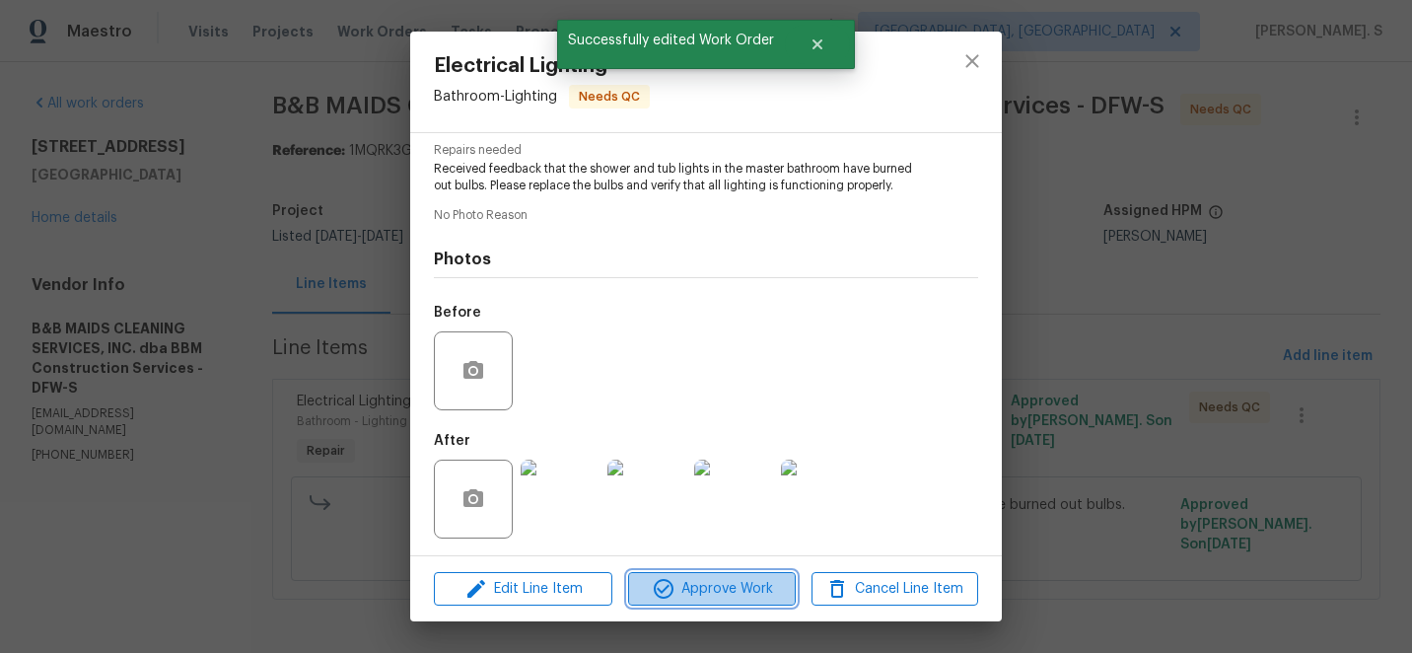
click at [687, 588] on span "Approve Work" at bounding box center [711, 589] width 155 height 25
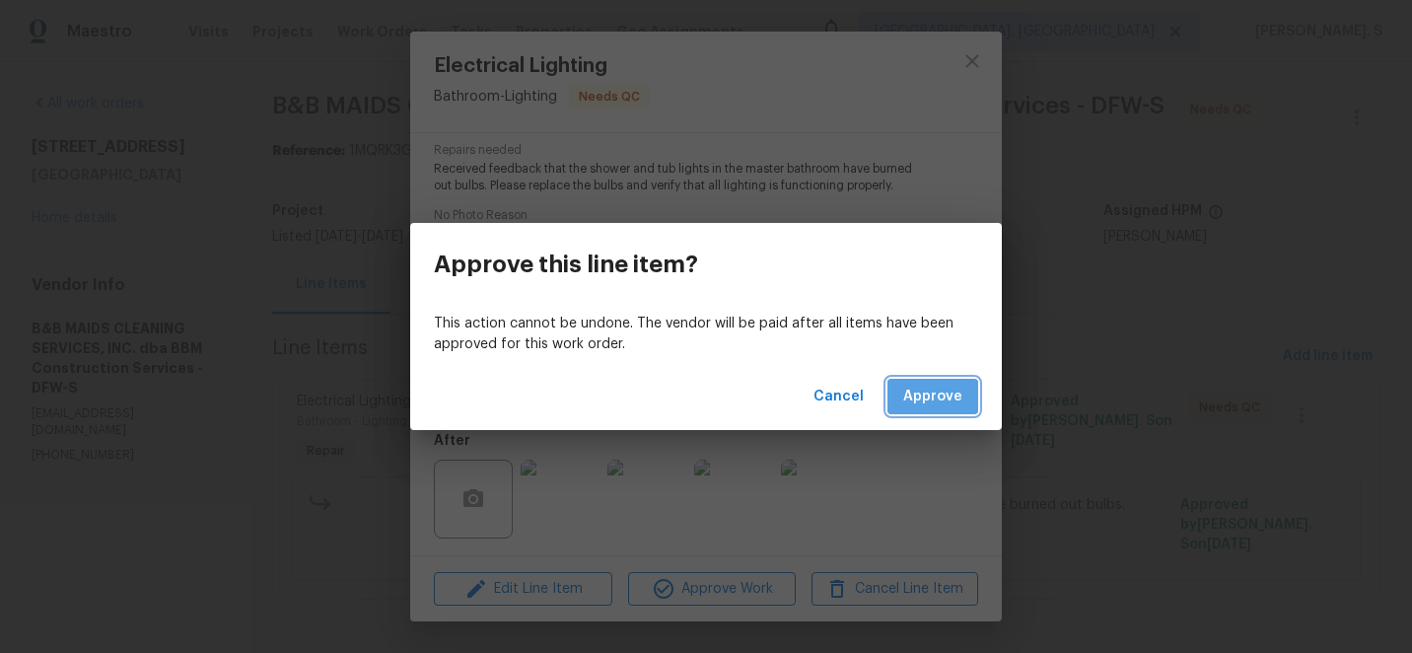
click at [937, 396] on span "Approve" at bounding box center [932, 396] width 59 height 25
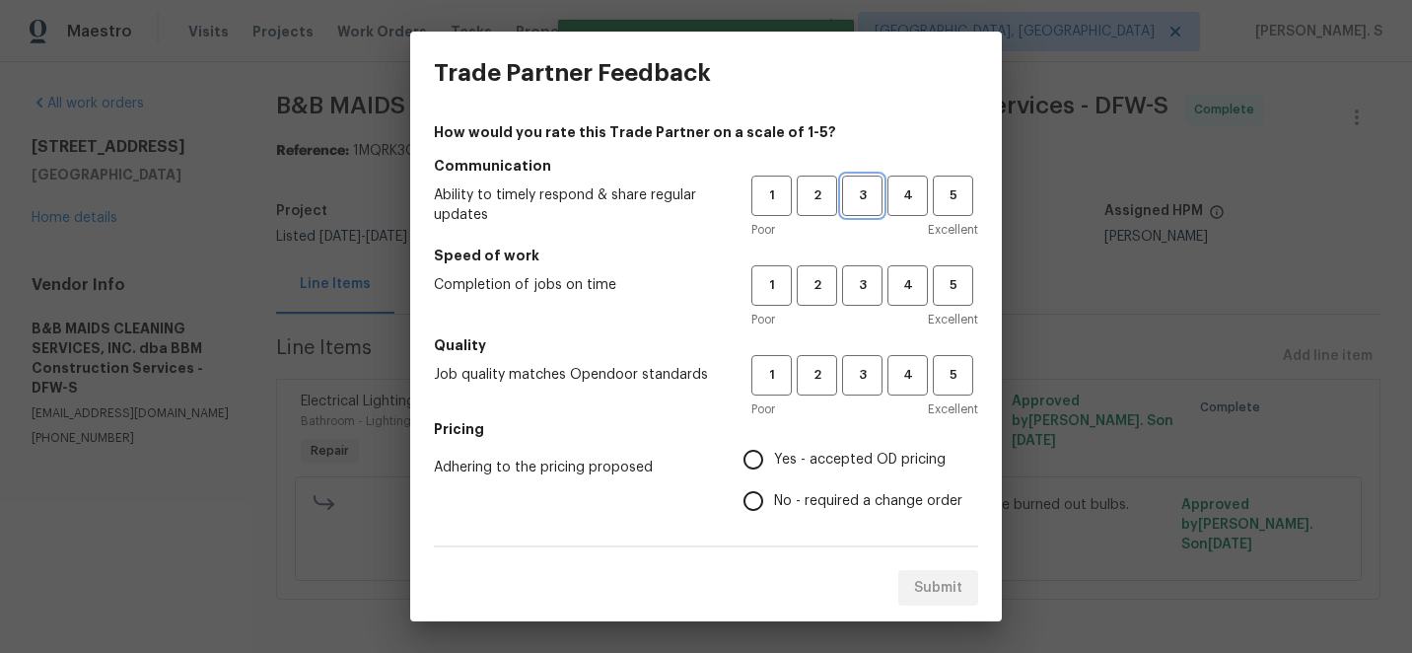
click at [859, 199] on span "3" at bounding box center [862, 195] width 36 height 23
click at [844, 300] on button "3" at bounding box center [862, 285] width 40 height 40
click at [847, 400] on div "Poor Excellent" at bounding box center [864, 409] width 227 height 20
click at [860, 386] on button "3" at bounding box center [862, 375] width 40 height 40
click at [846, 456] on span "Yes - accepted OD pricing" at bounding box center [860, 460] width 172 height 21
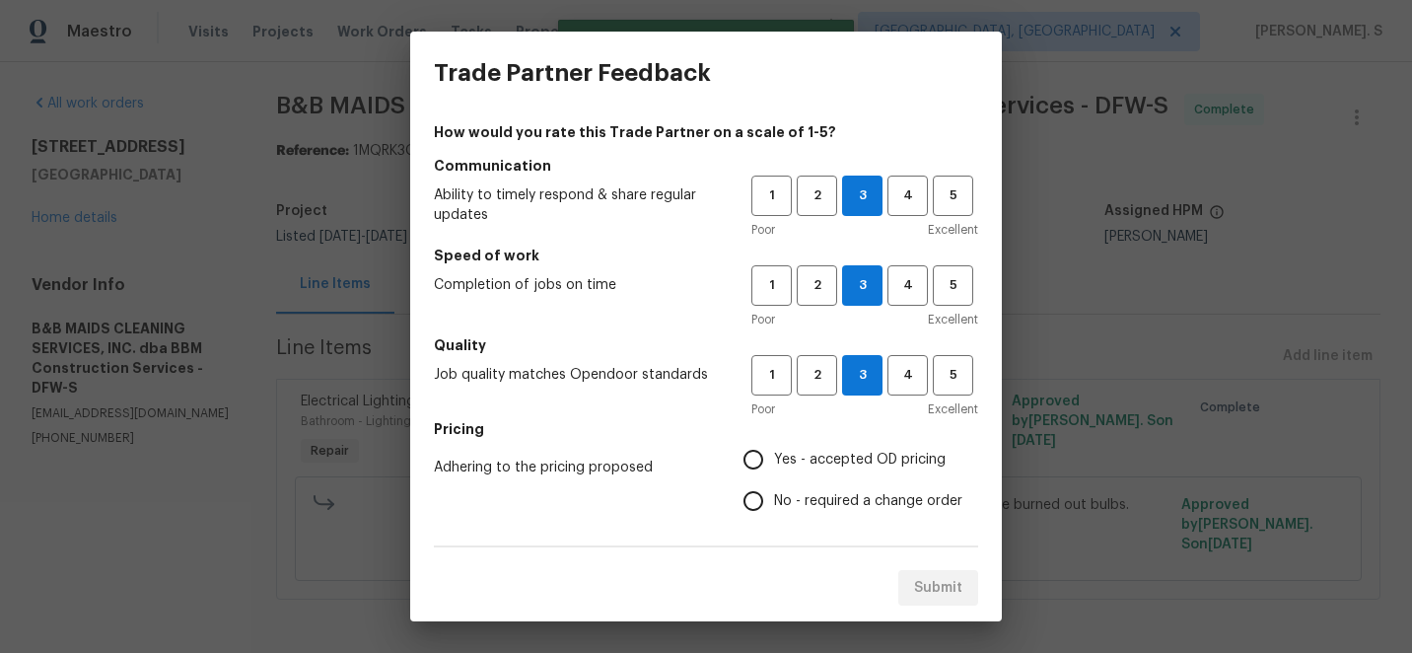
click at [774, 456] on input "Yes - accepted OD pricing" at bounding box center [753, 459] width 41 height 41
radio input "true"
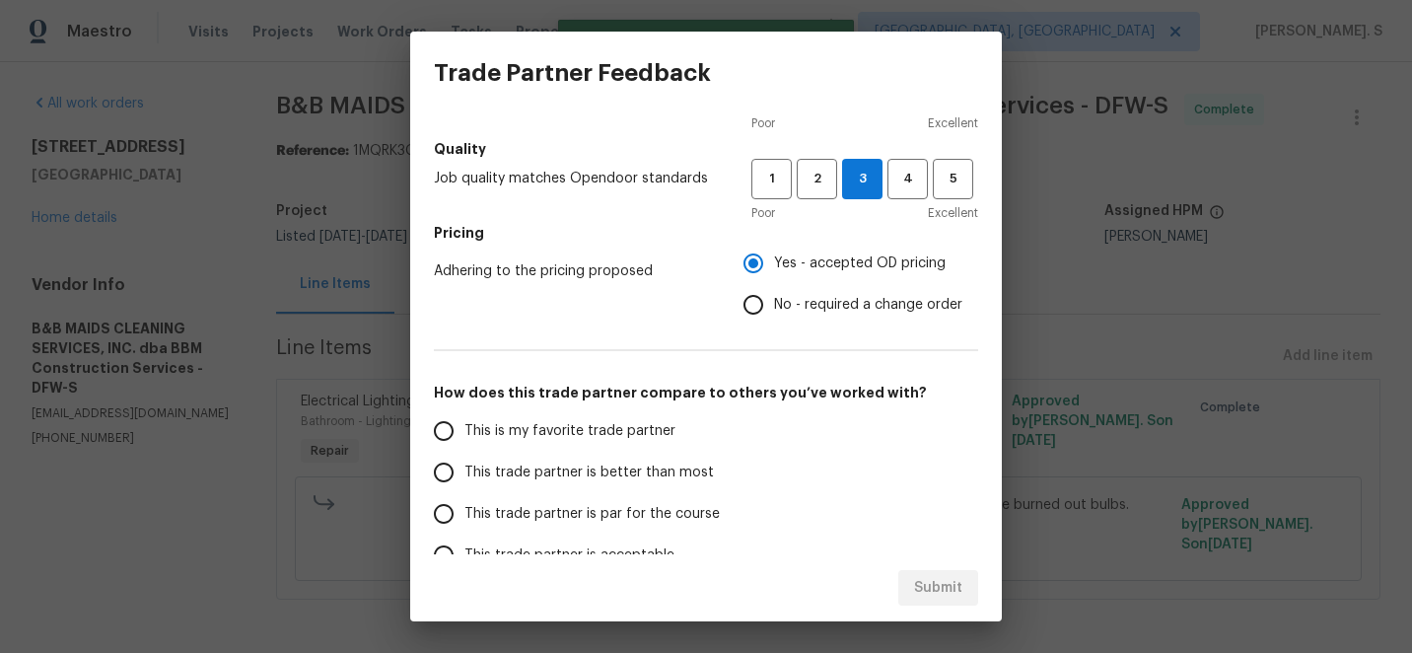
click at [610, 489] on label "This trade partner is better than most" at bounding box center [579, 472] width 312 height 41
click at [464, 489] on input "This trade partner is better than most" at bounding box center [443, 472] width 41 height 41
click at [935, 597] on span "Submit" at bounding box center [938, 588] width 48 height 25
radio input "true"
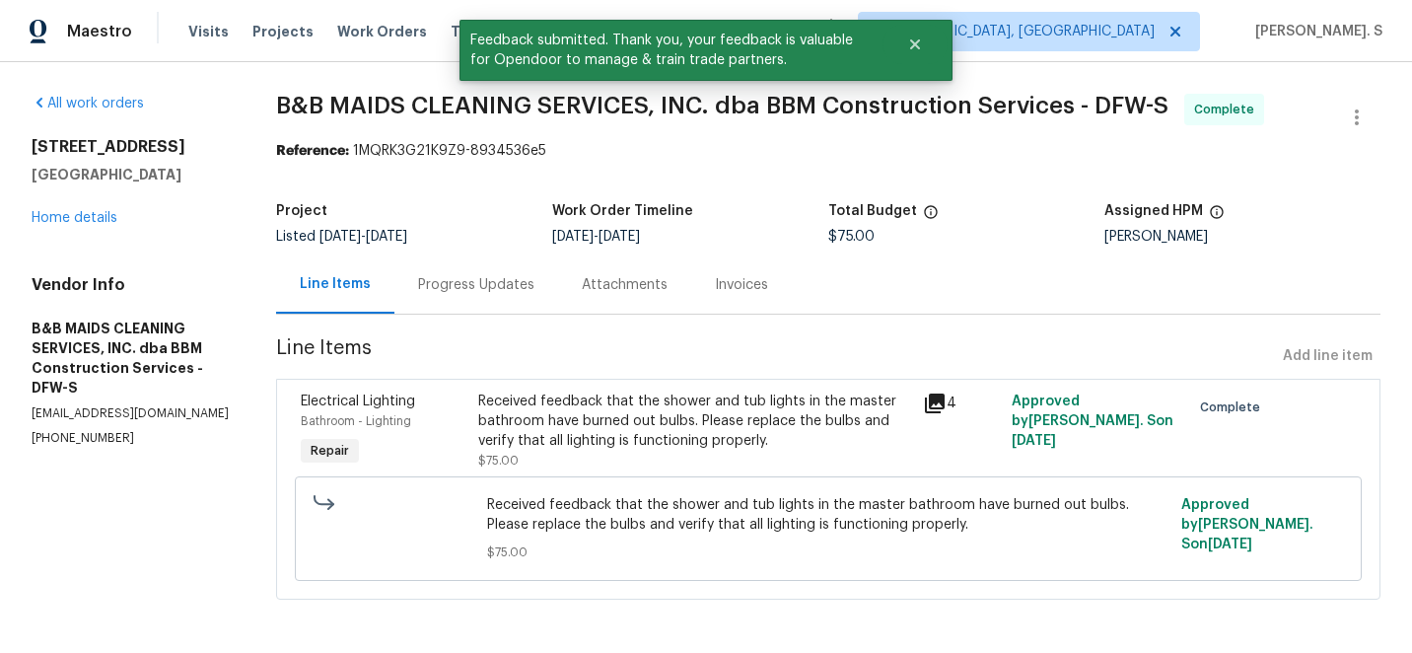
click at [514, 293] on div "Progress Updates" at bounding box center [476, 285] width 116 height 20
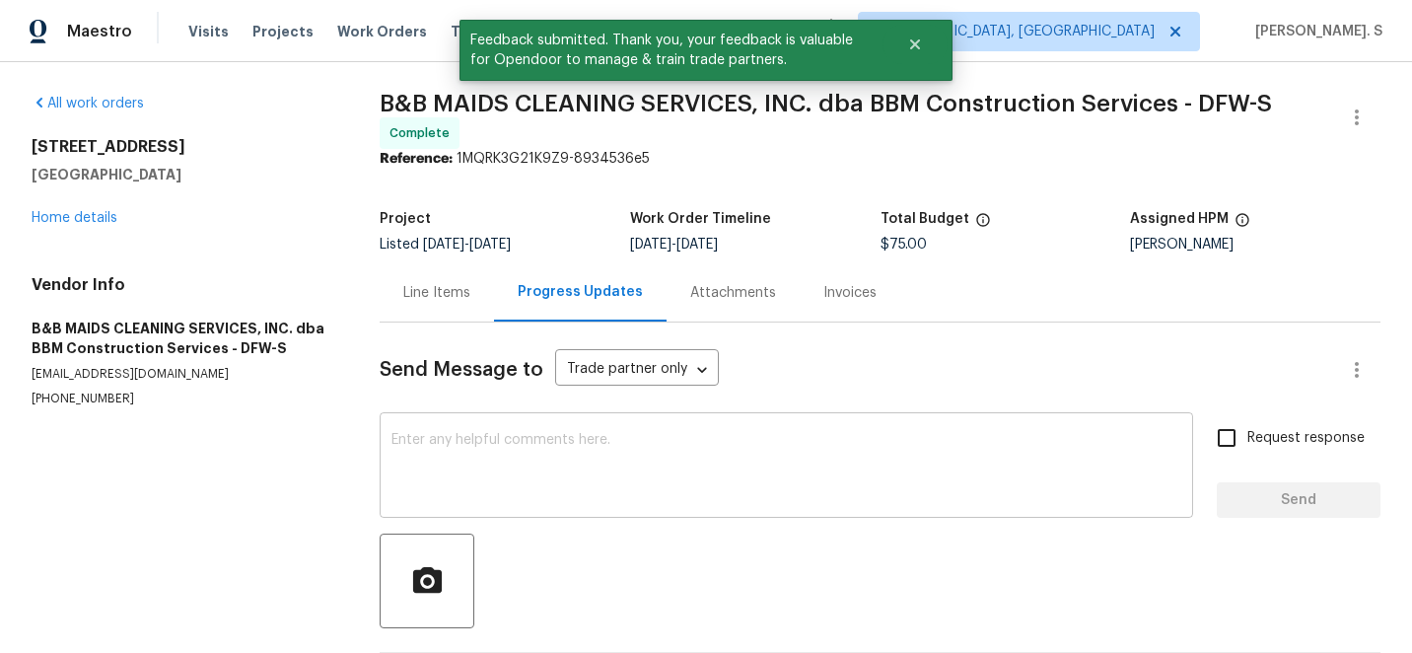
click at [566, 450] on textarea at bounding box center [786, 467] width 790 height 69
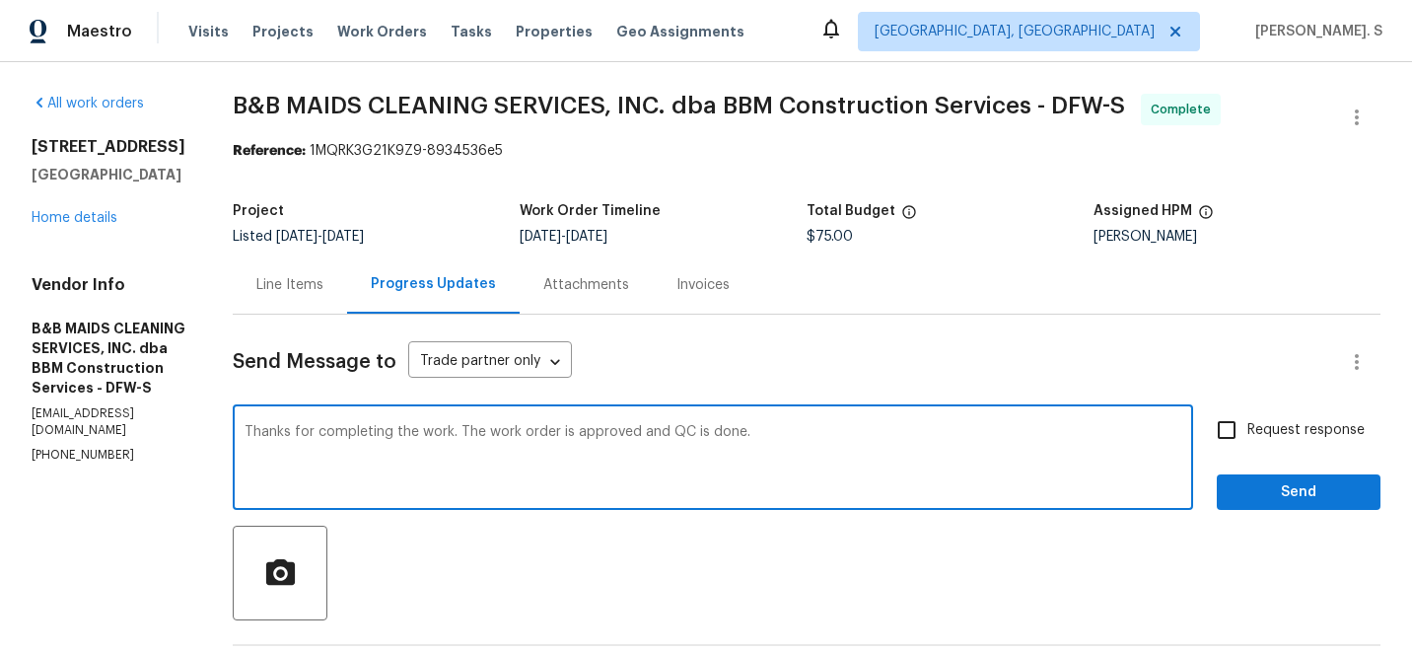
scroll to position [252, 0]
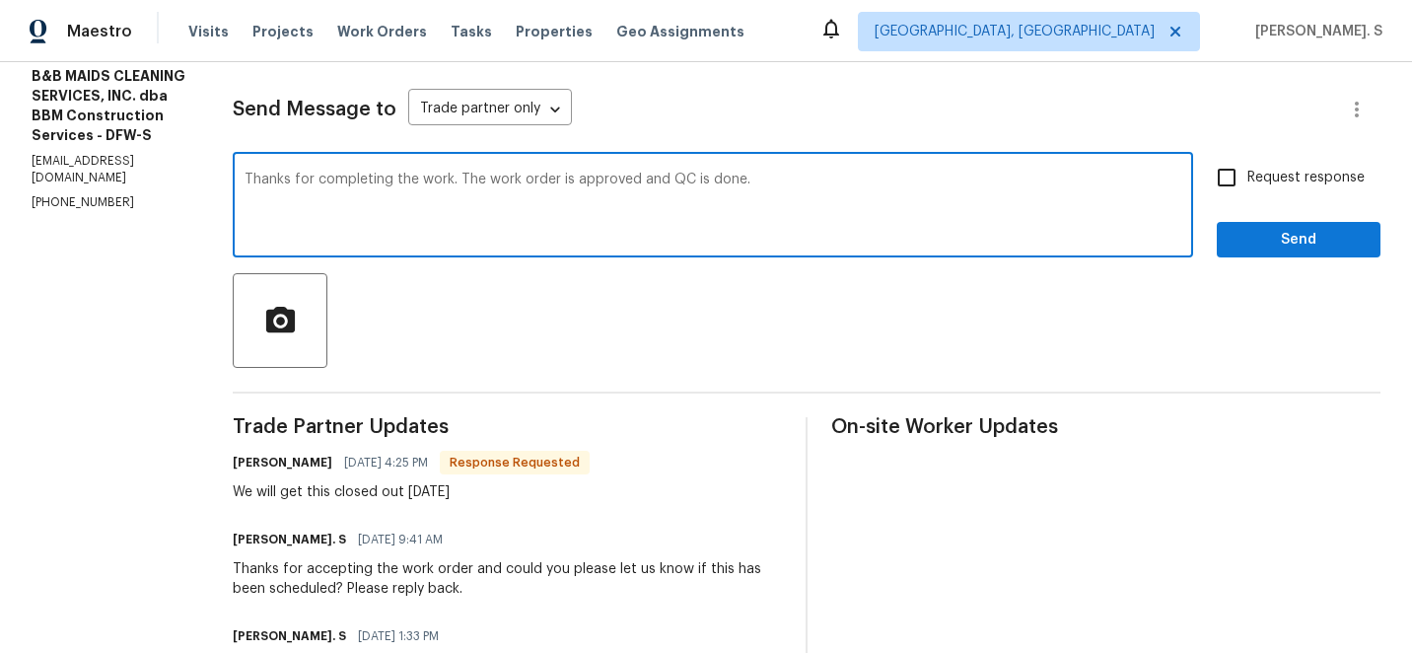
type textarea "Thanks for completing the work. The work order is approved and QC is done."
click at [370, 492] on div "We will get this closed out tomorrow" at bounding box center [411, 492] width 357 height 20
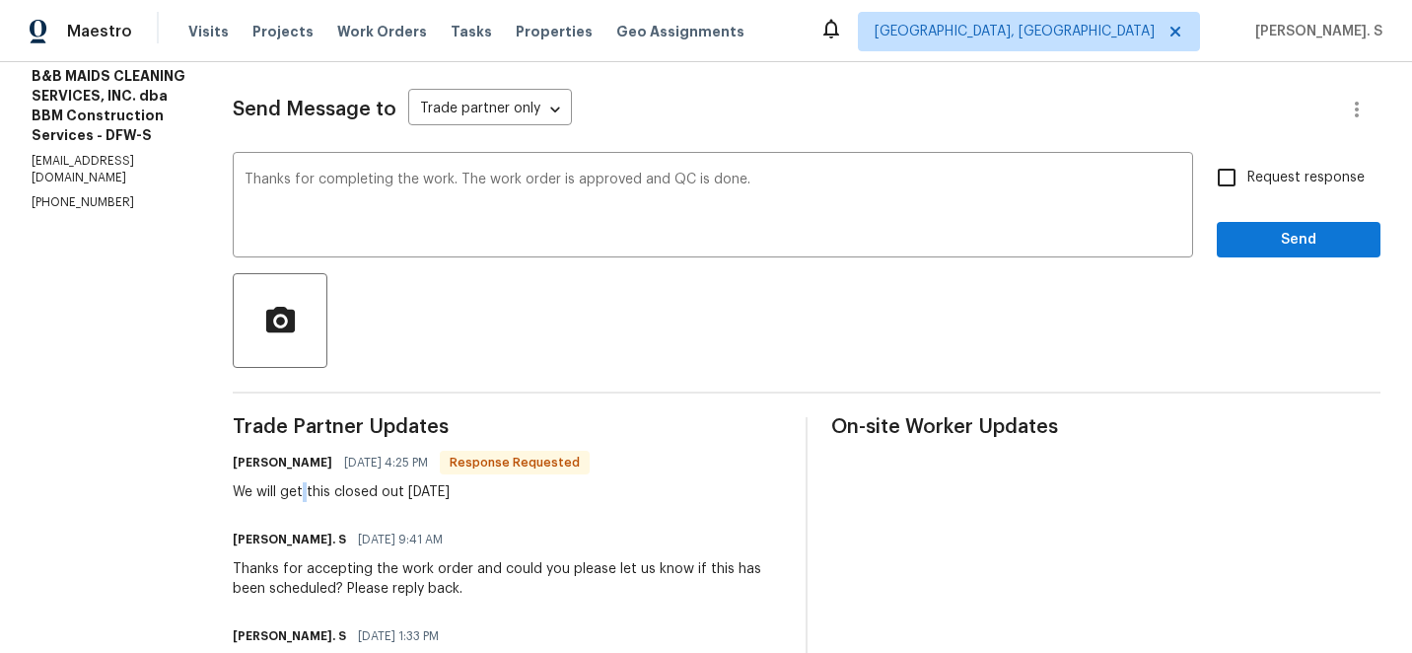
click at [370, 492] on div "We will get this closed out tomorrow" at bounding box center [411, 492] width 357 height 20
copy div "We will get this closed out tomorrow"
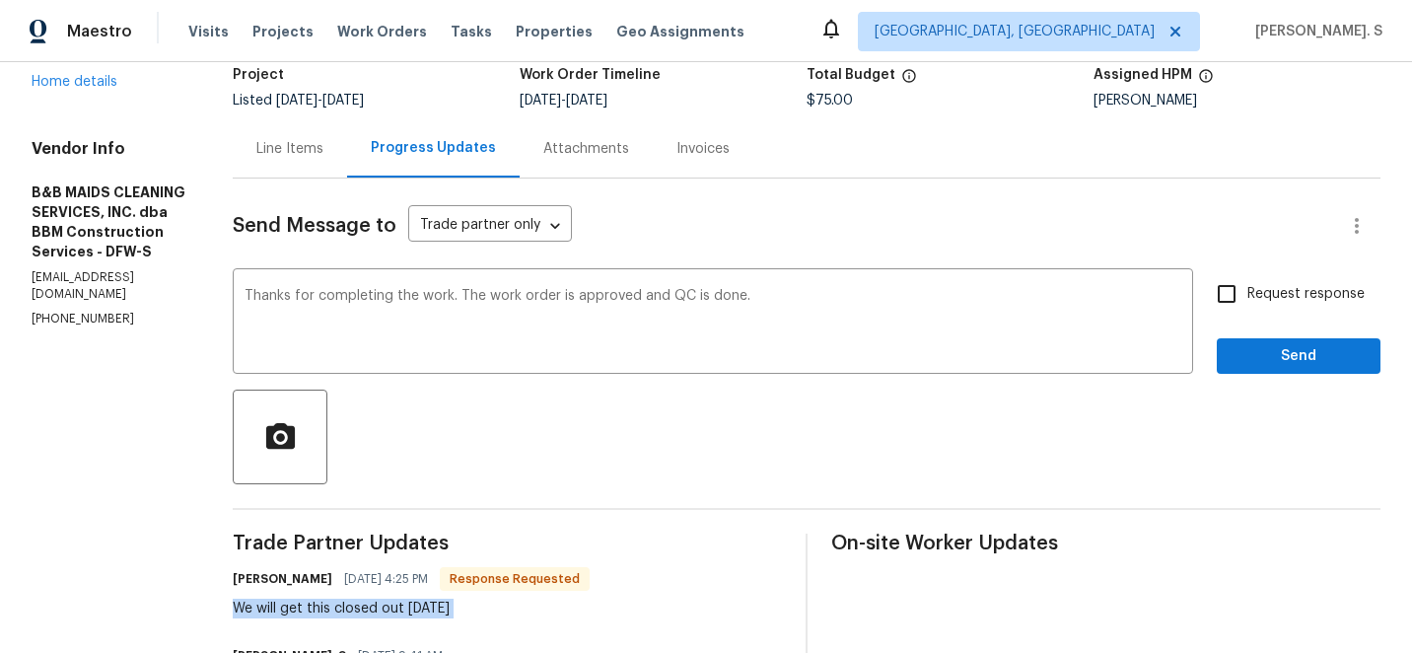
scroll to position [80, 0]
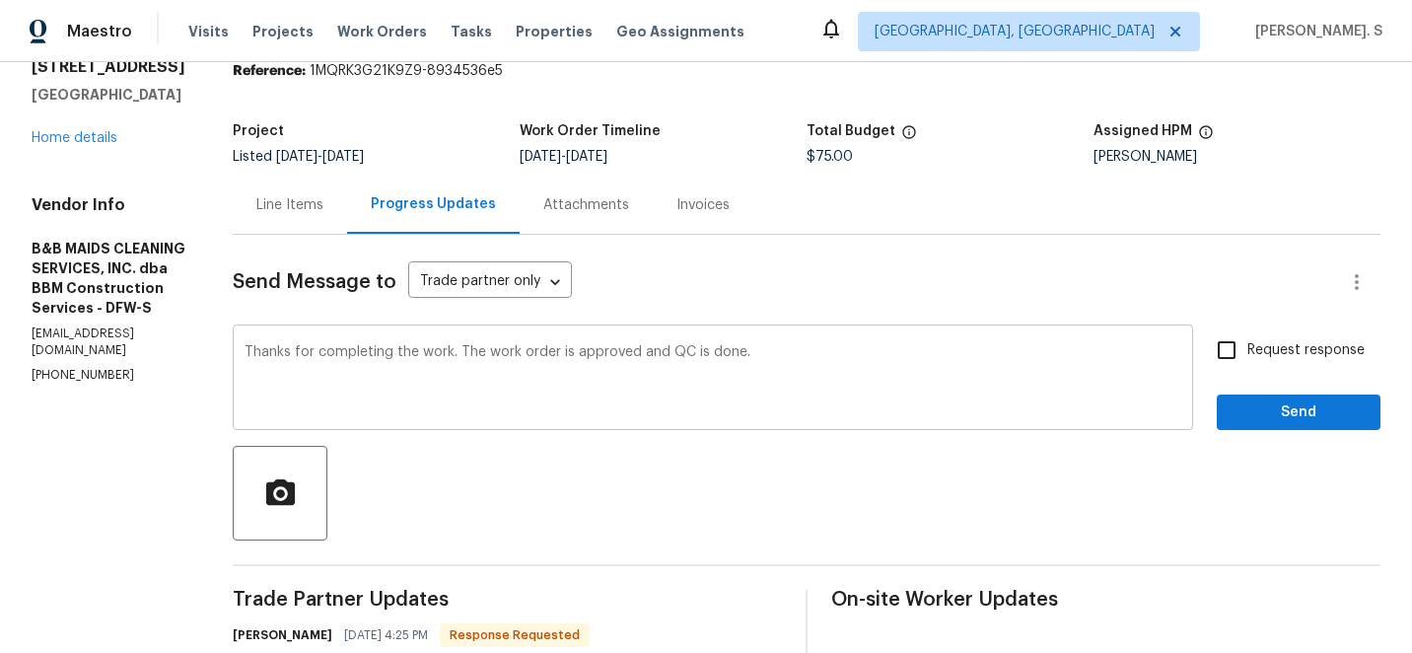
click at [348, 360] on textarea "Thanks for completing the work. The work order is approved and QC is done." at bounding box center [712, 379] width 937 height 69
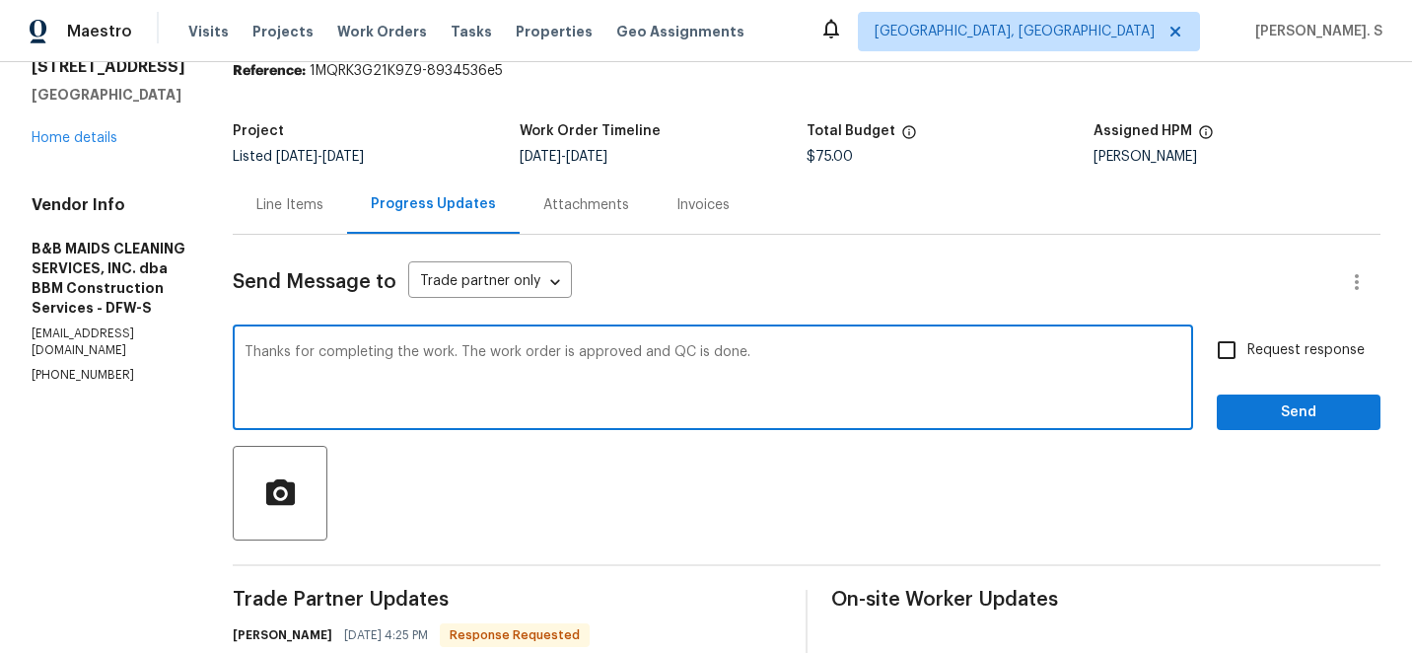
click at [348, 360] on textarea "Thanks for completing the work. The work order is approved and QC is done." at bounding box center [712, 379] width 937 height 69
click at [1237, 351] on input "Request response" at bounding box center [1226, 349] width 41 height 41
checkbox input "true"
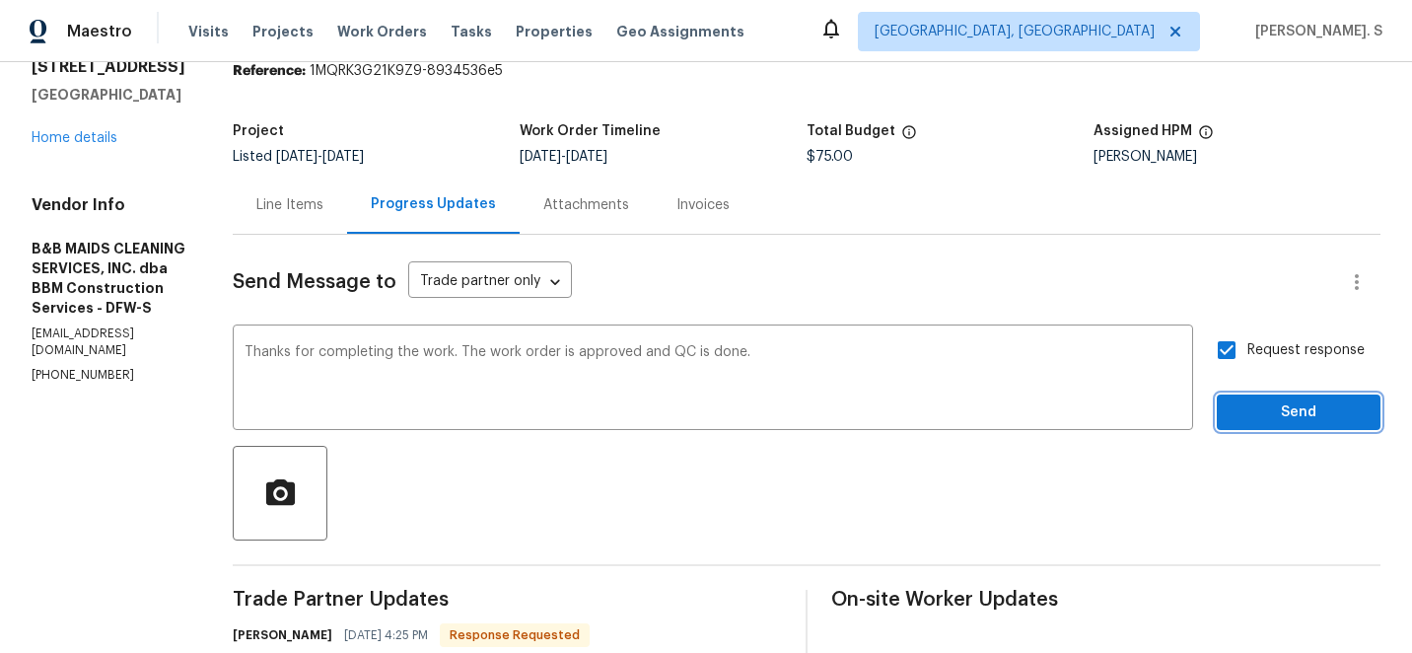
click at [1237, 405] on span "Send" at bounding box center [1298, 412] width 132 height 25
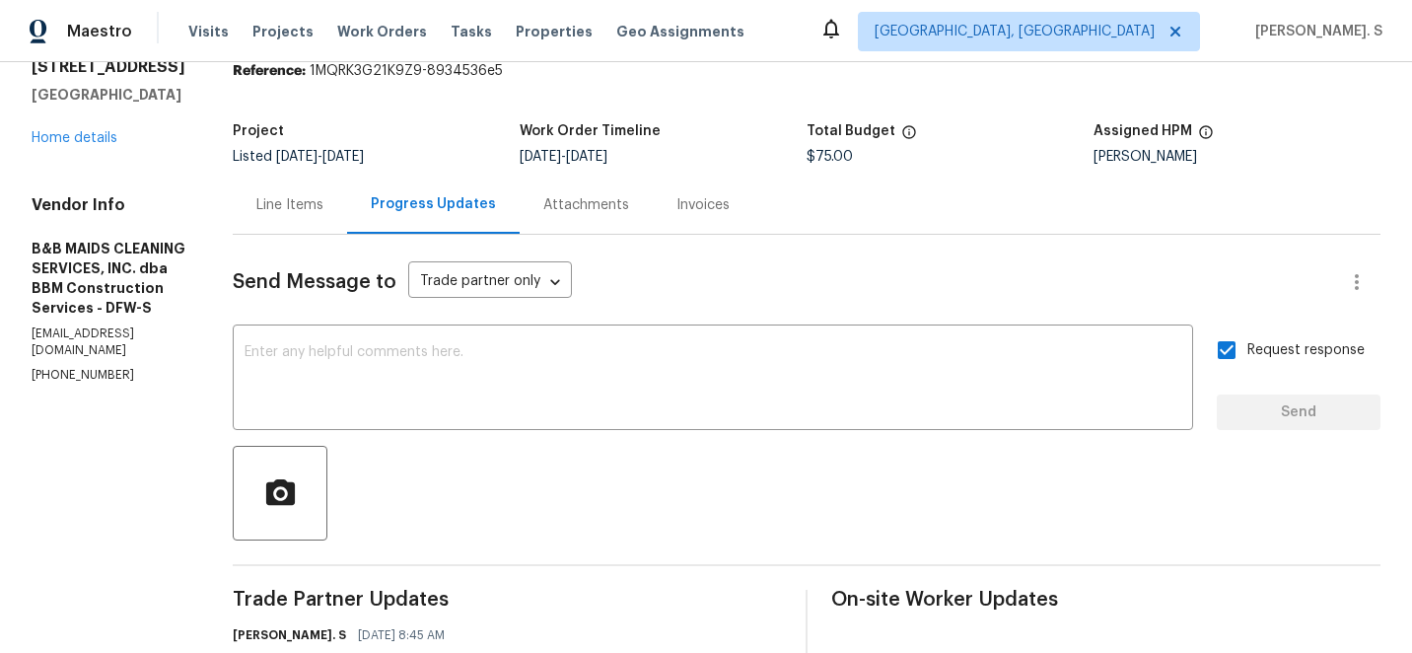
scroll to position [0, 0]
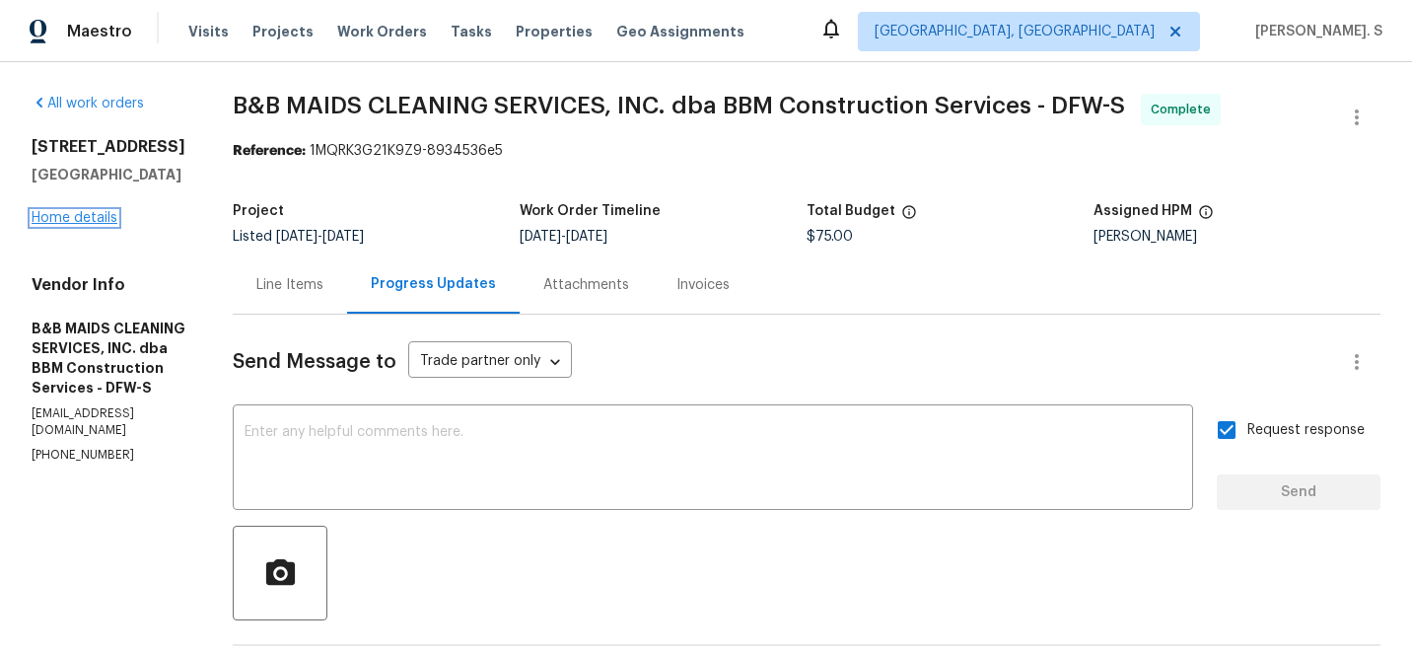
click at [74, 216] on link "Home details" at bounding box center [75, 218] width 86 height 14
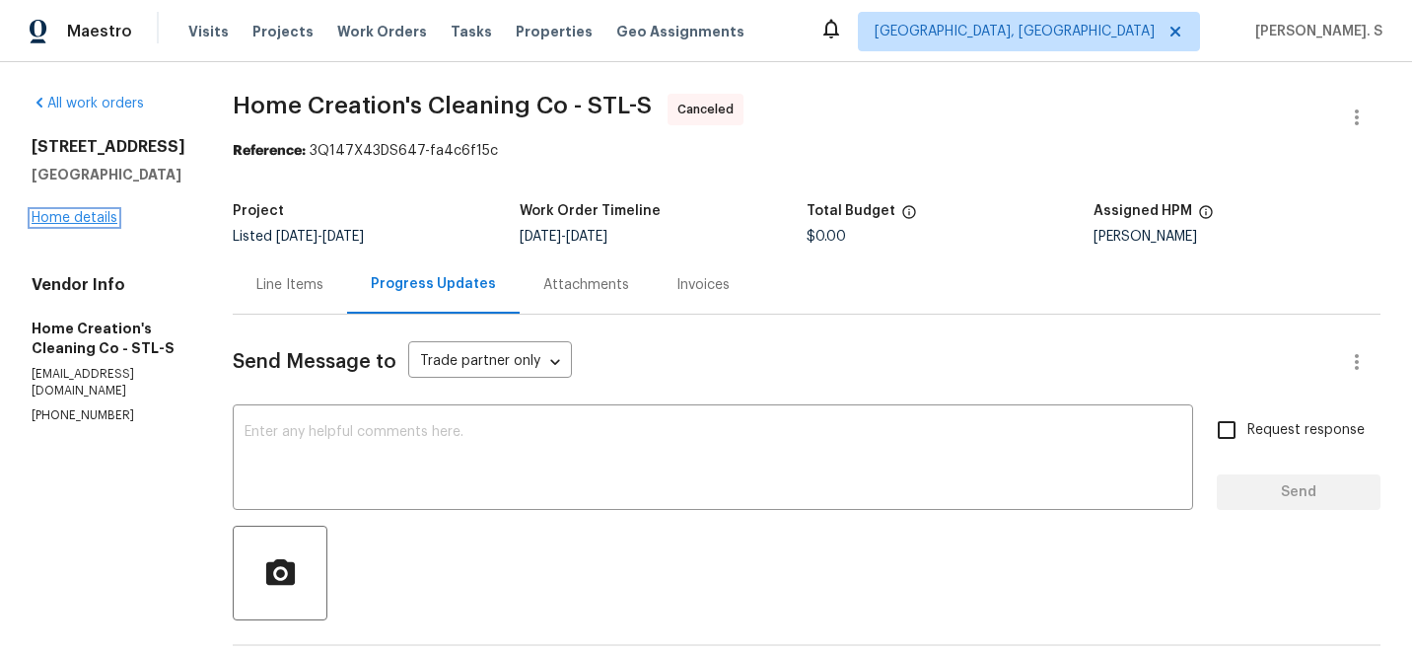
click at [88, 218] on link "Home details" at bounding box center [75, 218] width 86 height 14
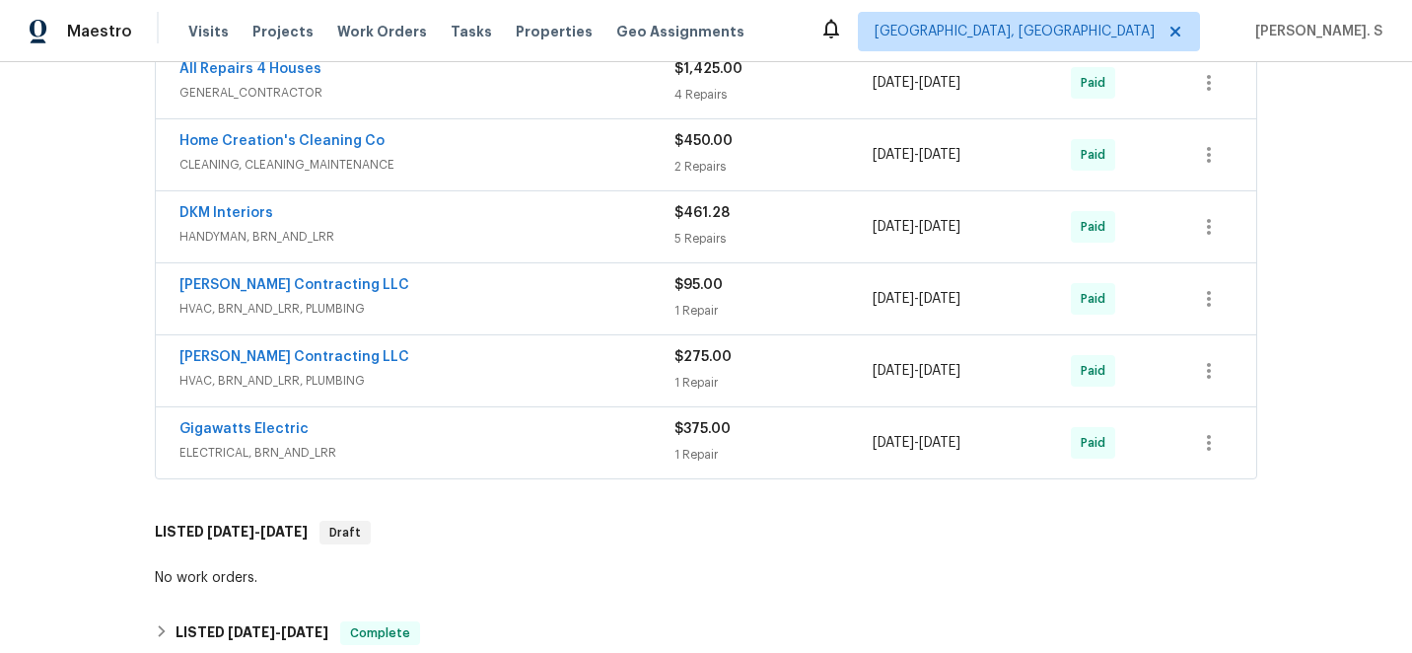
scroll to position [1054, 0]
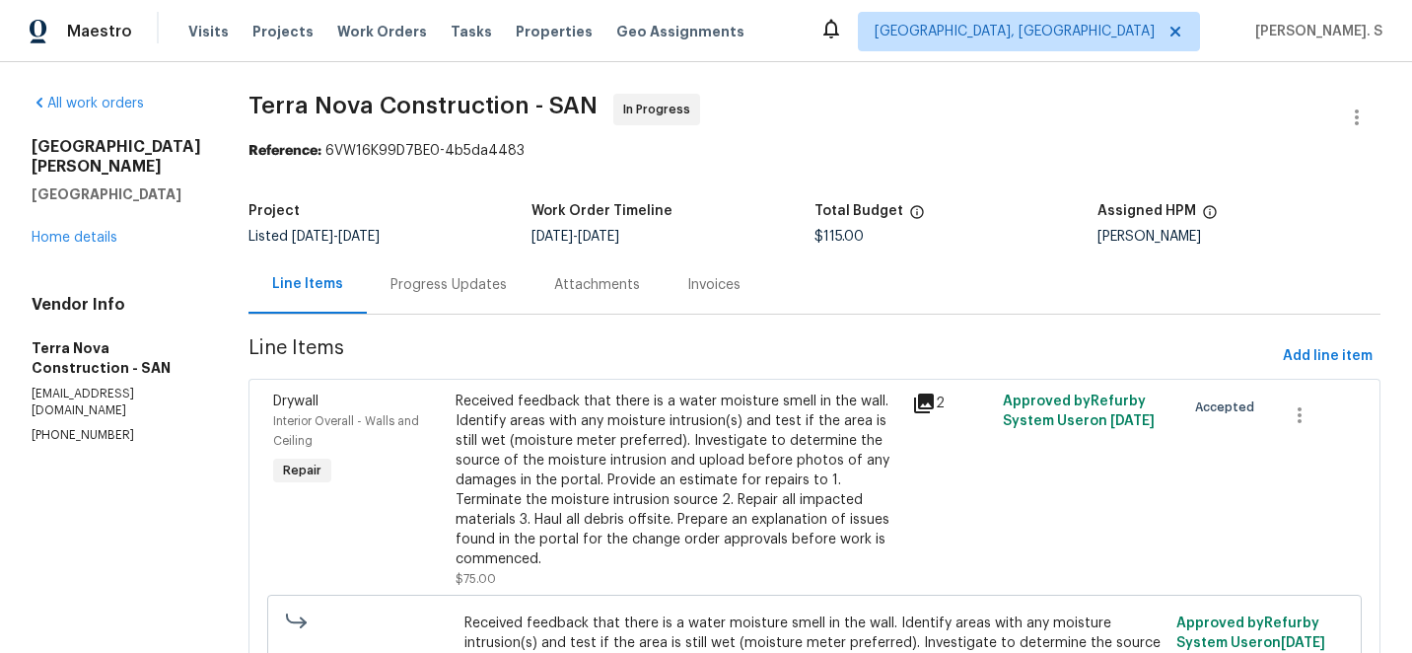
click at [480, 312] on div "Progress Updates" at bounding box center [449, 284] width 164 height 58
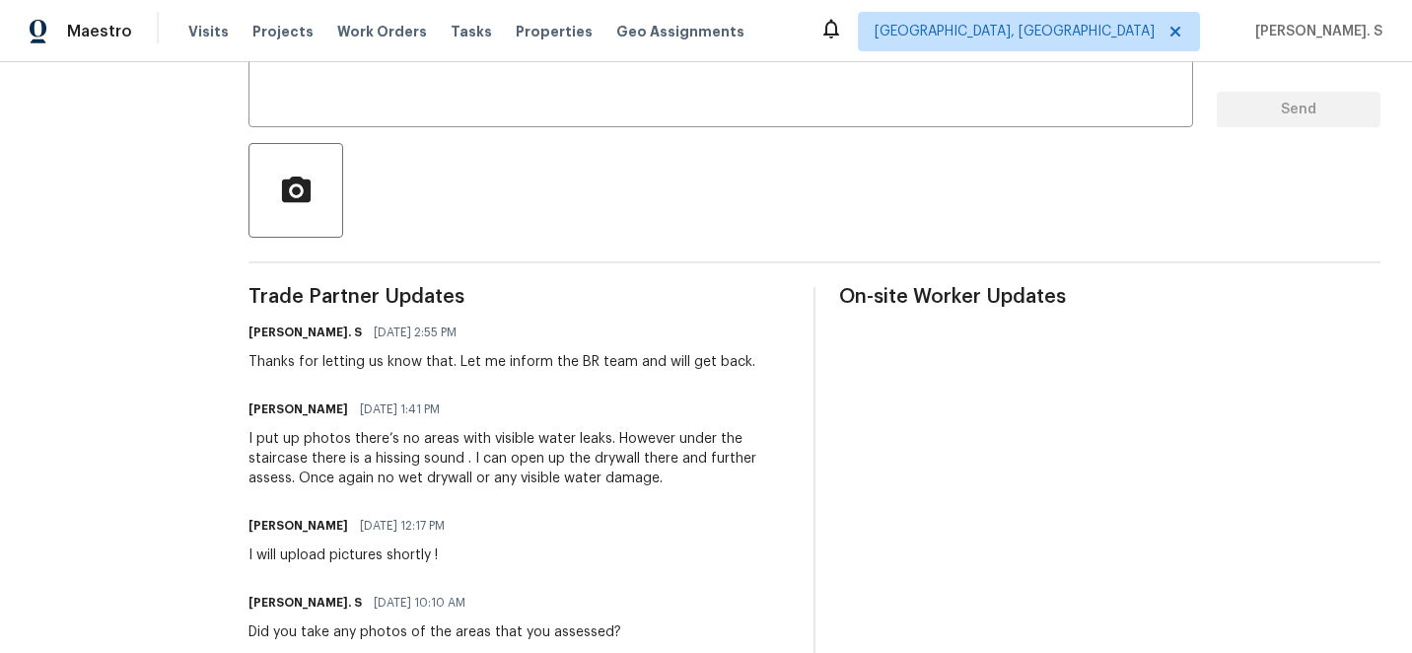
scroll to position [384, 0]
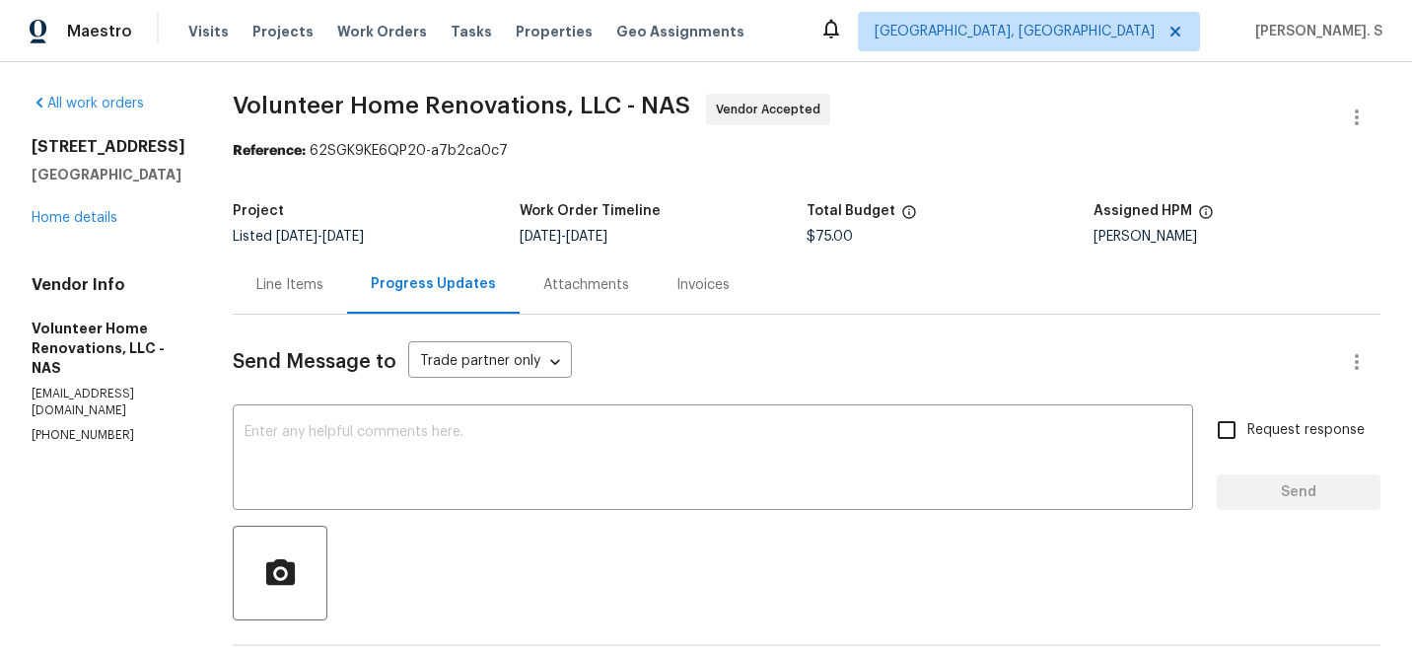
scroll to position [305, 0]
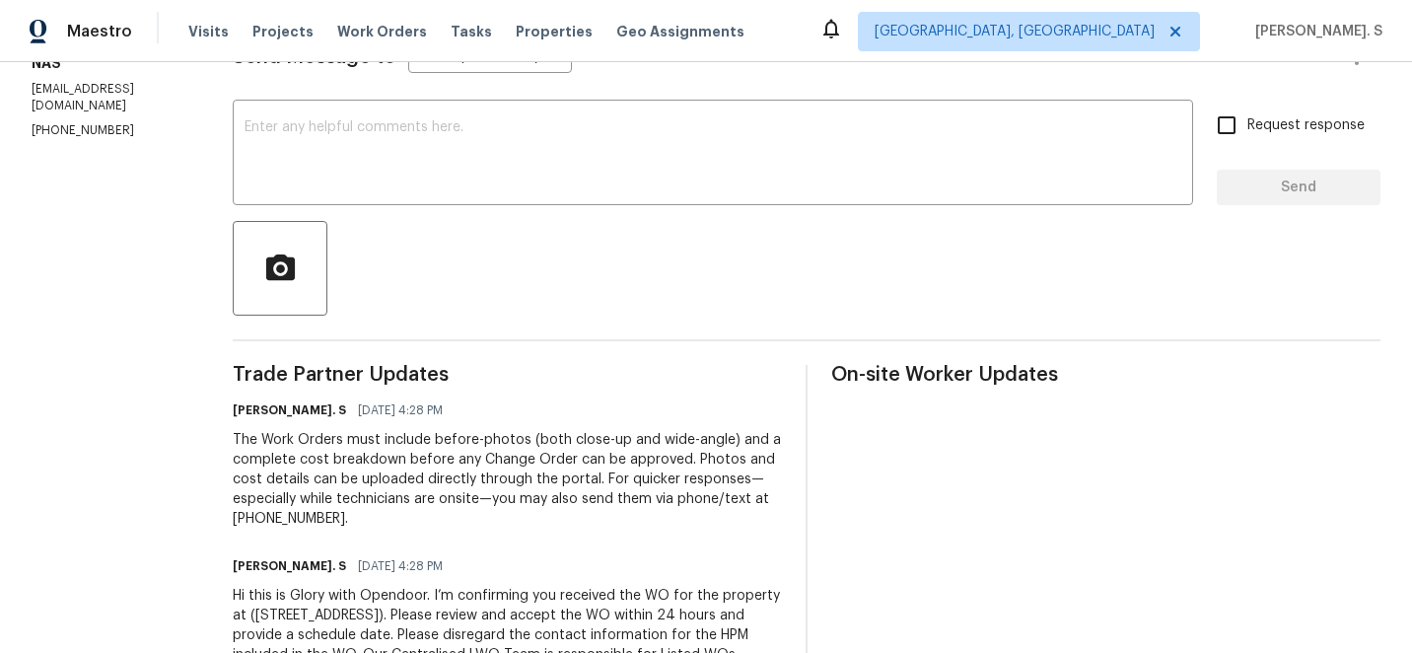
click at [538, 217] on div "Send Message to Trade partner only Trade partner only ​ x ​ Request response Se…" at bounding box center [807, 349] width 1148 height 678
click at [524, 128] on textarea at bounding box center [712, 154] width 937 height 69
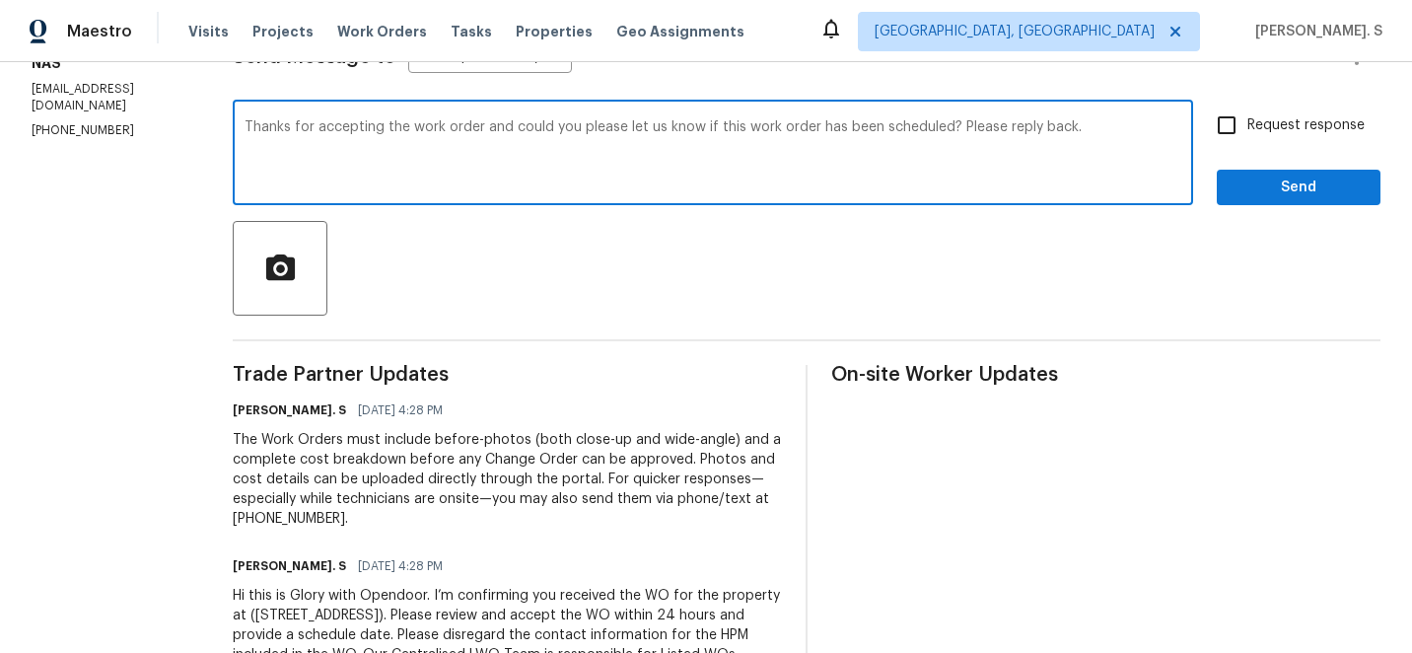
type textarea "Thanks for accepting the work order and could you please let us know if this wo…"
click at [1309, 110] on label "Request response" at bounding box center [1285, 125] width 159 height 41
click at [1247, 110] on input "Request response" at bounding box center [1226, 125] width 41 height 41
checkbox input "true"
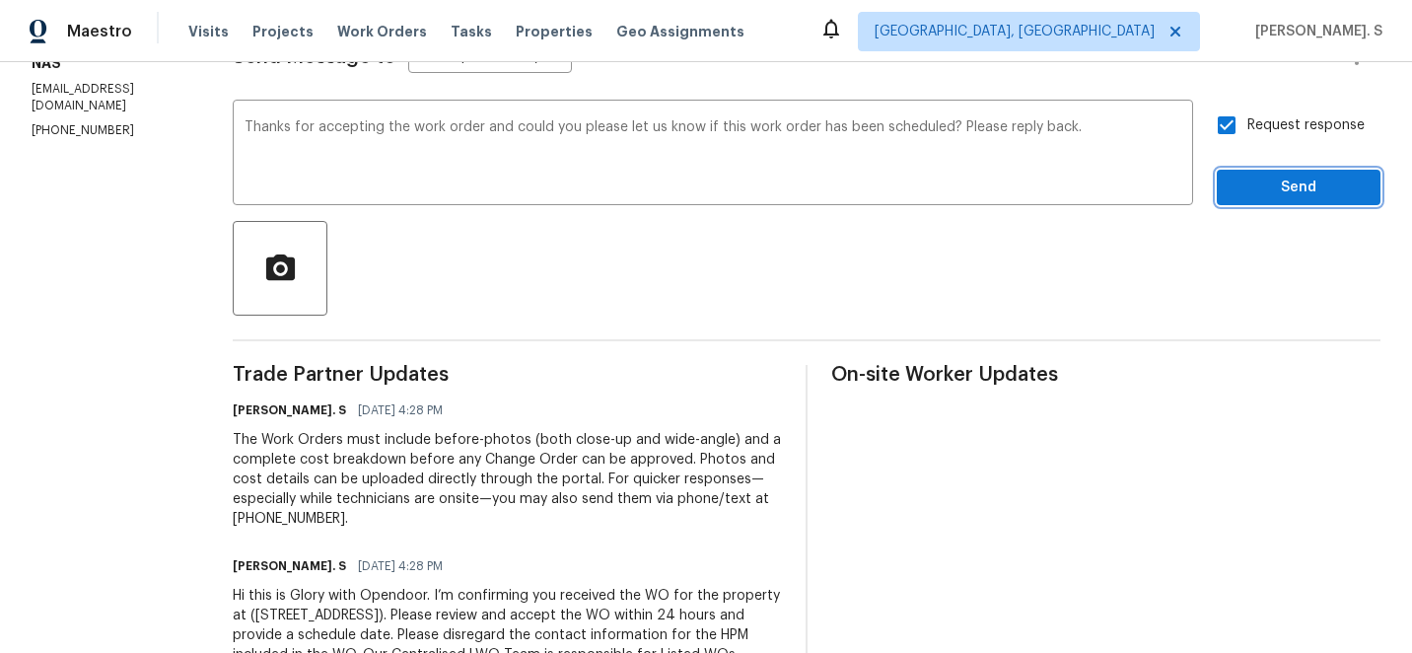
click at [1285, 184] on span "Send" at bounding box center [1298, 187] width 132 height 25
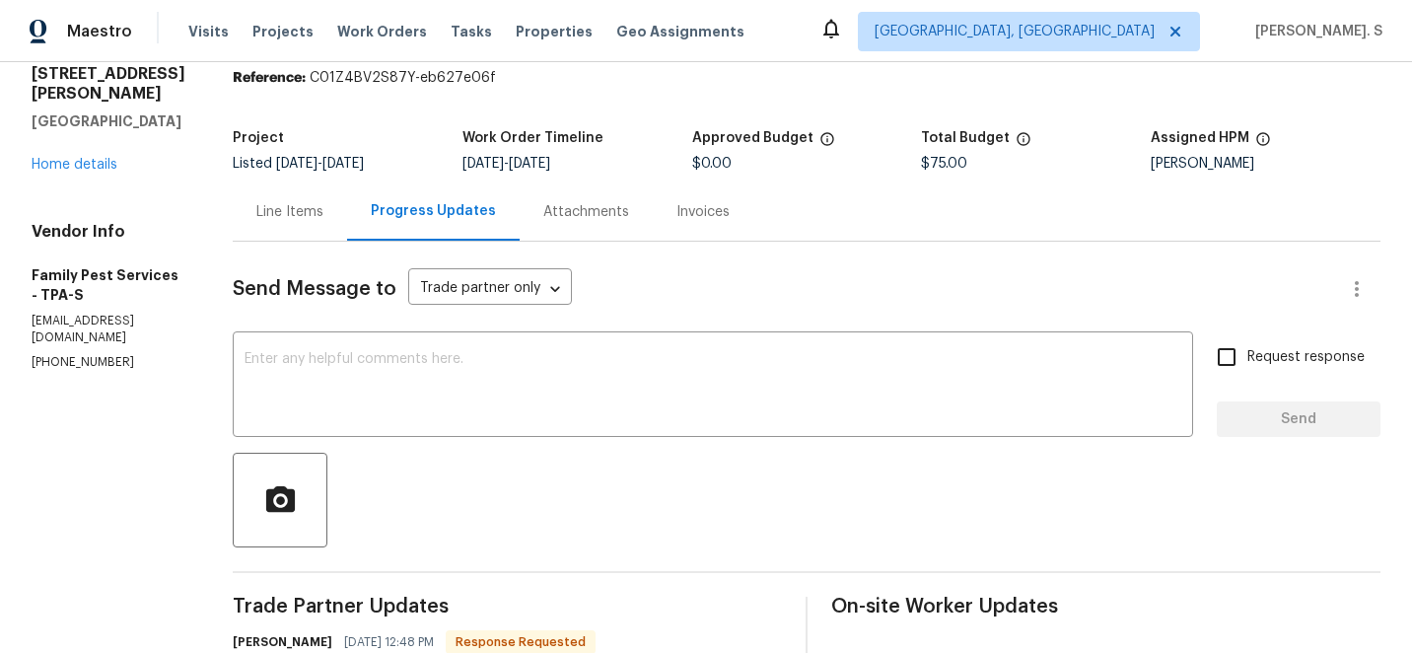
scroll to position [35, 0]
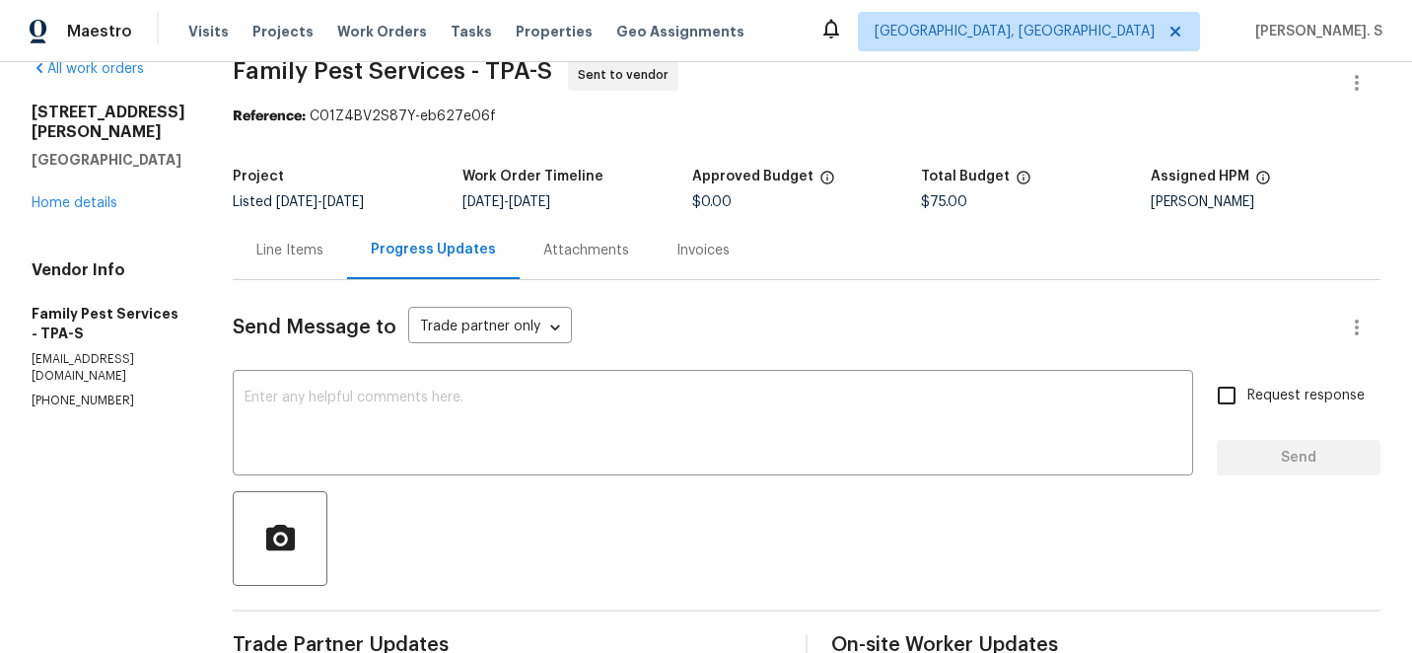
click at [325, 271] on div "Line Items" at bounding box center [290, 250] width 114 height 58
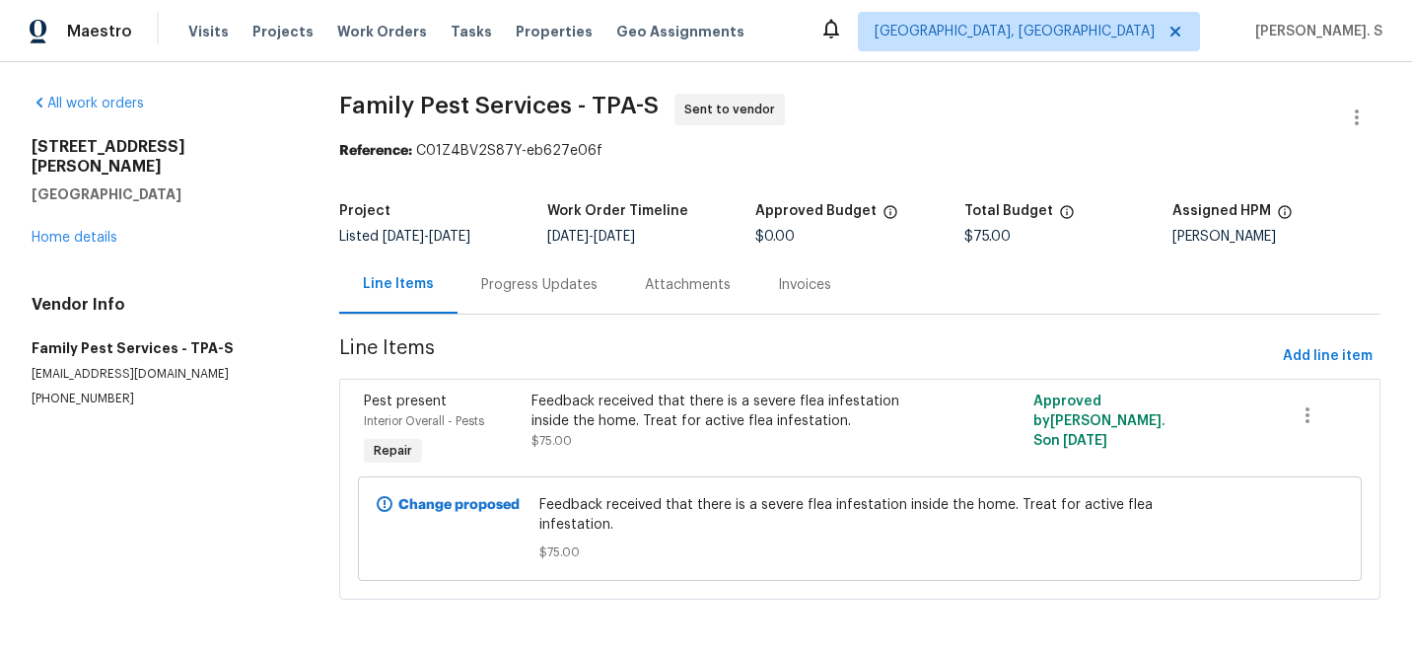
click at [697, 403] on div "Feedback received that there is a severe flea infestation inside the home. Trea…" at bounding box center [734, 410] width 406 height 39
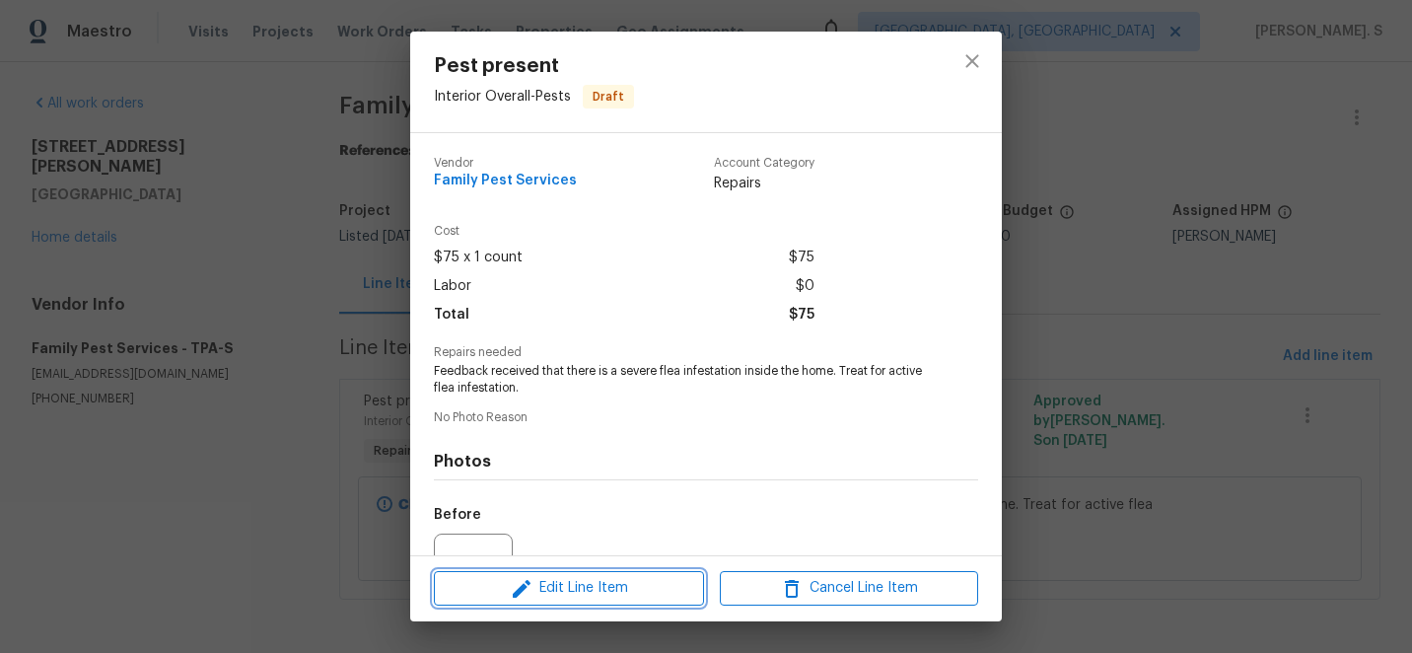
click at [565, 579] on span "Edit Line Item" at bounding box center [569, 588] width 258 height 25
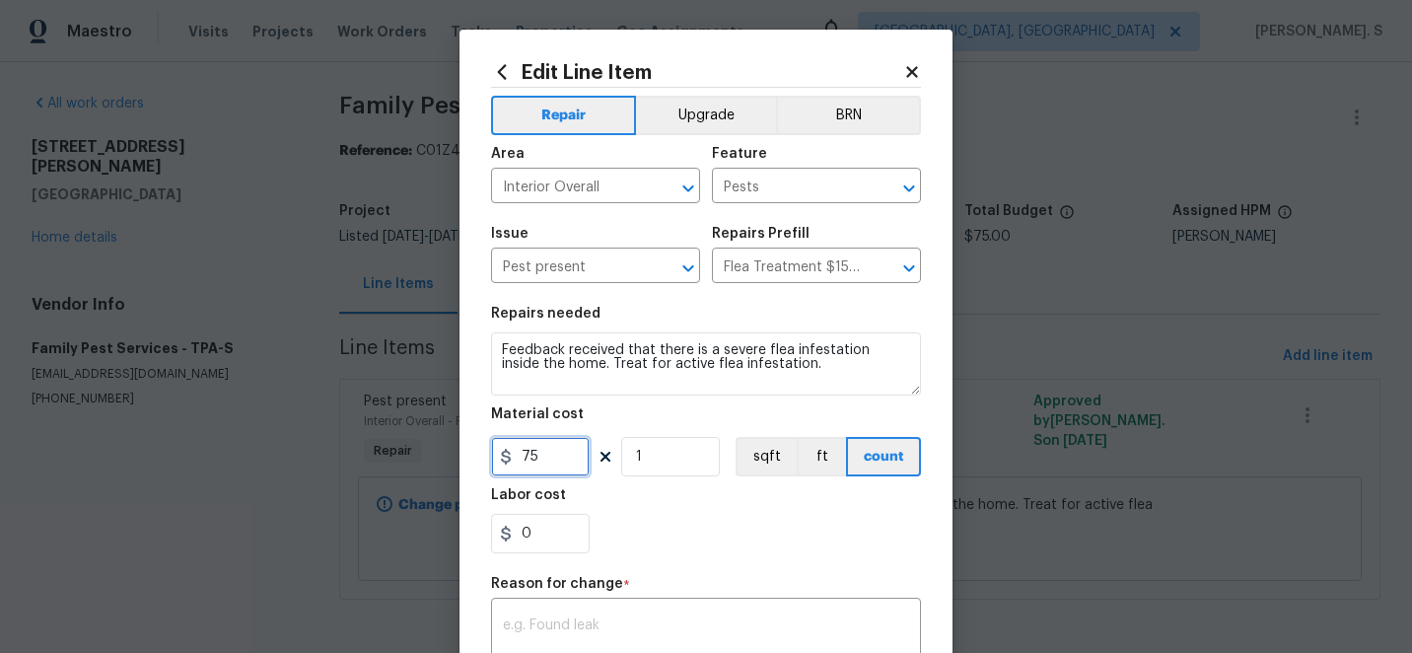
click at [523, 450] on input "75" at bounding box center [540, 456] width 99 height 39
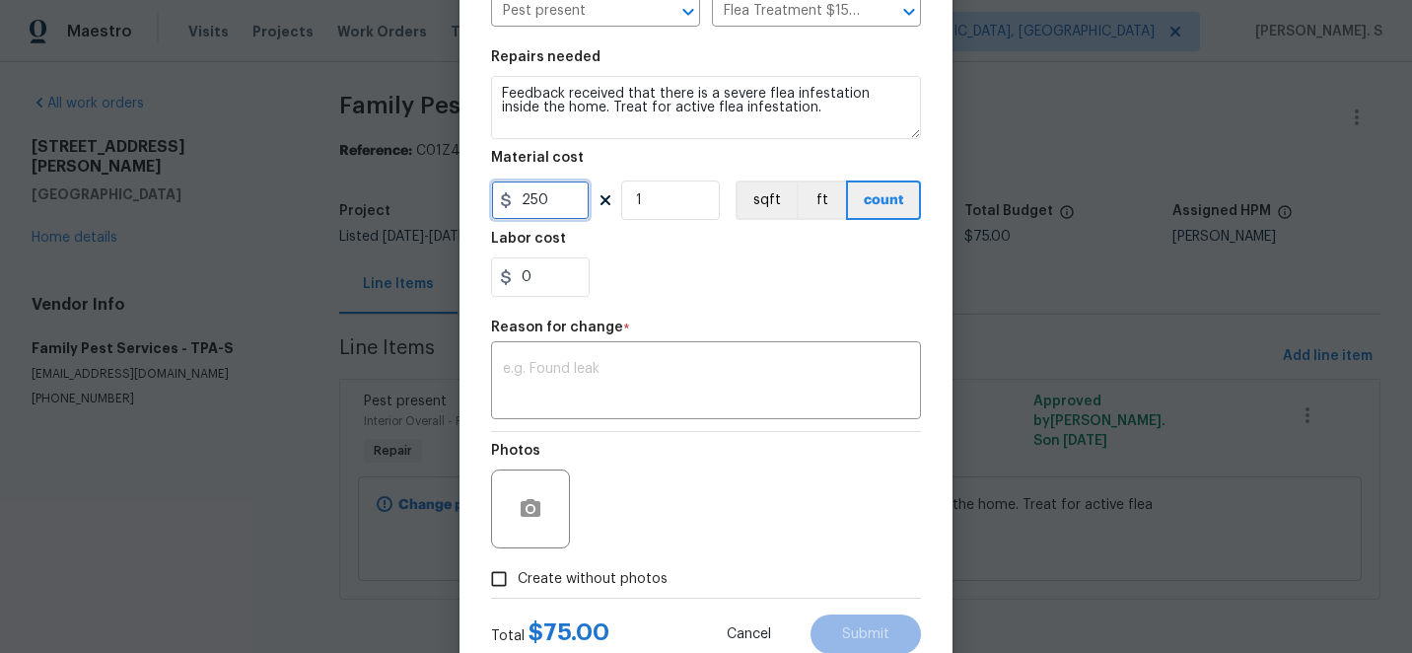
scroll to position [319, 0]
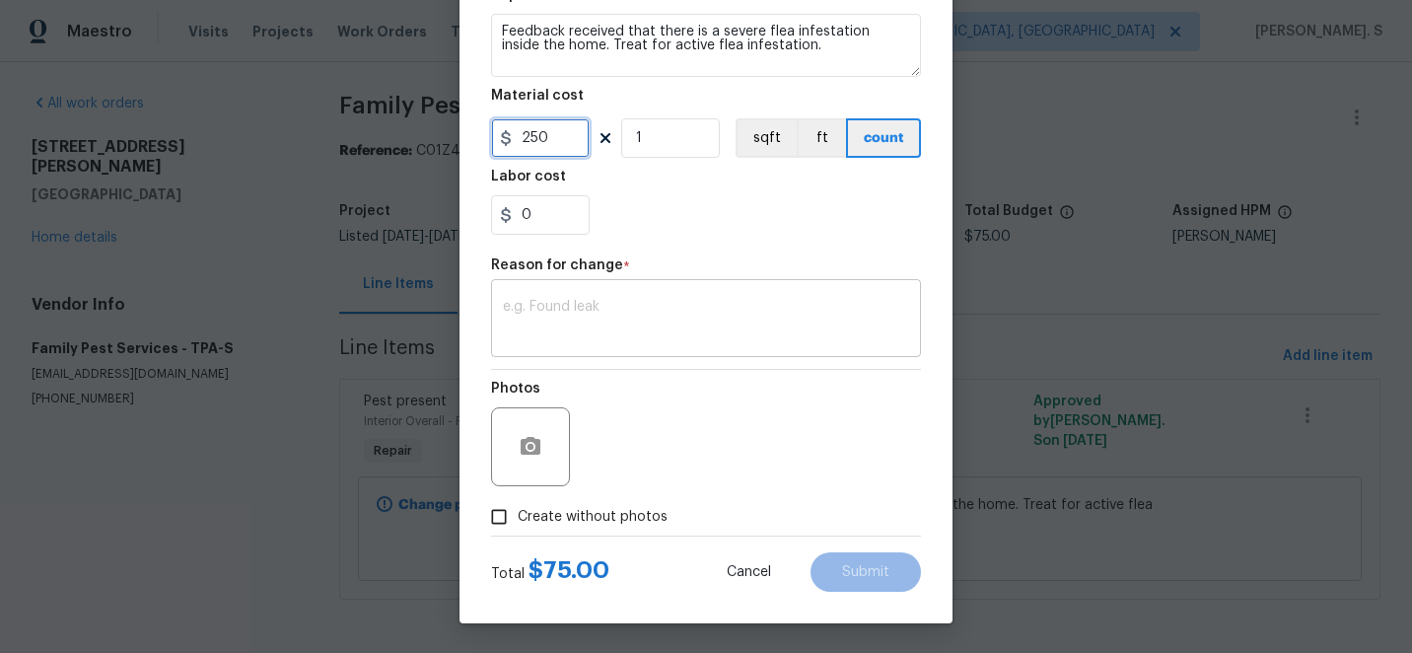
type input "250"
click at [569, 326] on textarea at bounding box center [706, 320] width 406 height 41
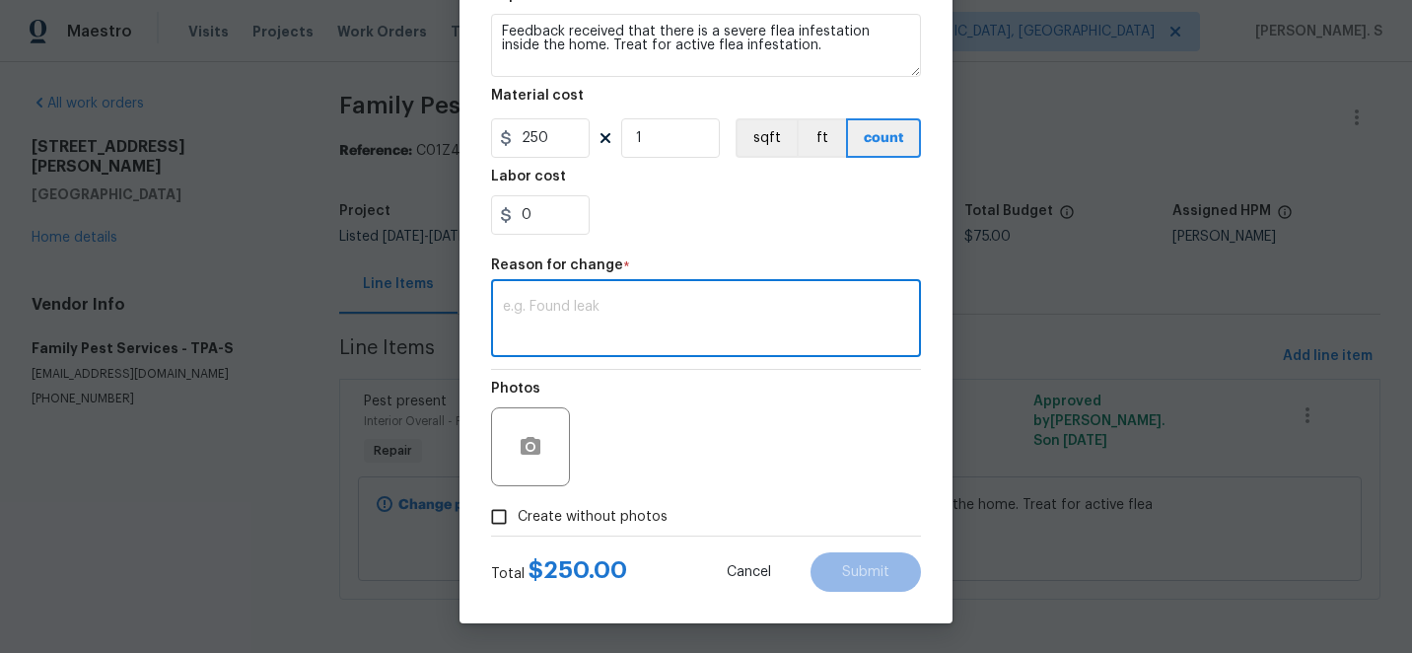
paste textarea "(GJ) Updated per vendor’s final cost."
type textarea "(GJ) Updated per vendor’s final cost."
click at [856, 570] on span "Submit" at bounding box center [865, 572] width 47 height 15
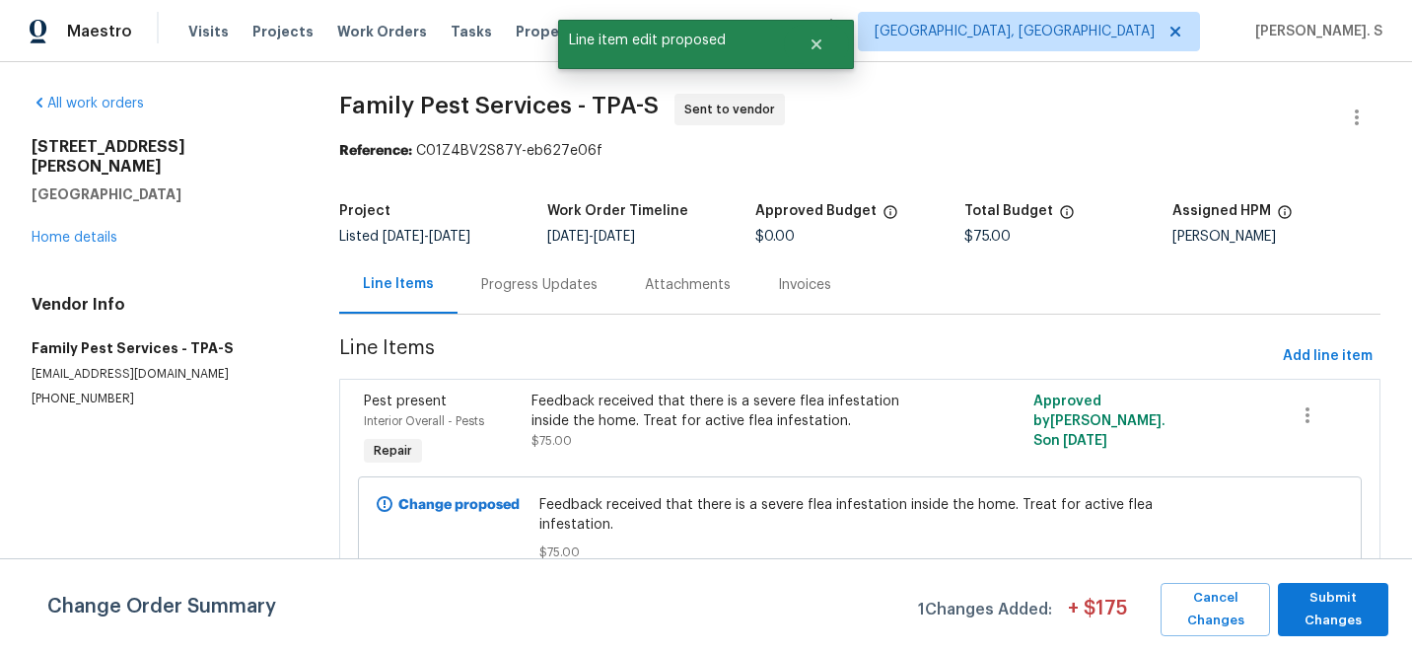
scroll to position [0, 0]
click at [1361, 614] on span "Submit Changes" at bounding box center [1333, 609] width 91 height 45
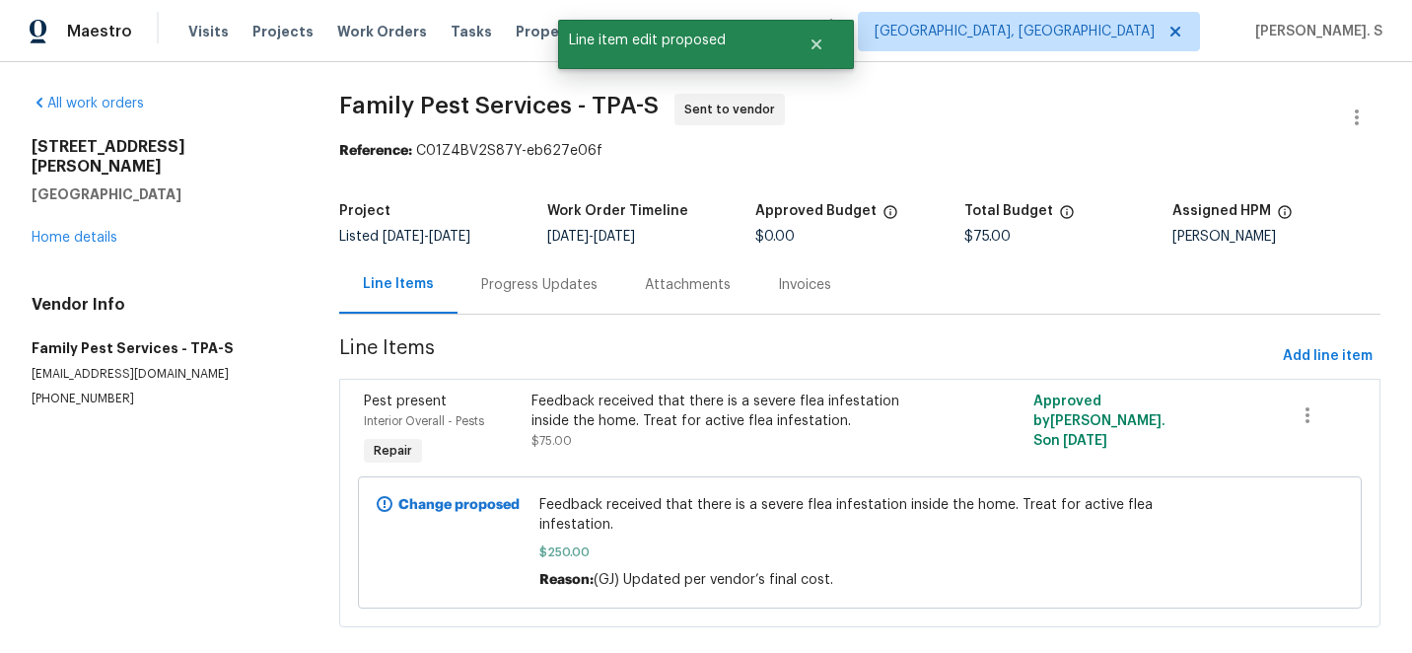
click at [492, 309] on div "Progress Updates" at bounding box center [539, 284] width 164 height 58
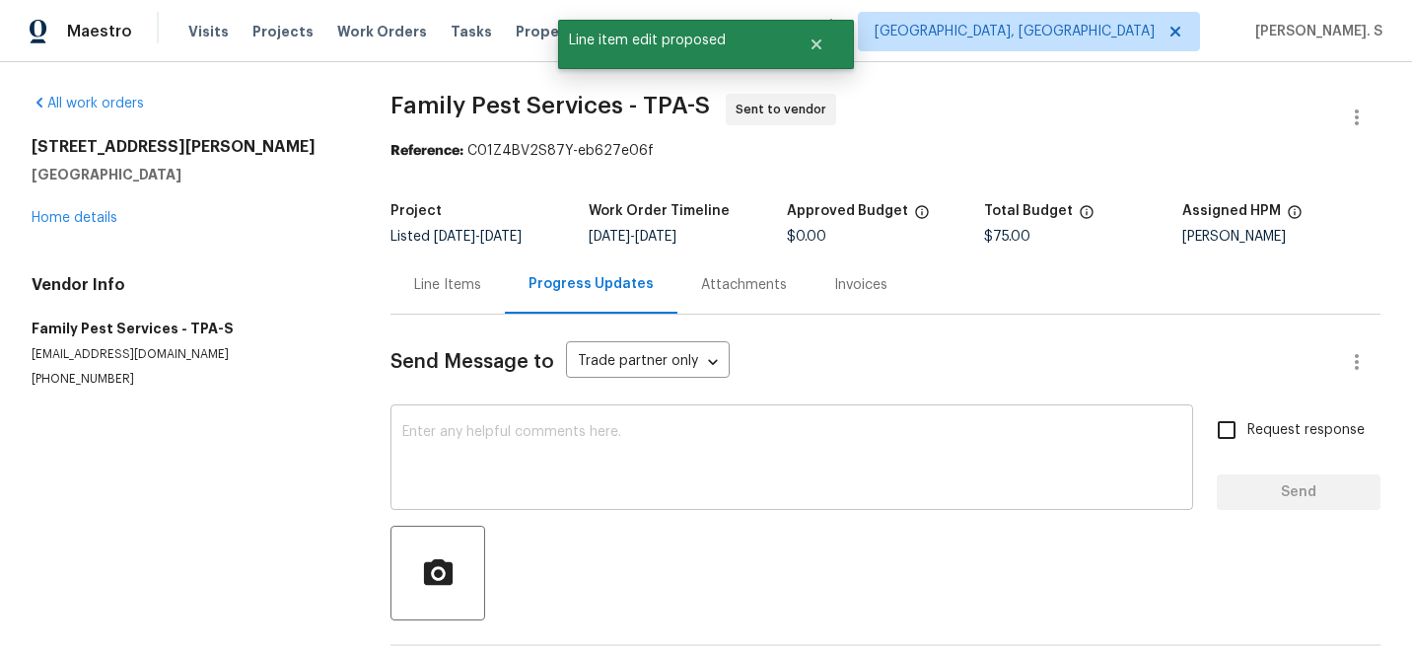
click at [486, 487] on textarea at bounding box center [791, 459] width 779 height 69
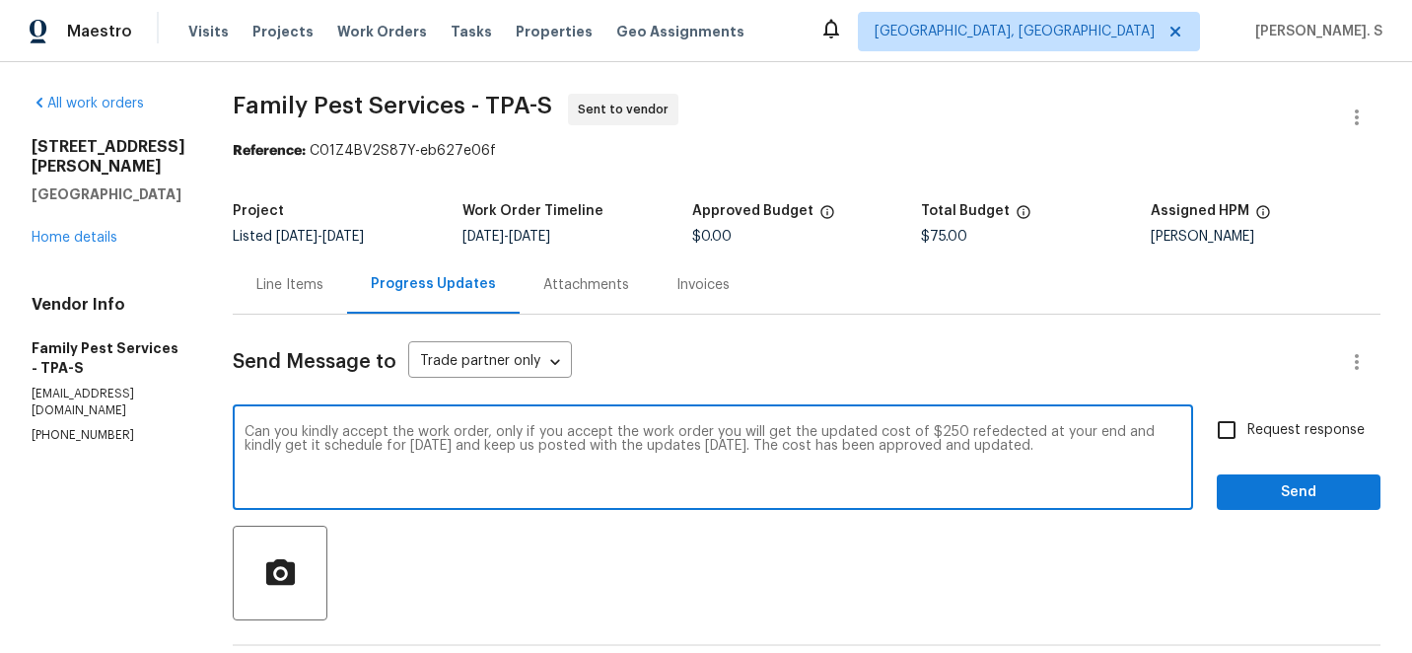
click at [486, 487] on textarea "Can you kindly accept the work order, only if you accept the work order you wil…" at bounding box center [712, 459] width 937 height 69
click at [465, 445] on textarea "Can you kindly accept the work order, only if you accept the work order you wil…" at bounding box center [712, 459] width 937 height 69
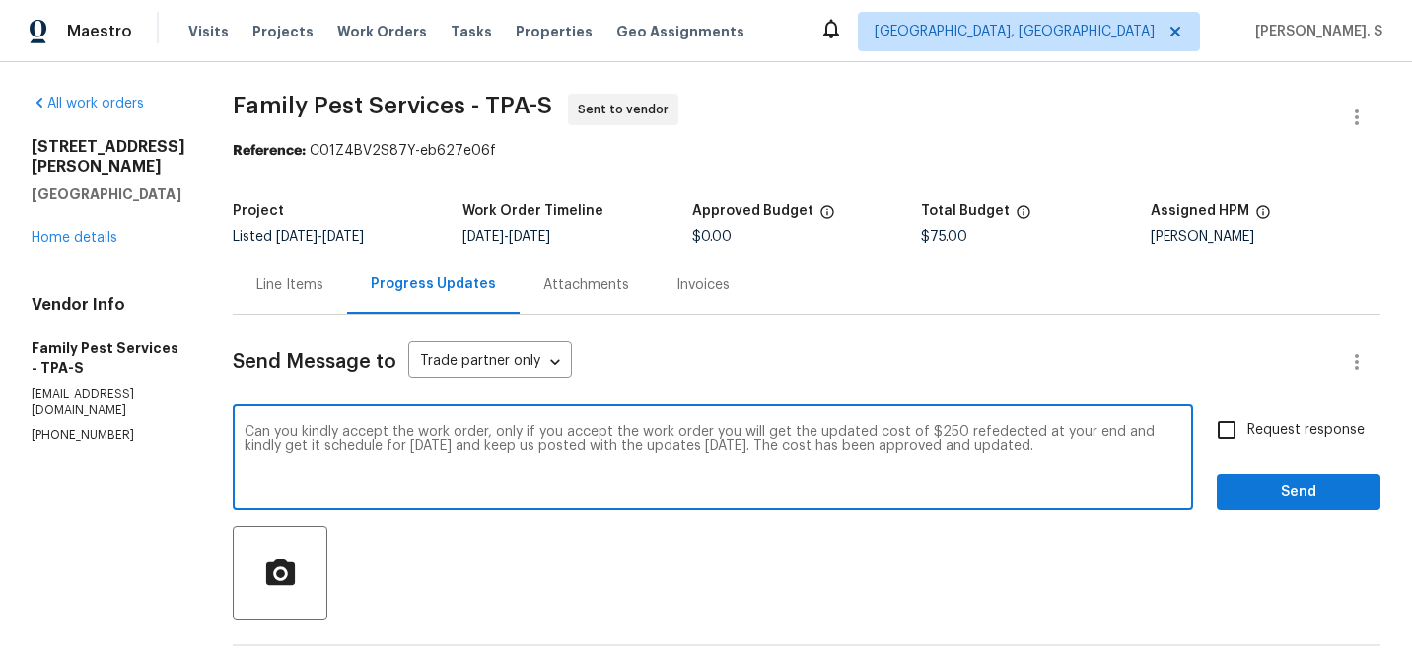
click at [974, 430] on textarea "Can you kindly accept the work order, only if you accept the work order you wil…" at bounding box center [712, 459] width 937 height 69
click at [903, 444] on textarea "Can you kindly accept the work order, only if you accept the work order you wil…" at bounding box center [712, 459] width 937 height 69
click at [1170, 460] on textarea "Can you kindly accept the work order, only if you accept the work order you wil…" at bounding box center [712, 459] width 937 height 69
click at [0, 0] on icon "Paraphrase text" at bounding box center [0, 0] width 0 height 0
click at [658, 448] on textarea "Can you kindly accept the work order, only if you accept the work order you wil…" at bounding box center [712, 459] width 937 height 69
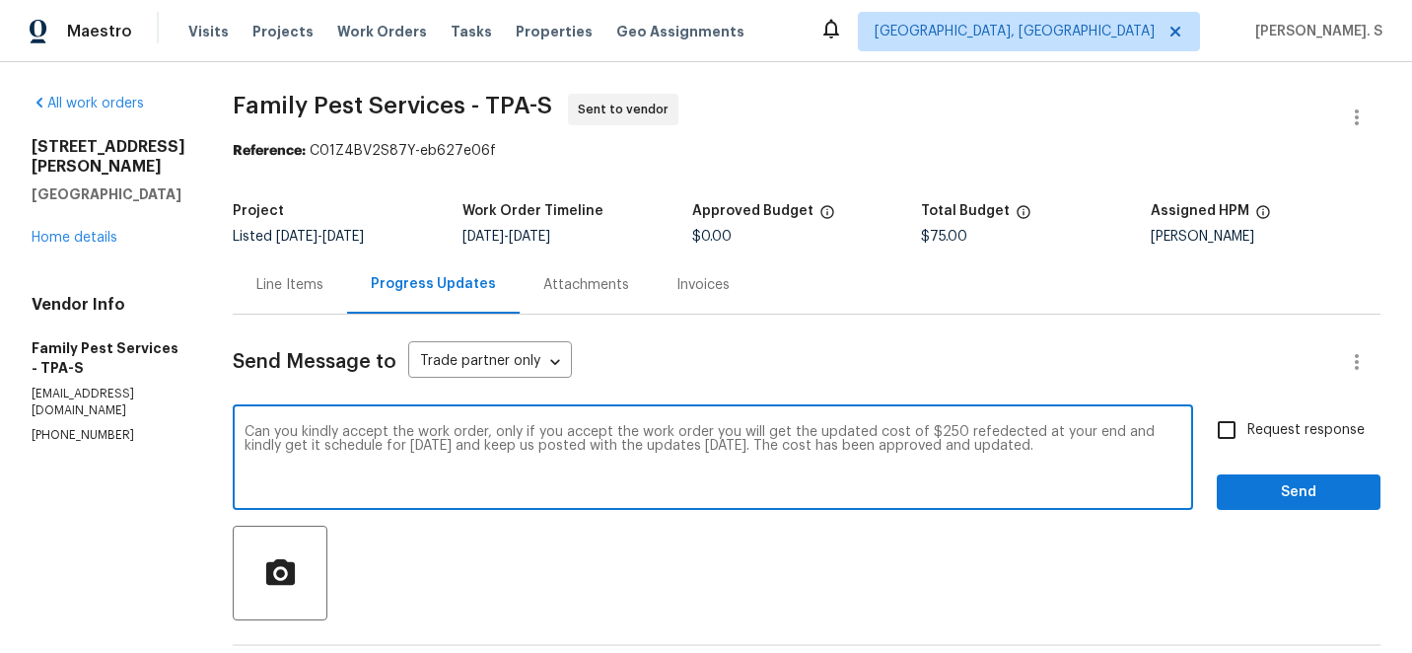
click at [612, 432] on textarea "Can you kindly accept the work order, only if you accept the work order you wil…" at bounding box center [712, 459] width 937 height 69
click at [0, 0] on icon "Paraphrase text" at bounding box center [0, 0] width 0 height 0
click at [0, 0] on li "Please schedule the work order for [DATE] and keep us informed of any updates. …" at bounding box center [0, 0] width 0 height 0
click at [357, 468] on textarea "Please schedule the work order for [DATE] and keep us informed of any updates. …" at bounding box center [712, 459] width 937 height 69
click at [611, 432] on textarea "Please schedule the work order for [DATE] and keep us informed of any updates. …" at bounding box center [712, 459] width 937 height 69
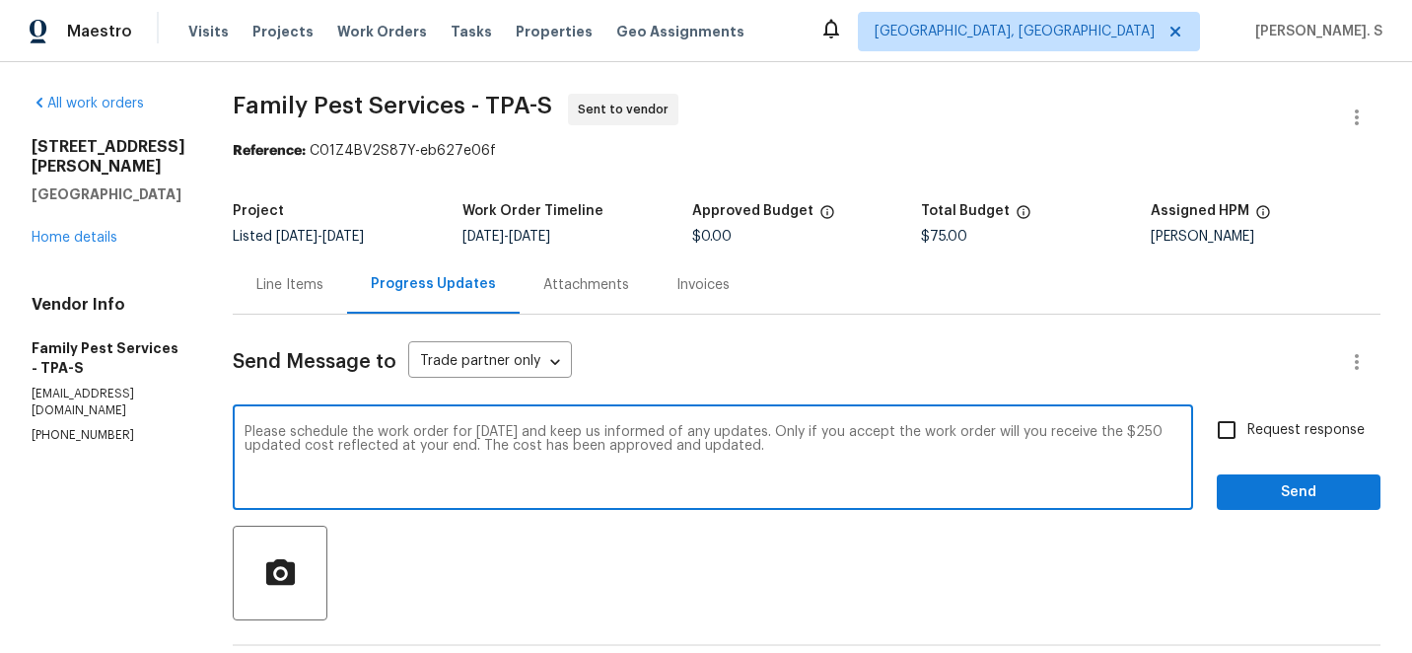
type textarea "Please schedule the work order for [DATE] and keep us informed of any updates. …"
click at [1281, 442] on label "Request response" at bounding box center [1285, 429] width 159 height 41
click at [1247, 442] on input "Request response" at bounding box center [1226, 429] width 41 height 41
checkbox input "true"
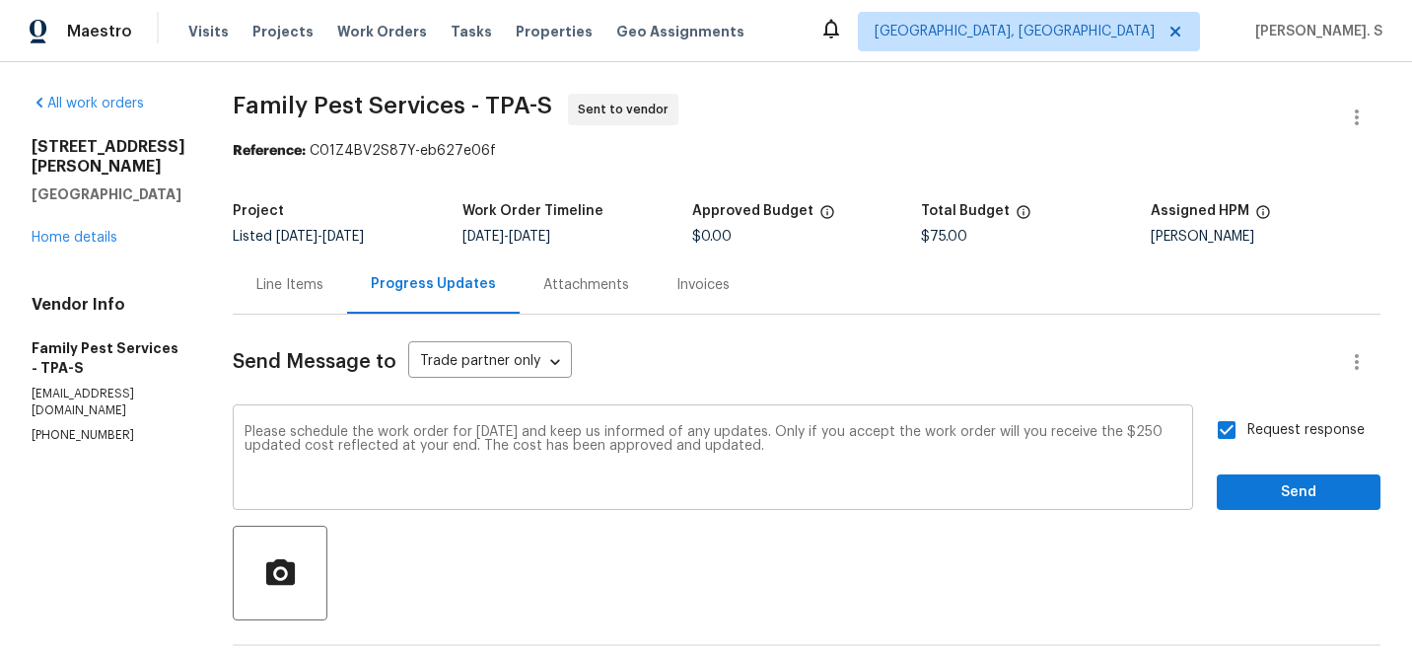
click at [879, 502] on div "Please schedule the work order for [DATE] and keep us informed of any updates. …" at bounding box center [713, 459] width 960 height 101
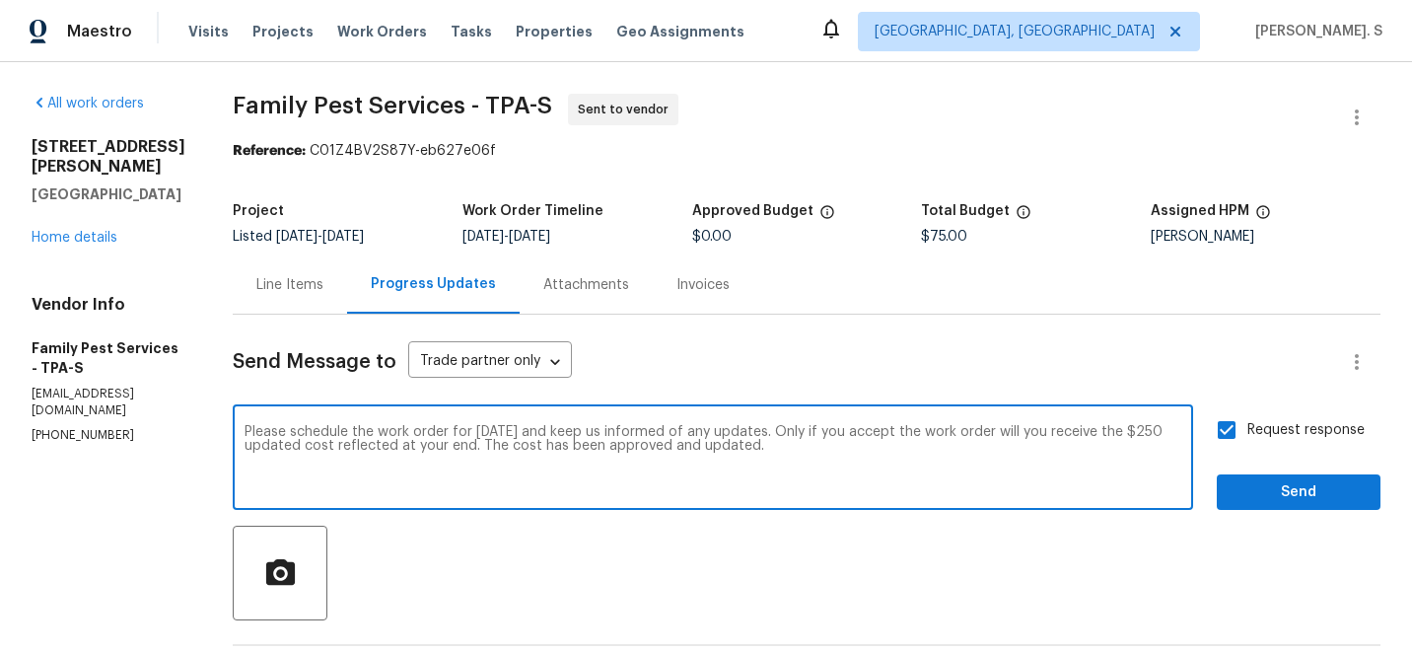
click at [884, 474] on textarea "Please schedule the work order for [DATE] and keep us informed of any updates. …" at bounding box center [712, 459] width 937 height 69
click at [1334, 505] on button "Send" at bounding box center [1299, 492] width 164 height 36
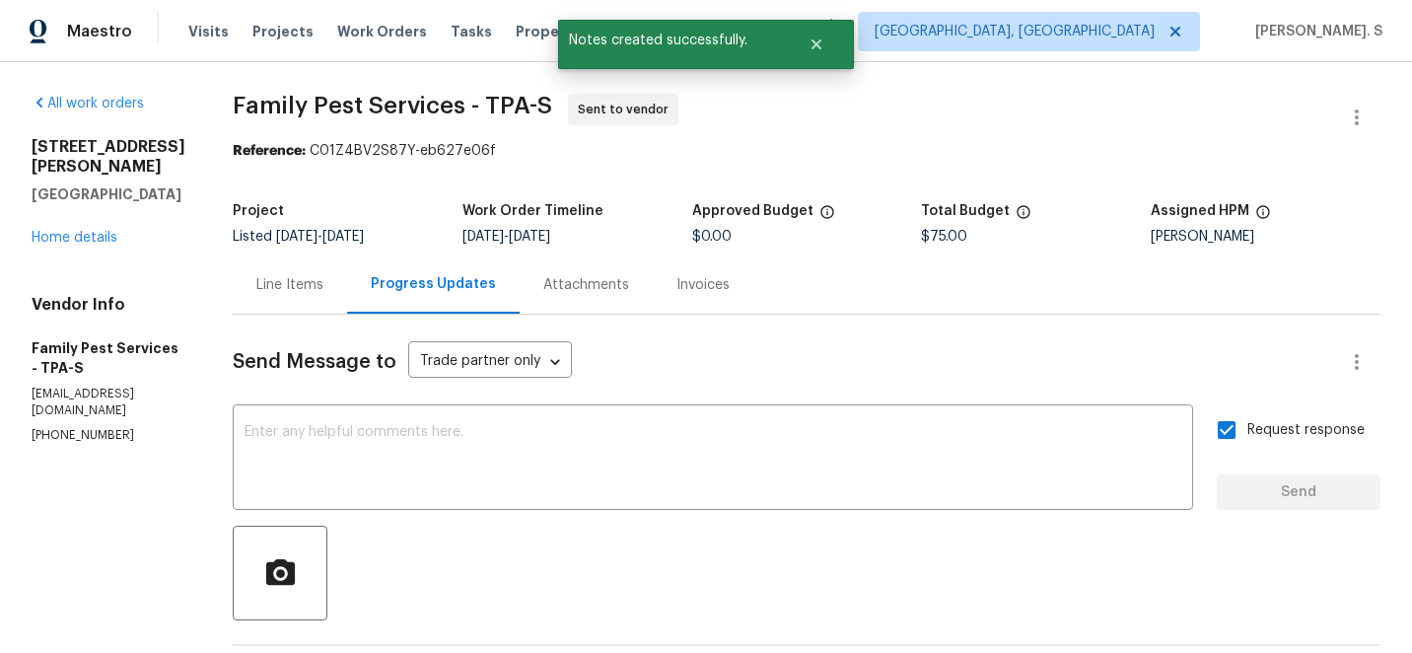
scroll to position [388, 0]
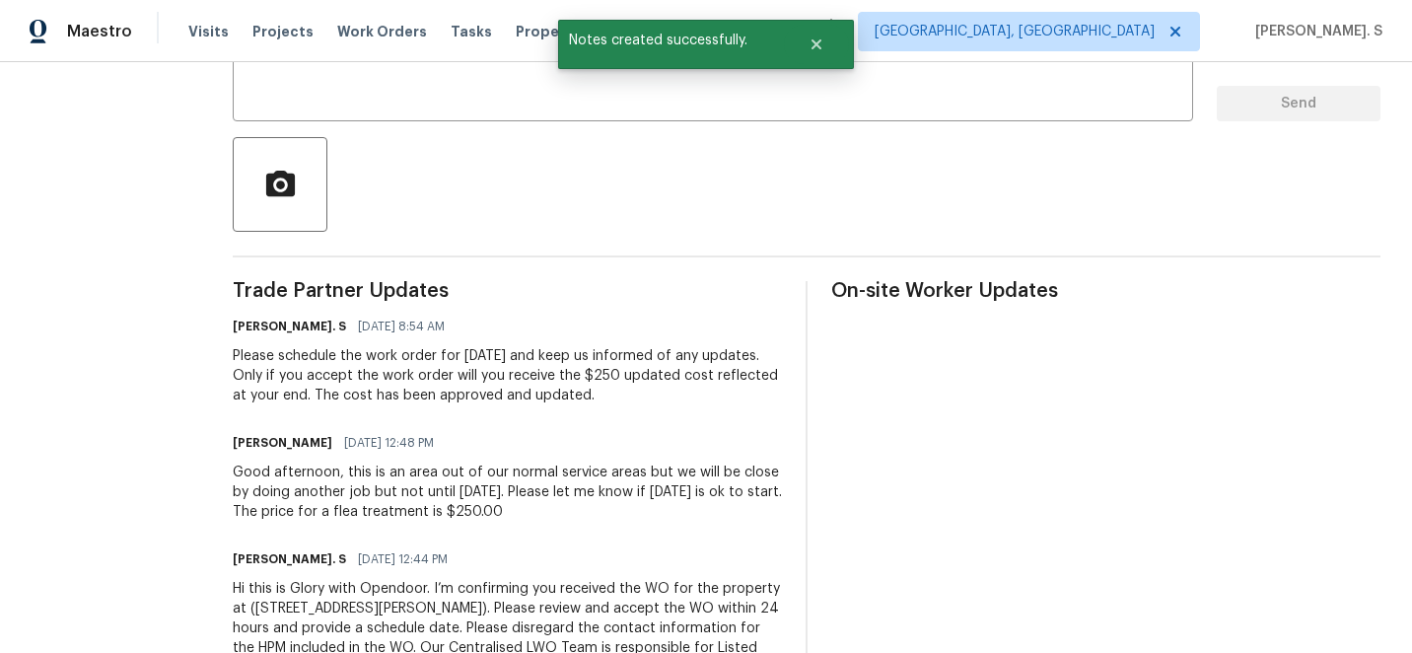
click at [403, 472] on div "Good afternoon, this is an area out of our normal service areas but we will be …" at bounding box center [507, 491] width 549 height 59
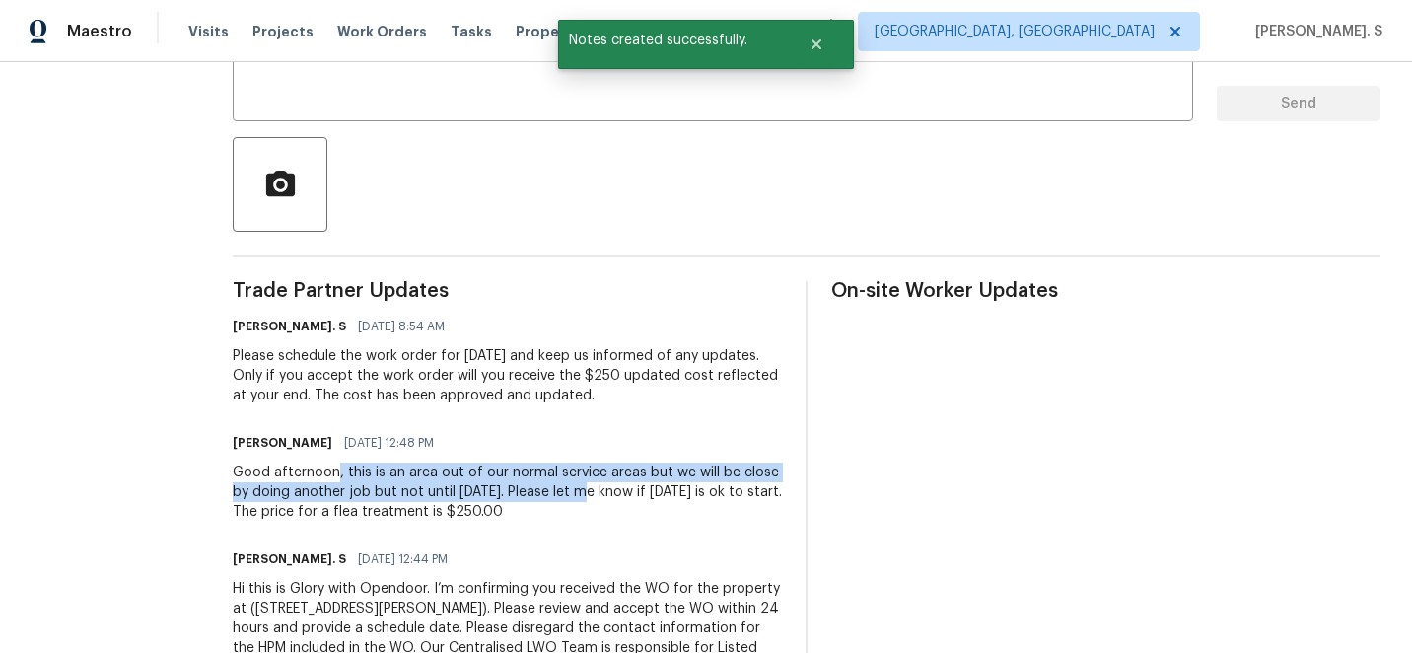
copy div ", this is an area out of our normal service areas but we will be close by doing…"
drag, startPoint x: 345, startPoint y: 472, endPoint x: 589, endPoint y: 502, distance: 245.3
click at [590, 502] on div "Good afternoon, this is an area out of our normal service areas but we will be …" at bounding box center [507, 491] width 549 height 59
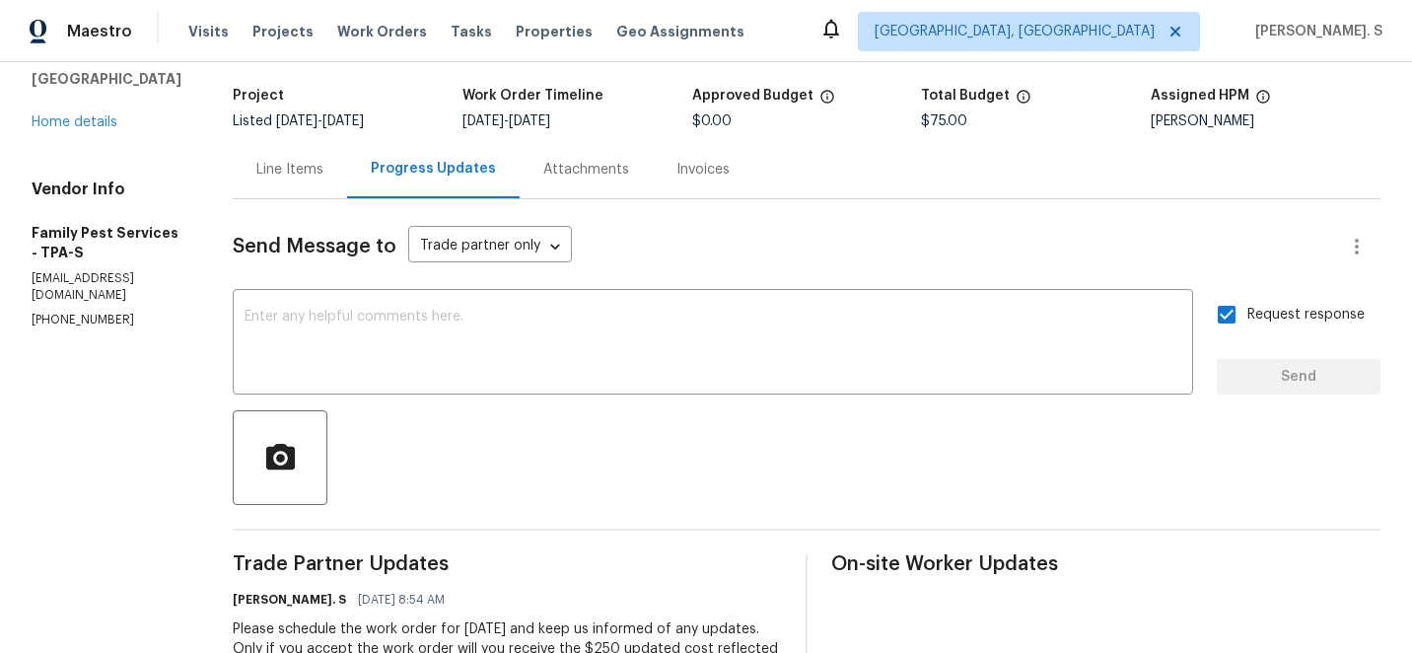
scroll to position [0, 0]
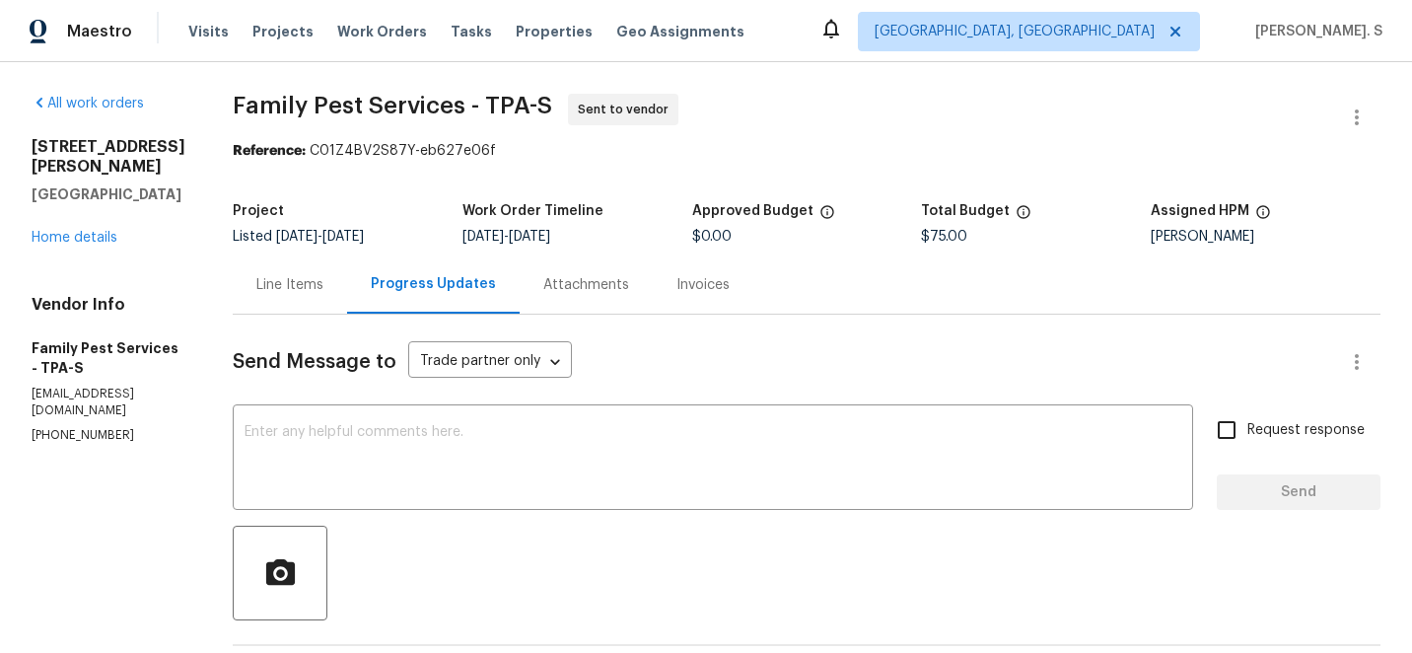
click at [303, 302] on div "Line Items" at bounding box center [290, 284] width 114 height 58
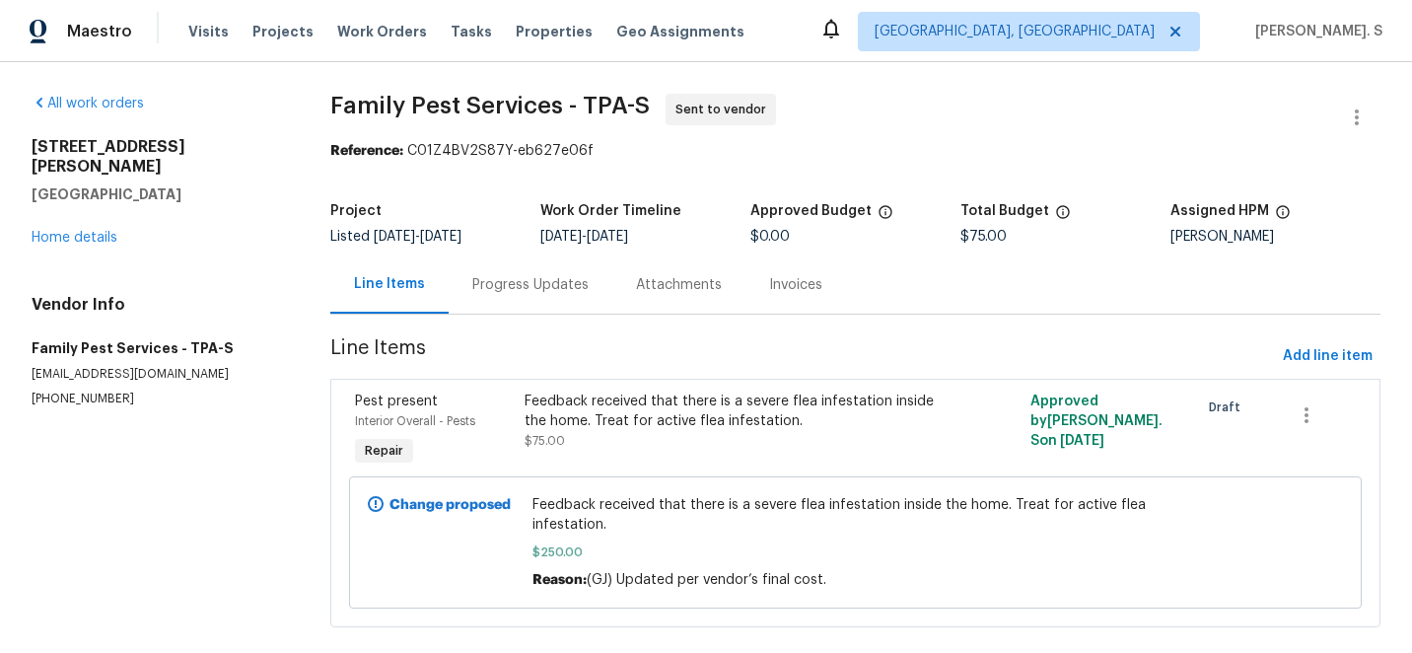
scroll to position [31, 0]
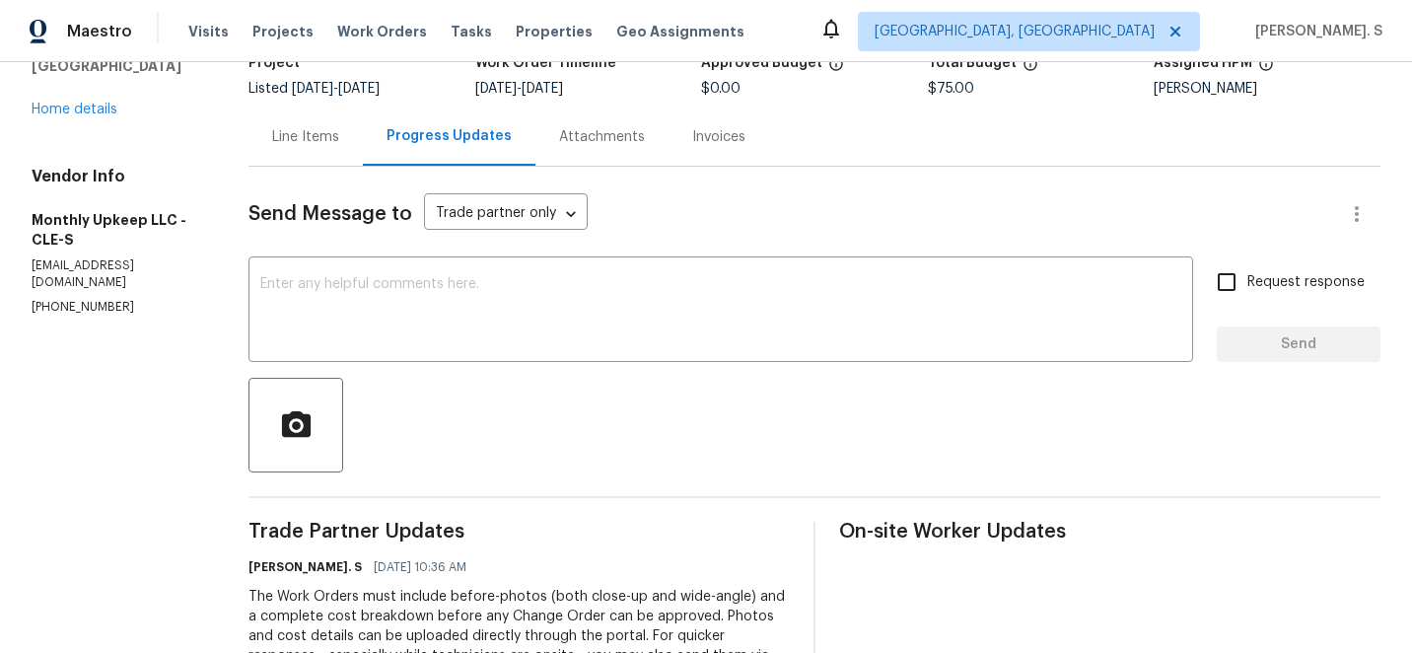
scroll to position [51, 0]
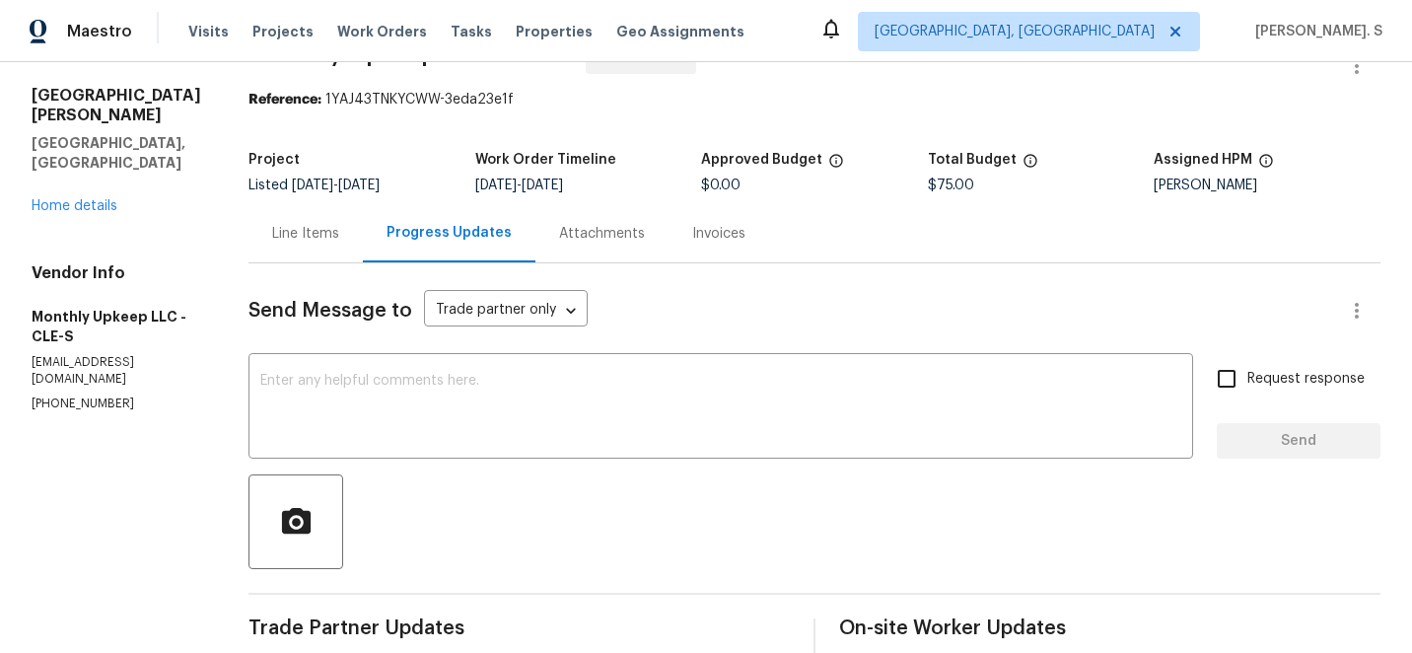
click at [409, 347] on div "Send Message to Trade partner only Trade partner only ​ x ​ Request response Se…" at bounding box center [814, 612] width 1132 height 698
click at [409, 358] on div "x ​" at bounding box center [720, 408] width 944 height 101
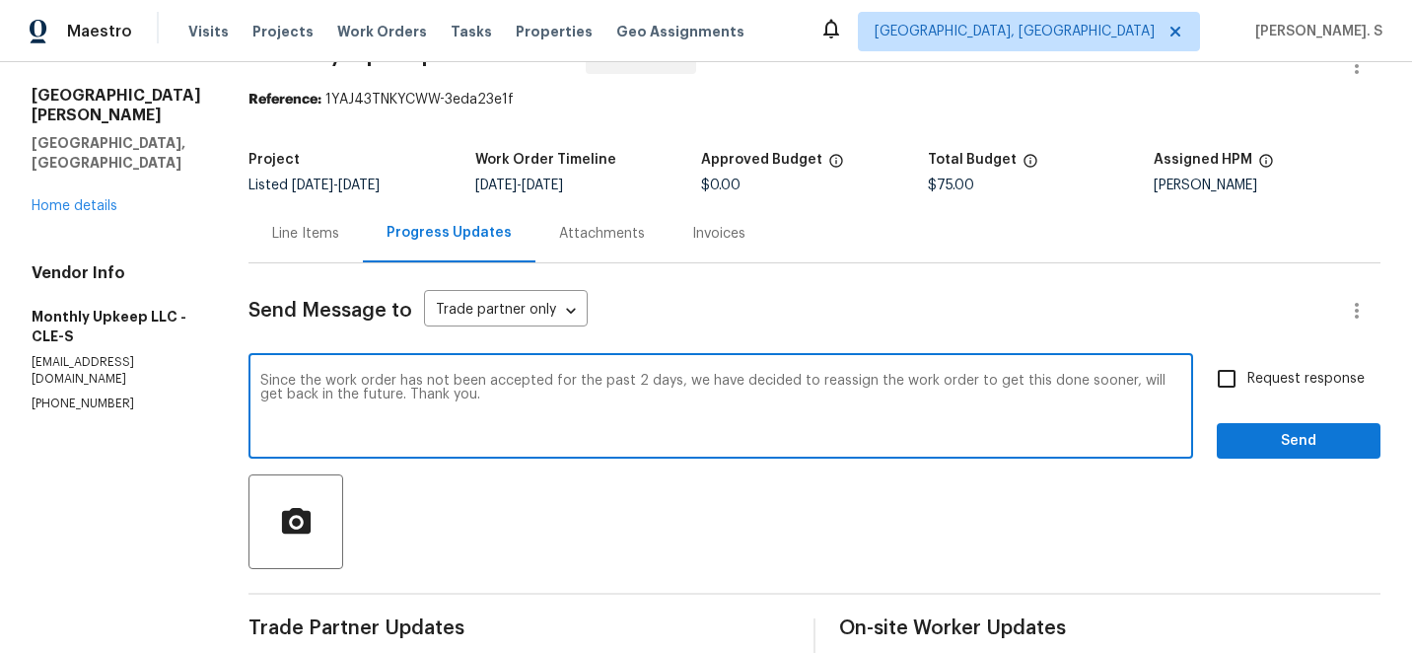
type textarea "Since the work order has not been accepted for the past 2 days, we have decided…"
click at [409, 358] on div "Since the work order has not been accepted for the past 2 days, we have decided…" at bounding box center [720, 408] width 944 height 101
click at [563, 441] on textarea "Since the work order has not been accepted for the past 2 days, we have decided…" at bounding box center [720, 408] width 921 height 69
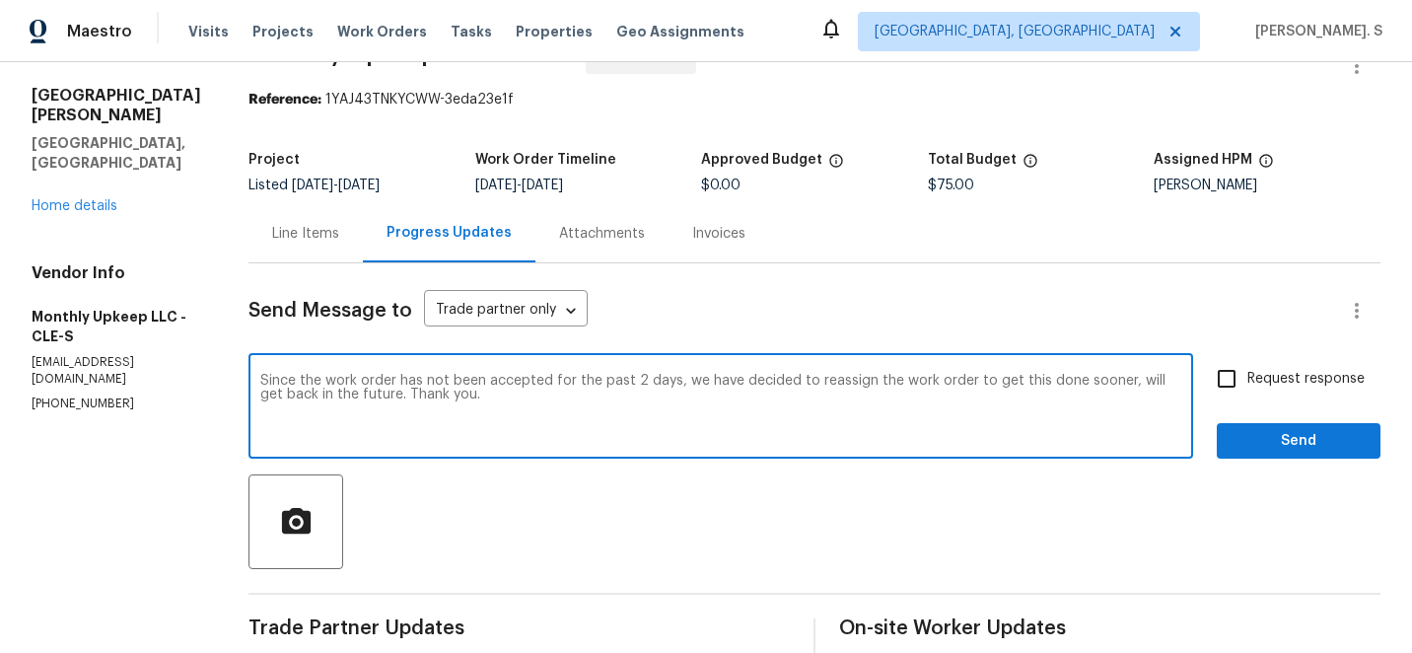
click at [563, 441] on textarea "Since the work order has not been accepted for the past 2 days, we have decided…" at bounding box center [720, 408] width 921 height 69
click at [1267, 371] on span "Request response" at bounding box center [1305, 379] width 117 height 21
click at [1247, 371] on input "Request response" at bounding box center [1226, 378] width 41 height 41
checkbox input "true"
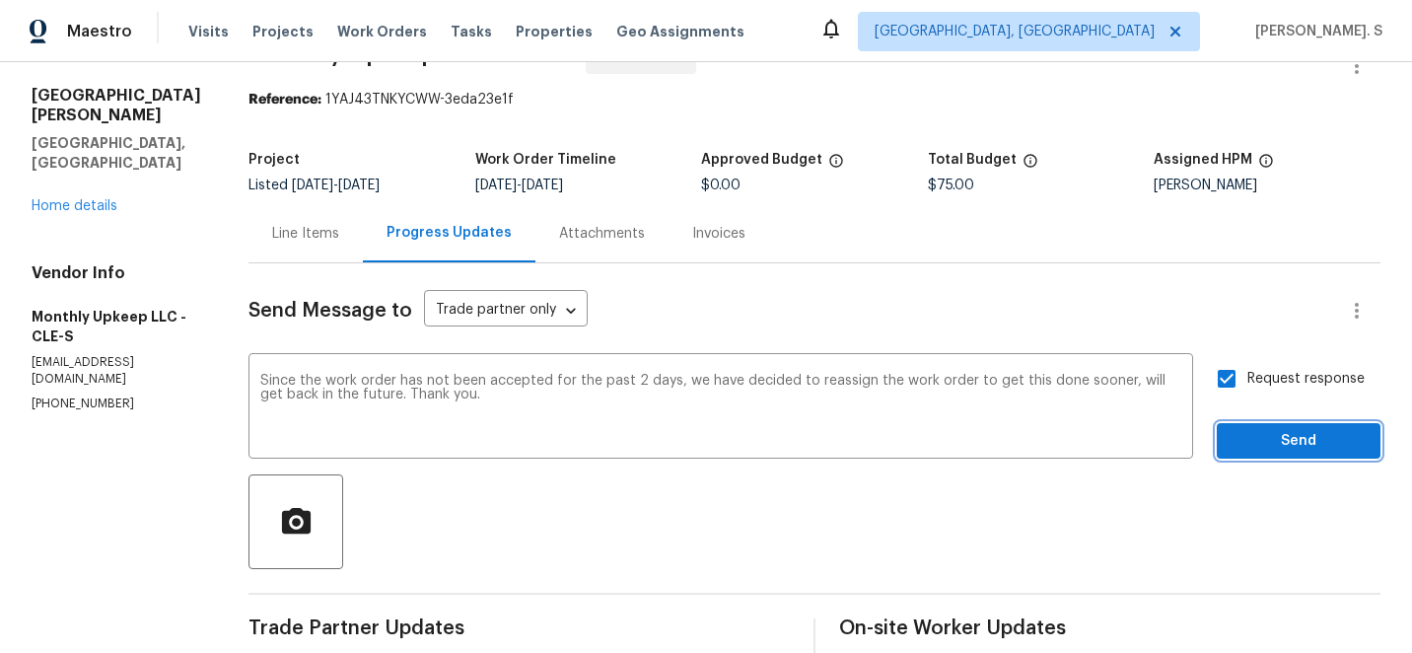
click at [1247, 446] on span "Send" at bounding box center [1298, 441] width 132 height 25
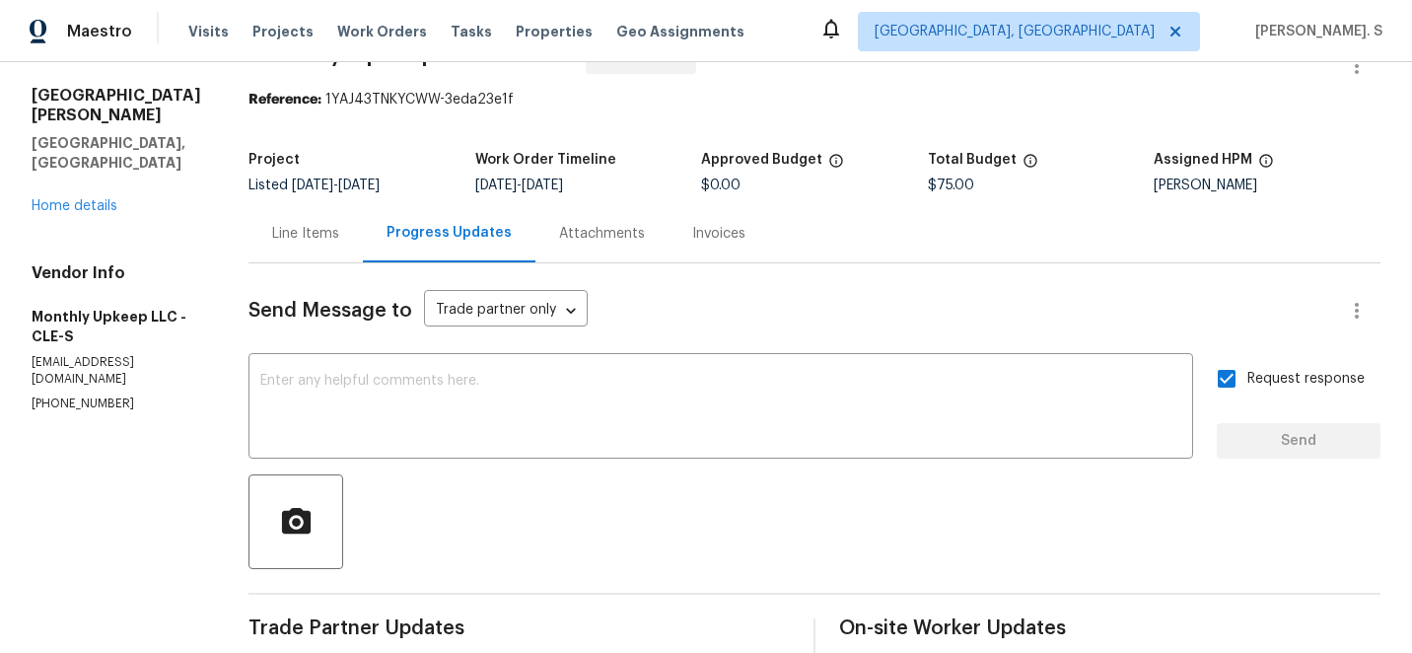
scroll to position [0, 0]
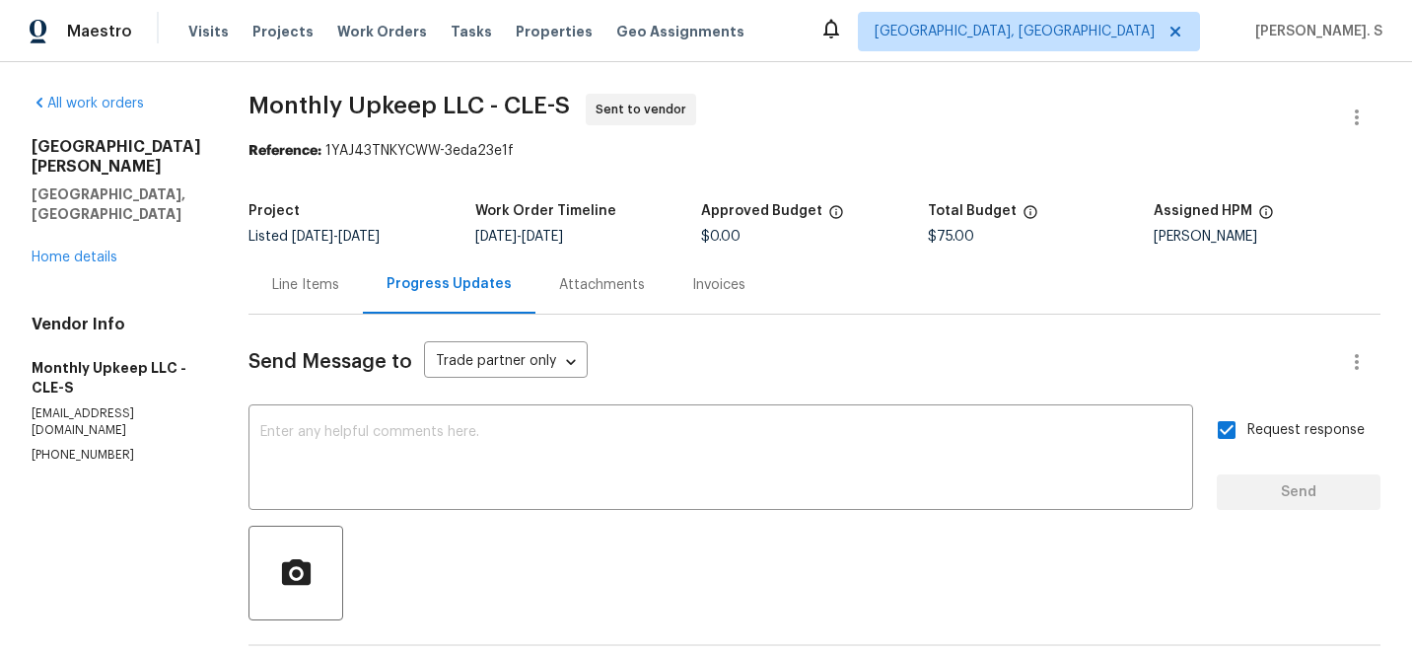
click at [254, 274] on div "Line Items" at bounding box center [305, 284] width 114 height 58
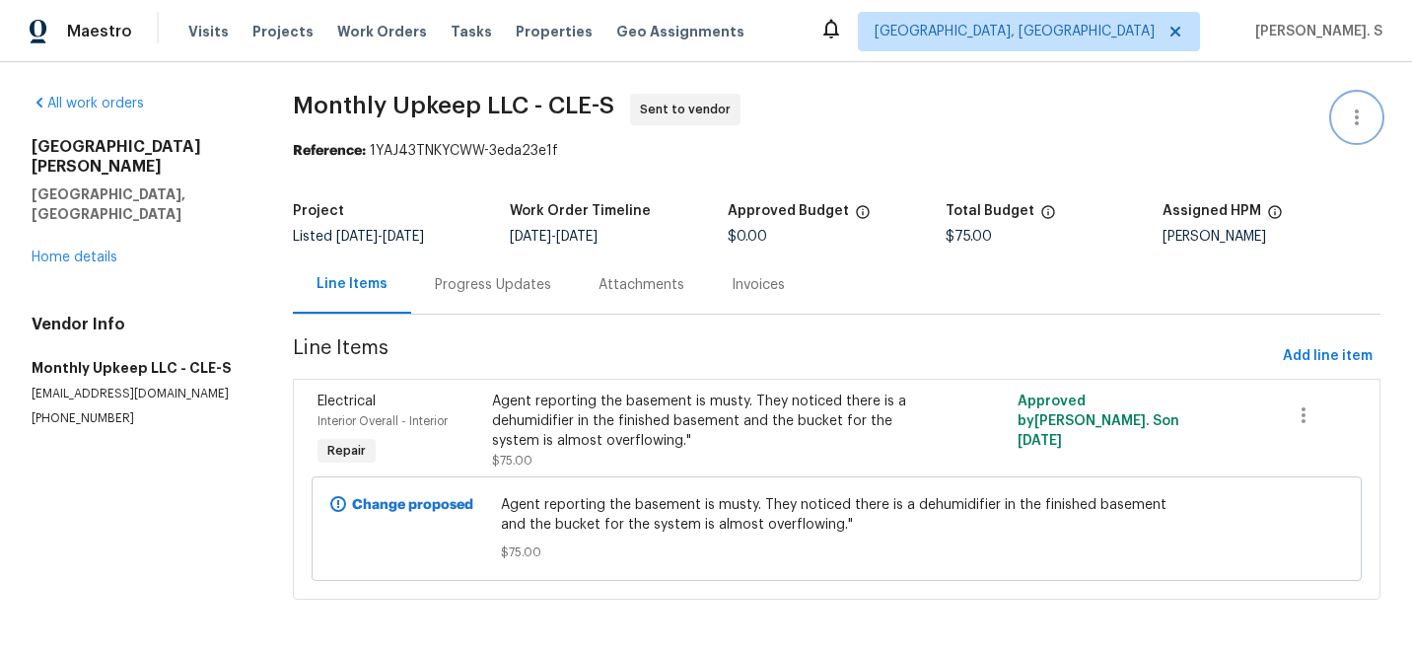
click at [1352, 102] on button "button" at bounding box center [1356, 117] width 47 height 47
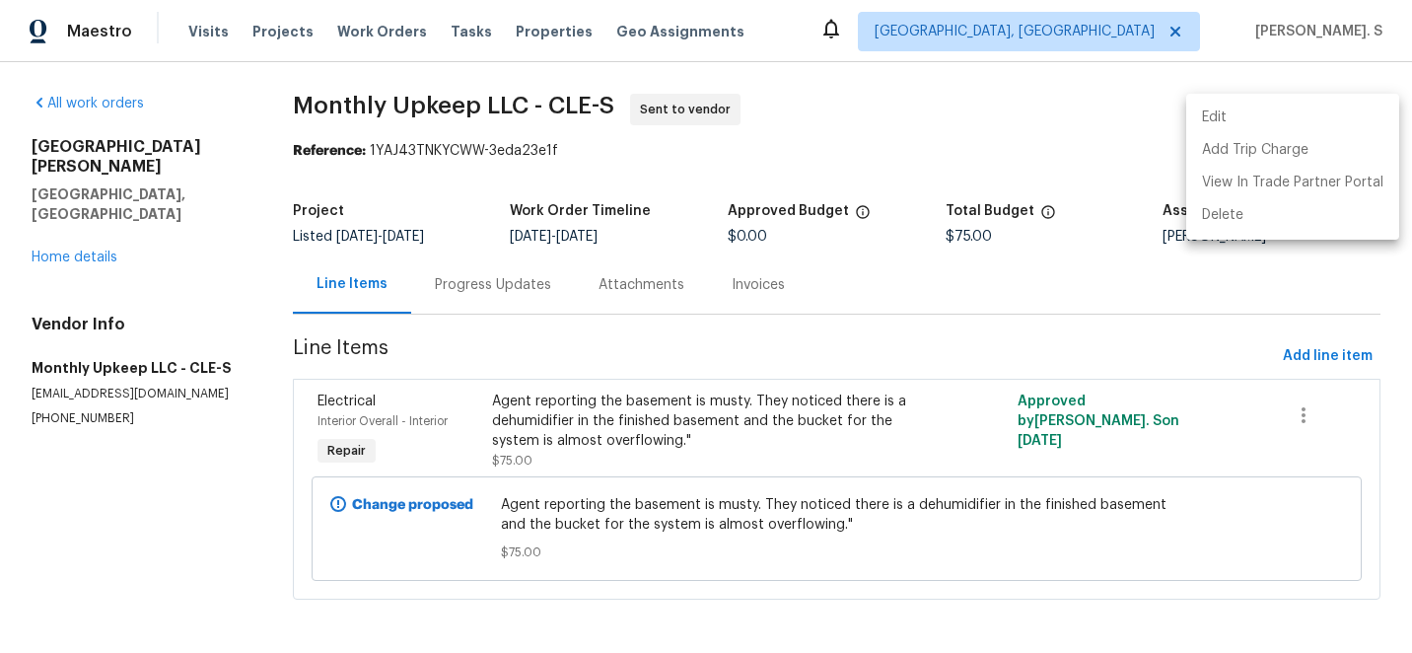
click at [1208, 110] on li "Edit" at bounding box center [1292, 118] width 213 height 33
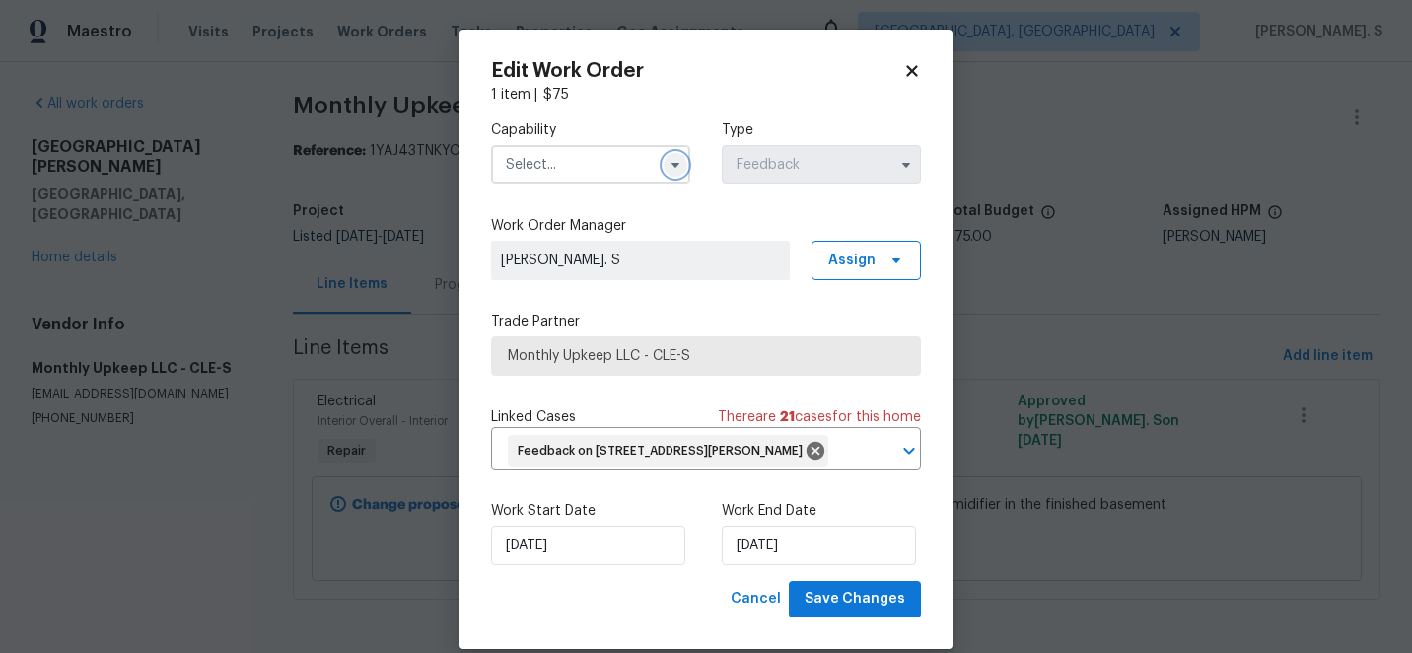
click at [667, 157] on icon "button" at bounding box center [675, 165] width 16 height 16
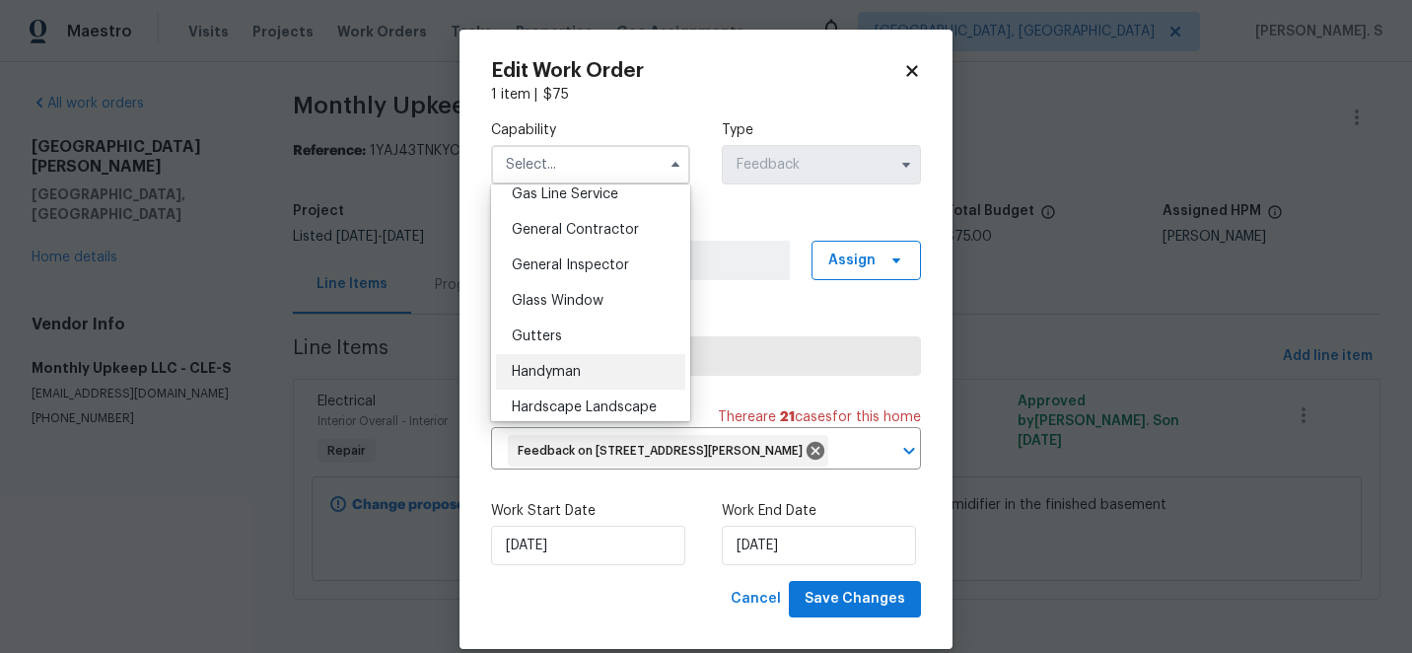
scroll to position [905, 0]
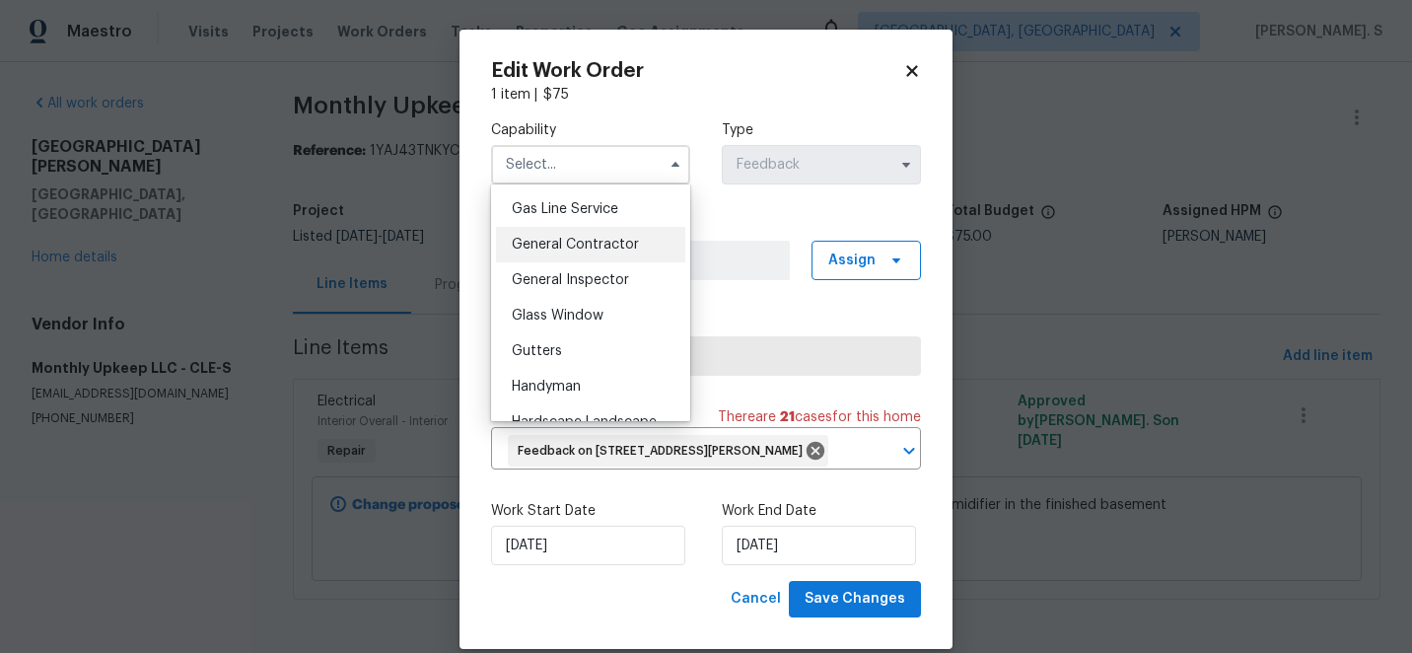
click at [609, 255] on div "General Contractor" at bounding box center [590, 244] width 189 height 35
type input "General Contractor"
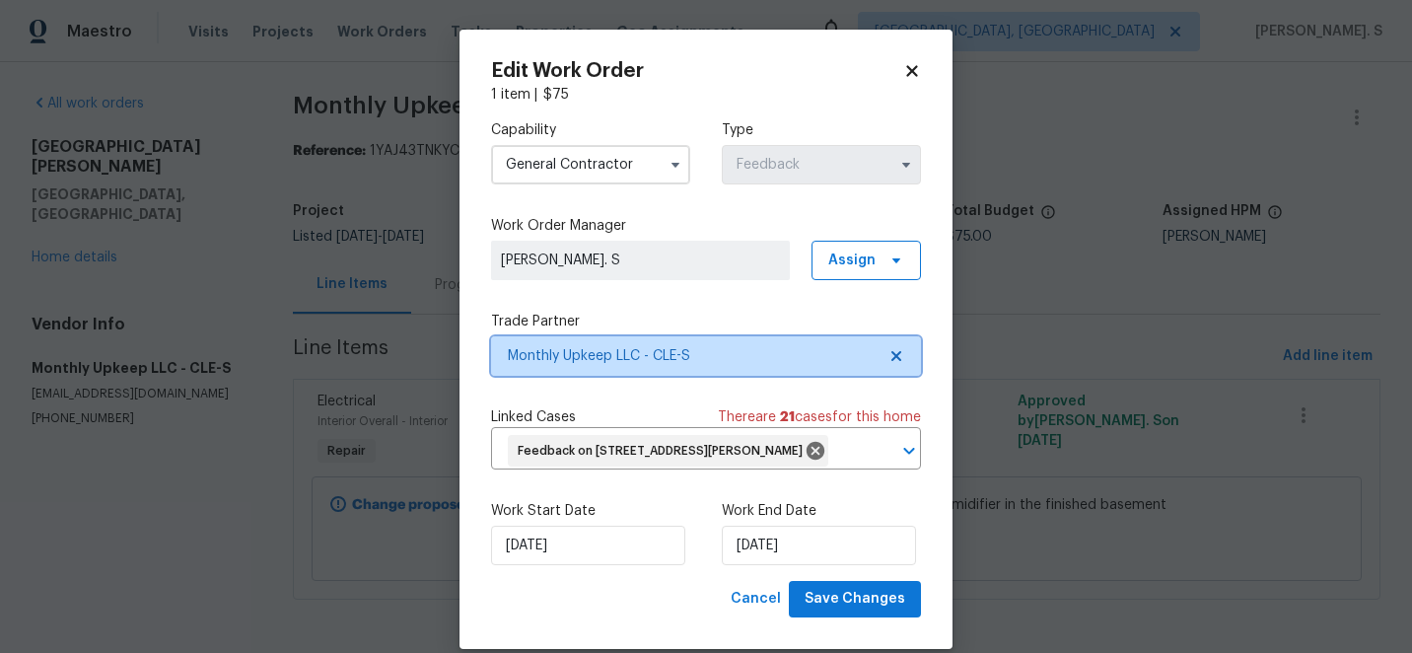
click at [900, 355] on icon at bounding box center [896, 356] width 16 height 16
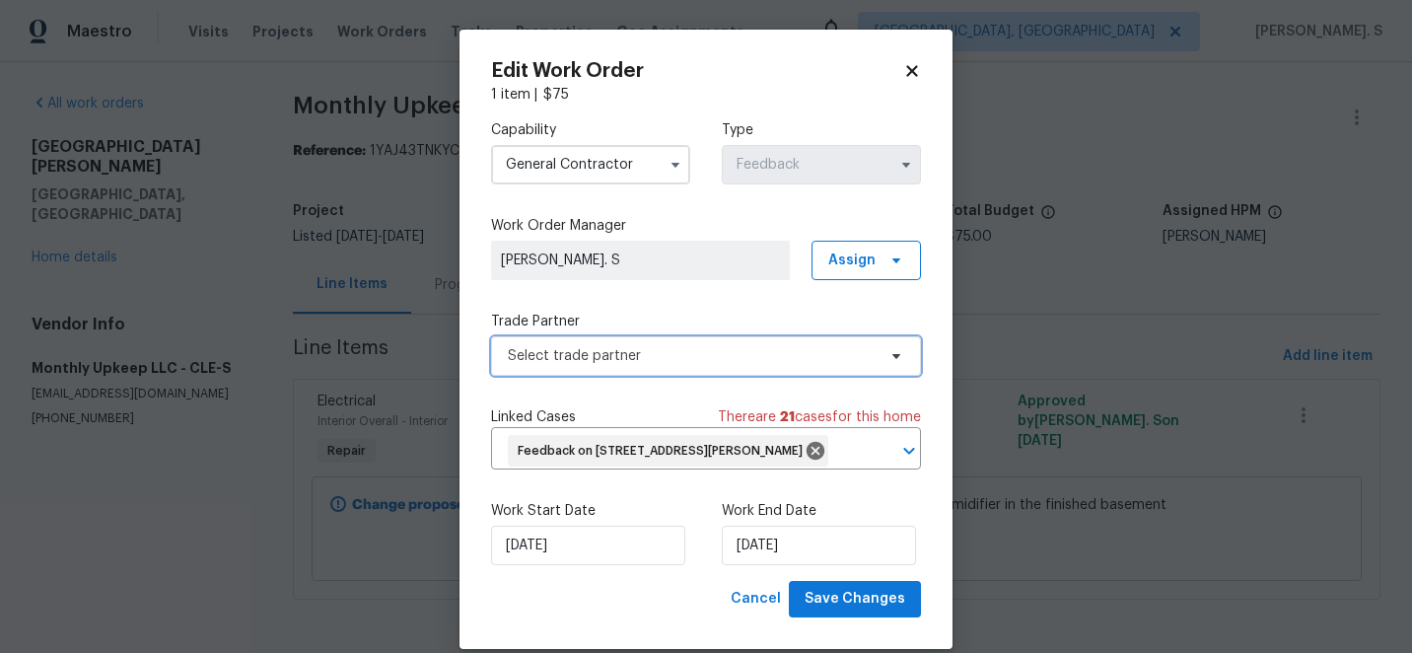
click at [900, 355] on icon at bounding box center [896, 356] width 8 height 5
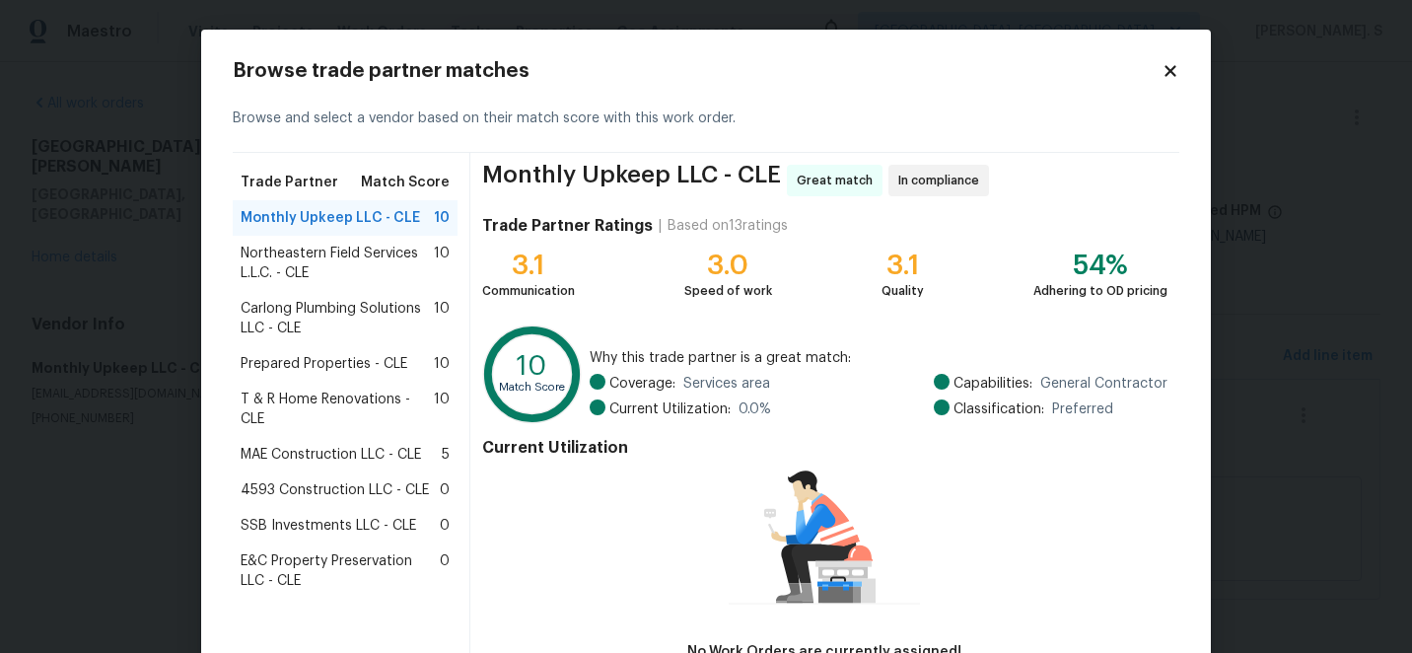
click at [354, 269] on span "Northeastern Field Services L.L.C. - CLE" at bounding box center [337, 263] width 193 height 39
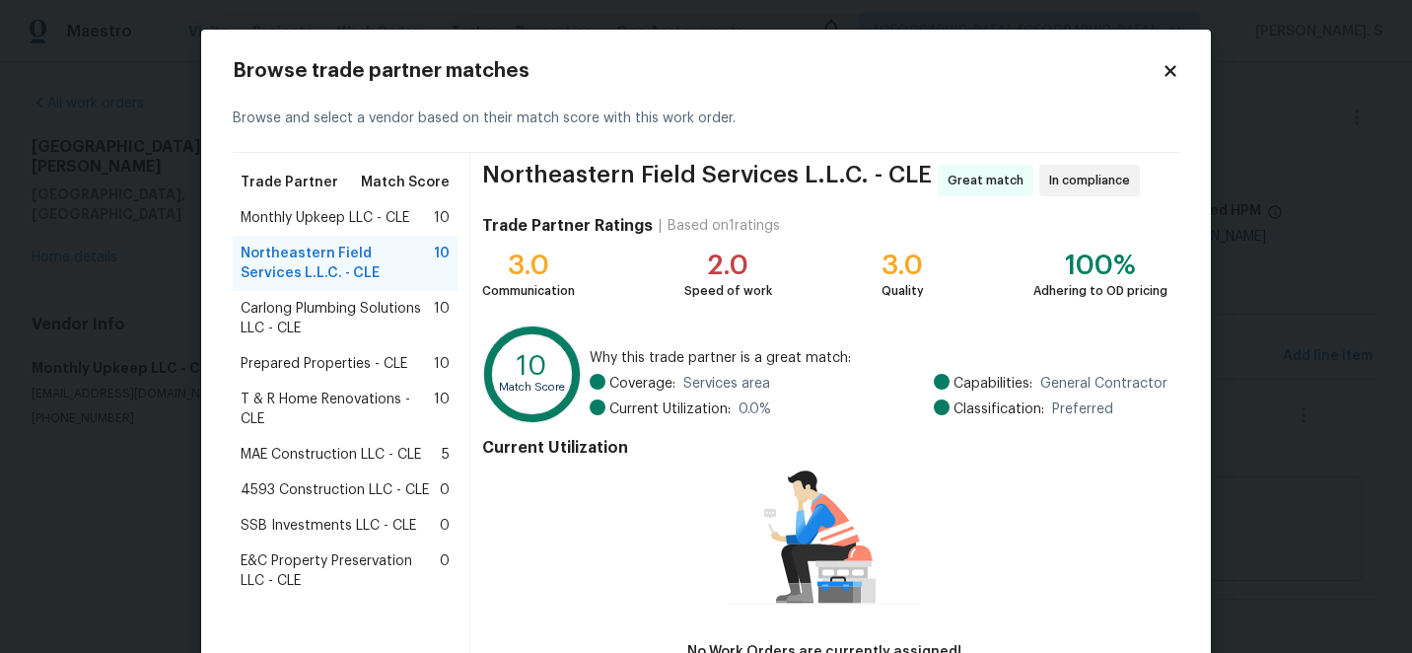
click at [346, 312] on span "Carlong Plumbing Solutions LLC - CLE" at bounding box center [337, 318] width 193 height 39
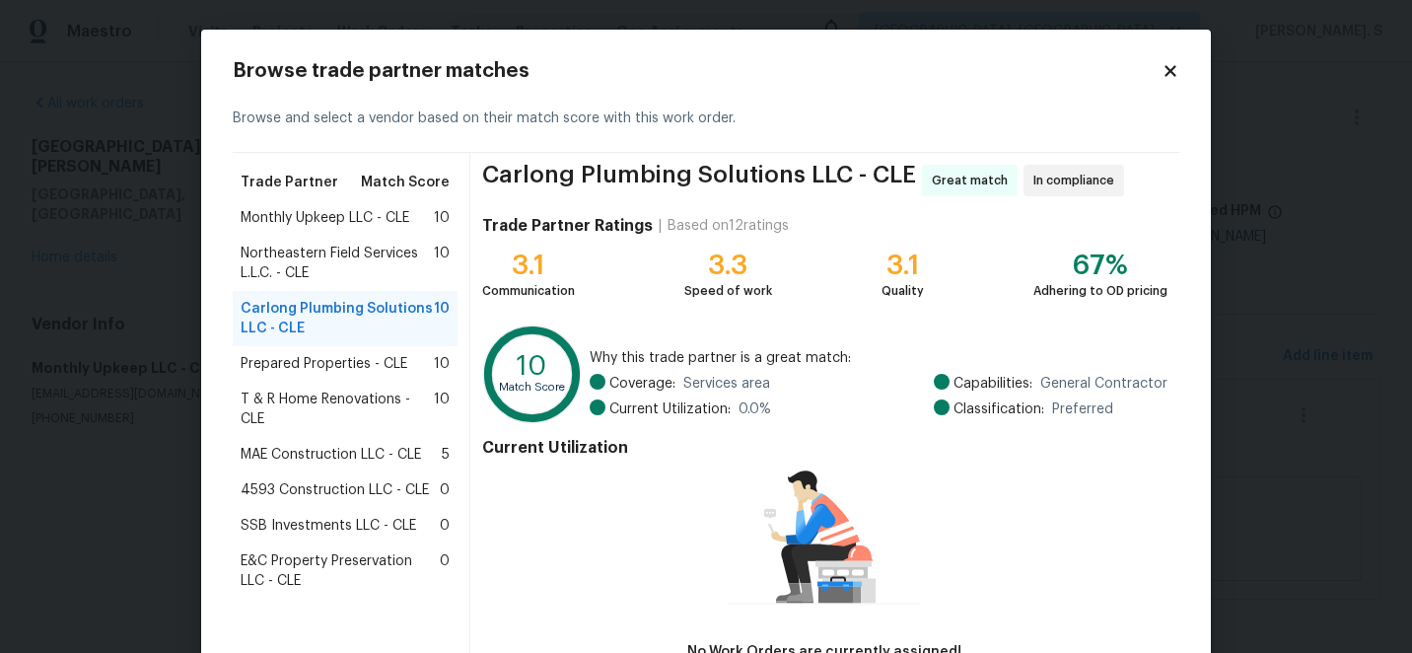
click at [369, 409] on span "T & R Home Renovations - CLE" at bounding box center [337, 408] width 193 height 39
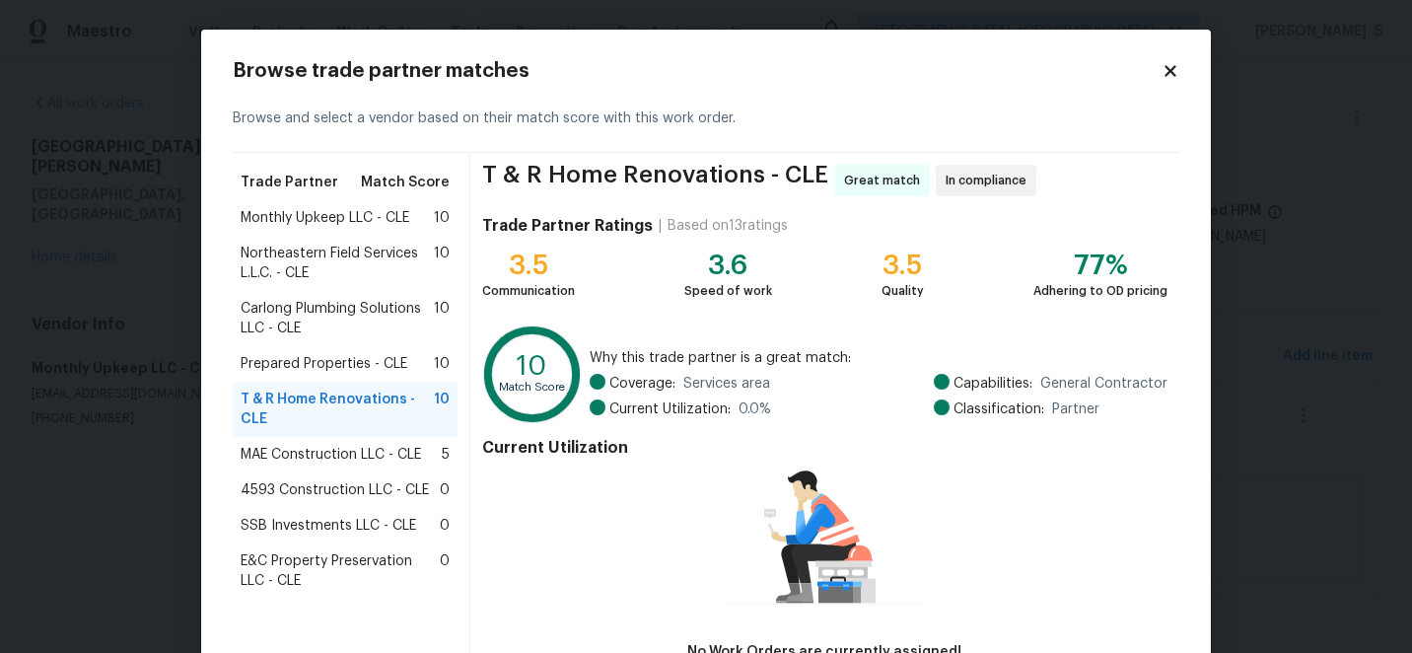
click at [384, 374] on div "Prepared Properties - CLE 10" at bounding box center [345, 363] width 225 height 35
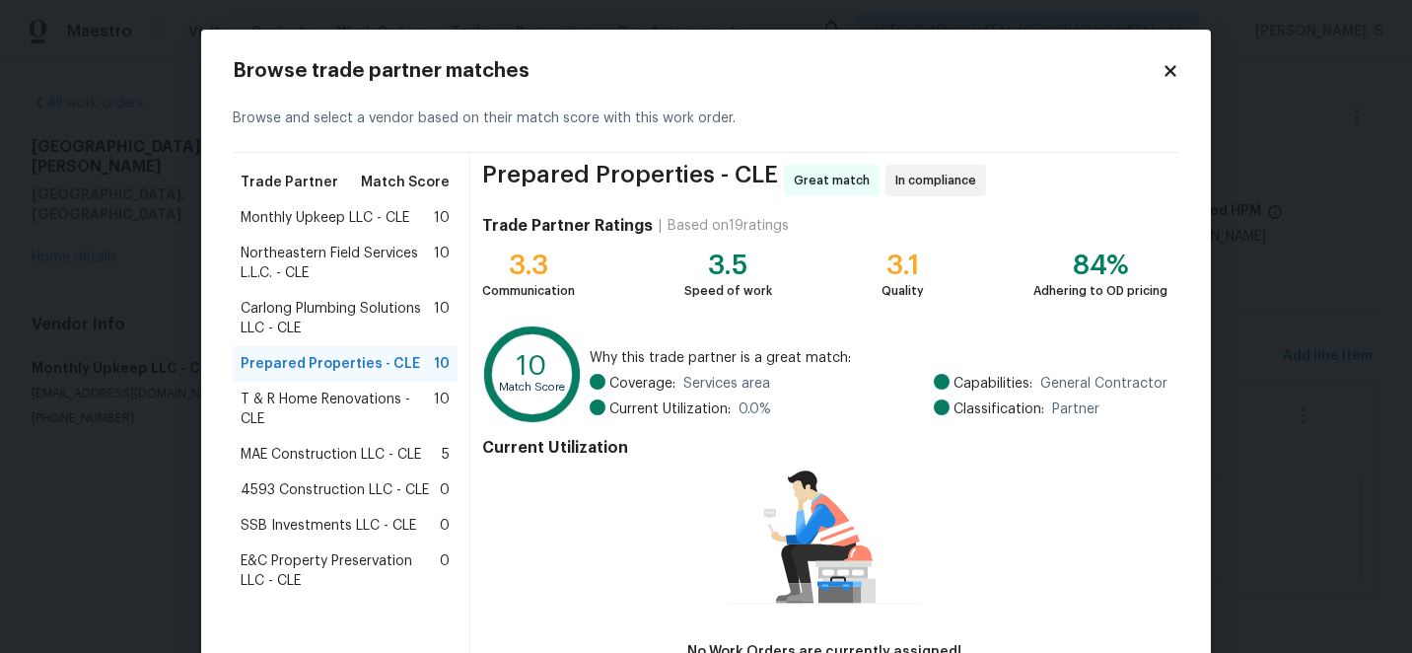
scroll to position [136, 0]
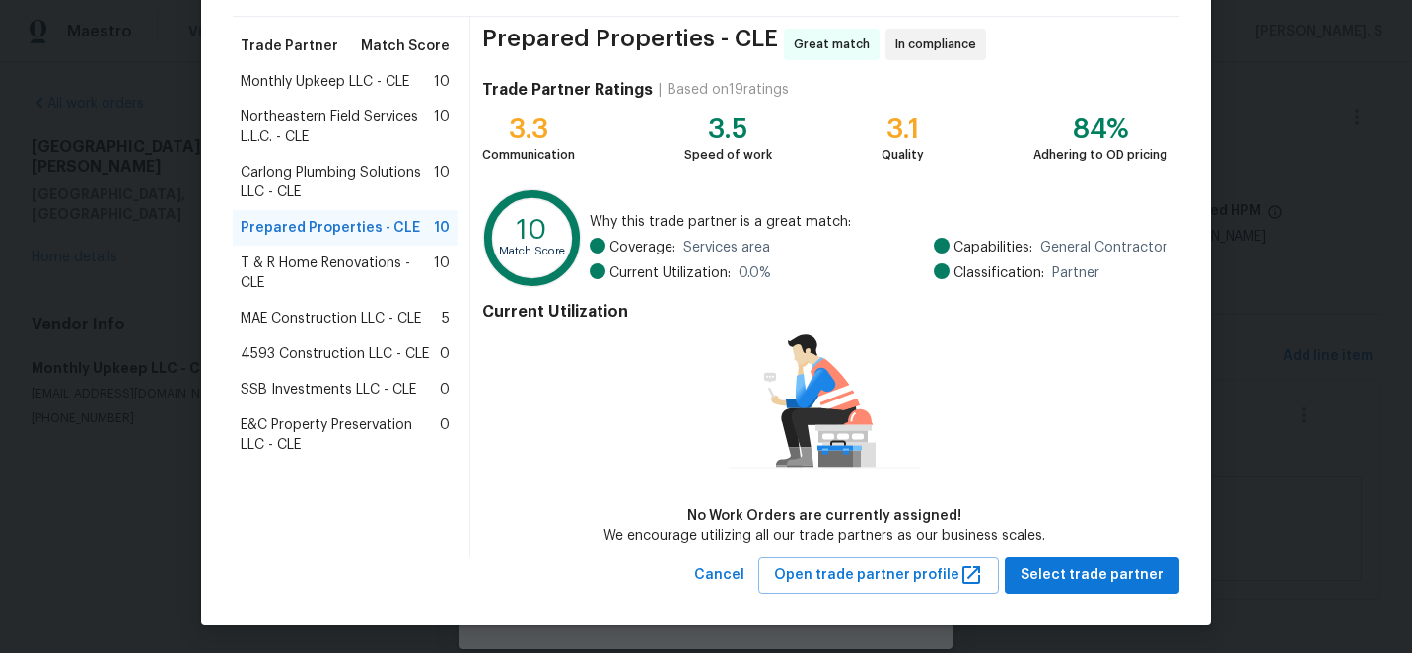
click at [1113, 553] on div "Prepared Properties - CLE Great match In compliance Trade Partner Ratings | Bas…" at bounding box center [824, 287] width 709 height 540
click at [1077, 567] on span "Select trade partner" at bounding box center [1091, 575] width 143 height 25
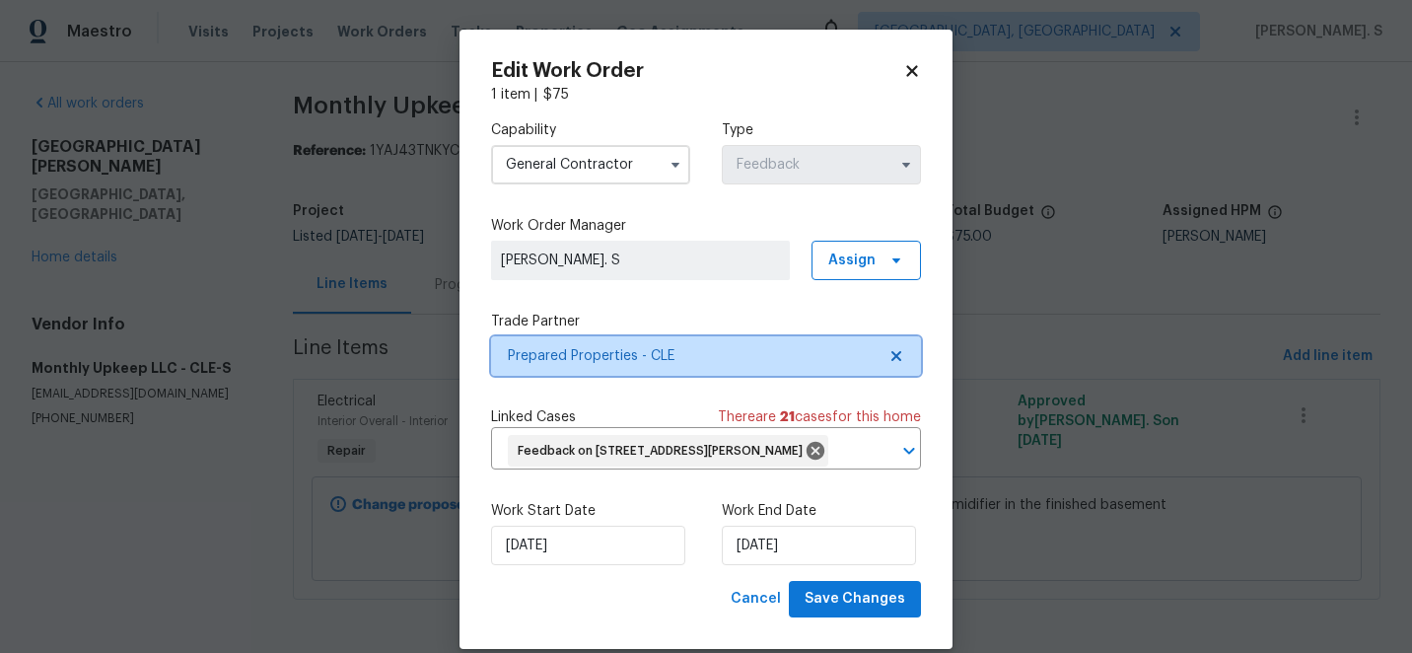
scroll to position [0, 0]
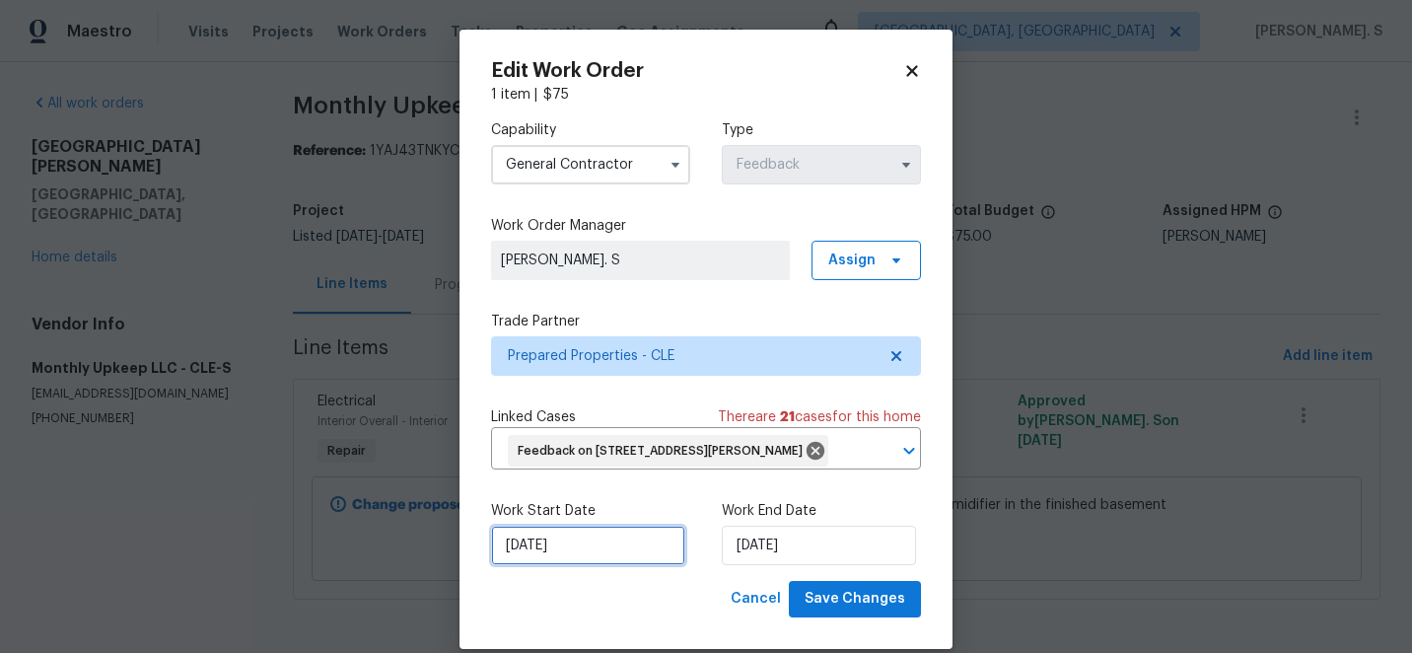
click at [616, 553] on input "[DATE]" at bounding box center [588, 544] width 194 height 39
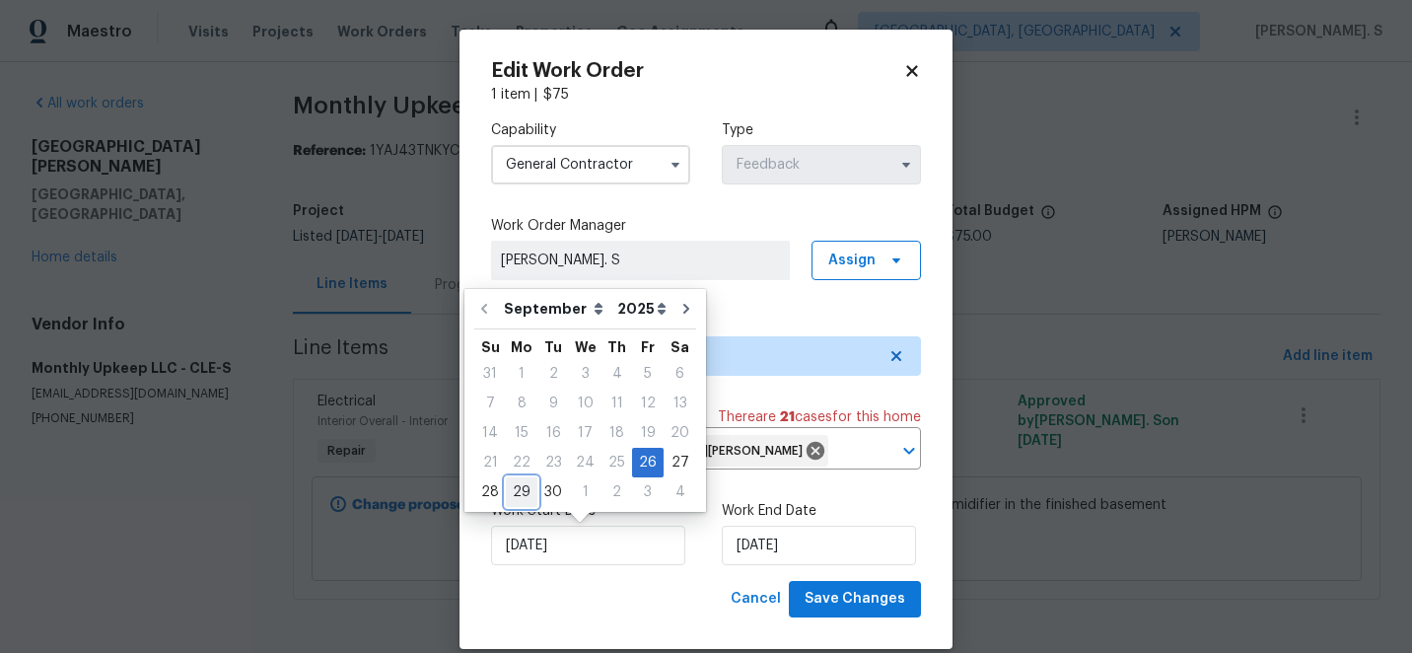
click at [523, 488] on div "29" at bounding box center [522, 492] width 32 height 28
type input "[DATE]"
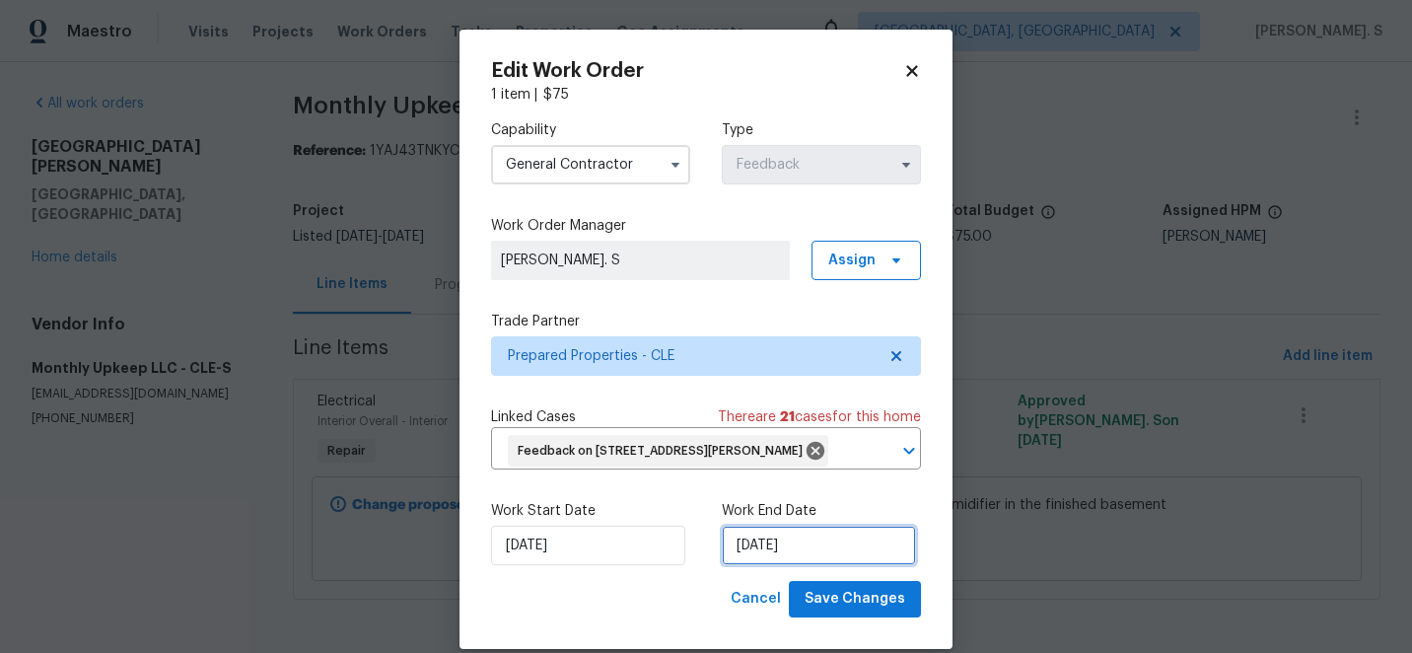
click at [803, 547] on input "[DATE]" at bounding box center [819, 544] width 194 height 39
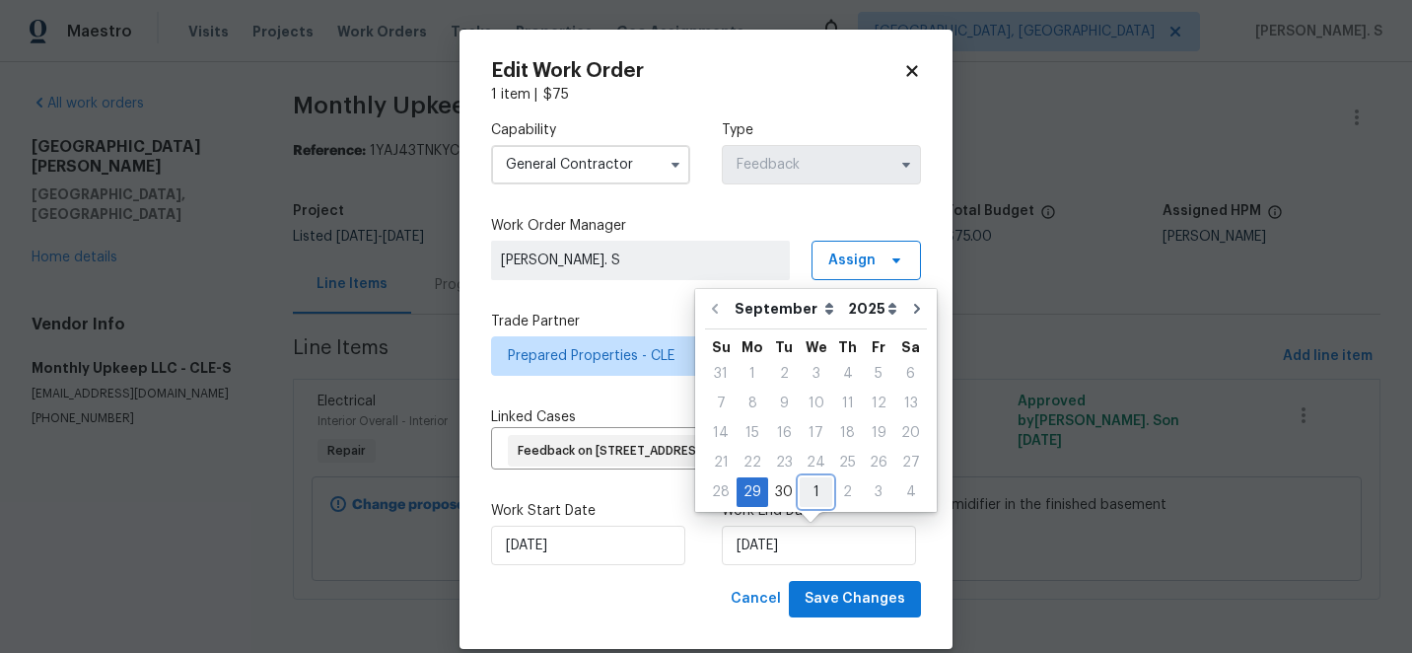
click at [818, 485] on div "1" at bounding box center [816, 492] width 33 height 28
type input "[DATE]"
select select "9"
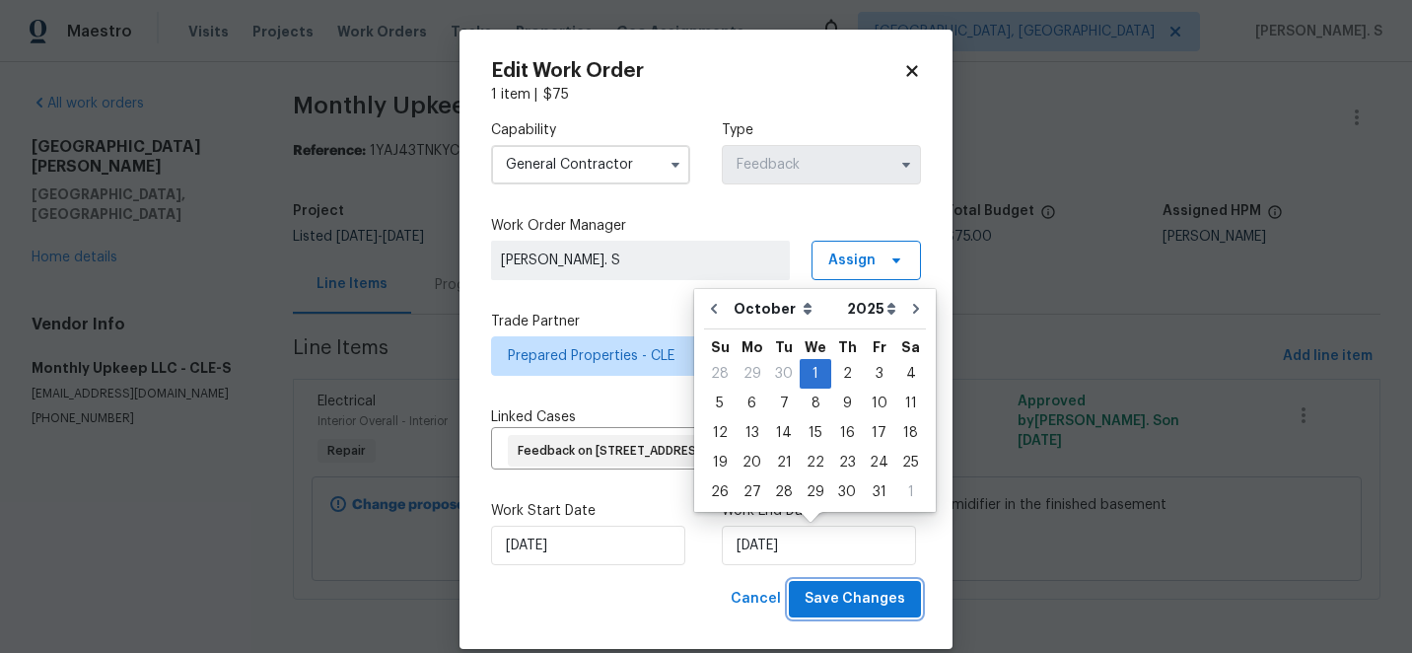
click at [872, 591] on span "Save Changes" at bounding box center [854, 599] width 101 height 25
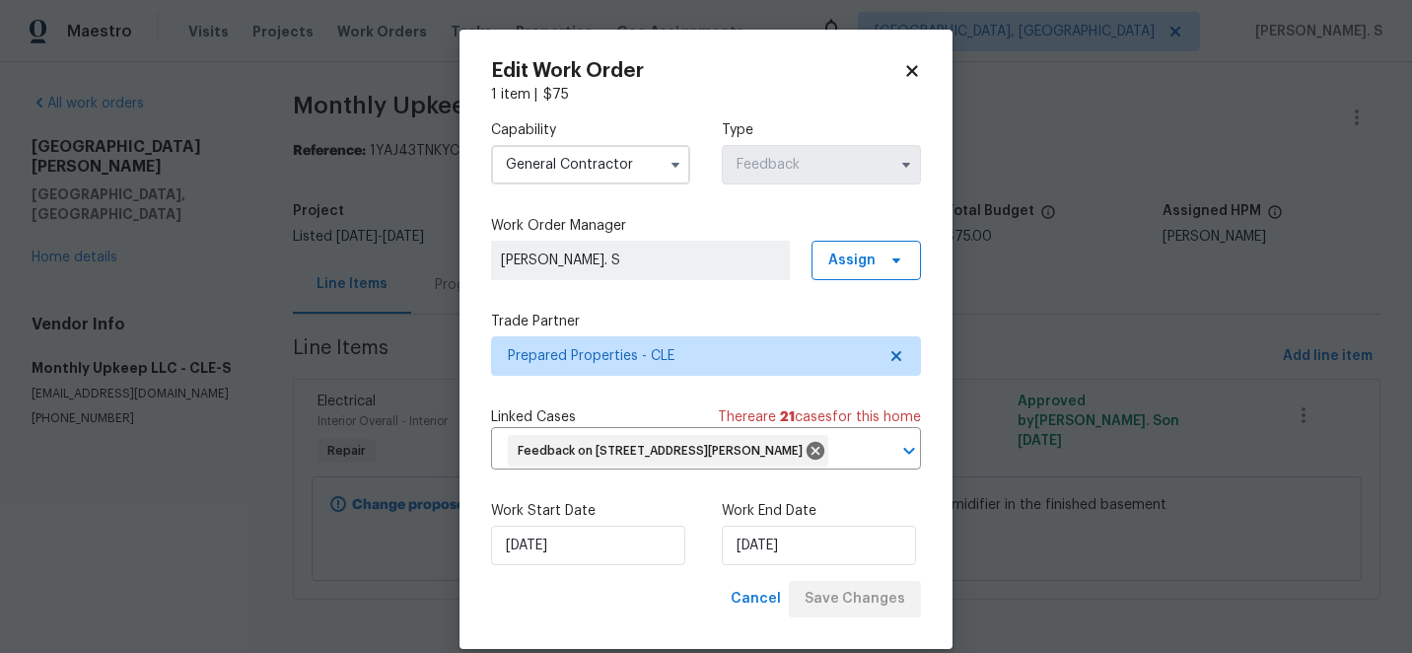
click at [69, 209] on body "Maestro Visits Projects Work Orders Tasks Properties Geo Assignments [GEOGRAPHI…" at bounding box center [706, 326] width 1412 height 653
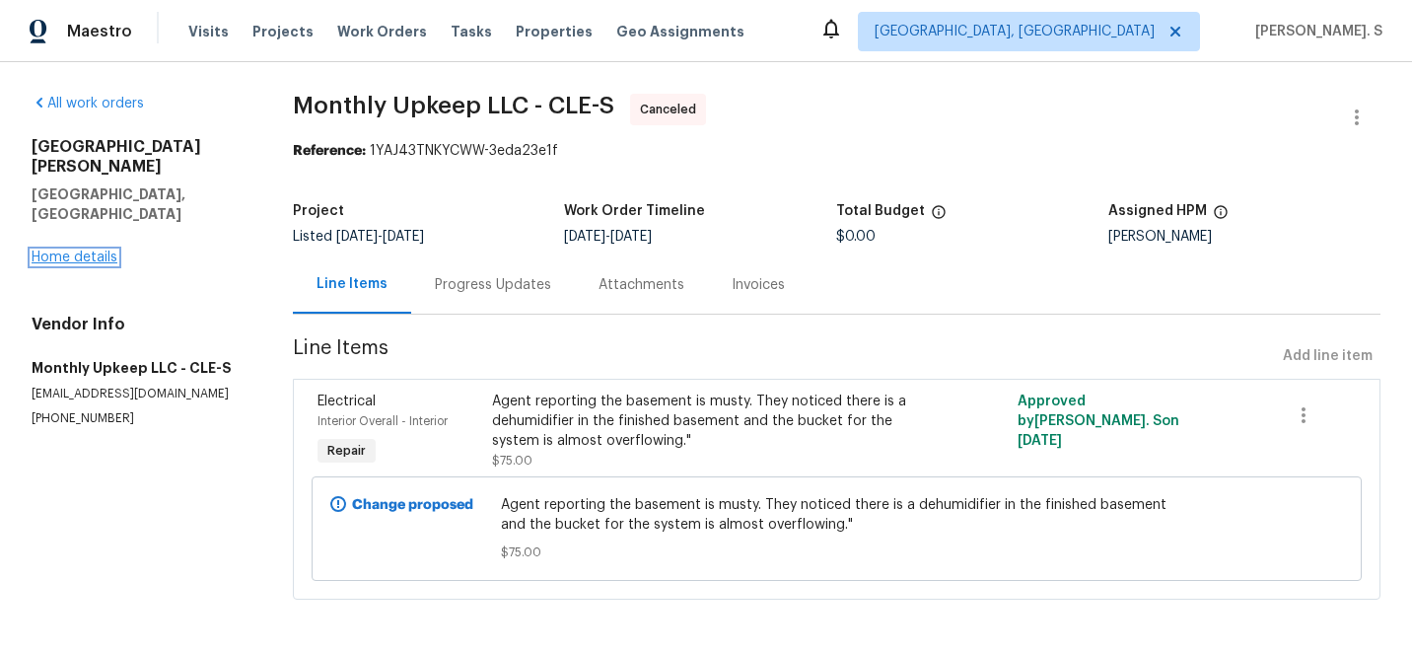
click at [66, 250] on link "Home details" at bounding box center [75, 257] width 86 height 14
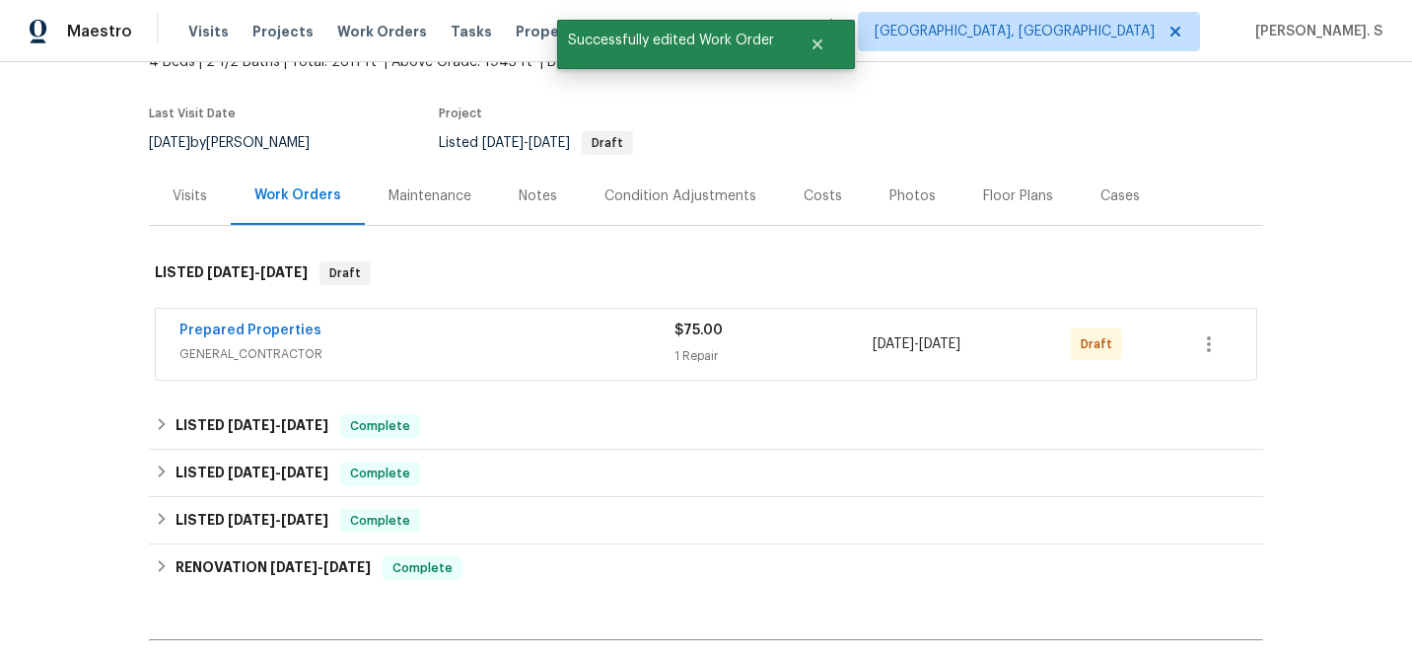
scroll to position [133, 0]
click at [281, 326] on link "Prepared Properties" at bounding box center [250, 329] width 142 height 14
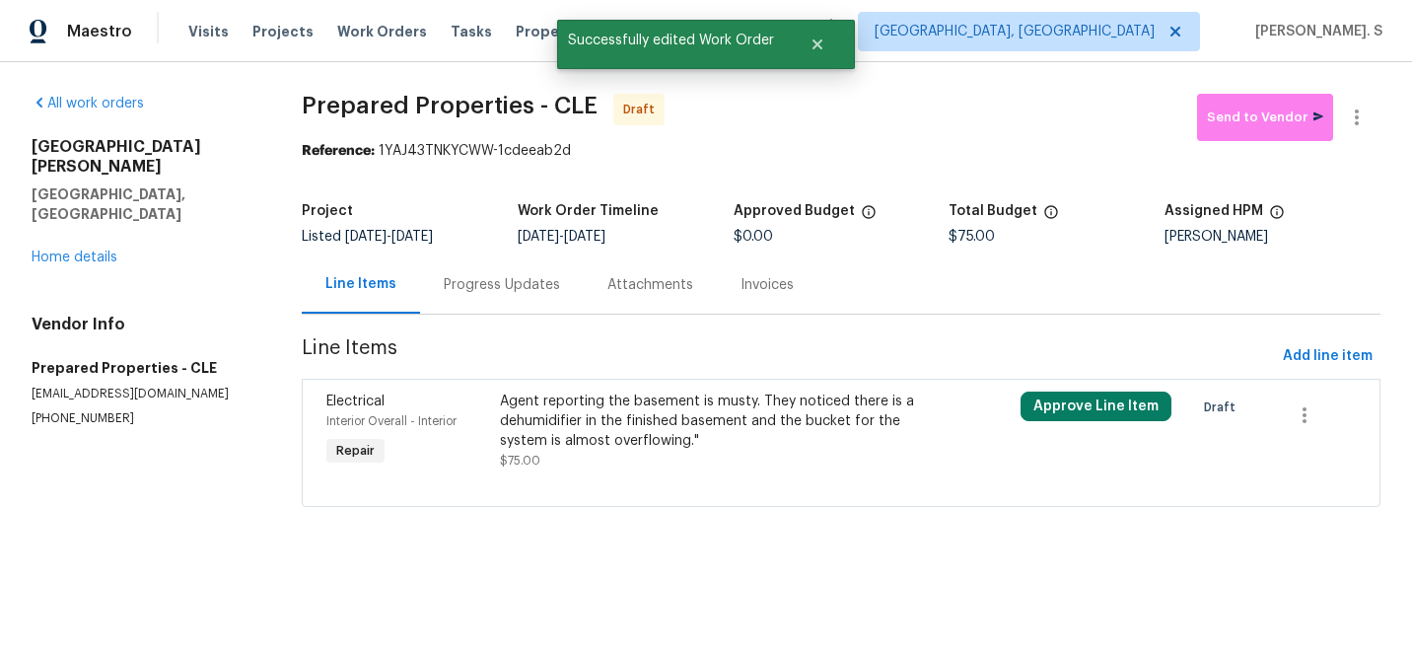
click at [608, 415] on div "Agent reporting the basement is musty. They noticed there is a dehumidifier in …" at bounding box center [711, 420] width 422 height 59
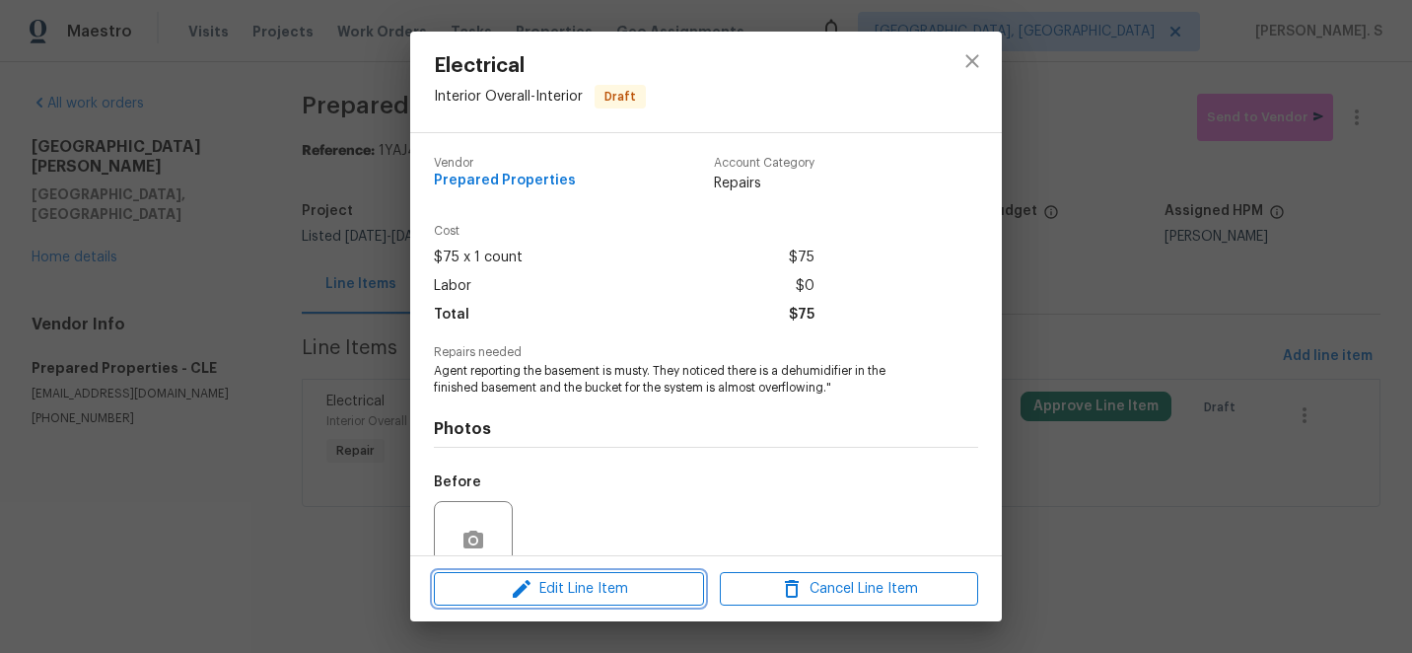
click at [588, 582] on span "Edit Line Item" at bounding box center [569, 589] width 258 height 25
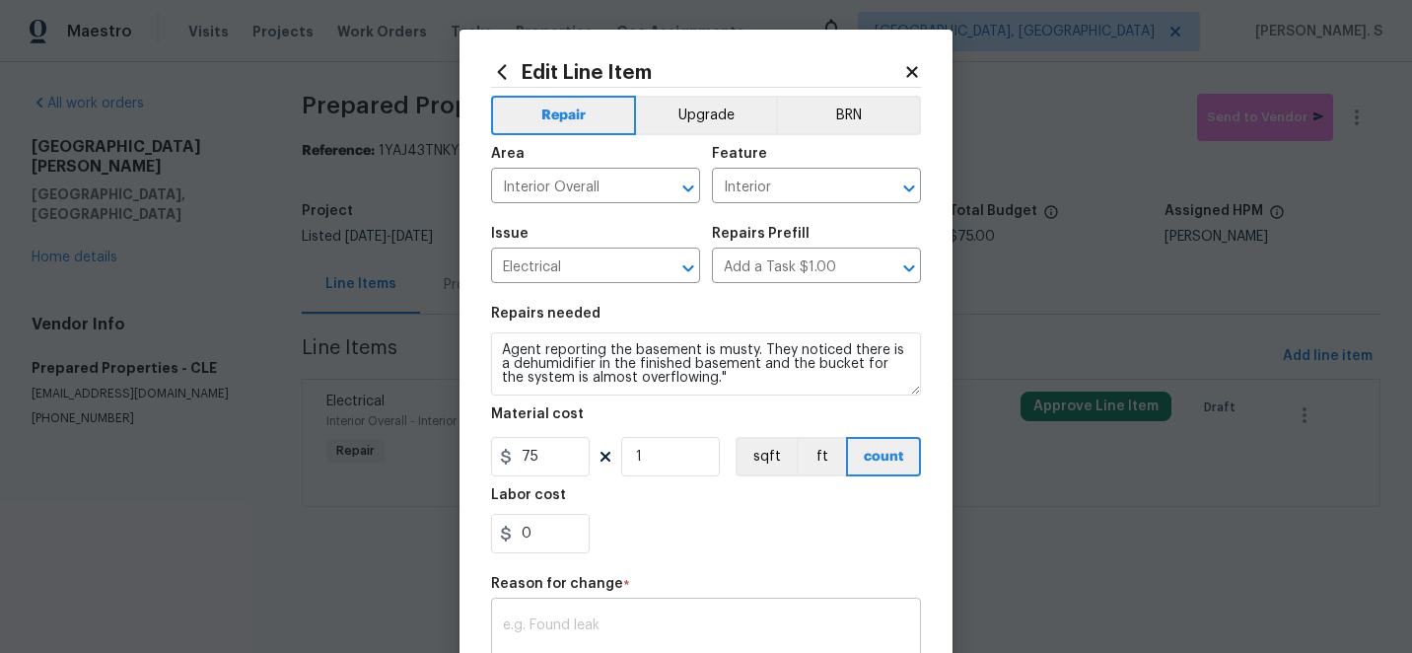
click at [561, 615] on div "x ​" at bounding box center [706, 638] width 430 height 73
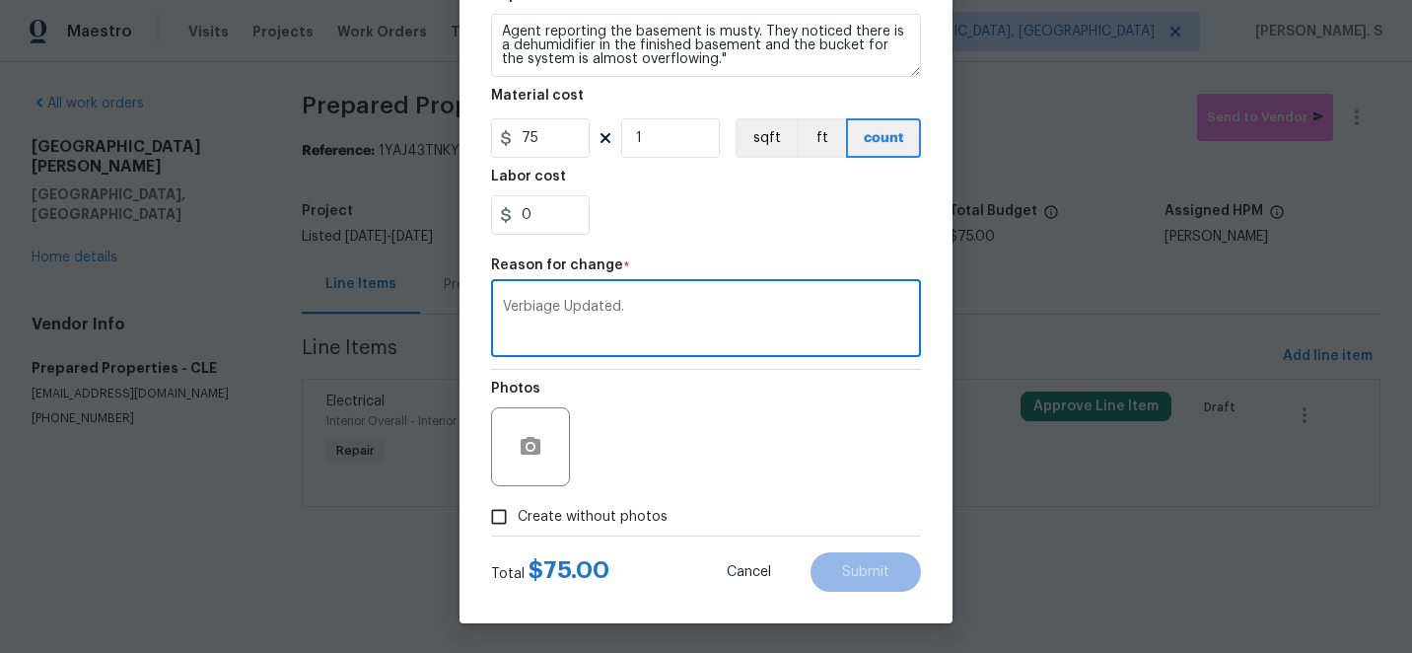
type textarea "Verbiage Updated."
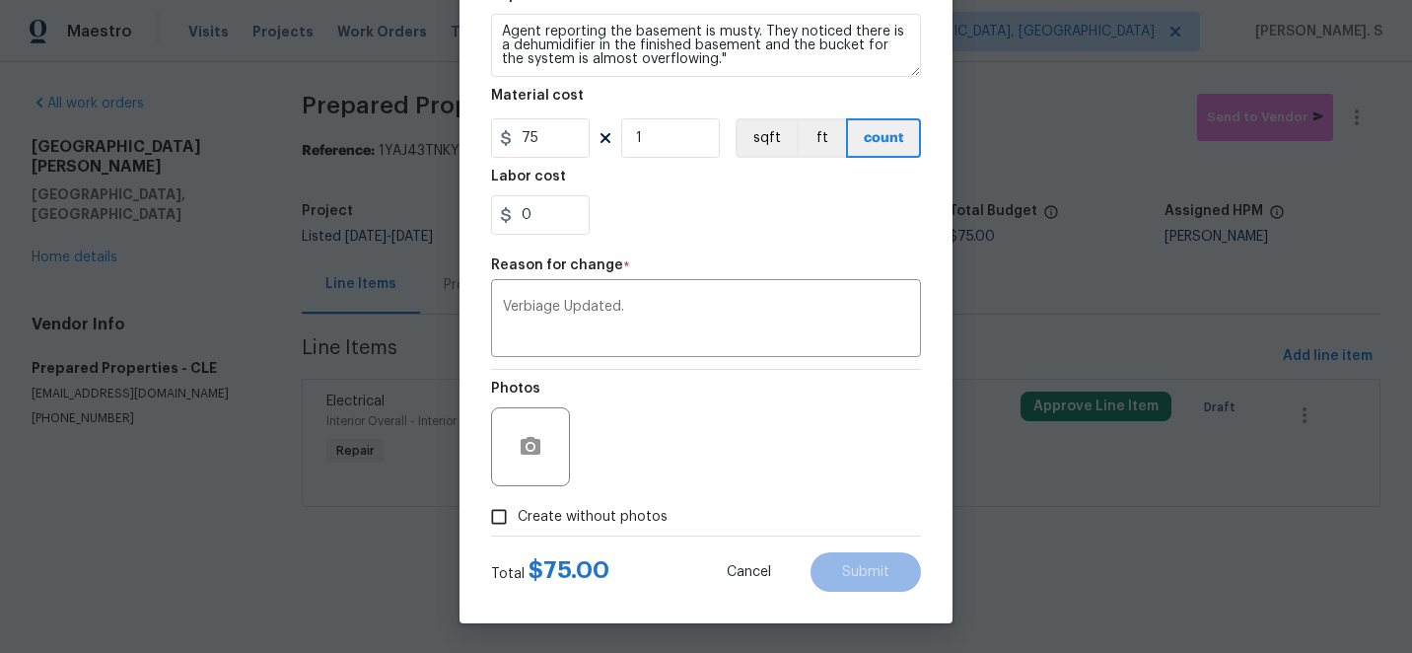
click at [595, 498] on label "Create without photos" at bounding box center [573, 516] width 187 height 37
click at [518, 498] on input "Create without photos" at bounding box center [498, 516] width 37 height 37
checkbox input "true"
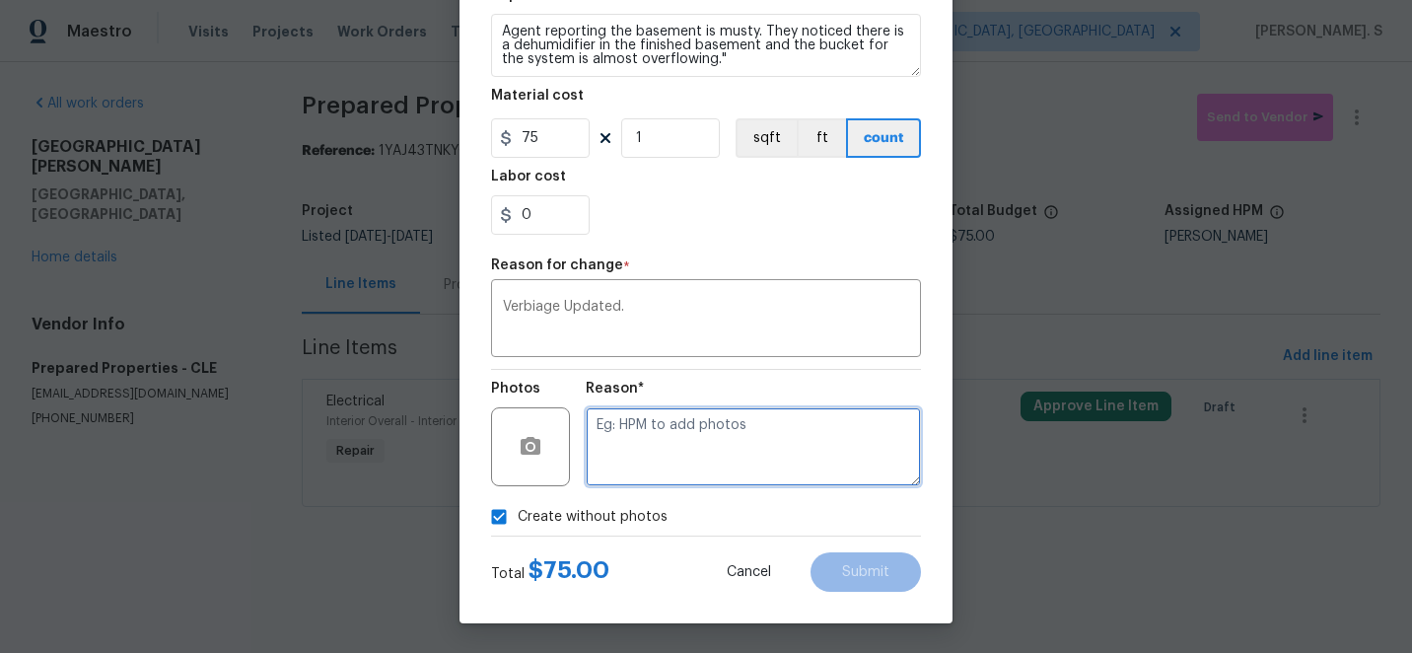
click at [823, 446] on textarea at bounding box center [753, 446] width 335 height 79
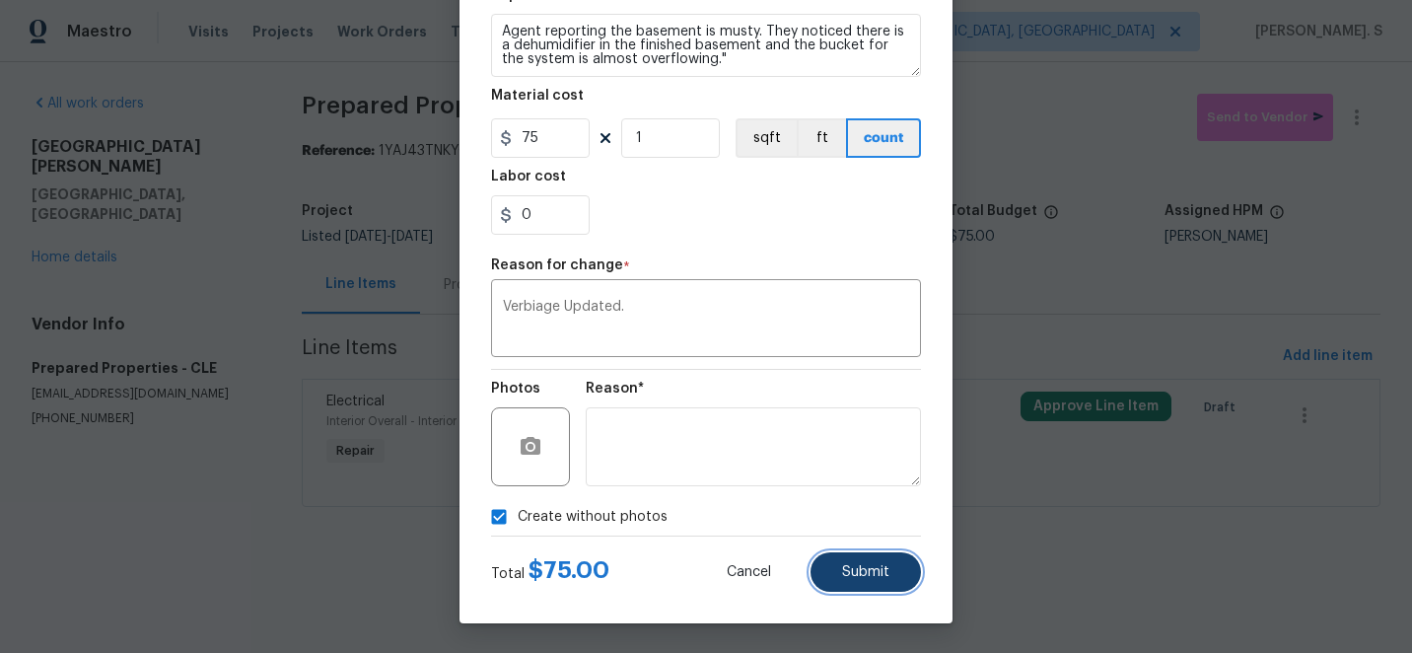
click at [867, 583] on button "Submit" at bounding box center [865, 571] width 110 height 39
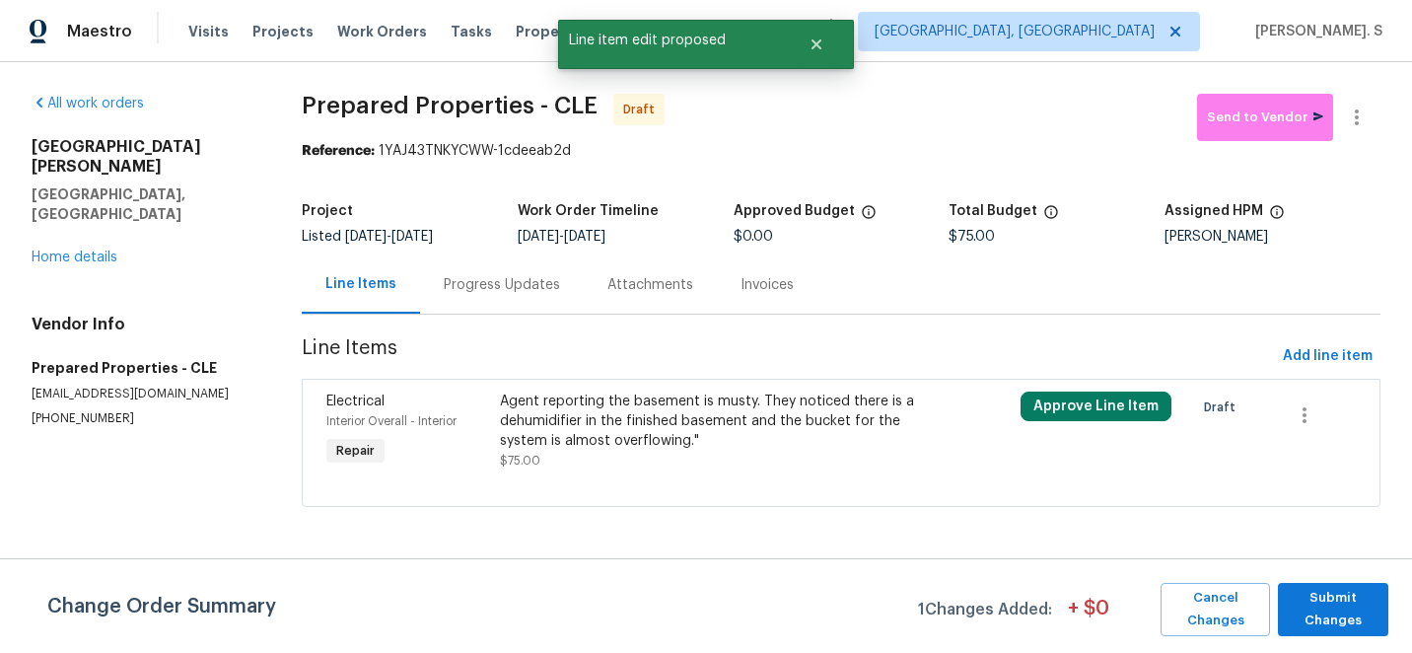
scroll to position [0, 0]
click at [1343, 603] on span "Submit Changes" at bounding box center [1333, 609] width 91 height 45
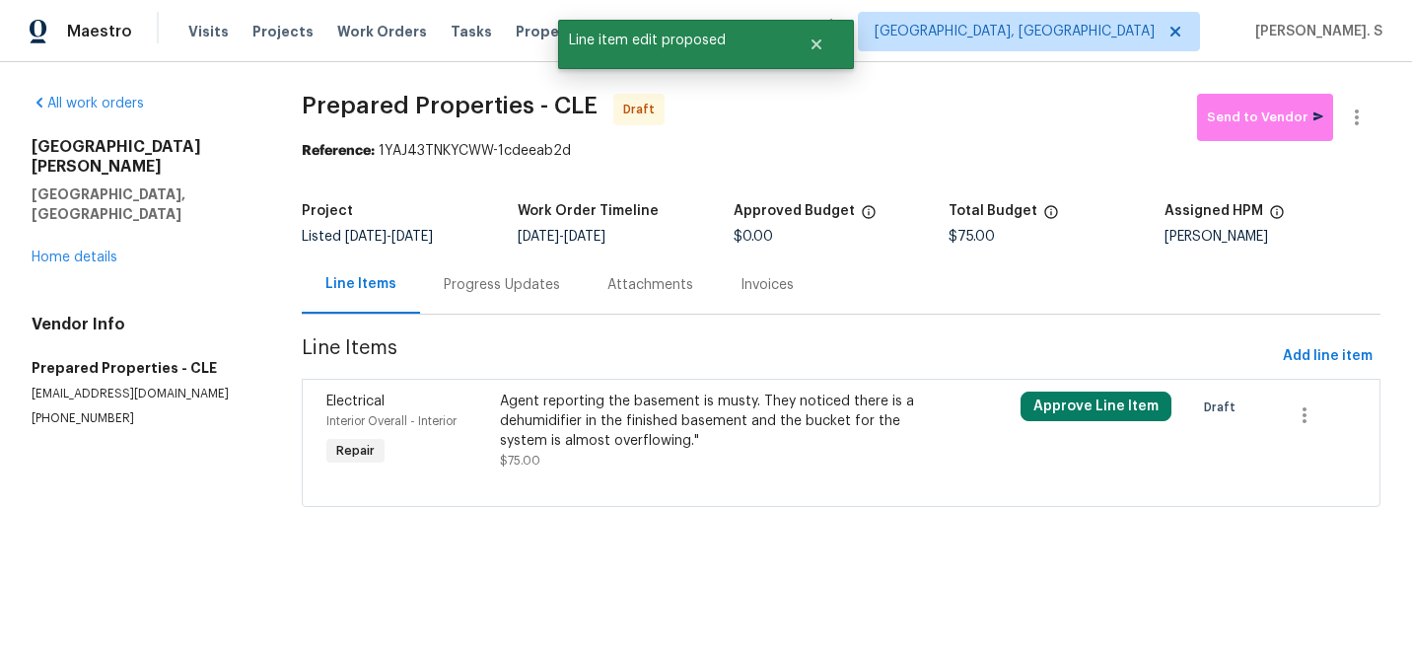
click at [481, 281] on div "Progress Updates" at bounding box center [502, 285] width 116 height 20
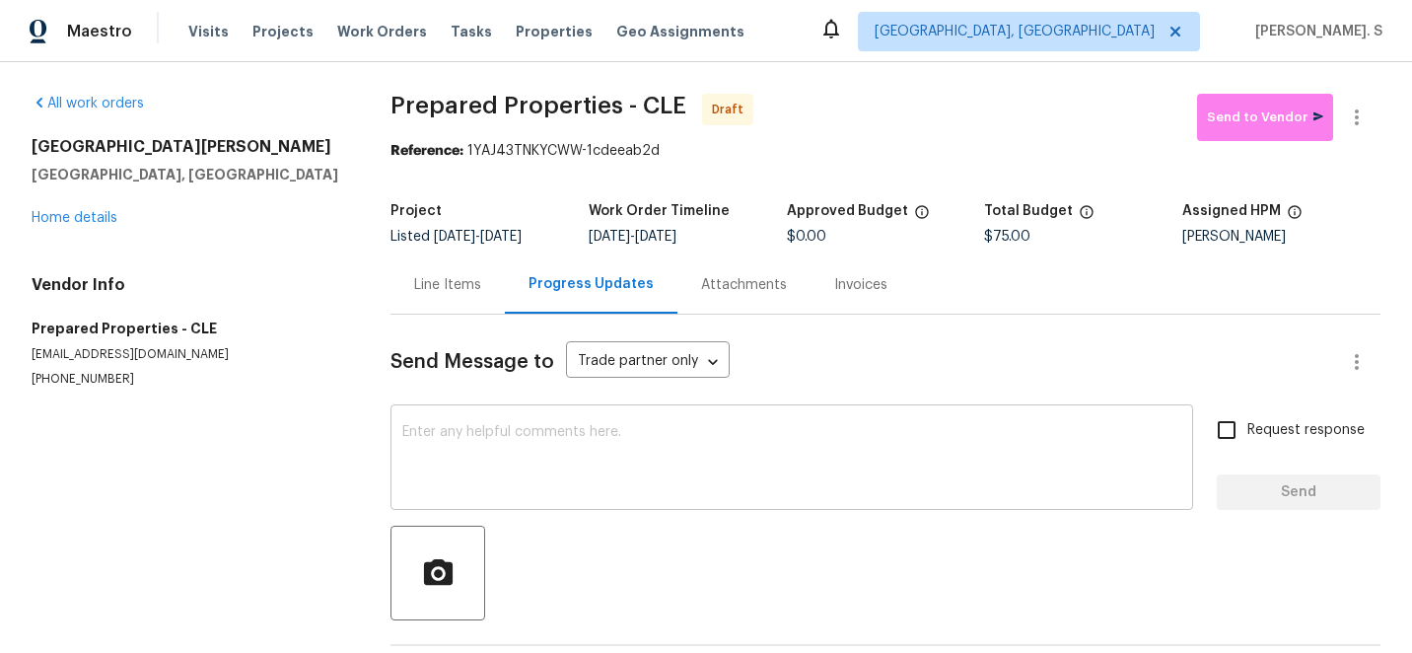
click at [641, 492] on textarea at bounding box center [791, 459] width 779 height 69
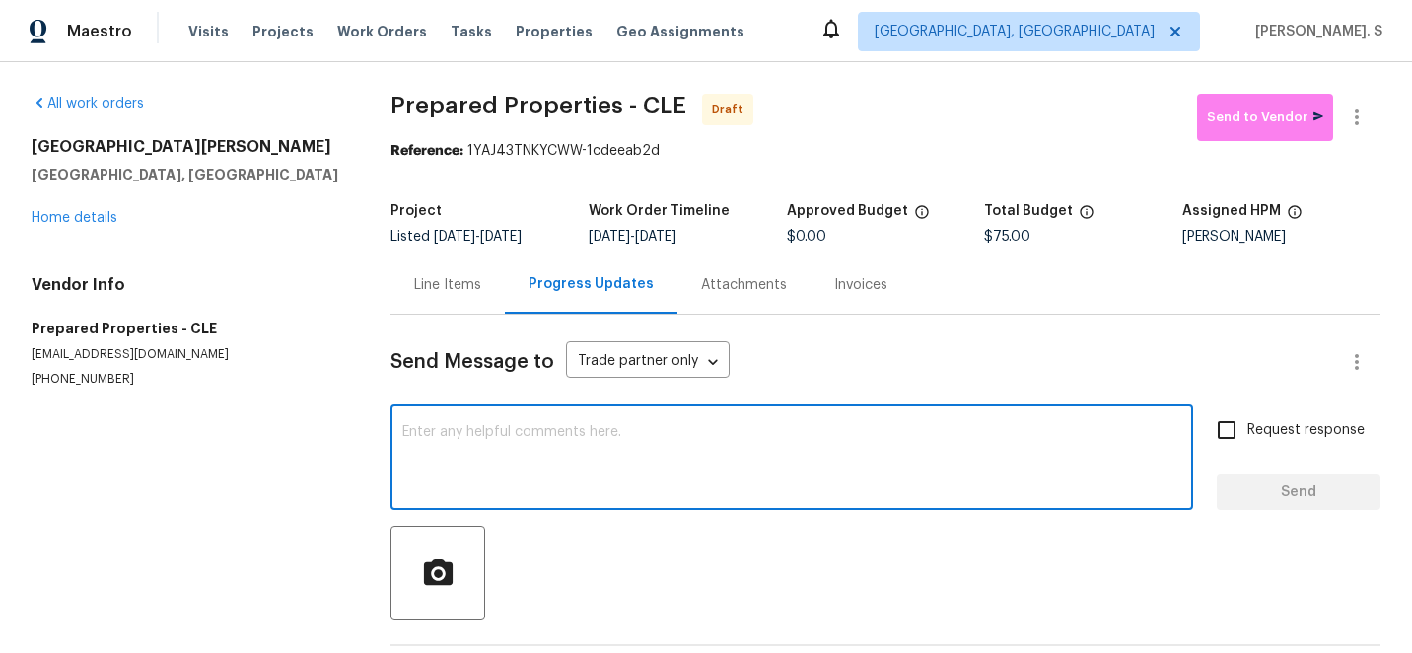
click at [641, 492] on textarea at bounding box center [791, 459] width 779 height 69
paste textarea "Hi this is Glory with Opendoor. I’m confirming you received the WO for the prop…"
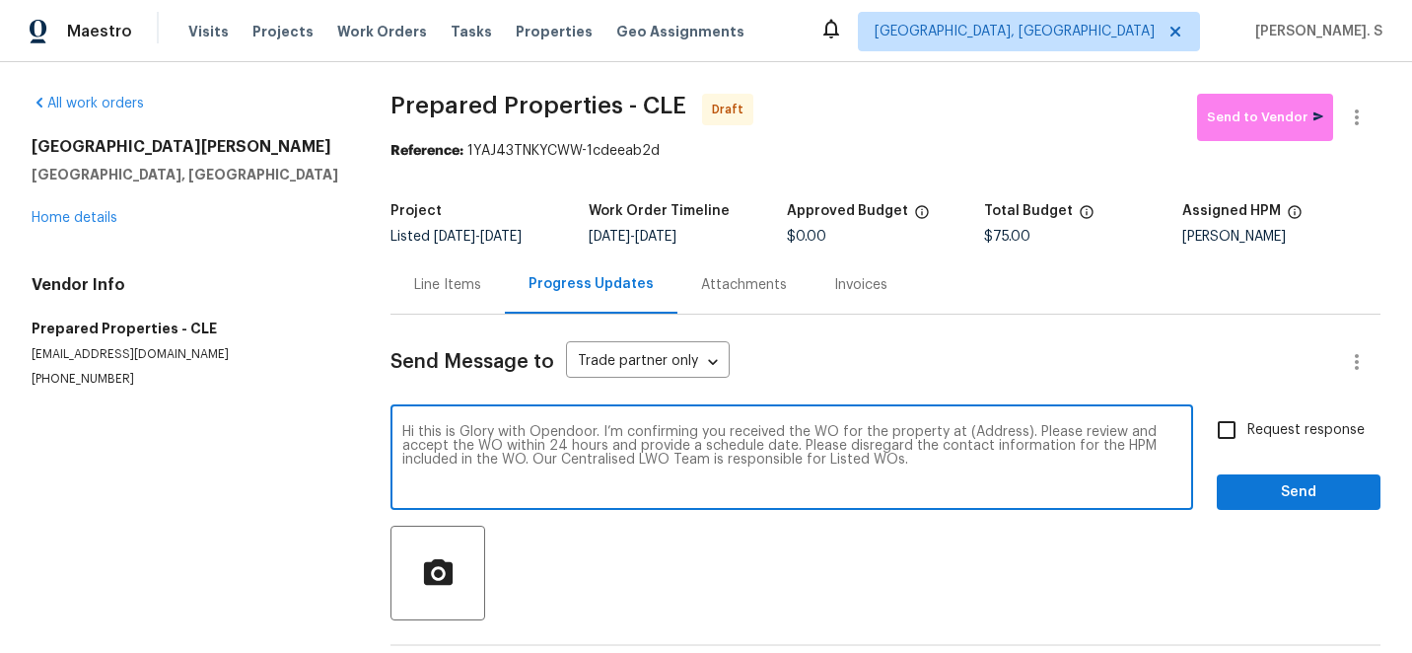
click at [999, 434] on textarea "Hi this is Glory with Opendoor. I’m confirming you received the WO for the prop…" at bounding box center [791, 459] width 779 height 69
paste textarea "[STREET_ADDRESS][PERSON_NAME]"
type textarea "Hi this is Glory with Opendoor. I’m confirming you received the WO for the prop…"
click at [1361, 115] on icon "button" at bounding box center [1357, 117] width 24 height 24
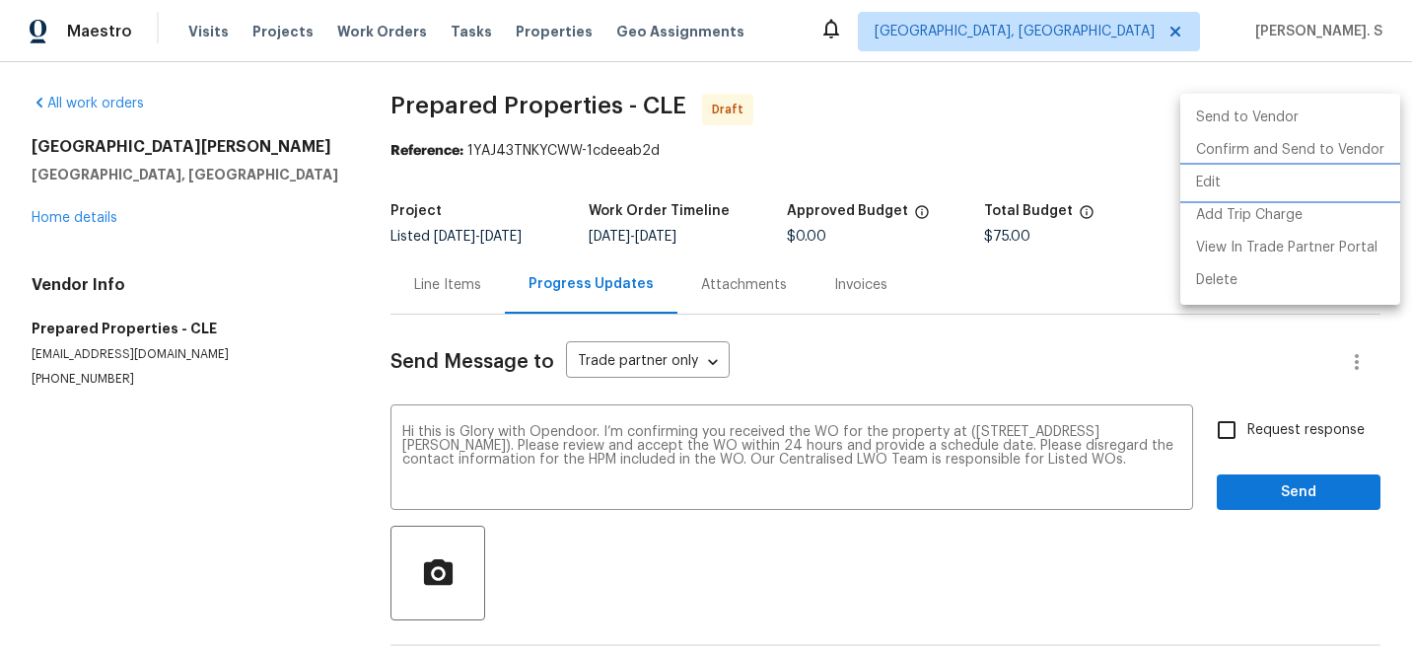
click at [1236, 180] on li "Edit" at bounding box center [1290, 183] width 220 height 33
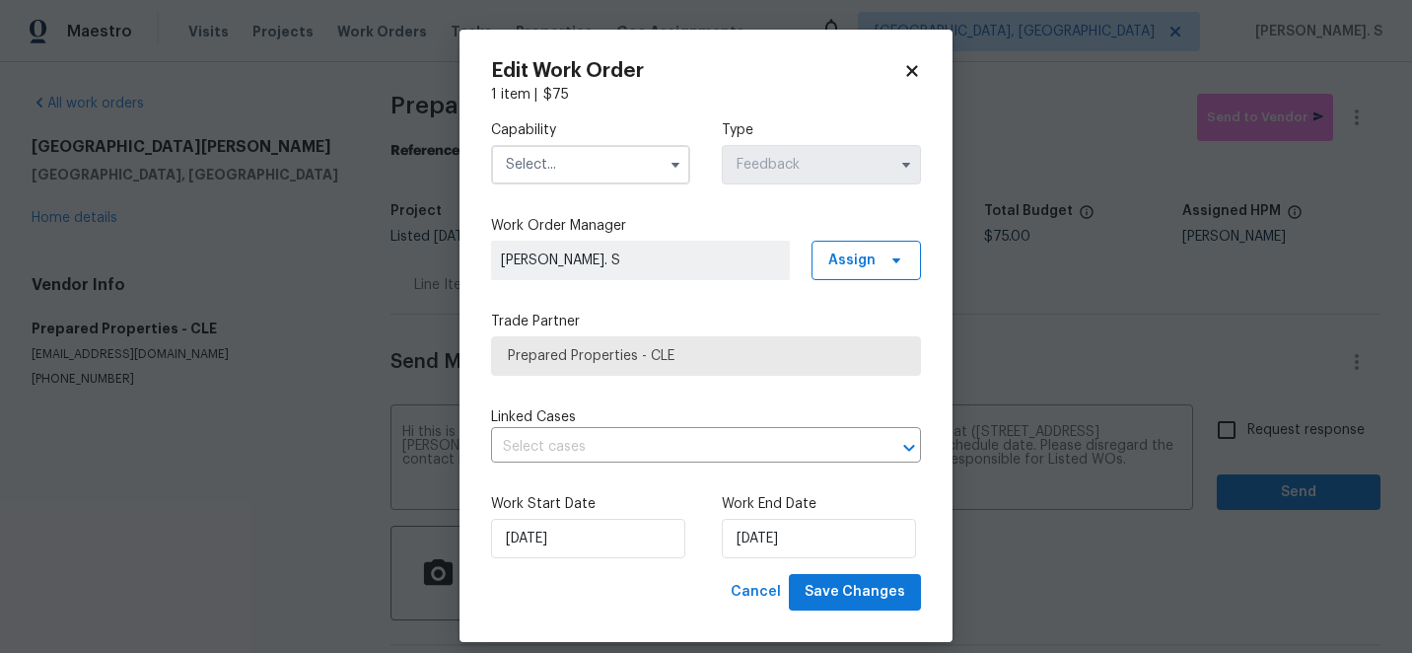
click at [547, 188] on div "Capability Type Feedback" at bounding box center [706, 153] width 430 height 96
click at [559, 162] on input "text" at bounding box center [590, 164] width 199 height 39
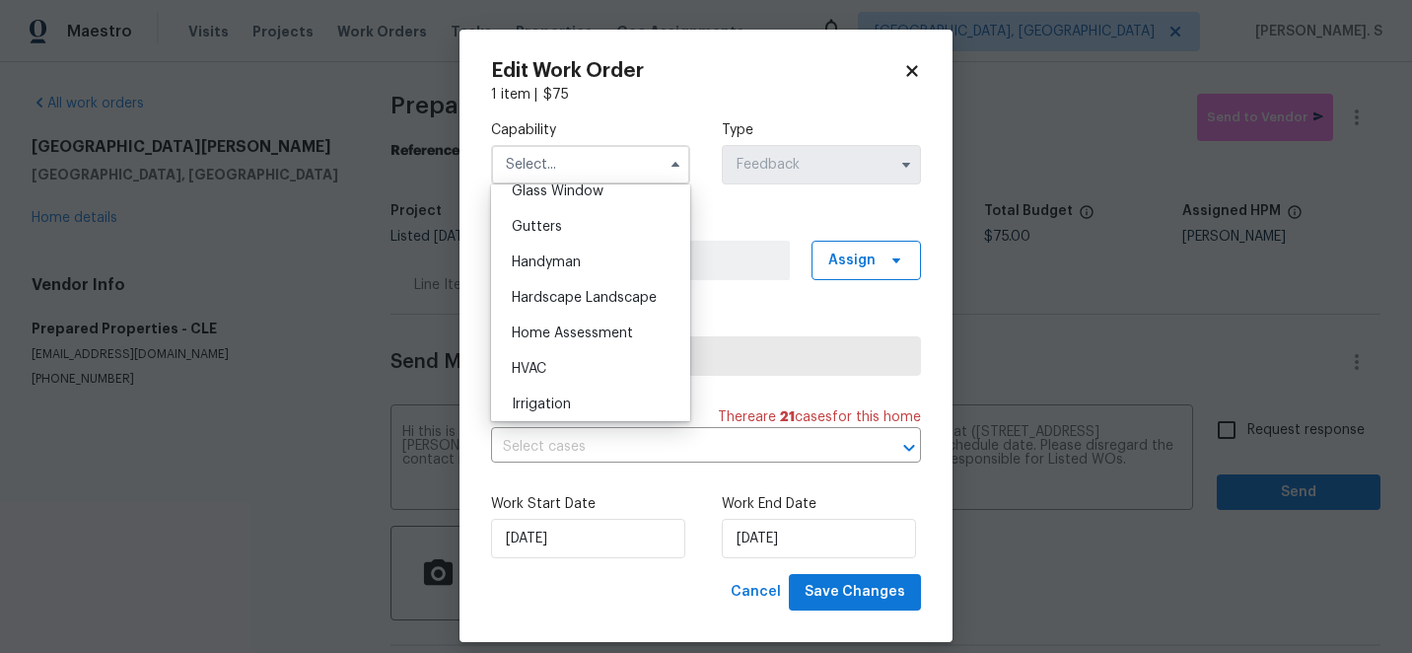
scroll to position [1021, 0]
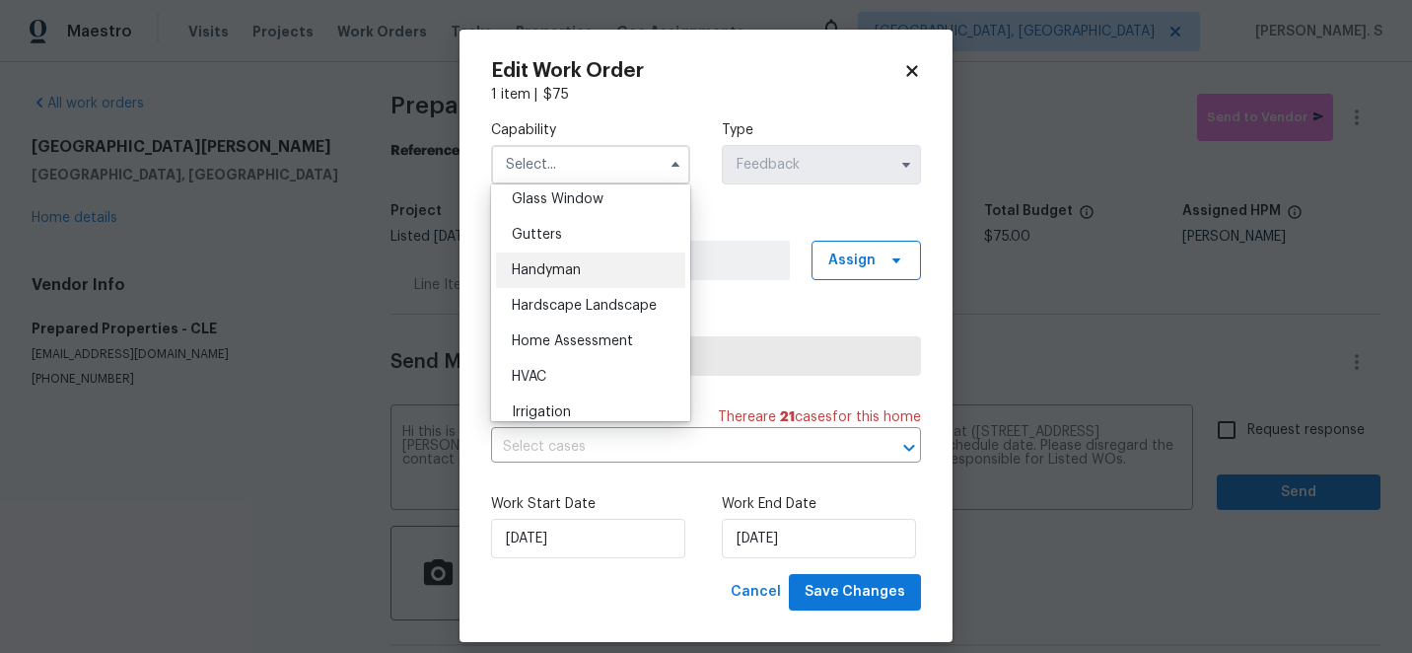
click at [571, 286] on div "Handyman" at bounding box center [590, 269] width 189 height 35
type input "Handyman"
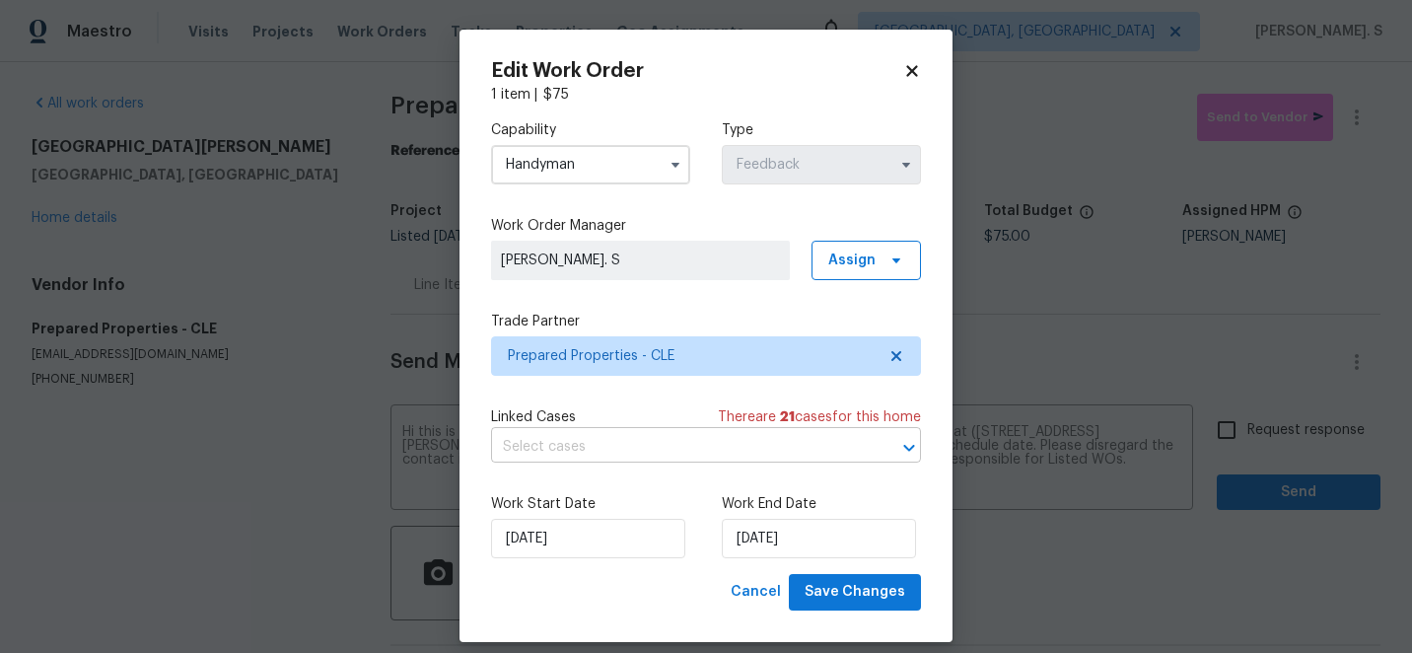
click at [589, 432] on body "Maestro Visits Projects Work Orders Tasks Properties Geo Assignments [GEOGRAPHI…" at bounding box center [706, 326] width 1412 height 653
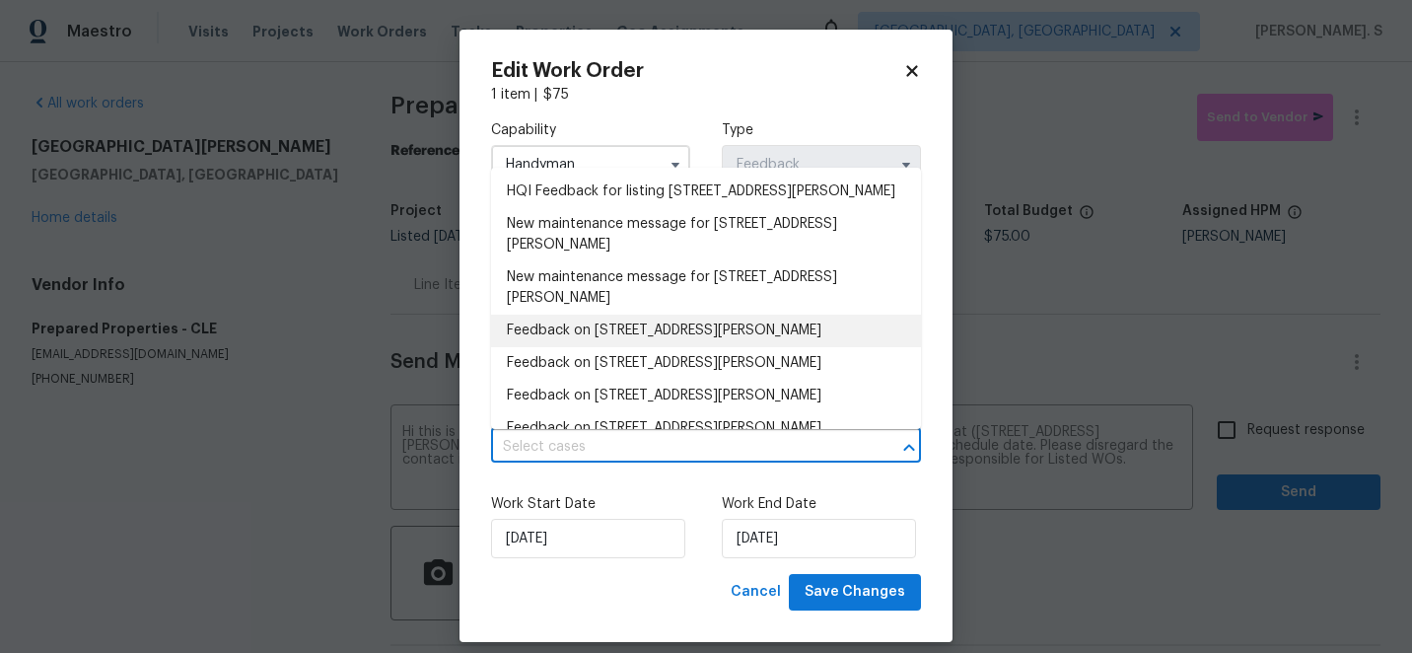
click at [593, 347] on li "Feedback on [STREET_ADDRESS][PERSON_NAME]" at bounding box center [706, 330] width 430 height 33
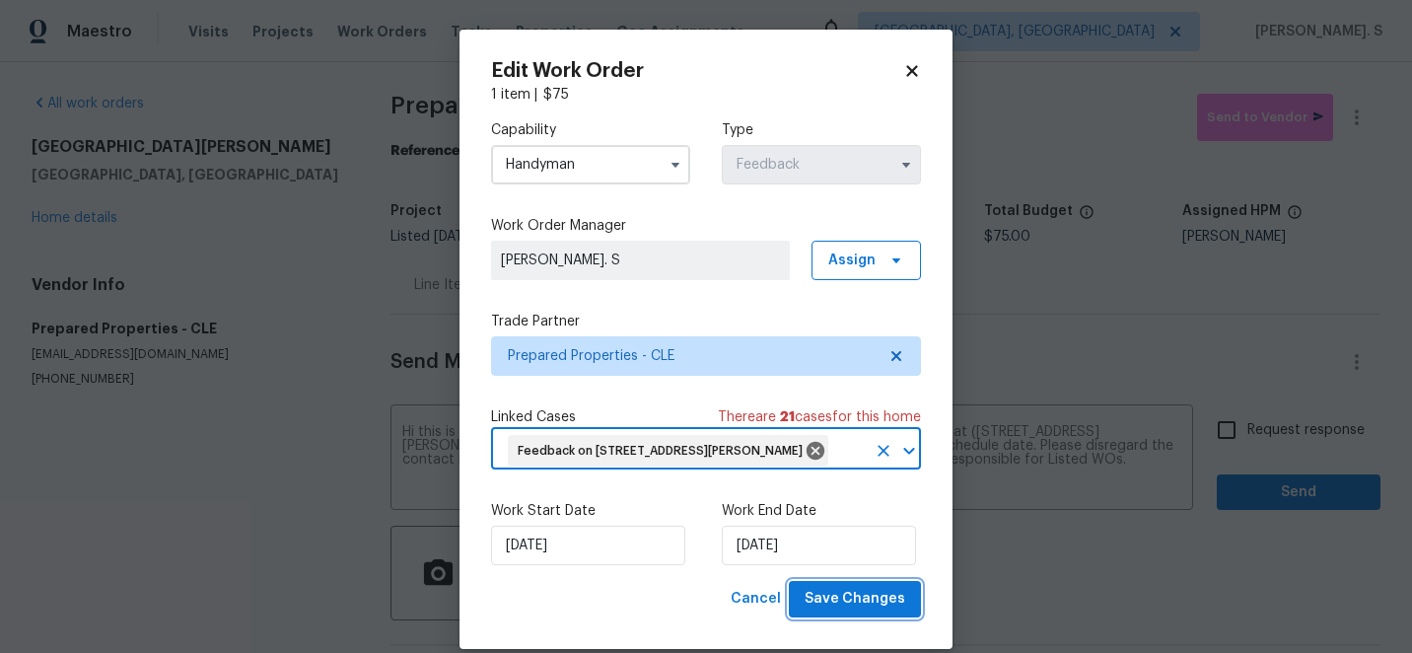
click at [897, 601] on span "Save Changes" at bounding box center [854, 599] width 101 height 25
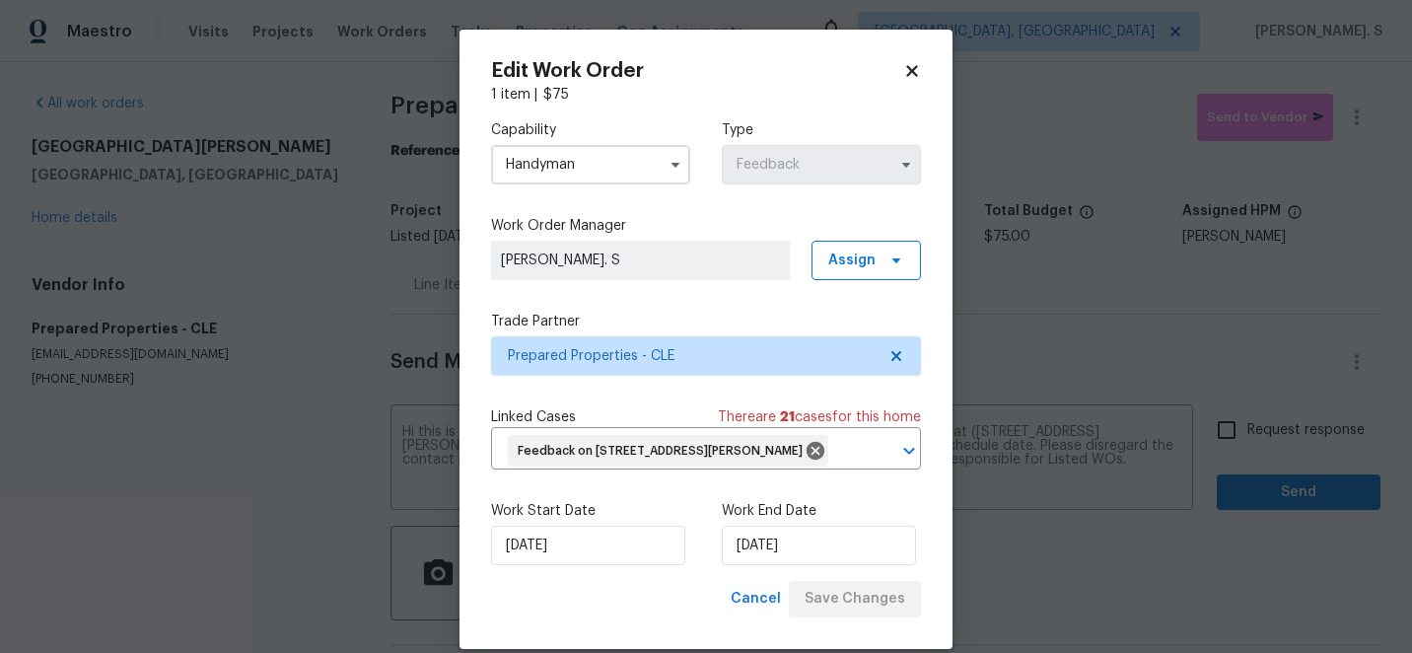
click at [1215, 465] on body "Maestro Visits Projects Work Orders Tasks Properties Geo Assignments [GEOGRAPHI…" at bounding box center [706, 326] width 1412 height 653
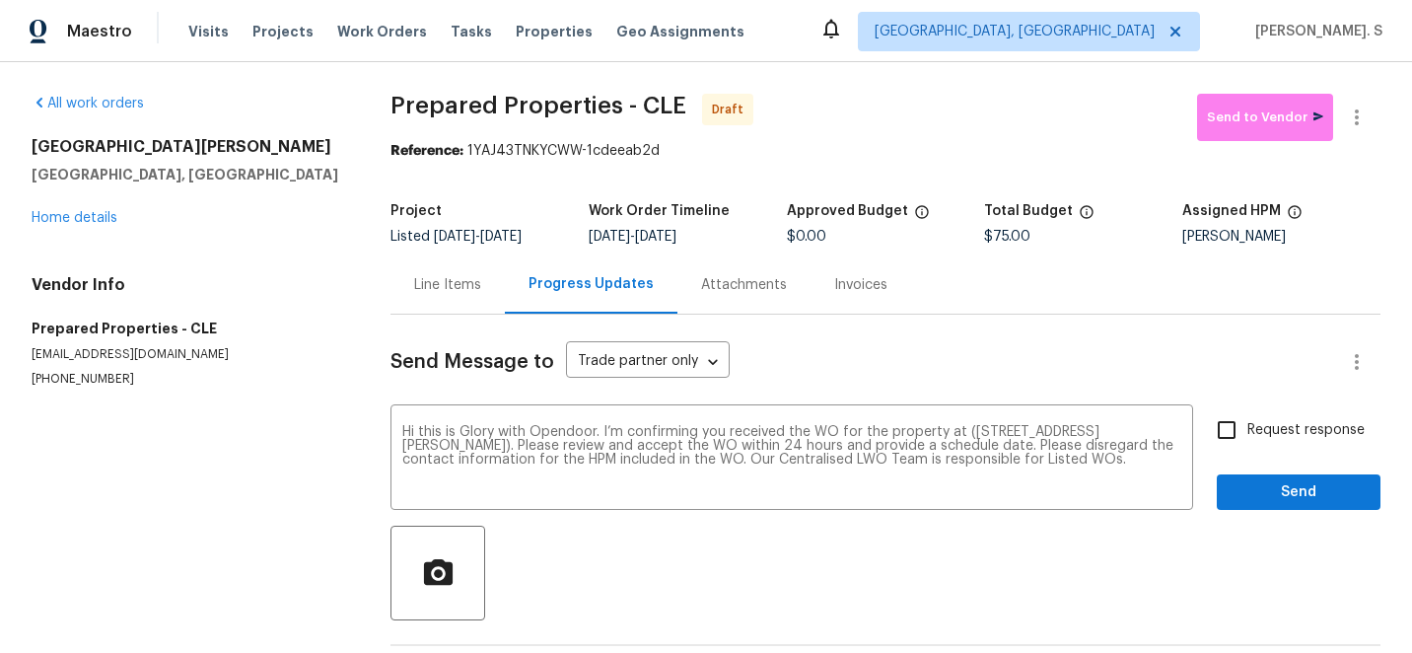
click at [1257, 446] on label "Request response" at bounding box center [1285, 429] width 159 height 41
click at [1247, 446] on input "Request response" at bounding box center [1226, 429] width 41 height 41
checkbox input "true"
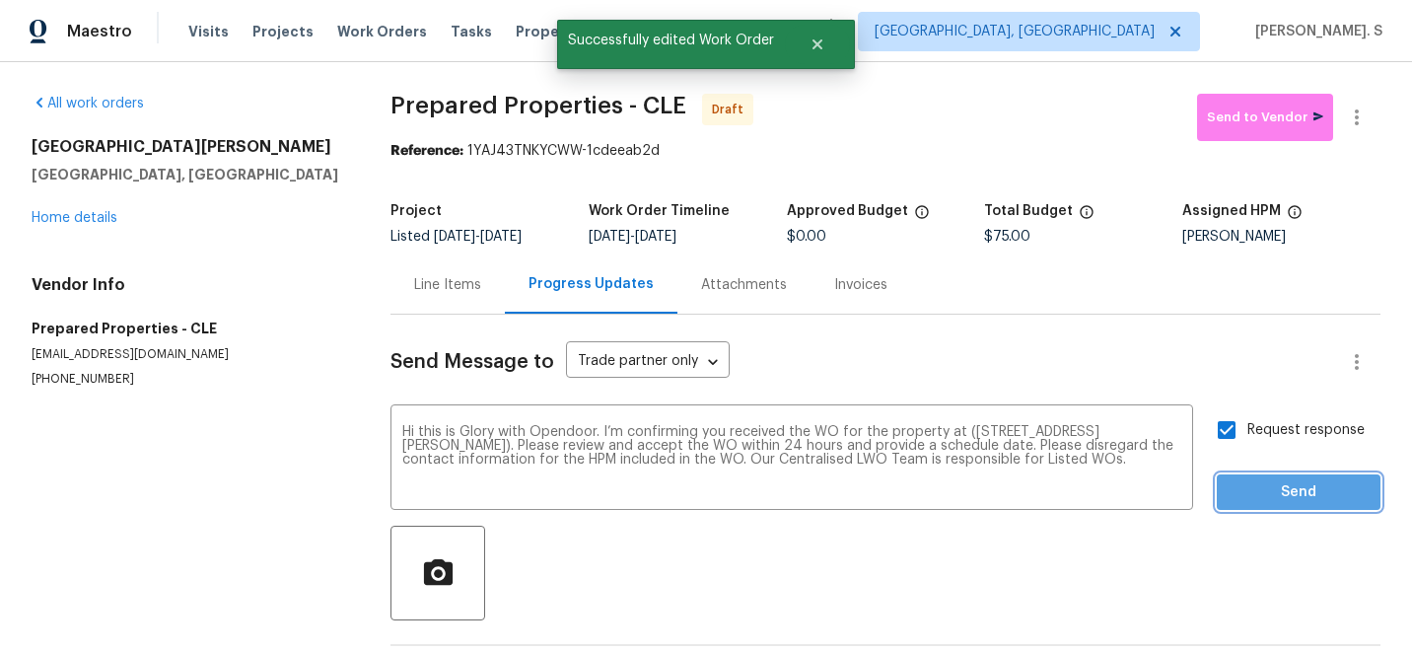
click at [1259, 487] on span "Send" at bounding box center [1298, 492] width 132 height 25
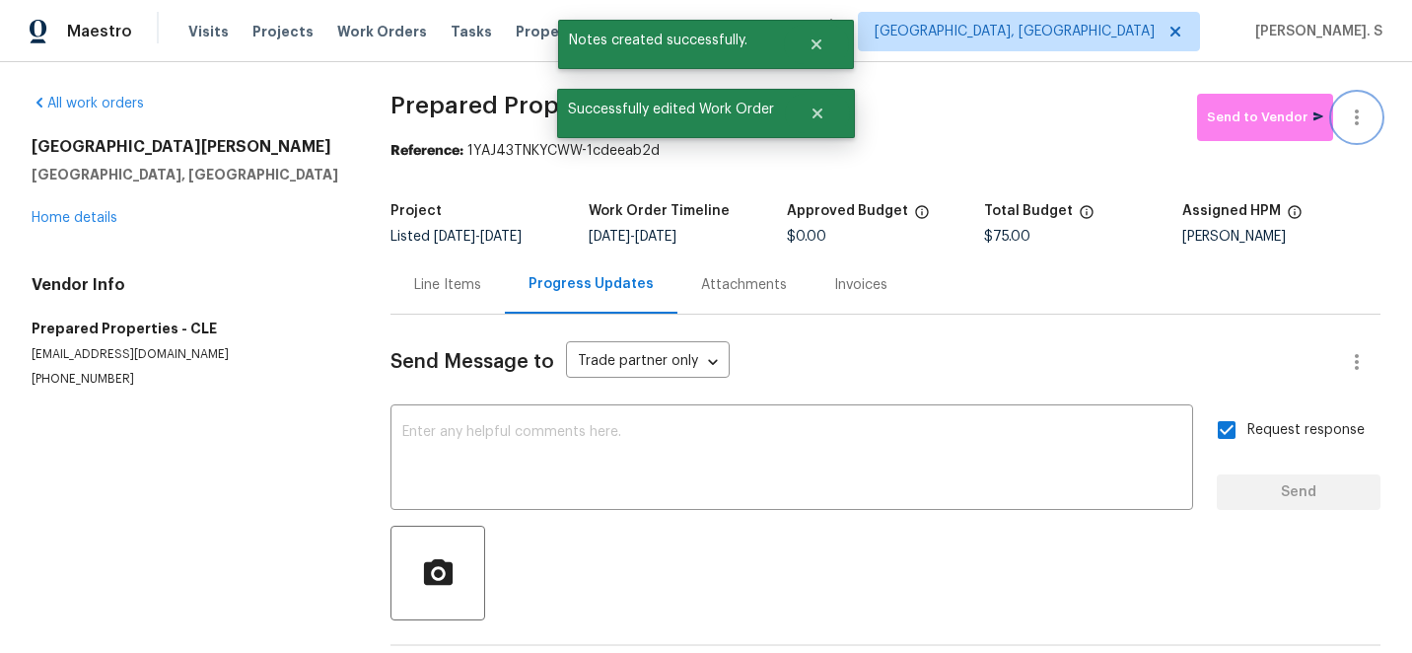
click at [1360, 105] on icon "button" at bounding box center [1357, 117] width 24 height 24
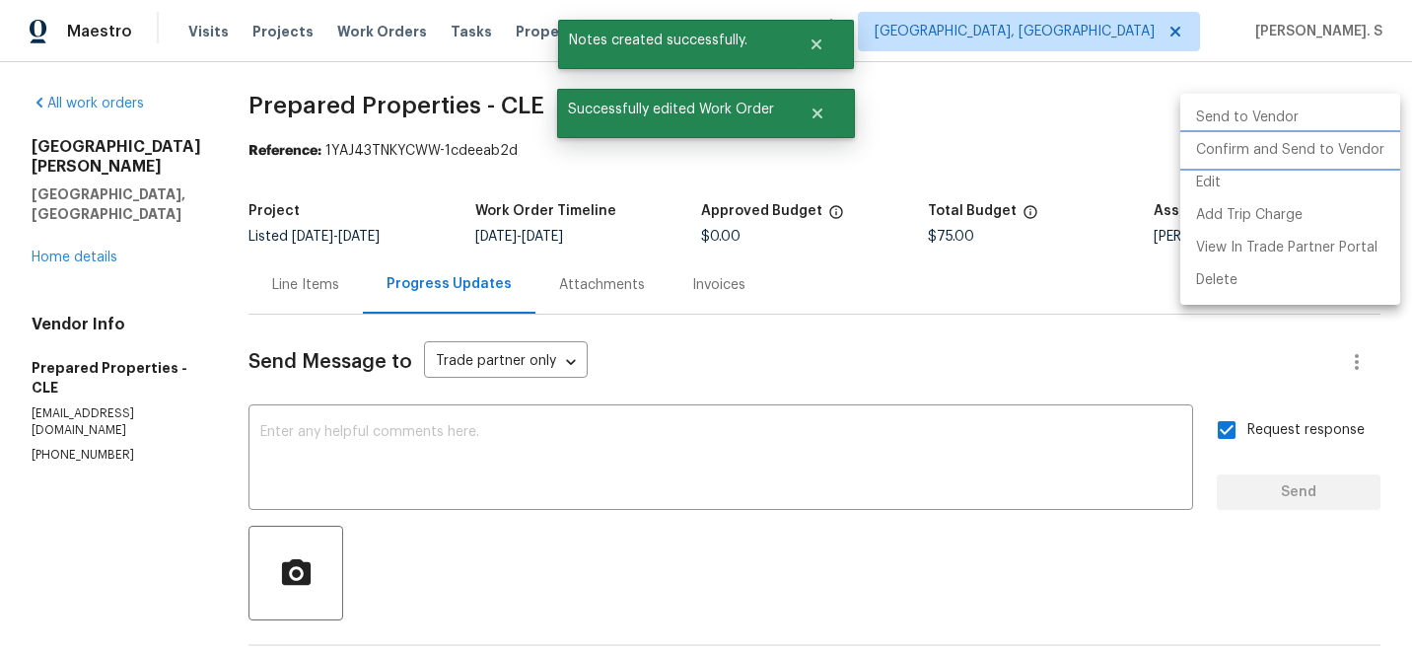
click at [1309, 161] on li "Confirm and Send to Vendor" at bounding box center [1290, 150] width 220 height 33
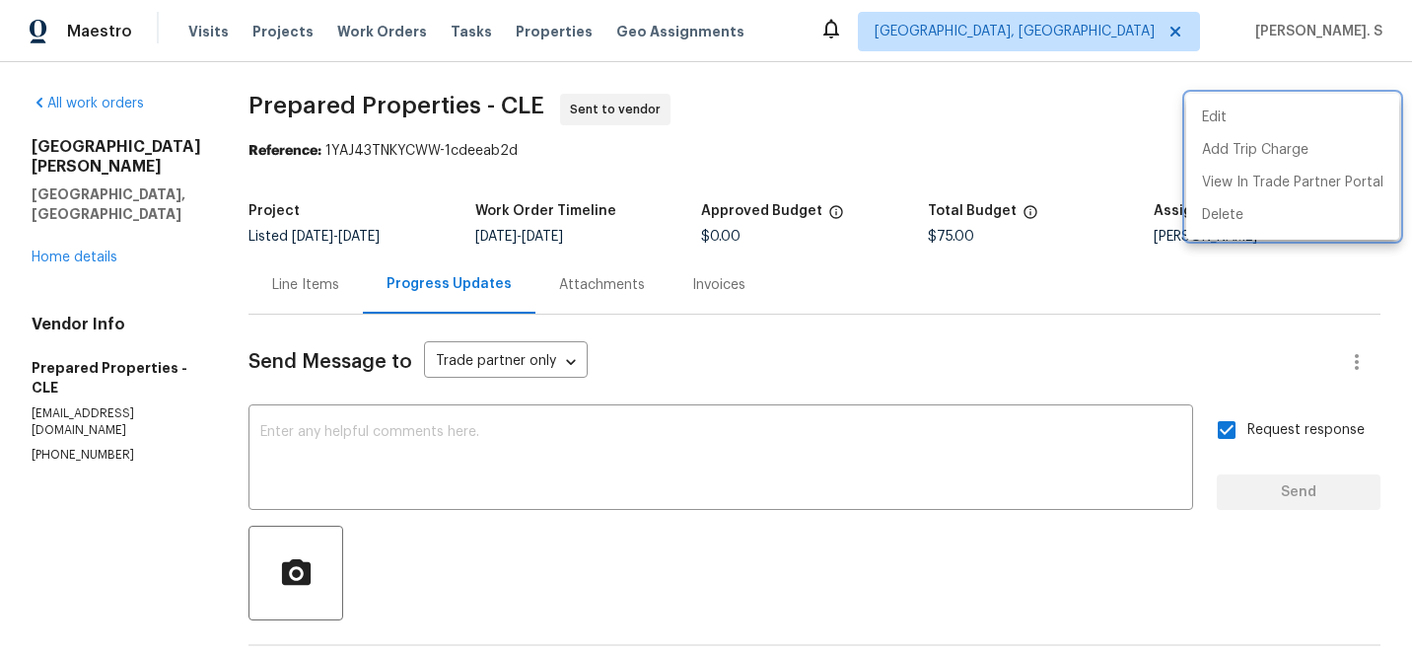
click at [642, 480] on div at bounding box center [706, 326] width 1412 height 653
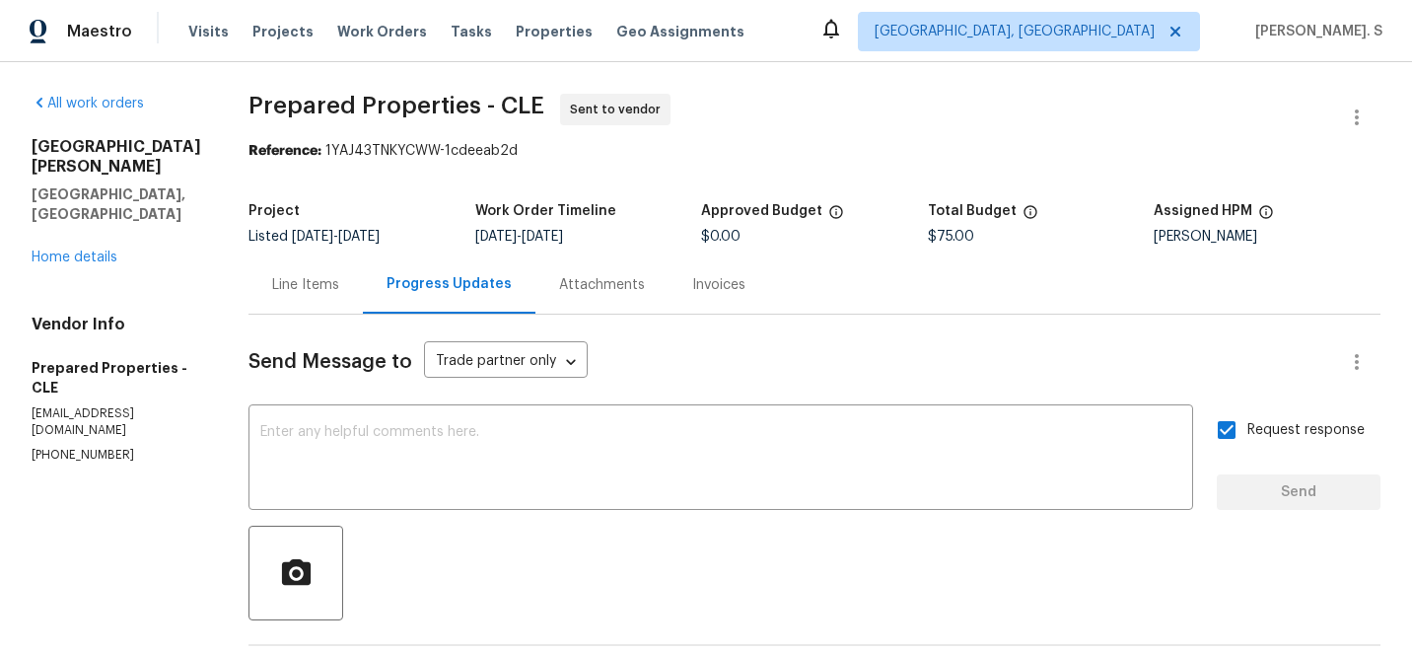
click at [642, 480] on textarea at bounding box center [720, 459] width 921 height 69
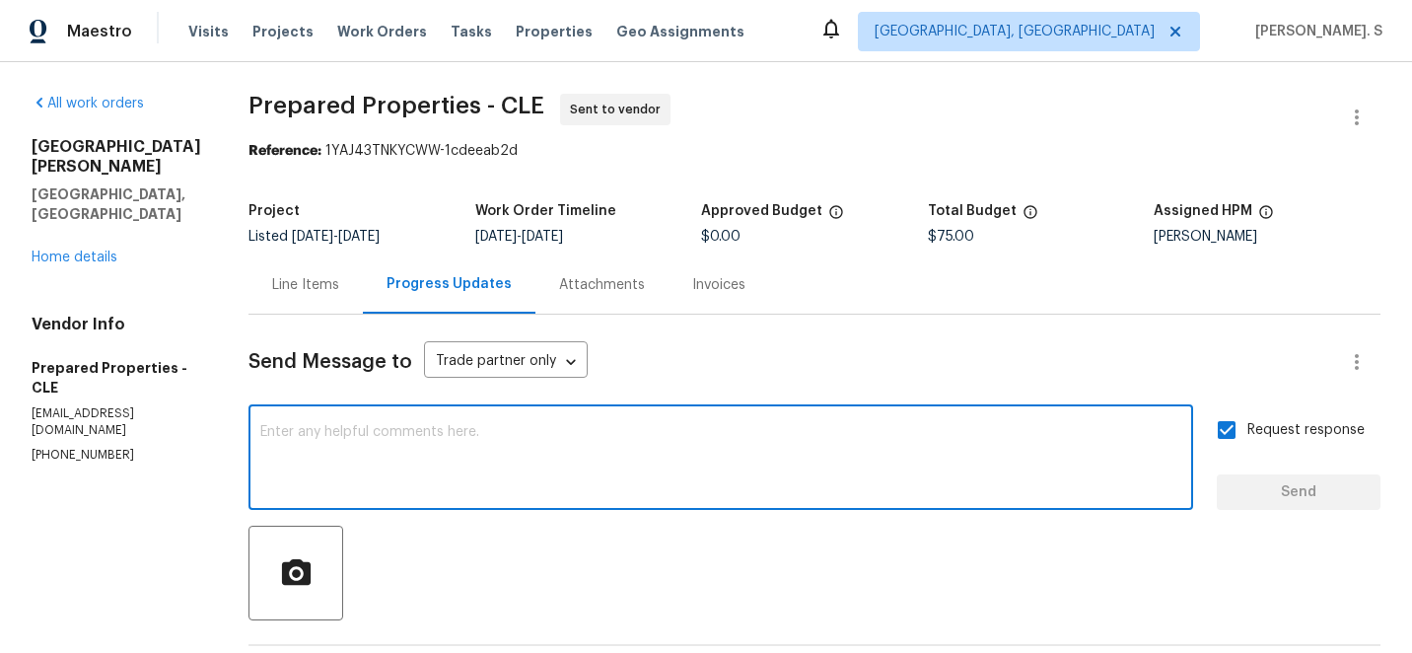
paste textarea "The Work Orders must include before-photos (both close-up and wide-angle) and a…"
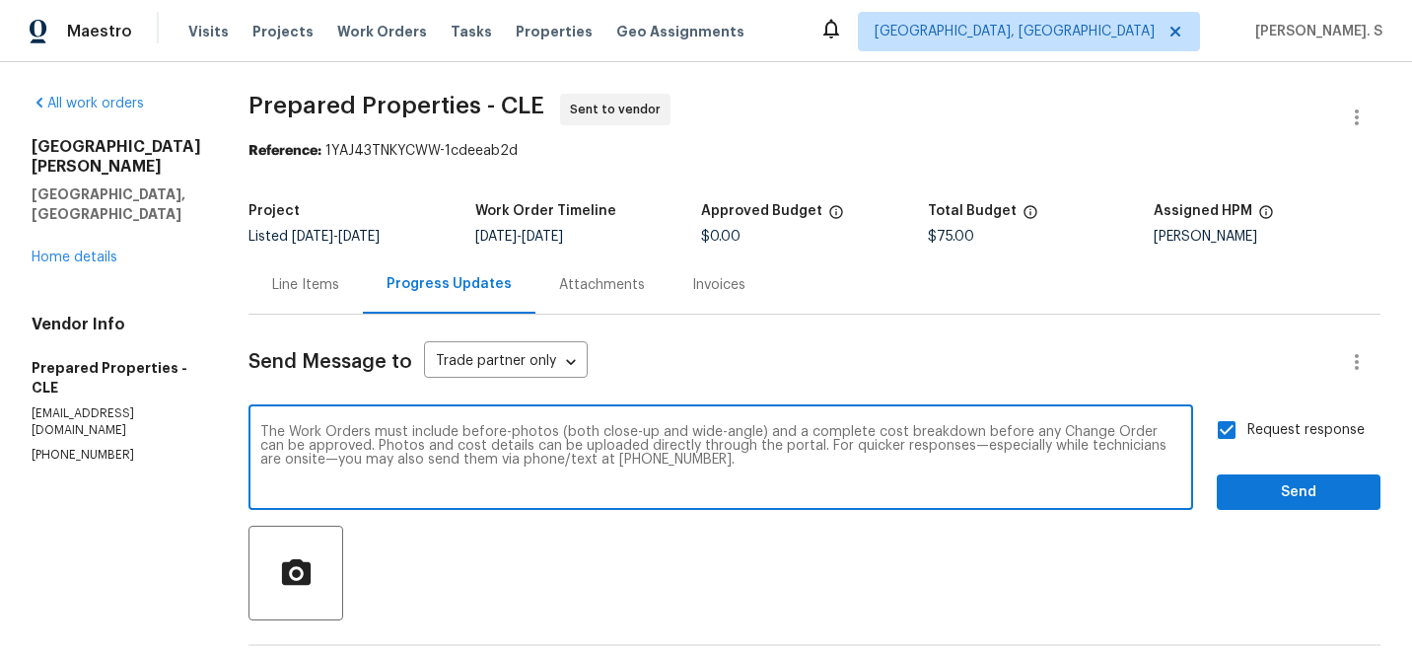
type textarea "The Work Orders must include before-photos (both close-up and wide-angle) and a…"
click at [1285, 484] on span "Send" at bounding box center [1298, 492] width 132 height 25
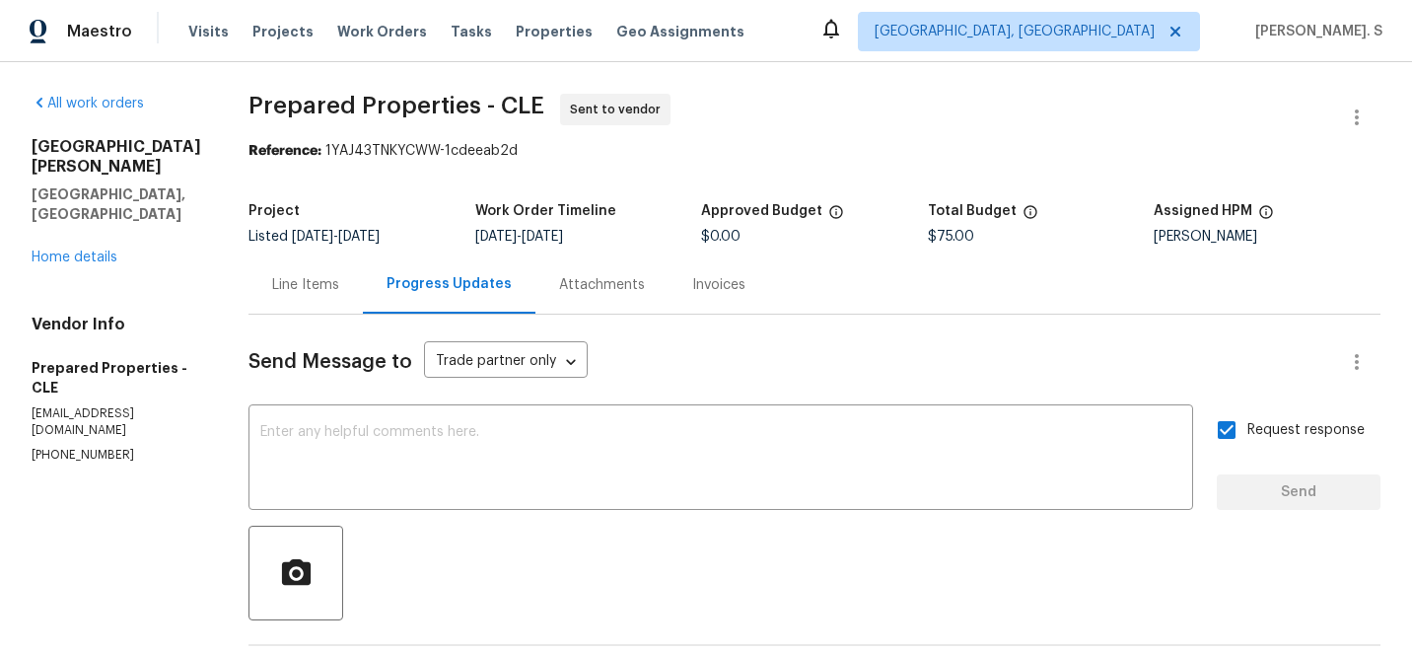
click at [420, 105] on span "Prepared Properties - CLE" at bounding box center [396, 106] width 296 height 24
copy span "Properties"
click at [420, 105] on span "Prepared Properties - CLE" at bounding box center [396, 106] width 296 height 24
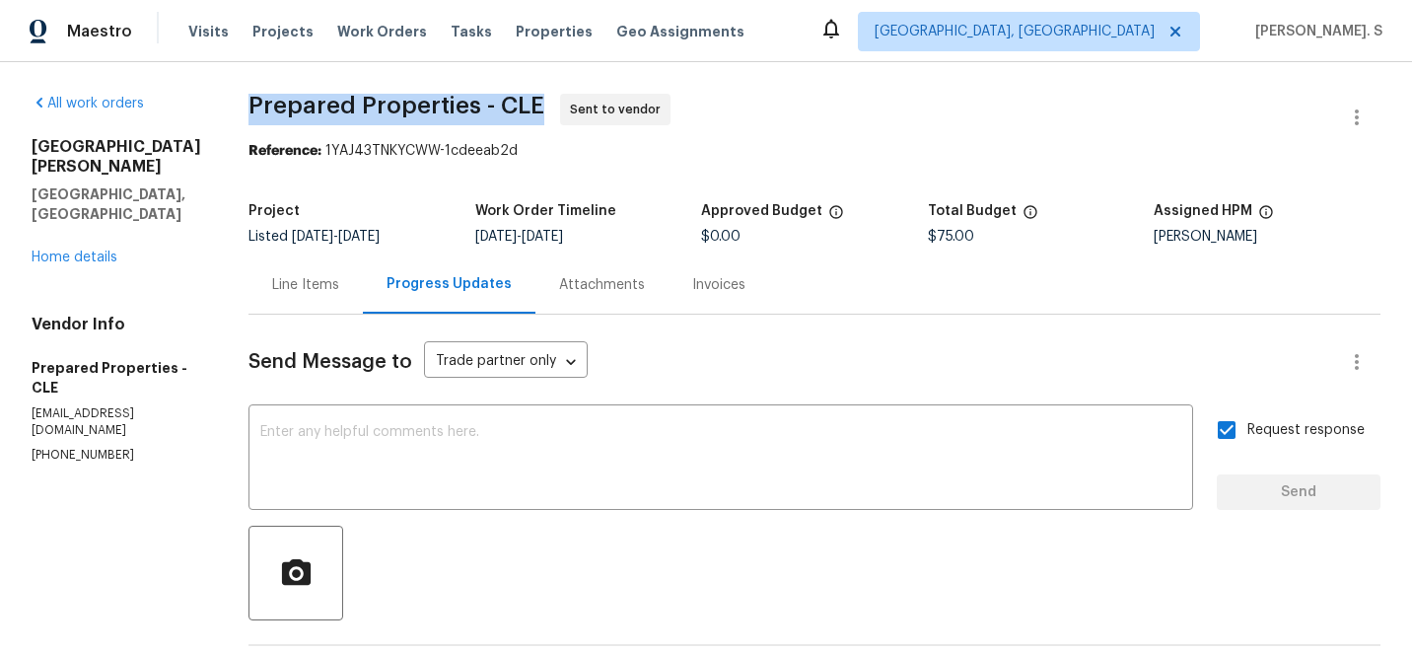
copy span "Prepared Properties - CLE"
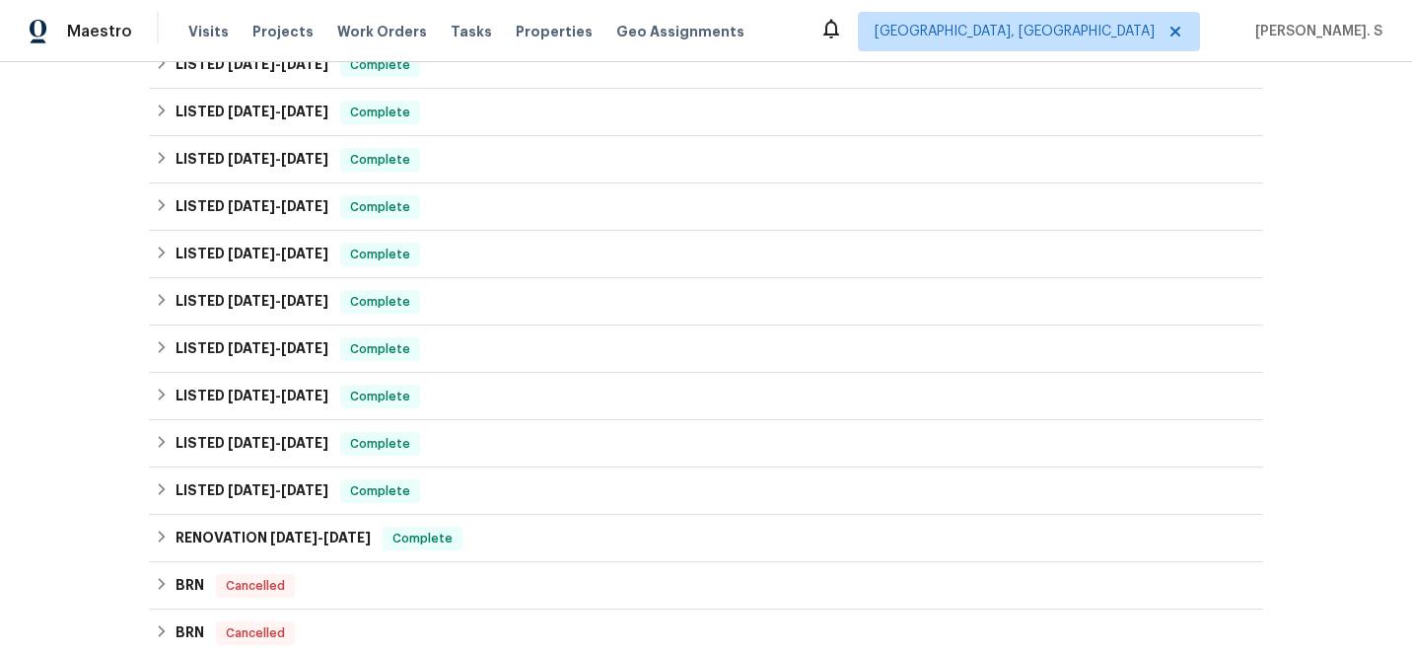
scroll to position [615, 0]
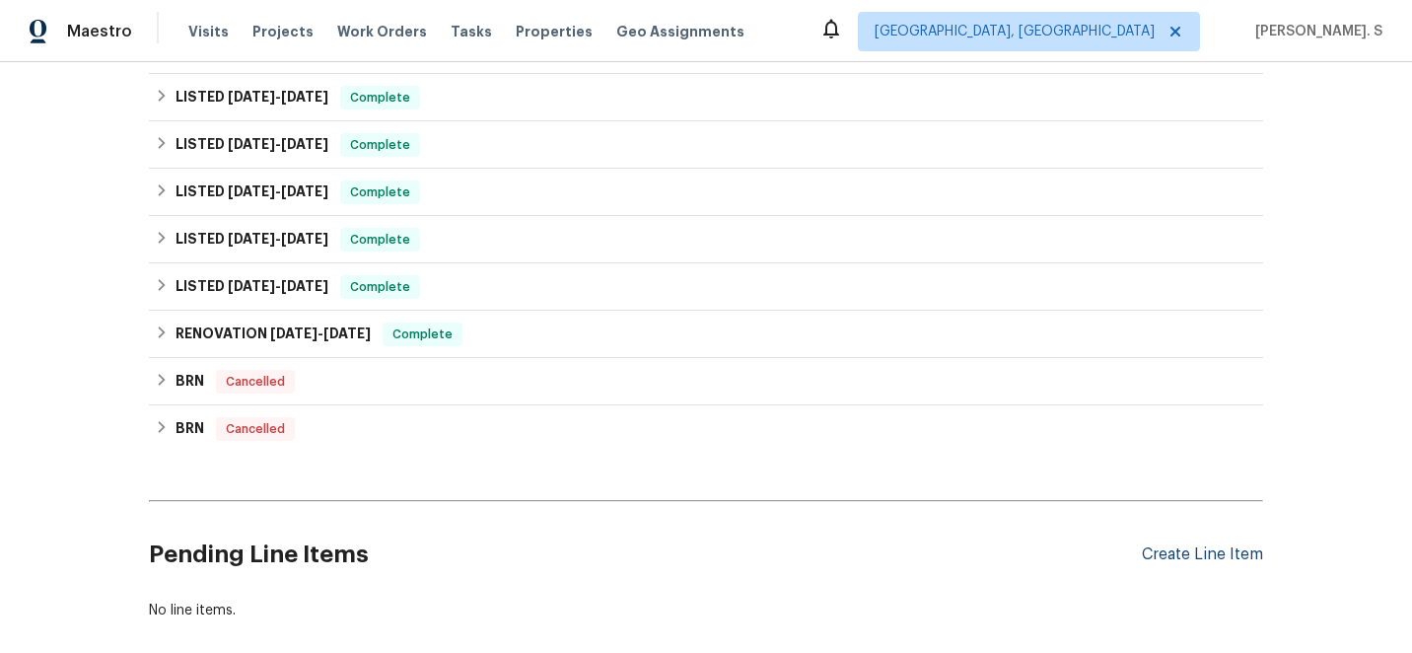
click at [1247, 551] on div "Create Line Item" at bounding box center [1202, 554] width 121 height 19
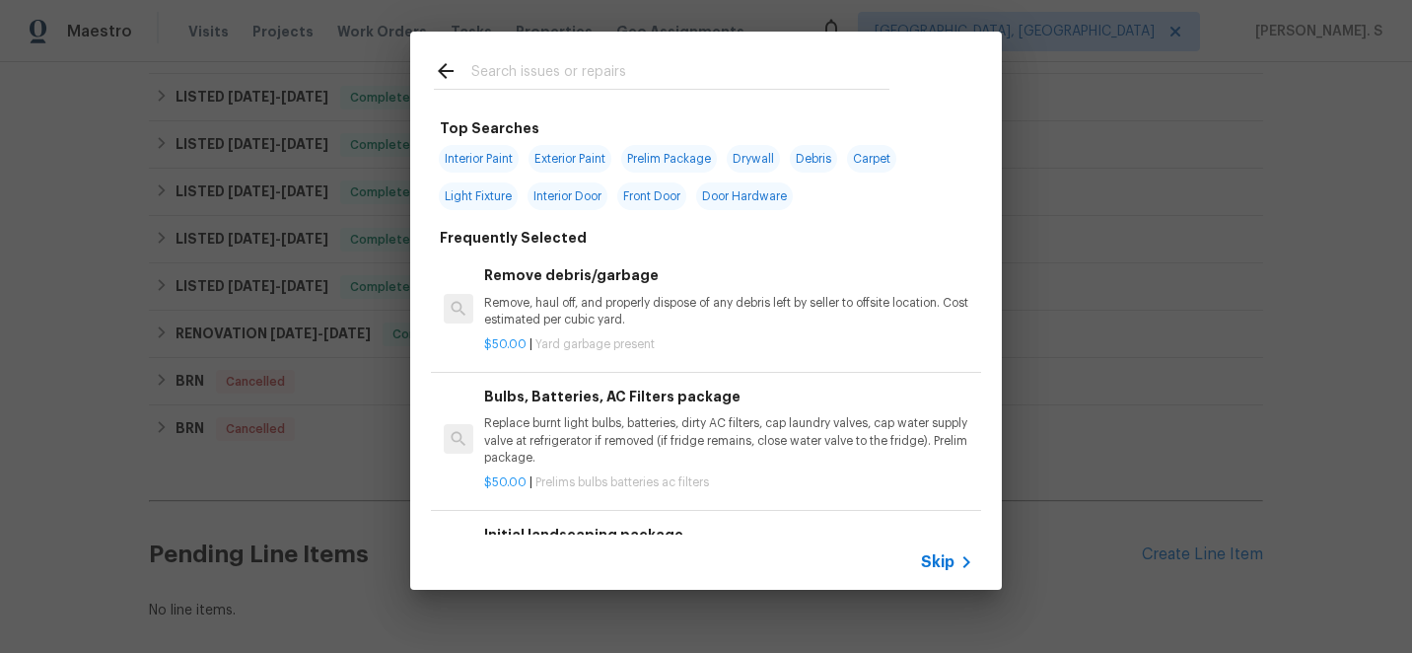
click at [723, 261] on div "Remove debris/garbage Remove, haul off, and properly dispose of any debris left…" at bounding box center [728, 308] width 495 height 95
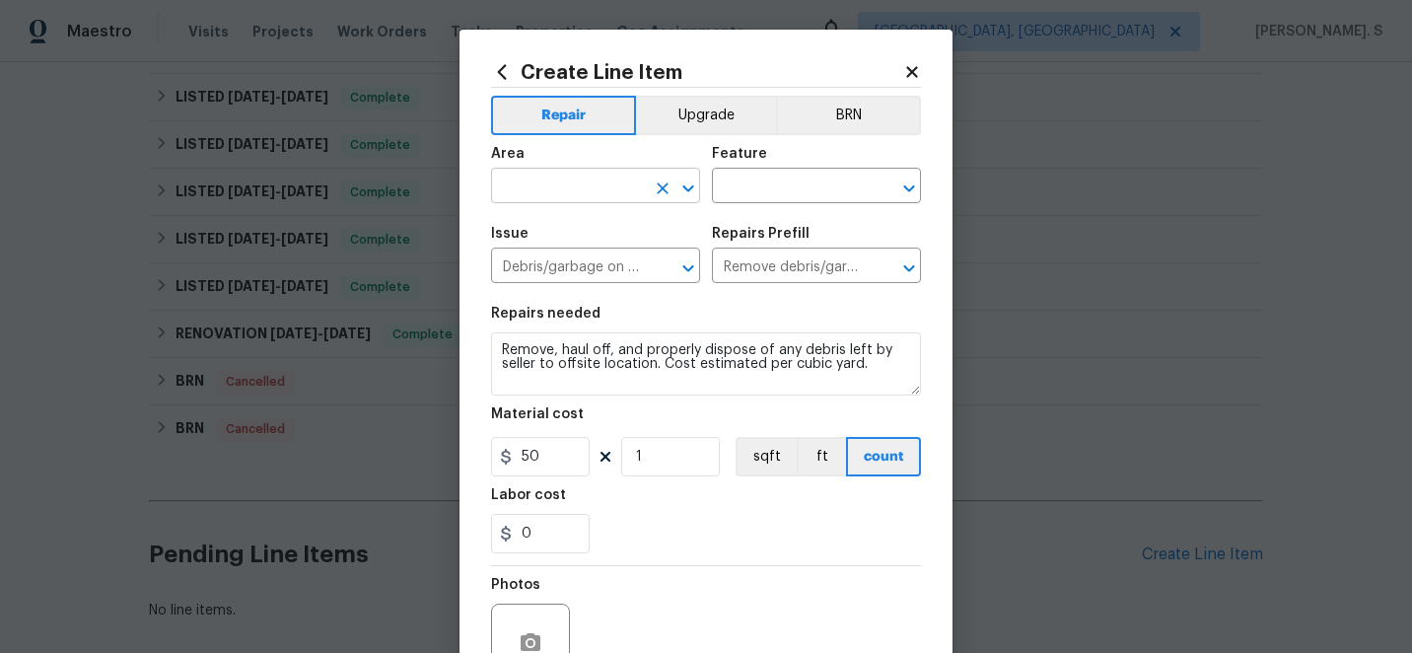
click at [687, 195] on icon "Open" at bounding box center [688, 188] width 24 height 24
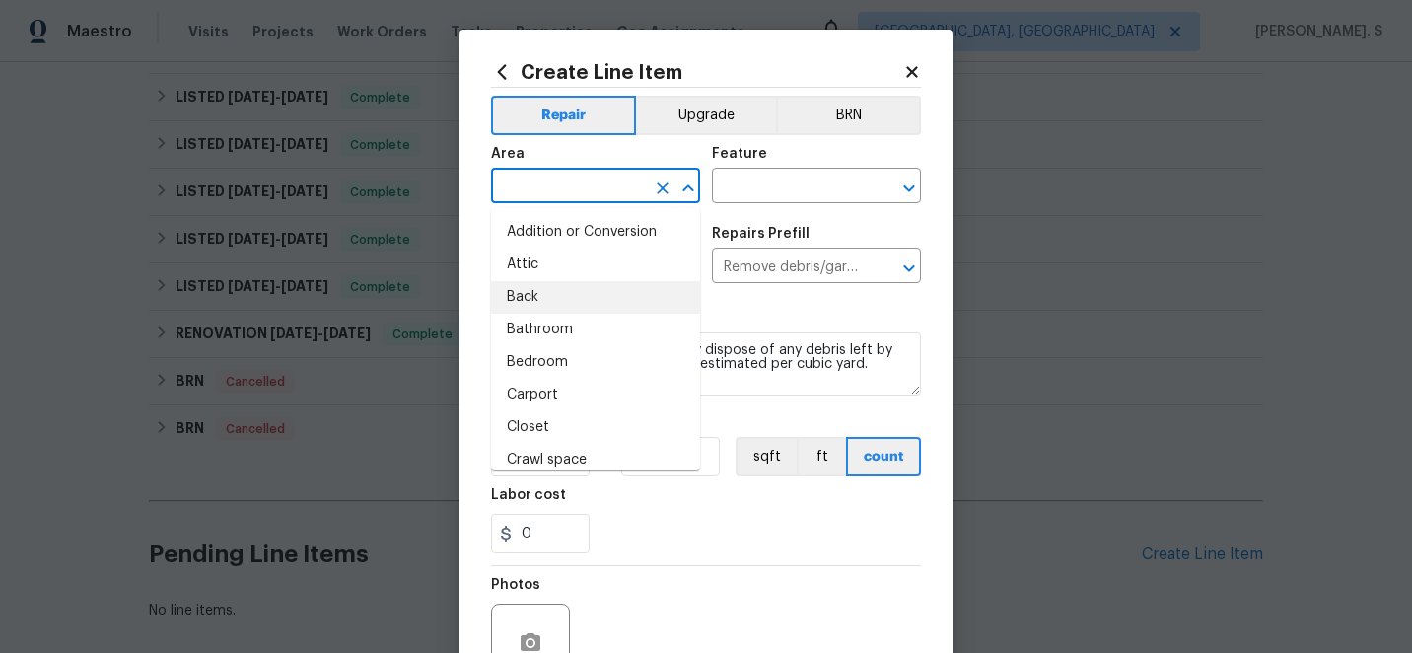
click at [618, 308] on li "Back" at bounding box center [595, 297] width 209 height 33
type input "Back"
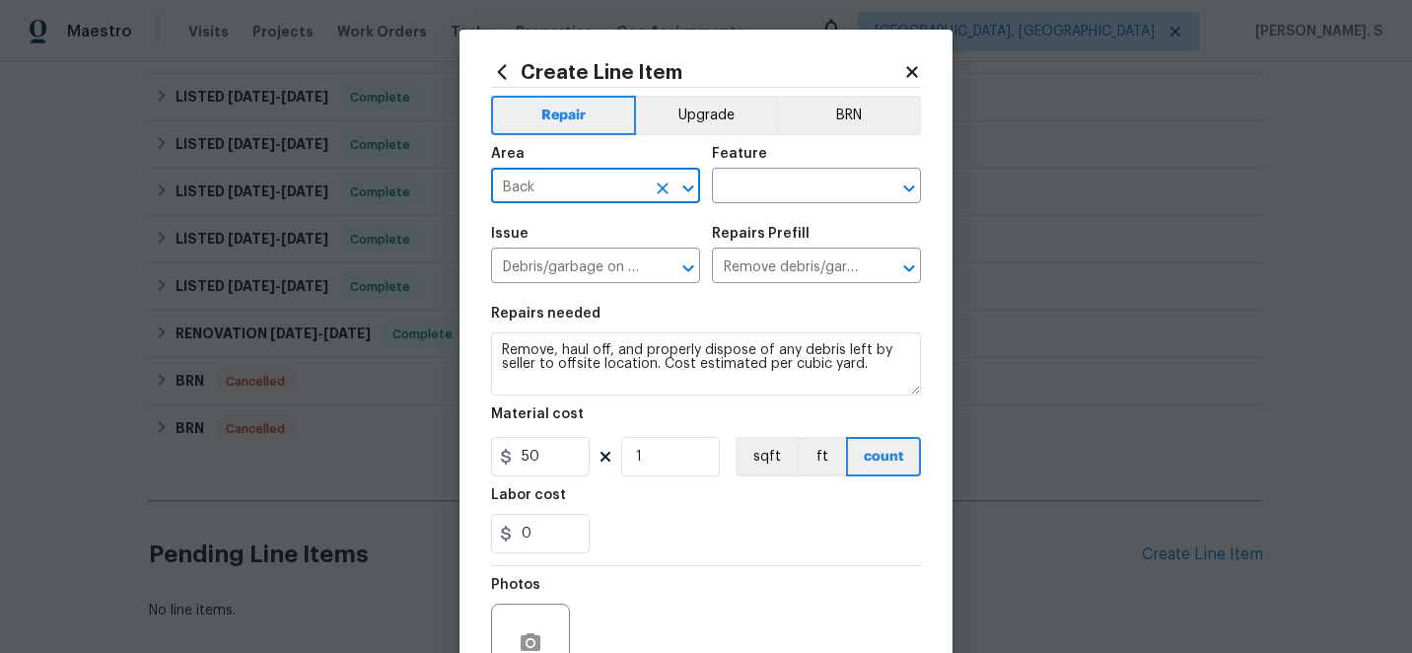
click at [657, 174] on div at bounding box center [674, 188] width 51 height 28
click at [661, 185] on icon "Clear" at bounding box center [663, 188] width 12 height 12
click at [690, 185] on icon "Open" at bounding box center [687, 187] width 11 height 7
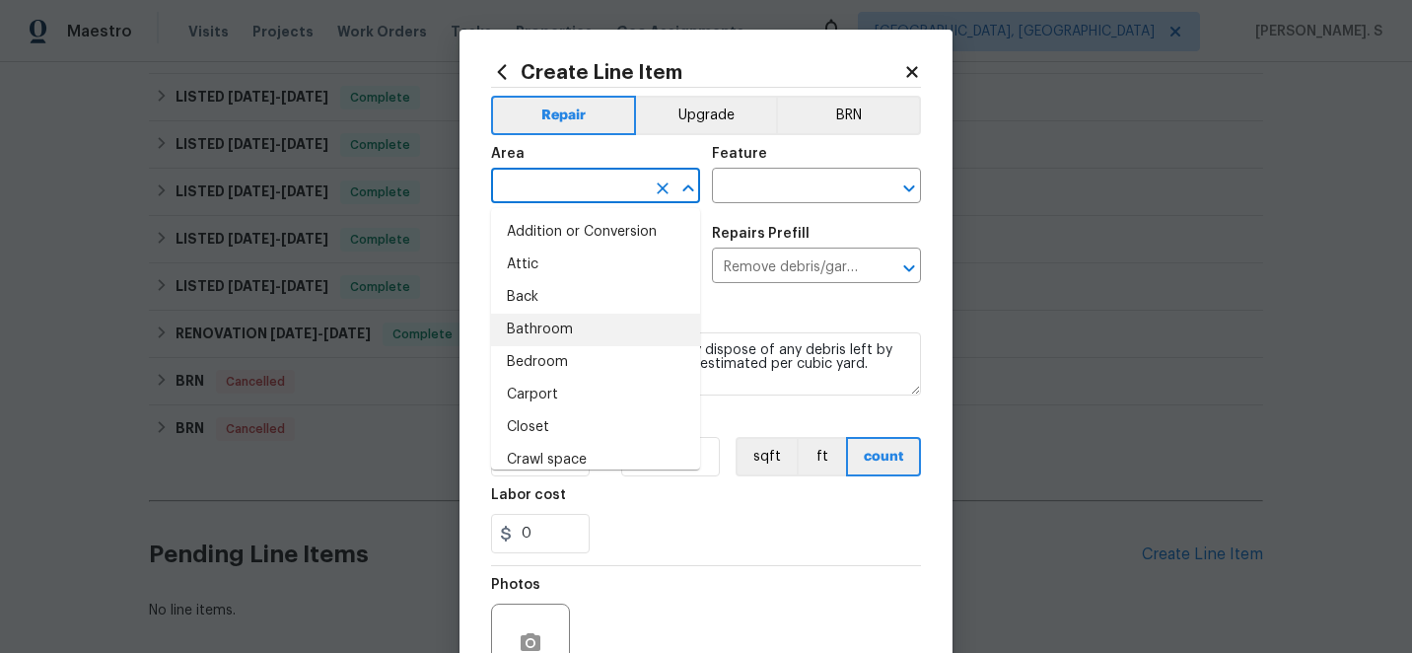
click at [632, 334] on li "Bathroom" at bounding box center [595, 330] width 209 height 33
type input "Bathroom"
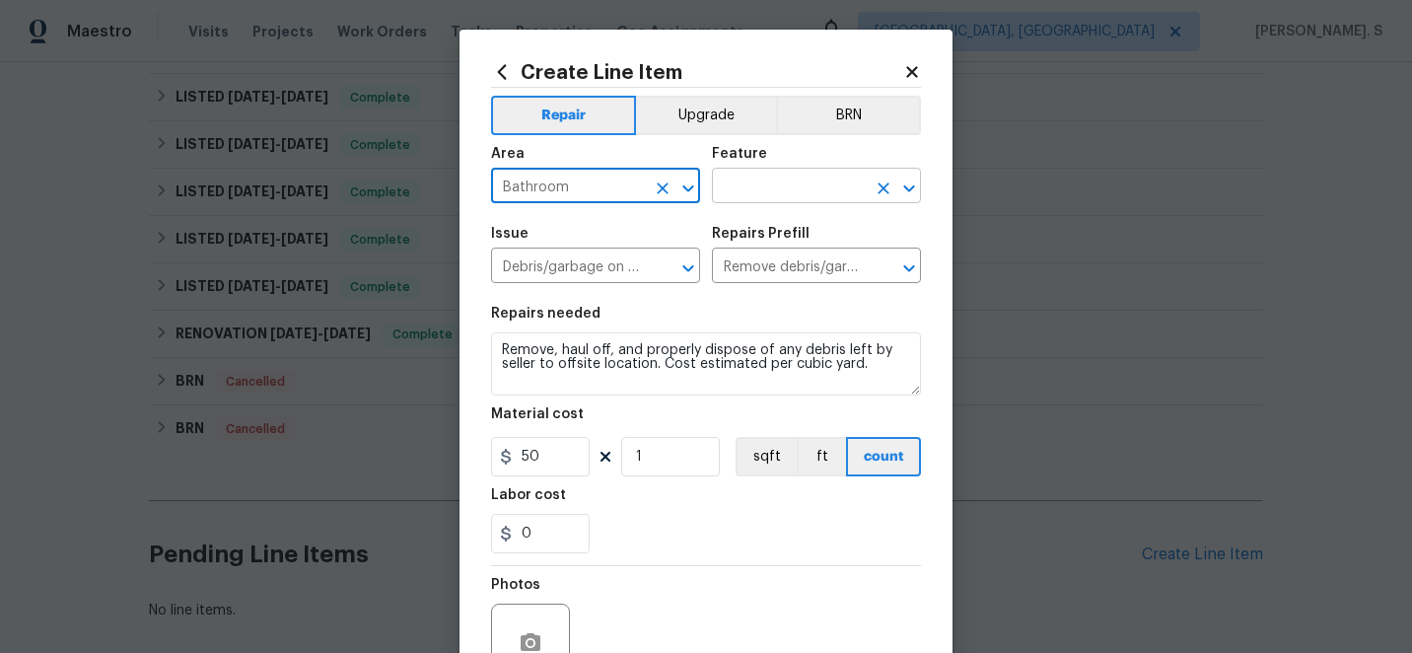
click at [901, 188] on icon "Open" at bounding box center [909, 188] width 24 height 24
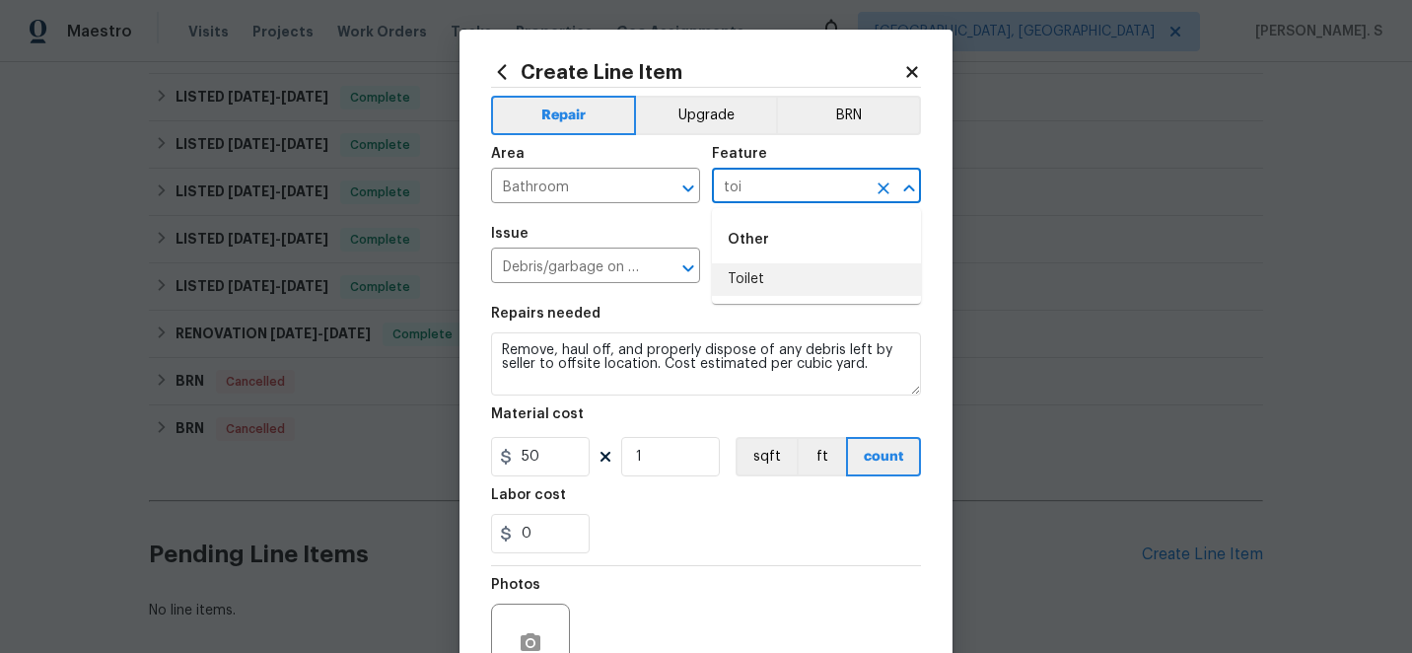
click at [818, 251] on div "Other" at bounding box center [816, 239] width 209 height 47
click at [813, 278] on li "Toilet" at bounding box center [816, 279] width 209 height 33
click at [690, 273] on icon "Open" at bounding box center [688, 268] width 24 height 24
type input "Toilet"
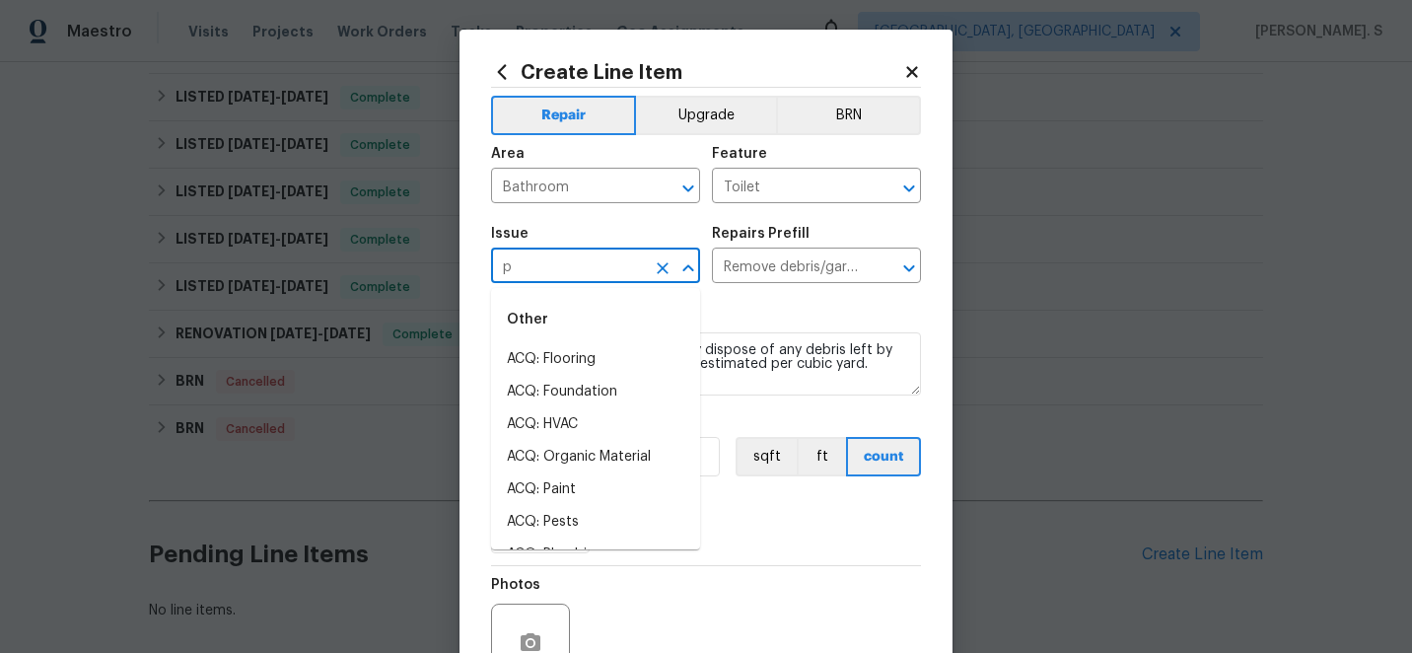
scroll to position [0, 0]
click at [627, 391] on li "Bathroom Plumbing" at bounding box center [595, 392] width 209 height 33
type input "Bathroom Plumbing"
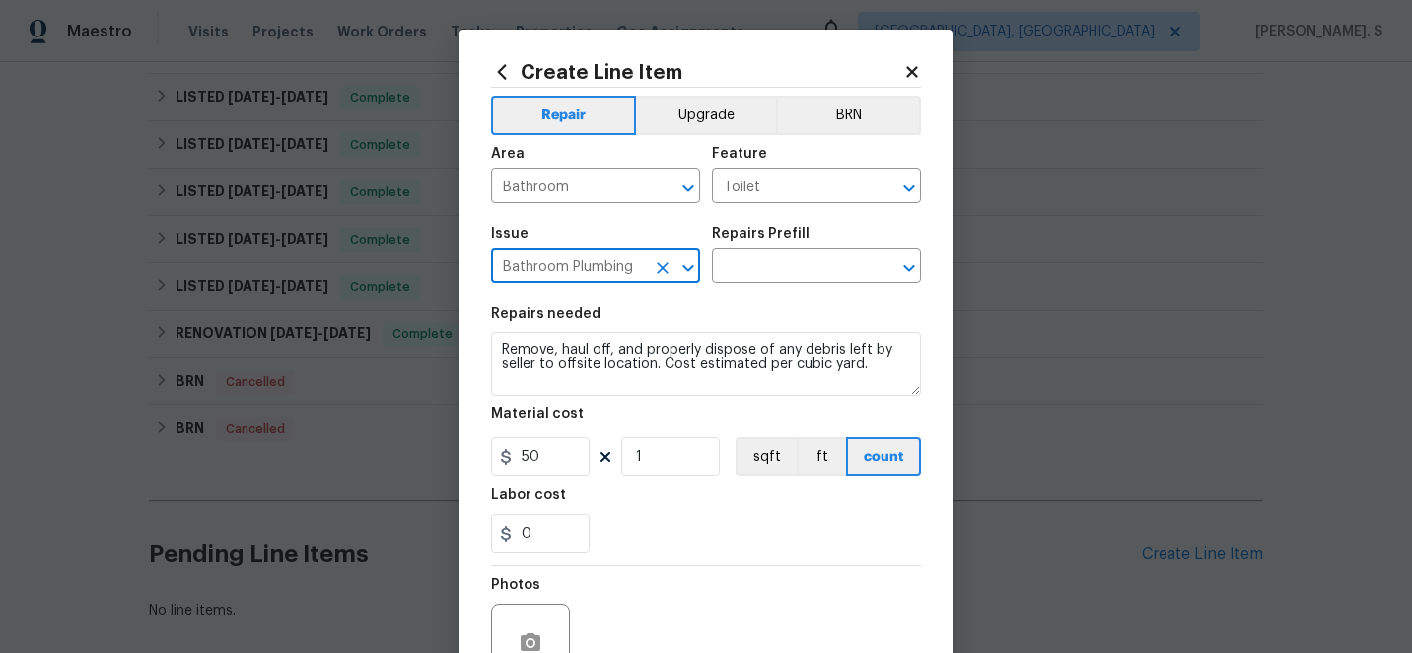
type input "Bathroom Plumbing"
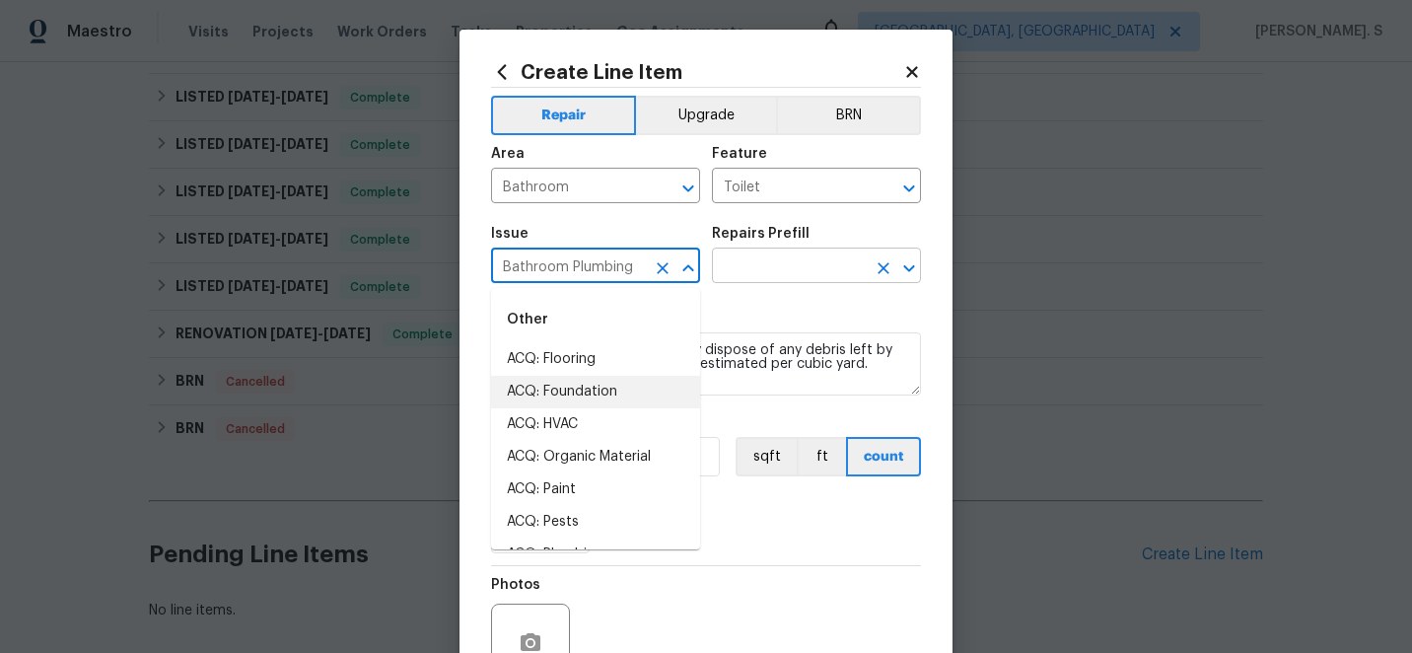
click at [908, 268] on icon "Open" at bounding box center [908, 267] width 11 height 7
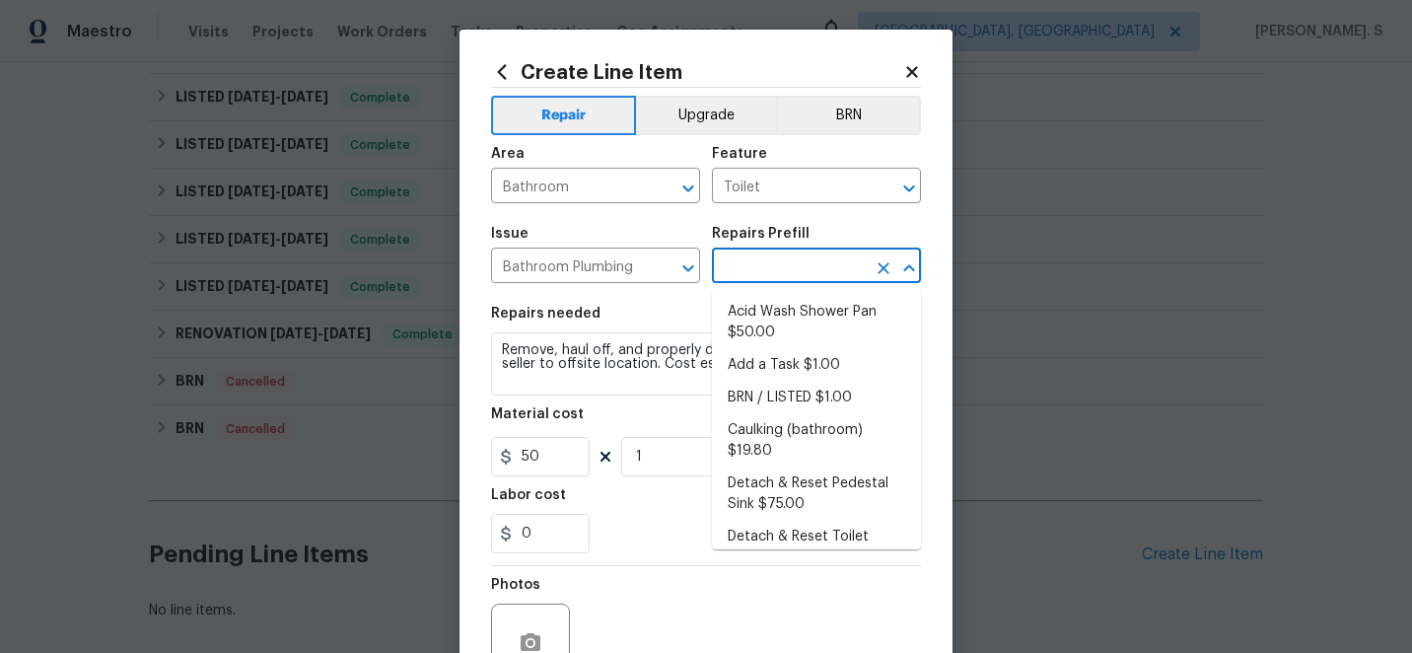
click at [870, 290] on ul "Acid Wash Shower Pan $50.00 Add a Task $1.00 BRN / LISTED $1.00 Caulking (bathr…" at bounding box center [816, 418] width 209 height 261
click at [833, 353] on li "Add a Task $1.00" at bounding box center [816, 365] width 209 height 33
type input "Plumbing"
type input "Add a Task $1.00"
type textarea "HPM to detail"
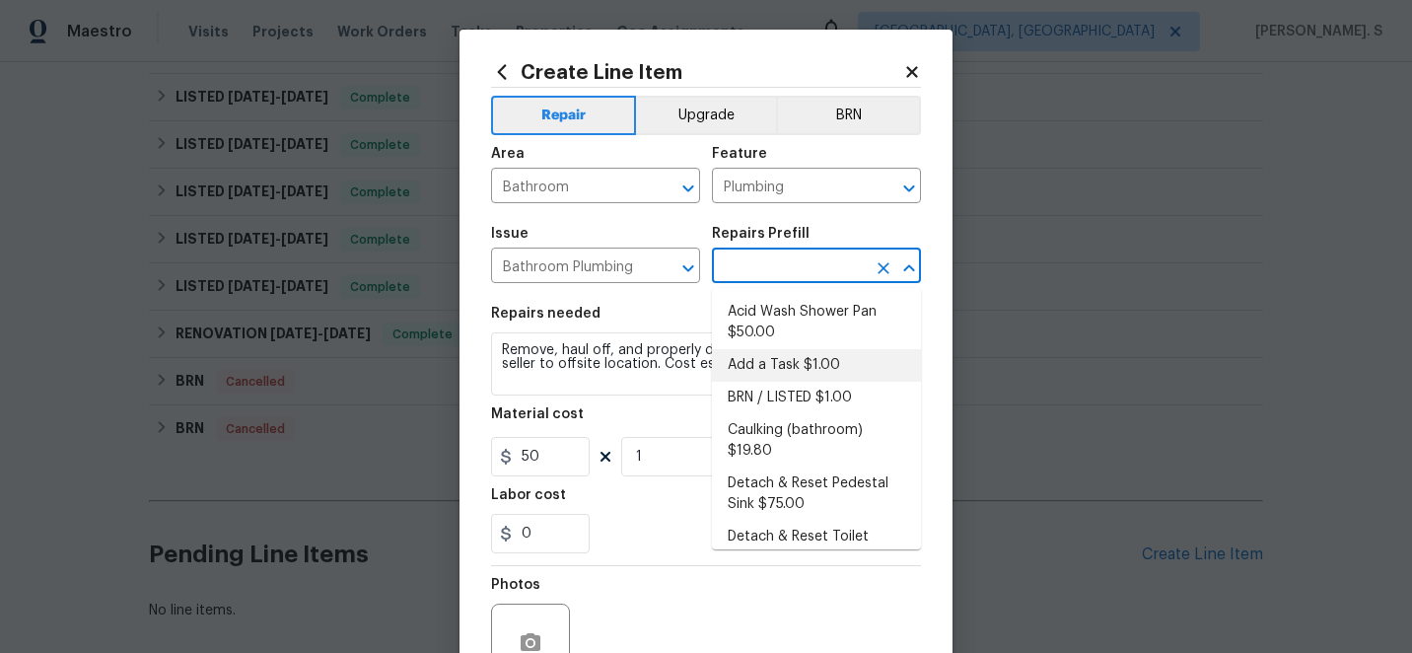
type input "1"
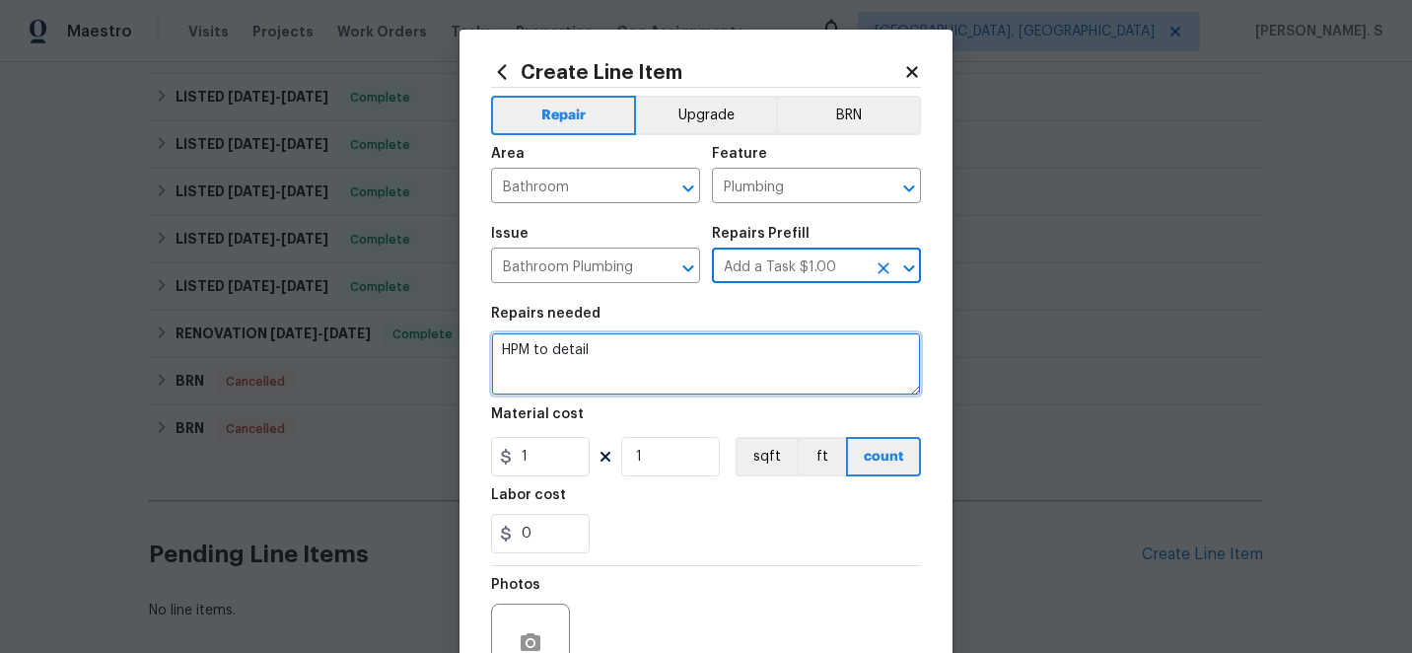
click at [684, 352] on textarea "HPM to detail" at bounding box center [706, 363] width 430 height 63
paste textarea "Feedback received that the upstairs bathroom toilet does not flush. Identify th…"
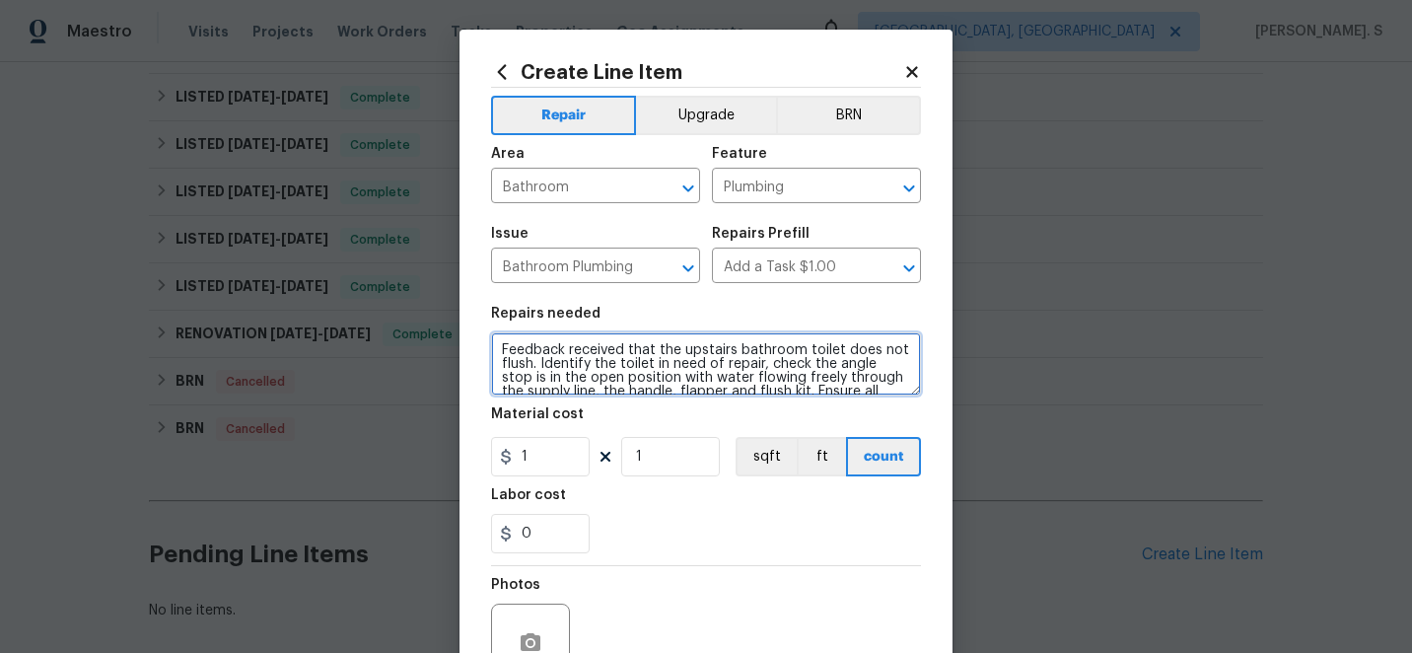
scroll to position [114, 0]
type textarea "Feedback received that the upstairs bathroom toilet does not flush. Identify th…"
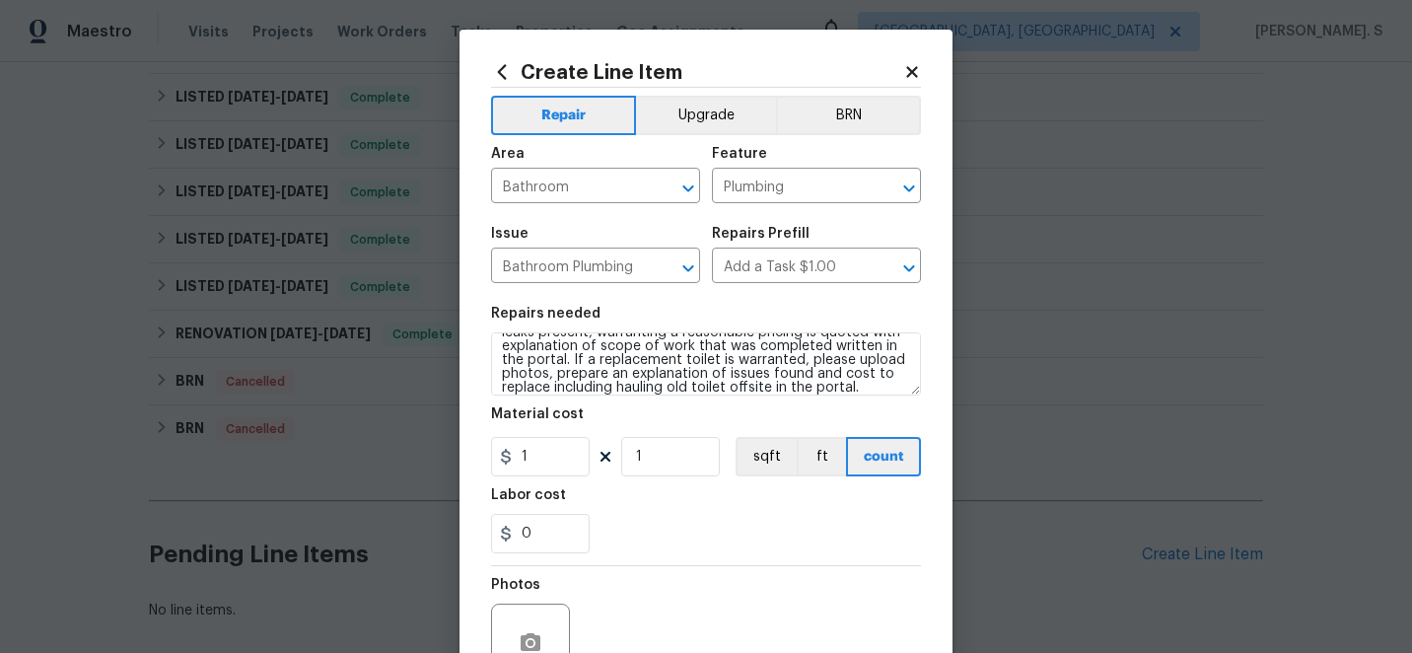
click at [602, 460] on icon at bounding box center [605, 457] width 10 height 10
click at [545, 462] on input "1" at bounding box center [540, 456] width 99 height 39
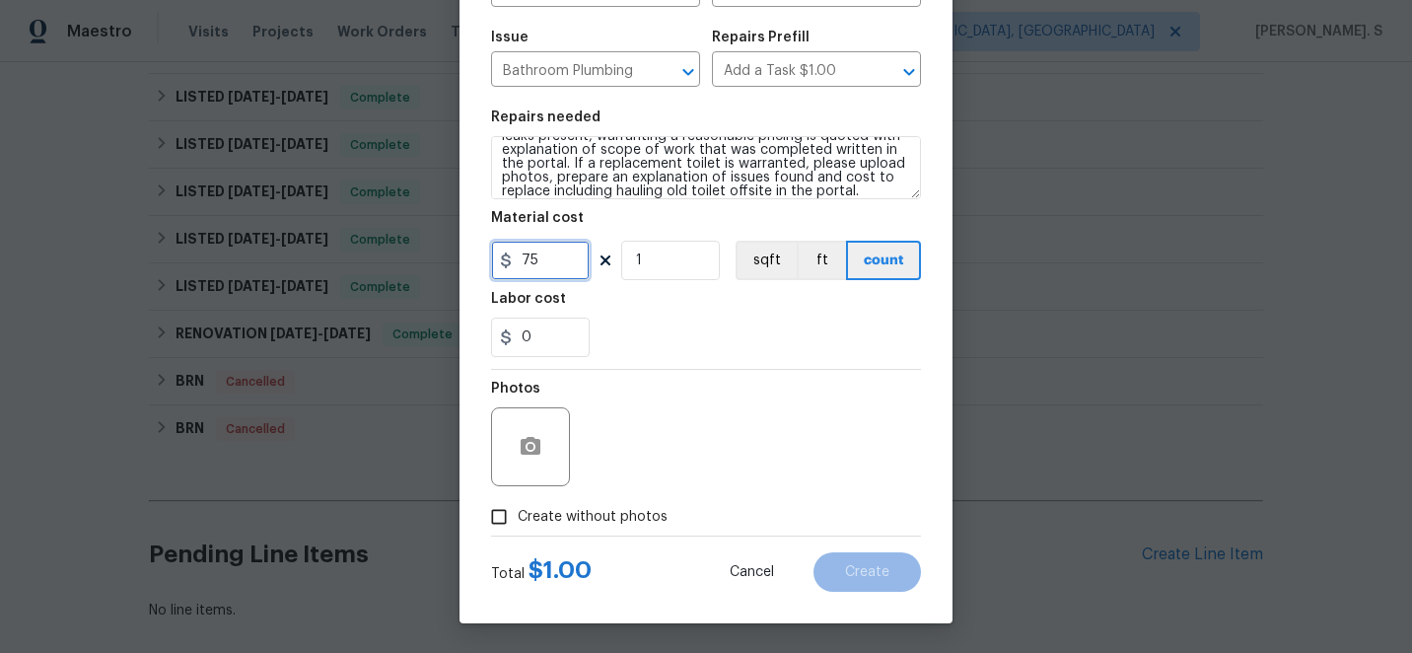
type input "75"
click at [543, 508] on span "Create without photos" at bounding box center [593, 517] width 150 height 21
click at [518, 508] on input "Create without photos" at bounding box center [498, 516] width 37 height 37
checkbox input "true"
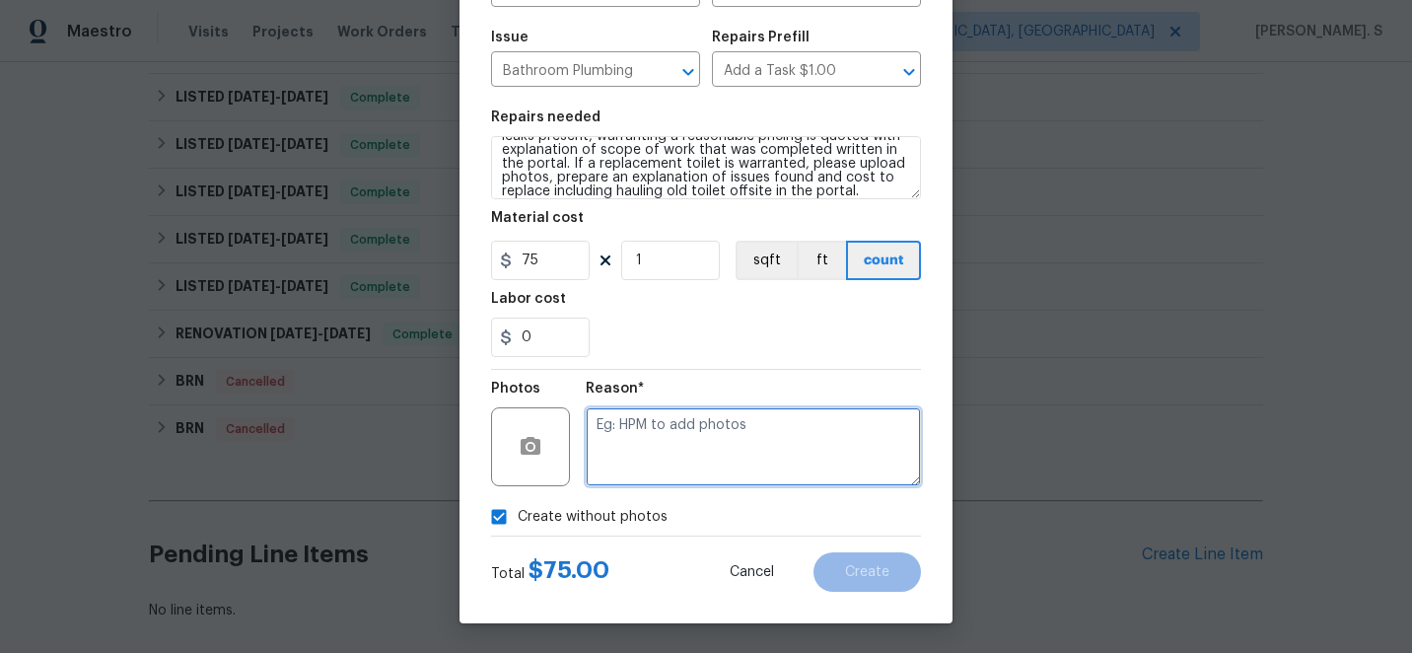
click at [660, 465] on textarea at bounding box center [753, 446] width 335 height 79
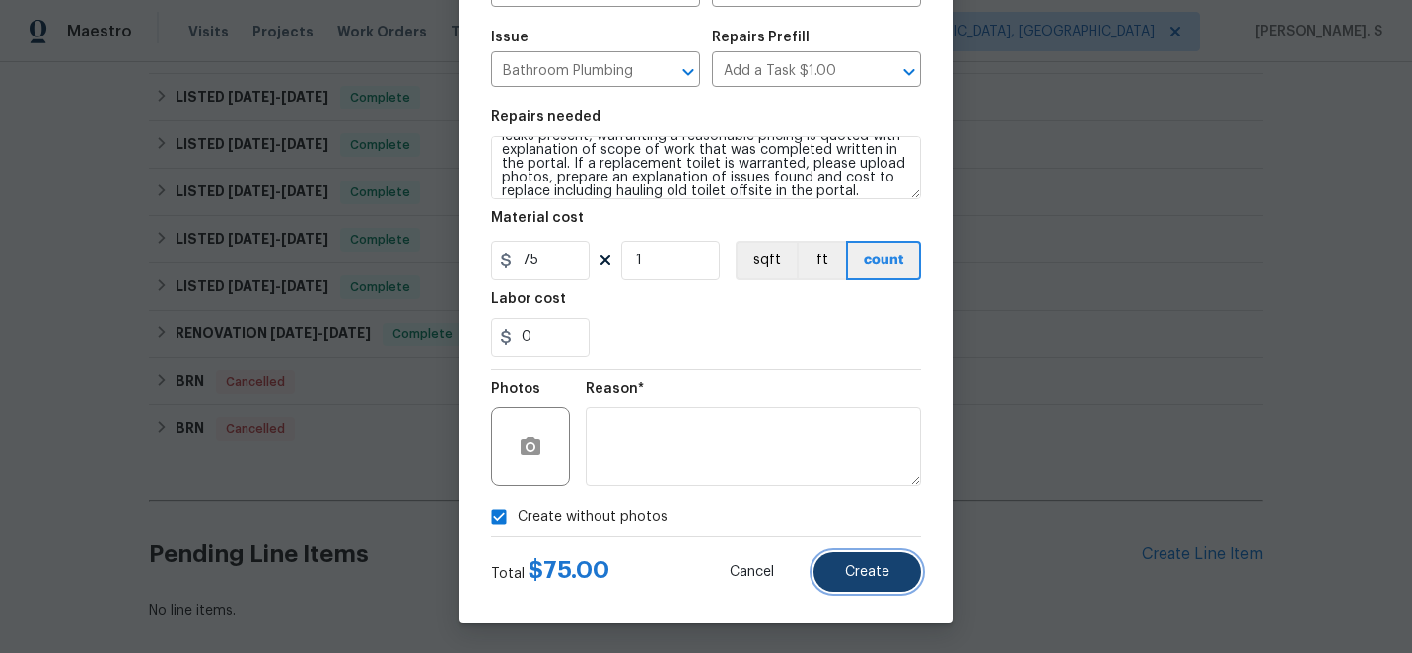
click at [864, 572] on span "Create" at bounding box center [867, 572] width 44 height 15
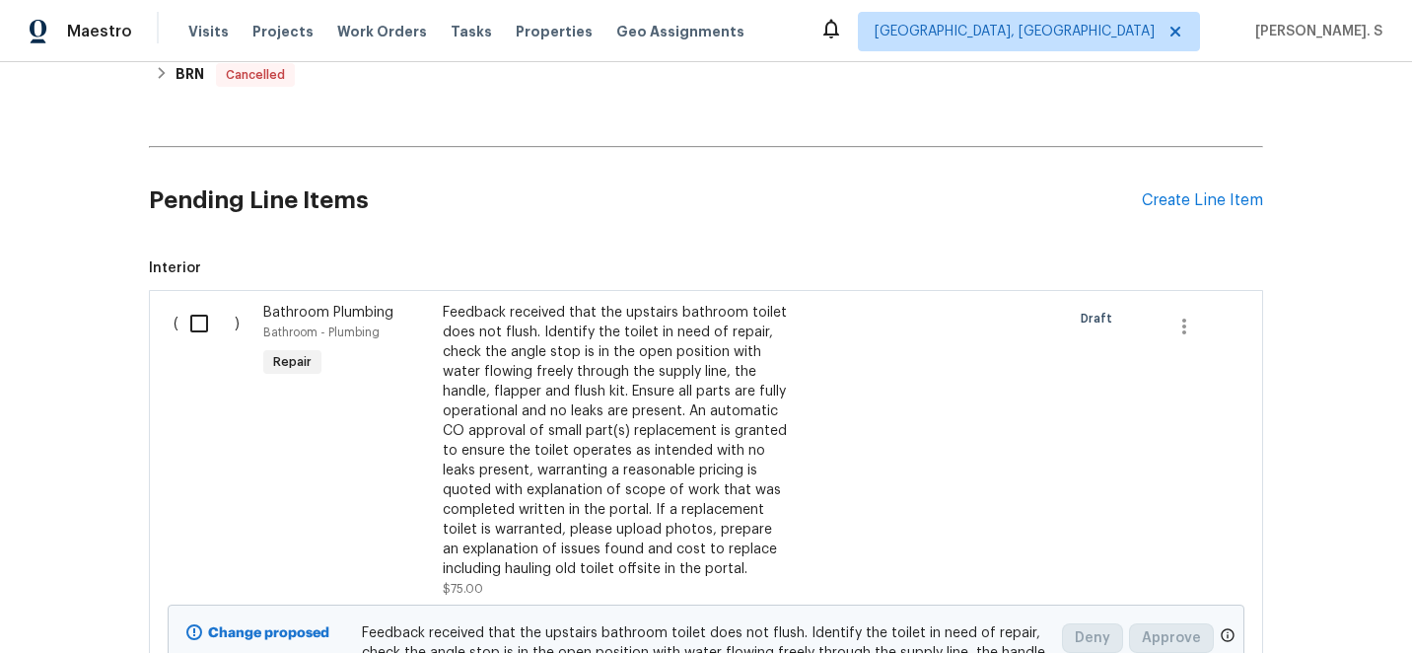
scroll to position [1110, 0]
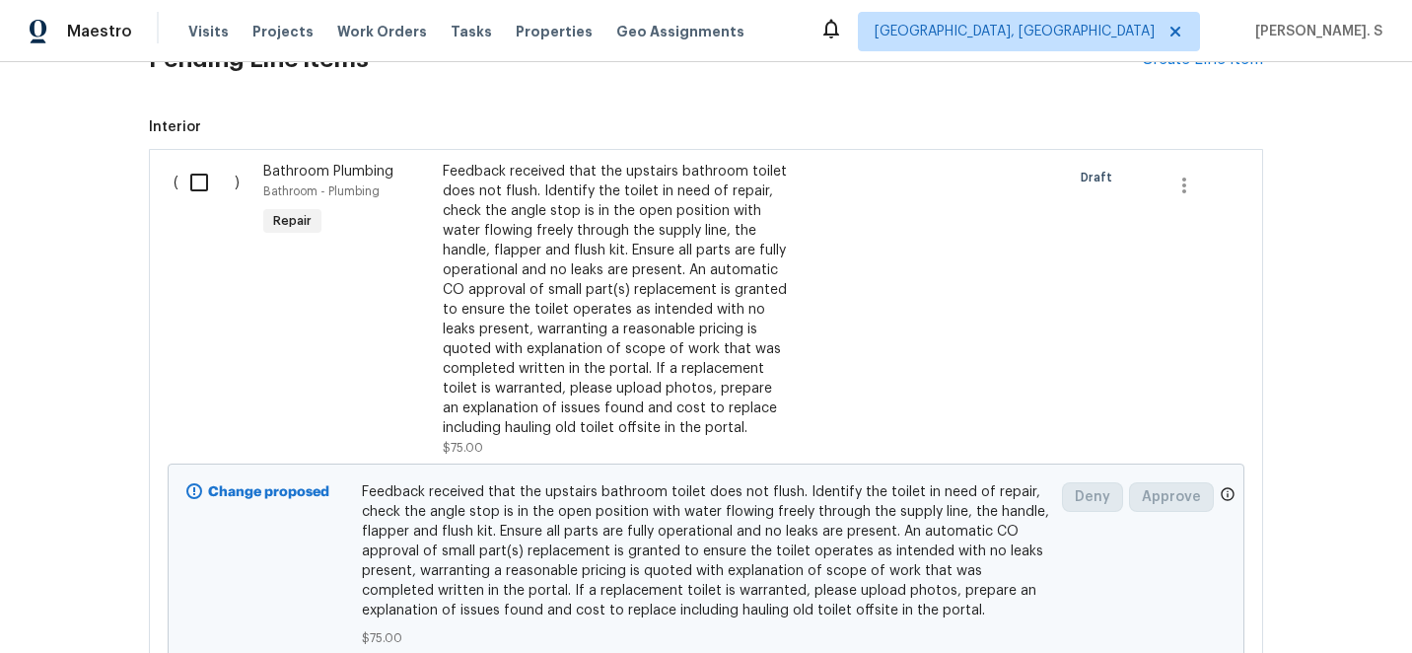
click at [186, 191] on input "checkbox" at bounding box center [206, 182] width 56 height 41
checkbox input "true"
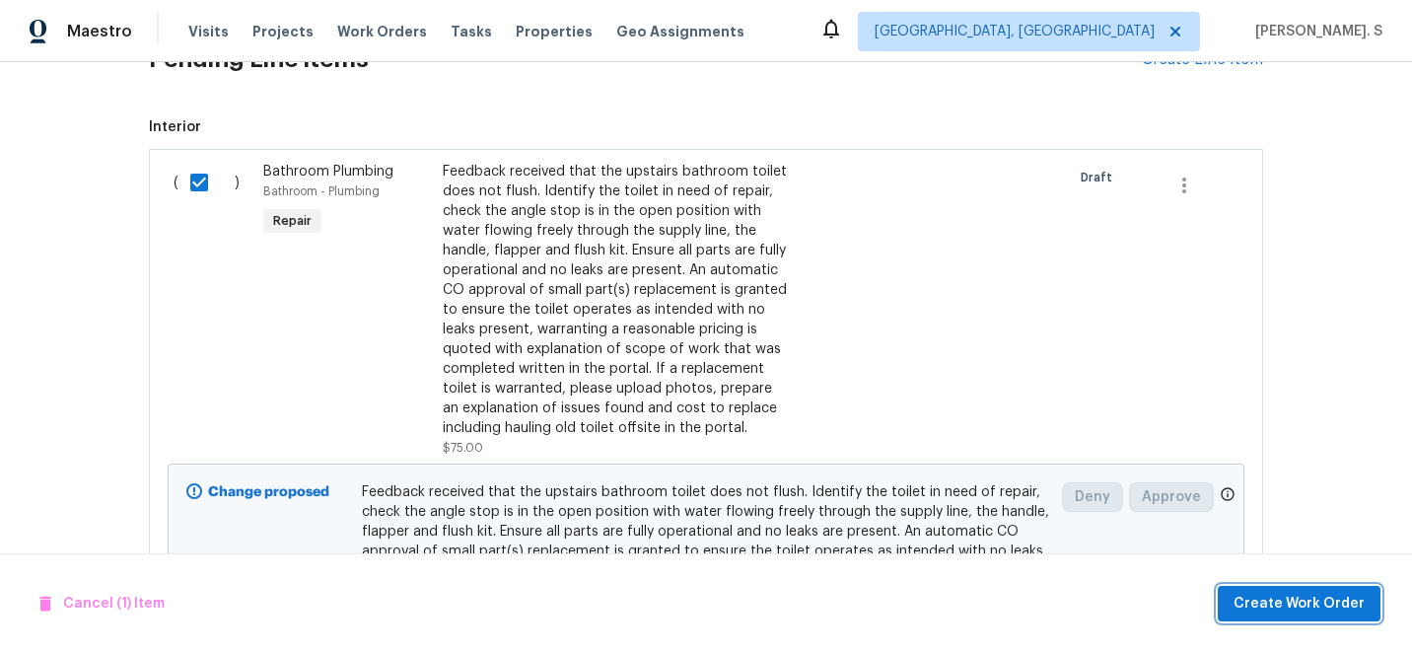
click at [1272, 612] on span "Create Work Order" at bounding box center [1298, 604] width 131 height 25
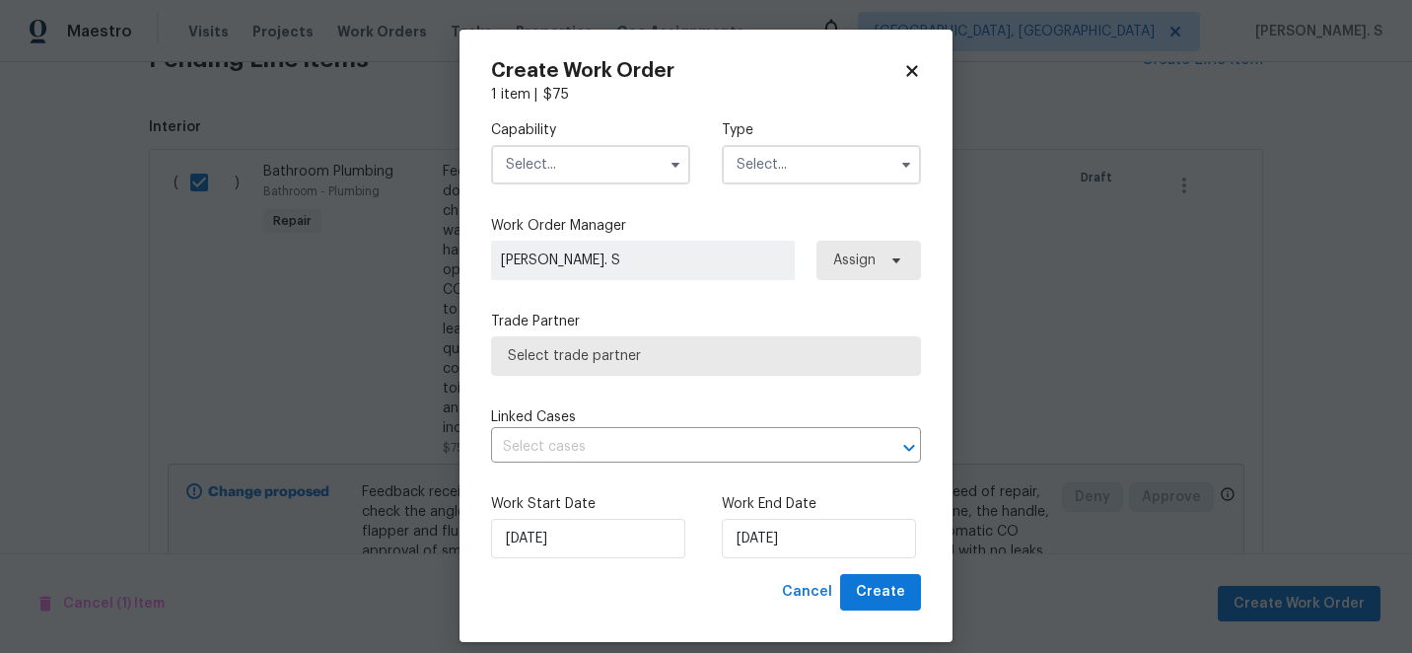
click at [583, 154] on input "text" at bounding box center [590, 164] width 199 height 39
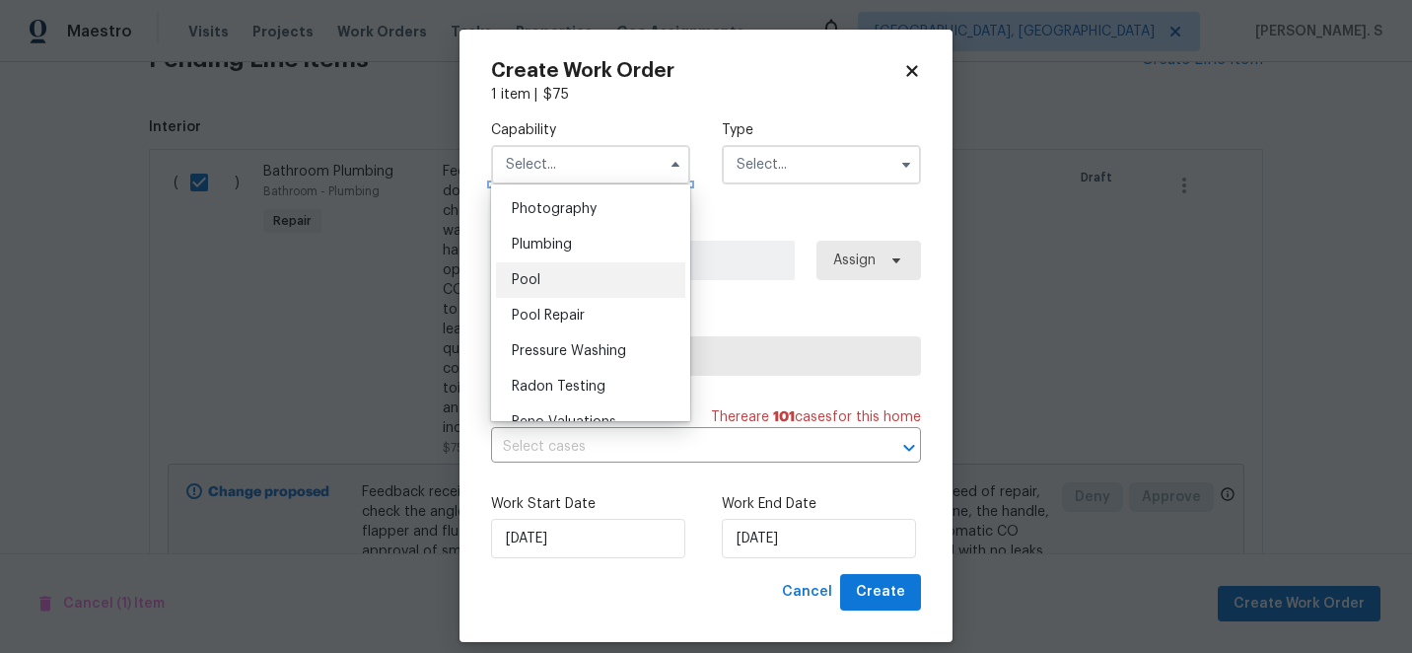
scroll to position [1722, 0]
click at [590, 246] on div "Plumbing" at bounding box center [590, 247] width 189 height 35
type input "Plumbing"
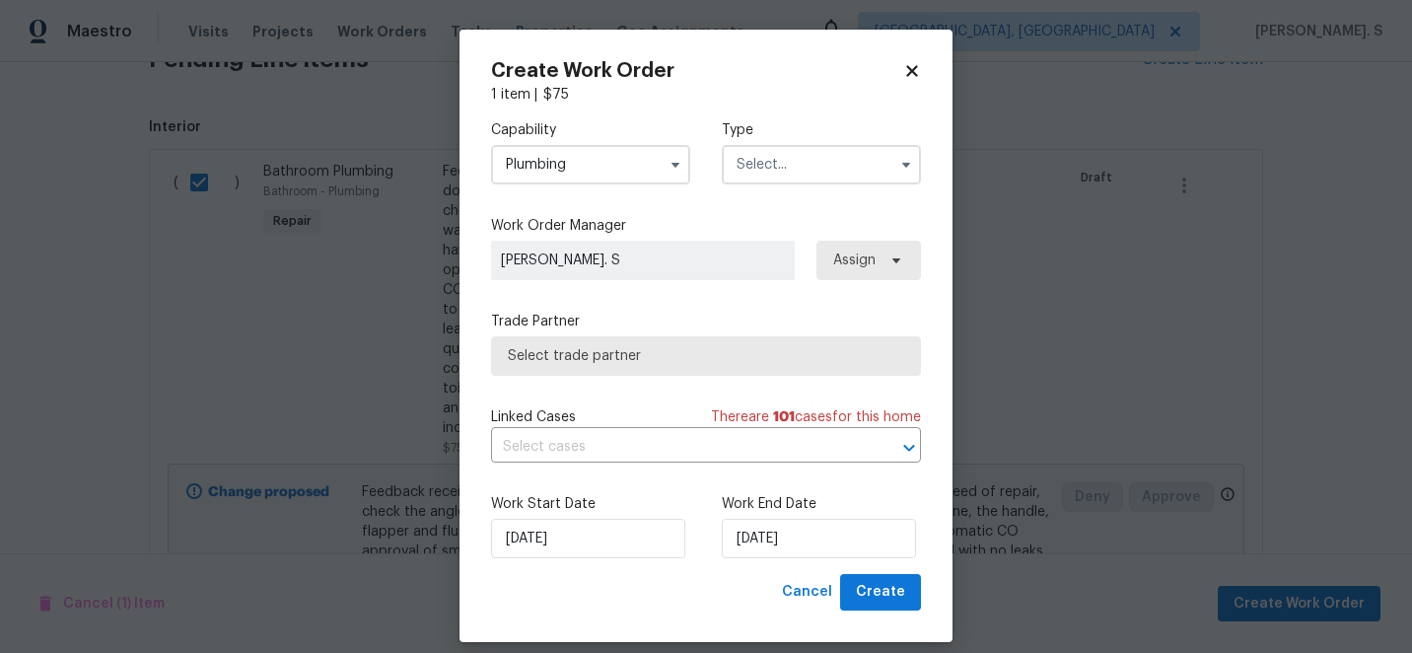
click at [803, 176] on input "text" at bounding box center [821, 164] width 199 height 39
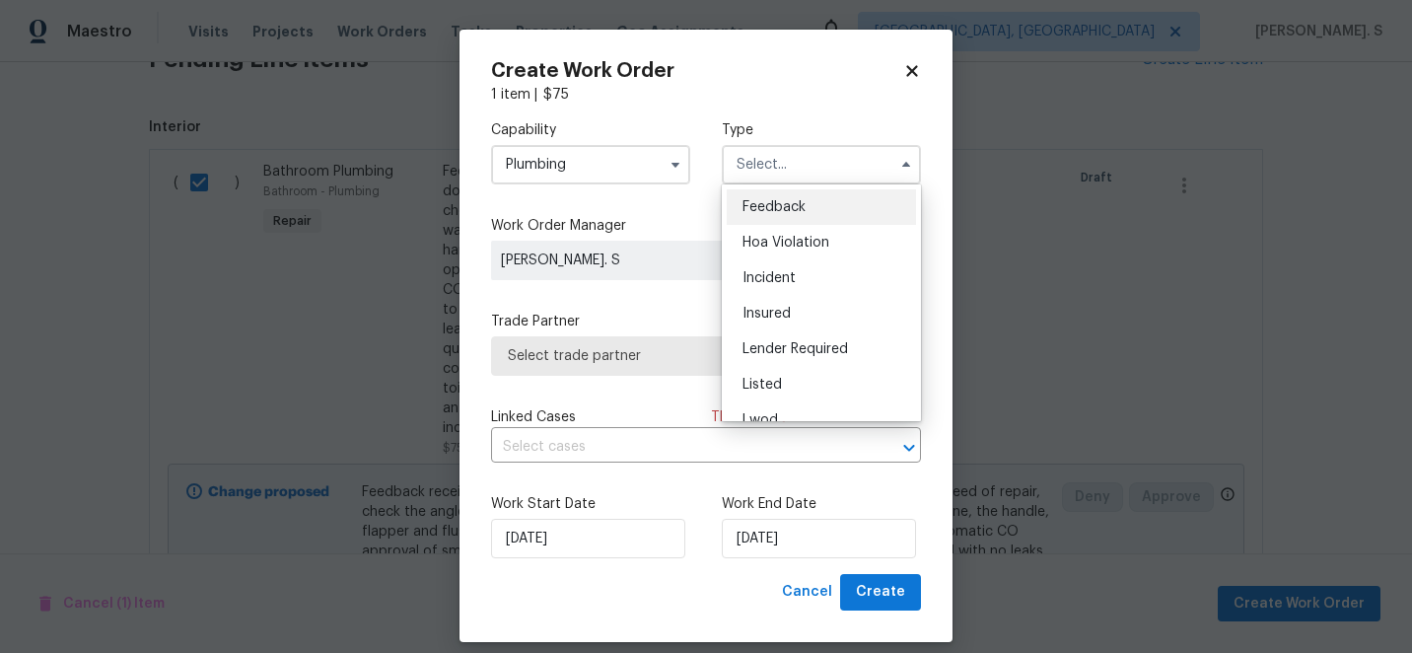
click at [802, 216] on div "Feedback" at bounding box center [821, 206] width 189 height 35
type input "Feedback"
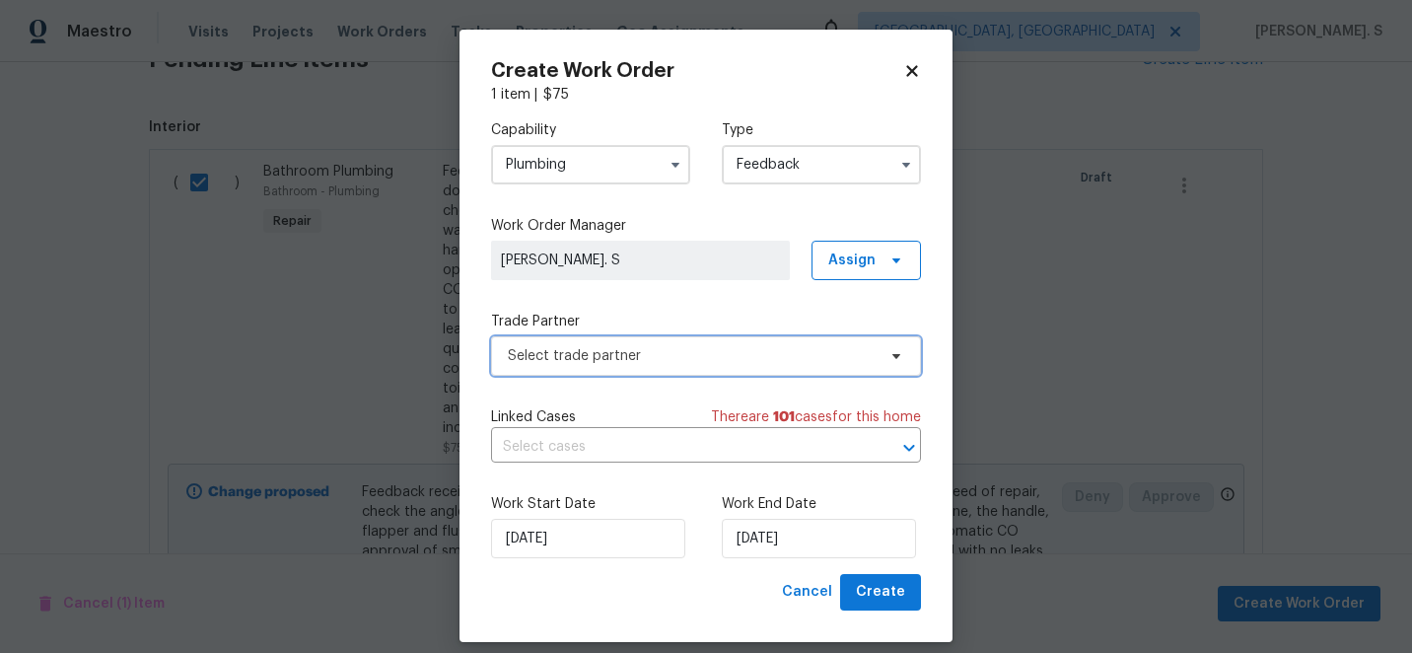
click at [735, 355] on span "Select trade partner" at bounding box center [692, 356] width 368 height 20
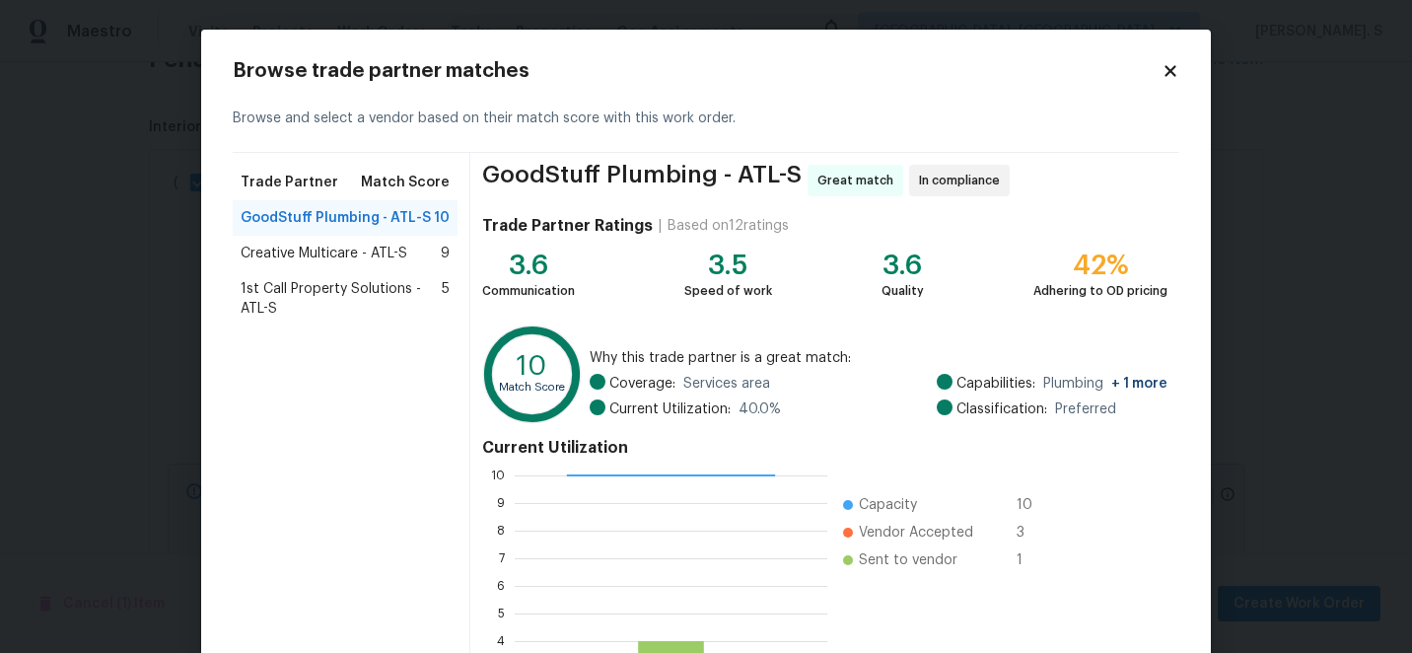
scroll to position [217, 0]
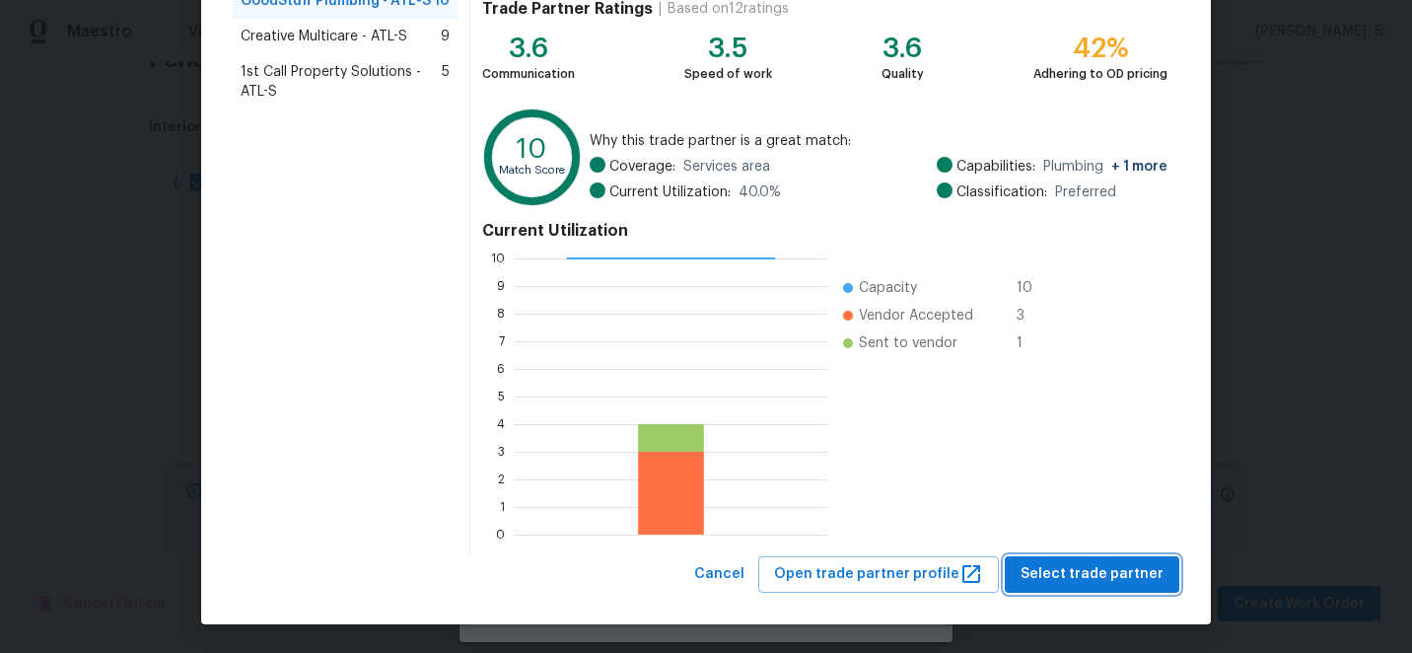
click at [1087, 570] on span "Select trade partner" at bounding box center [1091, 574] width 143 height 25
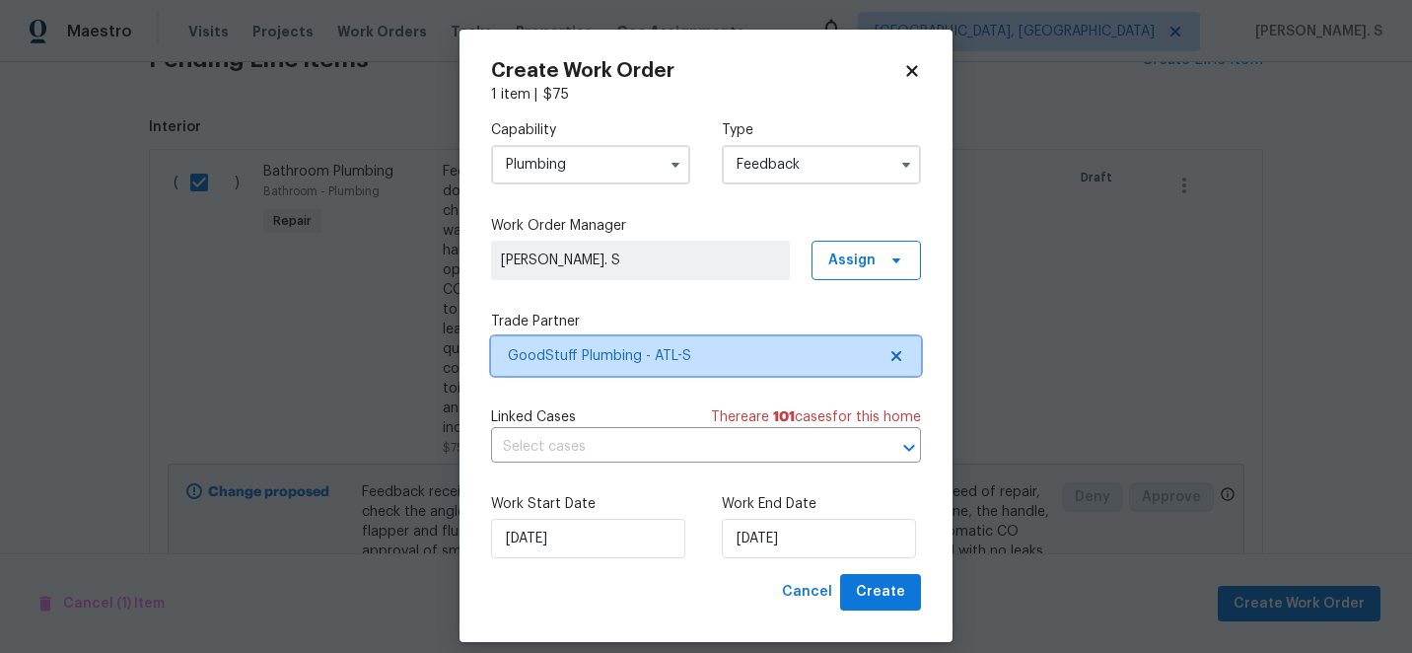
scroll to position [0, 0]
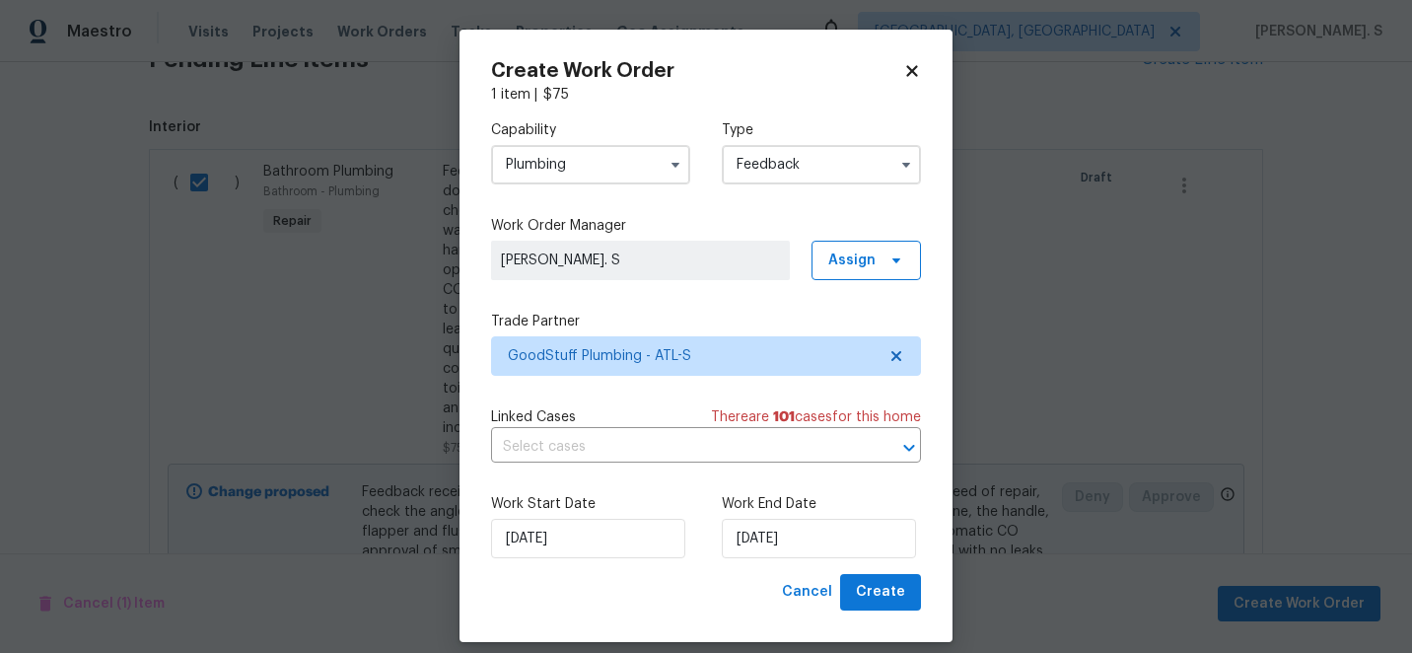
click at [662, 430] on div "Linked Cases There are 101 case s for this home ​" at bounding box center [706, 434] width 430 height 55
click at [662, 457] on input "text" at bounding box center [678, 447] width 375 height 31
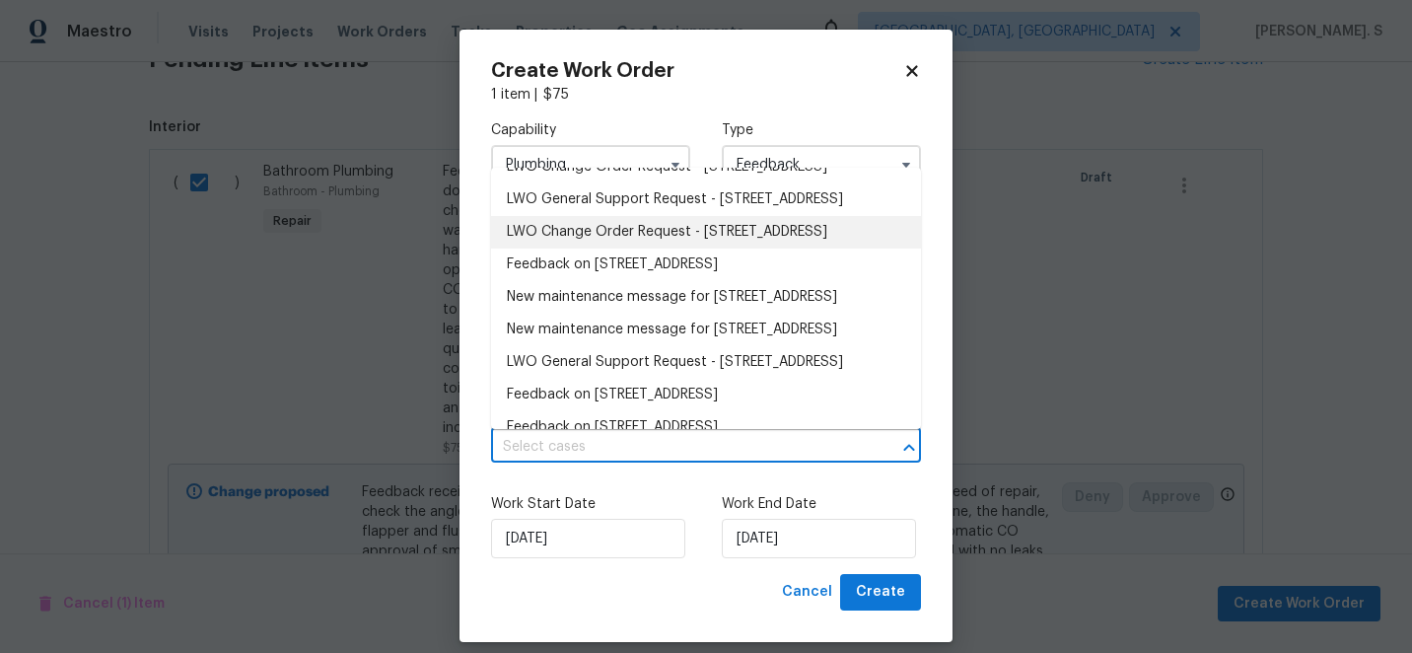
scroll to position [59, 0]
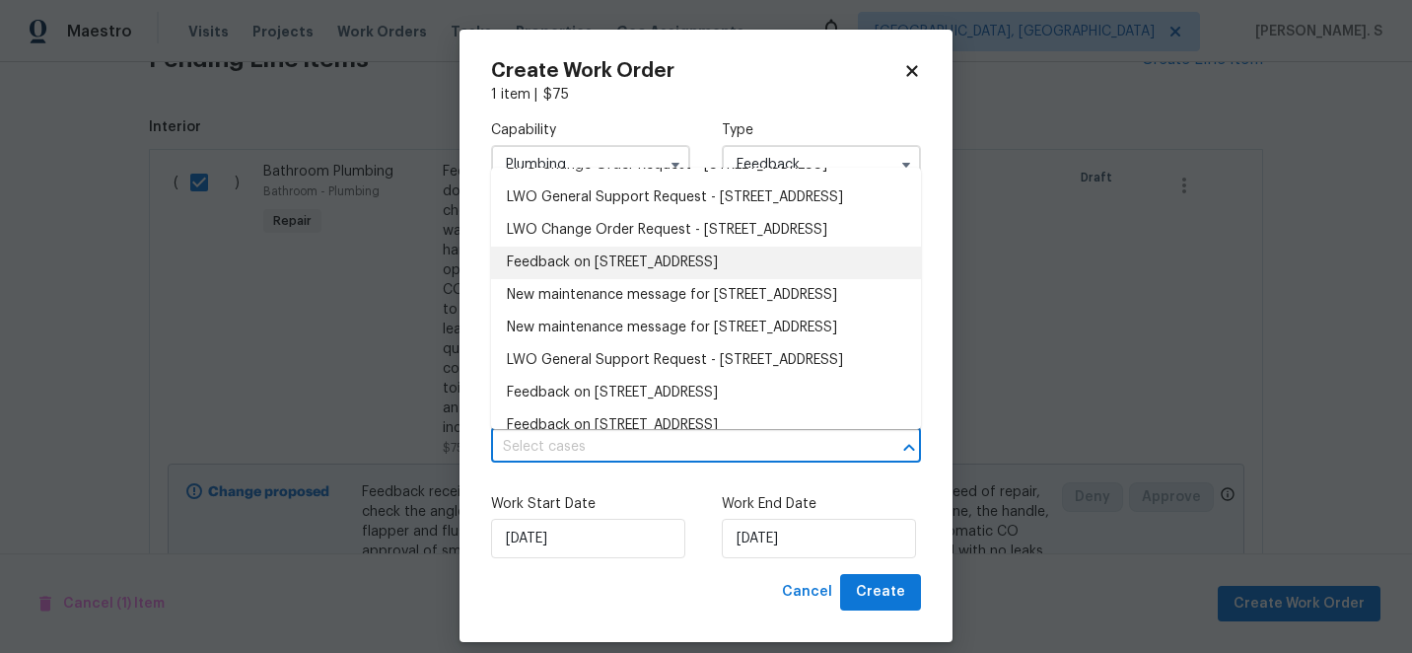
click at [564, 279] on li "Feedback on [STREET_ADDRESS]" at bounding box center [706, 262] width 430 height 33
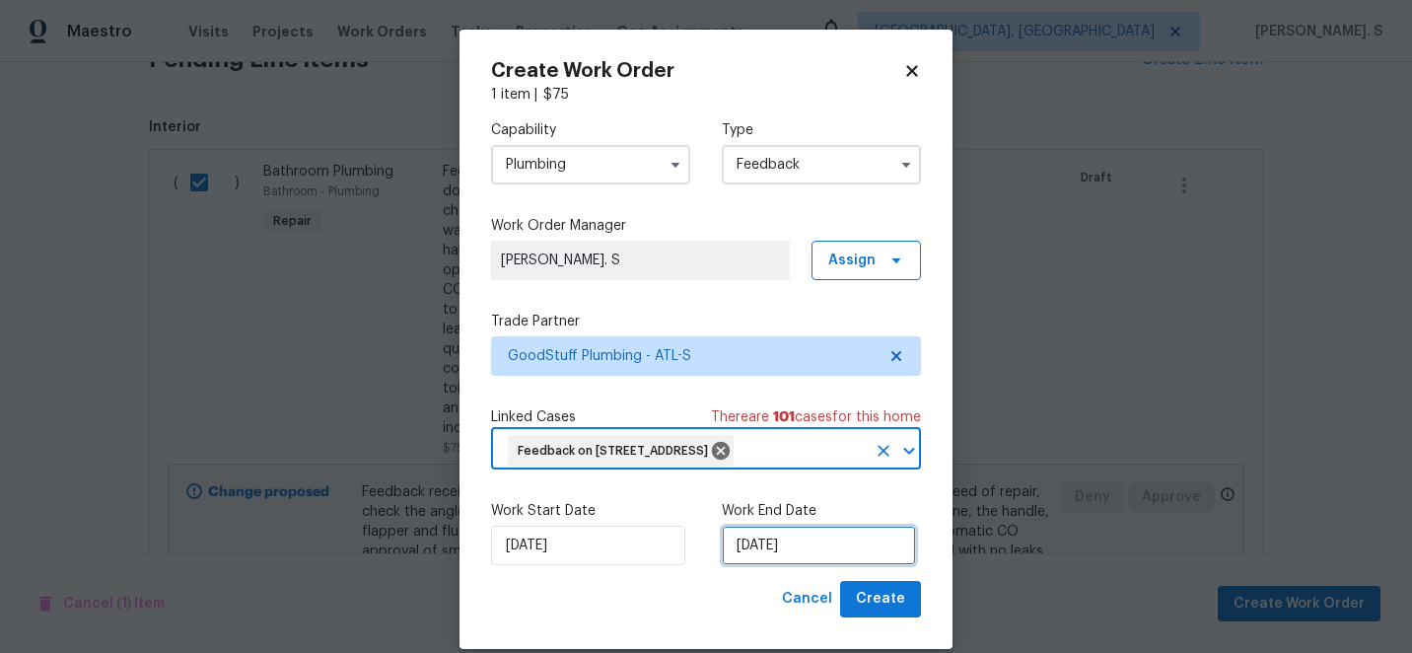
click at [776, 565] on input "[DATE]" at bounding box center [819, 544] width 194 height 39
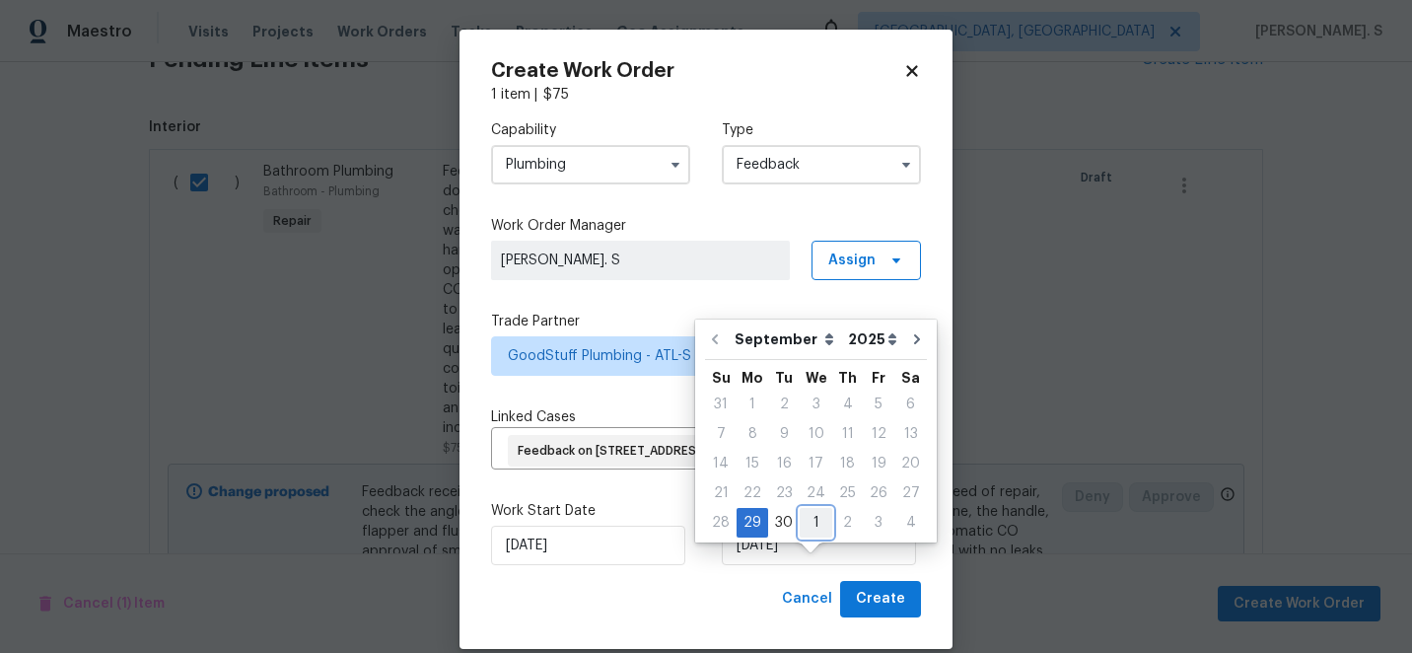
click at [816, 521] on div "1" at bounding box center [816, 523] width 33 height 28
type input "[DATE]"
select select "9"
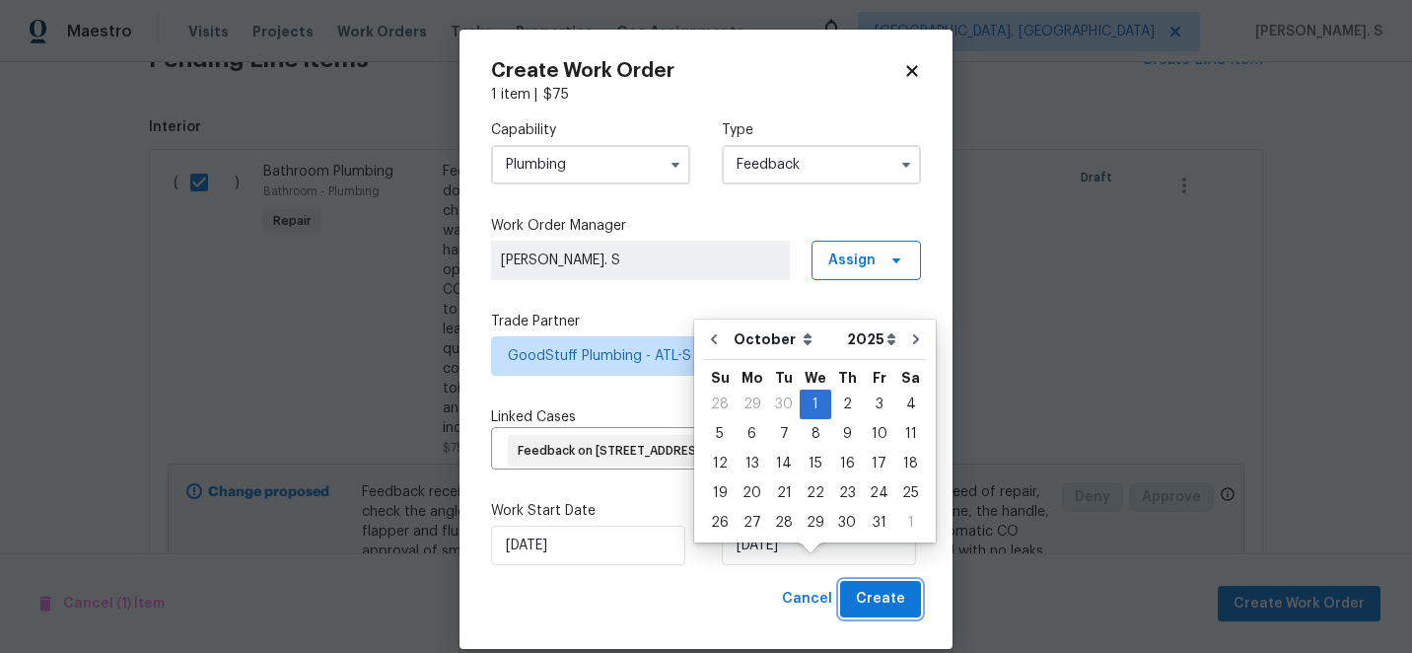
click at [862, 611] on span "Create" at bounding box center [880, 599] width 49 height 25
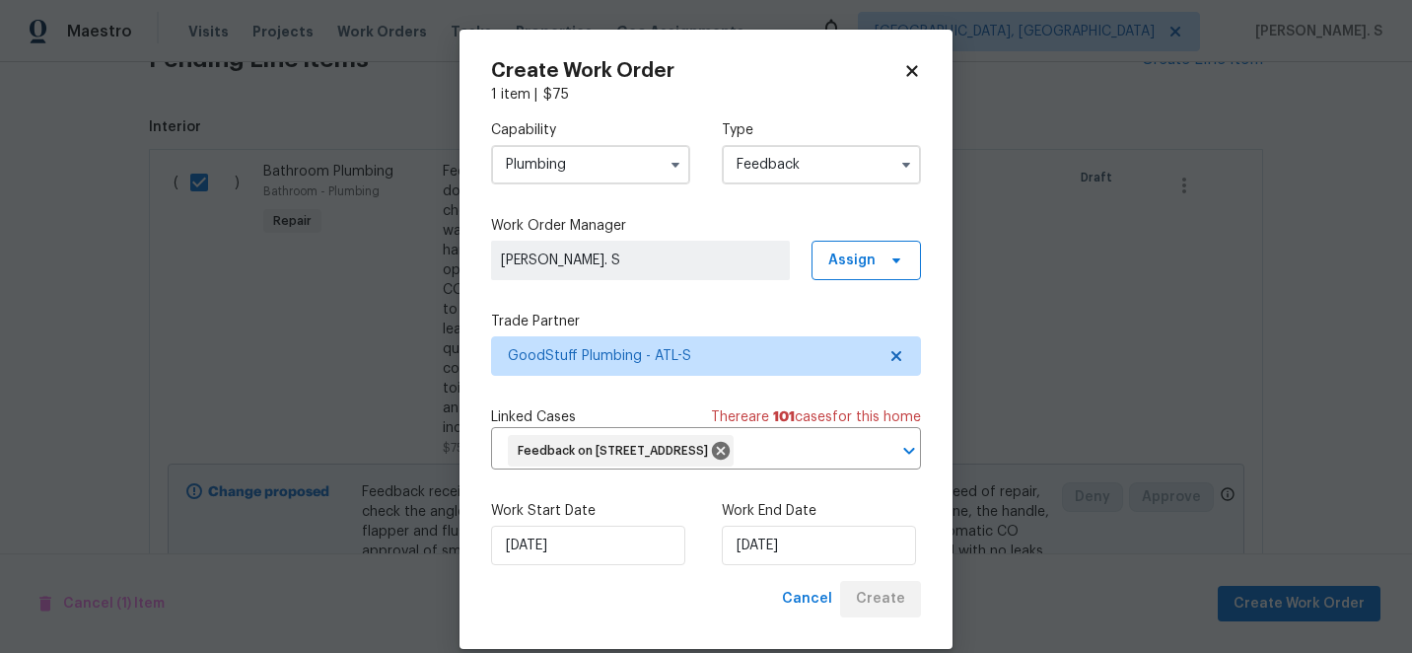
checkbox input "false"
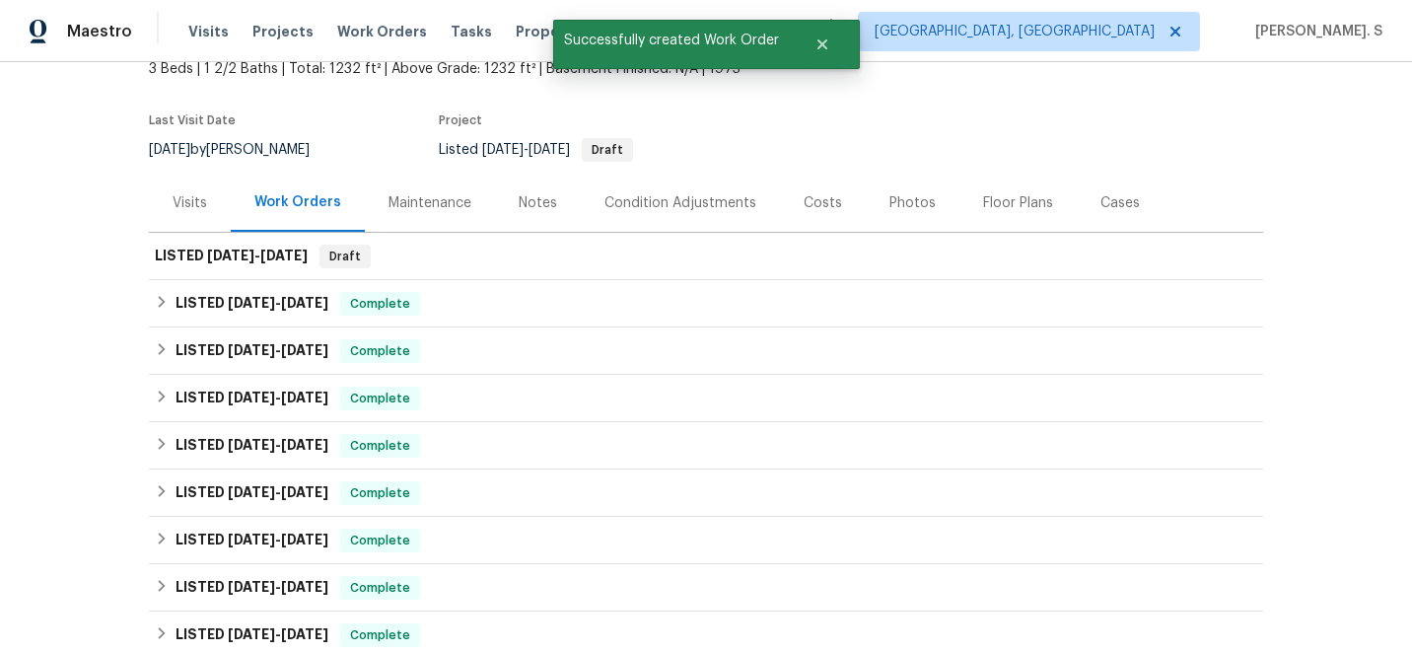
scroll to position [0, 0]
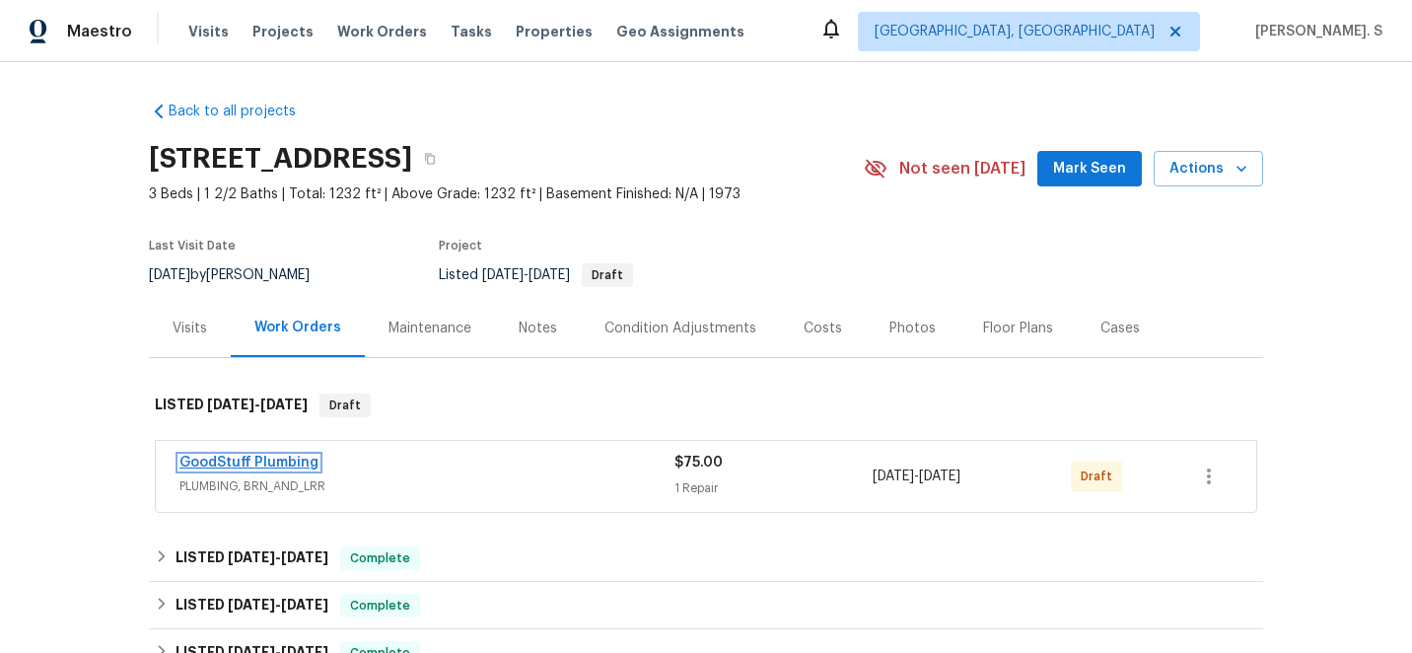
click at [227, 465] on link "GoodStuff Plumbing" at bounding box center [248, 462] width 139 height 14
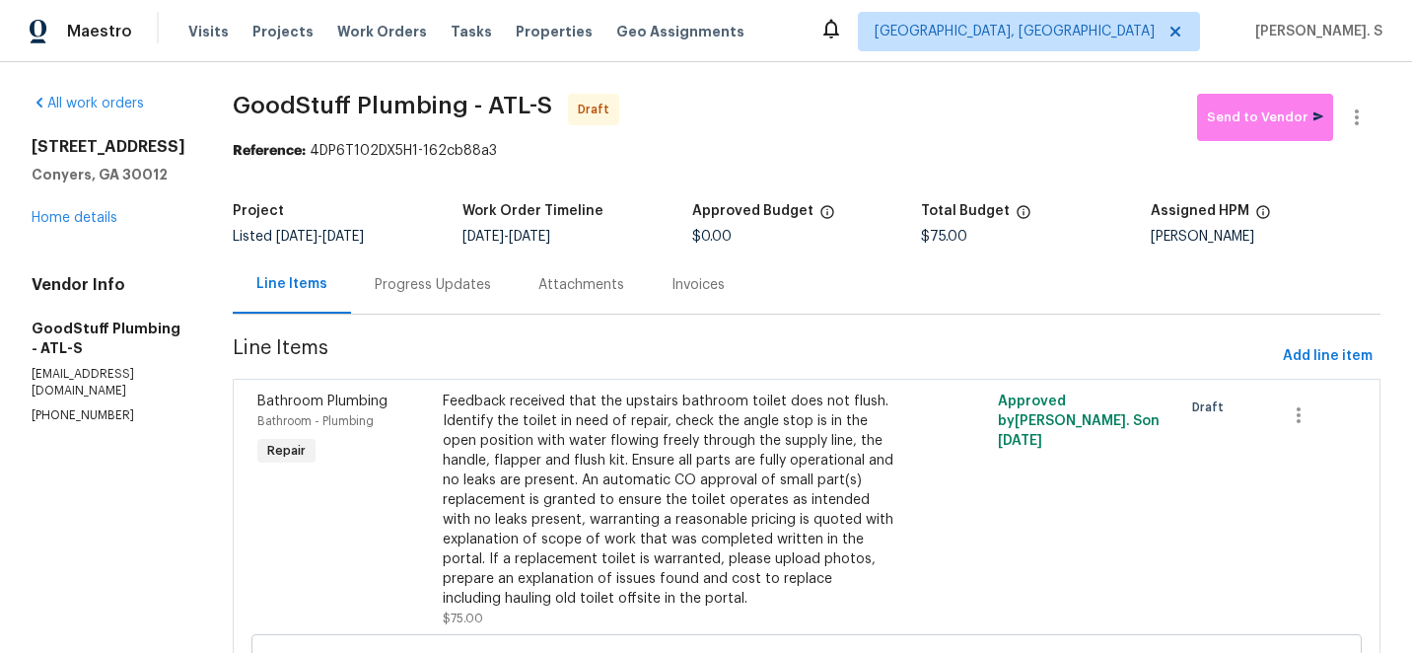
click at [467, 275] on div "Progress Updates" at bounding box center [433, 285] width 116 height 20
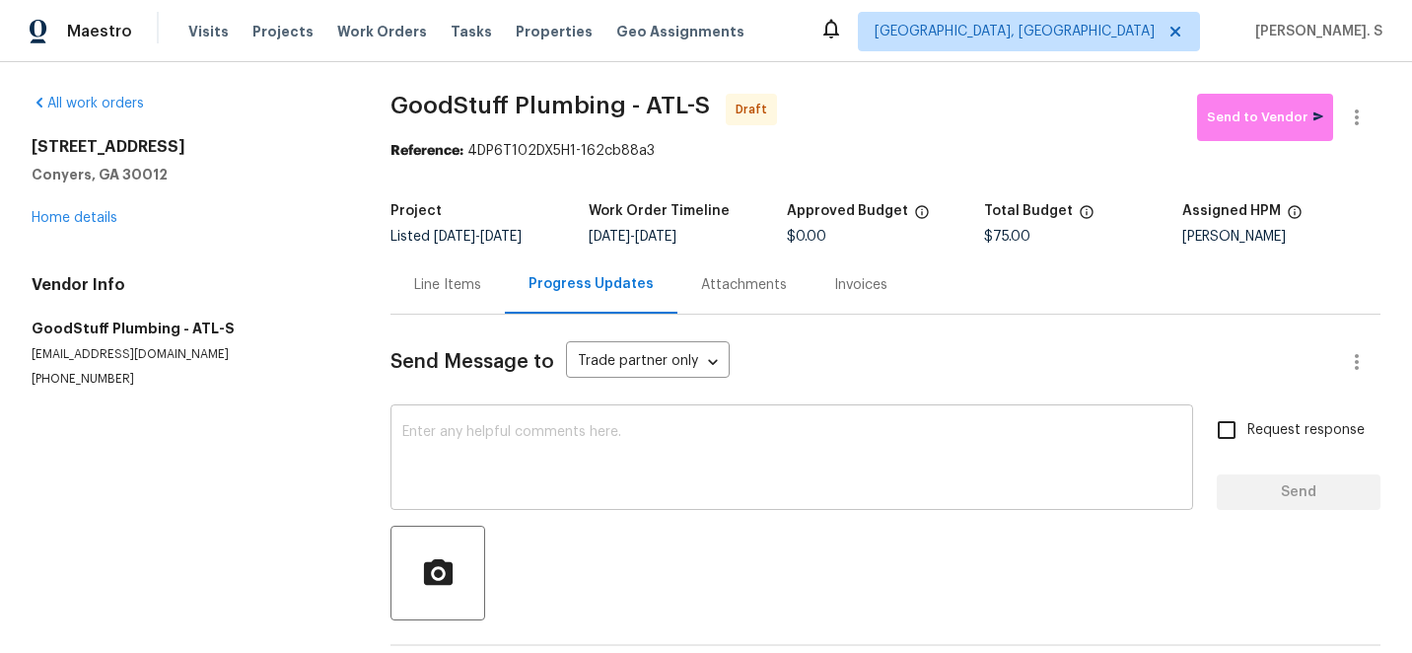
click at [669, 447] on textarea at bounding box center [791, 459] width 779 height 69
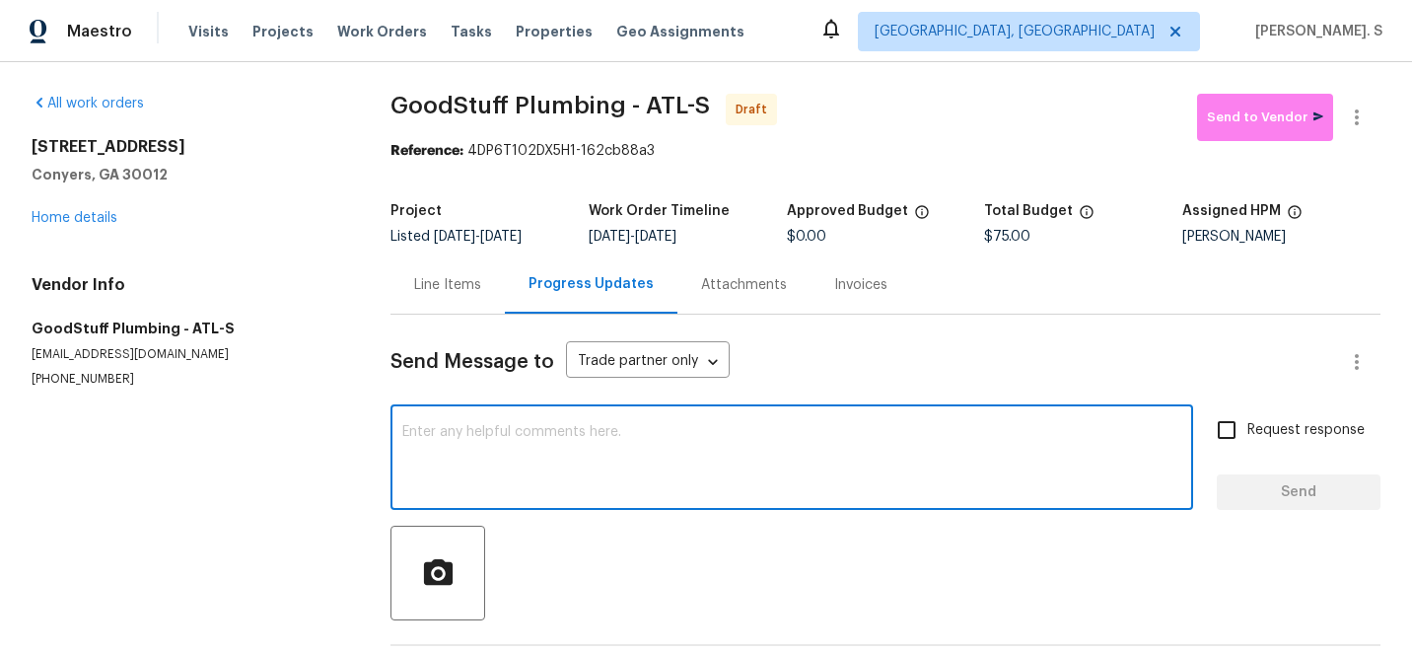
paste textarea "Hi this is Glory with Opendoor. I’m confirming you received the WO for the prop…"
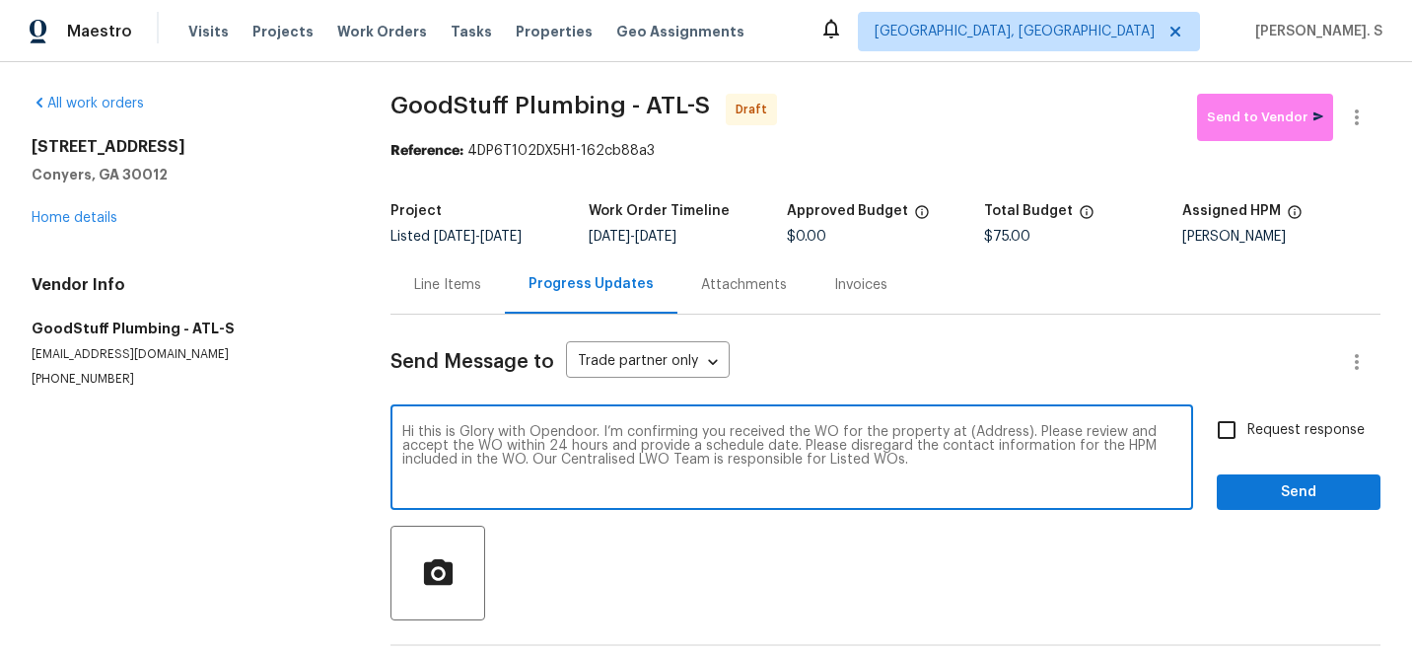
click at [981, 429] on textarea "Hi this is Glory with Opendoor. I’m confirming you received the WO for the prop…" at bounding box center [791, 459] width 779 height 69
paste textarea "[STREET_ADDRESS]"
type textarea "Hi this is Glory with Opendoor. I’m confirming you received the WO for the prop…"
click at [1373, 119] on button "button" at bounding box center [1356, 117] width 47 height 47
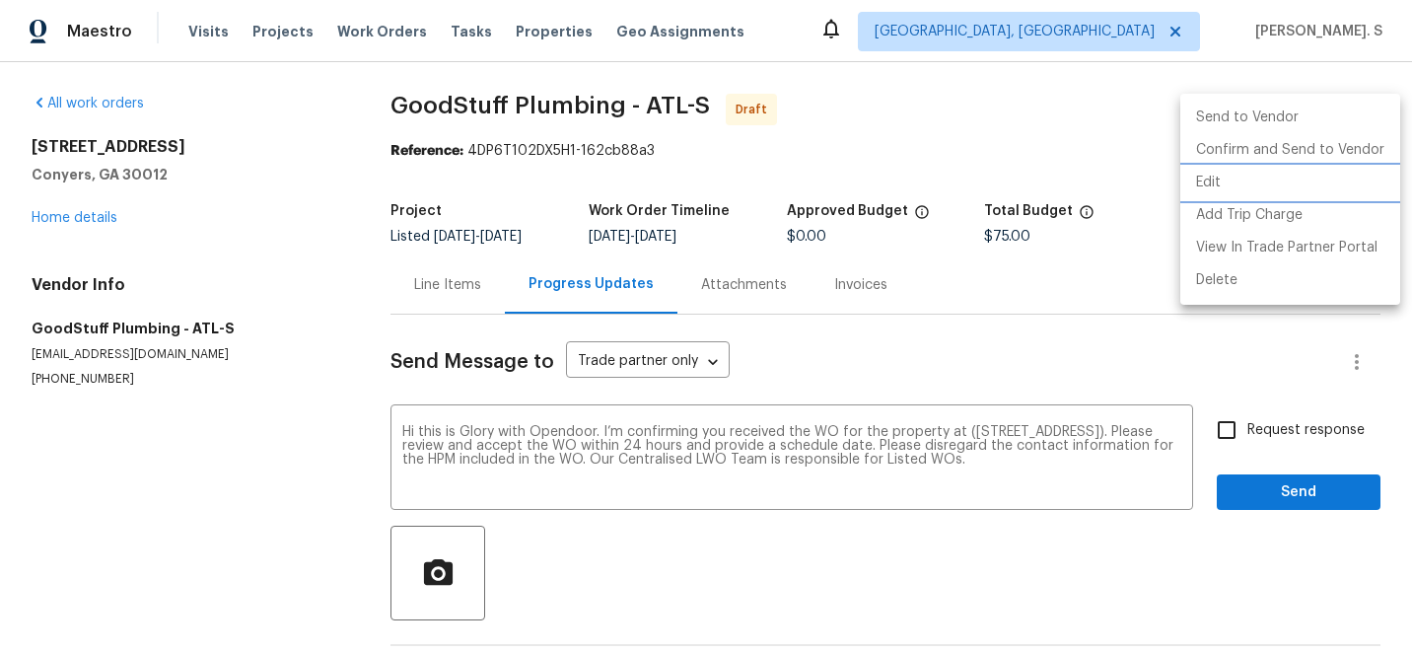
click at [1330, 167] on li "Edit" at bounding box center [1290, 183] width 220 height 33
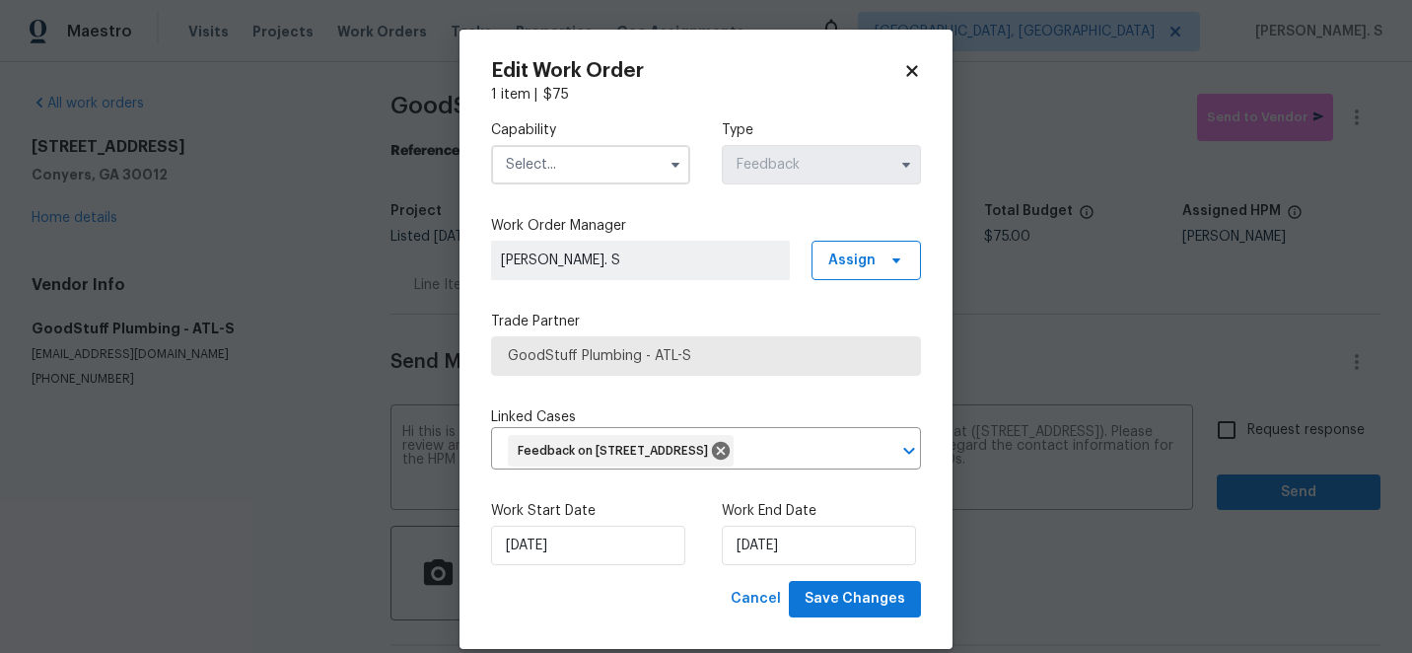
click at [627, 176] on input "text" at bounding box center [590, 164] width 199 height 39
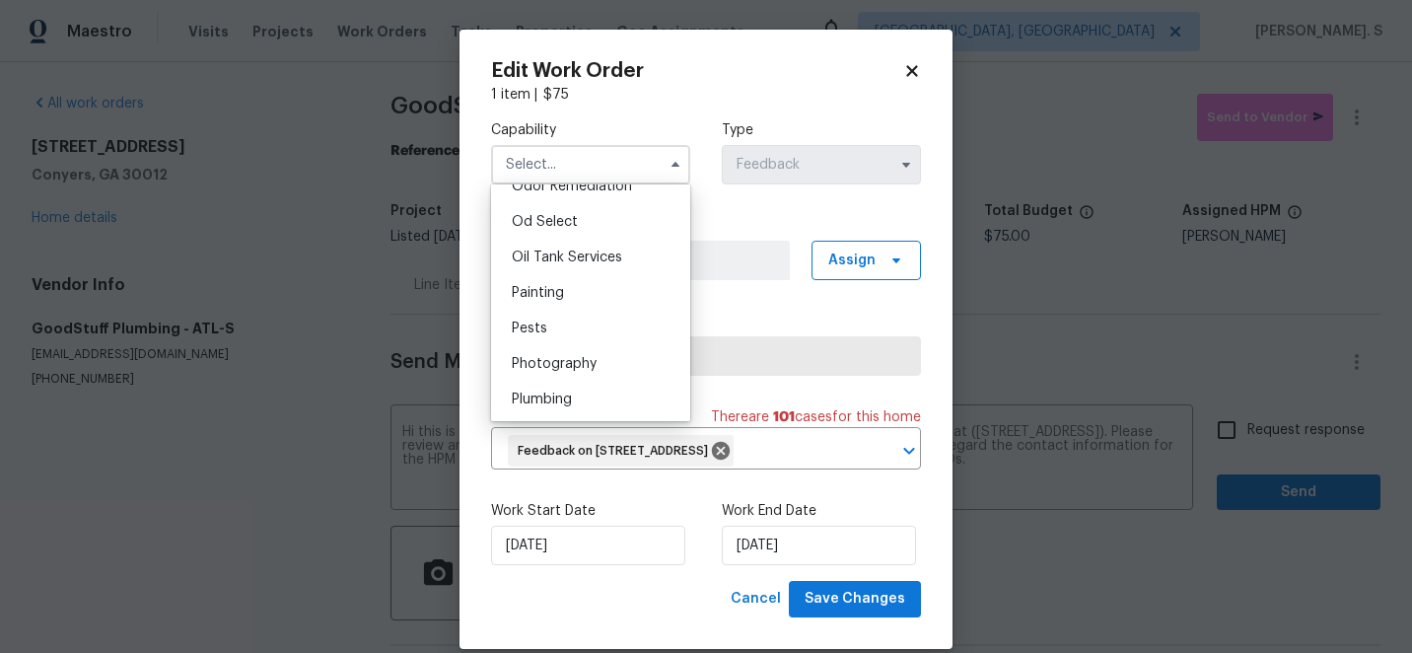
scroll to position [1600, 0]
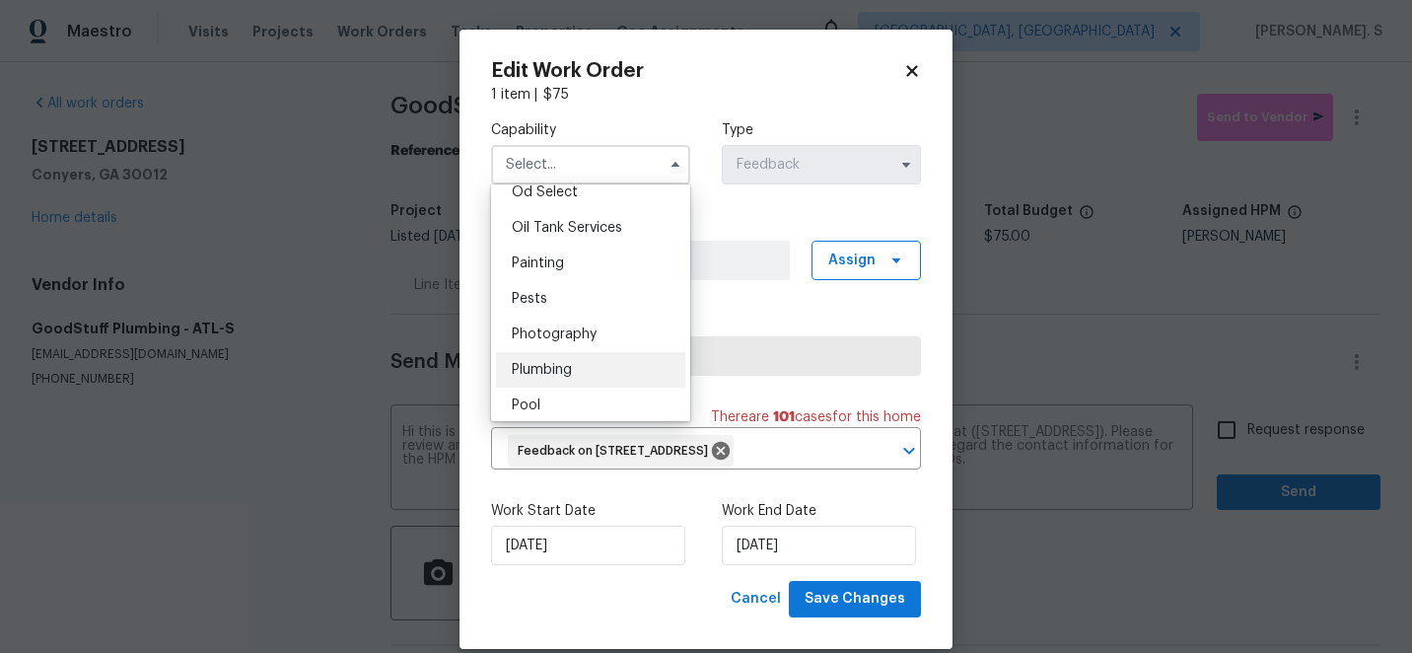
click at [595, 375] on div "Plumbing" at bounding box center [590, 369] width 189 height 35
type input "Plumbing"
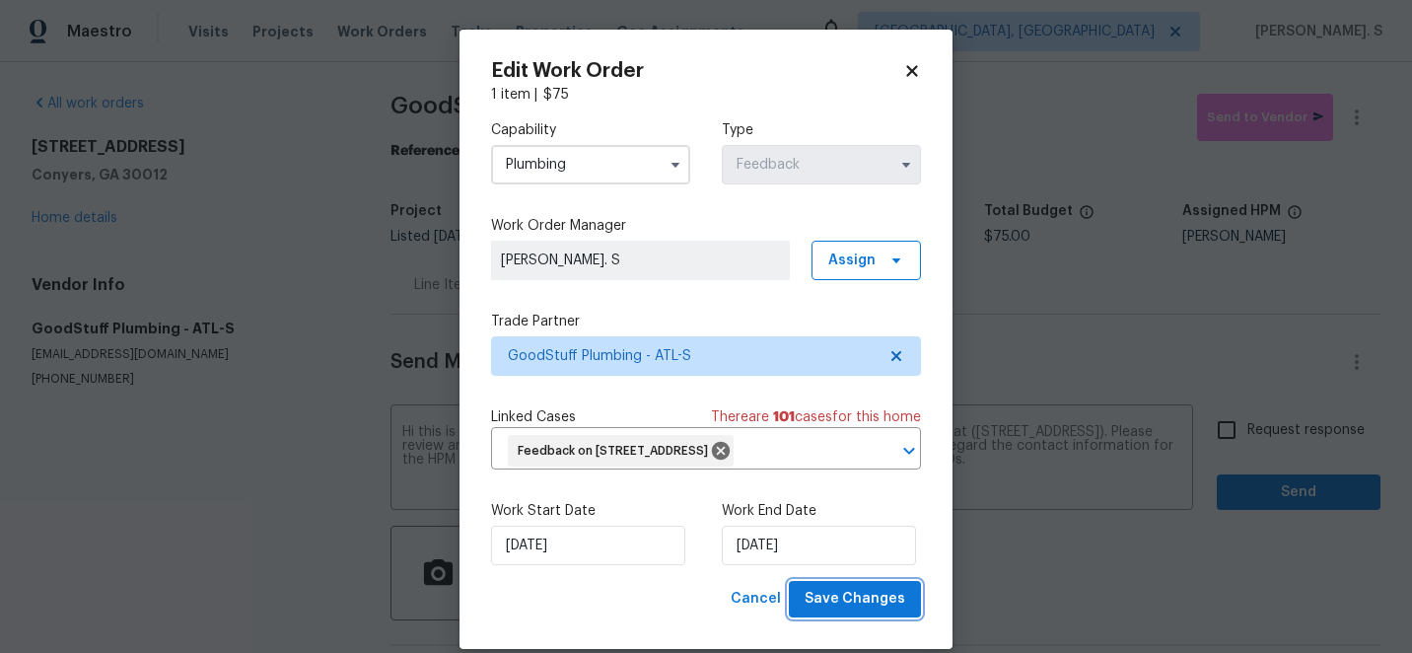
click at [866, 611] on span "Save Changes" at bounding box center [854, 599] width 101 height 25
click at [1272, 431] on body "Maestro Visits Projects Work Orders Tasks Properties Geo Assignments [GEOGRAPHI…" at bounding box center [706, 326] width 1412 height 653
click at [1272, 431] on span "Request response" at bounding box center [1305, 430] width 117 height 21
click at [1247, 431] on input "Request response" at bounding box center [1226, 429] width 41 height 41
checkbox input "true"
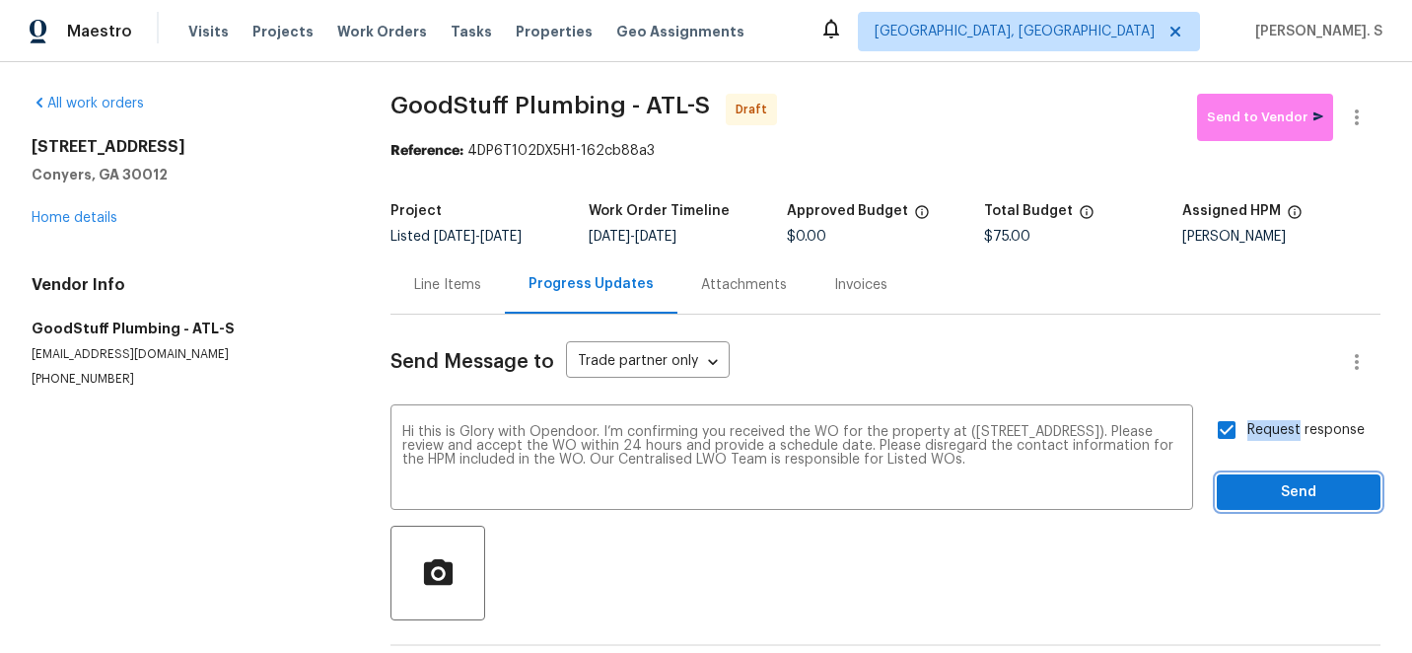
click at [1264, 475] on button "Send" at bounding box center [1299, 492] width 164 height 36
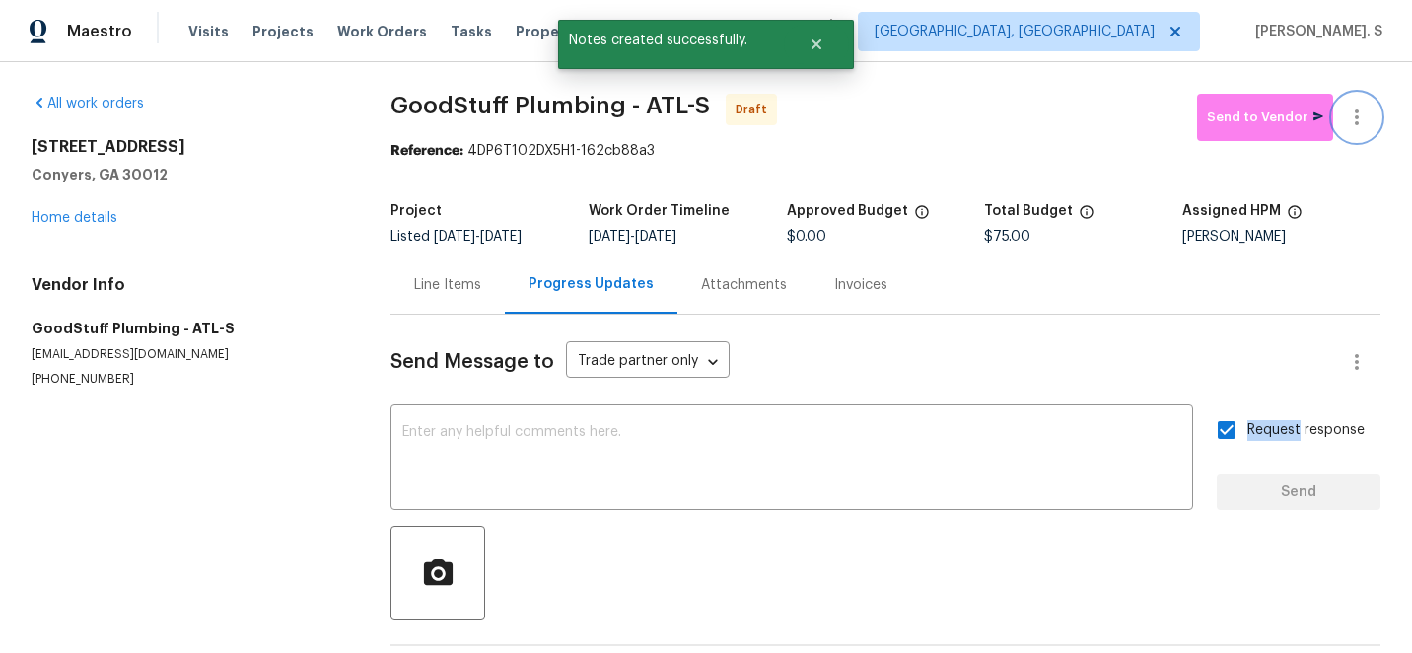
click at [1366, 126] on icon "button" at bounding box center [1357, 117] width 24 height 24
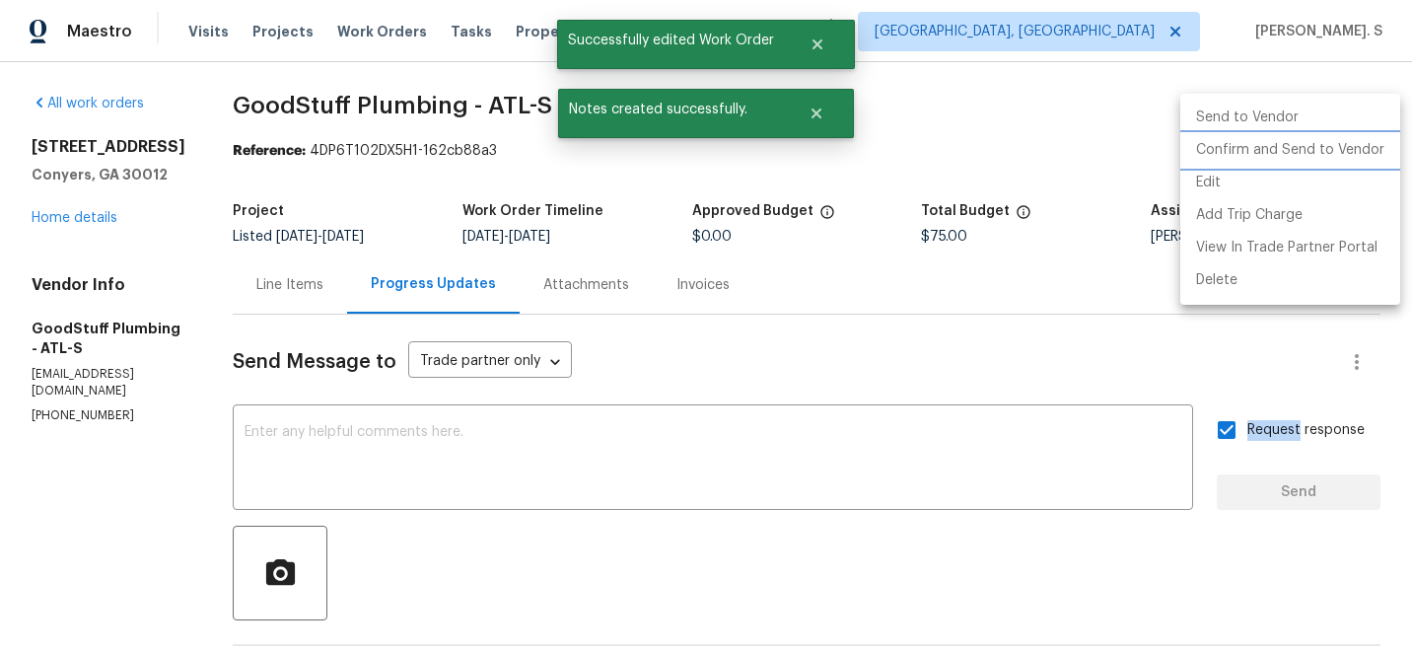
click at [1366, 142] on li "Confirm and Send to Vendor" at bounding box center [1290, 150] width 220 height 33
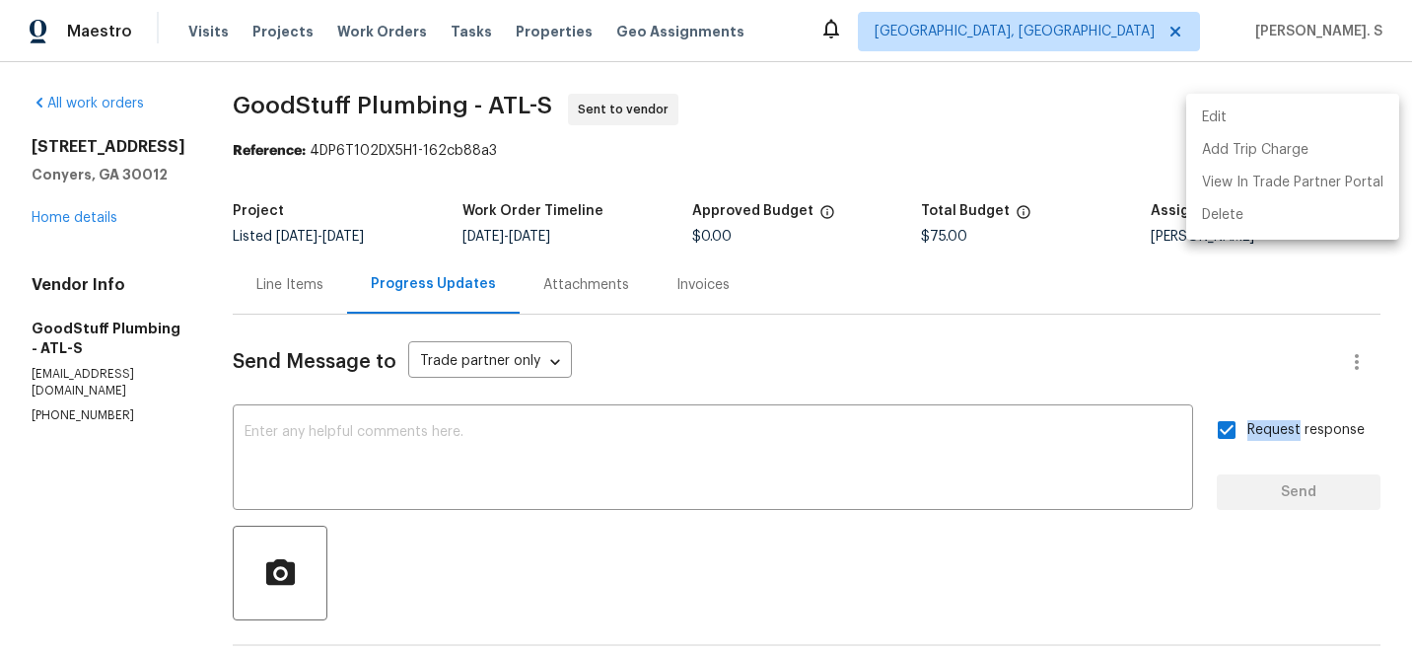
click at [623, 440] on div at bounding box center [706, 326] width 1412 height 653
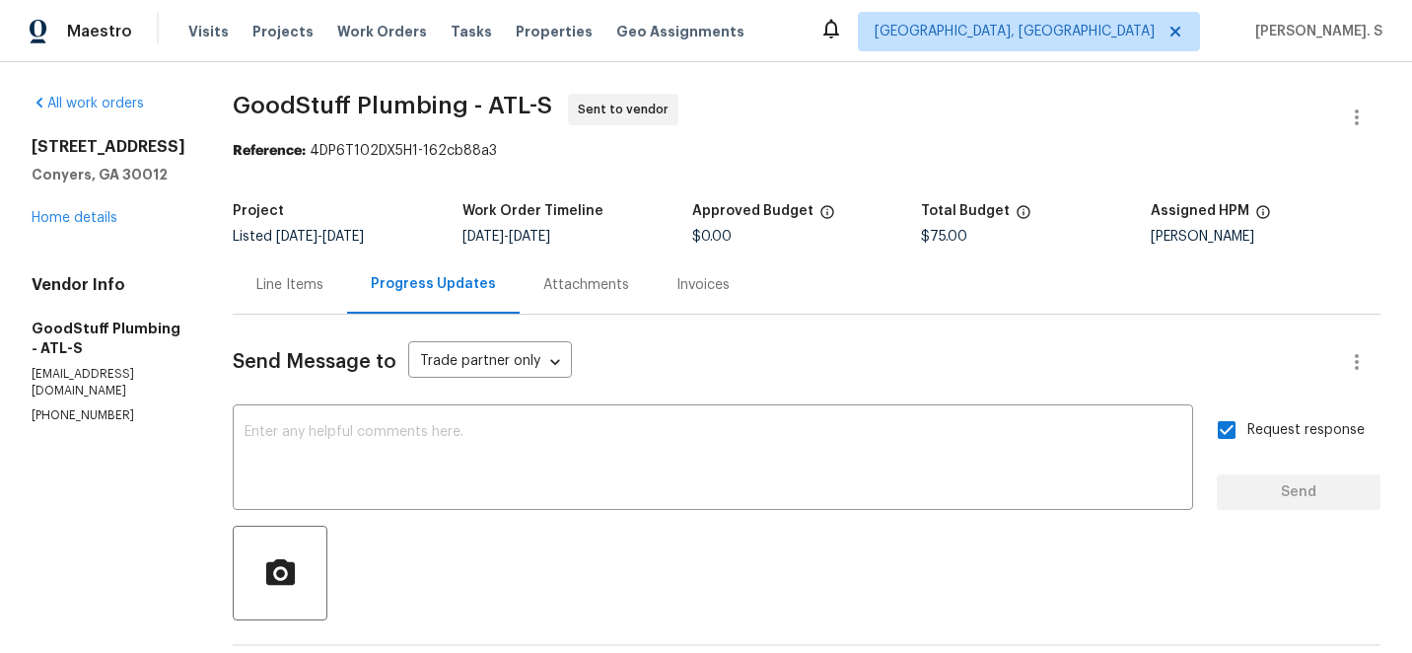
click at [623, 440] on textarea at bounding box center [712, 459] width 937 height 69
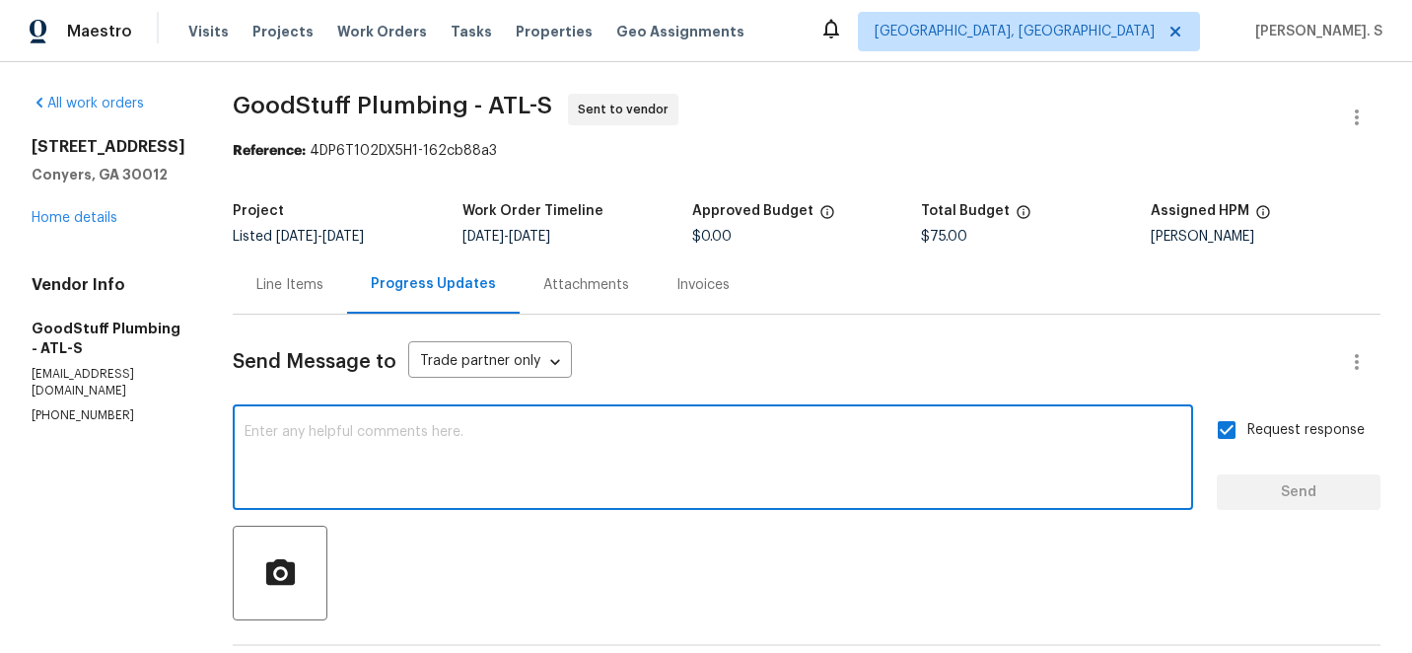
paste textarea "The Work Orders must include before-photos (both close-up and wide-angle) and a…"
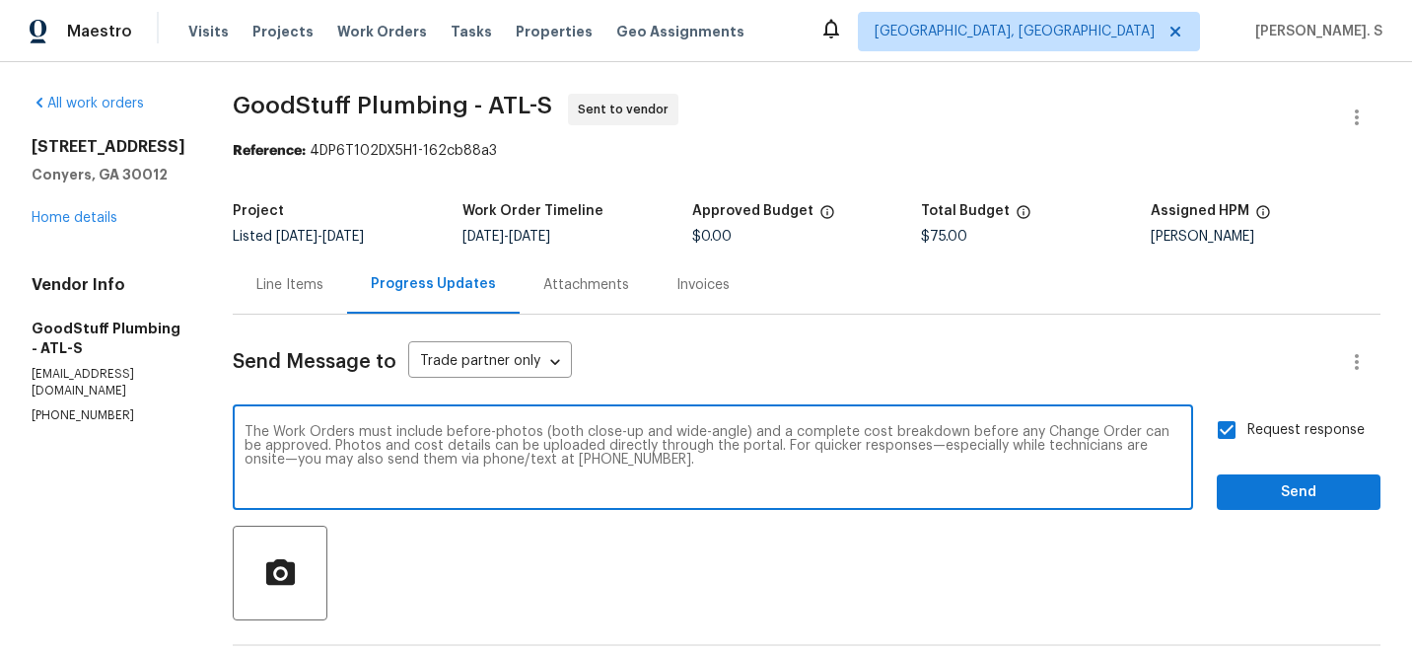
type textarea "The Work Orders must include before-photos (both close-up and wide-angle) and a…"
click at [1249, 510] on button "Send" at bounding box center [1299, 492] width 164 height 36
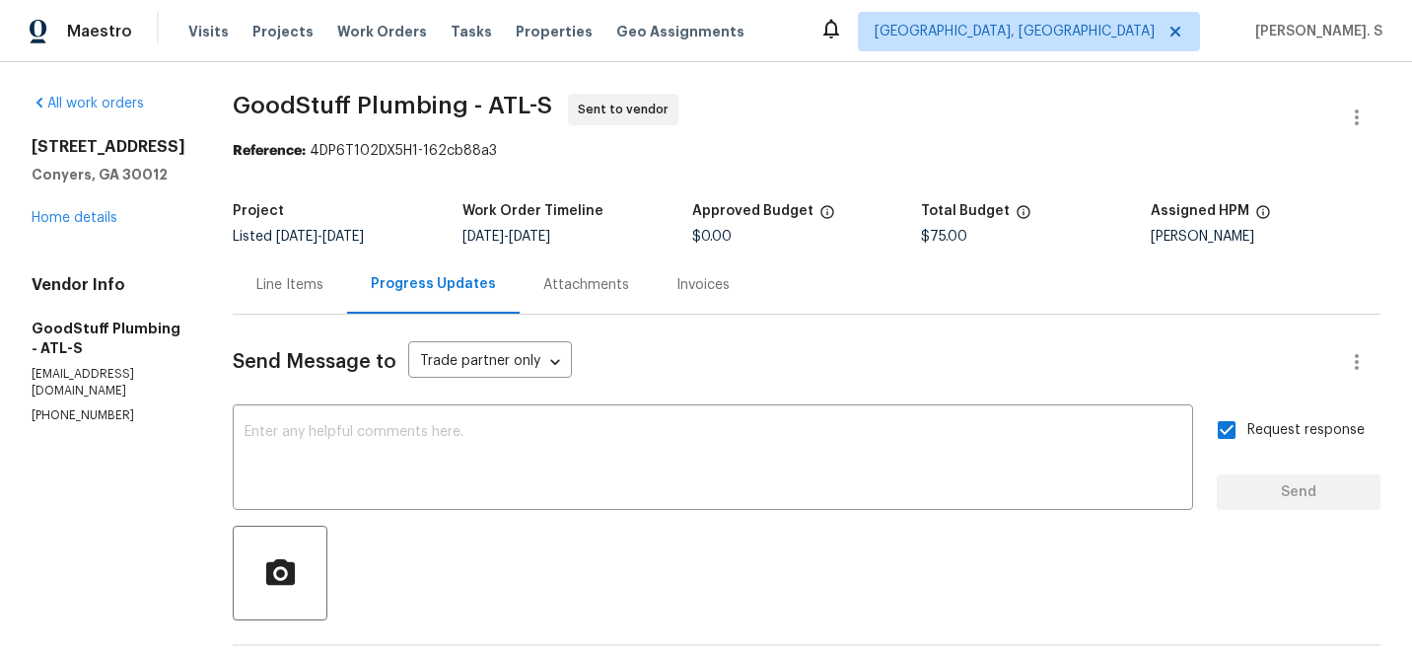
click at [352, 100] on span "GoodStuff Plumbing - ATL-S" at bounding box center [392, 106] width 319 height 24
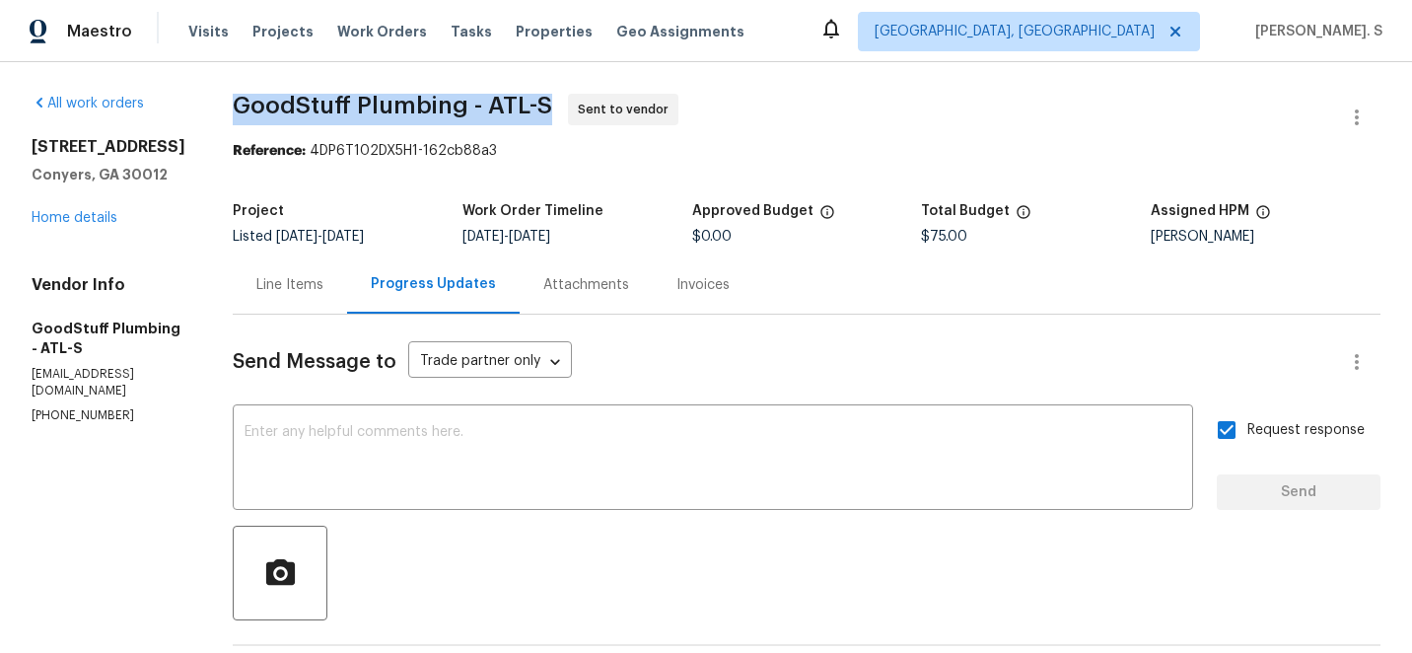
click at [352, 100] on span "GoodStuff Plumbing - ATL-S" at bounding box center [392, 106] width 319 height 24
copy span "GoodStuff Plumbing - ATL-S"
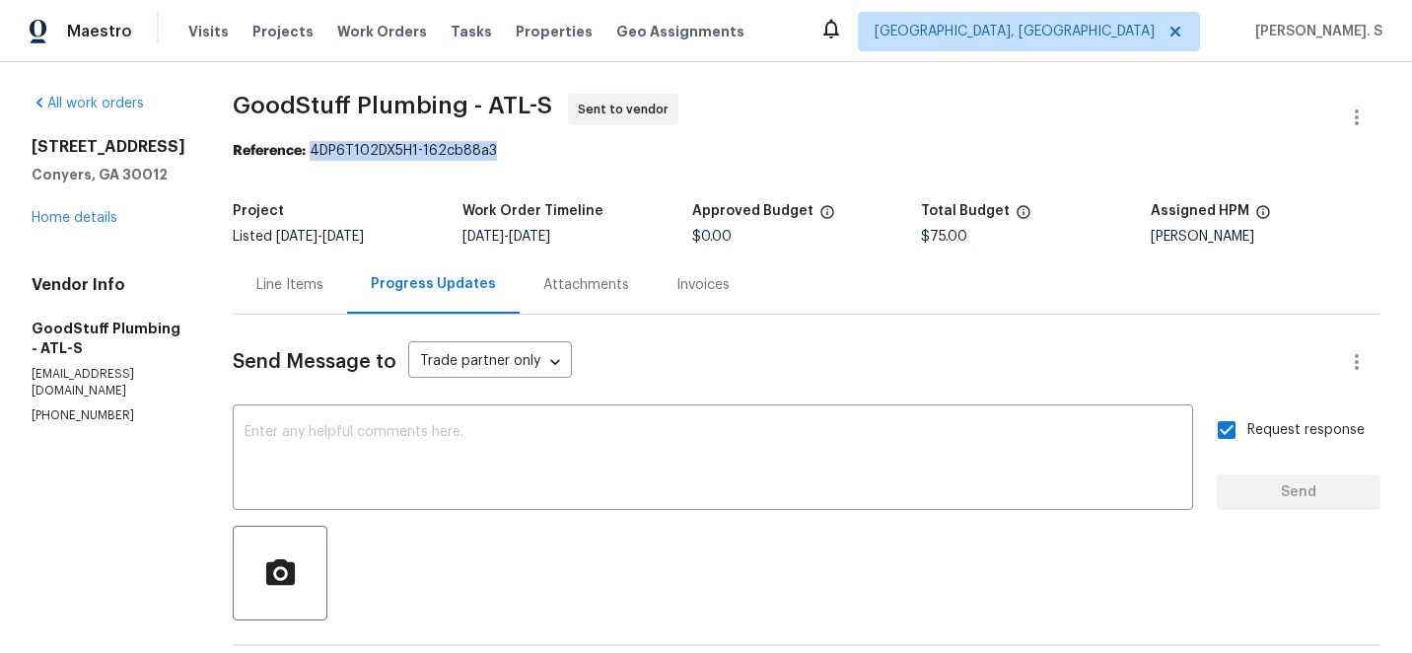
drag, startPoint x: 362, startPoint y: 152, endPoint x: 753, endPoint y: 152, distance: 391.4
click at [753, 152] on div "Reference: 4DP6T102DX5H1-162cb88a3" at bounding box center [807, 151] width 1148 height 20
copy div "4DP6T102DX5H1-162cb88a3"
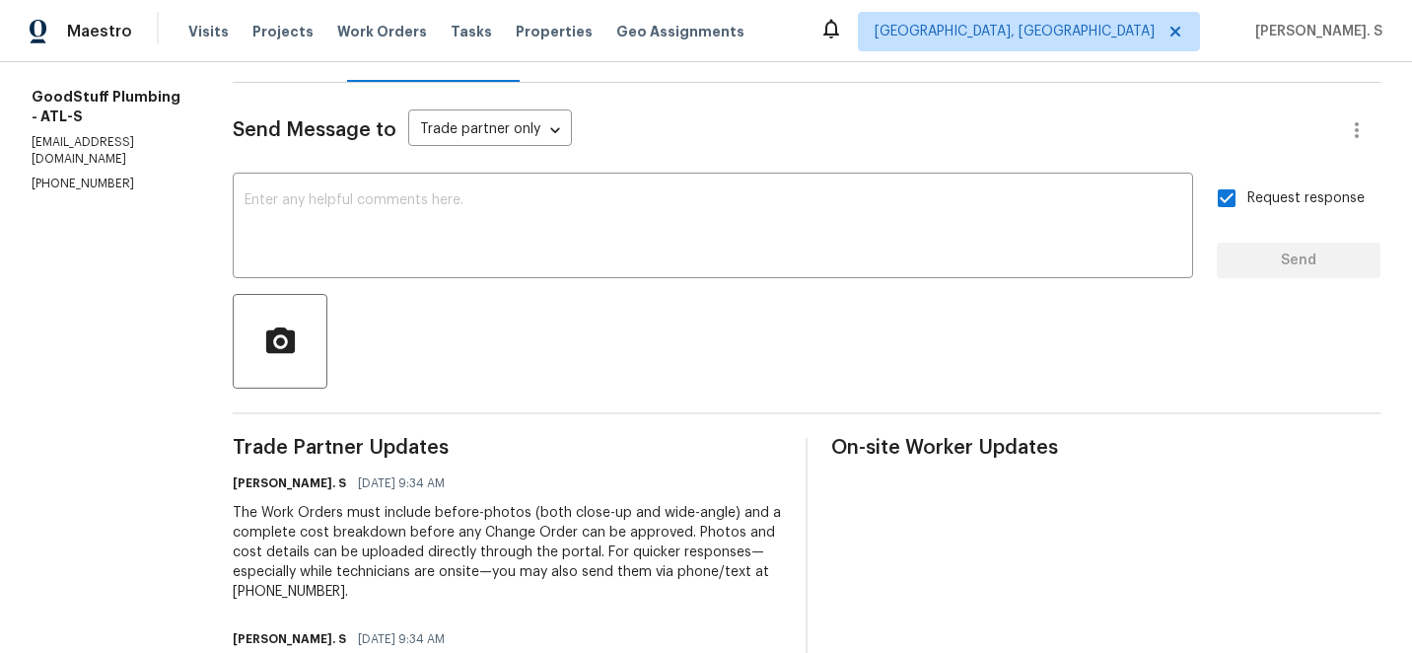
scroll to position [0, 0]
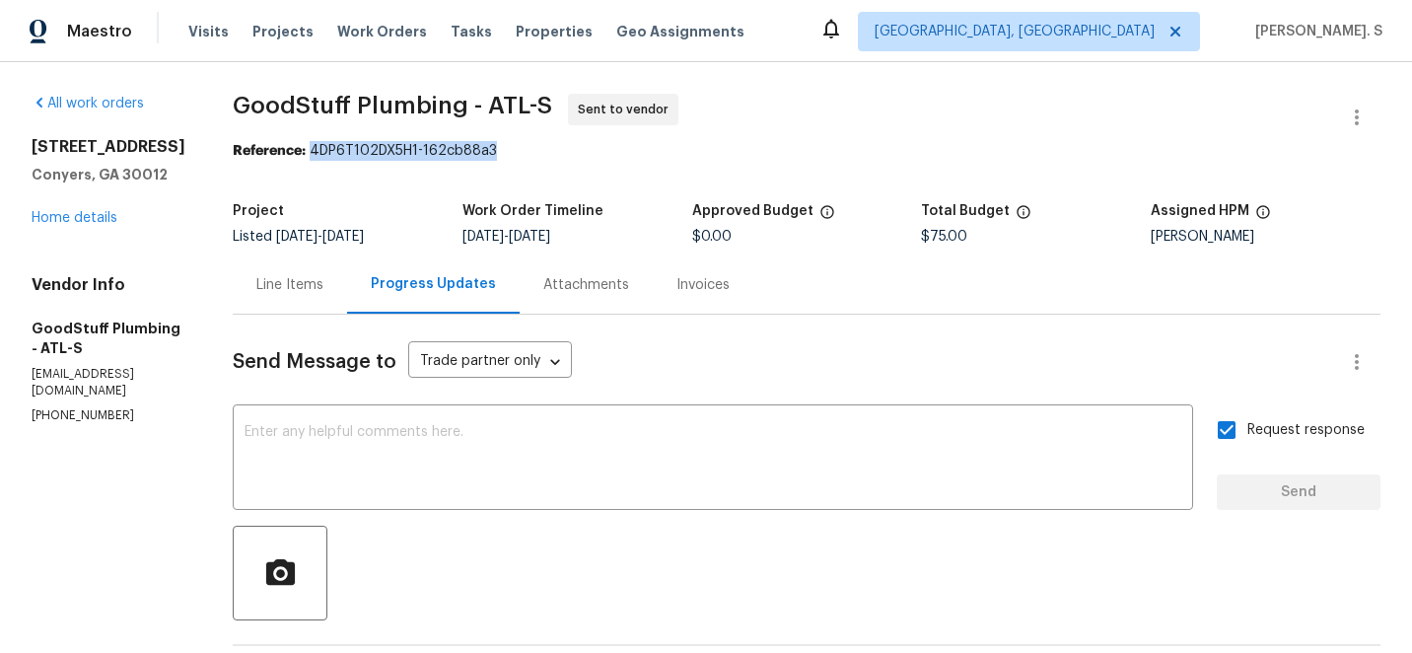
click at [347, 303] on div "Line Items" at bounding box center [290, 284] width 114 height 58
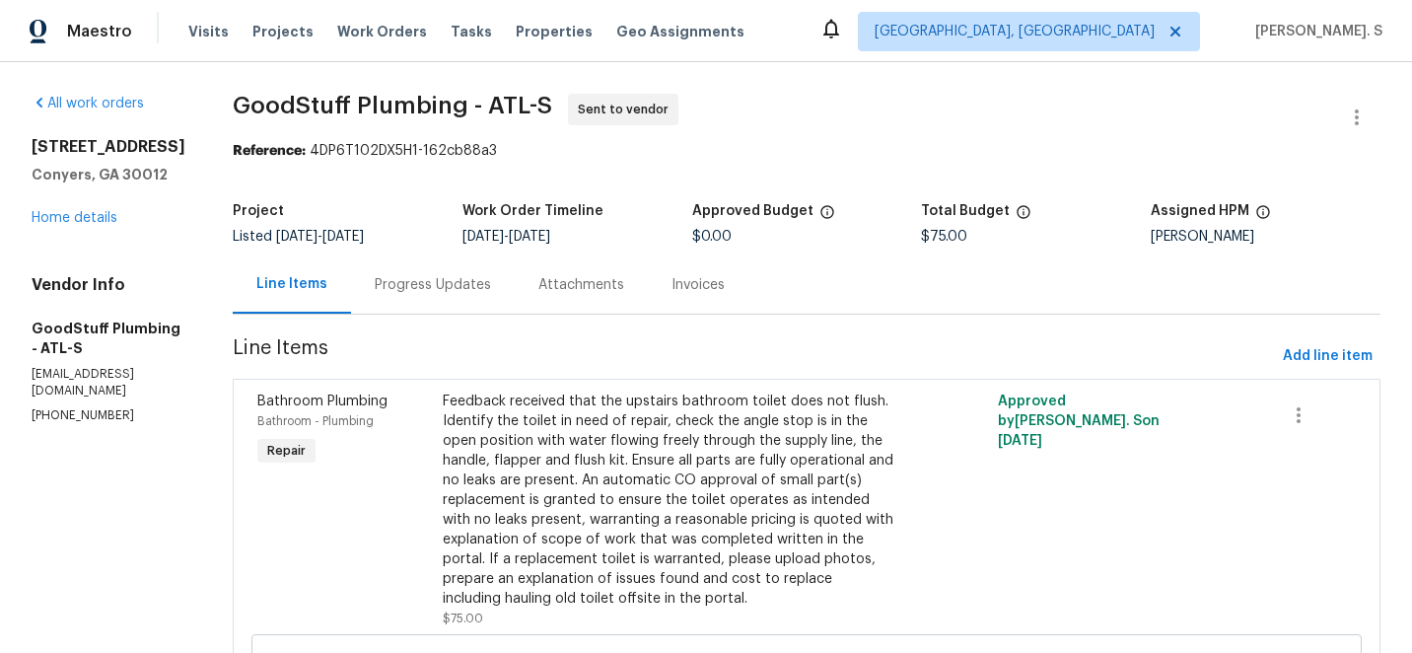
click at [717, 423] on div "Feedback received that the upstairs bathroom toilet does not flush. Identify th…" at bounding box center [668, 499] width 451 height 217
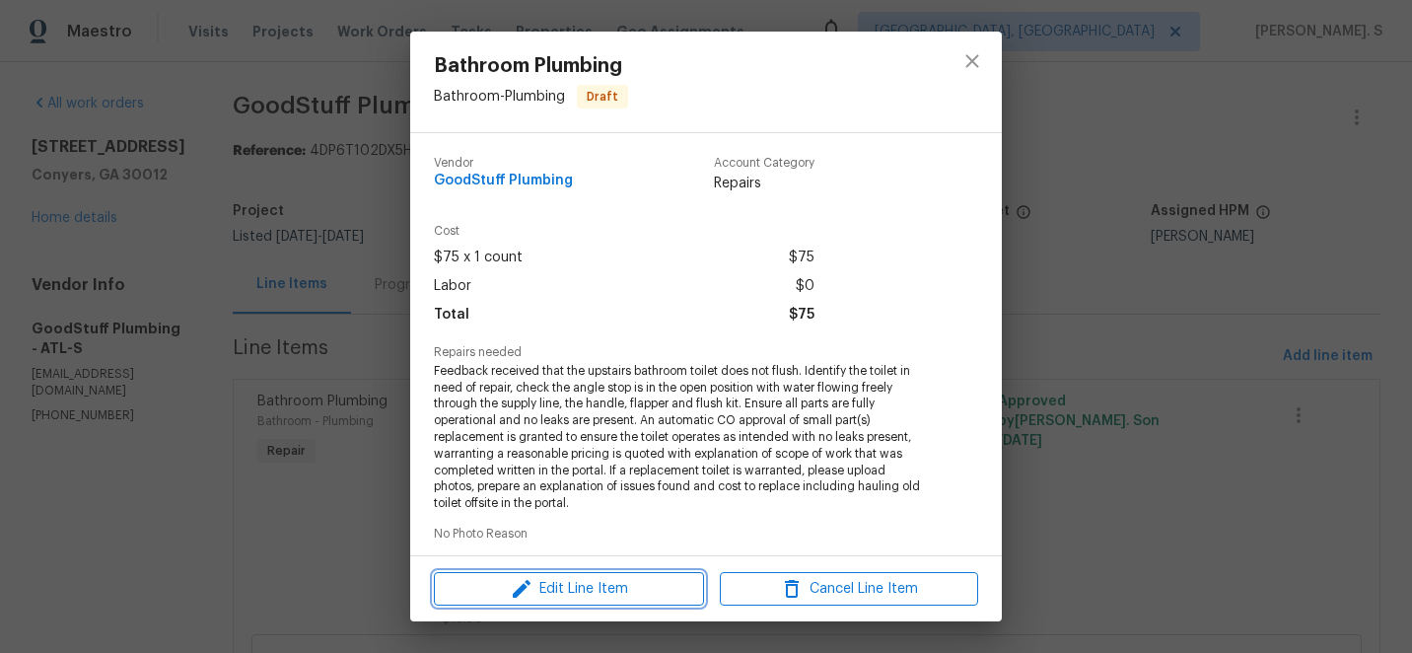
click at [588, 572] on button "Edit Line Item" at bounding box center [569, 589] width 270 height 35
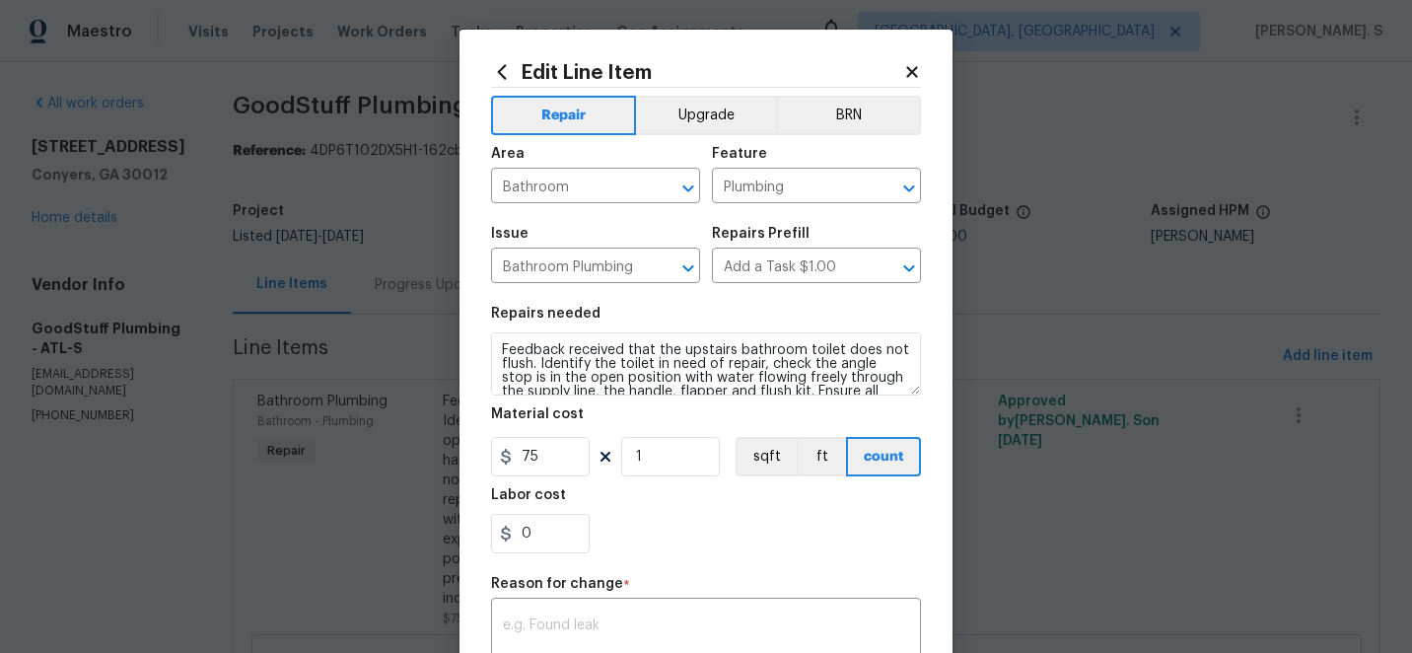
click at [913, 63] on icon at bounding box center [912, 72] width 18 height 18
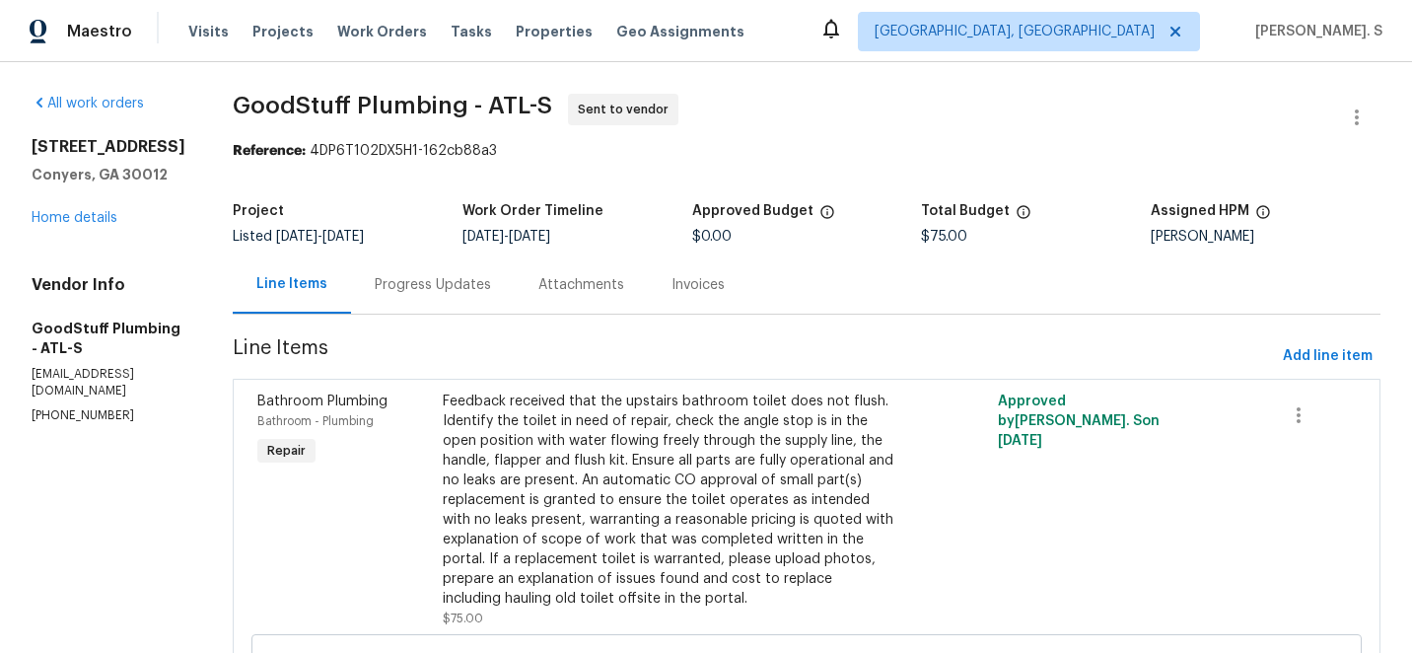
scroll to position [258, 0]
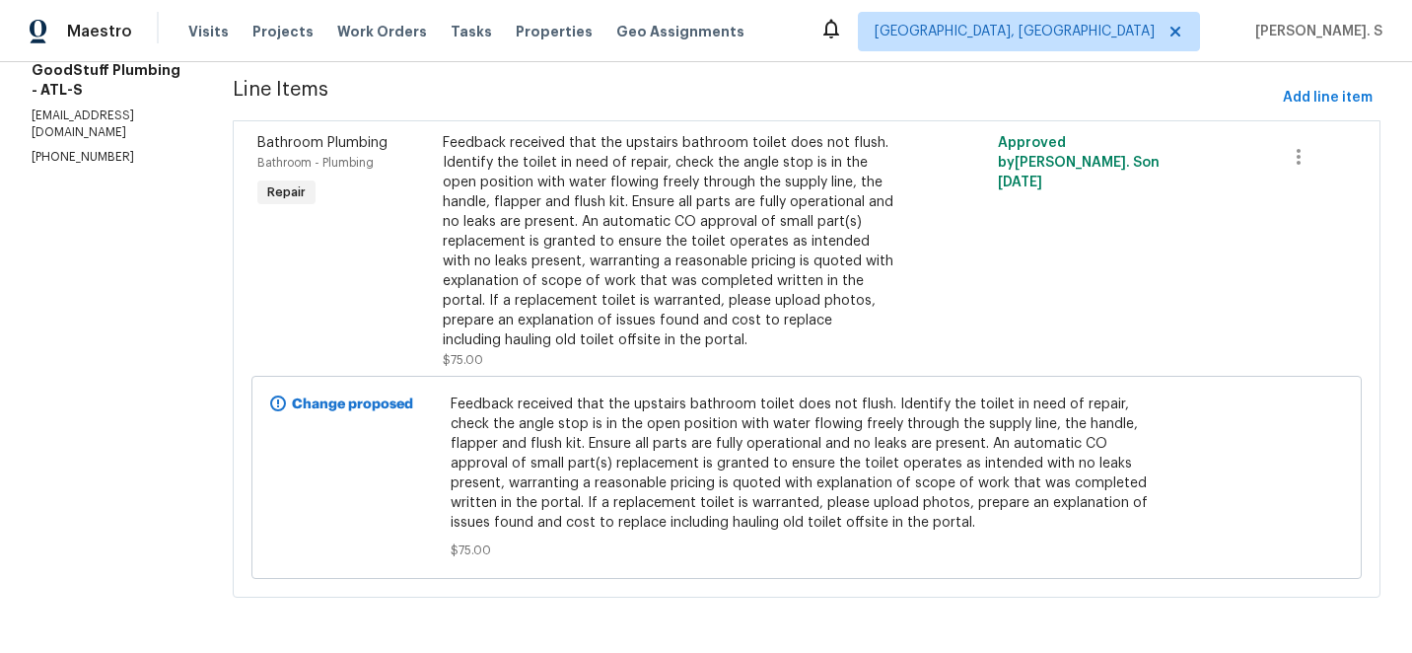
click at [543, 334] on div "Feedback received that the upstairs bathroom toilet does not flush. Identify th…" at bounding box center [668, 241] width 451 height 217
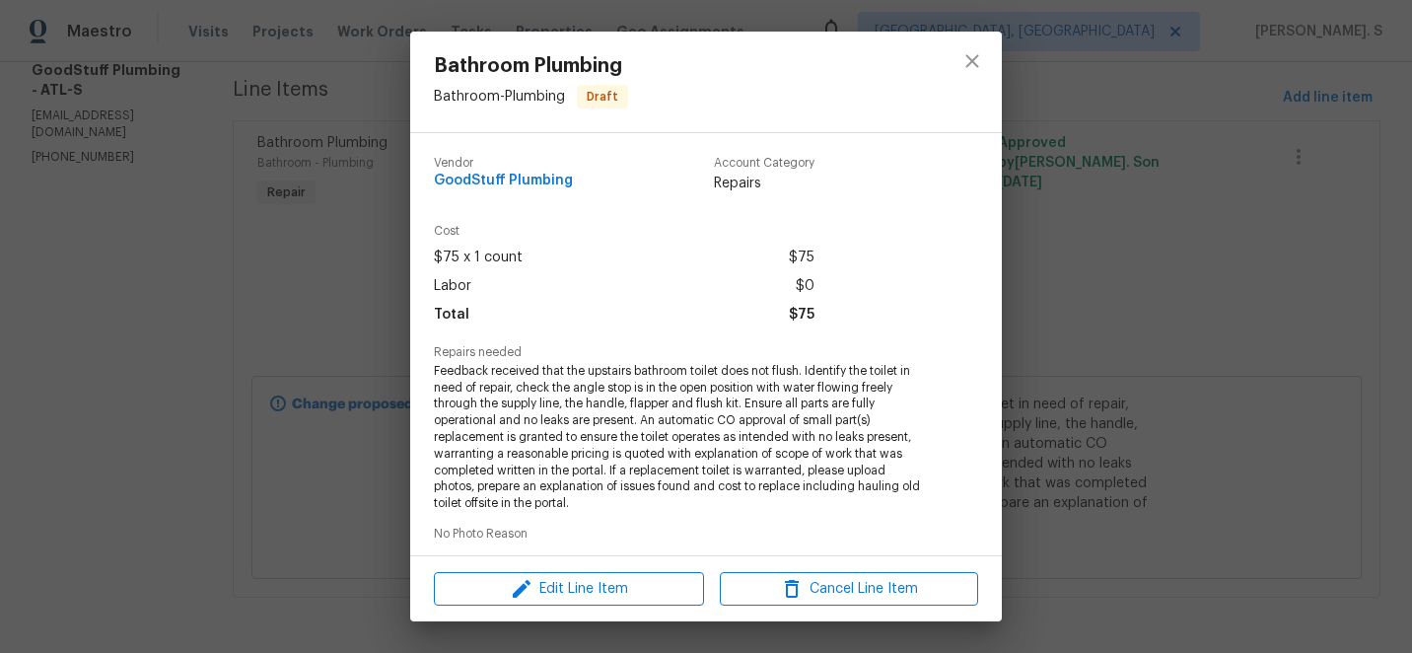
scroll to position [321, 0]
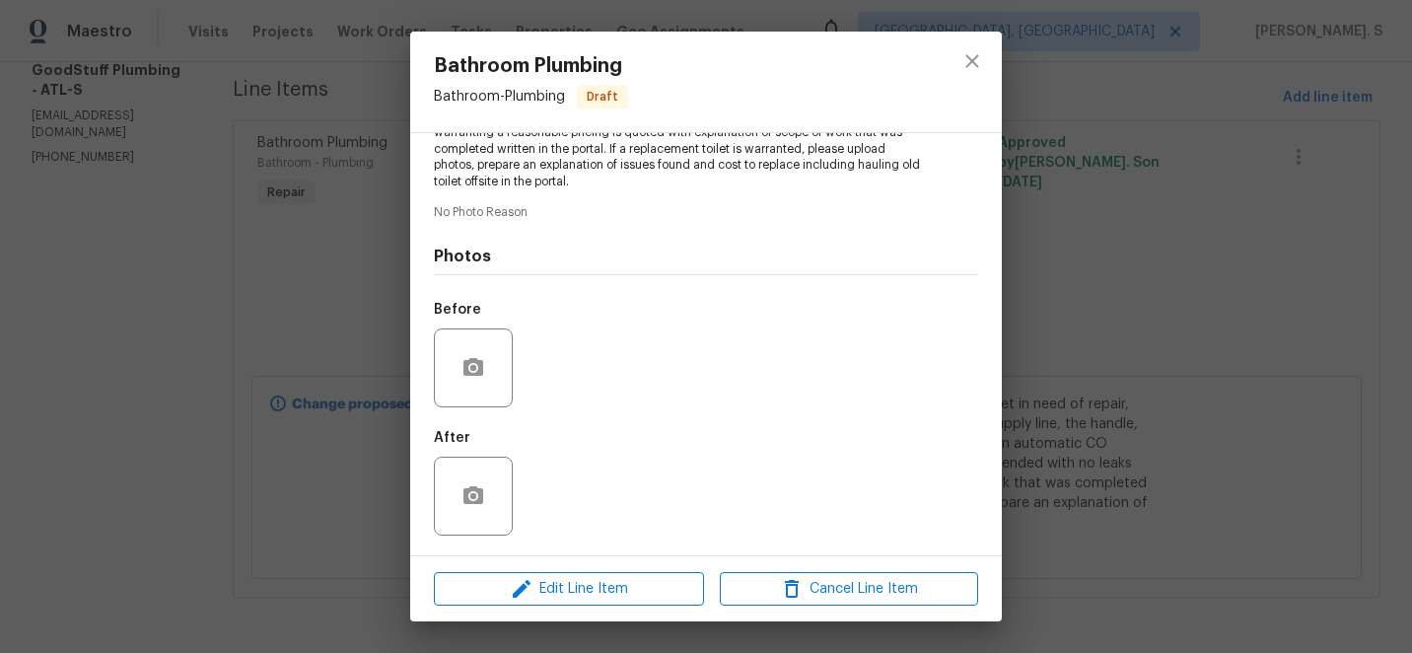
click at [453, 346] on div at bounding box center [473, 367] width 79 height 79
click at [474, 356] on icon "button" at bounding box center [473, 368] width 24 height 24
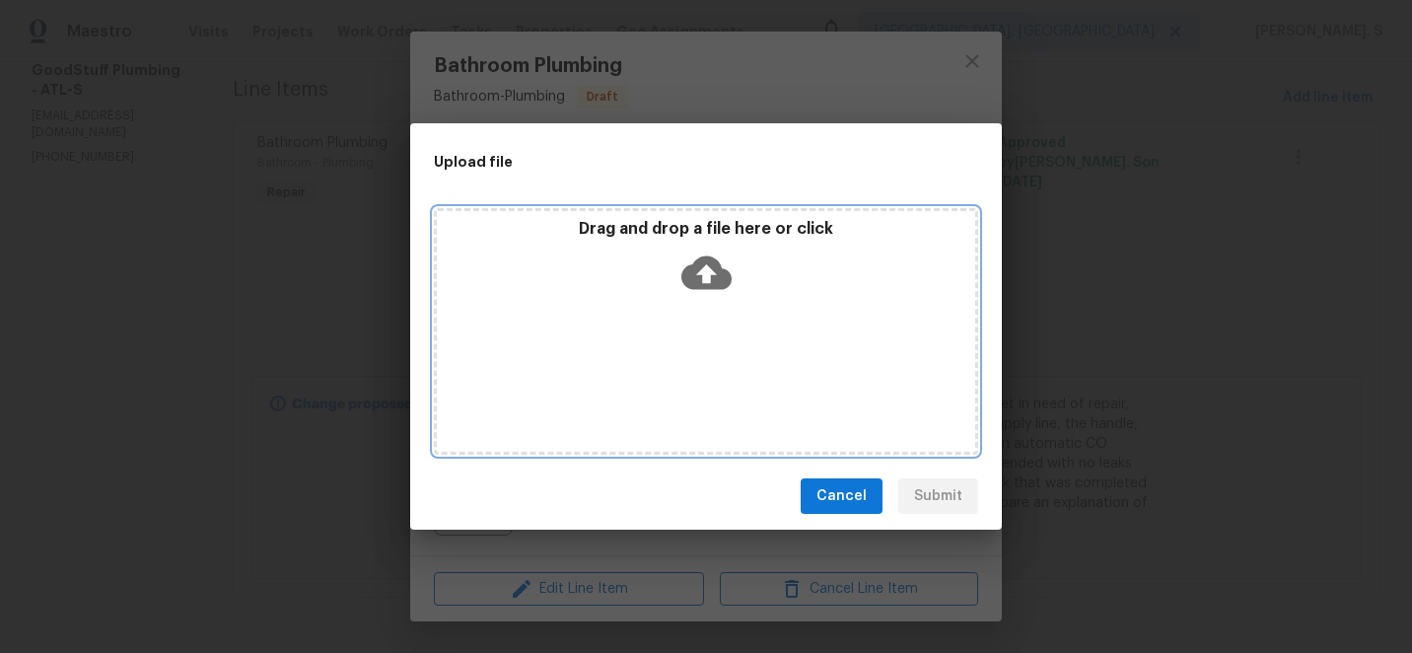
click at [697, 273] on icon at bounding box center [706, 272] width 50 height 50
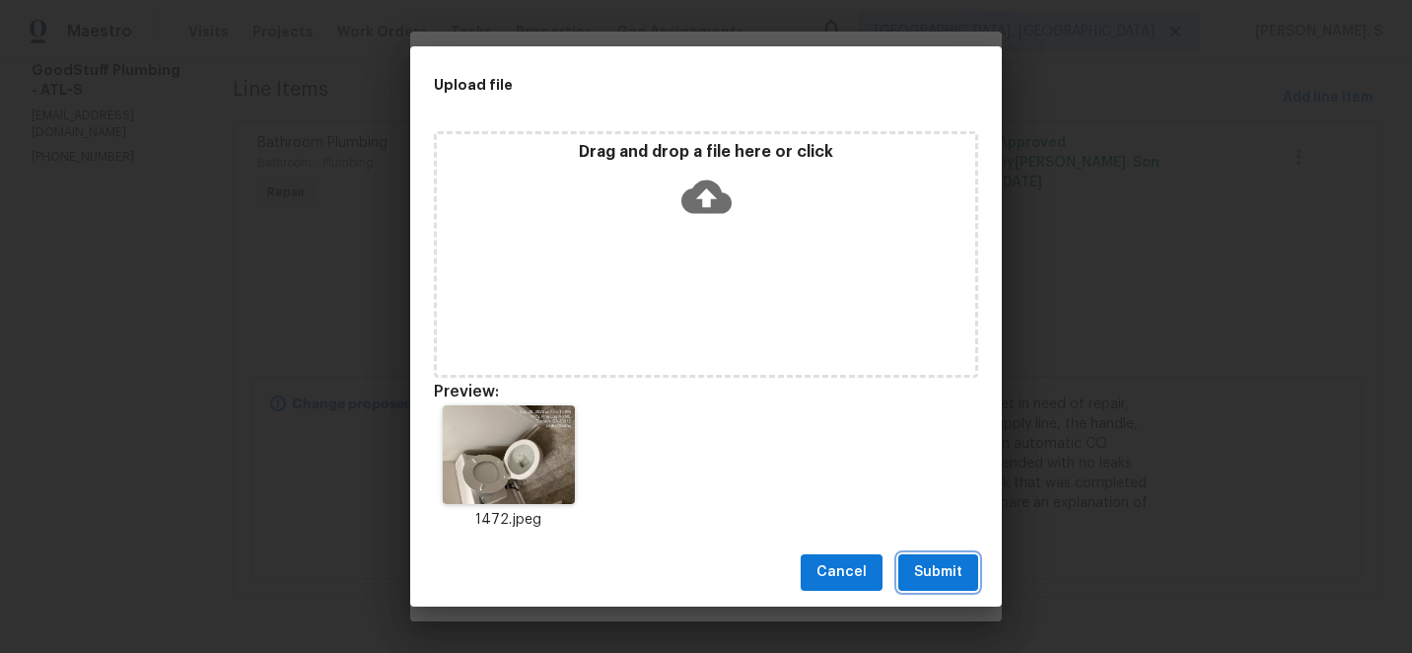
click at [929, 588] on button "Submit" at bounding box center [938, 572] width 80 height 36
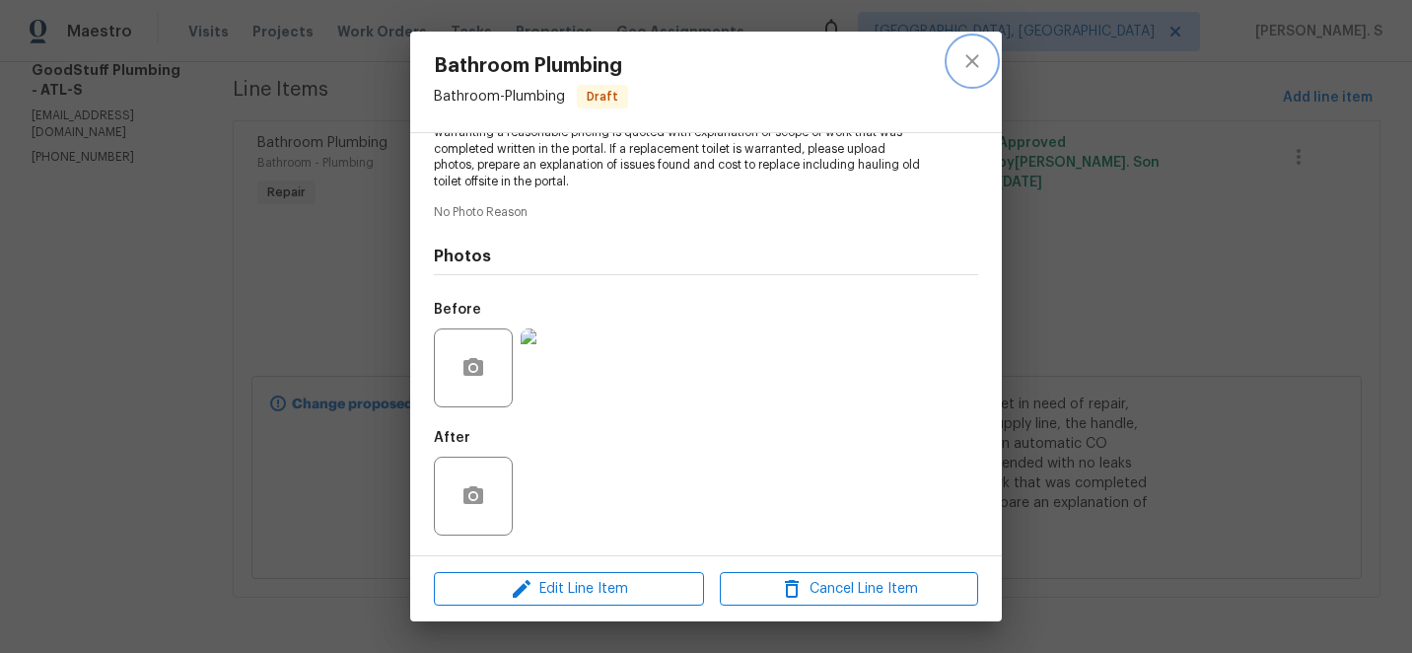
click at [971, 52] on icon "close" at bounding box center [972, 61] width 24 height 24
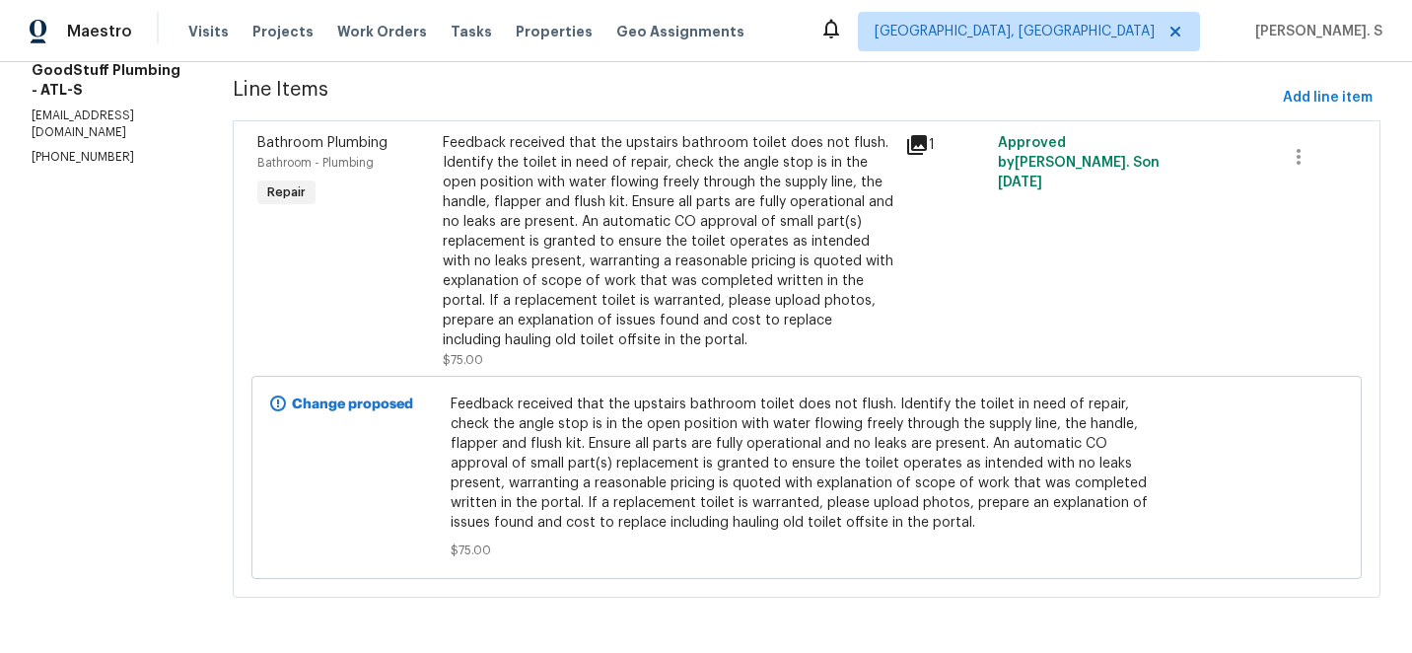
scroll to position [0, 0]
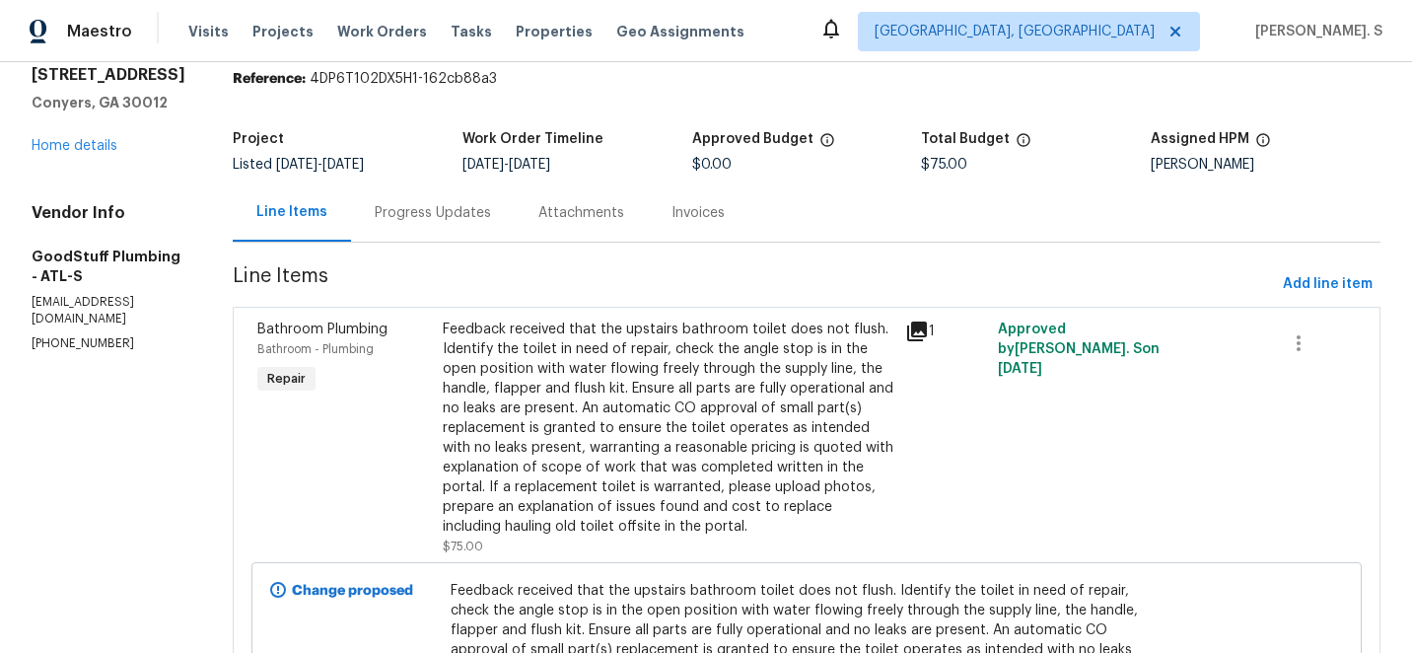
click at [469, 183] on div "Progress Updates" at bounding box center [433, 212] width 164 height 58
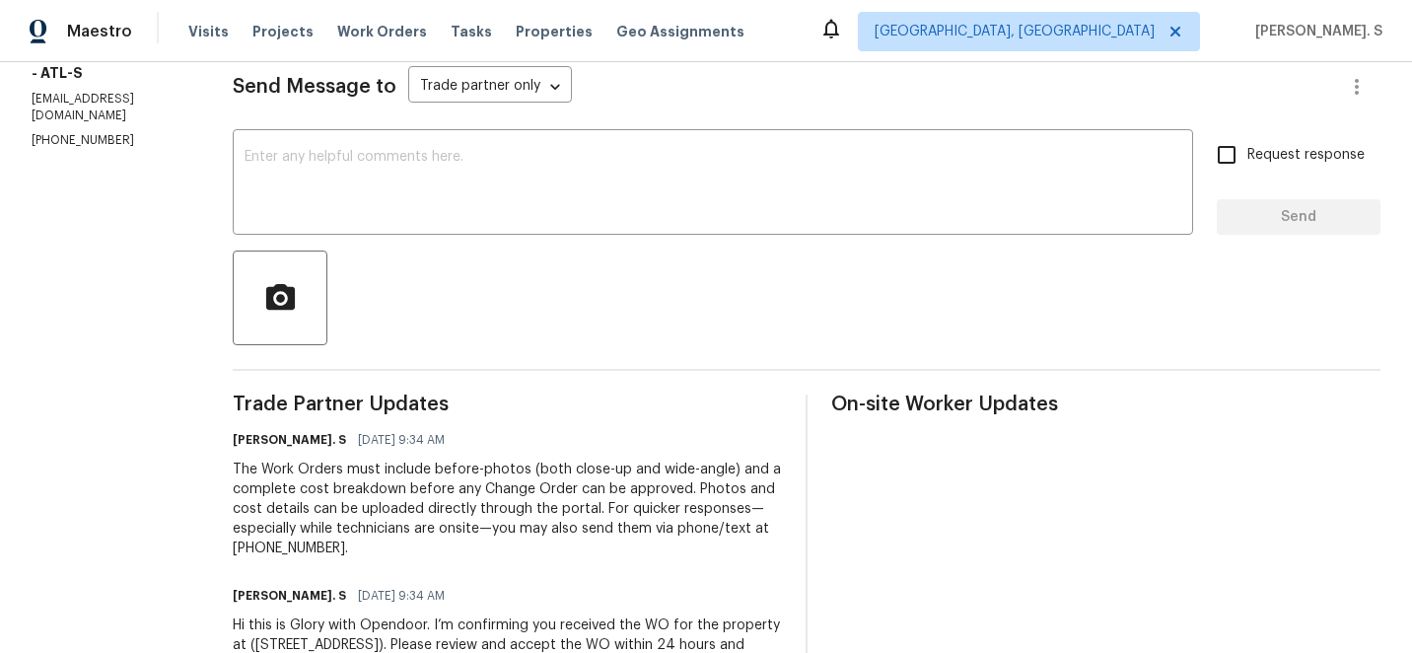
scroll to position [391, 0]
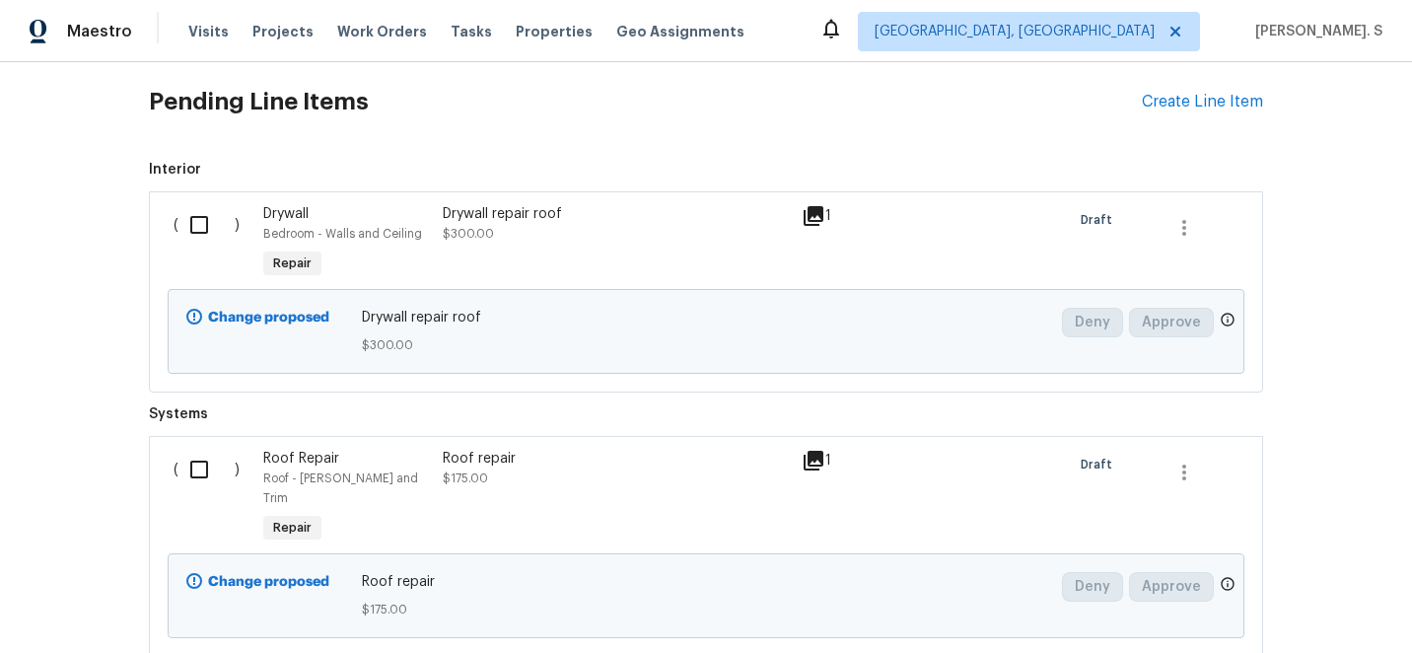
scroll to position [707, 0]
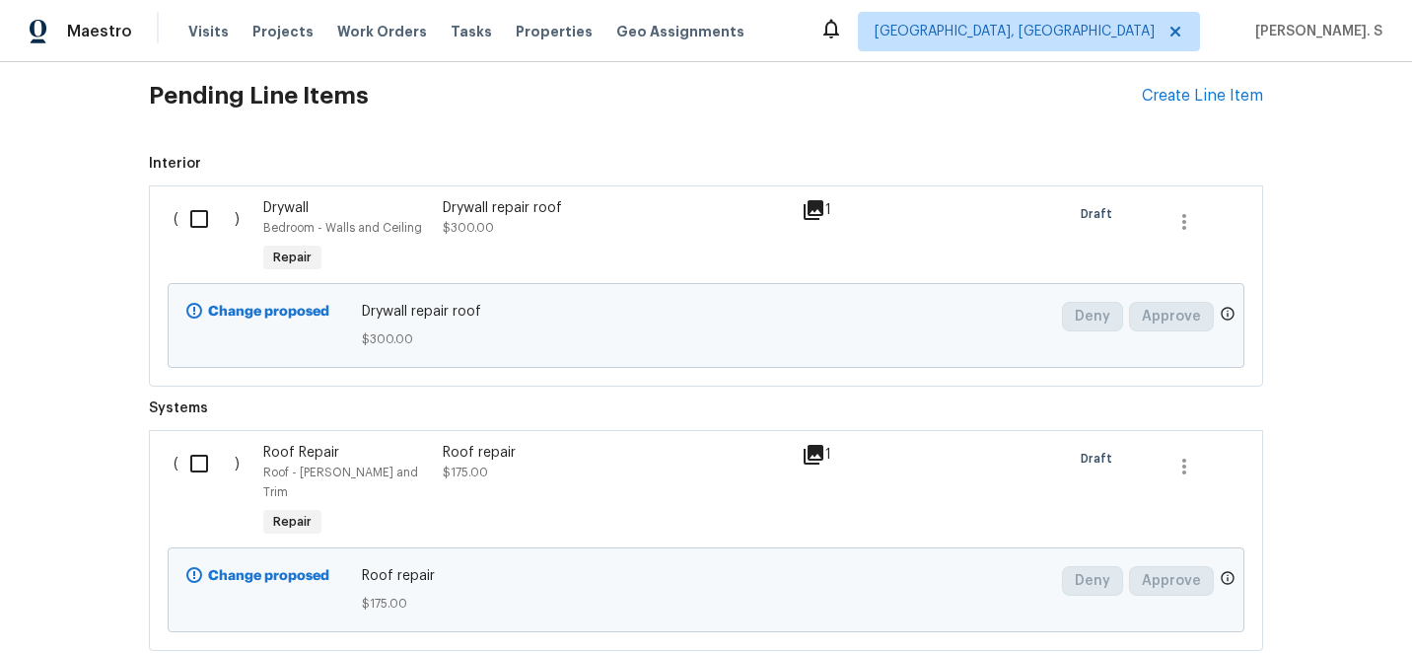
click at [821, 208] on icon at bounding box center [813, 210] width 20 height 20
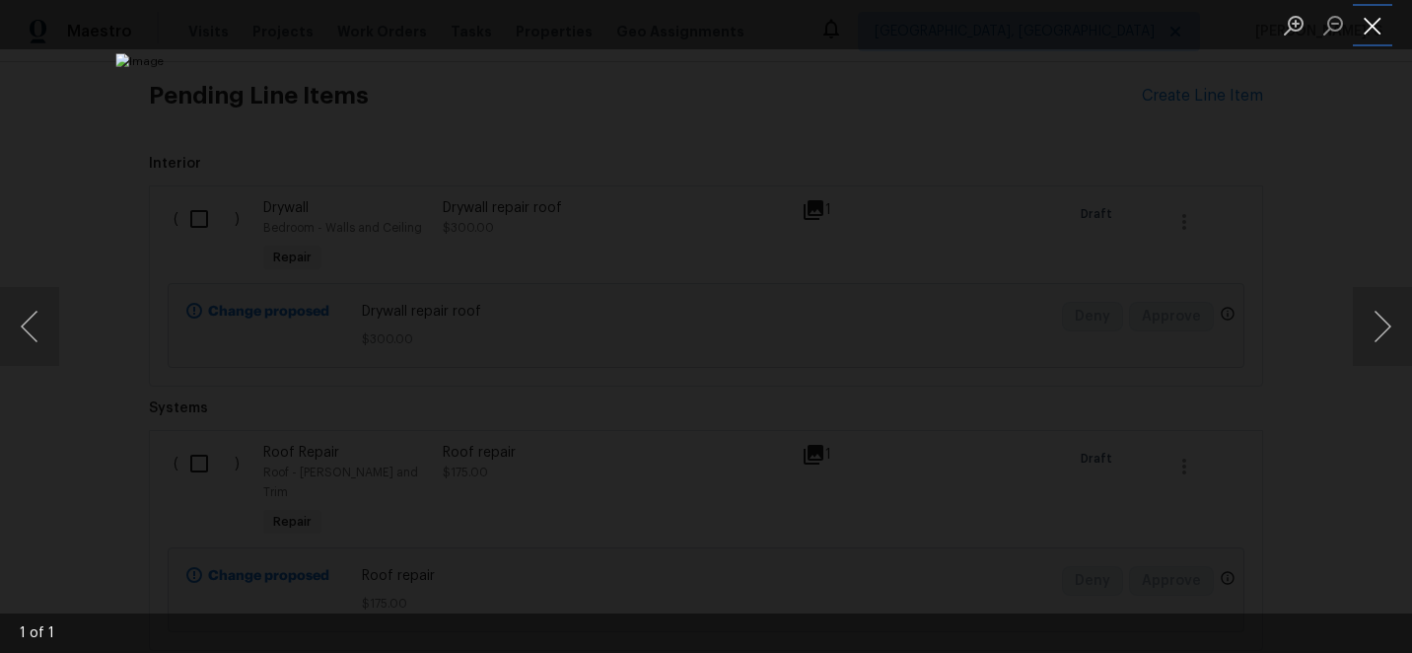
click at [1377, 34] on button "Close lightbox" at bounding box center [1372, 25] width 39 height 35
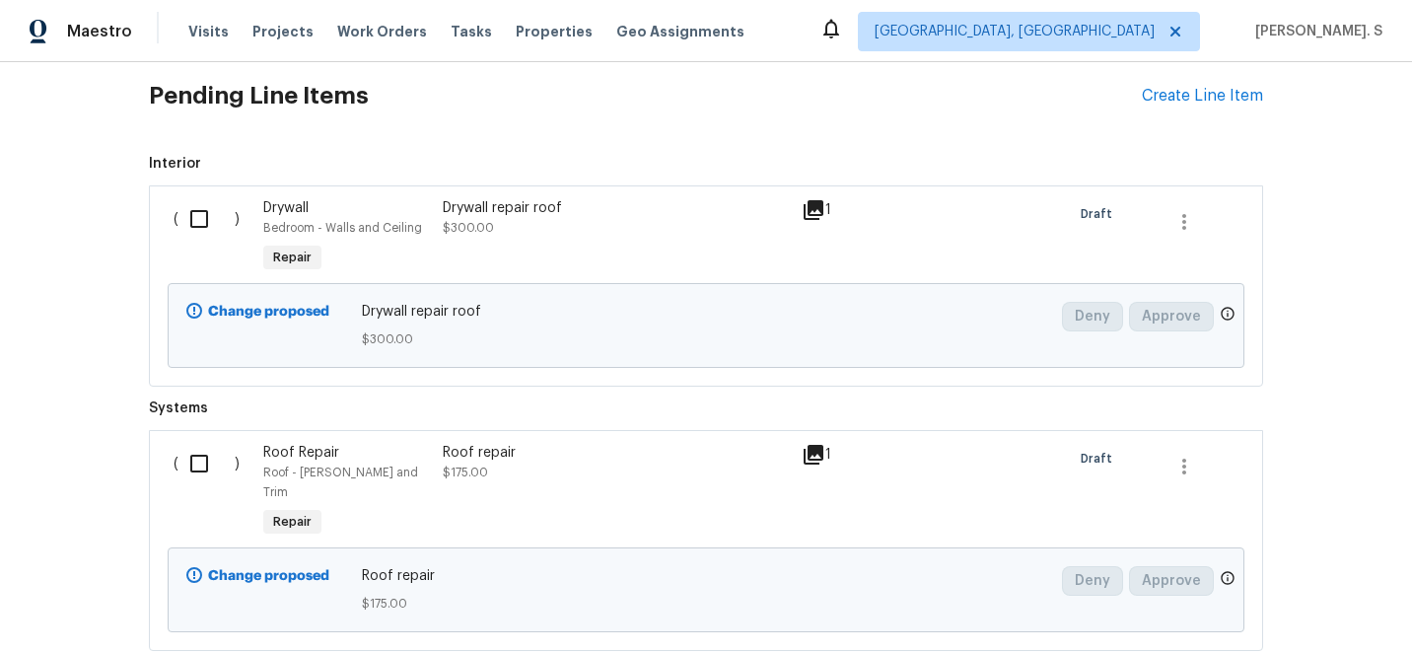
click at [214, 207] on input "checkbox" at bounding box center [206, 218] width 56 height 41
checkbox input "true"
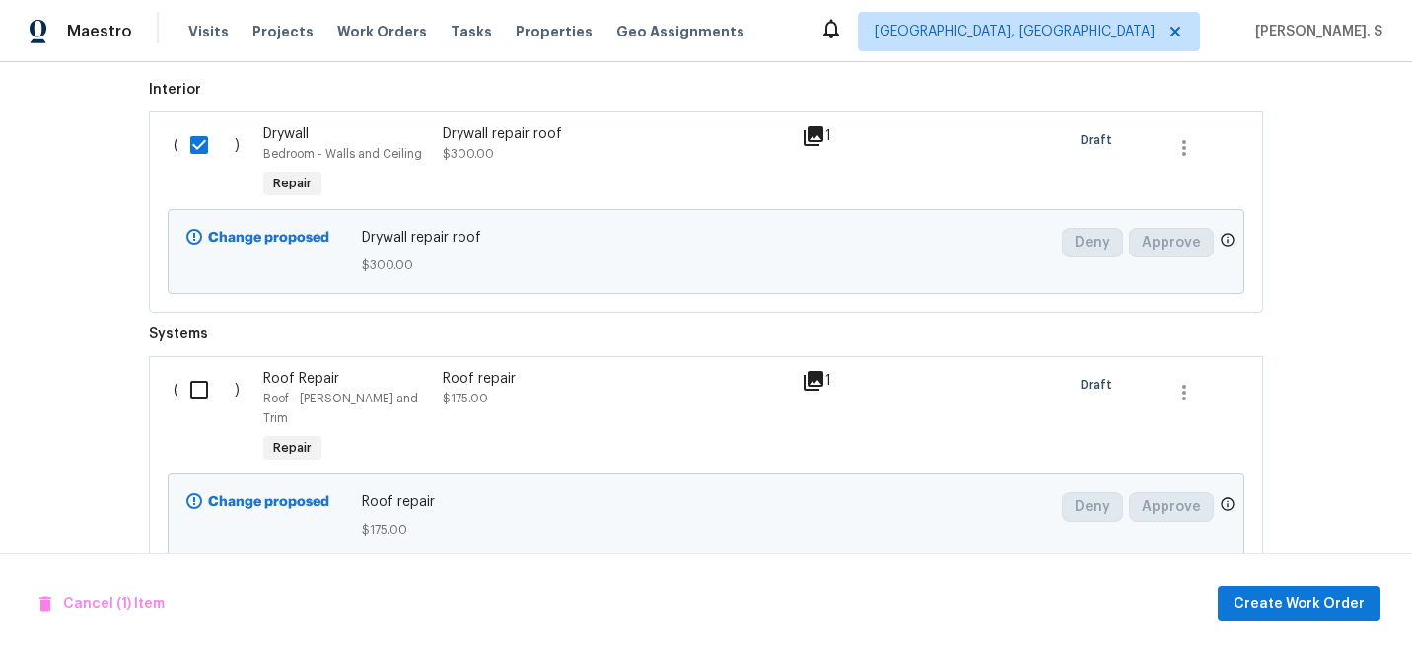
scroll to position [738, 0]
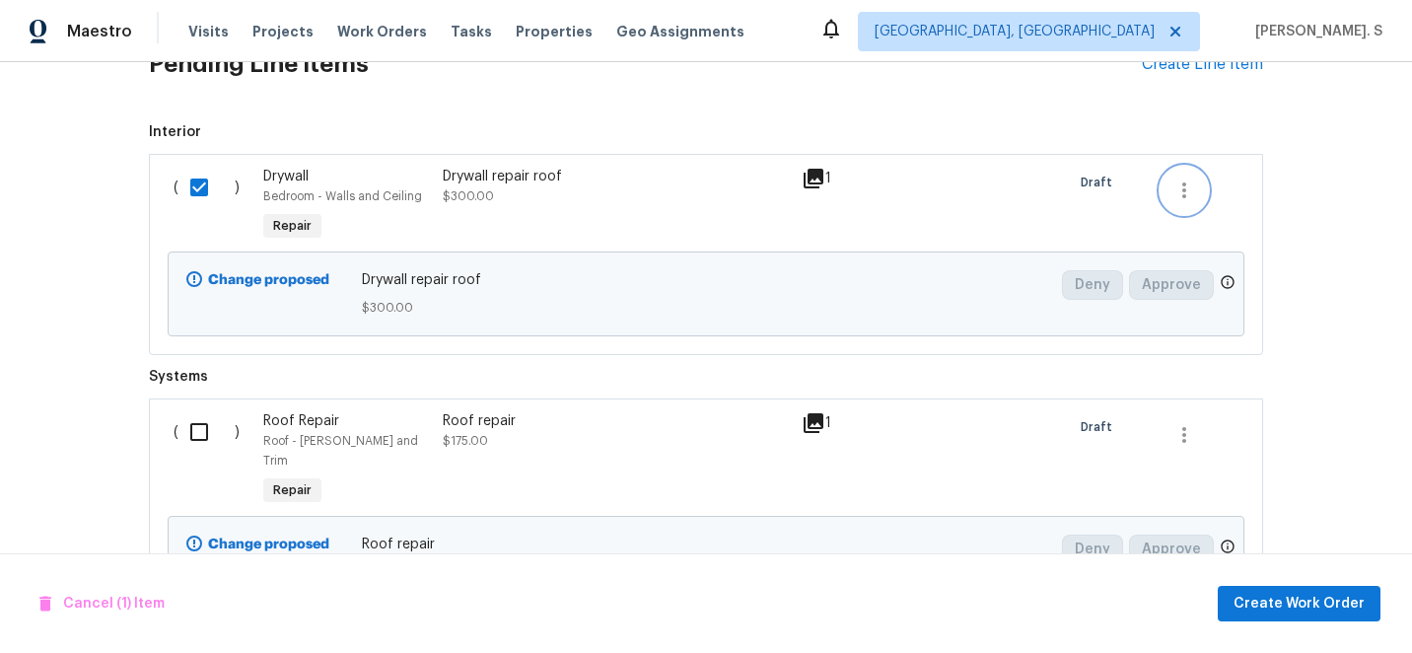
click at [1187, 199] on icon "button" at bounding box center [1184, 190] width 24 height 24
click at [1211, 180] on li "Cancel" at bounding box center [1198, 190] width 76 height 33
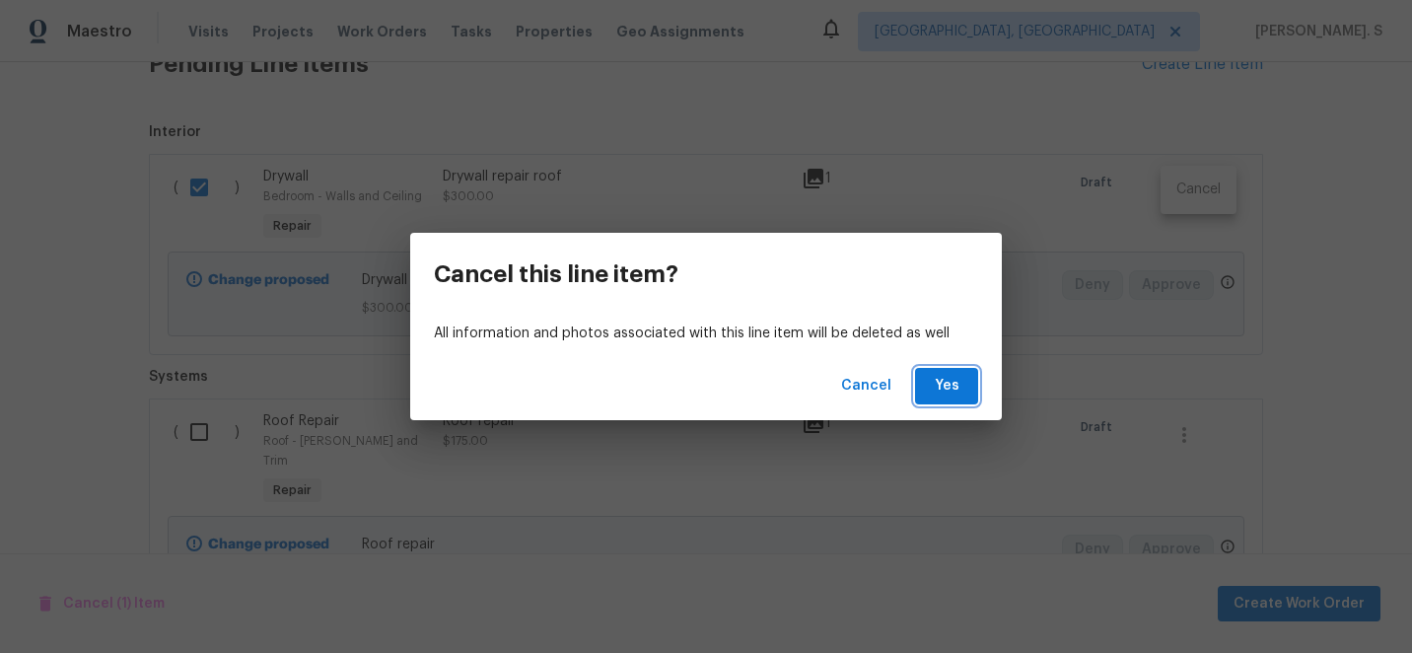
click at [958, 393] on span "Yes" at bounding box center [947, 386] width 32 height 25
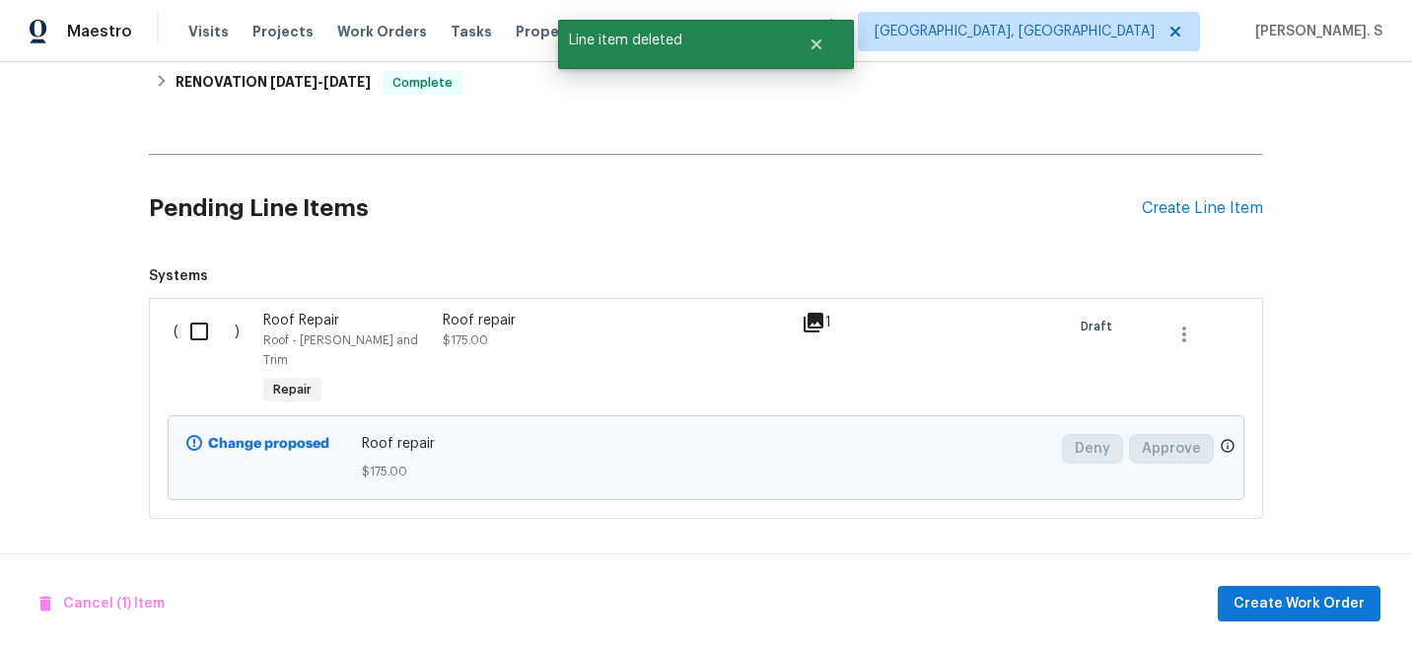
scroll to position [575, 0]
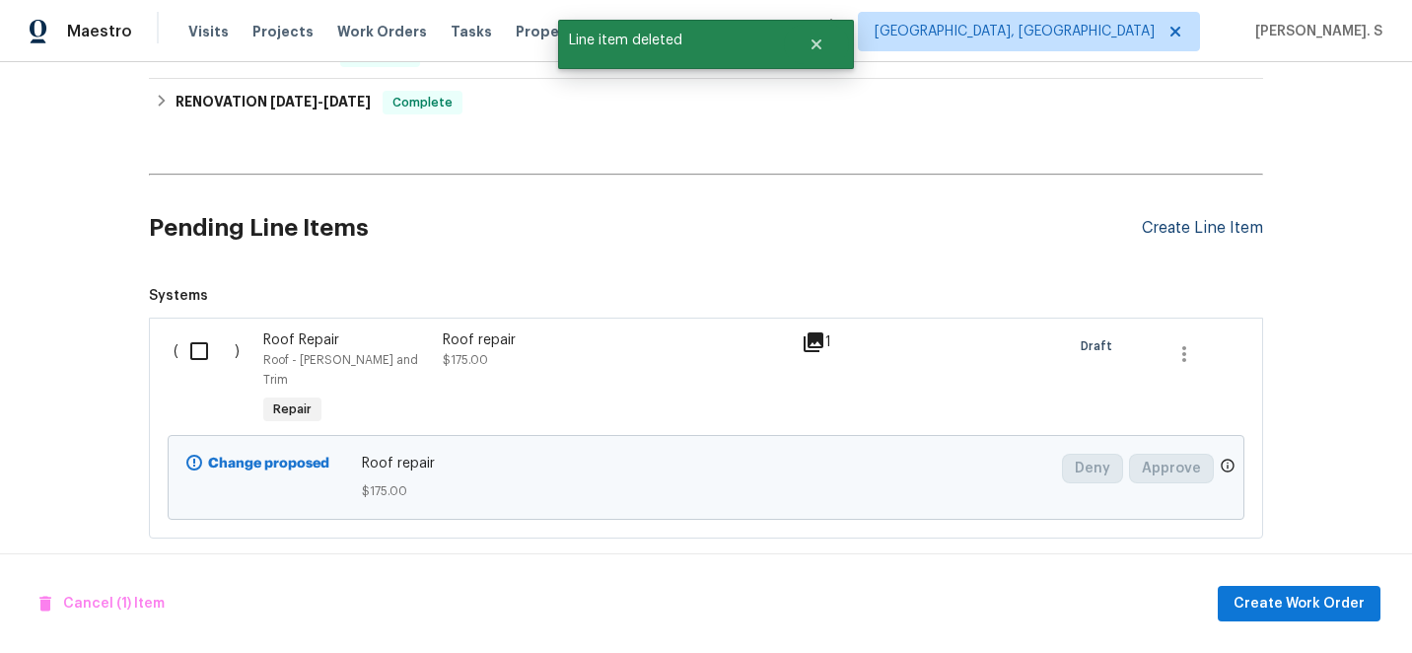
click at [1186, 226] on div "Create Line Item" at bounding box center [1202, 228] width 121 height 19
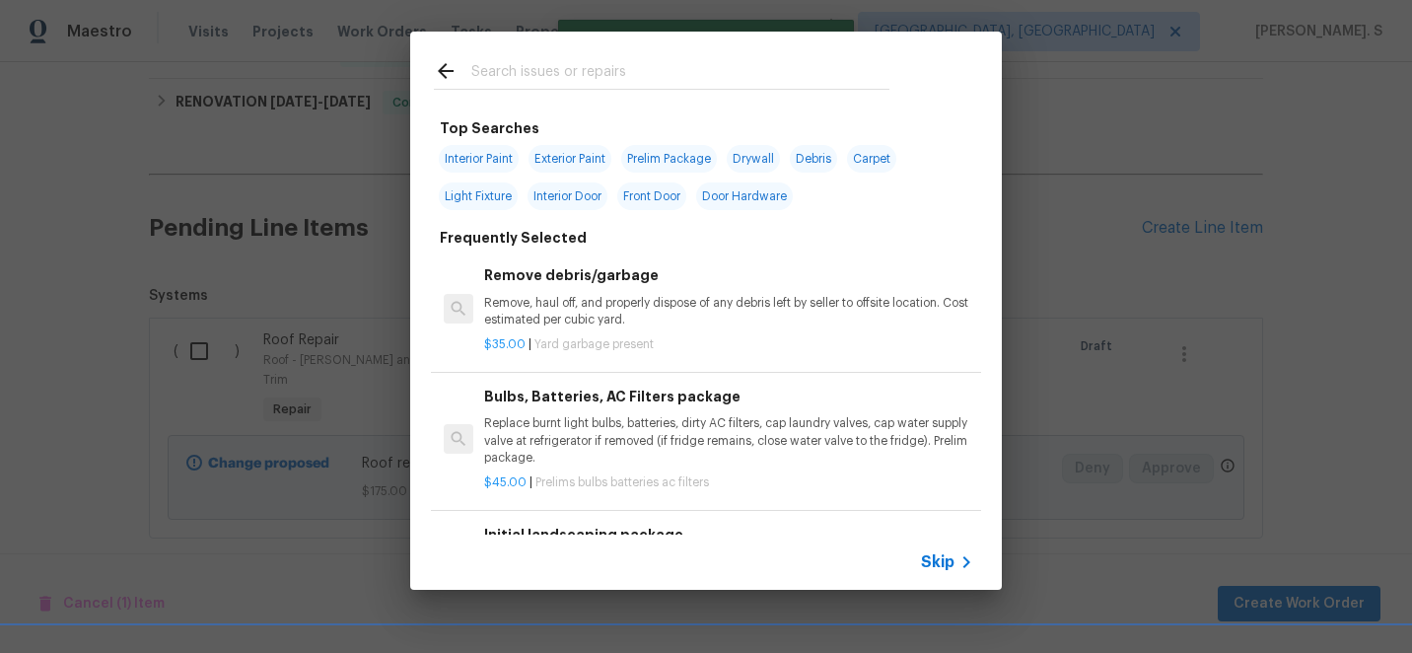
click at [513, 286] on h6 "Remove debris/garbage" at bounding box center [728, 275] width 489 height 22
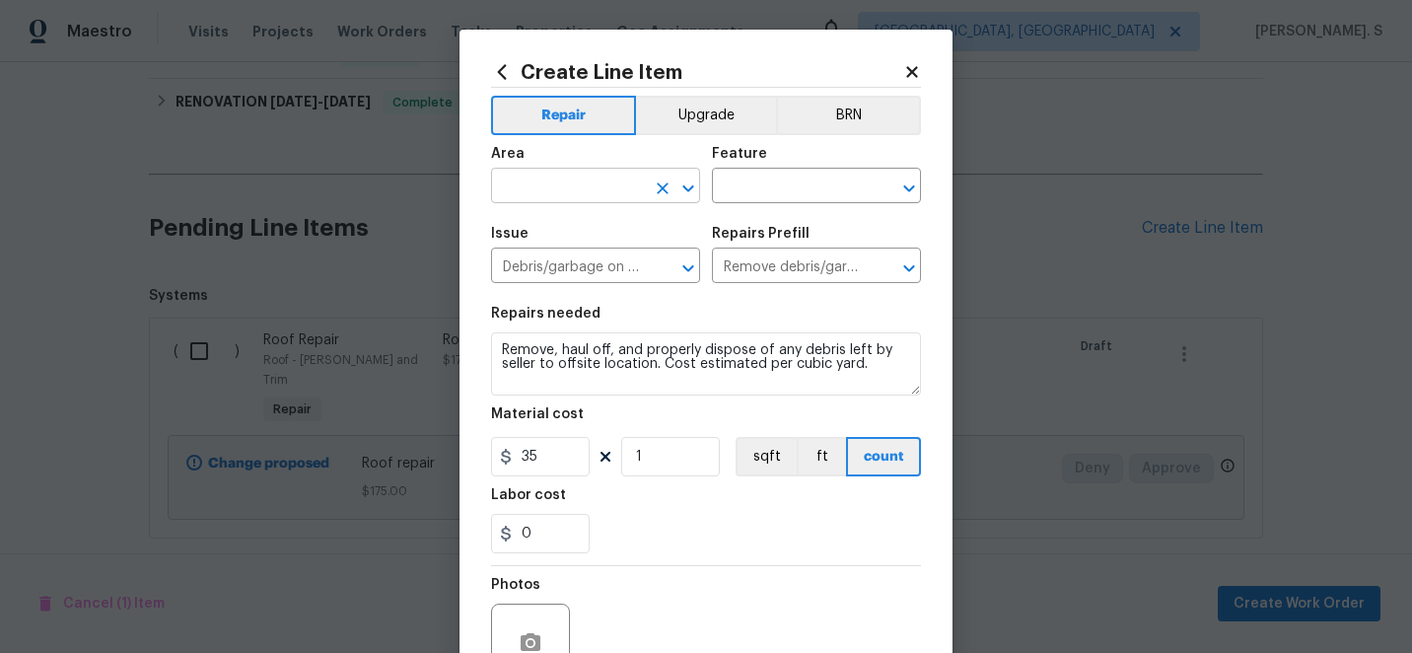
click at [682, 180] on icon "Open" at bounding box center [688, 188] width 24 height 24
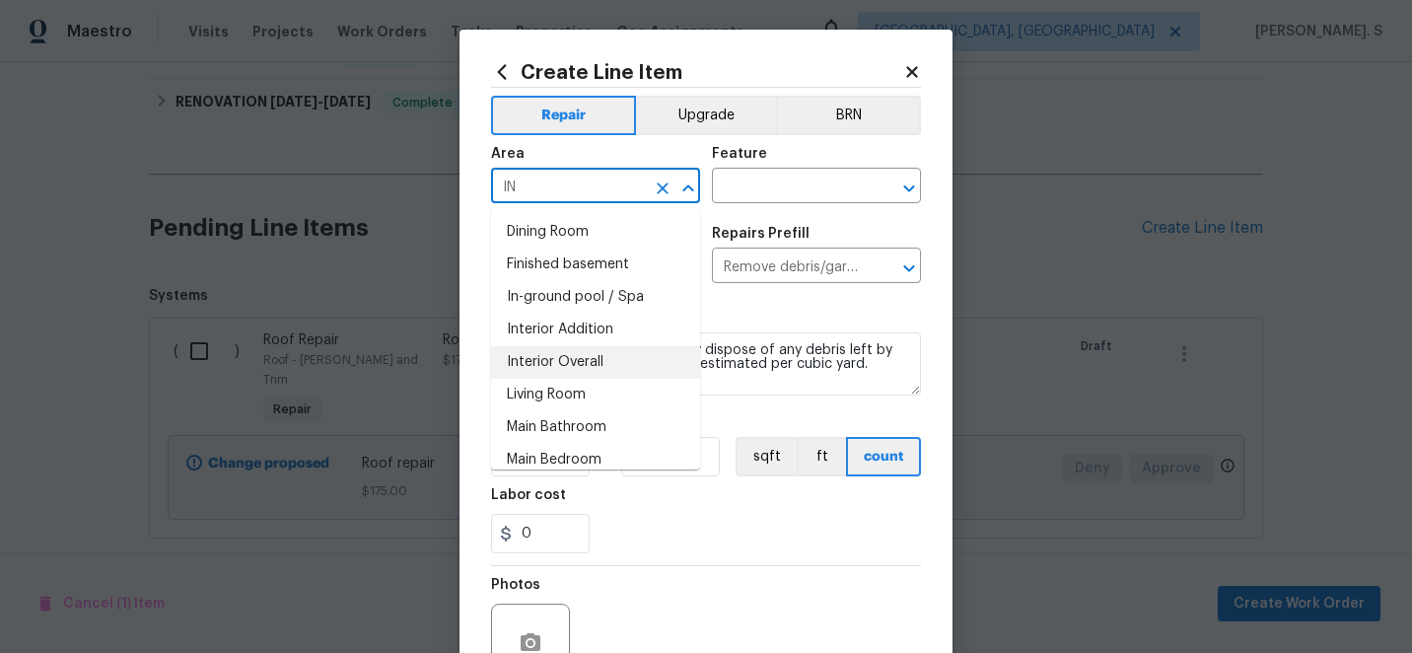
click at [593, 370] on li "Interior Overall" at bounding box center [595, 362] width 209 height 33
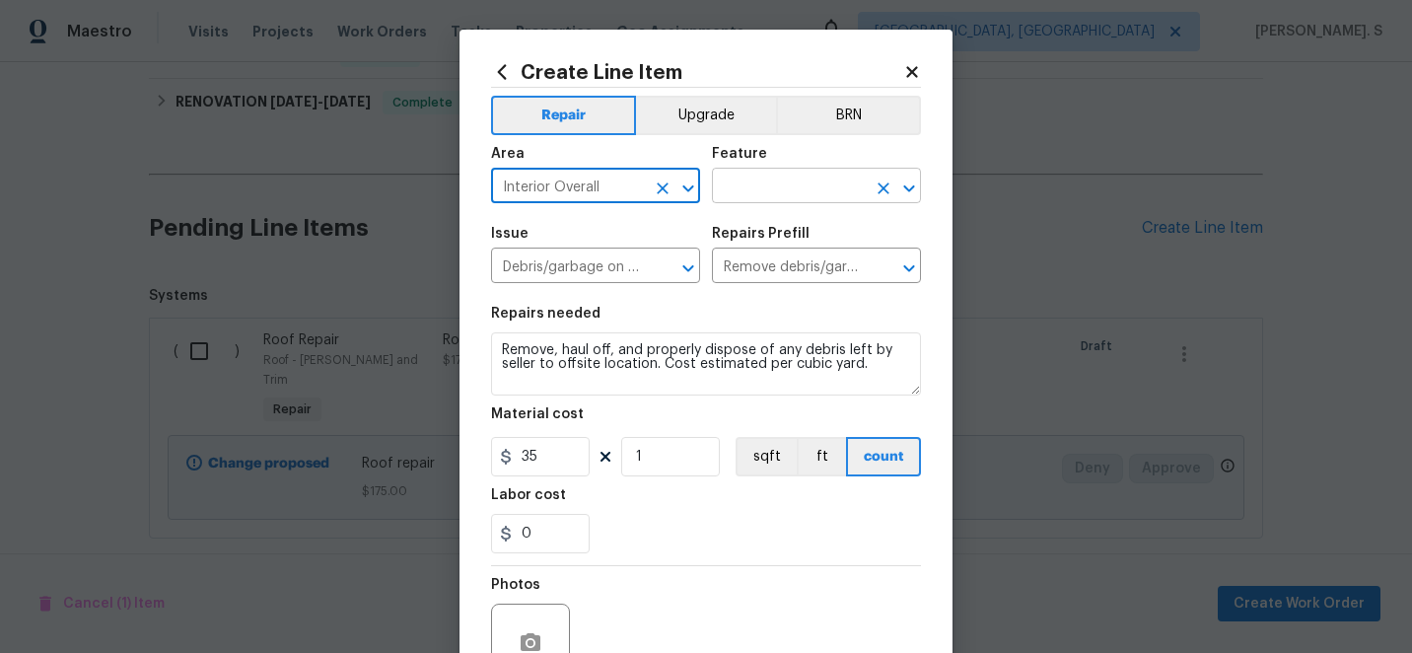
click at [915, 187] on icon "Open" at bounding box center [909, 188] width 24 height 24
type input "Interior Overall"
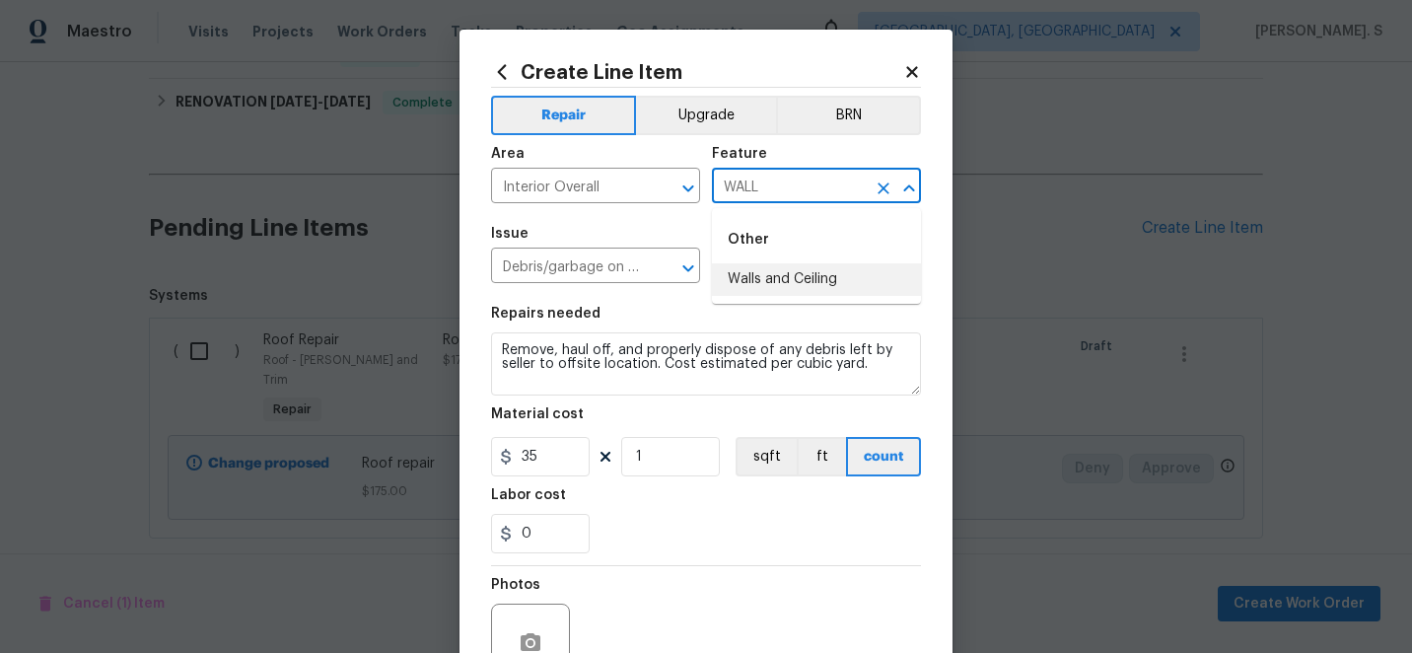
click at [766, 280] on li "Walls and Ceiling" at bounding box center [816, 279] width 209 height 33
click at [696, 274] on icon "Open" at bounding box center [688, 268] width 24 height 24
type input "Walls and Ceiling"
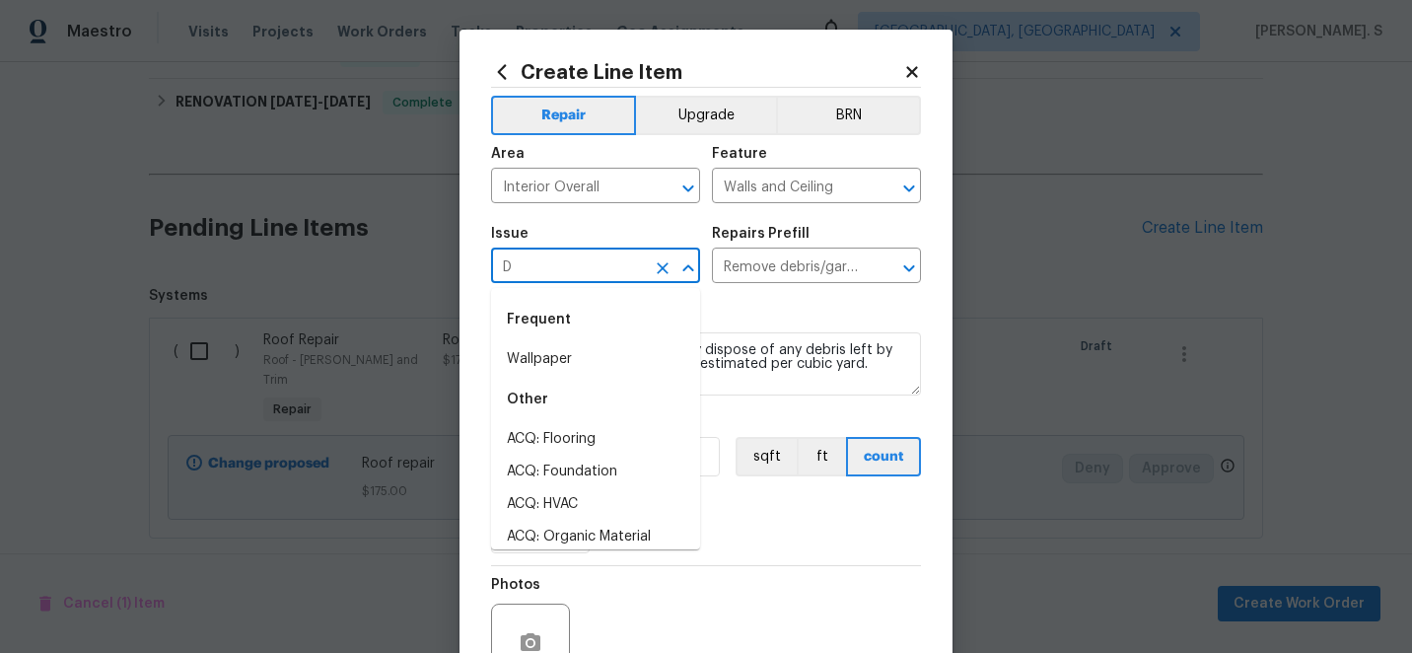
scroll to position [0, 0]
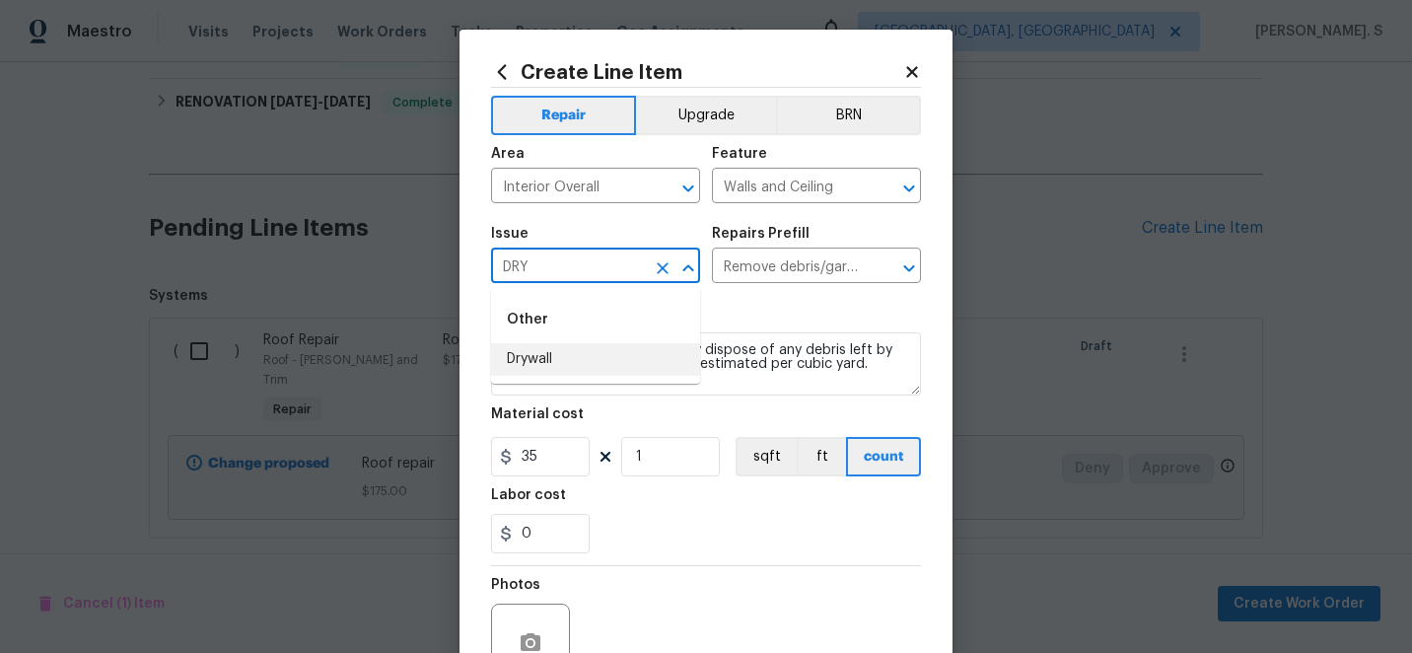
click at [610, 352] on li "Drywall" at bounding box center [595, 359] width 209 height 33
type input "Drywall"
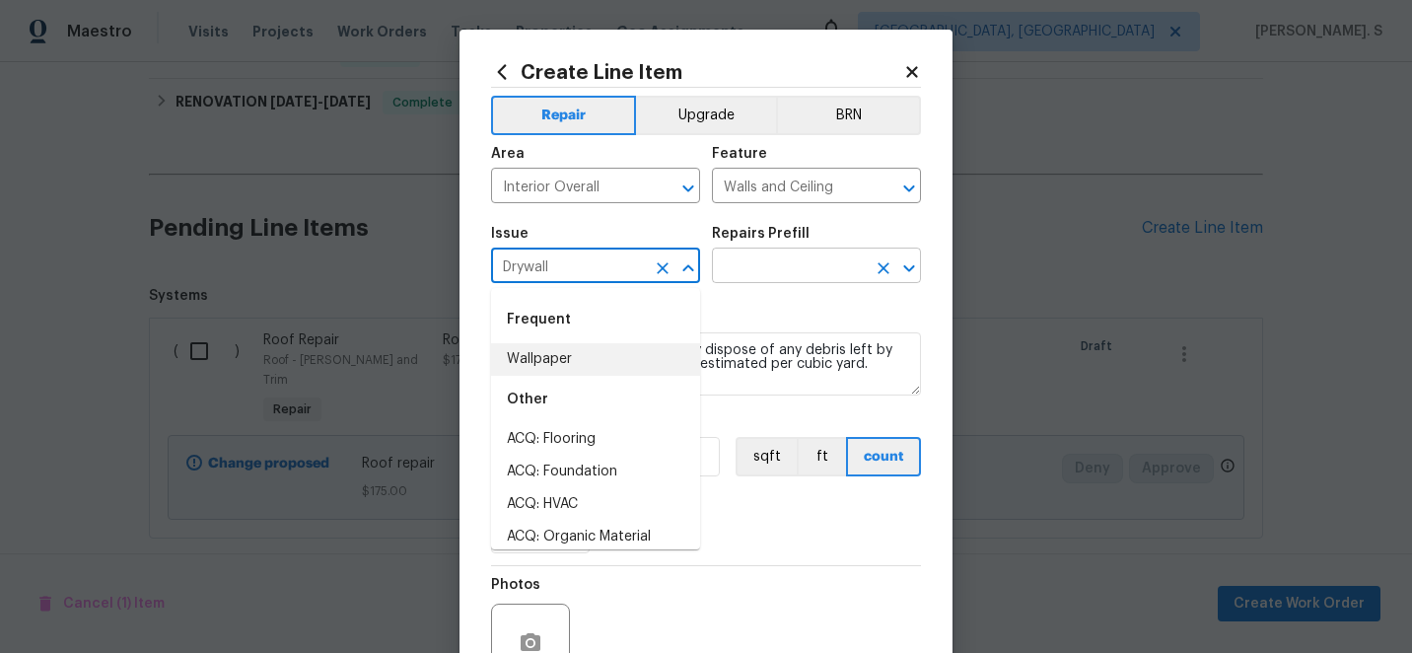
click at [906, 267] on icon "Open" at bounding box center [908, 267] width 11 height 7
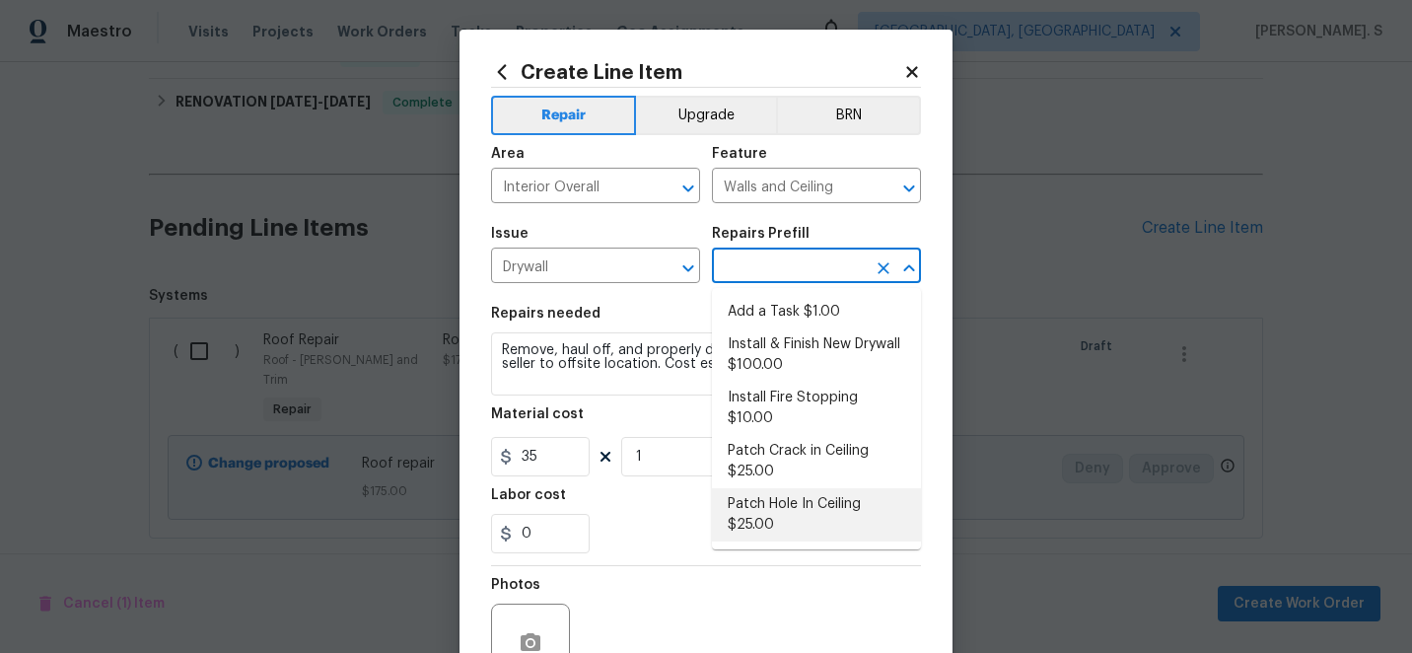
click at [740, 488] on li "Patch Hole In Ceiling $25.00" at bounding box center [816, 514] width 209 height 53
type input "Patch Hole In Ceiling $25.00"
type textarea "Prep/scrape all loose material from the damaged area; prime if needed. Patch th…"
type input "25"
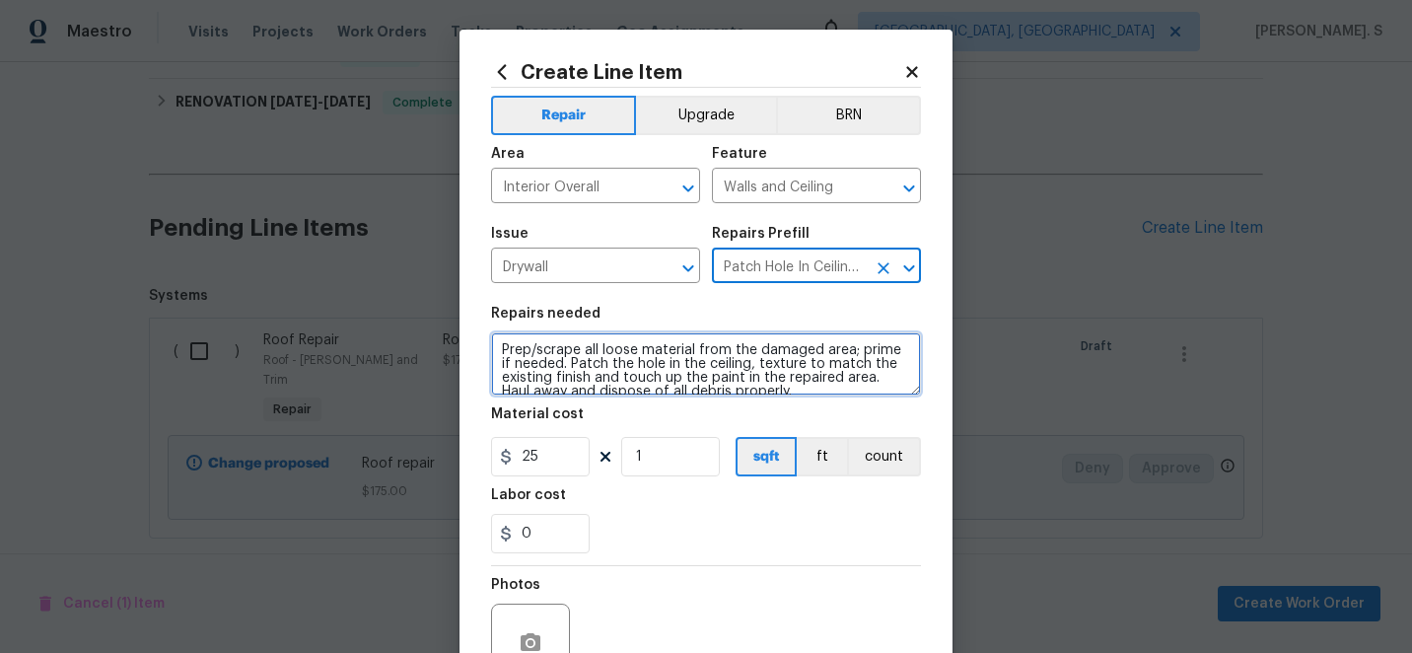
click at [629, 375] on textarea "Prep/scrape all loose material from the damaged area; prime if needed. Patch th…" at bounding box center [706, 363] width 430 height 63
paste textarea "The ceiling drywall in the front bedroom is severely damaged and falling away. …"
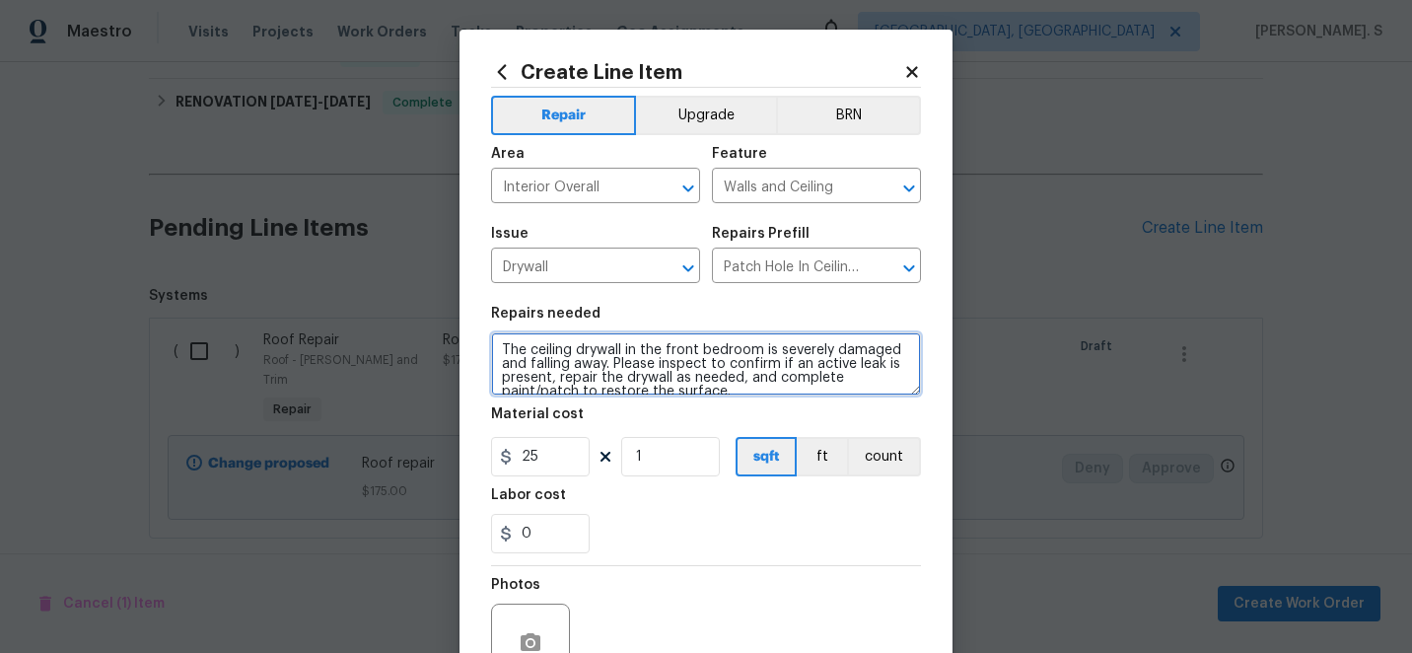
scroll to position [4, 0]
type textarea "The ceiling drywall in the front bedroom is severely damaged and falling away. …"
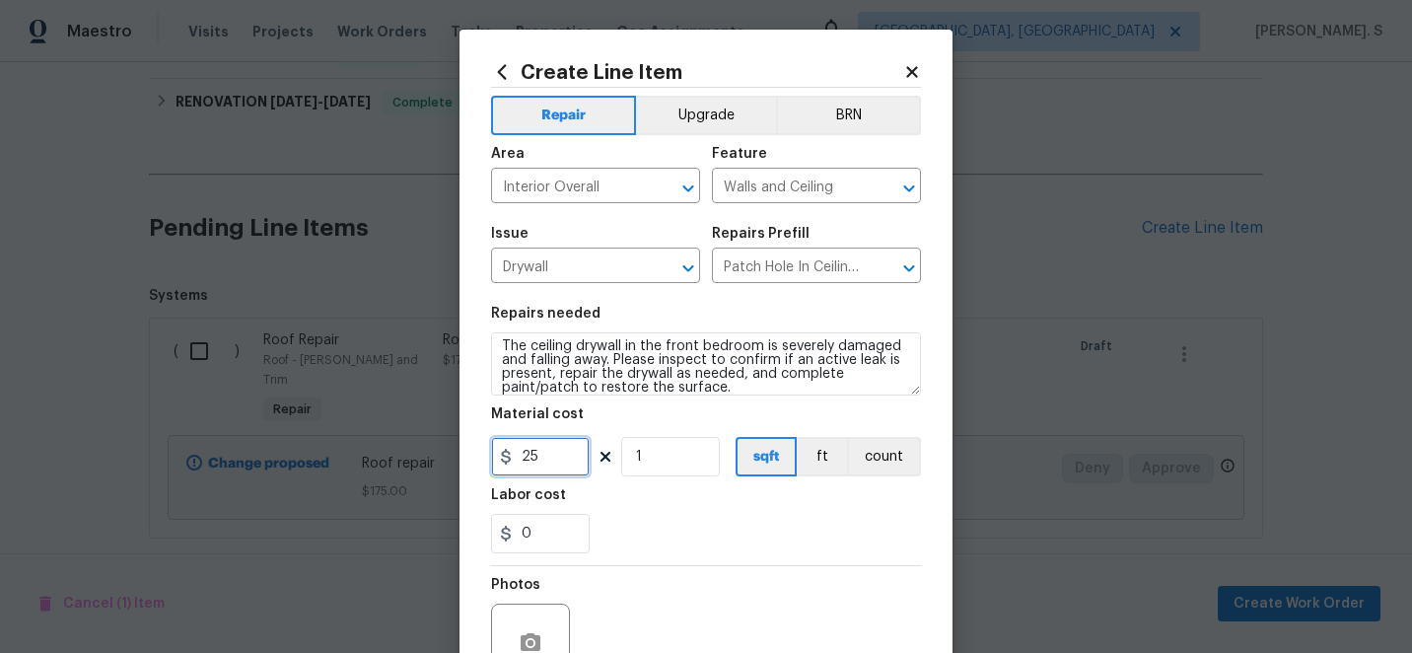
click at [532, 467] on input "25" at bounding box center [540, 456] width 99 height 39
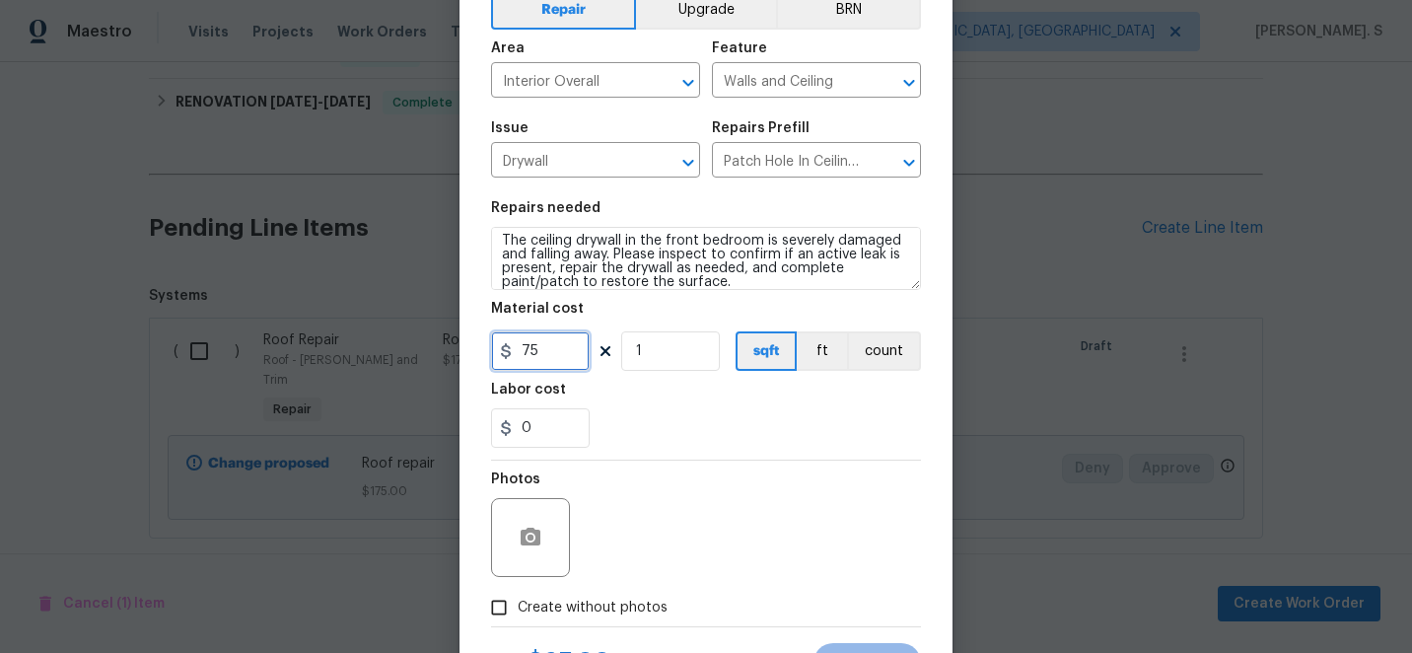
scroll to position [197, 0]
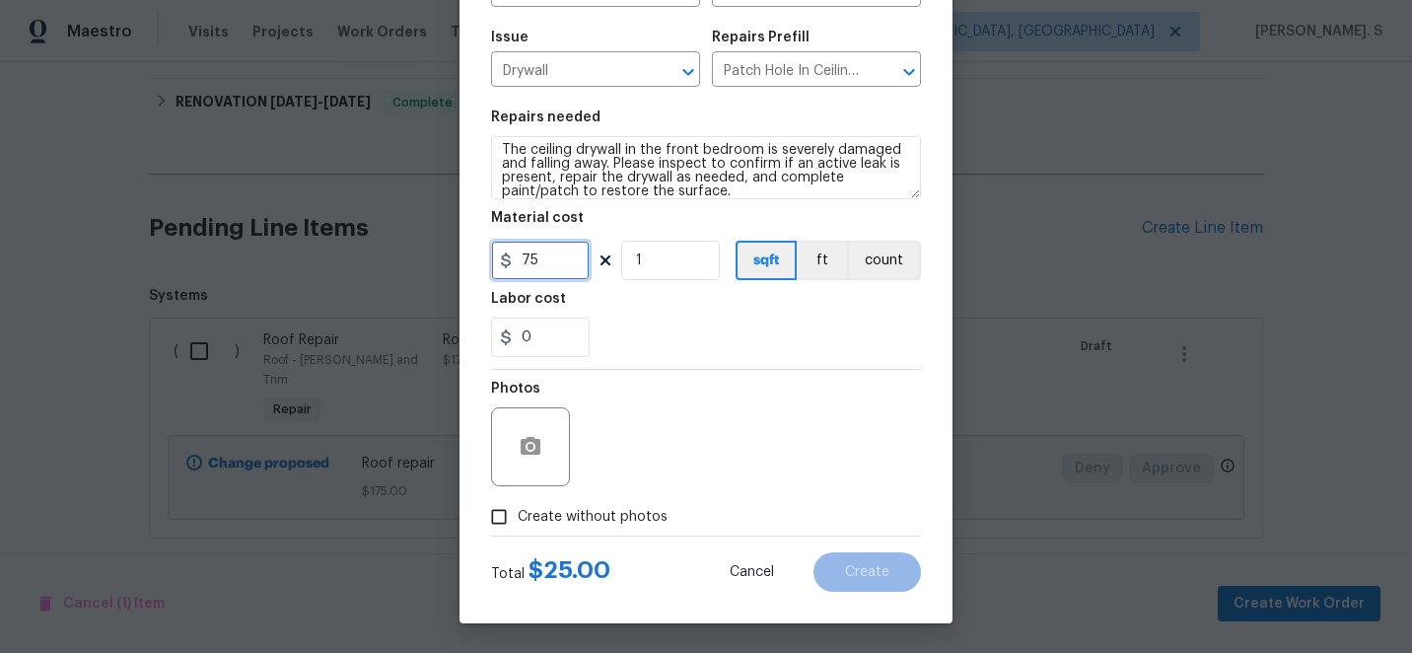
type input "75"
click at [542, 428] on button "button" at bounding box center [530, 446] width 47 height 47
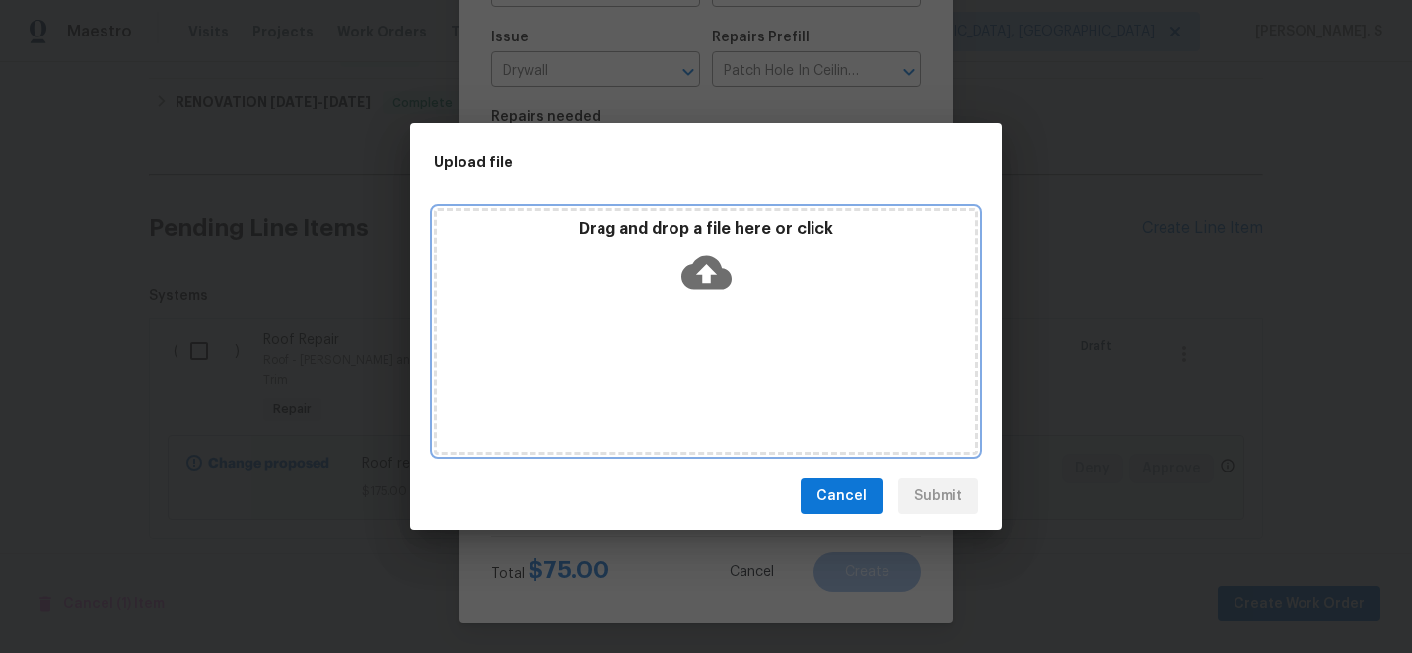
click at [729, 281] on icon at bounding box center [706, 273] width 50 height 34
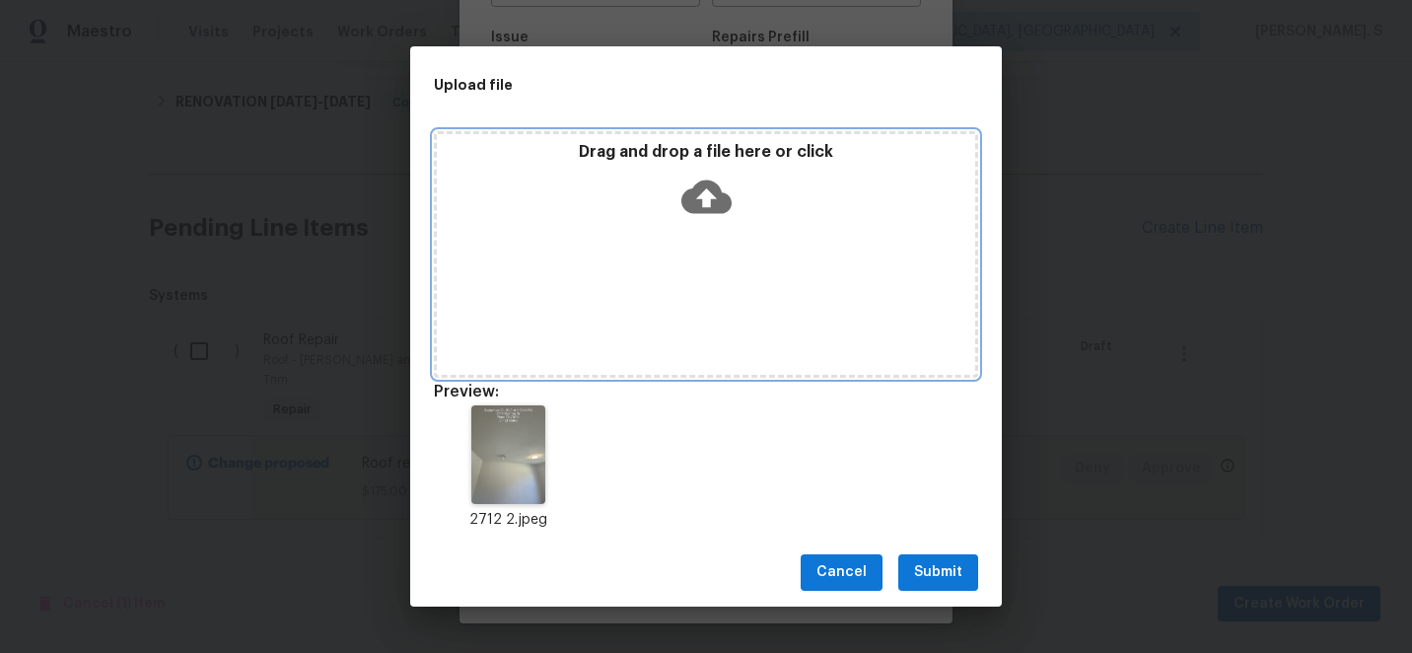
click at [603, 330] on div "Drag and drop a file here or click" at bounding box center [706, 254] width 544 height 246
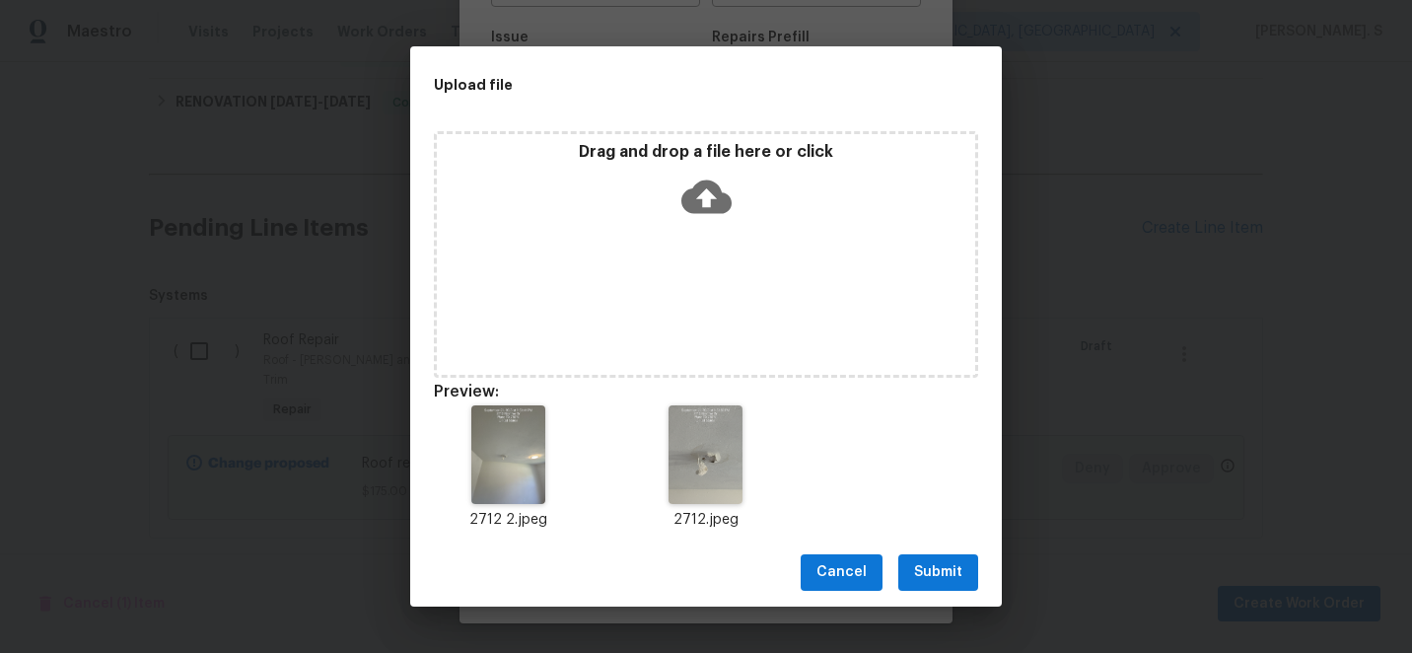
click at [946, 598] on div "Cancel Submit" at bounding box center [706, 572] width 592 height 68
click at [940, 572] on span "Submit" at bounding box center [938, 572] width 48 height 25
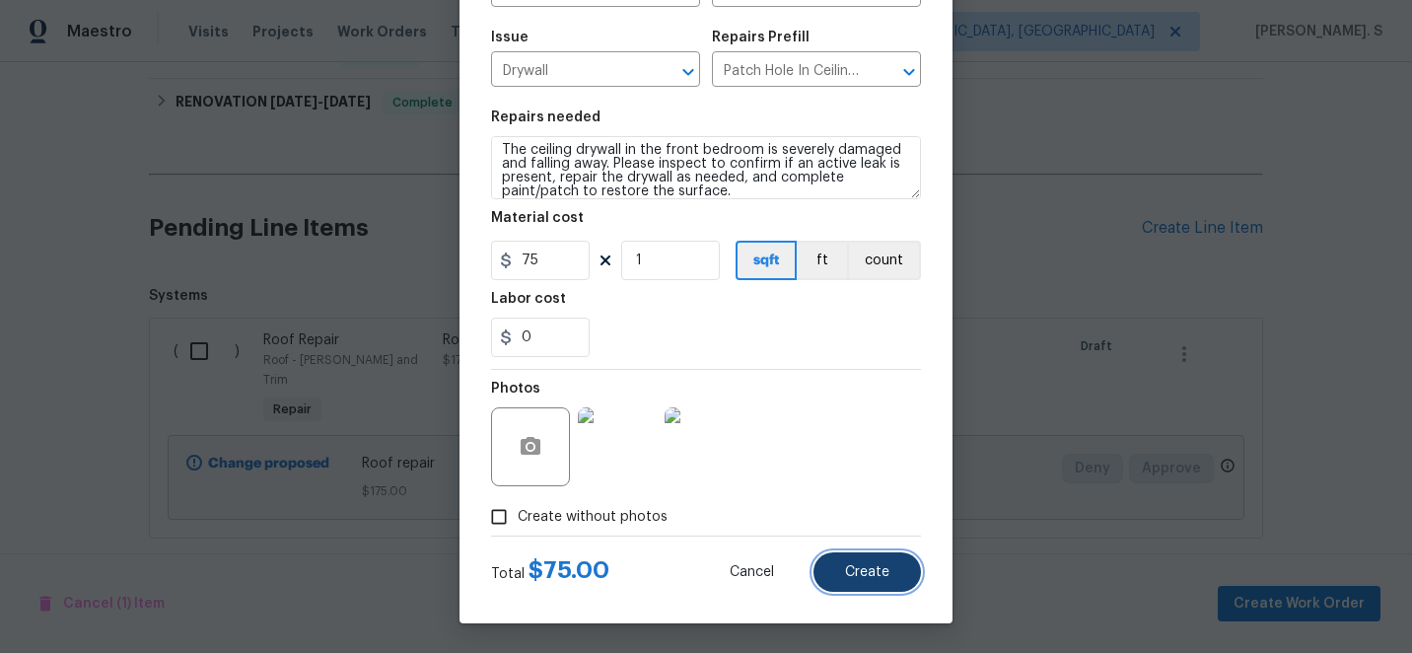
click at [847, 565] on span "Create" at bounding box center [867, 572] width 44 height 15
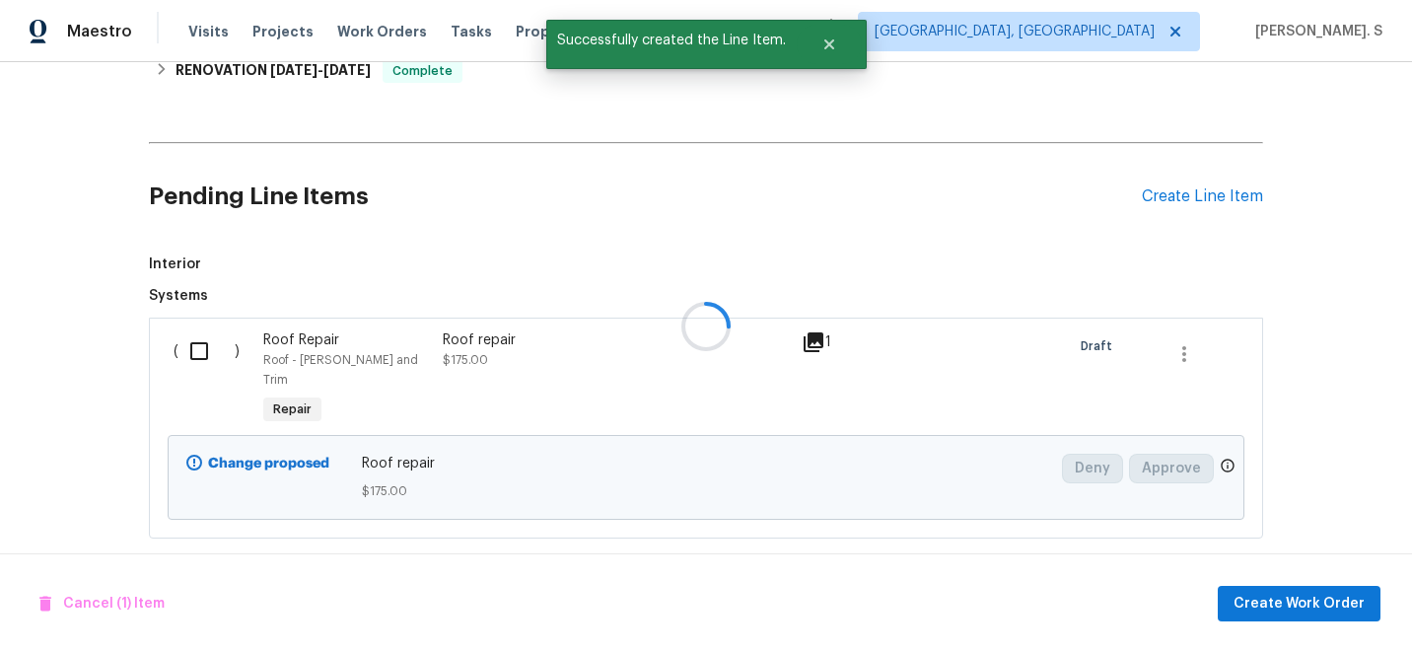
scroll to position [738, 0]
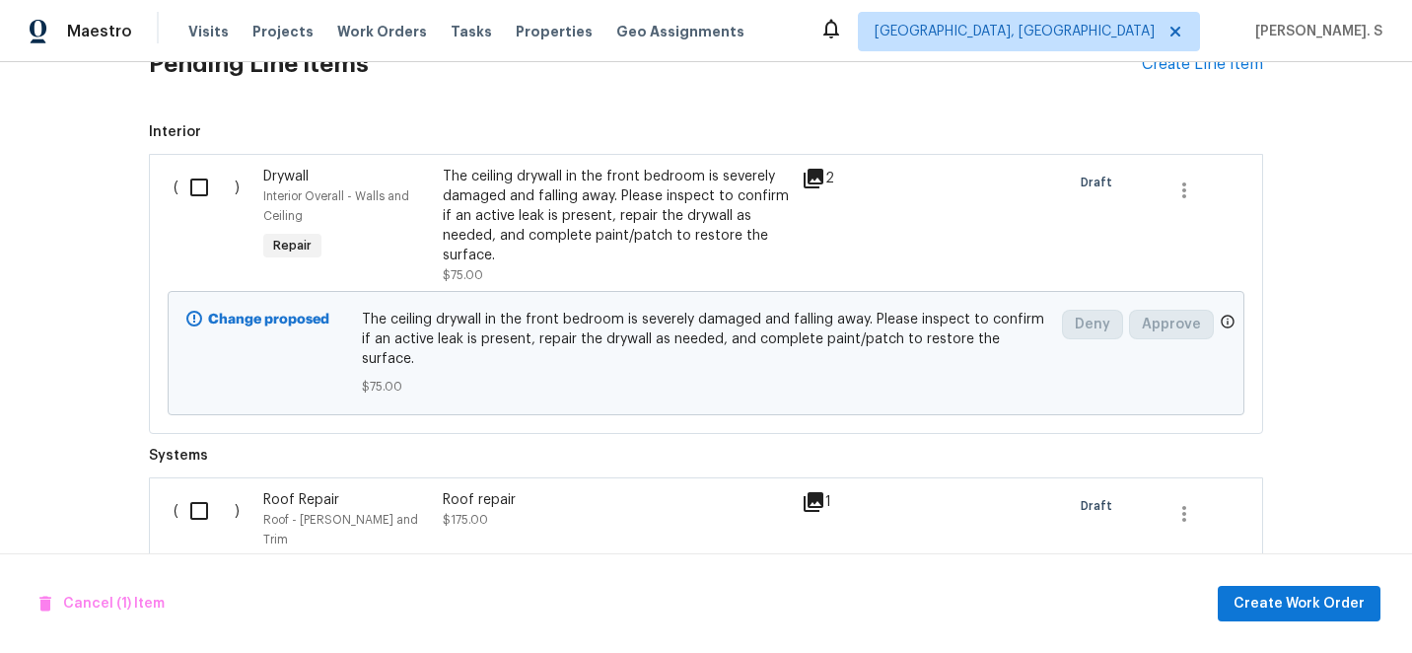
click at [209, 164] on div "( )" at bounding box center [213, 226] width 90 height 130
click at [195, 186] on input "checkbox" at bounding box center [206, 187] width 56 height 41
click at [1268, 621] on div "Cancel (2) Items Create Work Order" at bounding box center [706, 603] width 1412 height 101
click at [1269, 592] on span "Create Work Order" at bounding box center [1298, 604] width 131 height 25
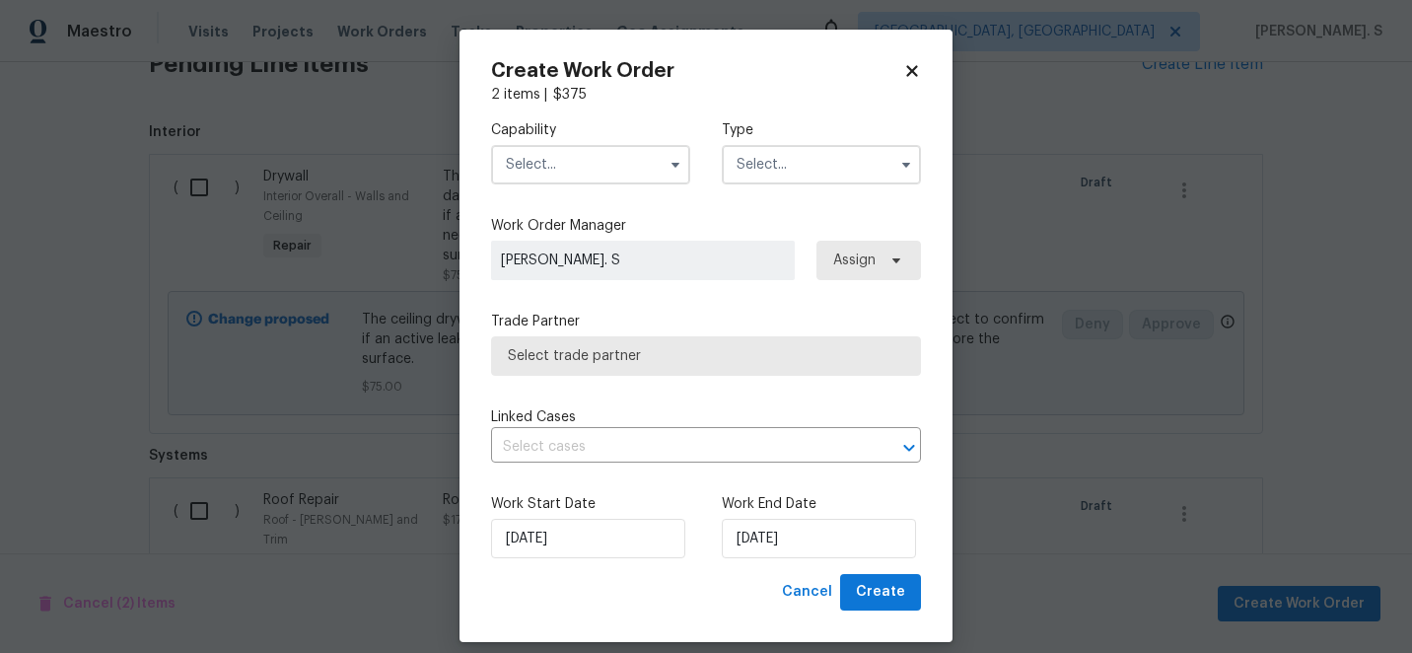
checkbox input "false"
click at [579, 135] on label "Capability" at bounding box center [590, 130] width 199 height 20
click at [575, 151] on input "text" at bounding box center [590, 164] width 199 height 39
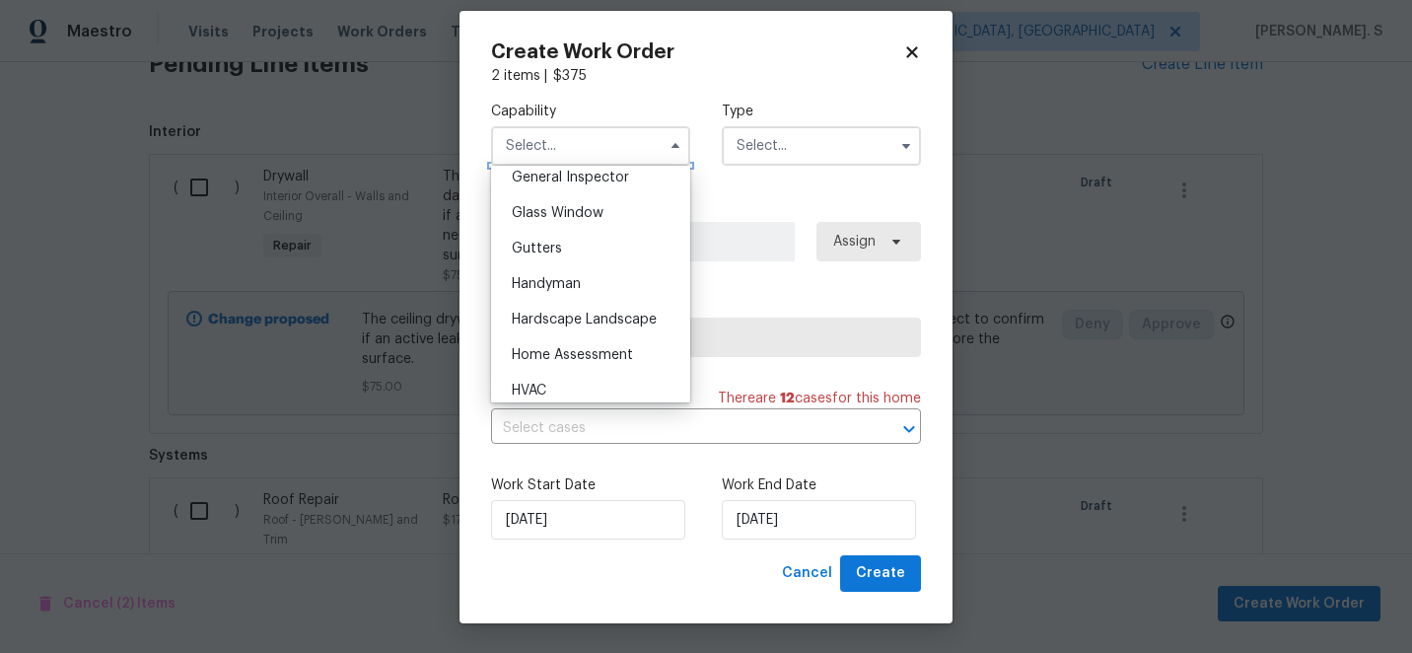
scroll to position [1019, 0]
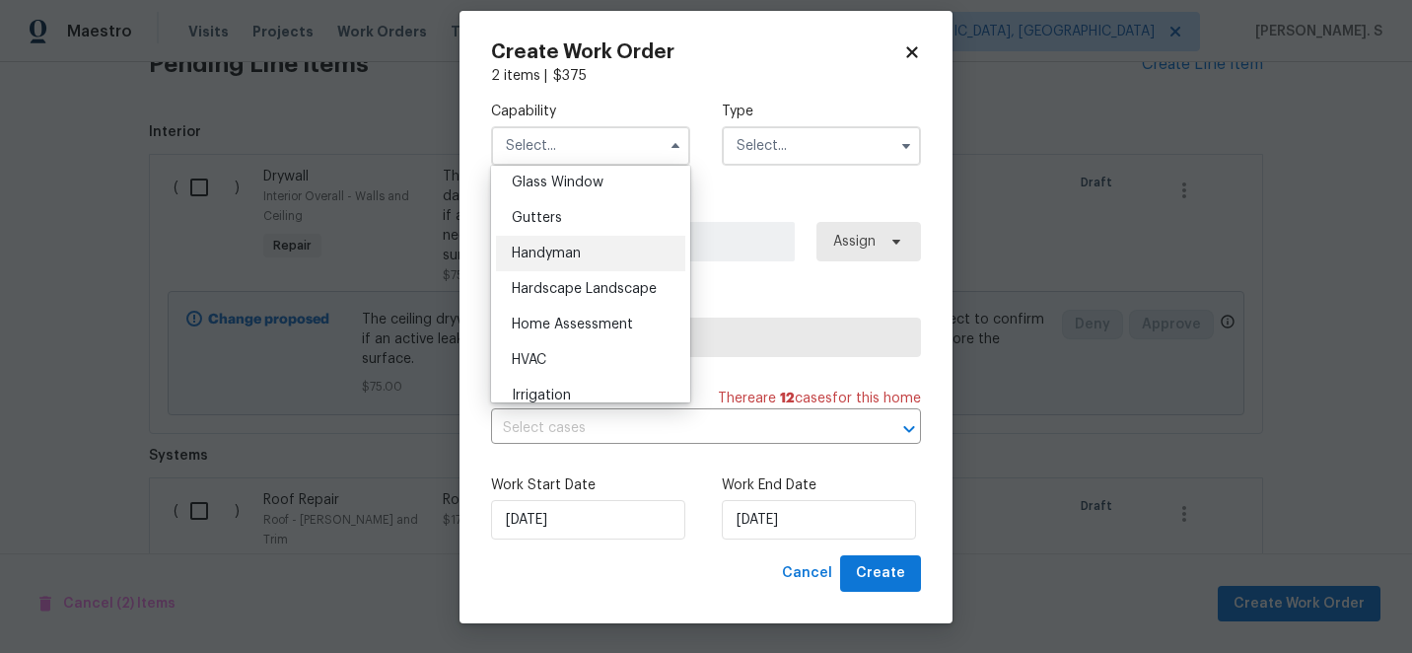
click at [562, 248] on span "Handyman" at bounding box center [546, 253] width 69 height 14
type input "Handyman"
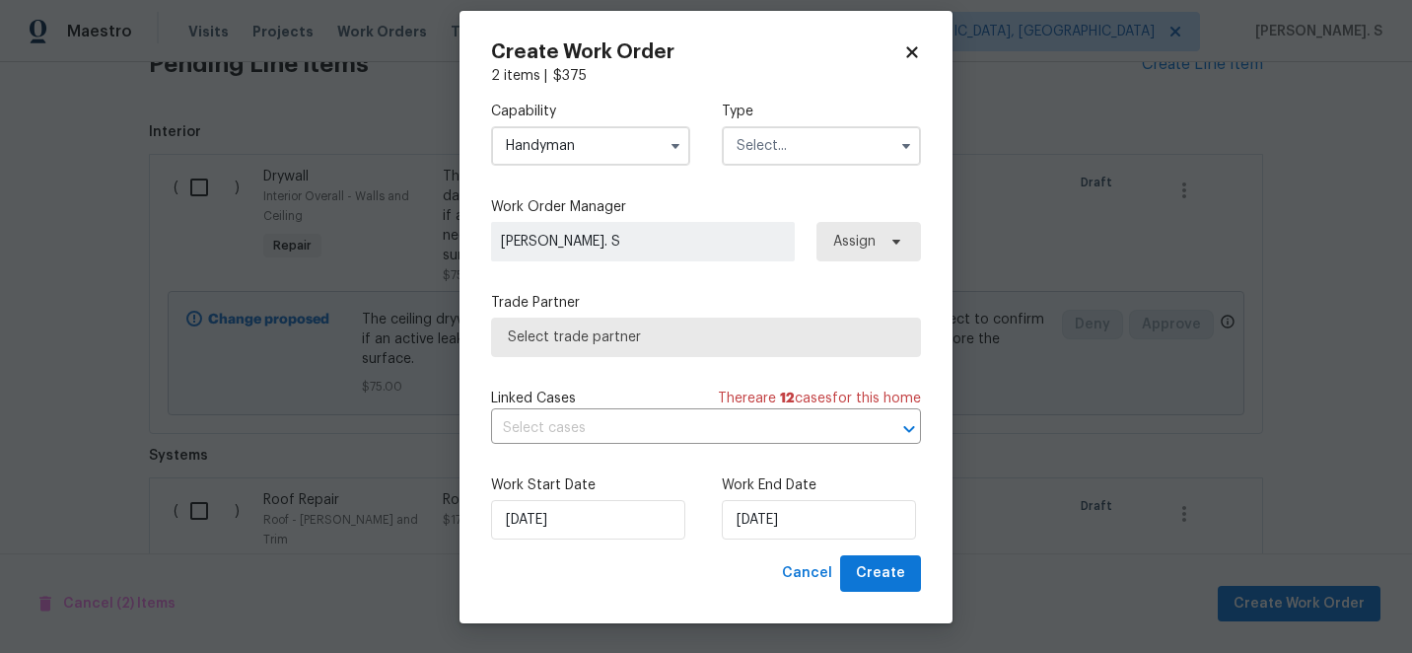
click at [786, 137] on input "text" at bounding box center [821, 145] width 199 height 39
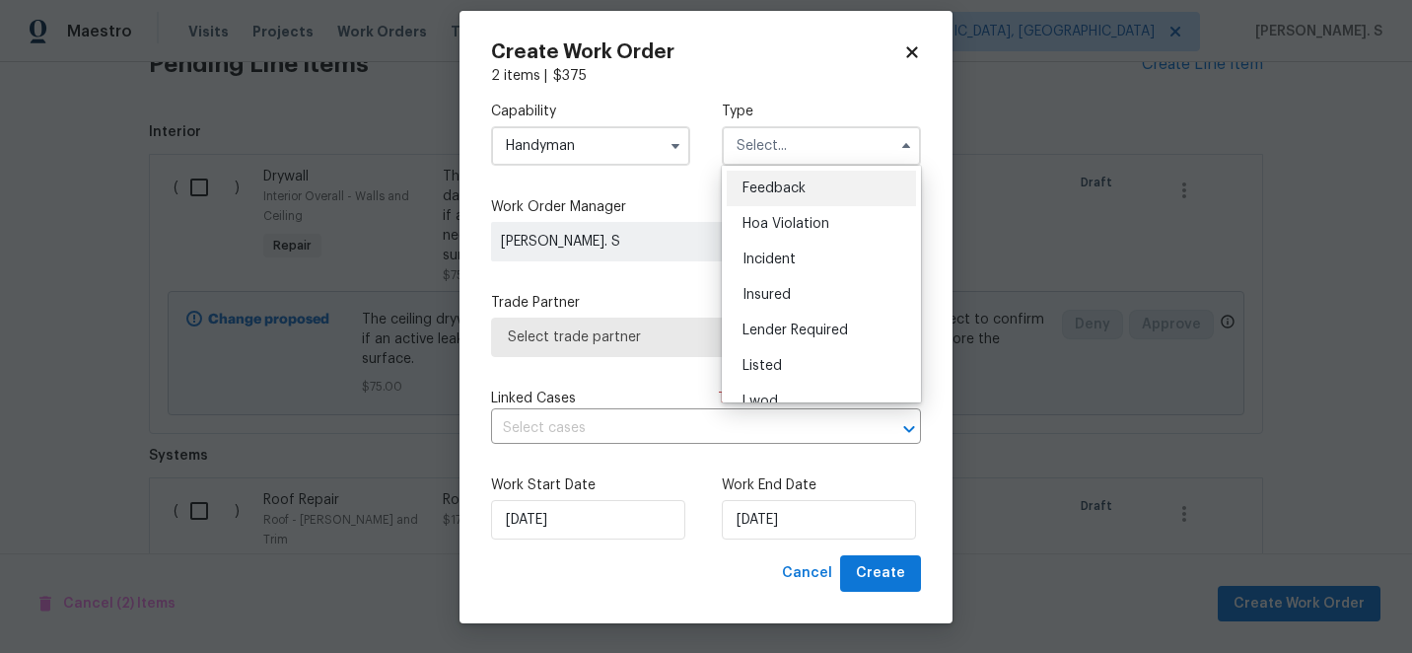
click at [778, 187] on span "Feedback" at bounding box center [773, 188] width 63 height 14
type input "Feedback"
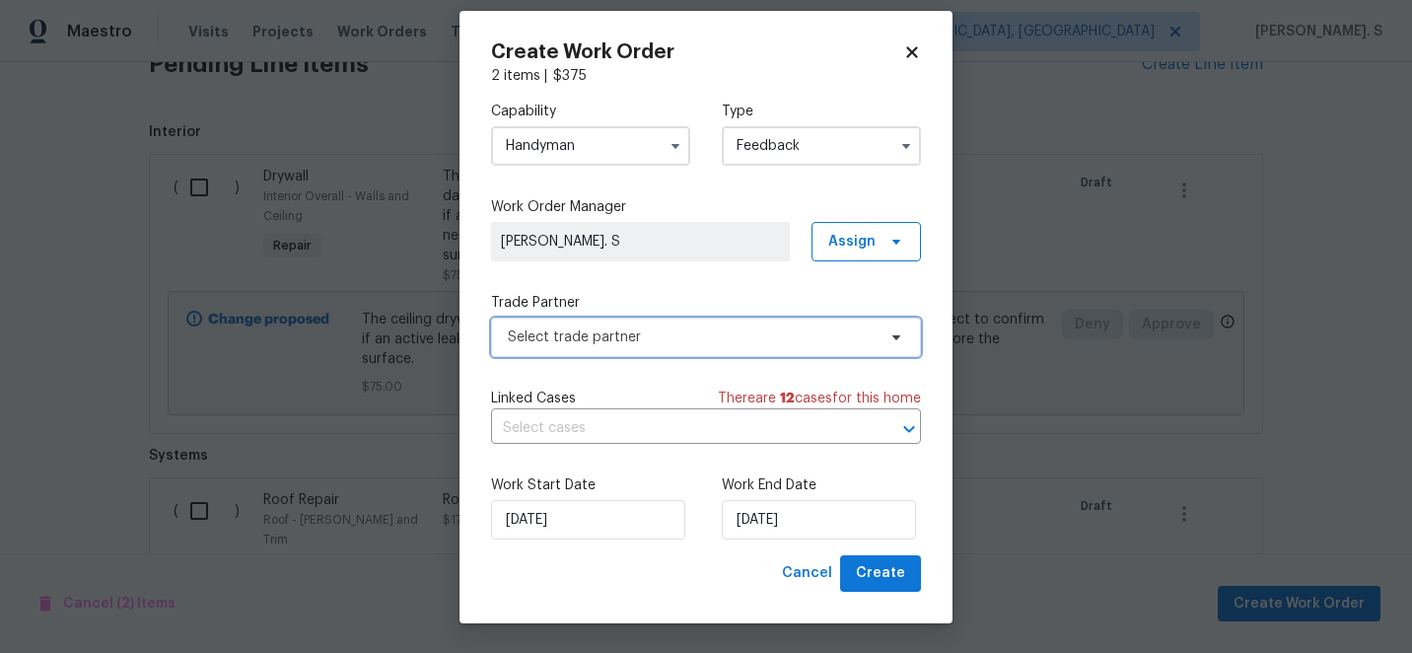
click at [674, 320] on span "Select trade partner" at bounding box center [706, 336] width 430 height 39
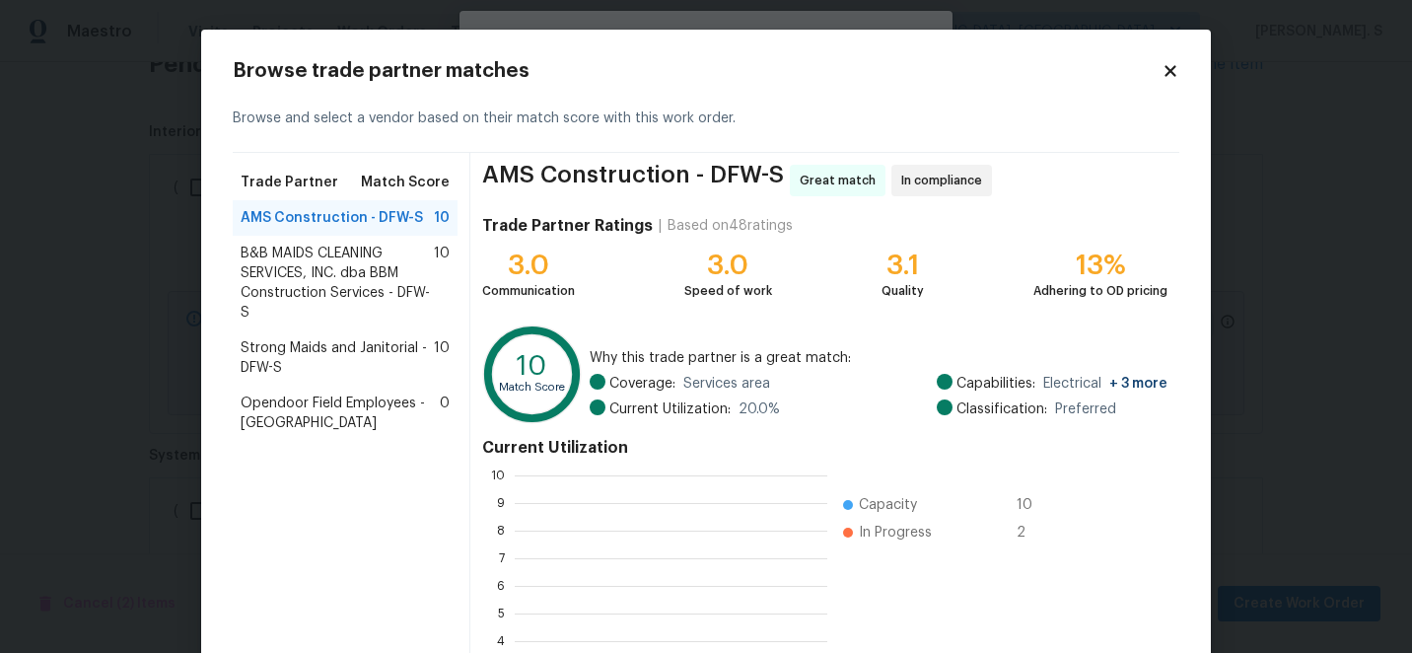
scroll to position [276, 313]
click at [1165, 70] on icon at bounding box center [1170, 71] width 18 height 18
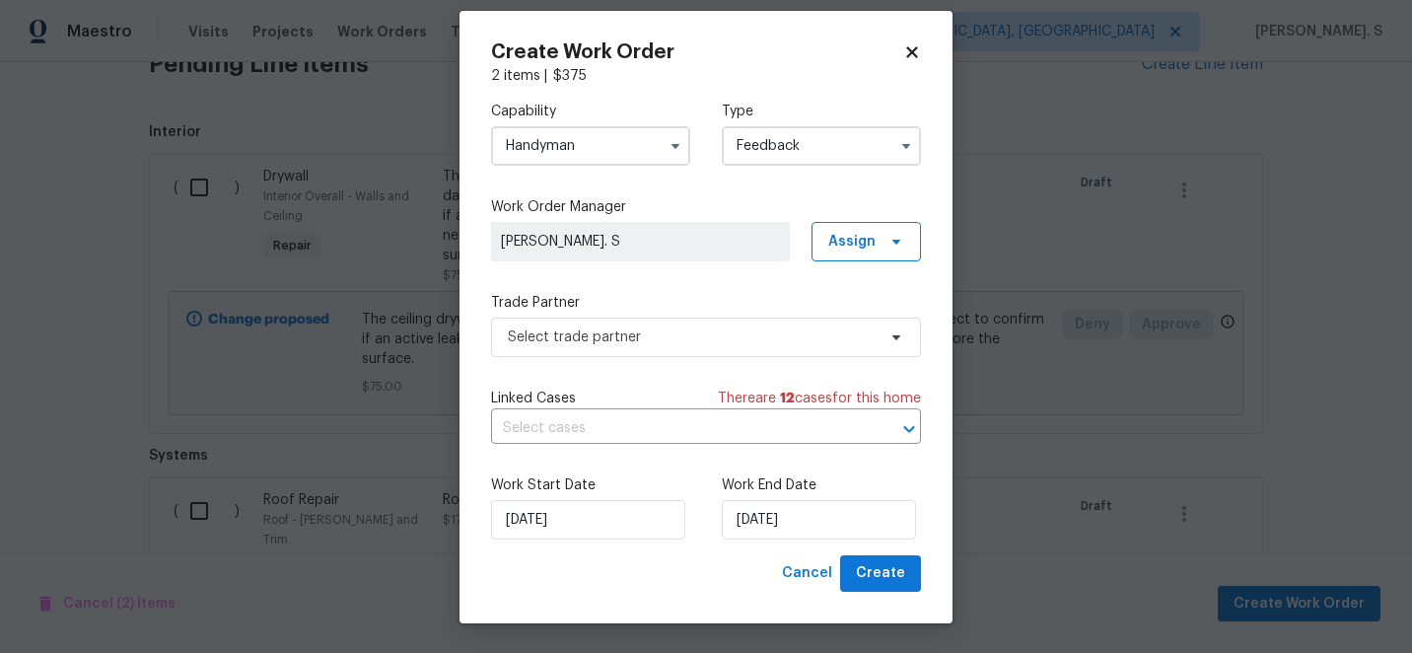
click at [893, 47] on h2 "Create Work Order" at bounding box center [697, 52] width 412 height 20
click at [911, 50] on icon at bounding box center [911, 51] width 11 height 11
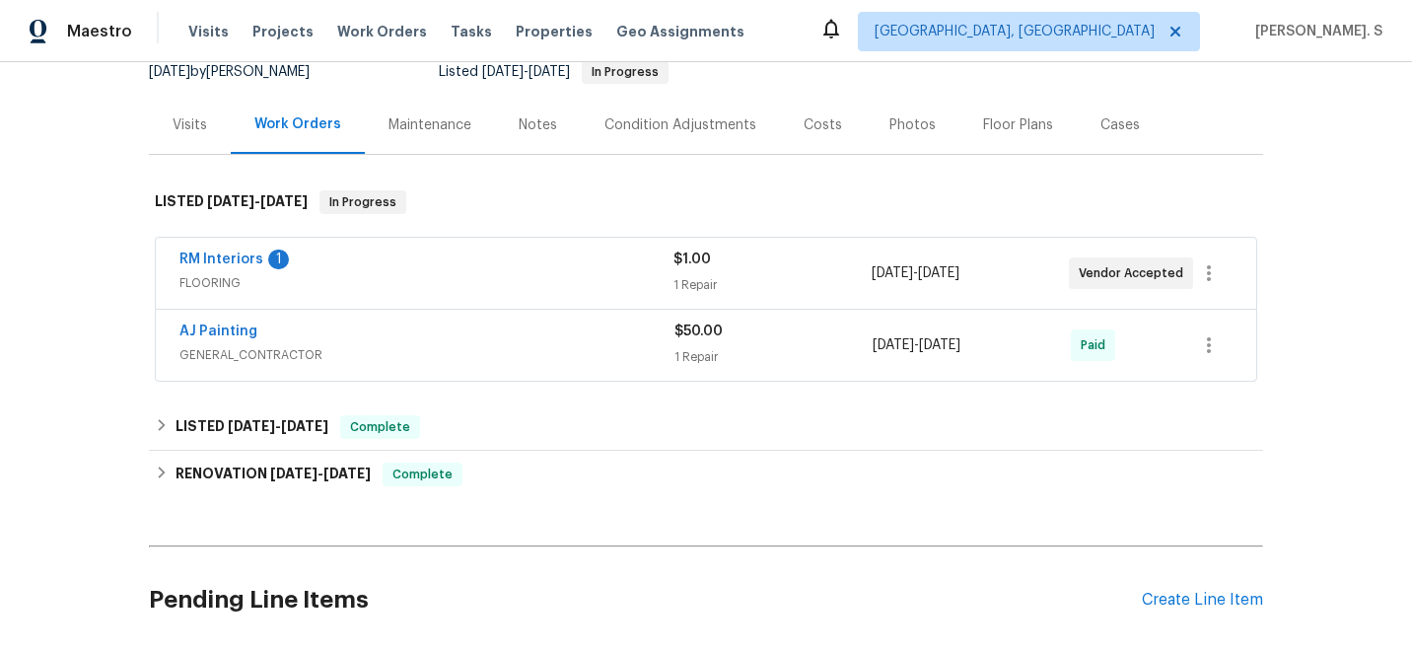
scroll to position [267, 0]
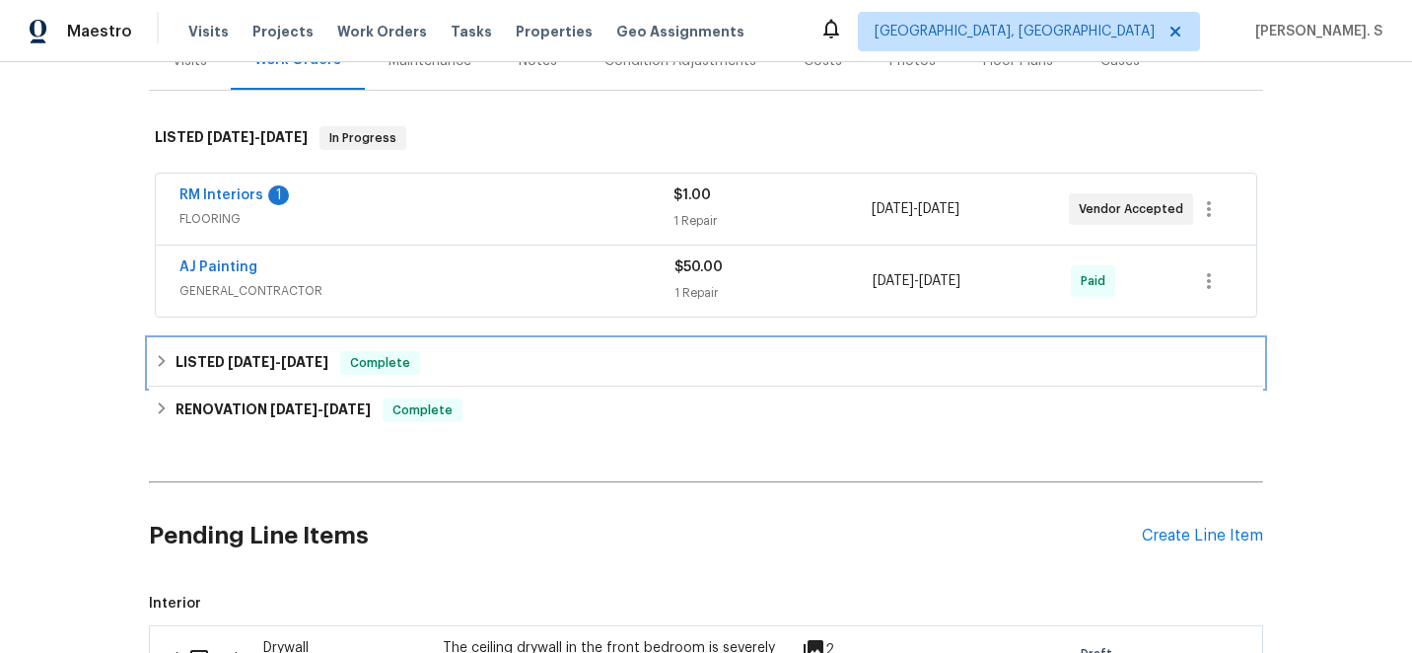
click at [301, 374] on h6 "LISTED 8/4/25 - 8/20/25" at bounding box center [251, 363] width 153 height 24
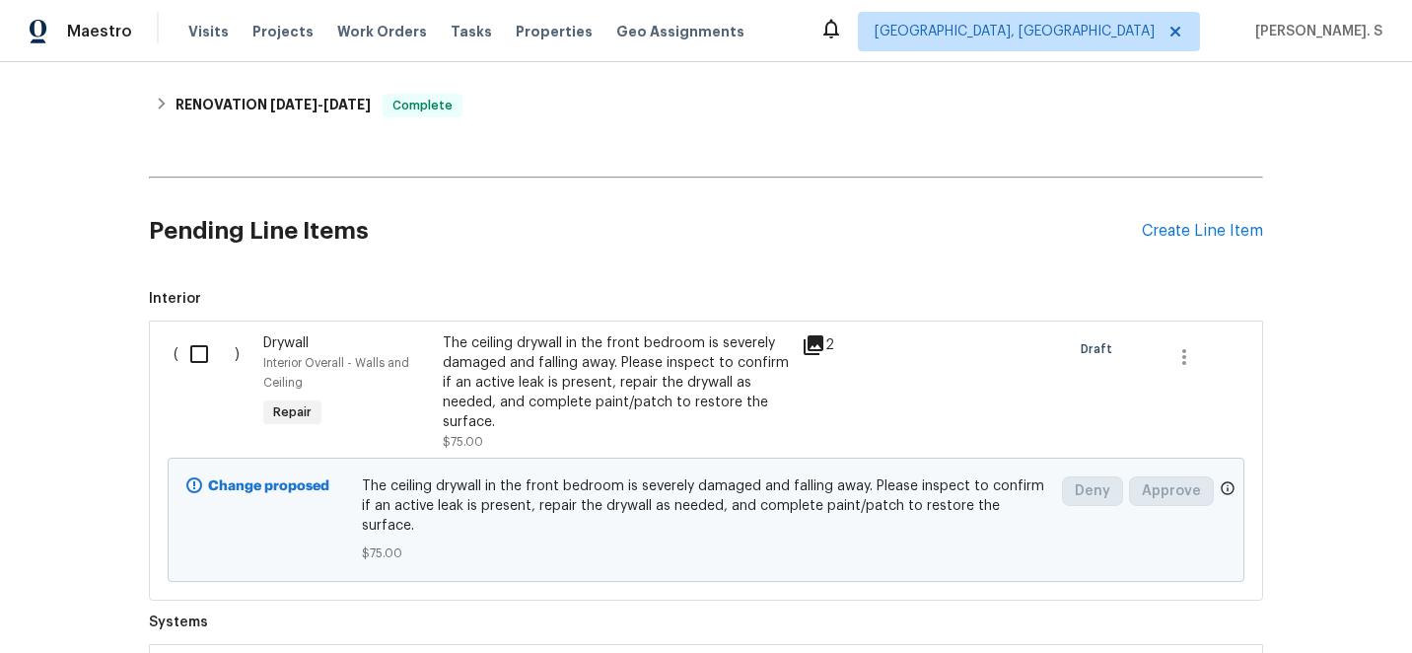
scroll to position [888, 0]
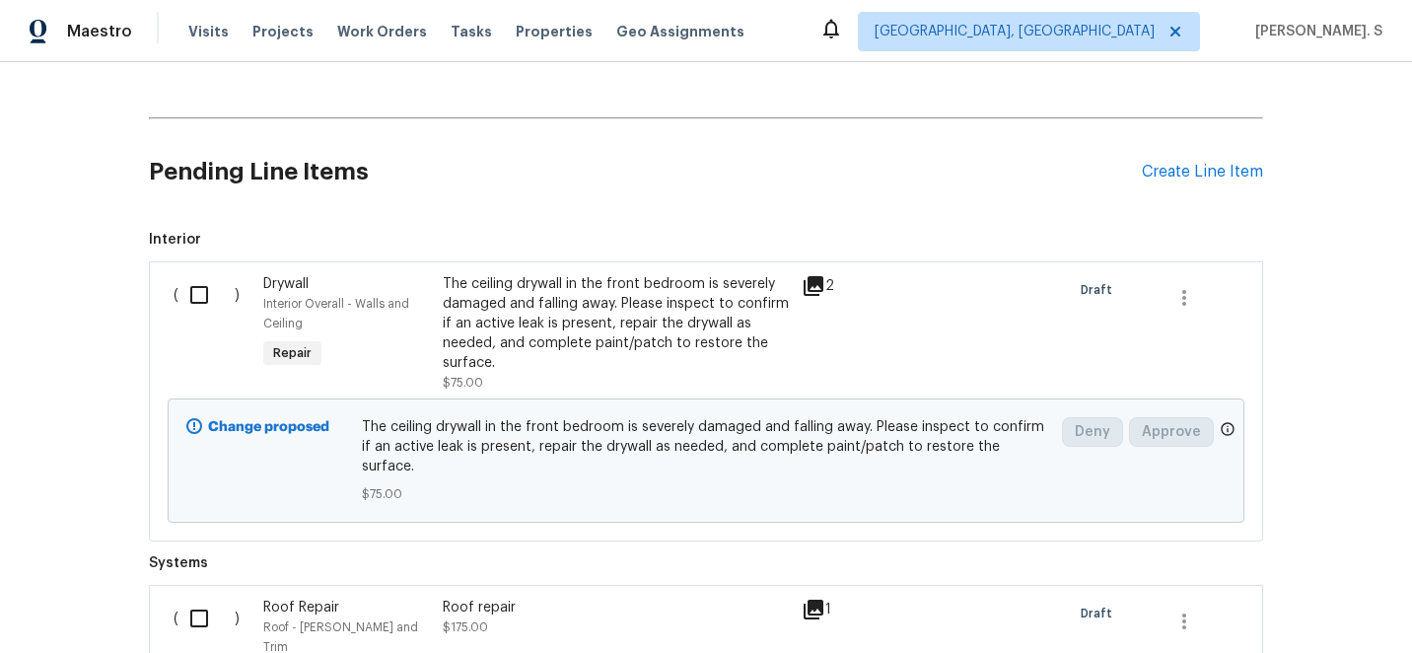
click at [199, 282] on input "checkbox" at bounding box center [206, 294] width 56 height 41
checkbox input "true"
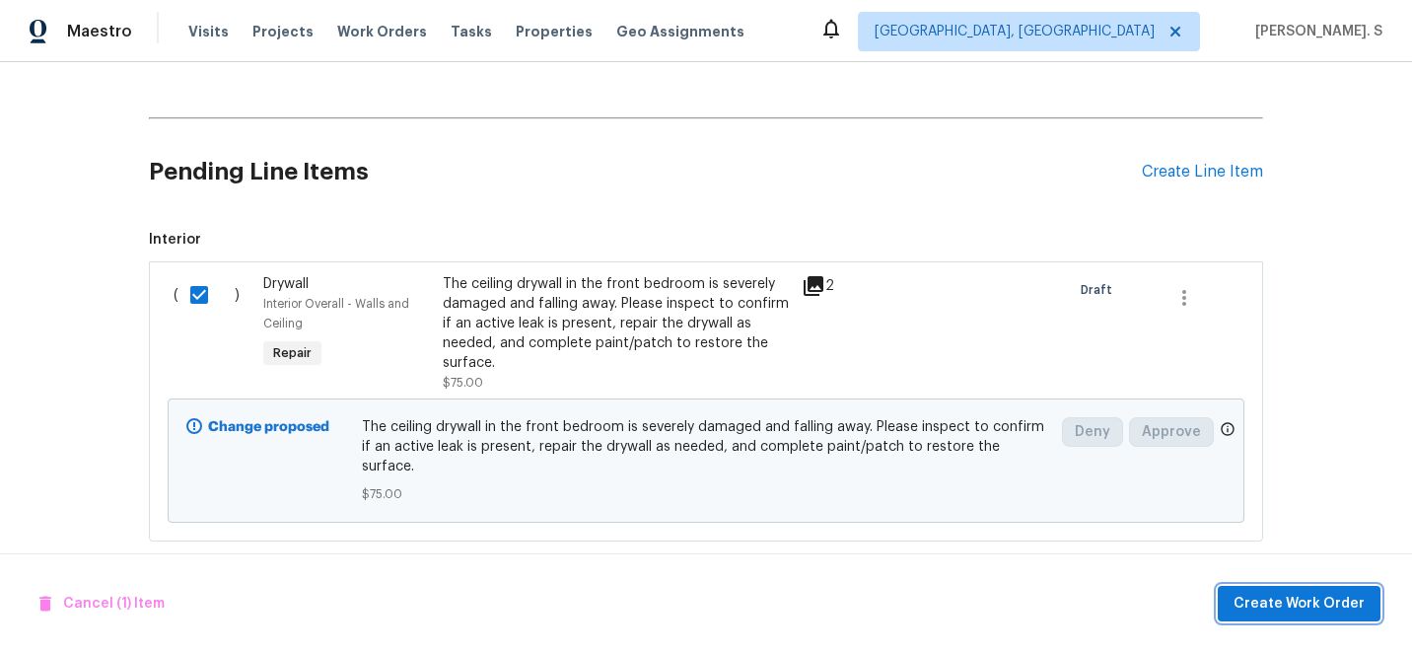
click at [1276, 607] on span "Create Work Order" at bounding box center [1298, 604] width 131 height 25
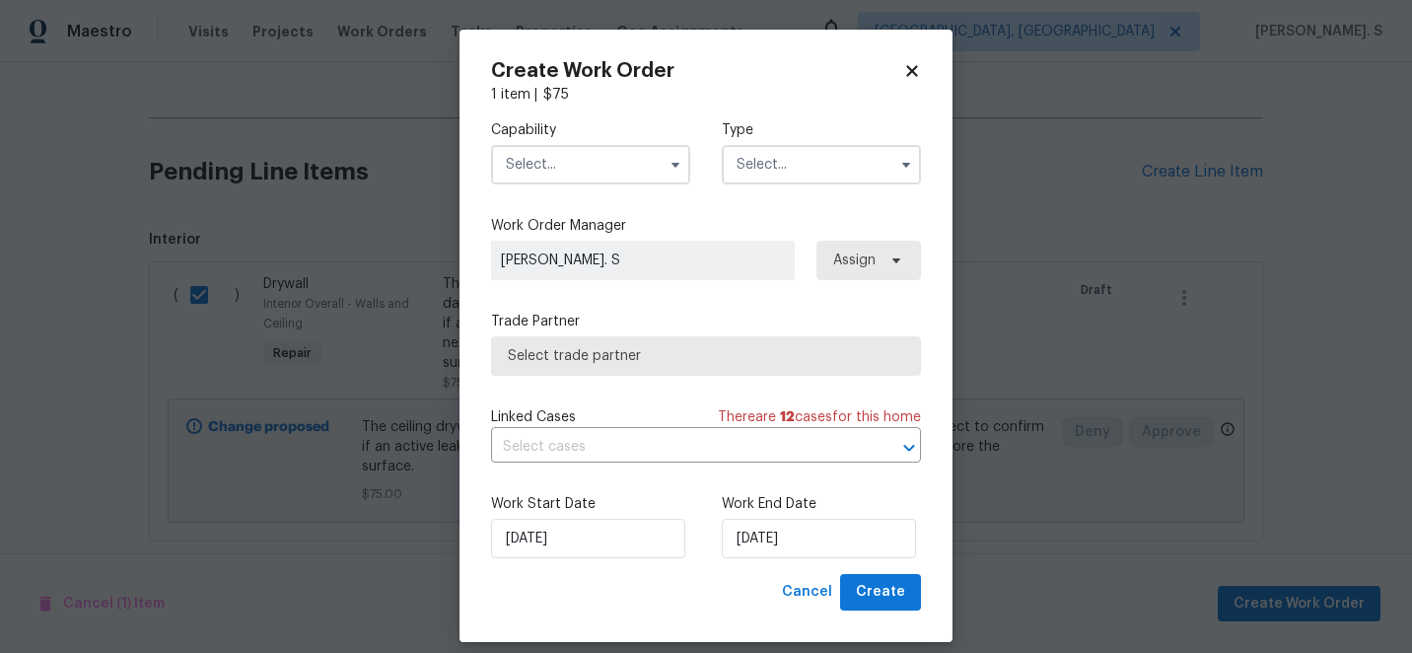
click at [534, 149] on input "text" at bounding box center [590, 164] width 199 height 39
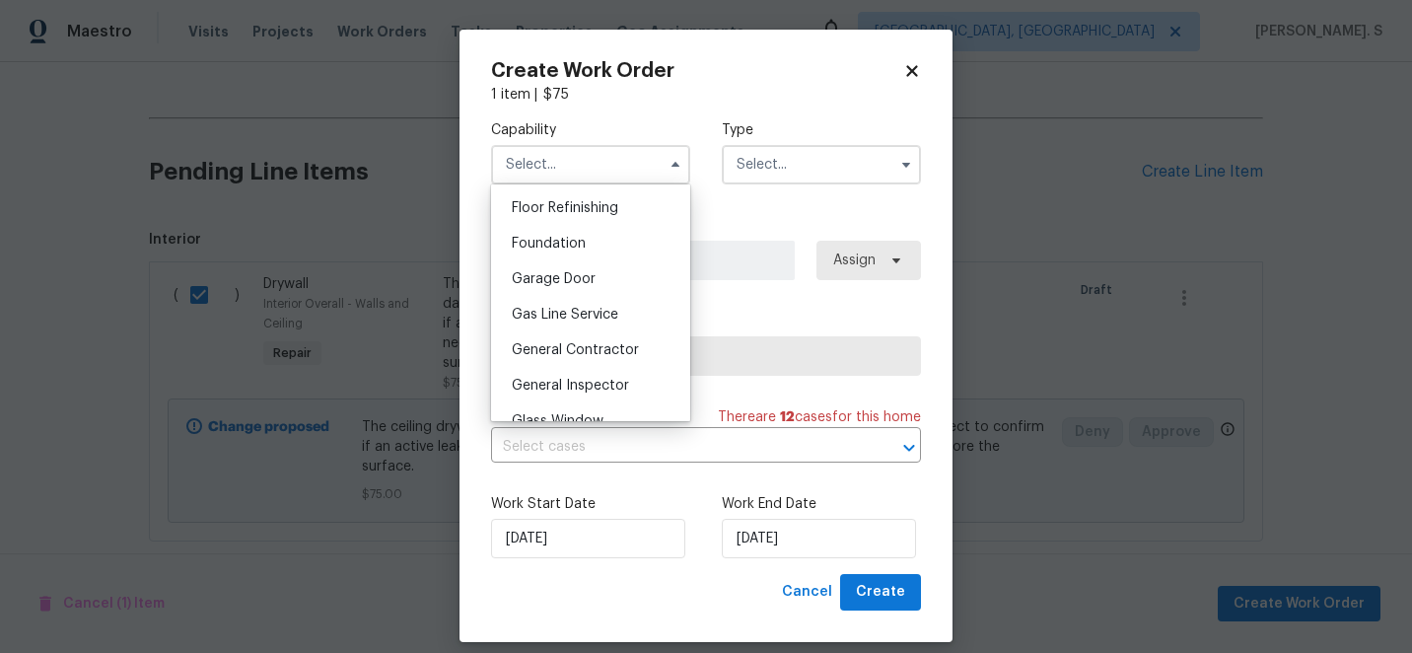
scroll to position [802, 0]
click at [544, 341] on span "General Contractor" at bounding box center [575, 348] width 127 height 14
type input "General Contractor"
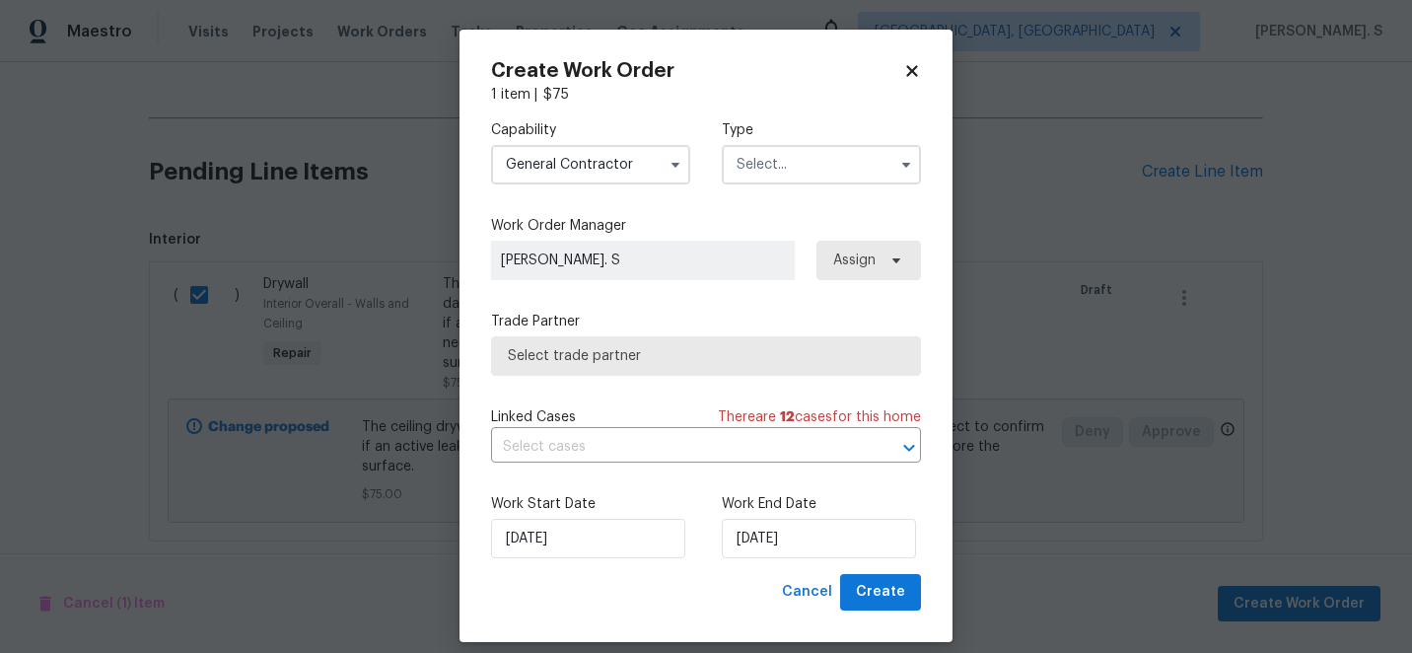
click at [723, 343] on span "Select trade partner" at bounding box center [706, 355] width 430 height 39
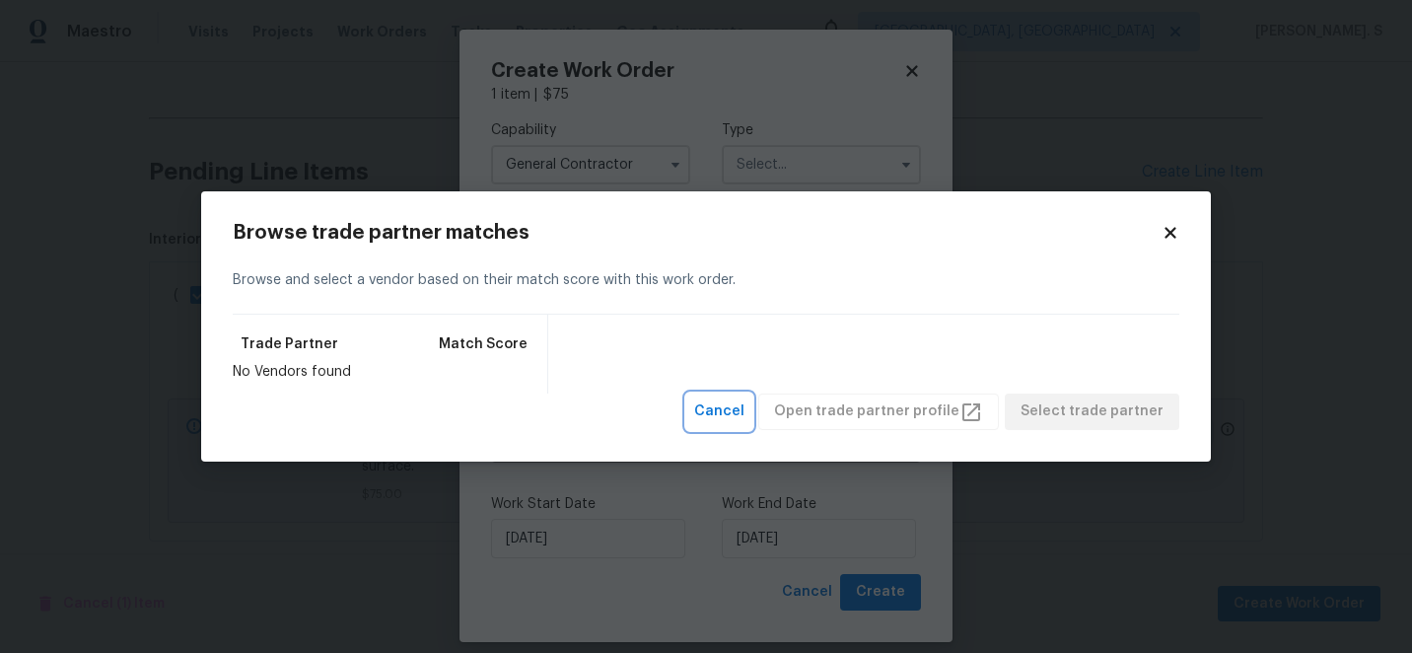
click at [744, 413] on span "Cancel" at bounding box center [719, 411] width 50 height 25
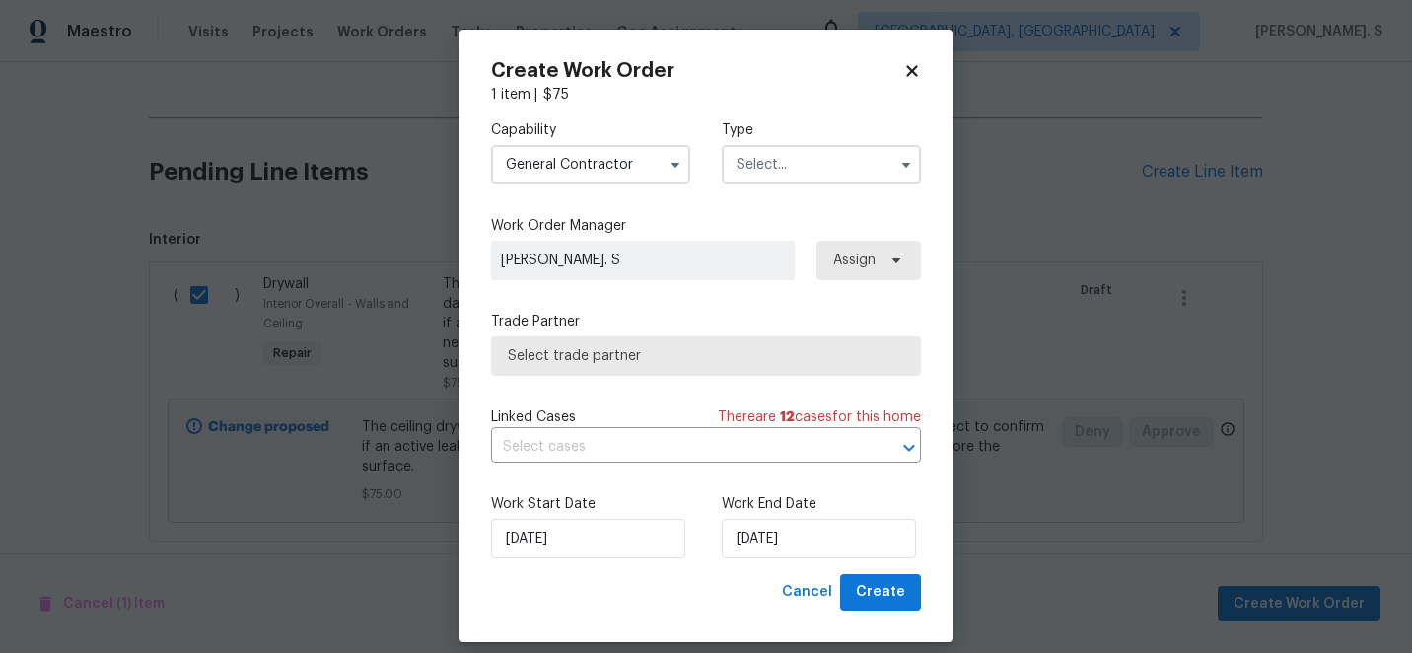
click at [800, 168] on input "text" at bounding box center [821, 164] width 199 height 39
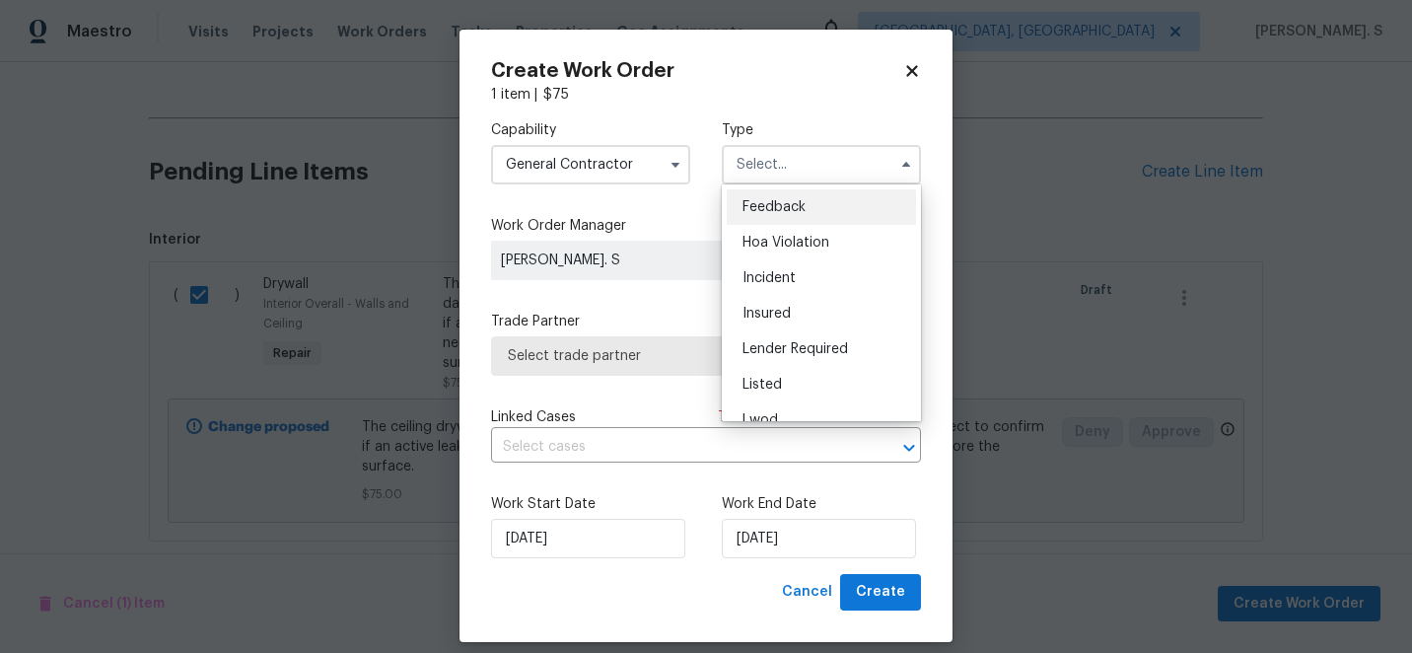
click at [787, 198] on div "Feedback" at bounding box center [821, 206] width 189 height 35
type input "Feedback"
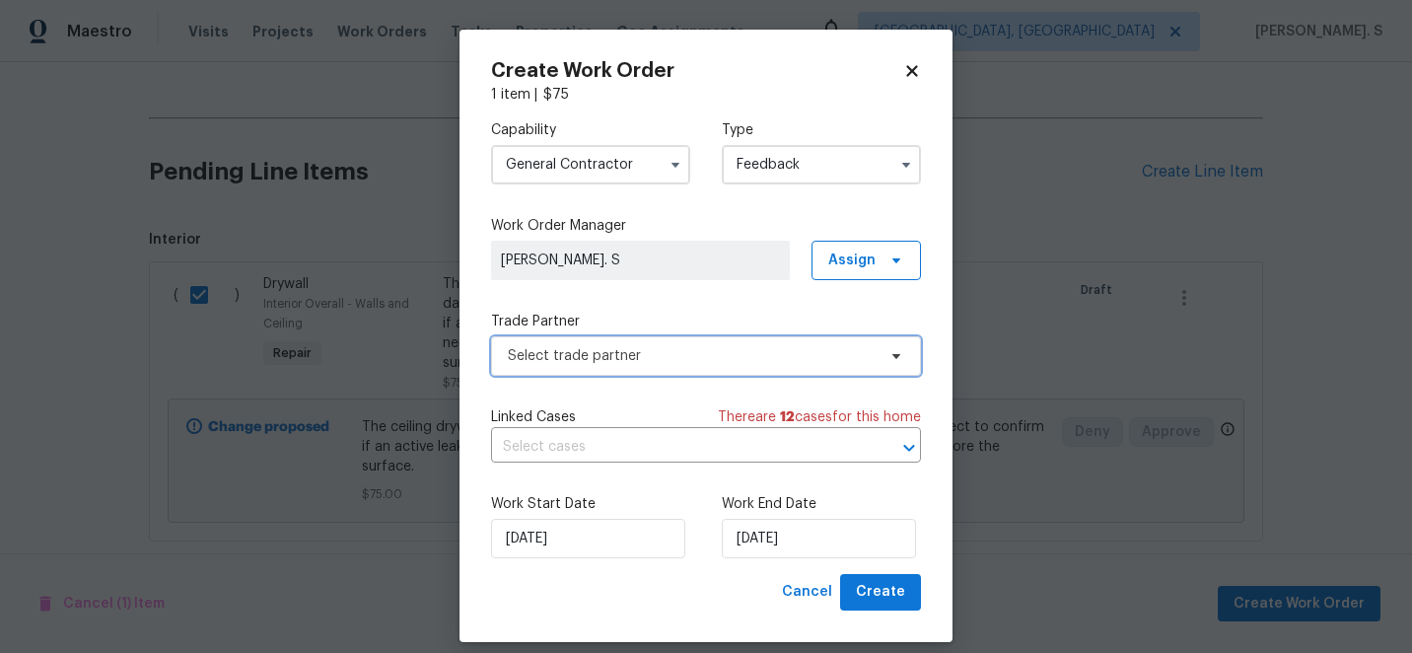
click at [730, 361] on span "Select trade partner" at bounding box center [692, 356] width 368 height 20
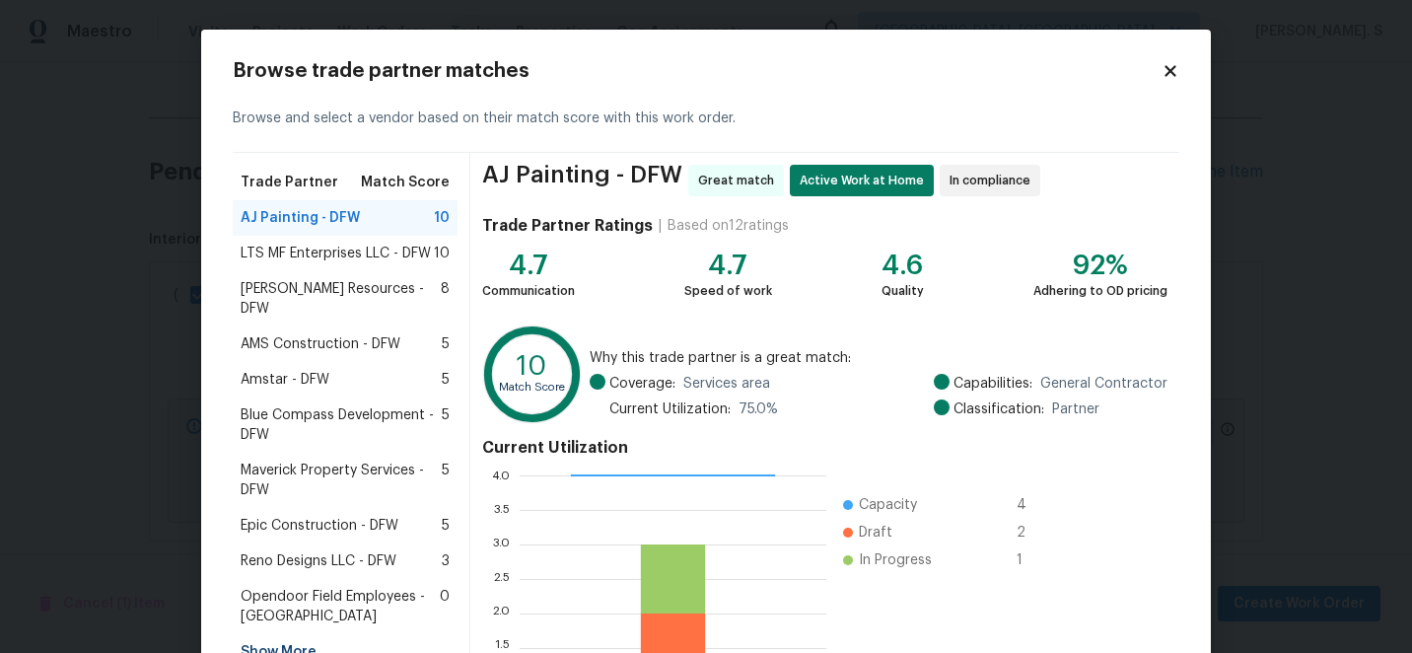
scroll to position [217, 0]
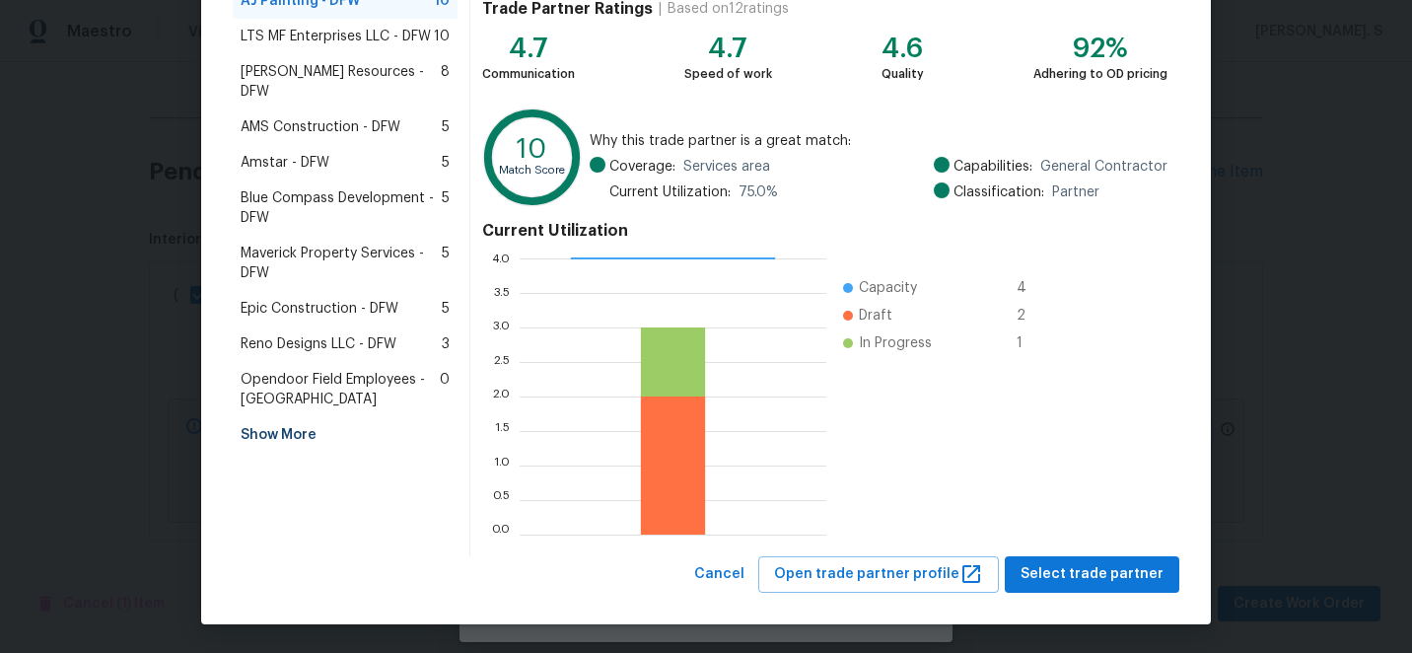
click at [1042, 546] on div "AJ Painting - DFW Great match Active Work at Home In compliance Trade Partner R…" at bounding box center [824, 246] width 709 height 620
click at [1045, 566] on span "Select trade partner" at bounding box center [1091, 574] width 143 height 25
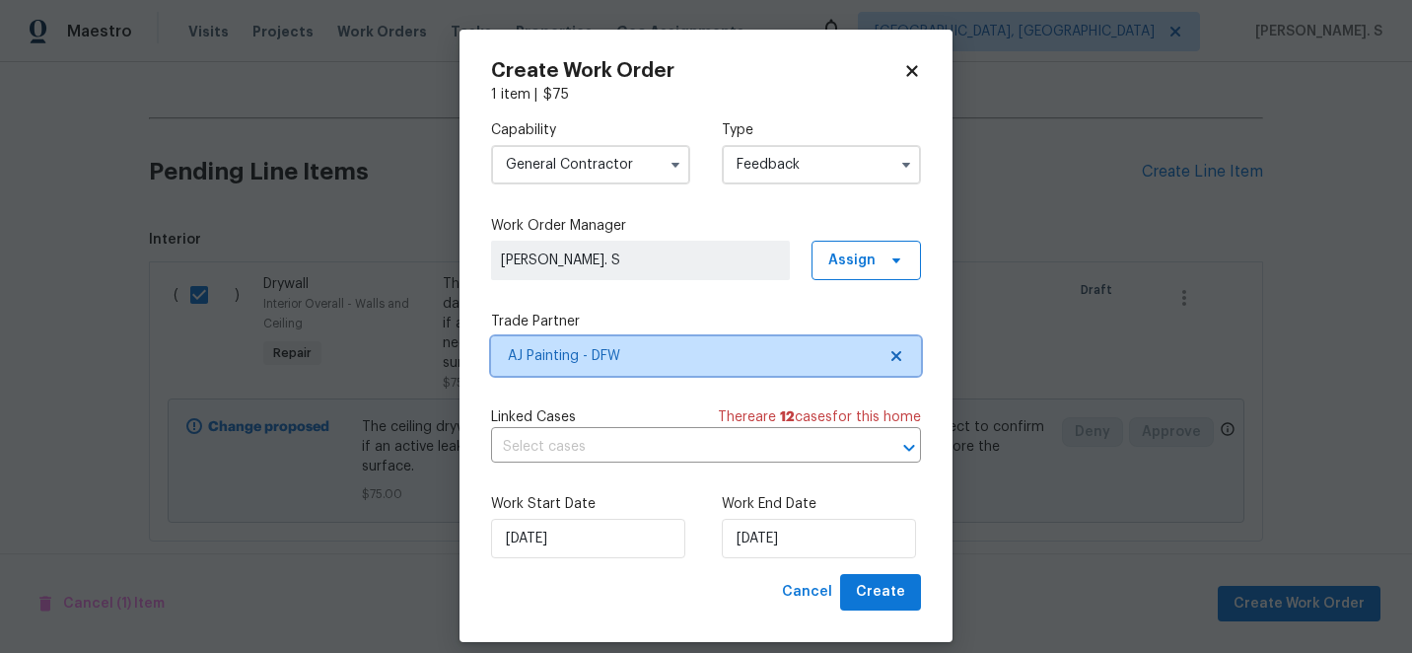
scroll to position [0, 0]
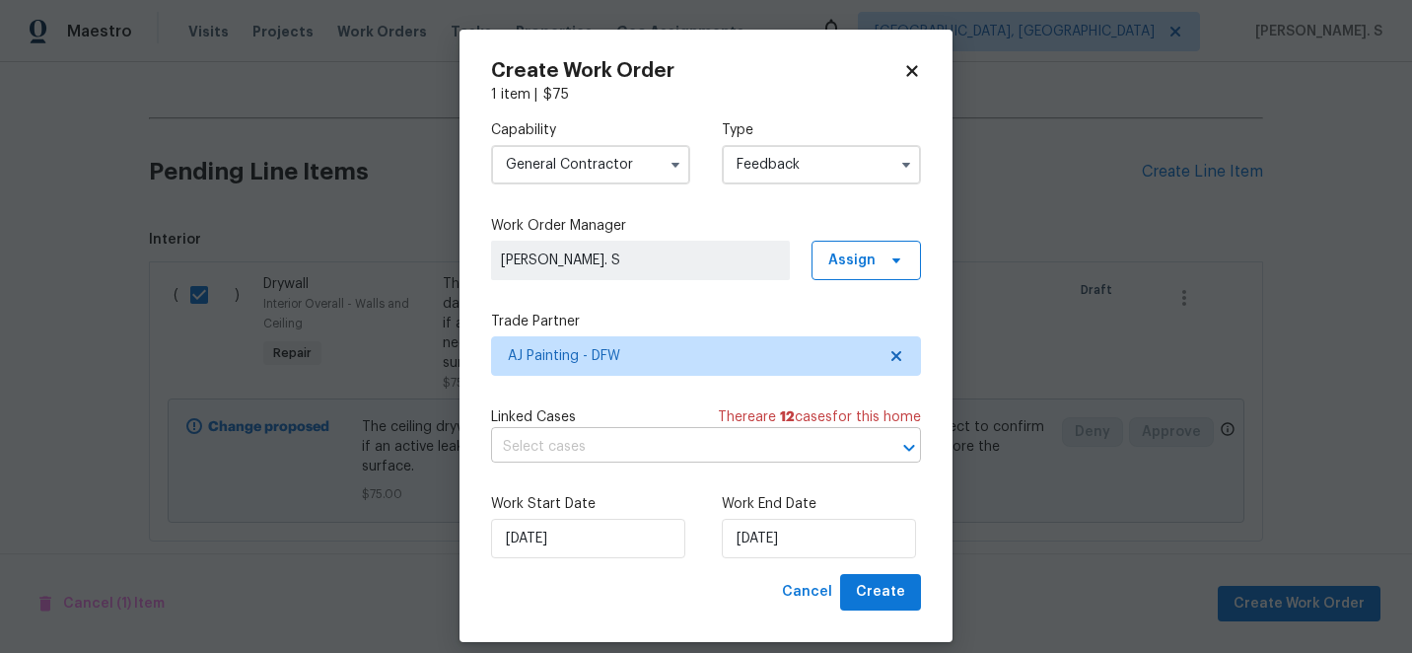
click at [804, 455] on input "text" at bounding box center [678, 447] width 375 height 31
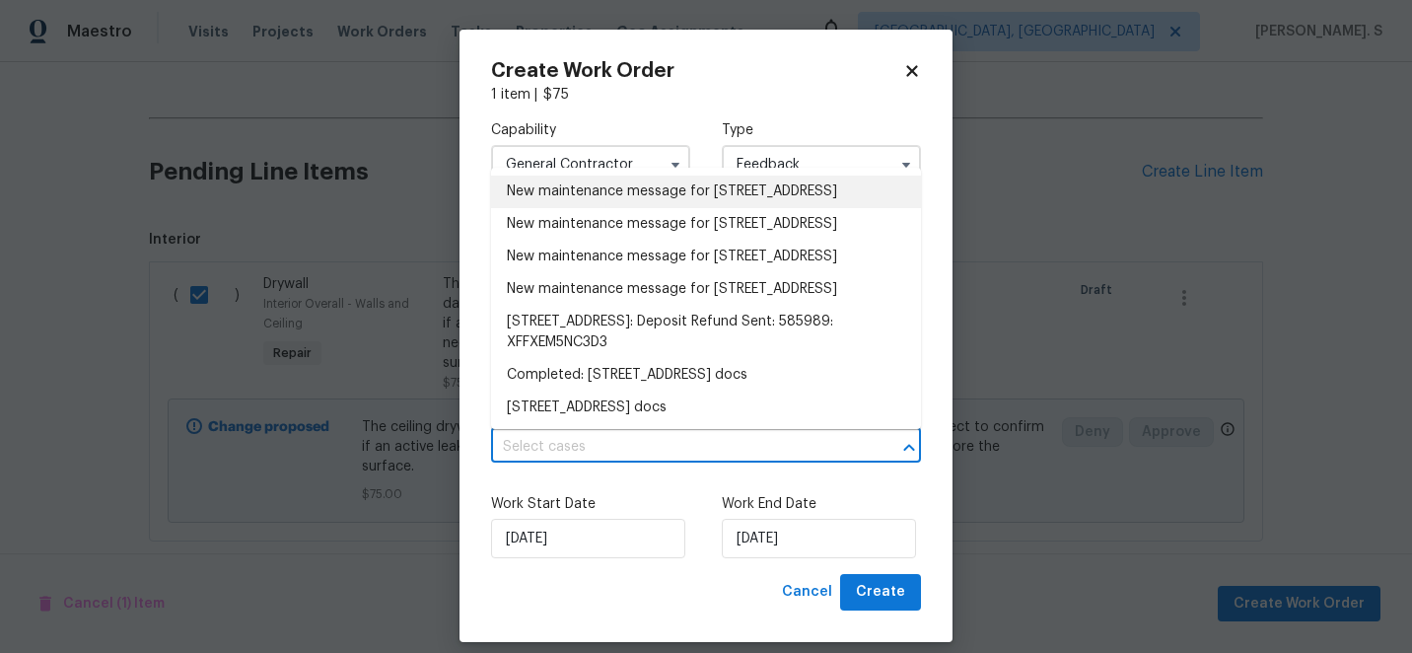
click at [624, 208] on li "New maintenance message for 2712 Raintree Dr , Plano, TX 75074" at bounding box center [706, 191] width 430 height 33
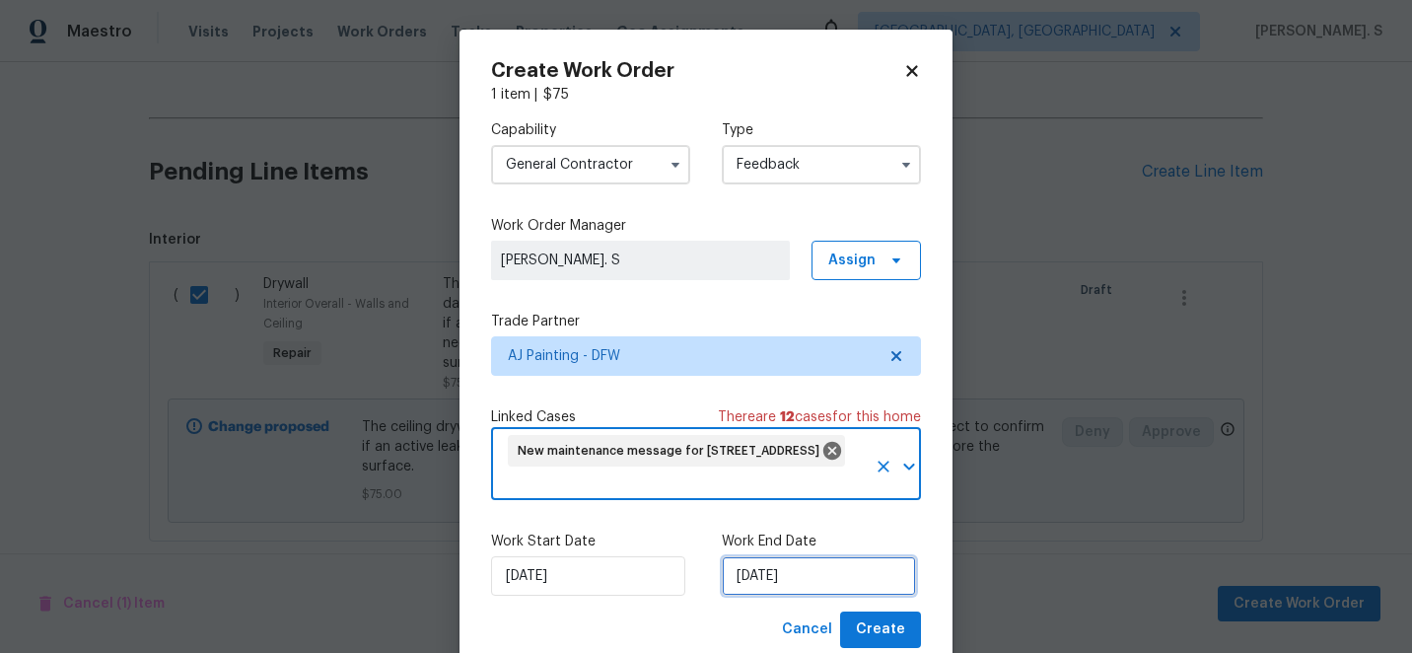
click at [747, 582] on input "[DATE]" at bounding box center [819, 575] width 194 height 39
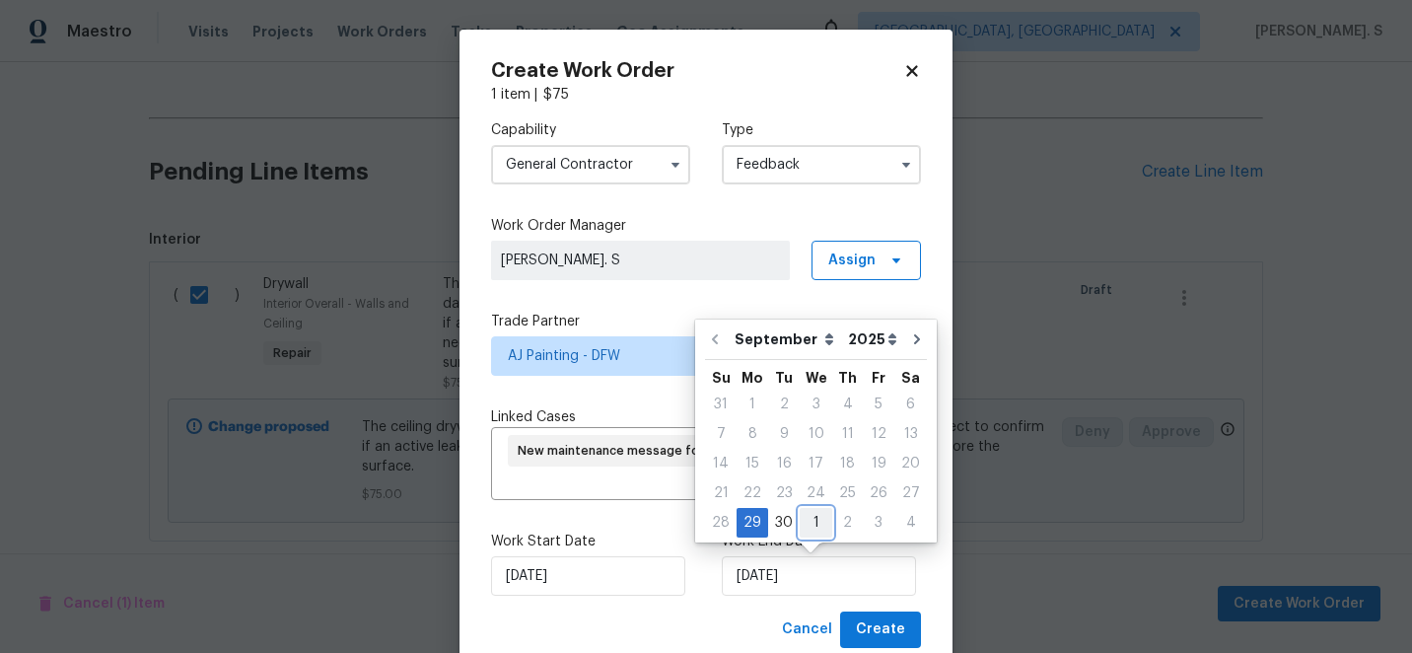
click at [816, 517] on div "1" at bounding box center [816, 523] width 33 height 28
type input "[DATE]"
select select "9"
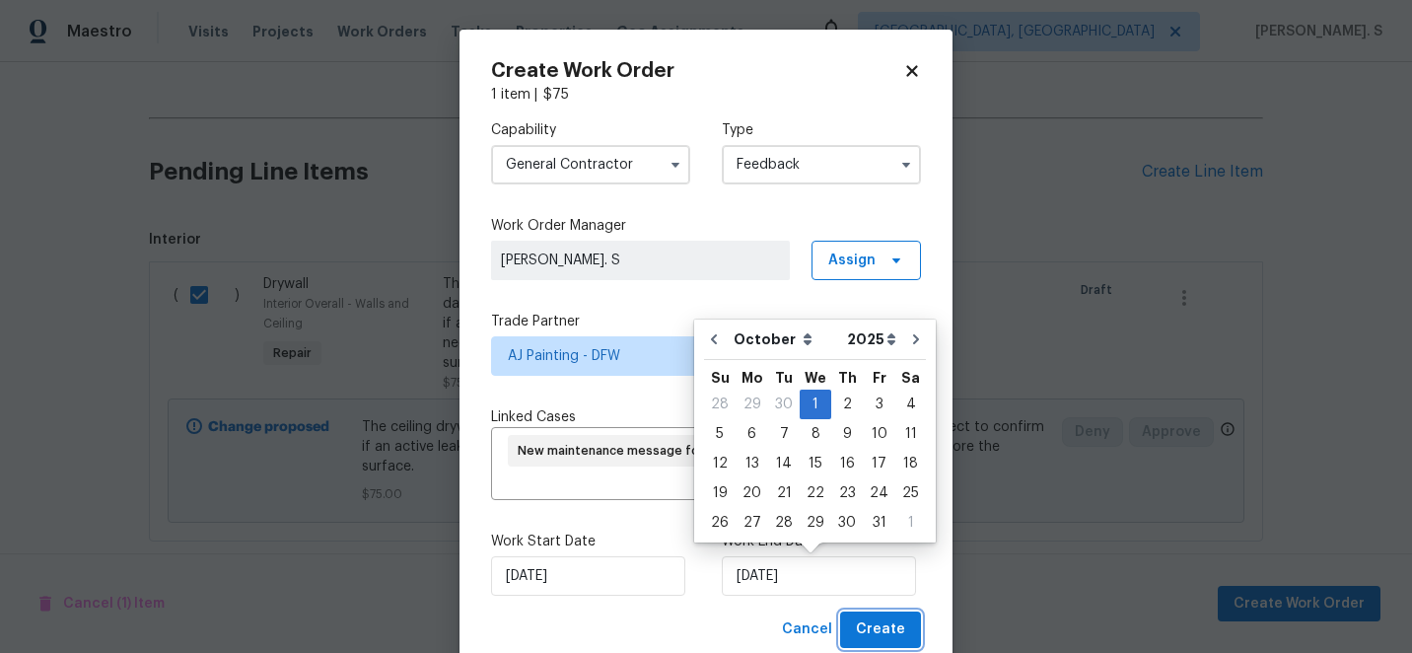
click at [859, 631] on button "Create" at bounding box center [880, 629] width 81 height 36
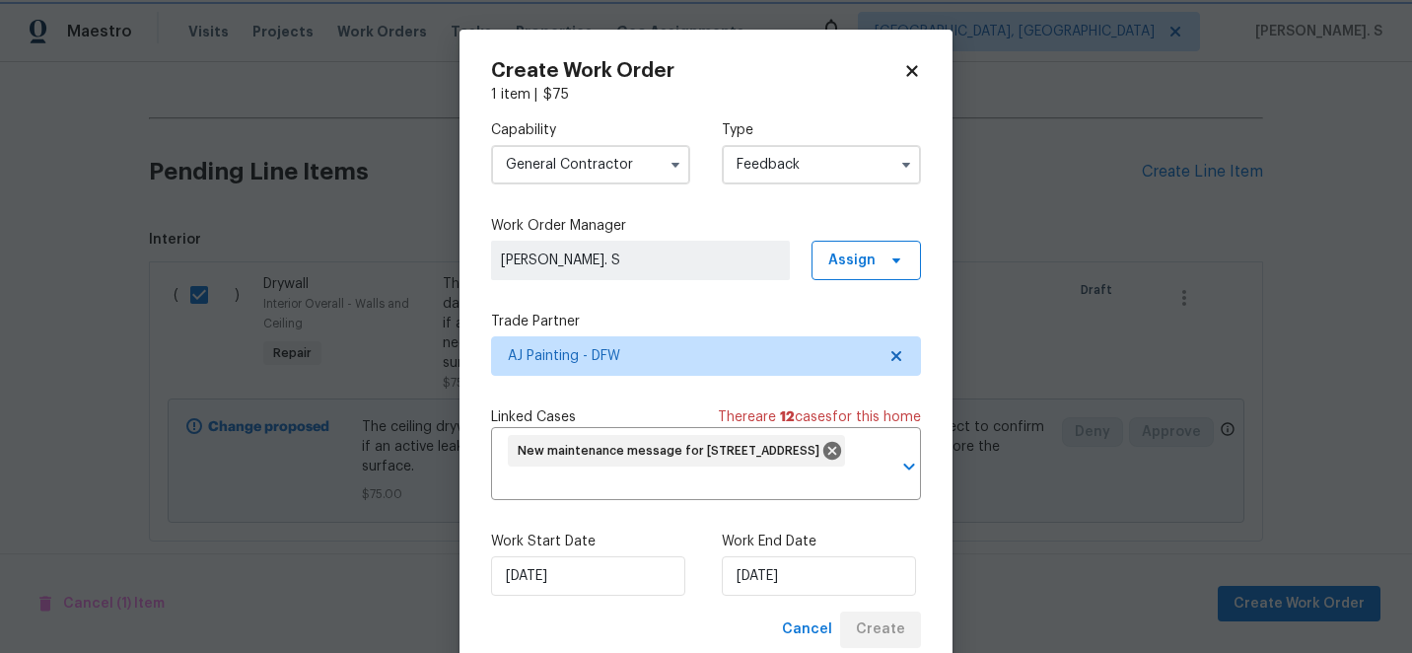
checkbox input "false"
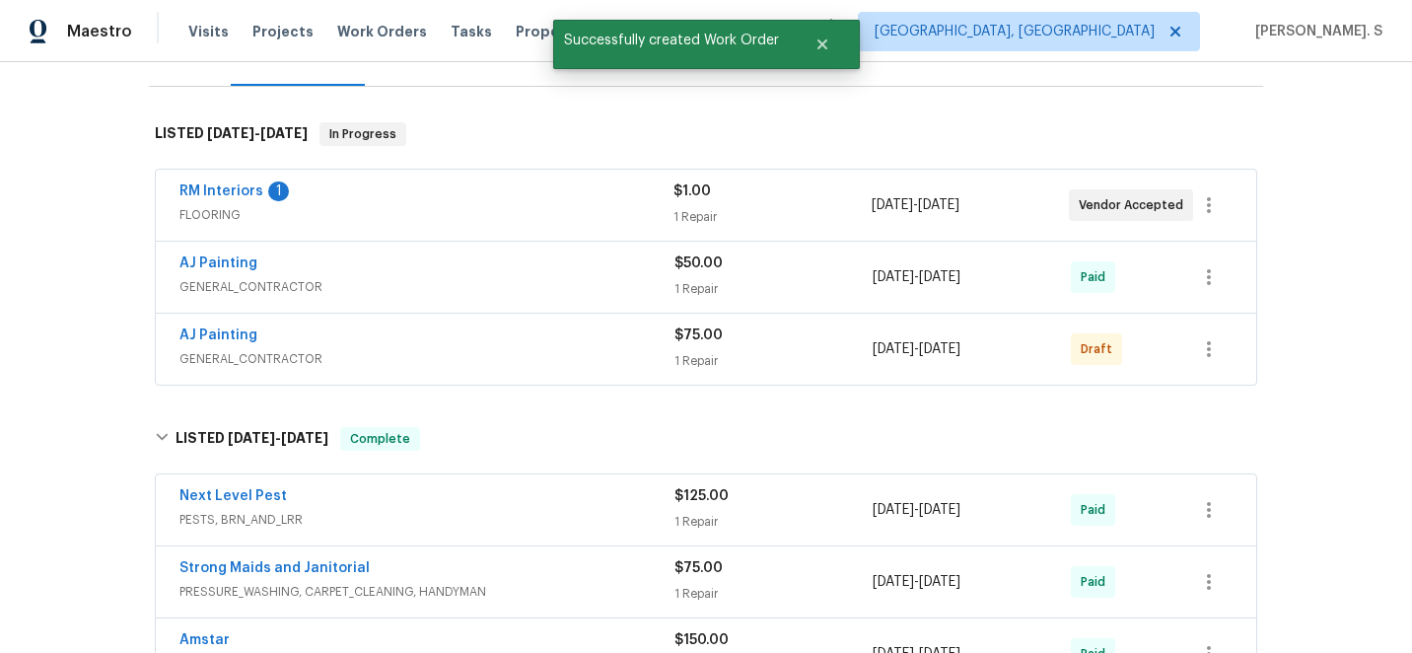
scroll to position [286, 0]
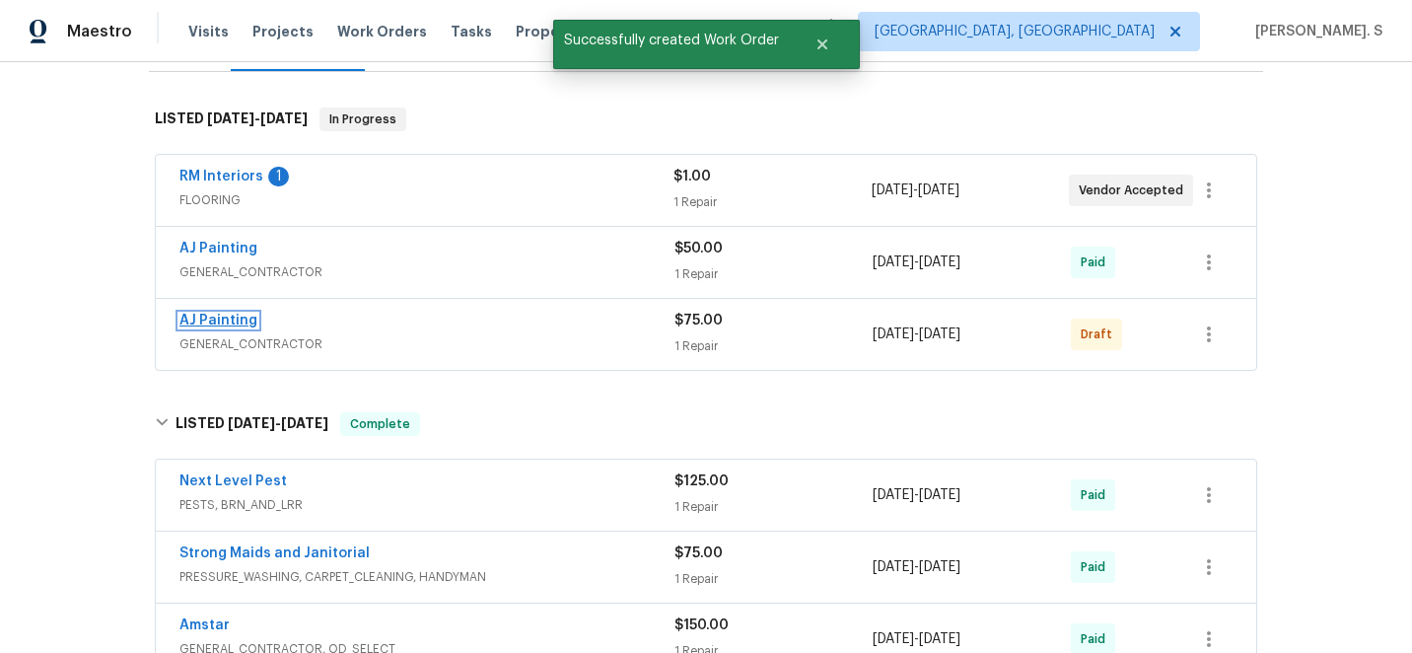
click at [218, 321] on link "AJ Painting" at bounding box center [218, 321] width 78 height 14
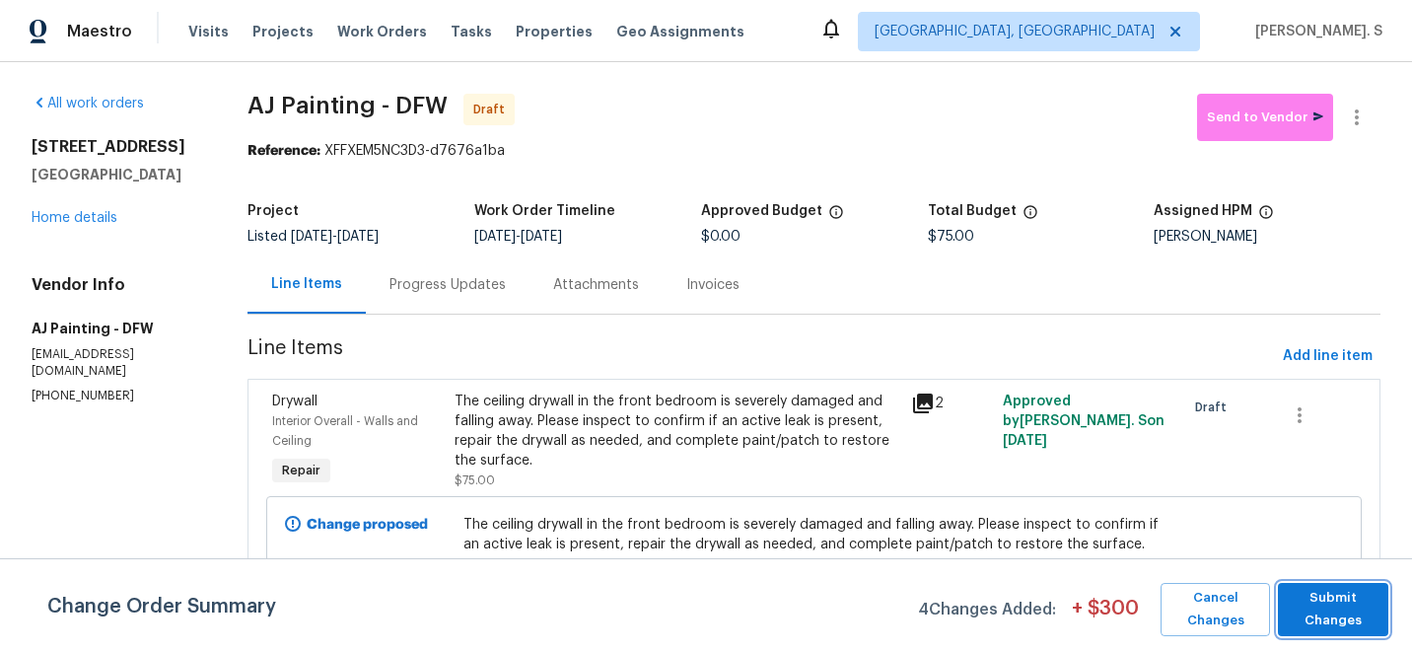
click at [1339, 625] on span "Submit Changes" at bounding box center [1333, 609] width 91 height 45
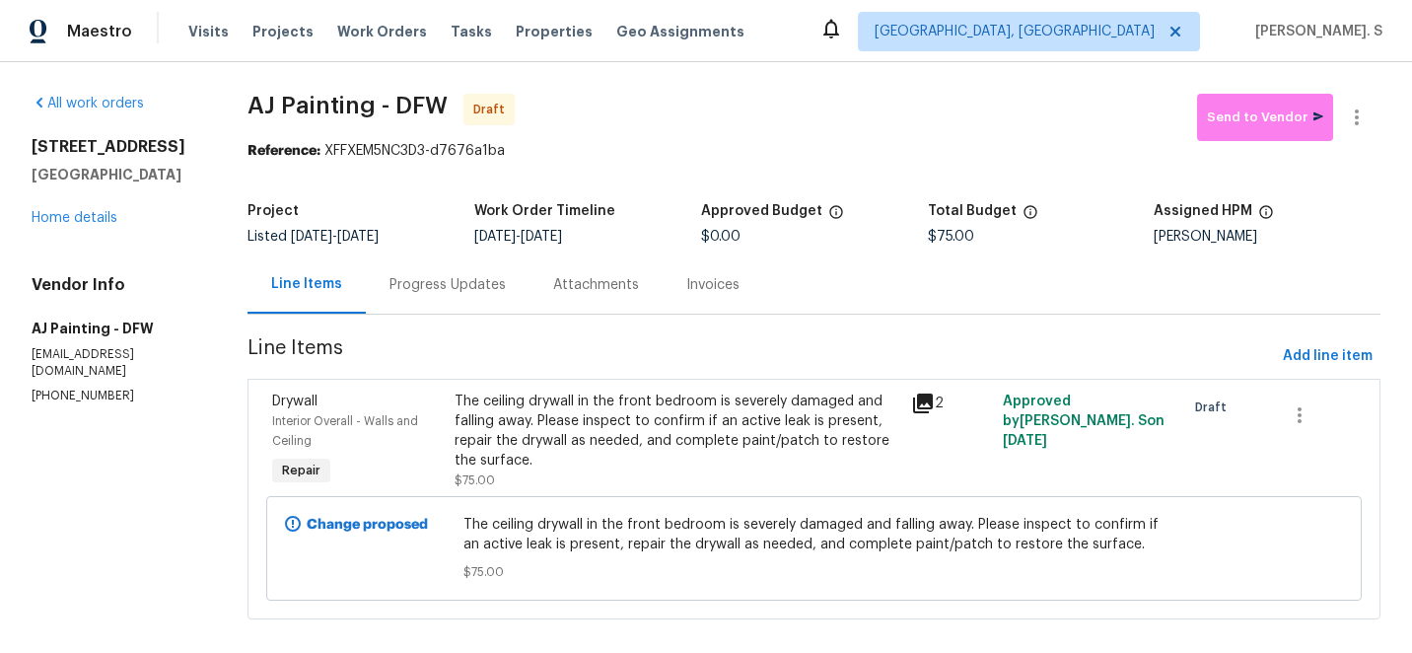
click at [492, 285] on div "Progress Updates" at bounding box center [447, 285] width 116 height 20
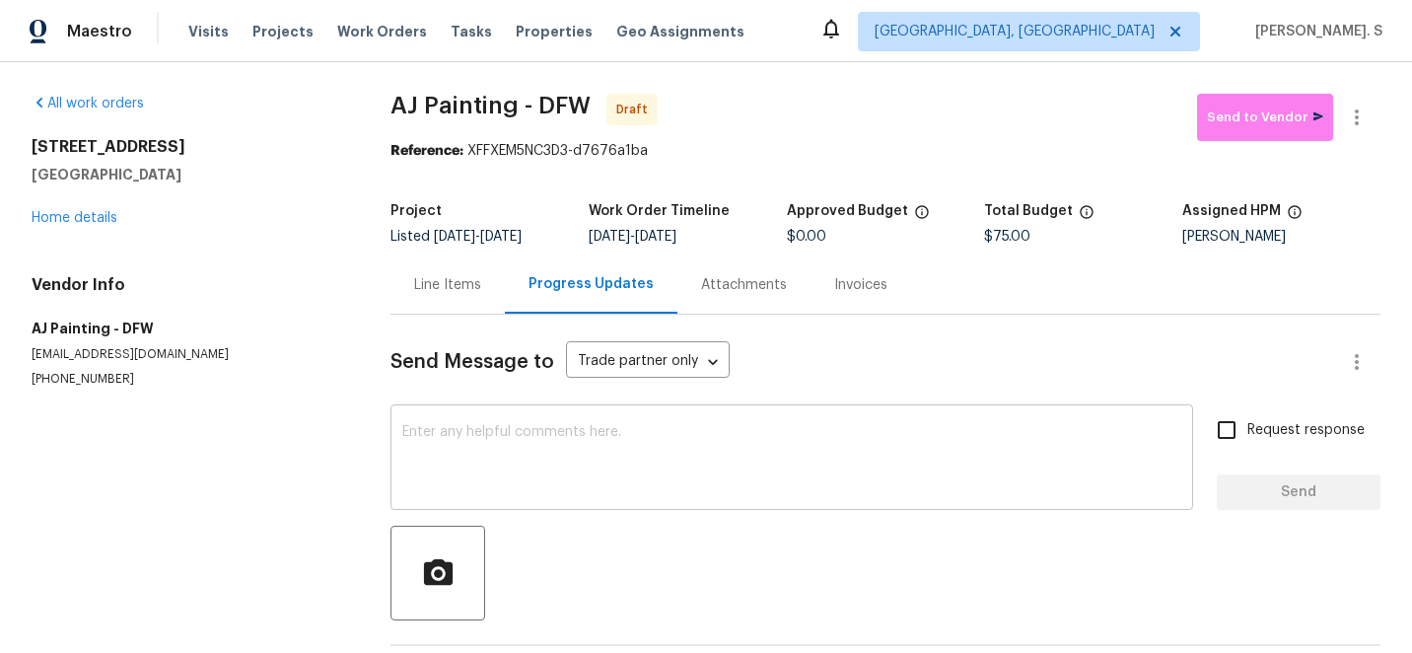
click at [521, 433] on textarea at bounding box center [791, 459] width 779 height 69
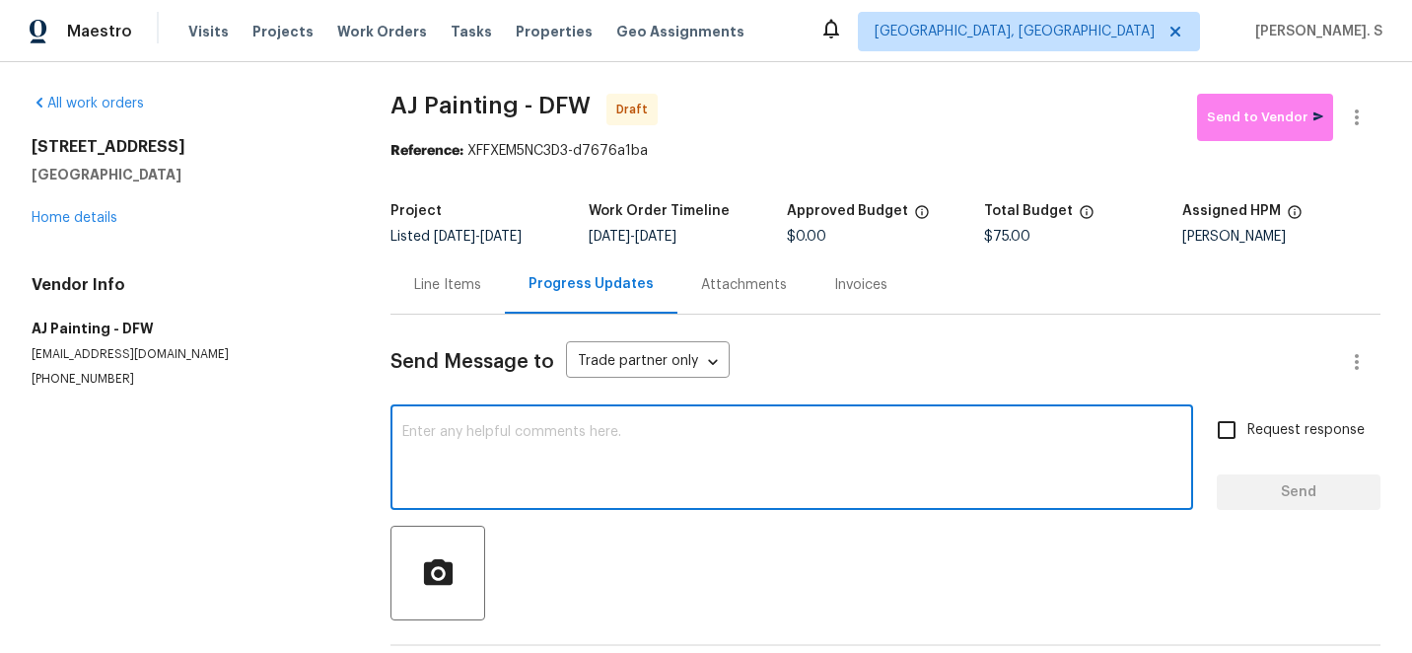
paste textarea "Hi this is Glory with Opendoor. I’m confirming you received the WO for the prop…"
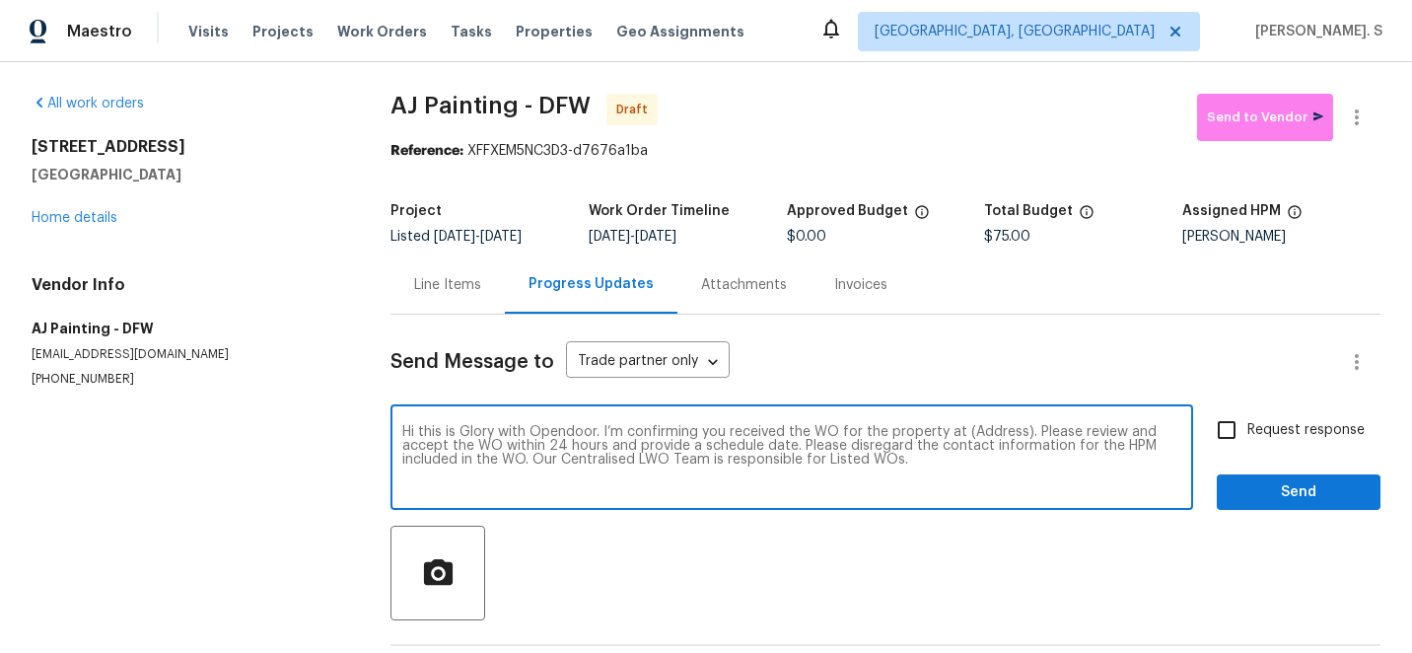
click at [978, 438] on textarea "Hi this is Glory with Opendoor. I’m confirming you received the WO for the prop…" at bounding box center [791, 459] width 779 height 69
paste textarea "2712 Raintree Dr, Plano, TX 75074"
type textarea "Hi this is Glory with Opendoor. I’m confirming you received the WO for the prop…"
click at [1345, 128] on icon "button" at bounding box center [1357, 117] width 24 height 24
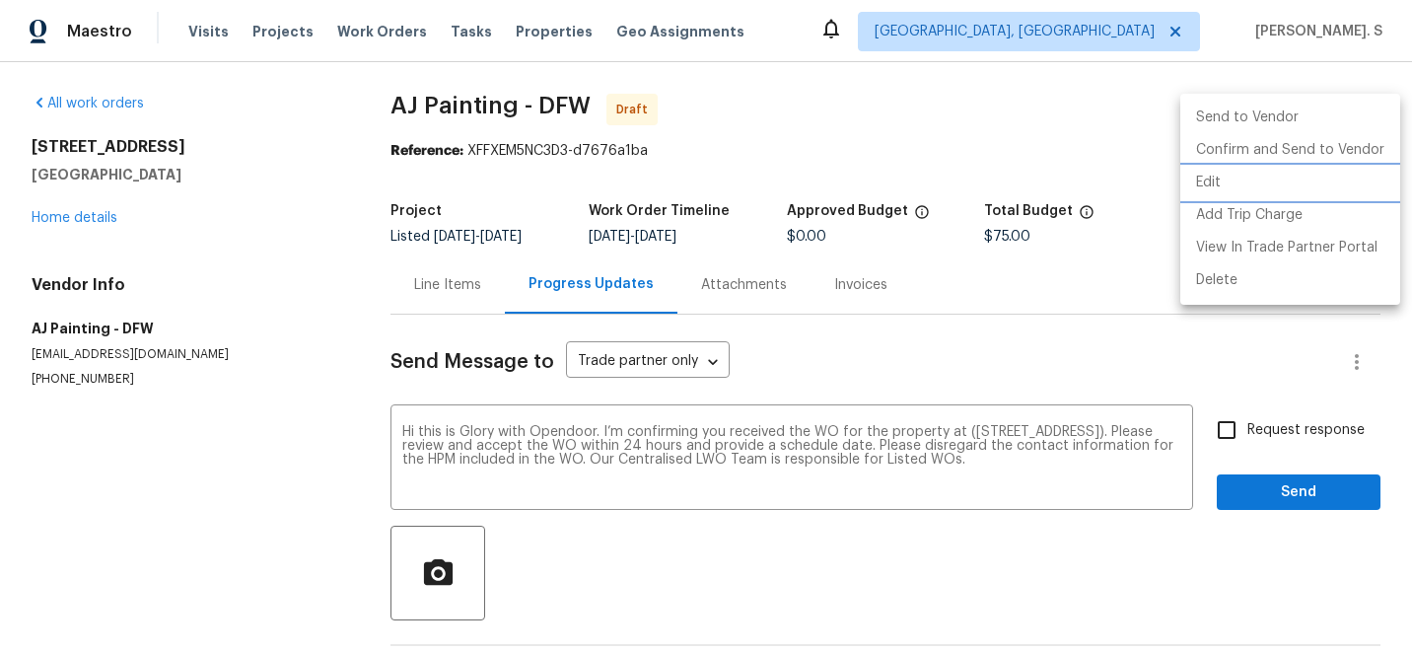
click at [1273, 186] on li "Edit" at bounding box center [1290, 183] width 220 height 33
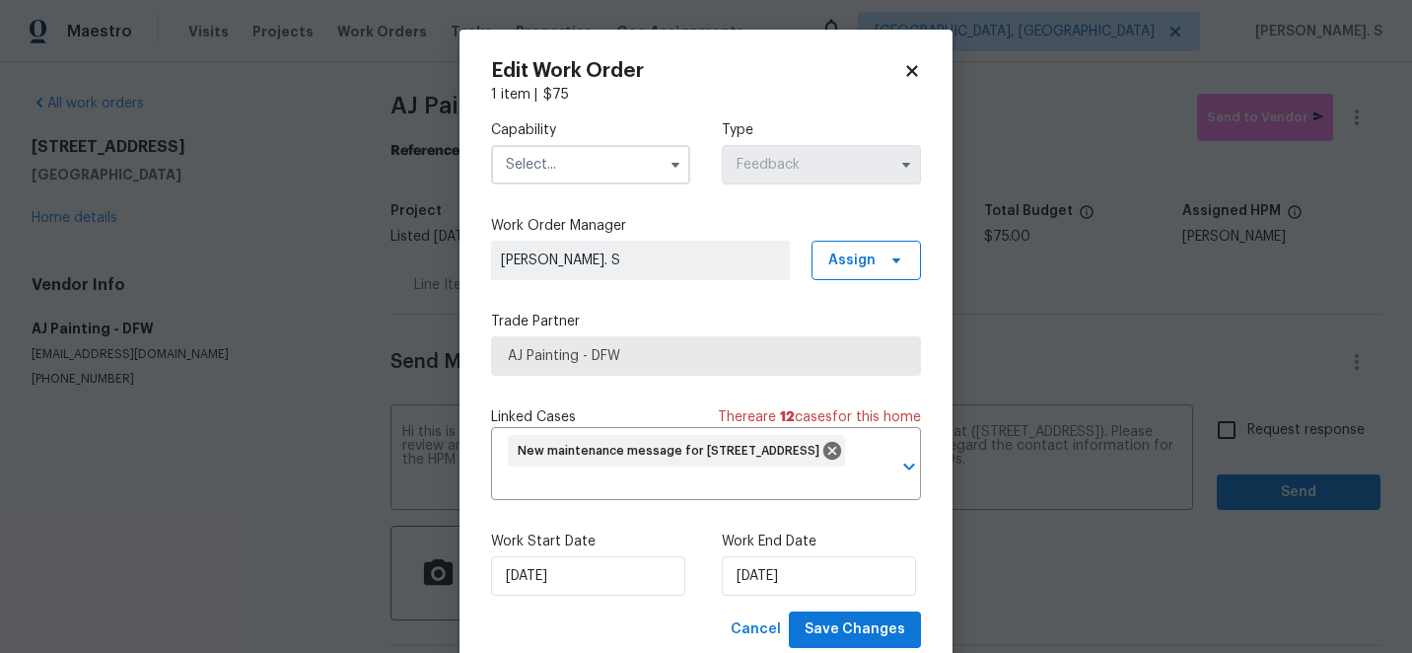
click at [641, 165] on input "text" at bounding box center [590, 164] width 199 height 39
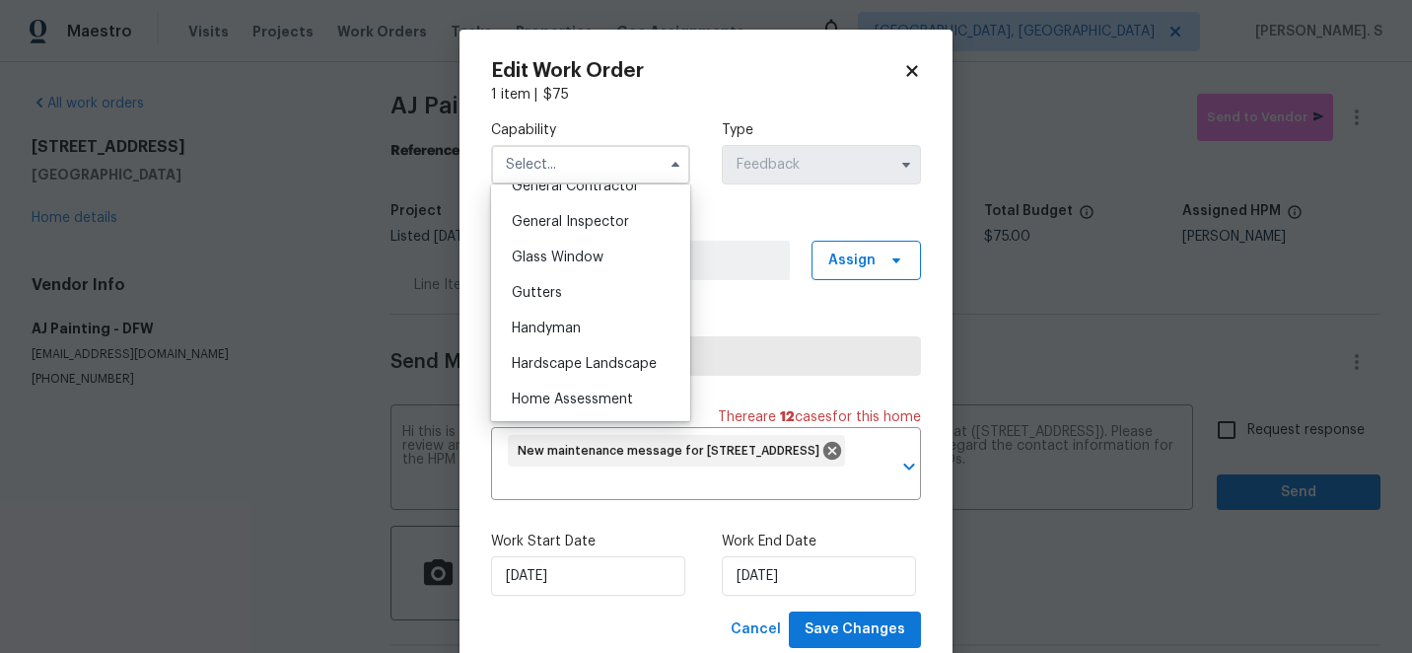
scroll to position [981, 0]
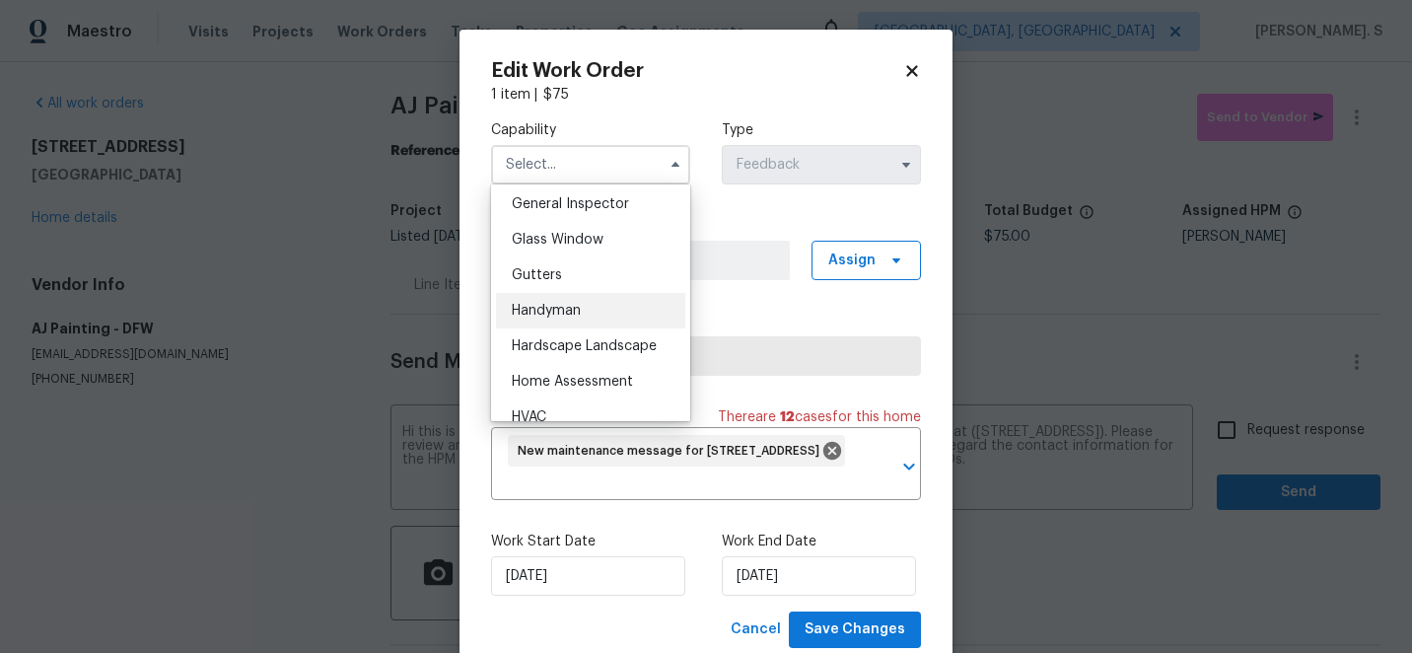
click at [595, 318] on div "Handyman" at bounding box center [590, 310] width 189 height 35
type input "Handyman"
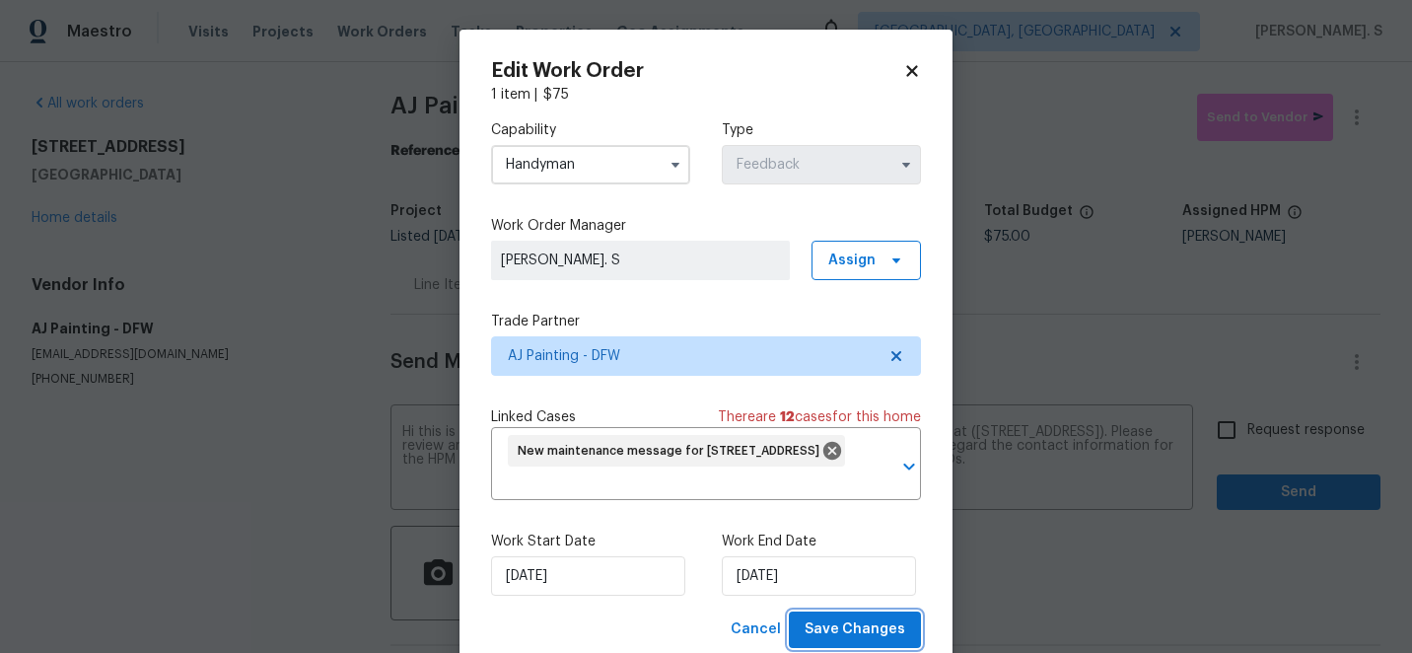
click at [833, 637] on span "Save Changes" at bounding box center [854, 629] width 101 height 25
click at [1220, 449] on body "Maestro Visits Projects Work Orders Tasks Properties Geo Assignments Albuquerqu…" at bounding box center [706, 326] width 1412 height 653
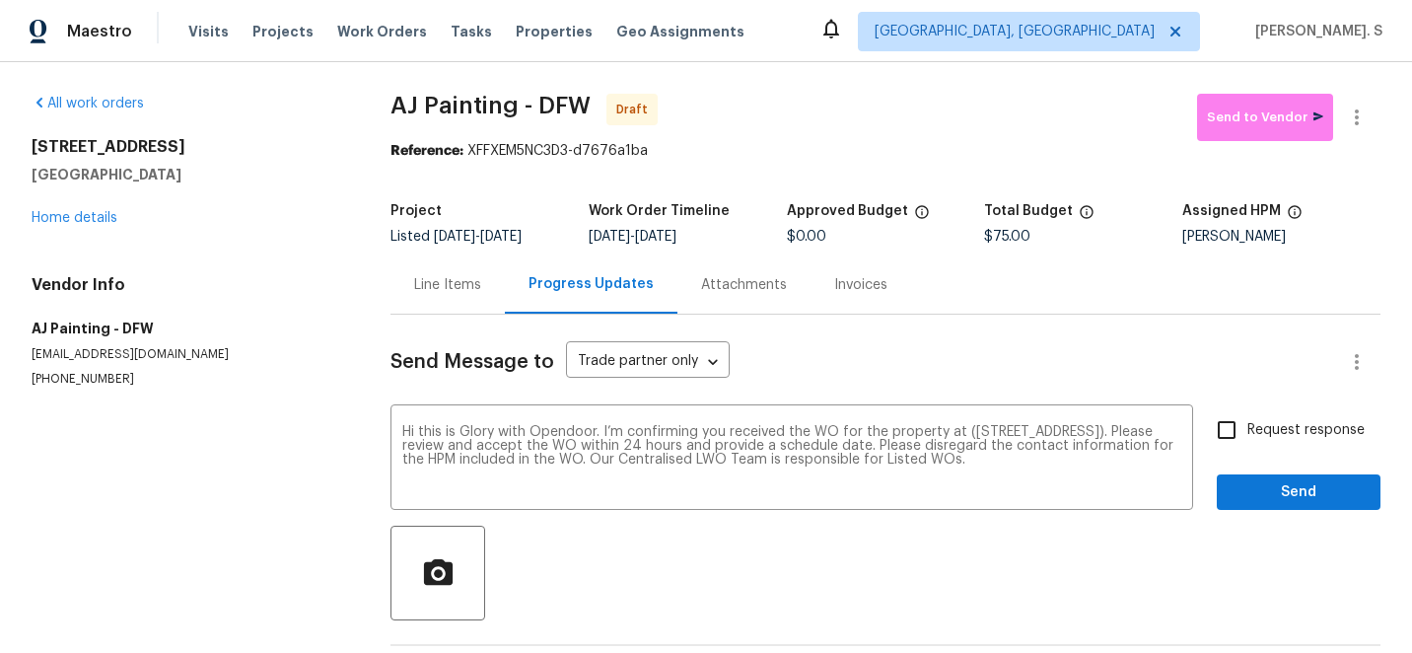
click at [1220, 449] on input "Request response" at bounding box center [1226, 429] width 41 height 41
checkbox input "true"
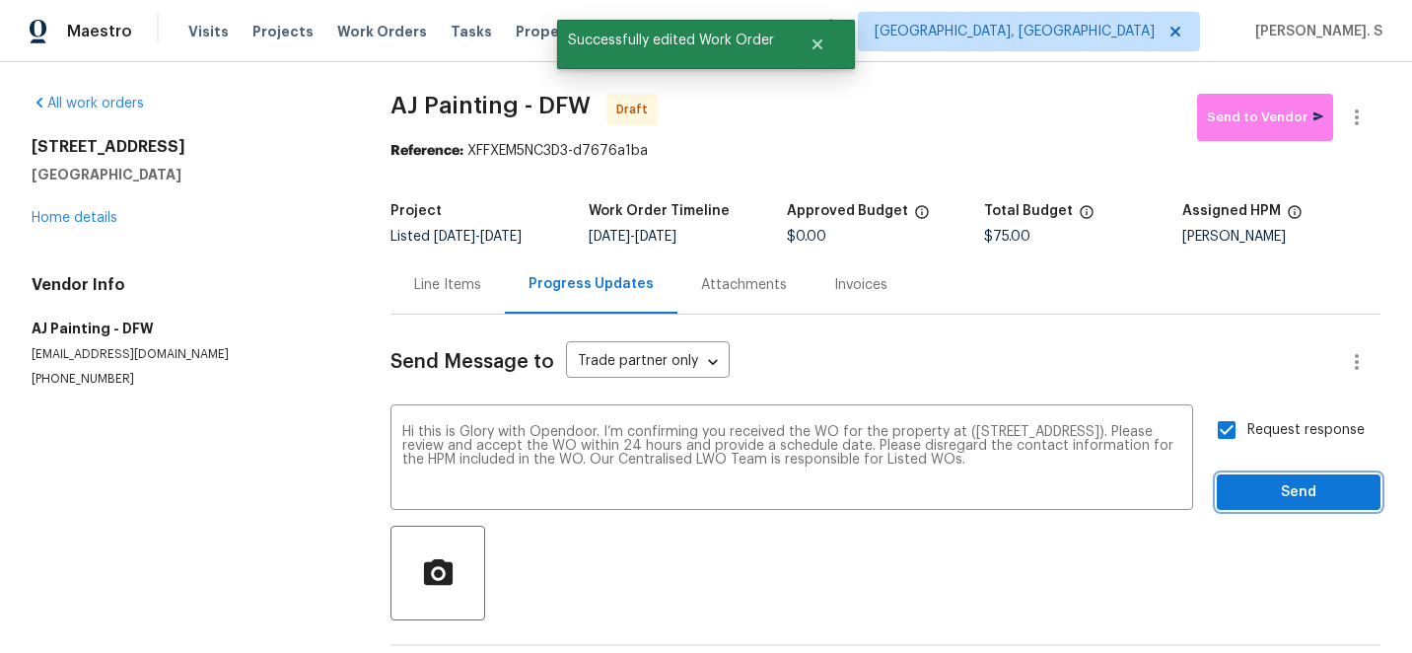
click at [1247, 502] on span "Send" at bounding box center [1298, 492] width 132 height 25
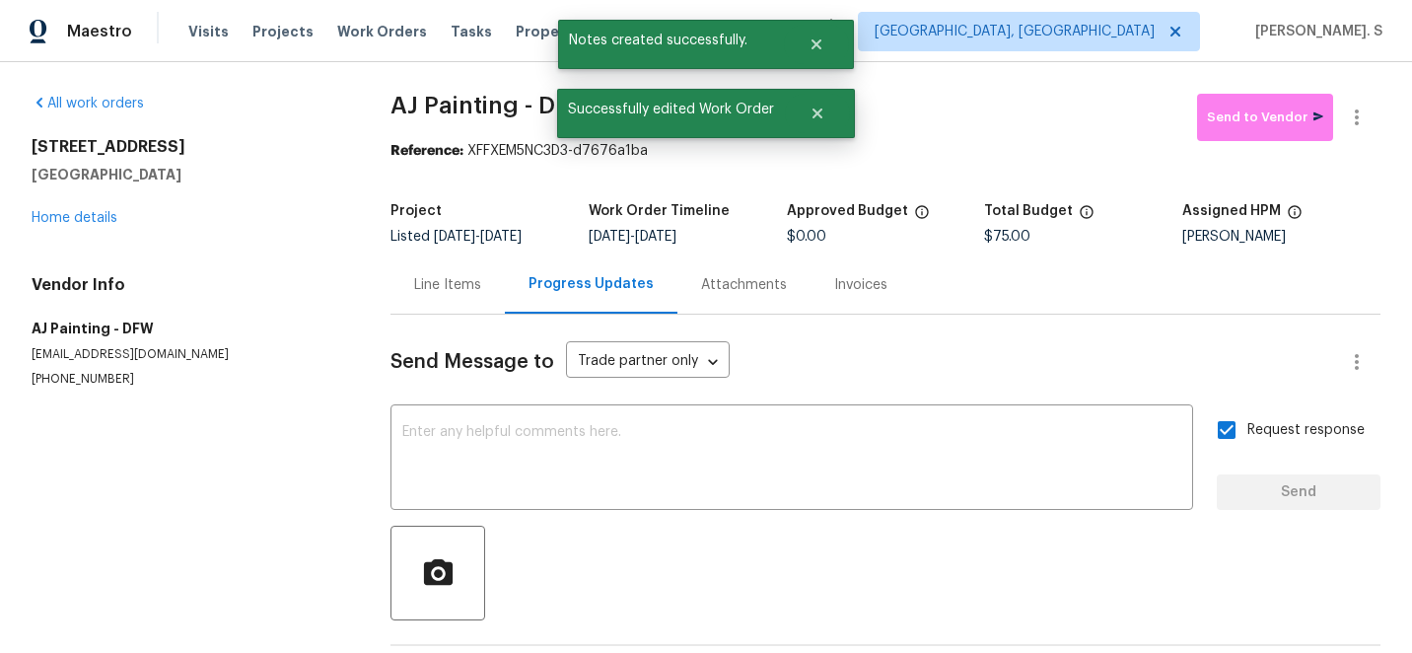
click at [1336, 103] on div at bounding box center [1356, 117] width 47 height 47
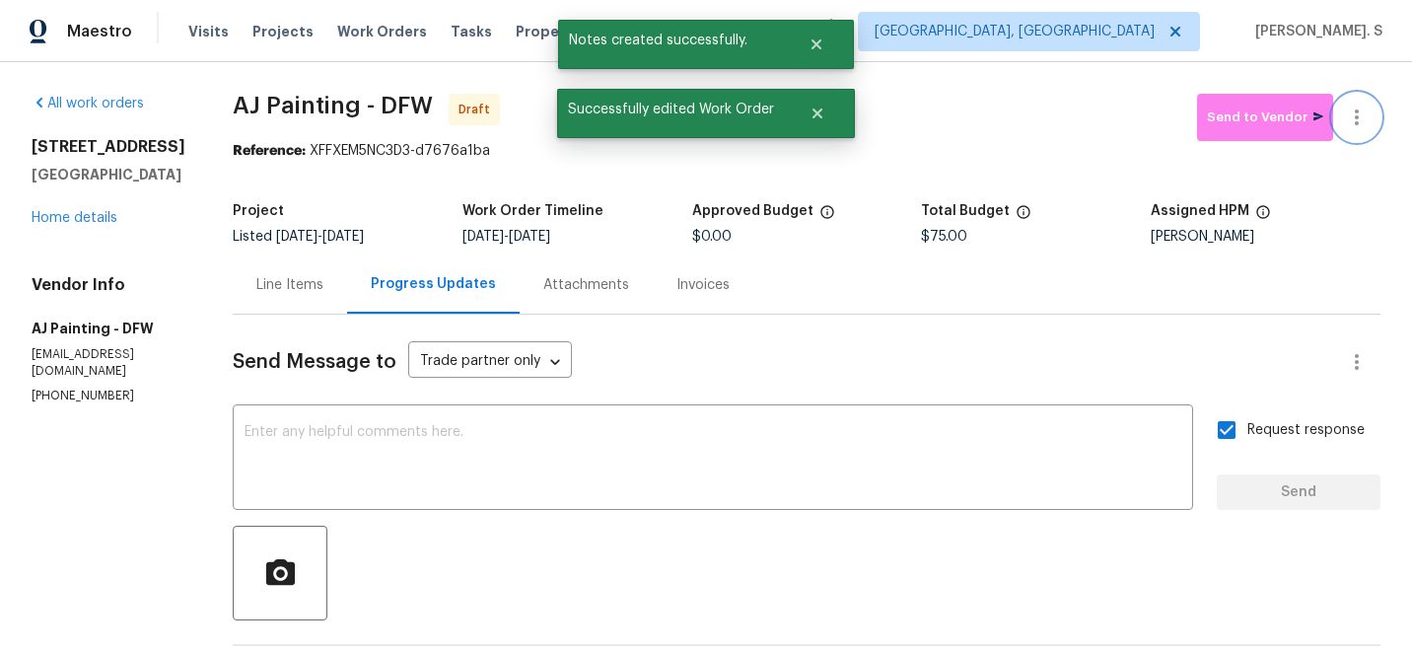
click at [1372, 119] on button "button" at bounding box center [1356, 117] width 47 height 47
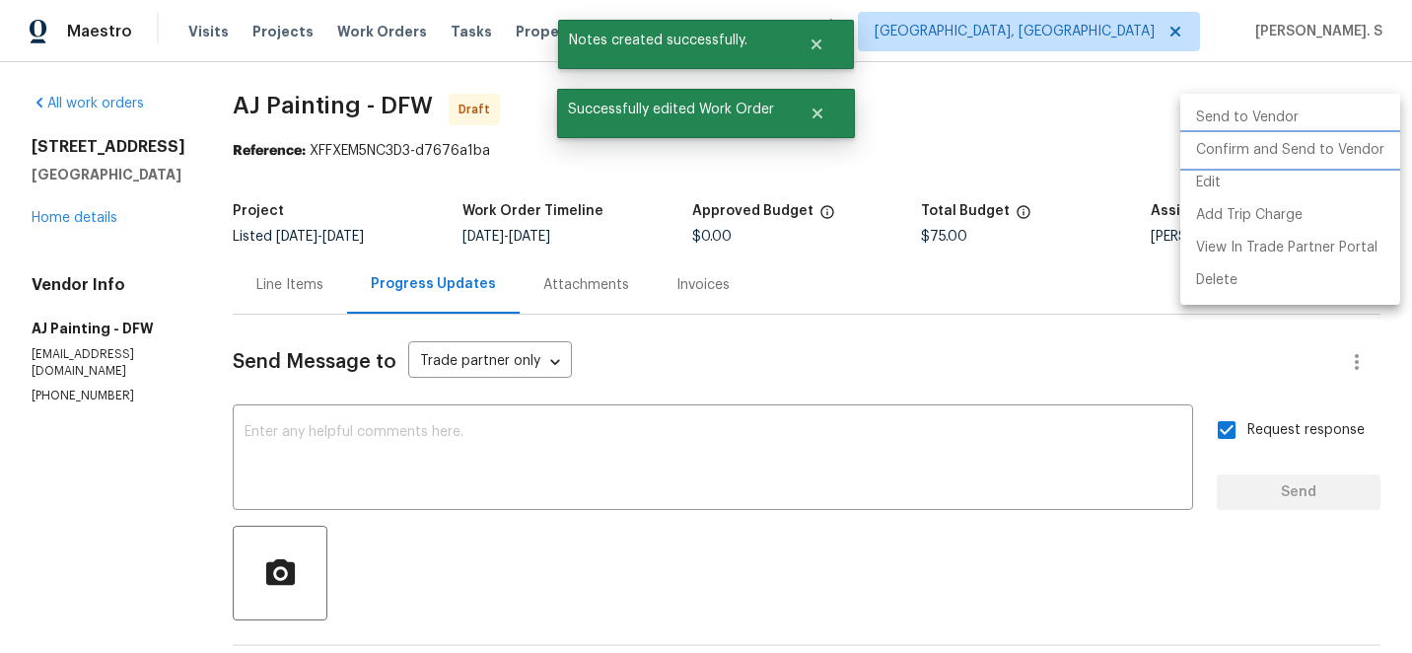
click at [1345, 135] on li "Confirm and Send to Vendor" at bounding box center [1290, 150] width 220 height 33
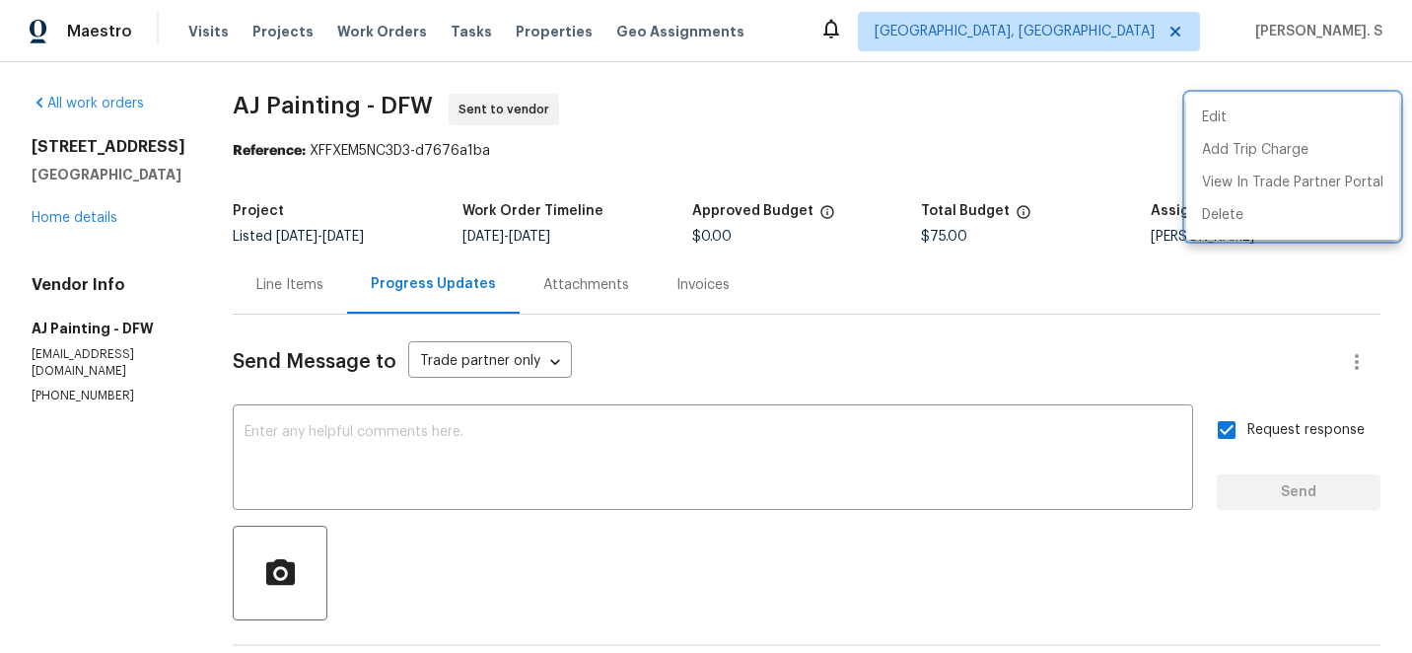
click at [511, 424] on div at bounding box center [706, 326] width 1412 height 653
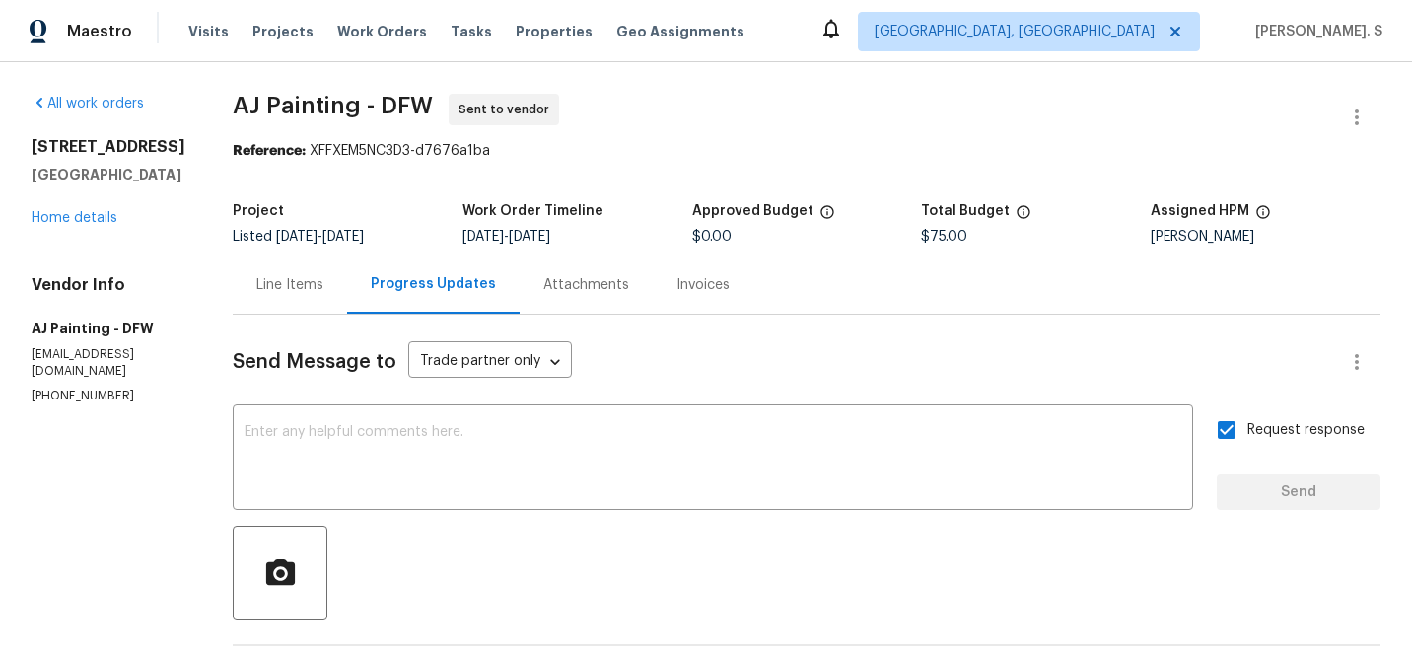
click at [511, 424] on div "Edit Add Trip Charge View In Trade Partner Portal Delete" at bounding box center [706, 326] width 1412 height 653
click at [511, 424] on div "x ​" at bounding box center [713, 459] width 960 height 101
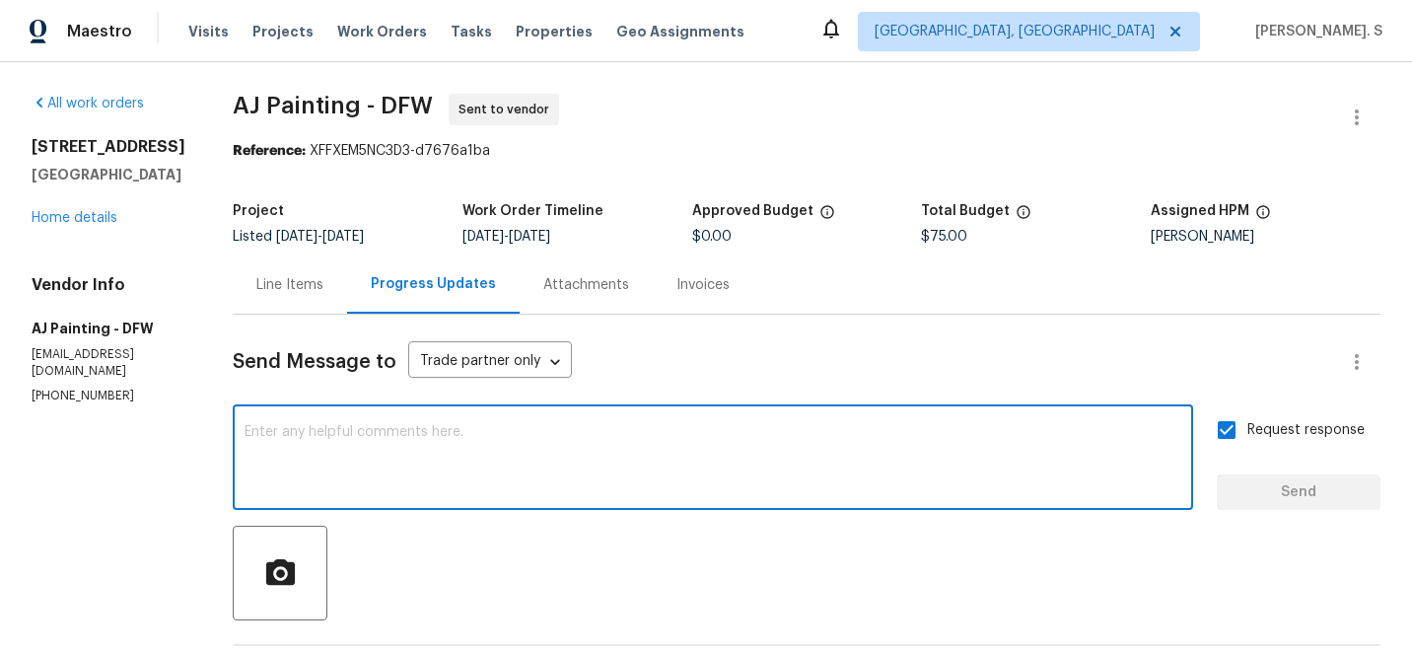
paste textarea "The Work Orders must include before-photos (both close-up and wide-angle) and a…"
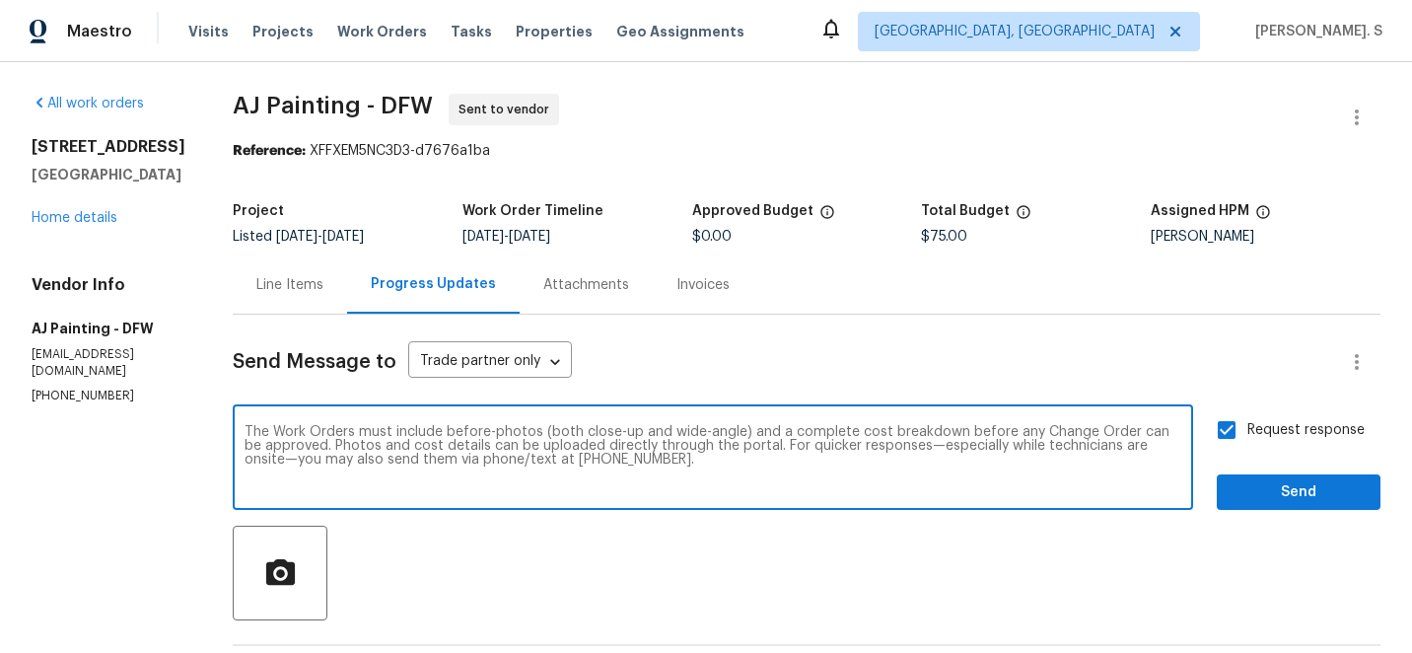
type textarea "The Work Orders must include before-photos (both close-up and wide-angle) and a…"
click at [1234, 494] on span "Send" at bounding box center [1298, 492] width 132 height 25
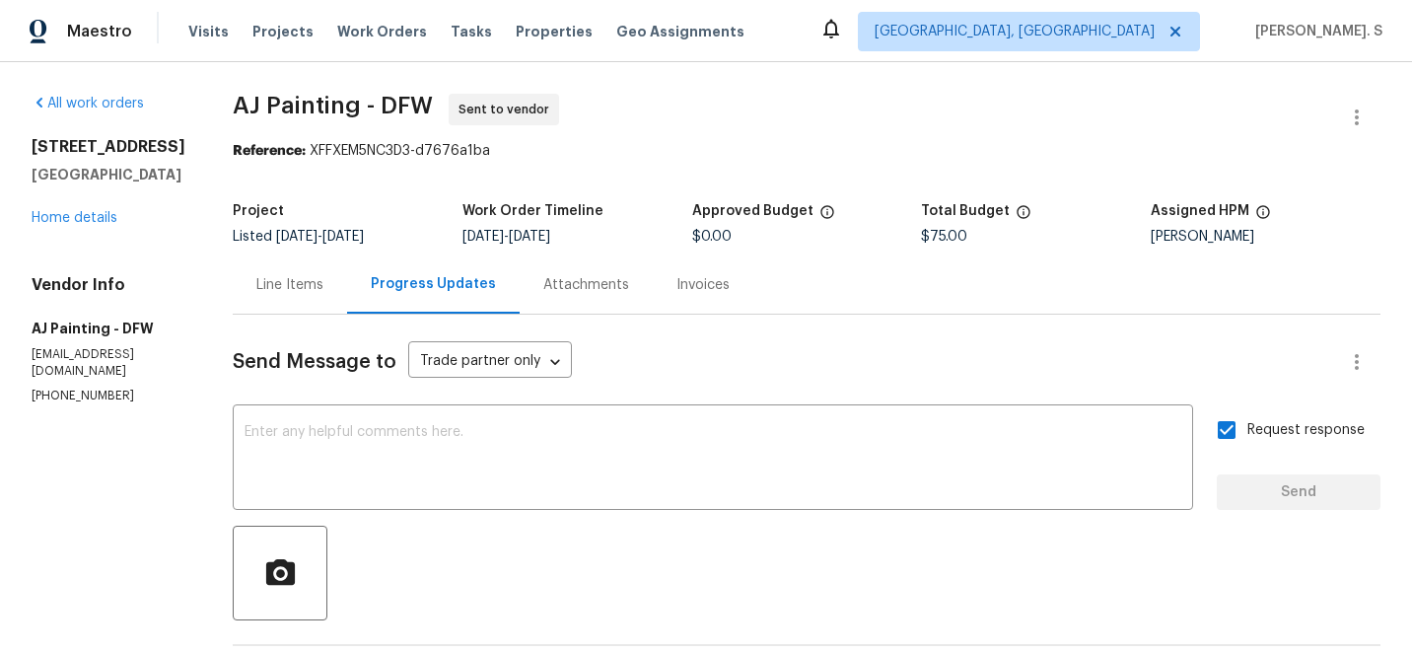
click at [332, 48] on div "Visits Projects Work Orders Tasks Properties Geo Assignments" at bounding box center [478, 31] width 580 height 39
click at [307, 120] on span "AJ Painting - DFW Sent to vendor" at bounding box center [783, 117] width 1100 height 47
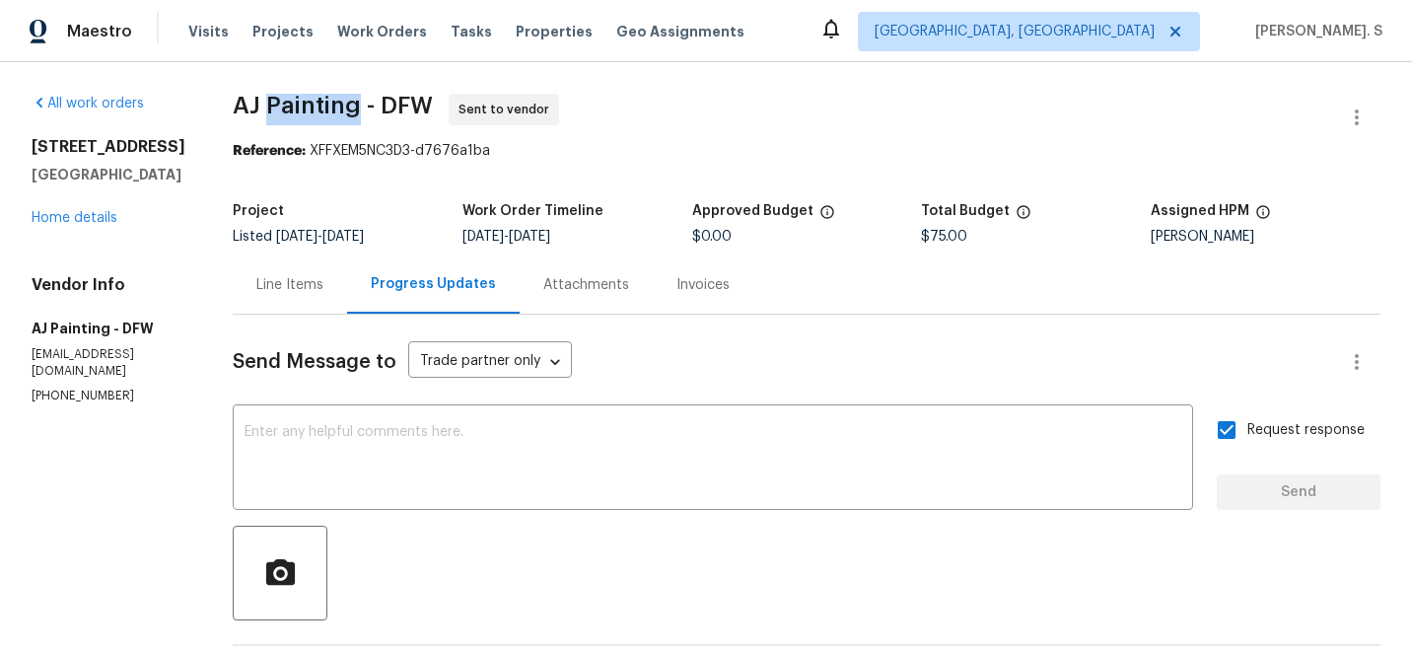
click at [307, 120] on span "AJ Painting - DFW Sent to vendor" at bounding box center [783, 117] width 1100 height 47
copy span "AJ Painting - DFW"
drag, startPoint x: 322, startPoint y: 152, endPoint x: 707, endPoint y: 152, distance: 384.5
click at [706, 152] on div "Reference: XFFXEM5NC3D3-d7676a1ba" at bounding box center [807, 151] width 1148 height 20
copy div "XFFXEM5NC3D3-d7676a1ba"
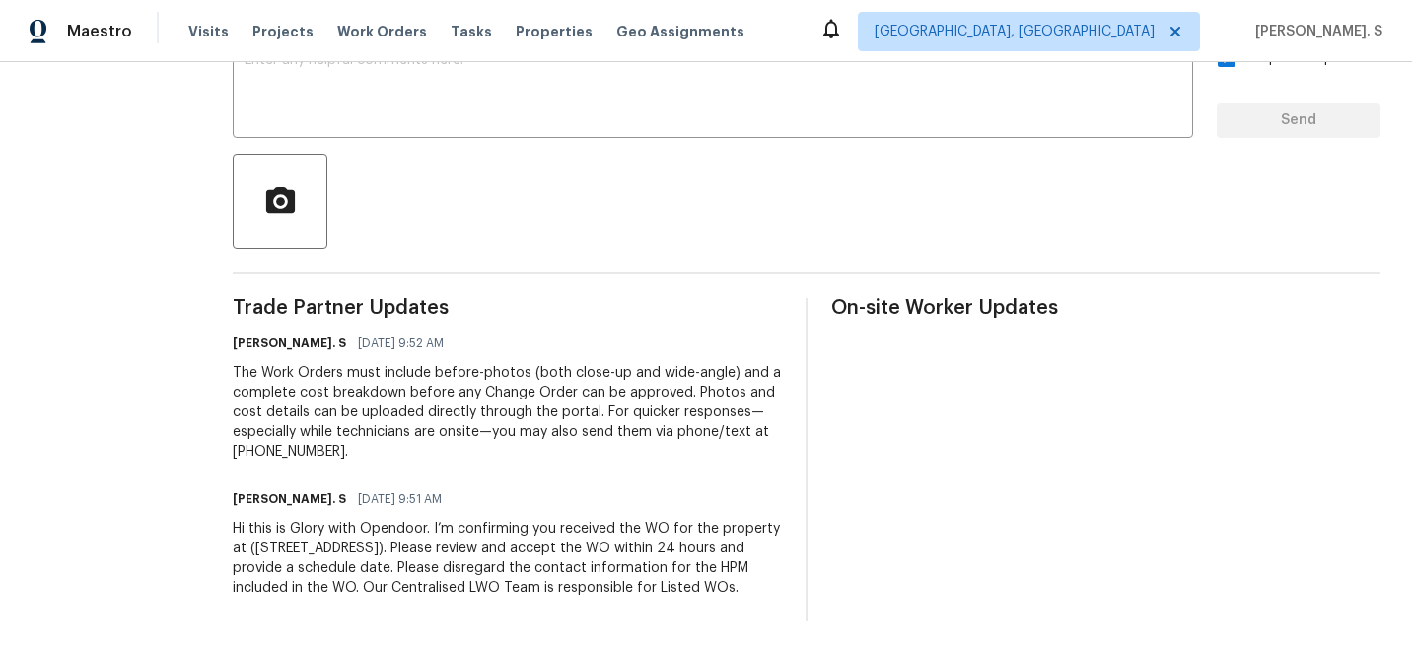
scroll to position [0, 0]
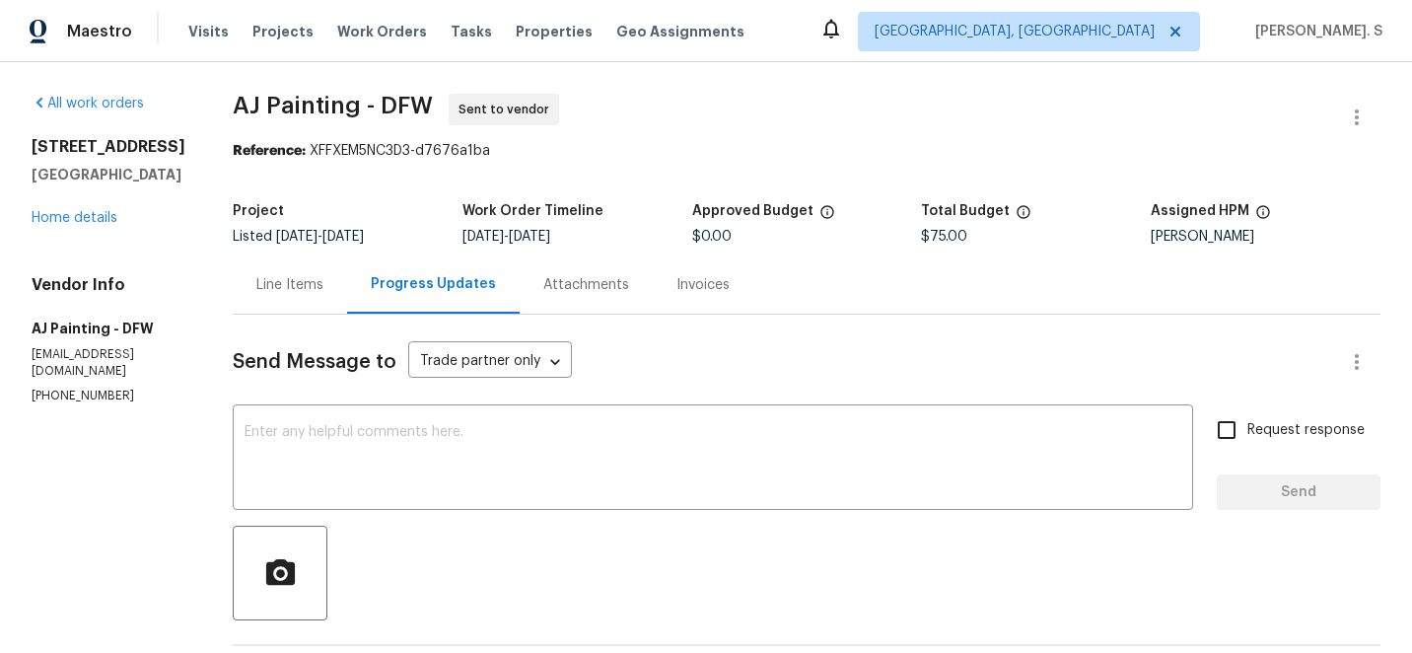
click at [295, 267] on div "Line Items" at bounding box center [290, 284] width 114 height 58
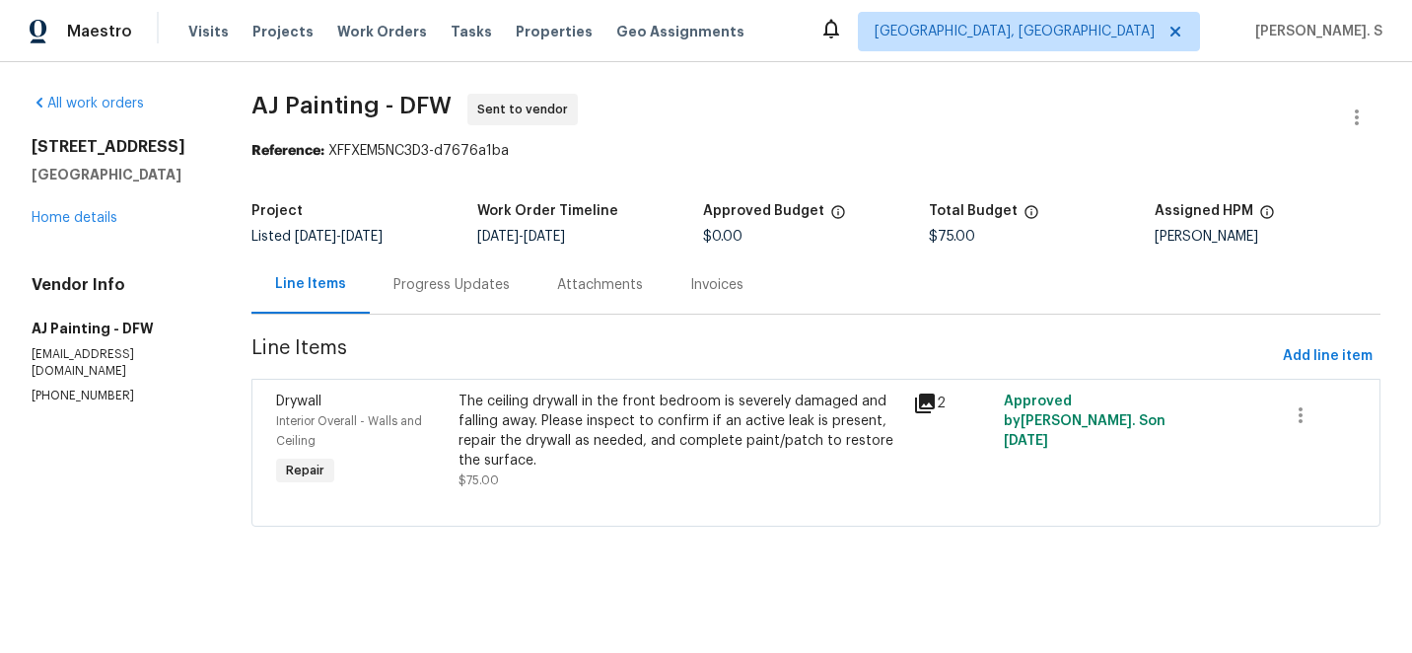
click at [664, 406] on div "The ceiling drywall in the front bedroom is severely damaged and falling away. …" at bounding box center [679, 430] width 443 height 79
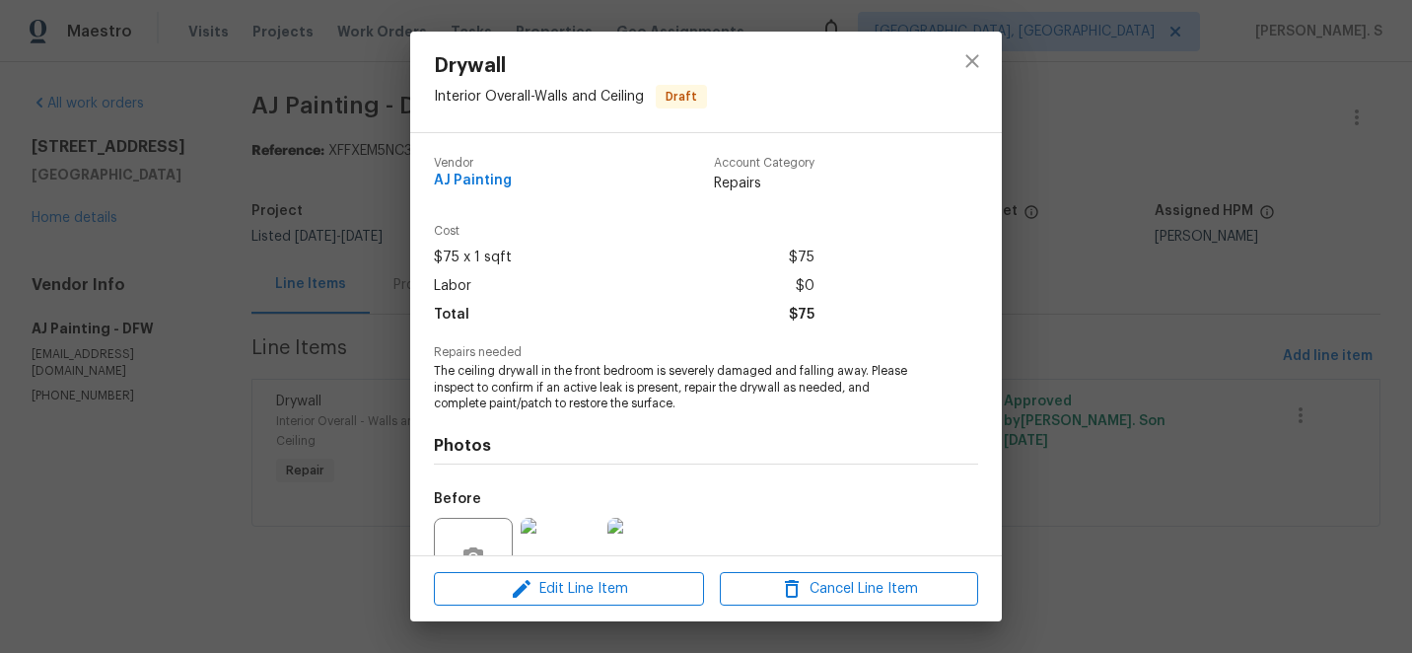
click at [465, 529] on div at bounding box center [473, 557] width 79 height 79
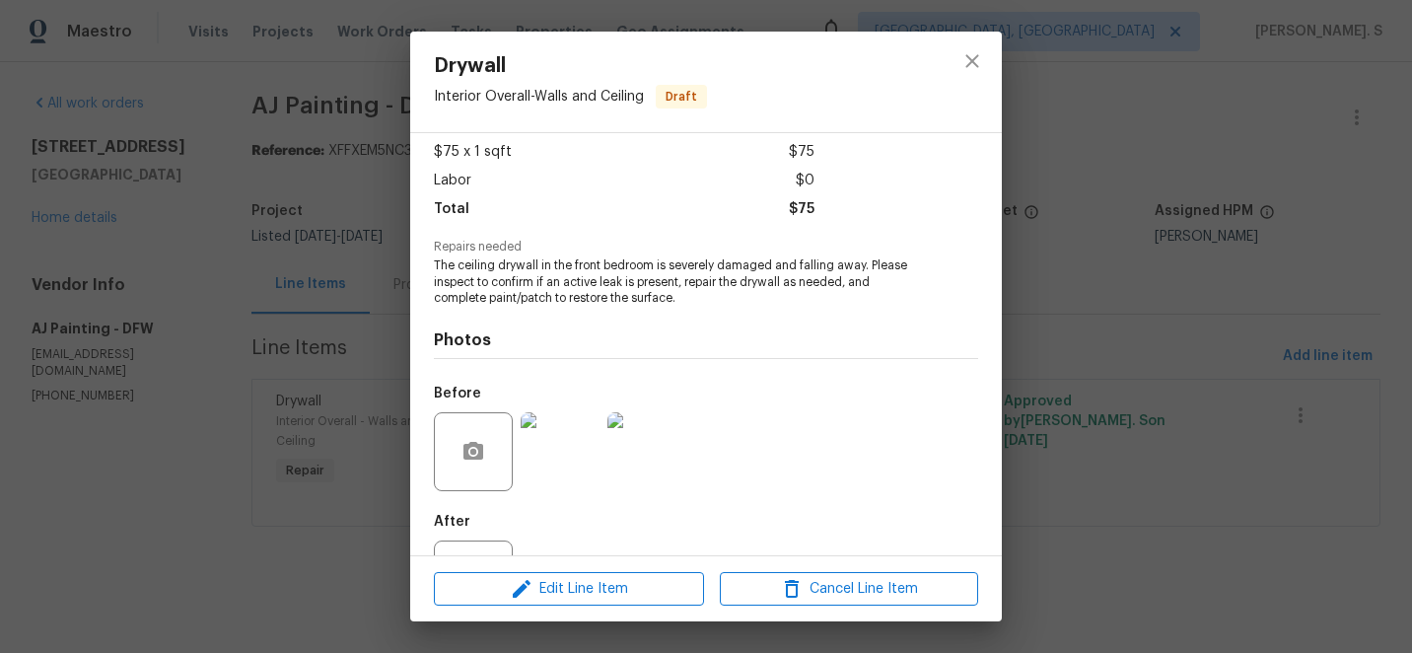
scroll to position [189, 0]
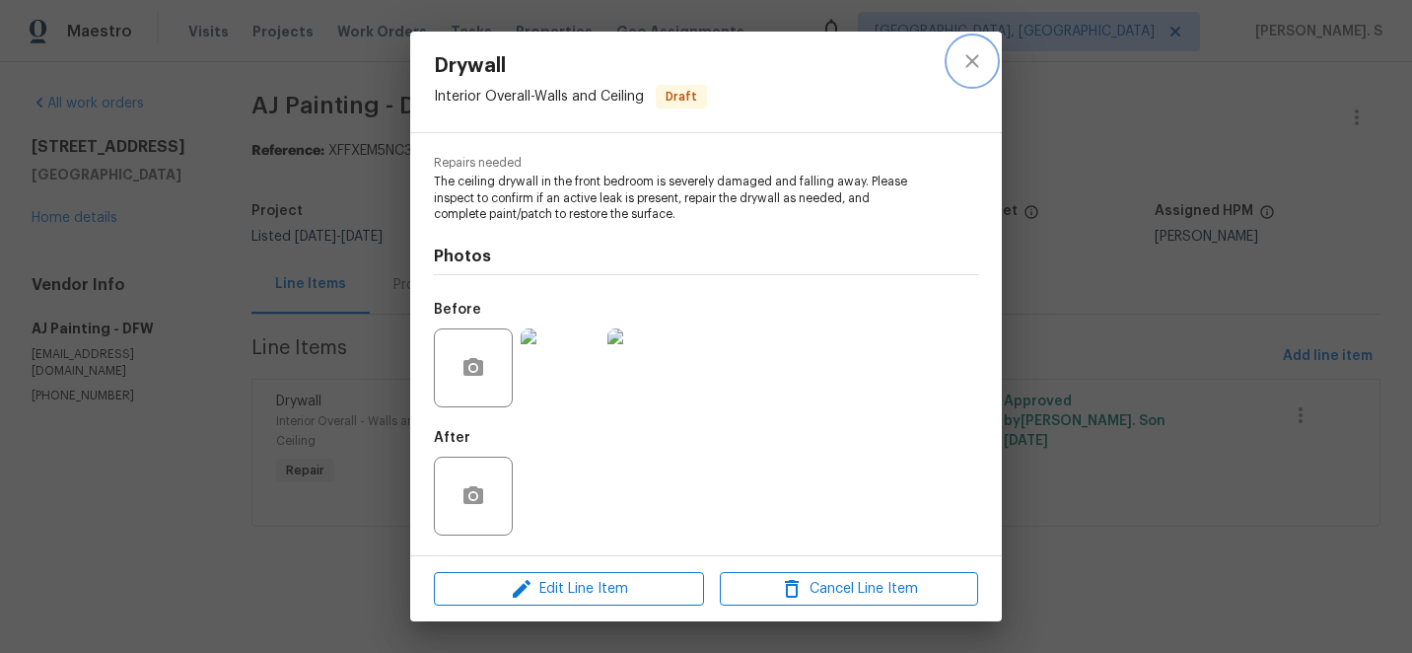
click at [972, 80] on button "close" at bounding box center [971, 60] width 47 height 47
